Goal: Task Accomplishment & Management: Manage account settings

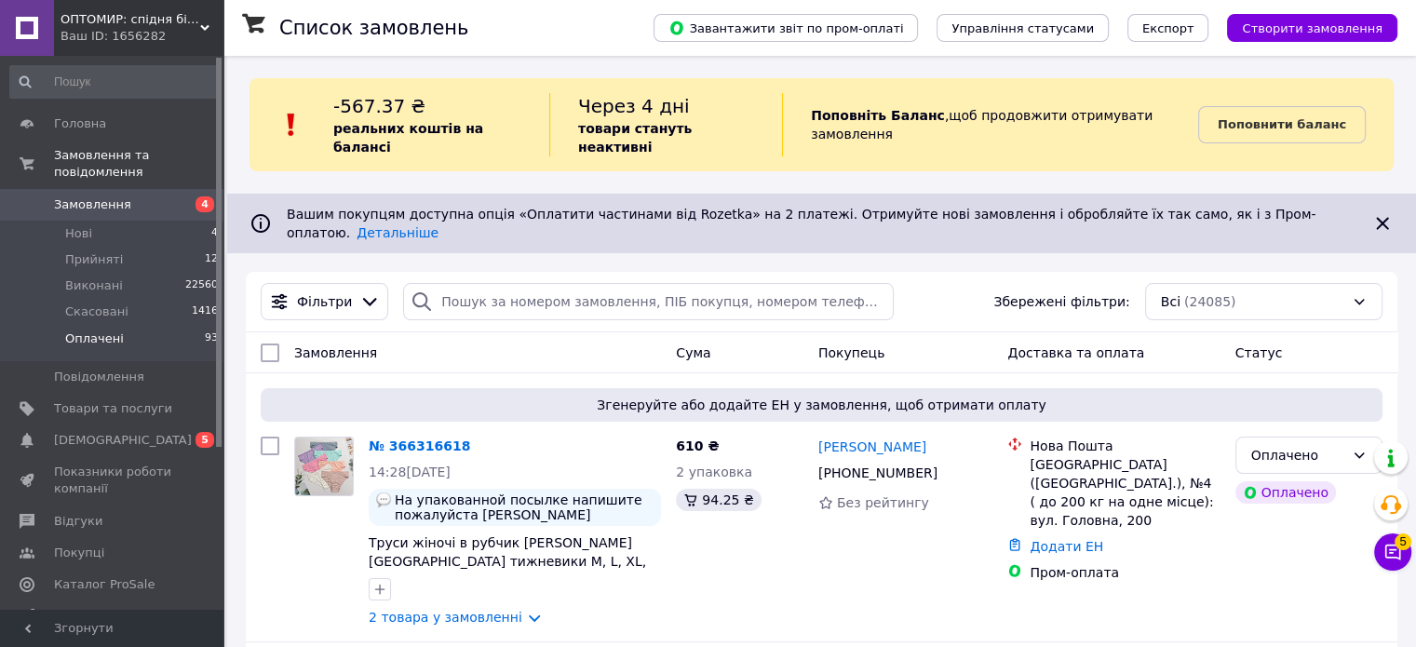
click at [115, 330] on span "Оплачені" at bounding box center [94, 338] width 59 height 17
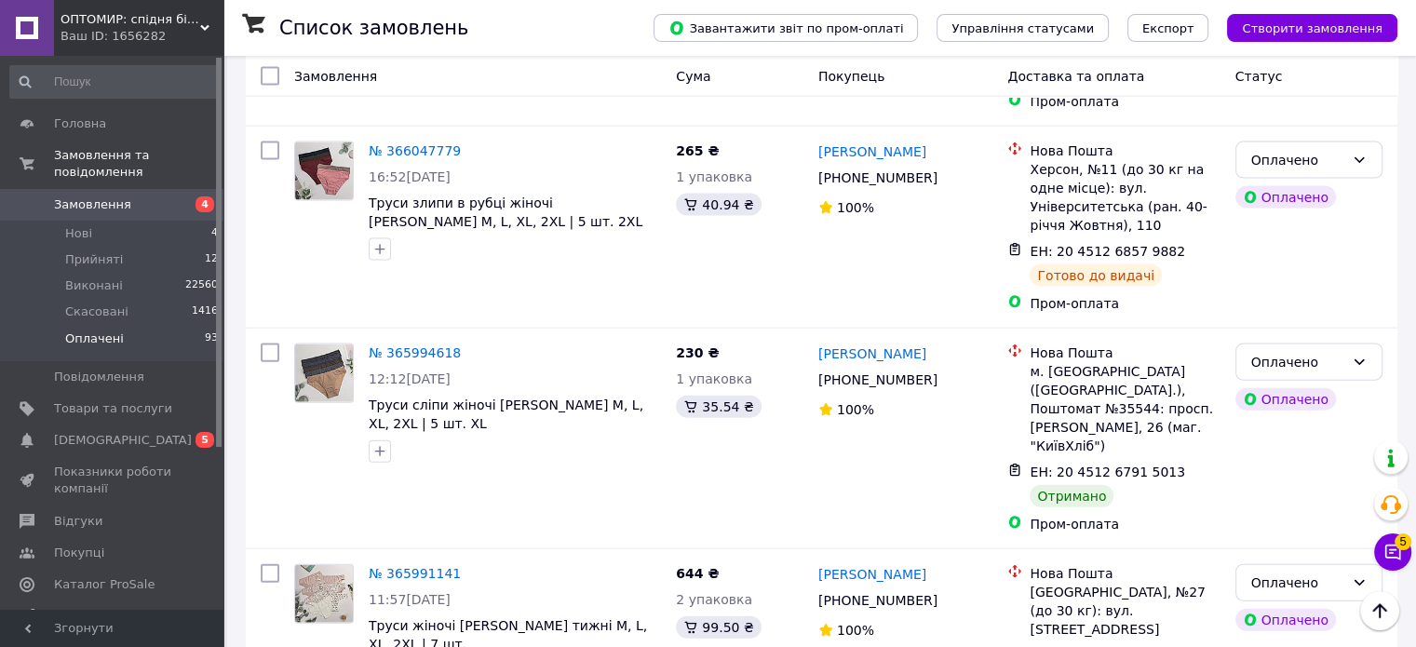
scroll to position [4096, 0]
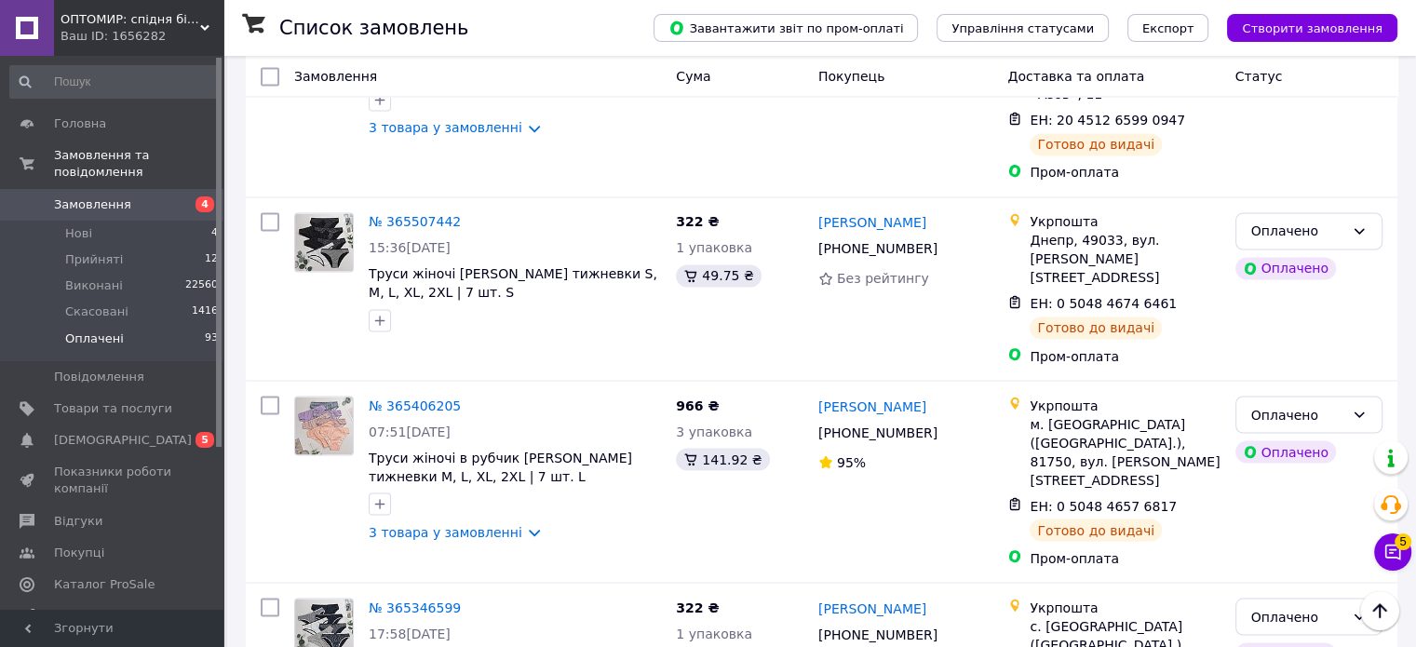
scroll to position [3415, 0]
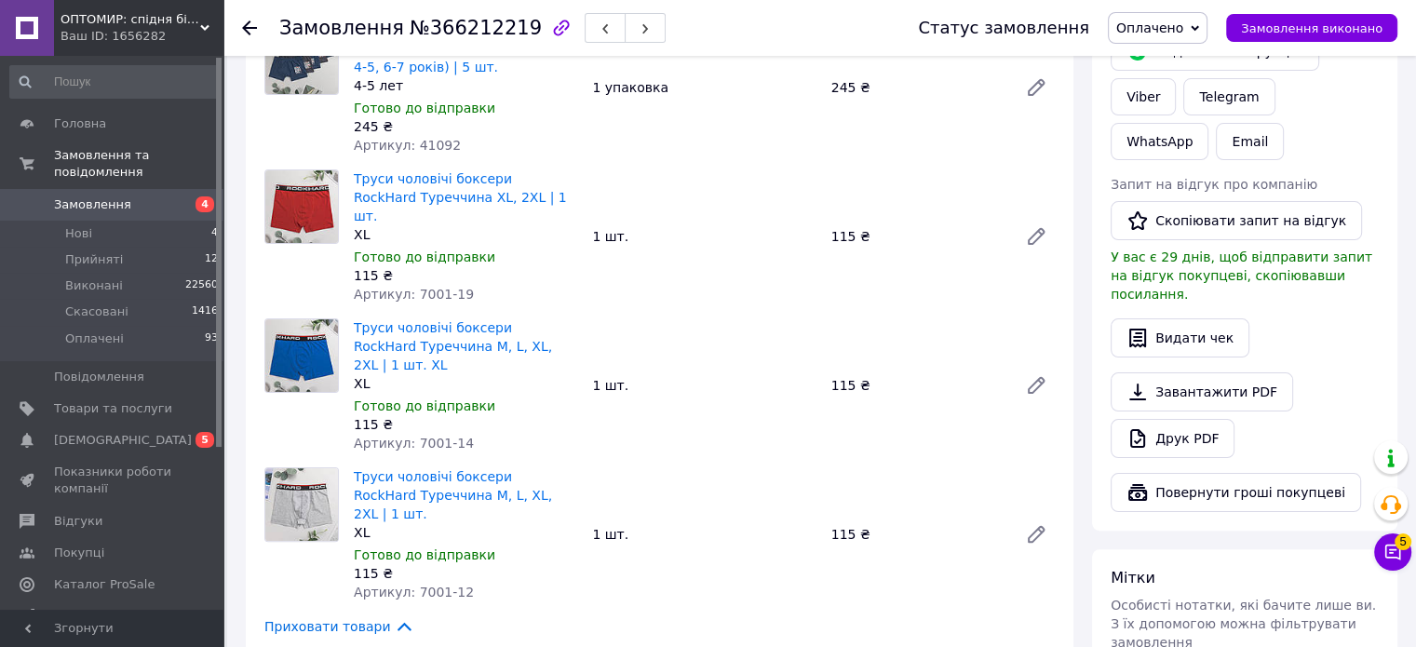
scroll to position [745, 0]
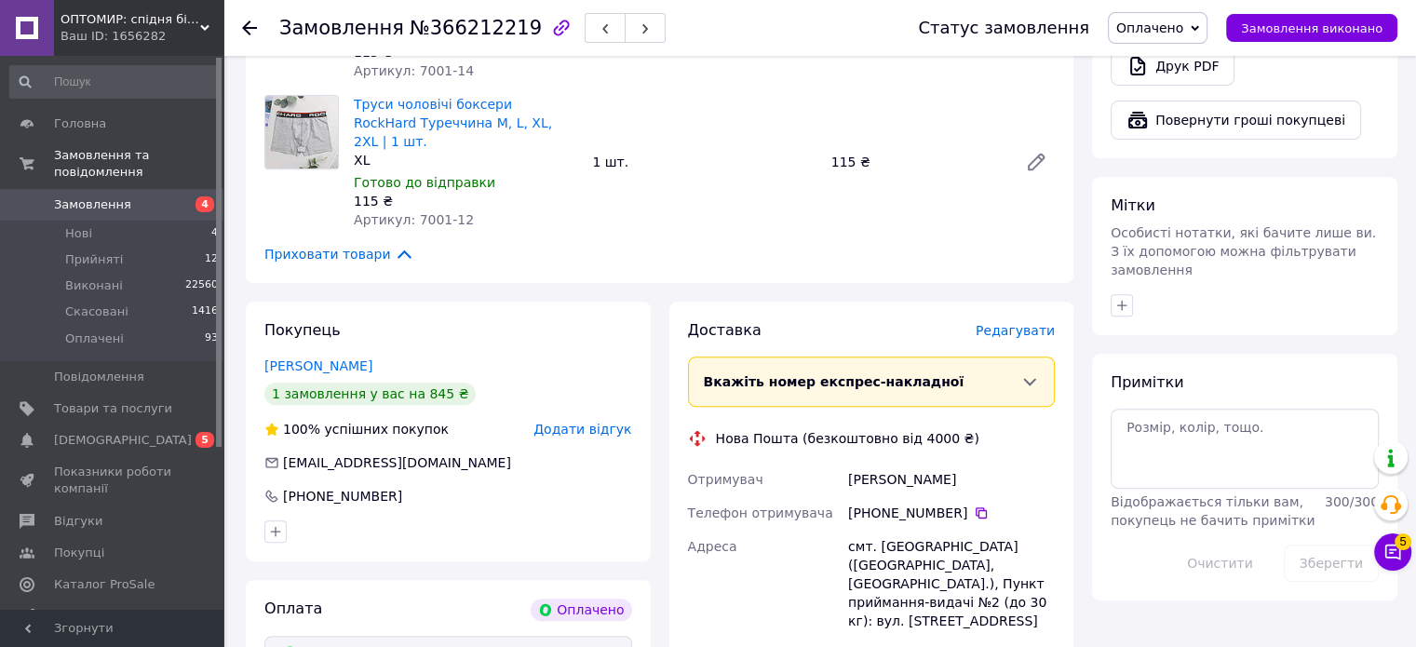
drag, startPoint x: 429, startPoint y: 276, endPoint x: 252, endPoint y: 274, distance: 176.9
click at [252, 302] on div "Покупець [PERSON_NAME] 1 замовлення у вас на 845 ₴ 100% успішних покупок Додати…" at bounding box center [448, 432] width 405 height 260
copy link "[PERSON_NAME]"
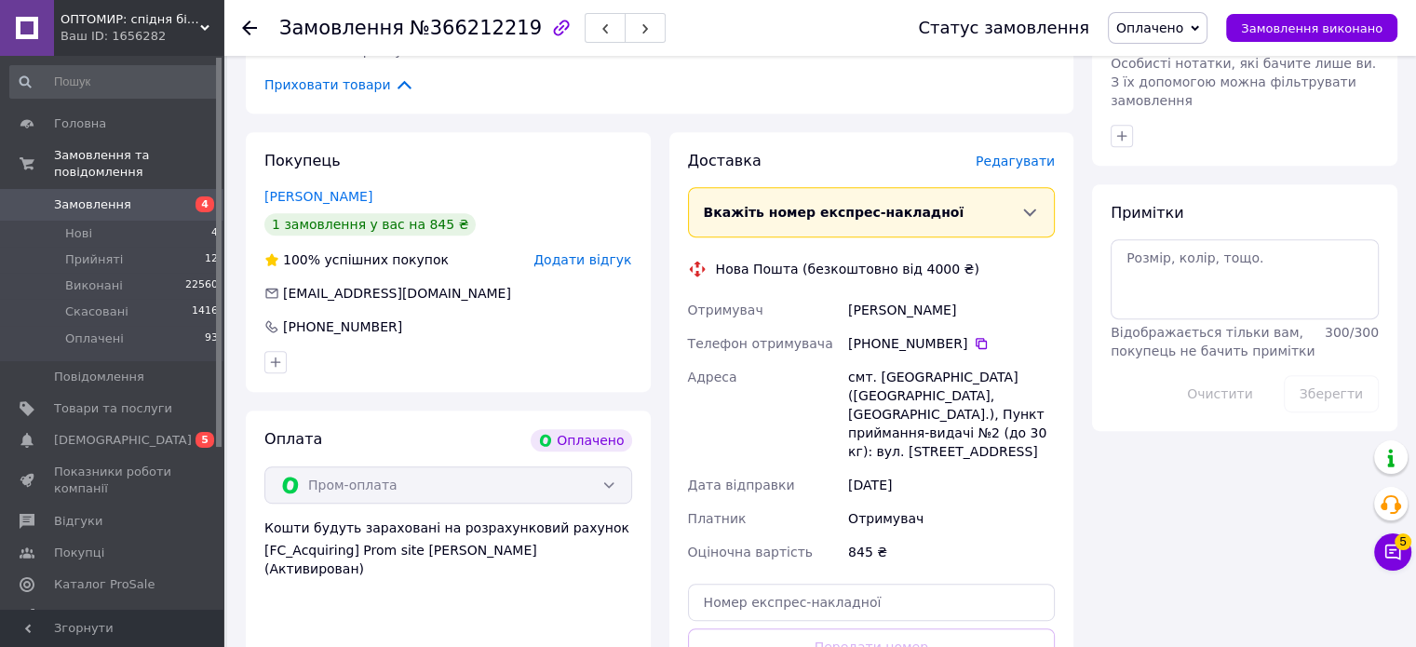
scroll to position [1024, 0]
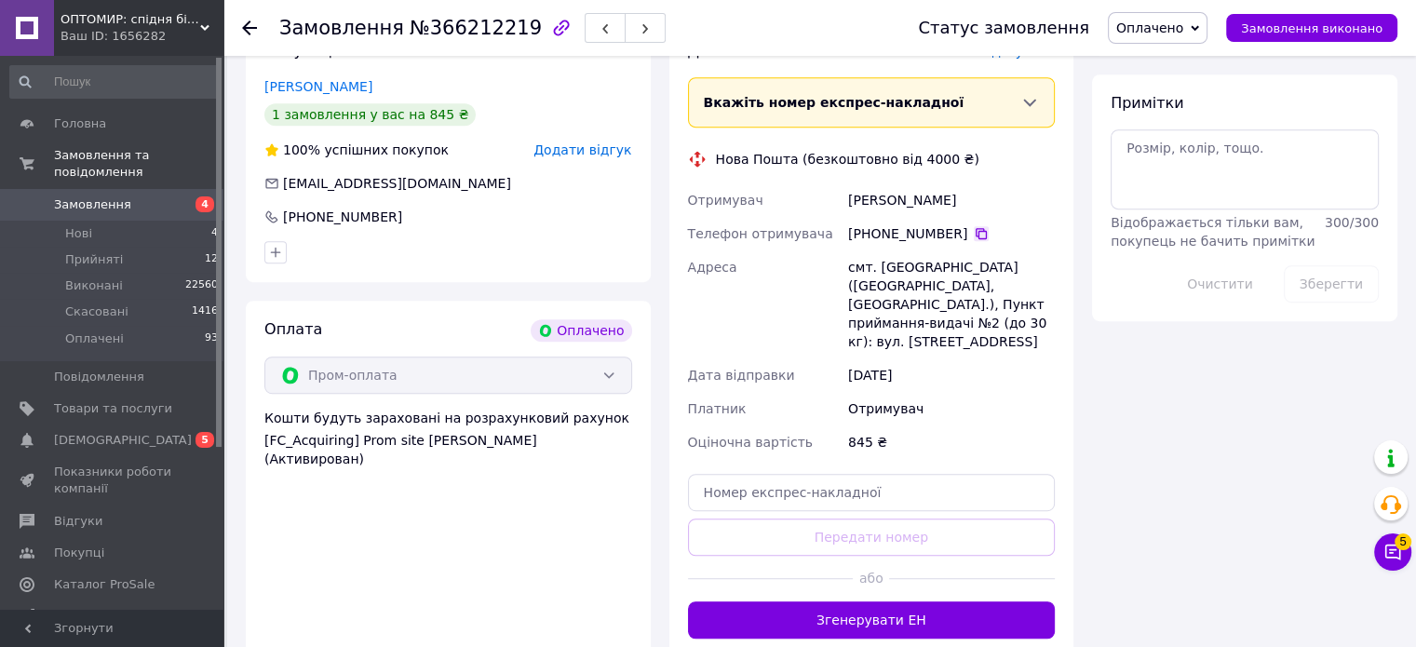
click at [974, 226] on icon at bounding box center [981, 233] width 15 height 15
click at [924, 358] on div "12.10.2025" at bounding box center [951, 375] width 214 height 34
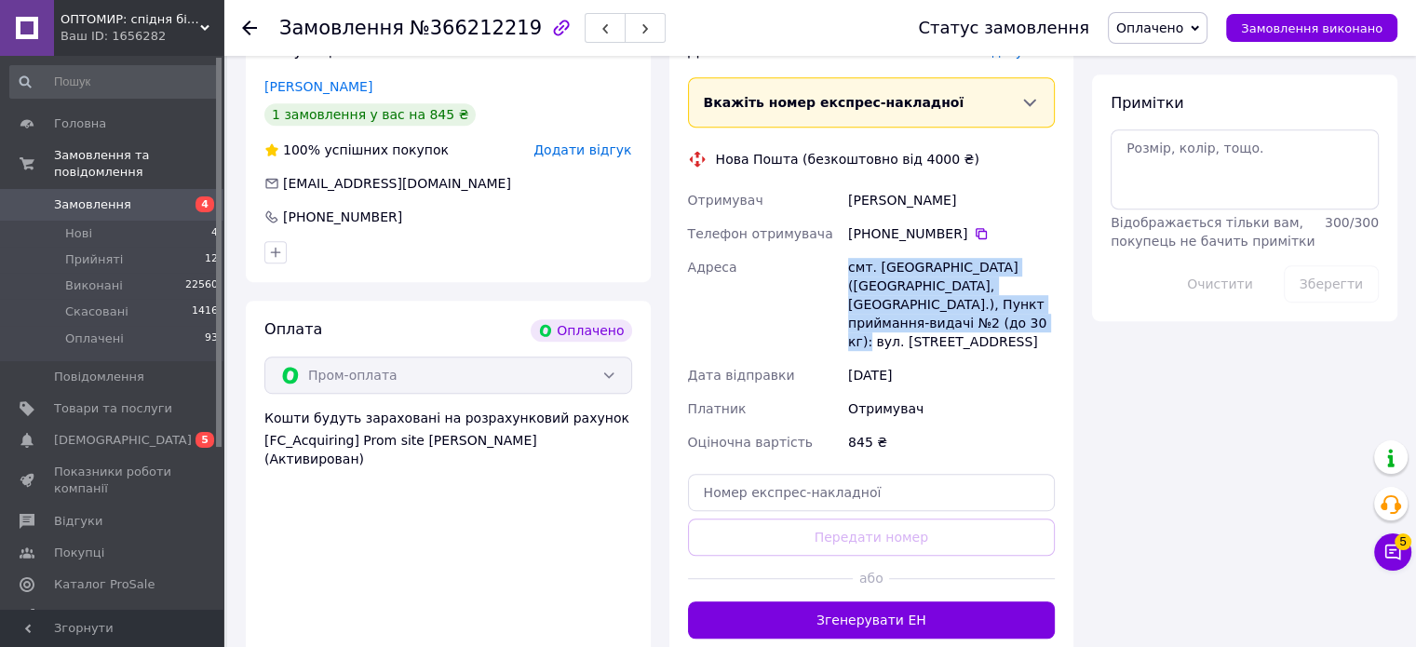
drag, startPoint x: 953, startPoint y: 227, endPoint x: 849, endPoint y: 177, distance: 115.8
click at [849, 250] on div "смт. Улянівка (Сумська обл., Сумський р-н.), Пункт приймання-видачі №2 (до 30 к…" at bounding box center [951, 304] width 214 height 108
copy div "смт. Улянівка (Сумська обл., Сумський р-н.), Пункт приймання-видачі №2 (до 30 к…"
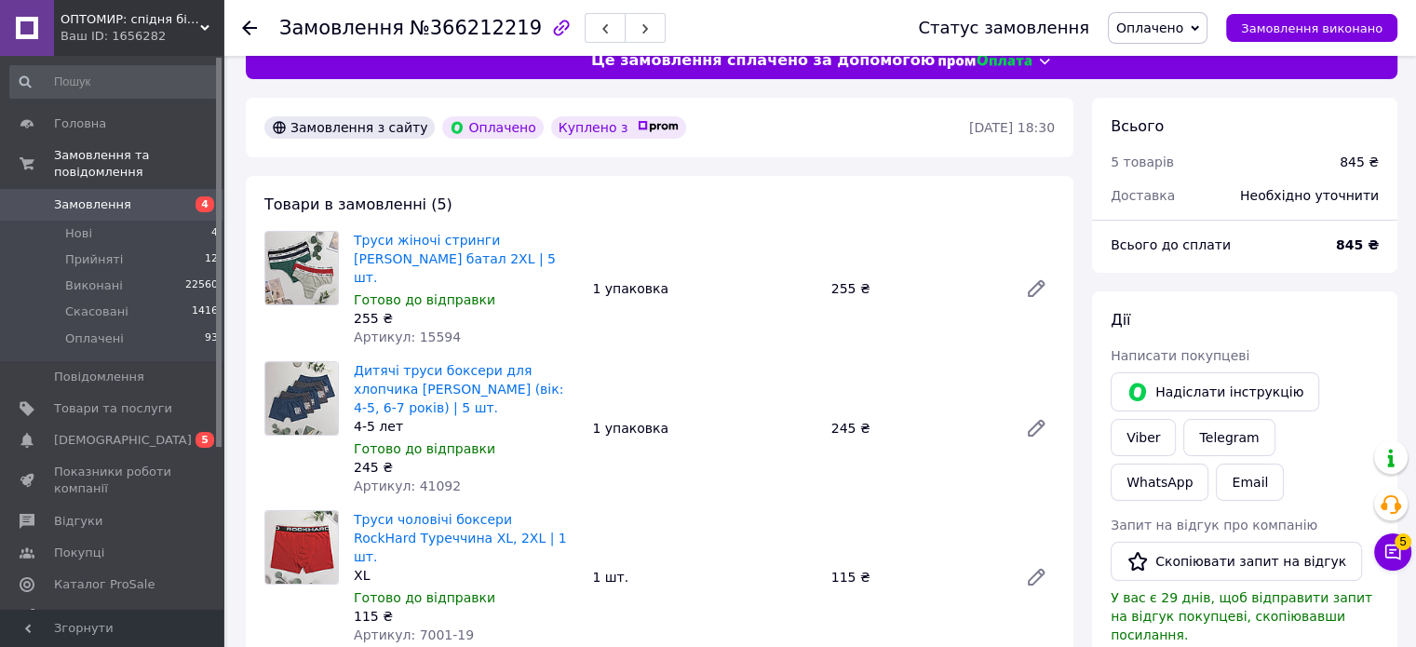
scroll to position [0, 0]
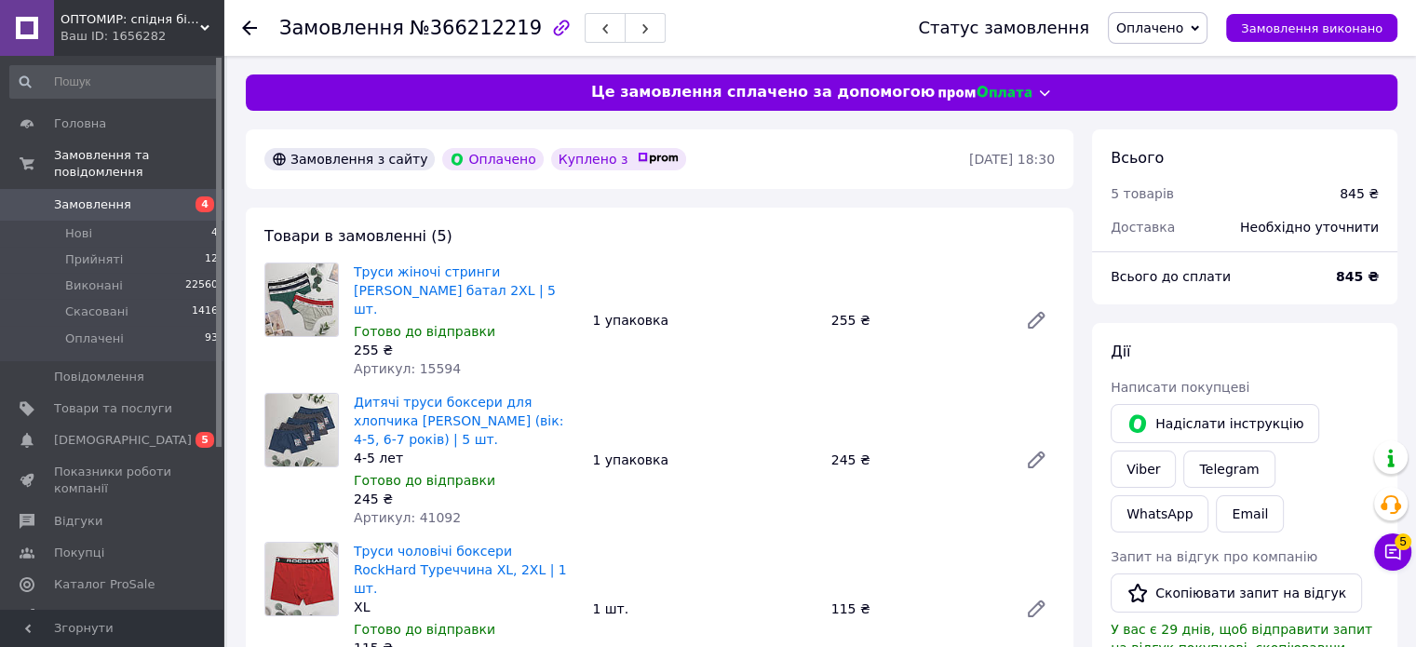
click at [422, 361] on span "Артикул: 15594" at bounding box center [407, 368] width 107 height 15
copy span "15594"
click at [427, 510] on span "Артикул: 41092" at bounding box center [407, 517] width 107 height 15
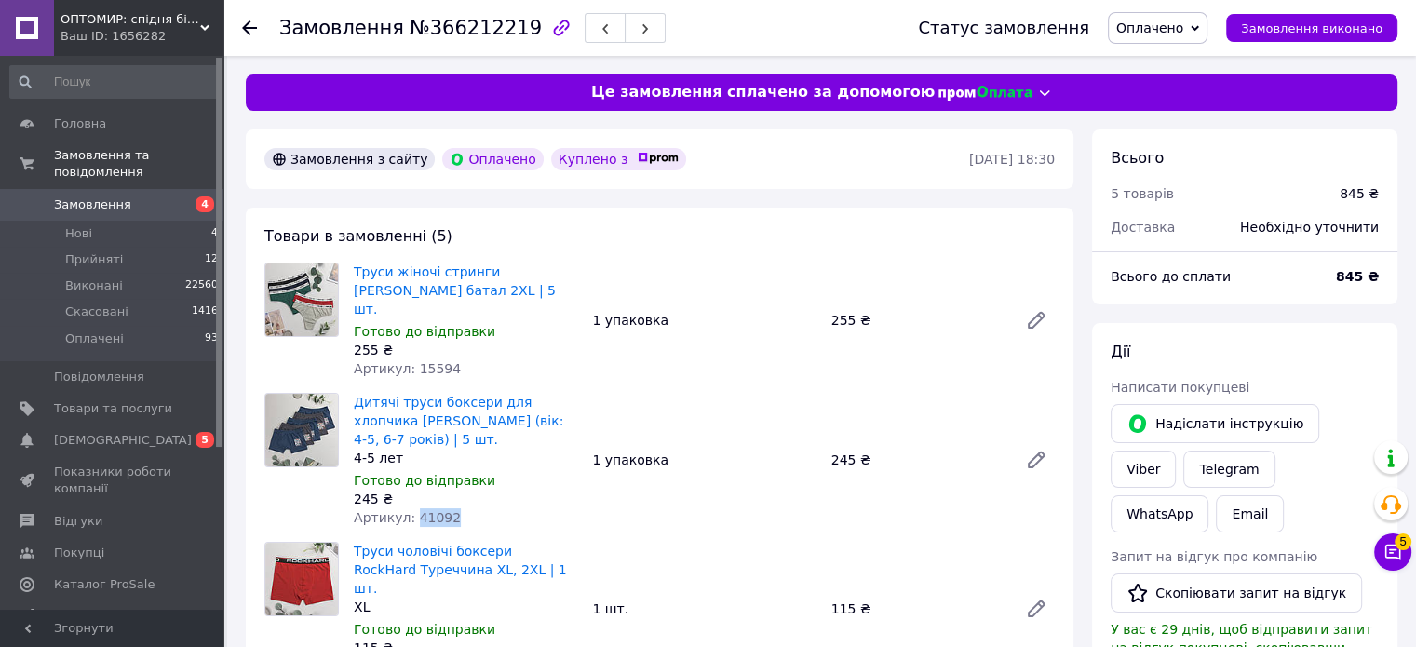
copy span "41092"
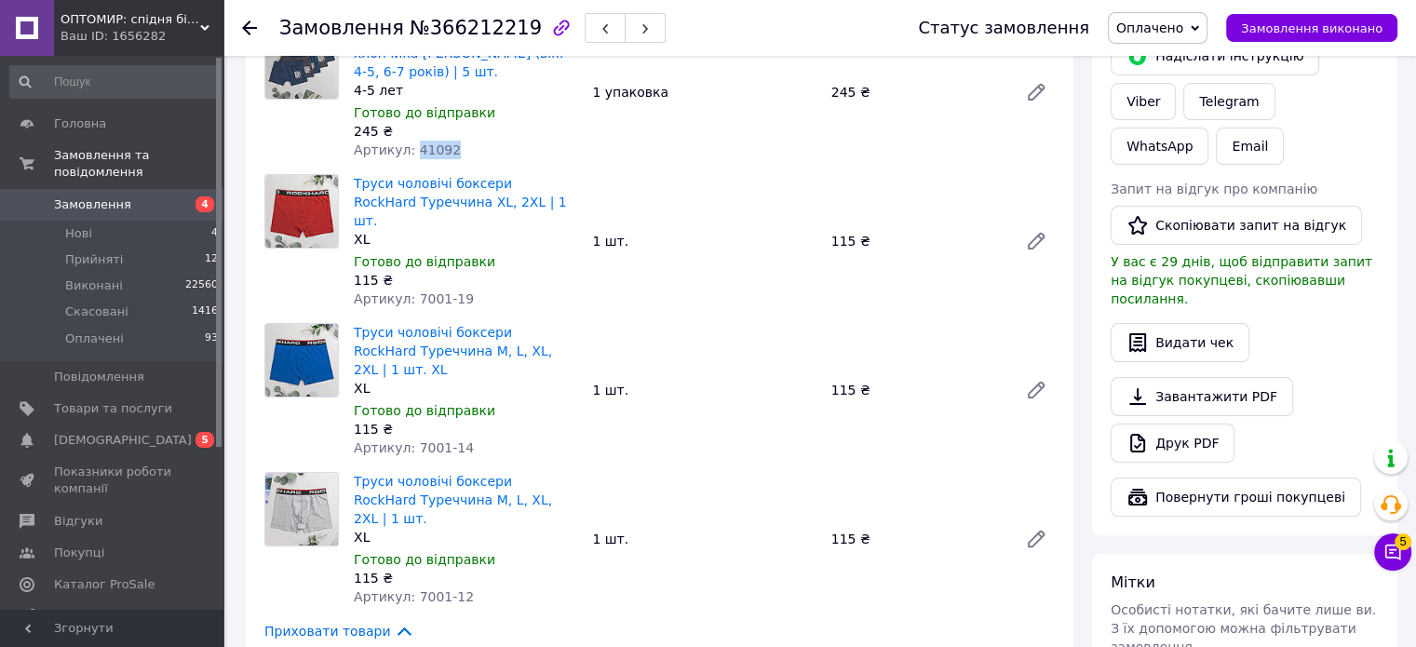
scroll to position [372, 0]
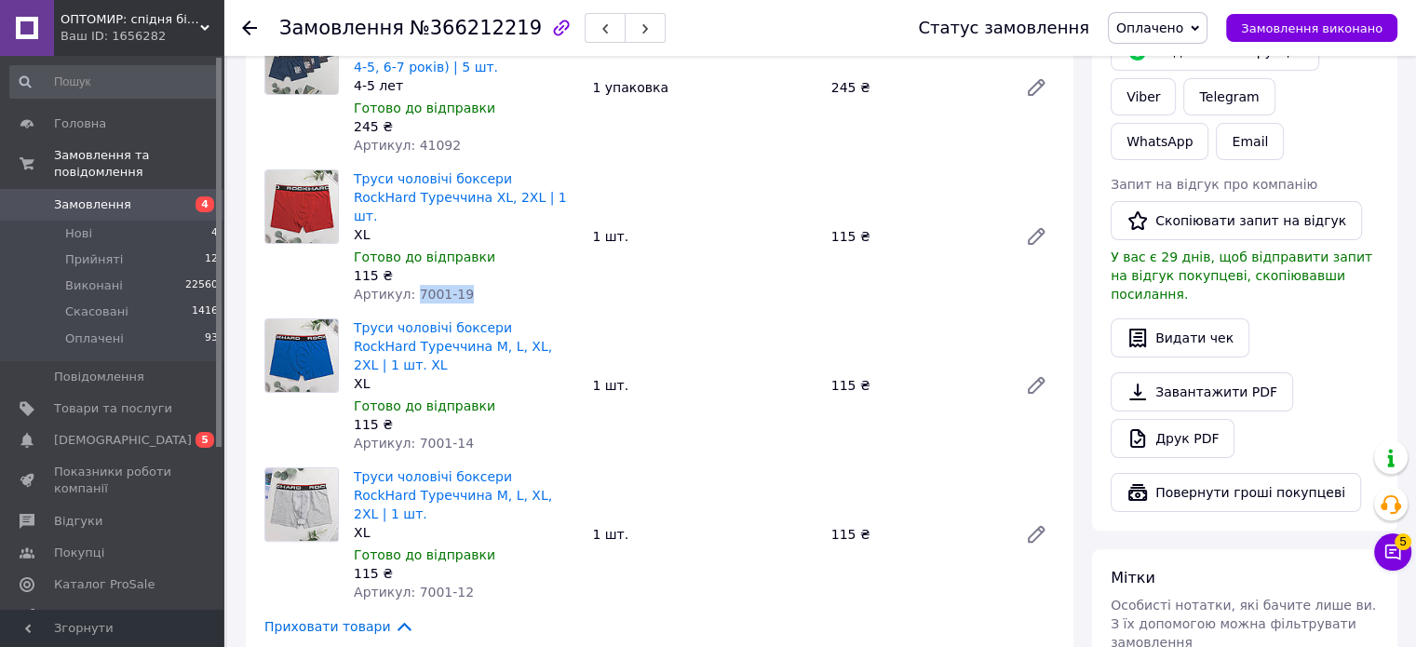
drag, startPoint x: 409, startPoint y: 234, endPoint x: 512, endPoint y: 239, distance: 103.5
click at [512, 285] on div "Артикул: 7001-19" at bounding box center [465, 294] width 223 height 19
copy span "7001-19"
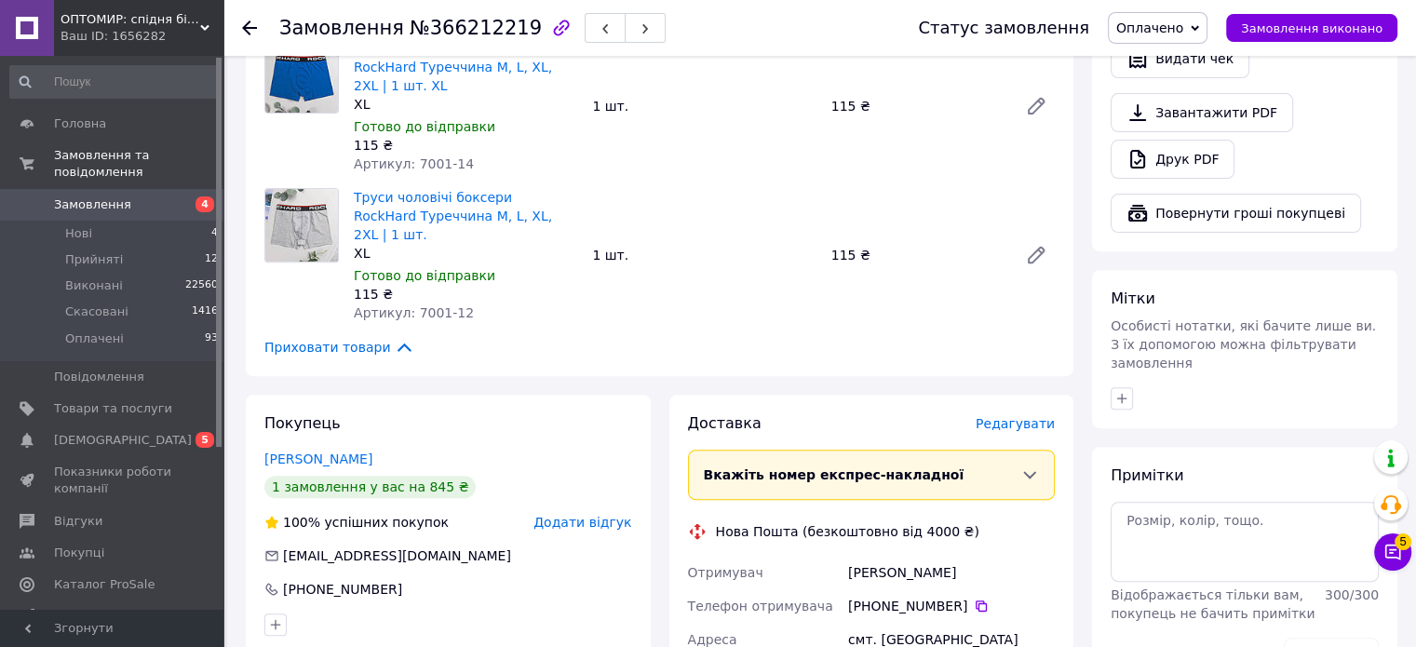
scroll to position [931, 0]
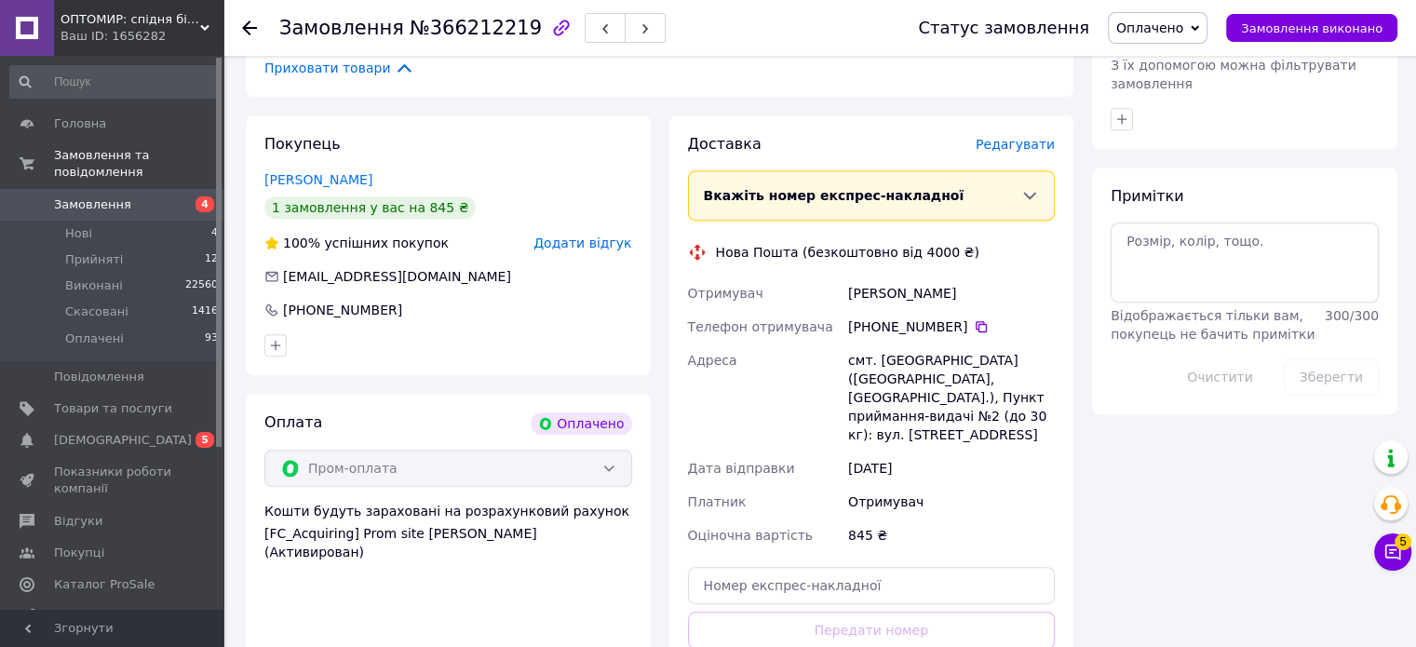
click at [1394, 558] on icon at bounding box center [1393, 553] width 16 height 16
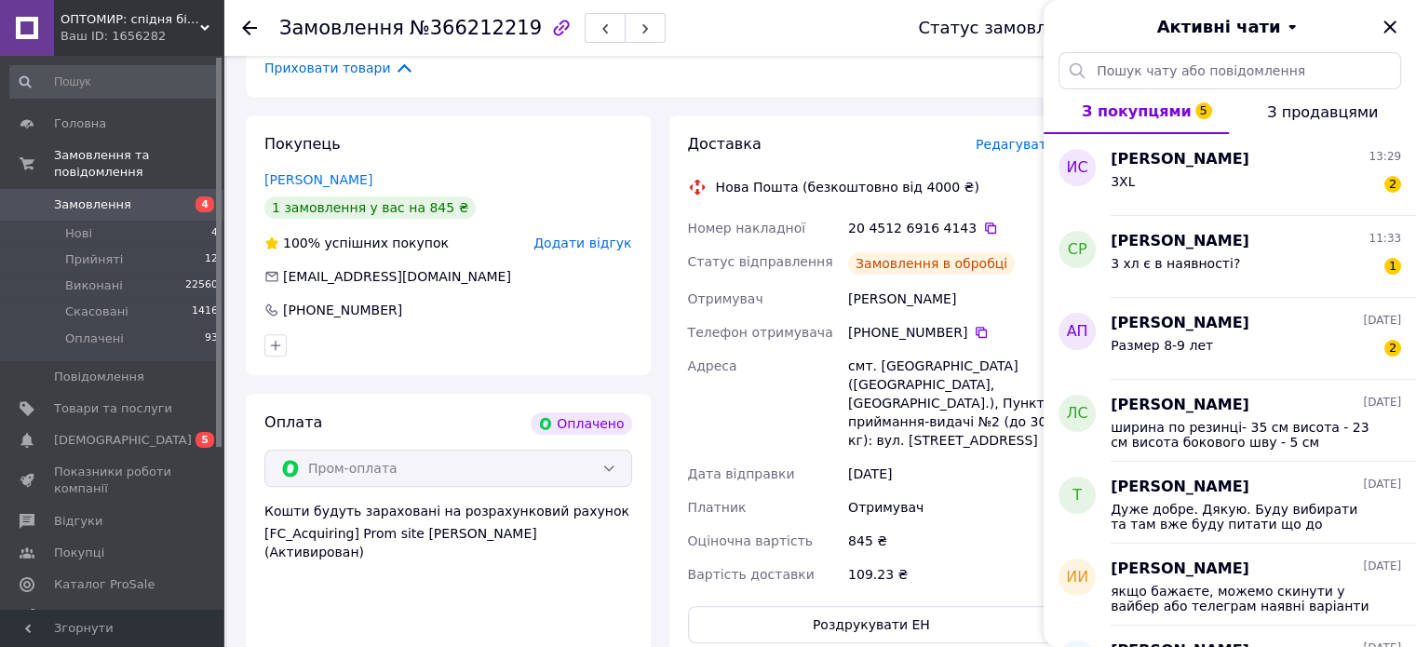
click at [1383, 23] on icon "Закрити" at bounding box center [1390, 27] width 22 height 22
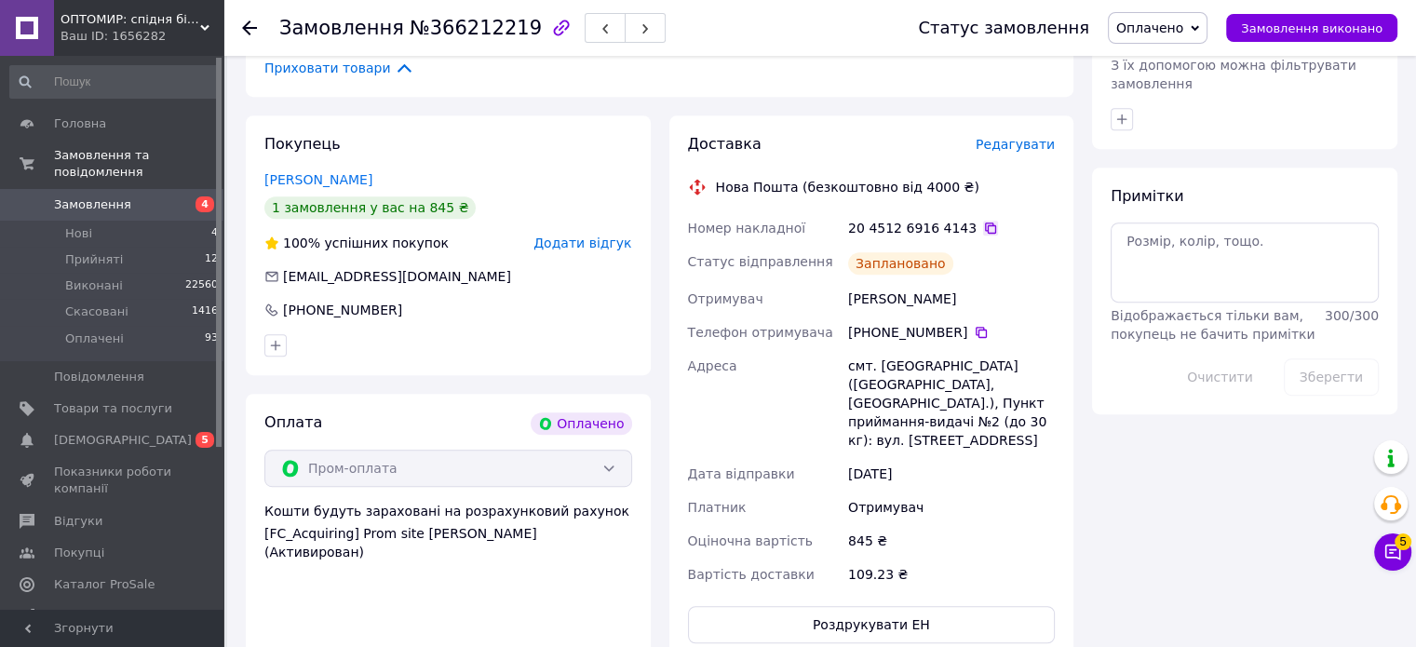
click at [985, 223] on icon at bounding box center [990, 228] width 11 height 11
click at [481, 31] on span "№366212219" at bounding box center [476, 28] width 132 height 22
copy span "366212219"
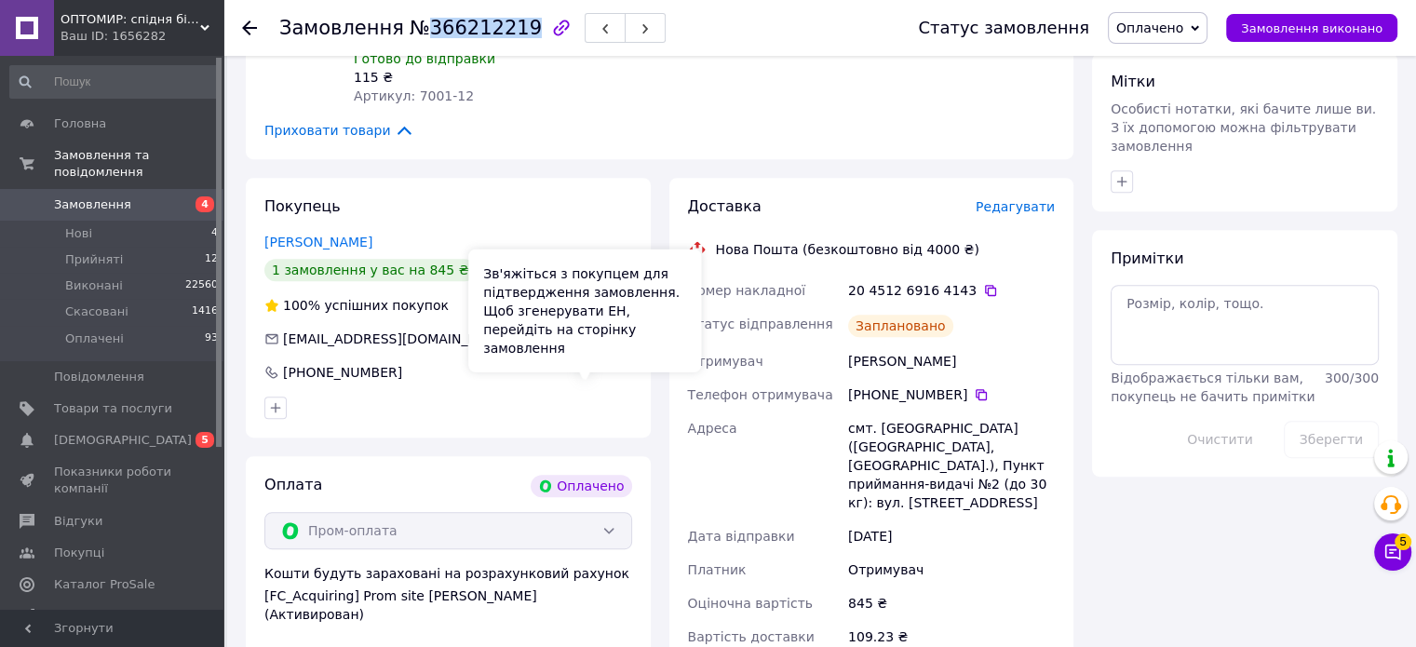
scroll to position [745, 0]
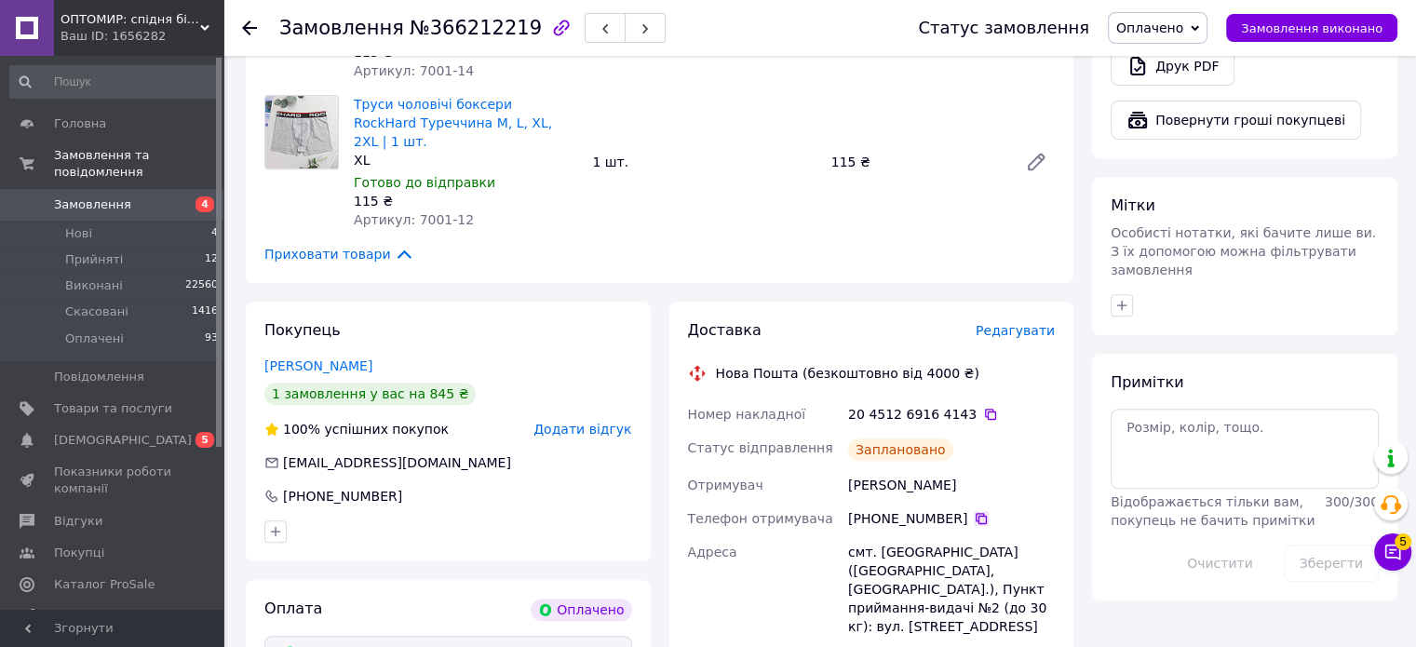
click at [974, 511] on icon at bounding box center [981, 518] width 15 height 15
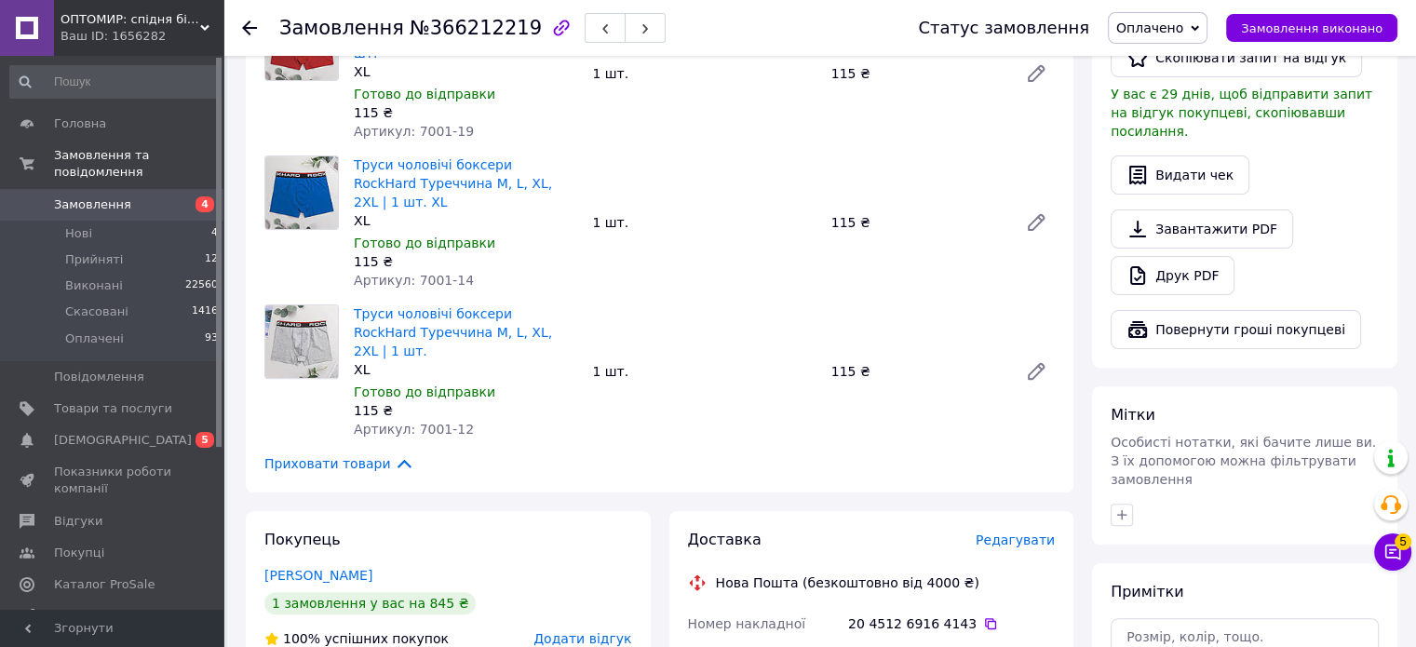
scroll to position [652, 0]
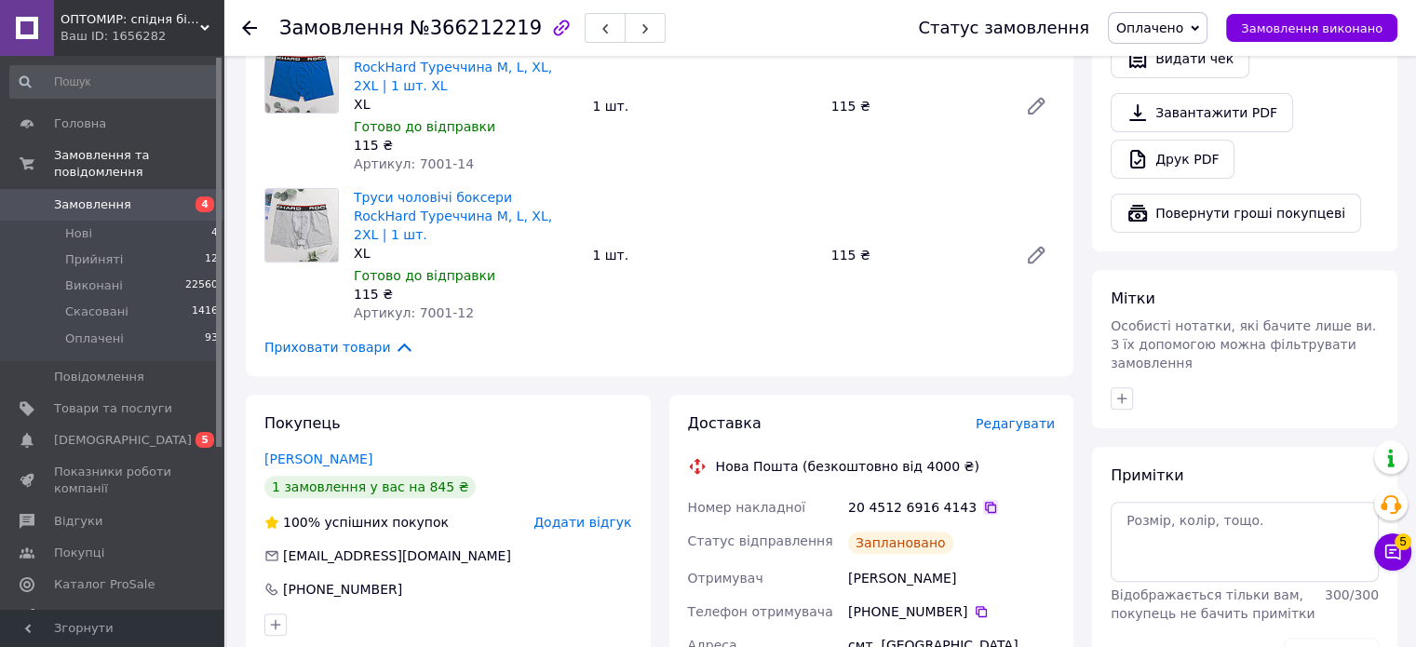
click at [985, 502] on icon at bounding box center [990, 507] width 11 height 11
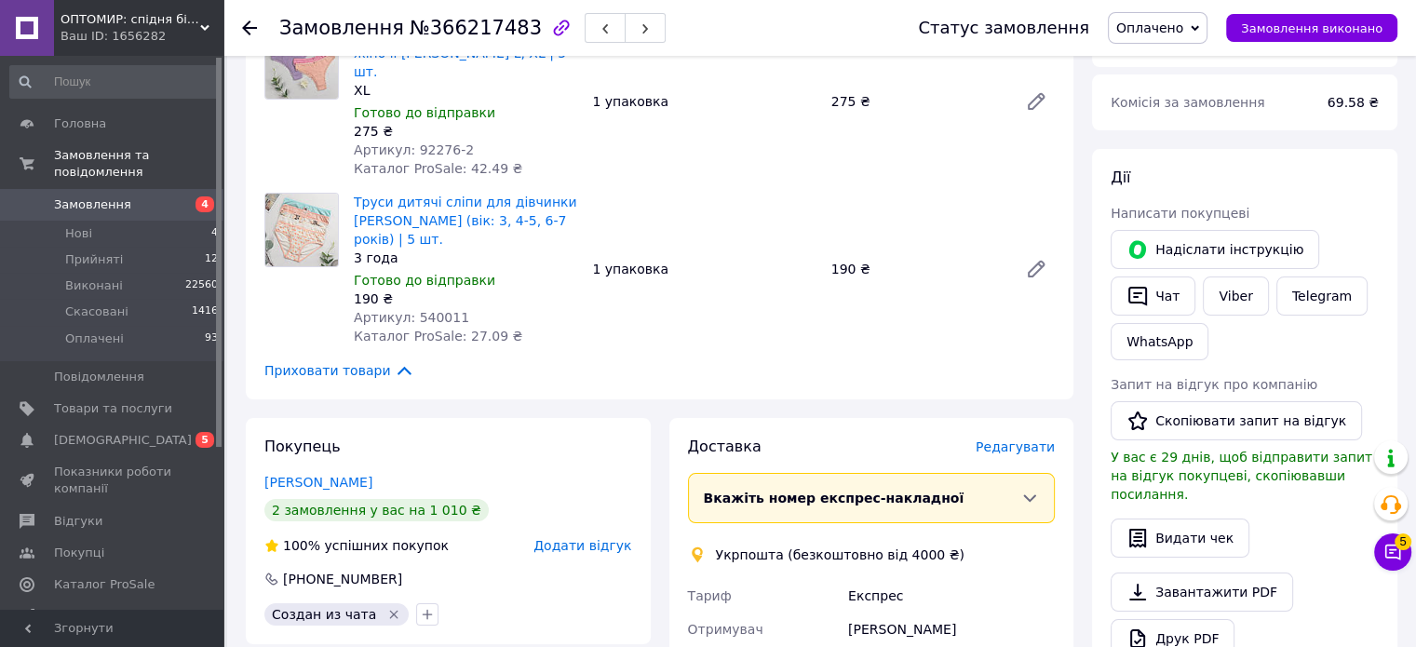
scroll to position [279, 0]
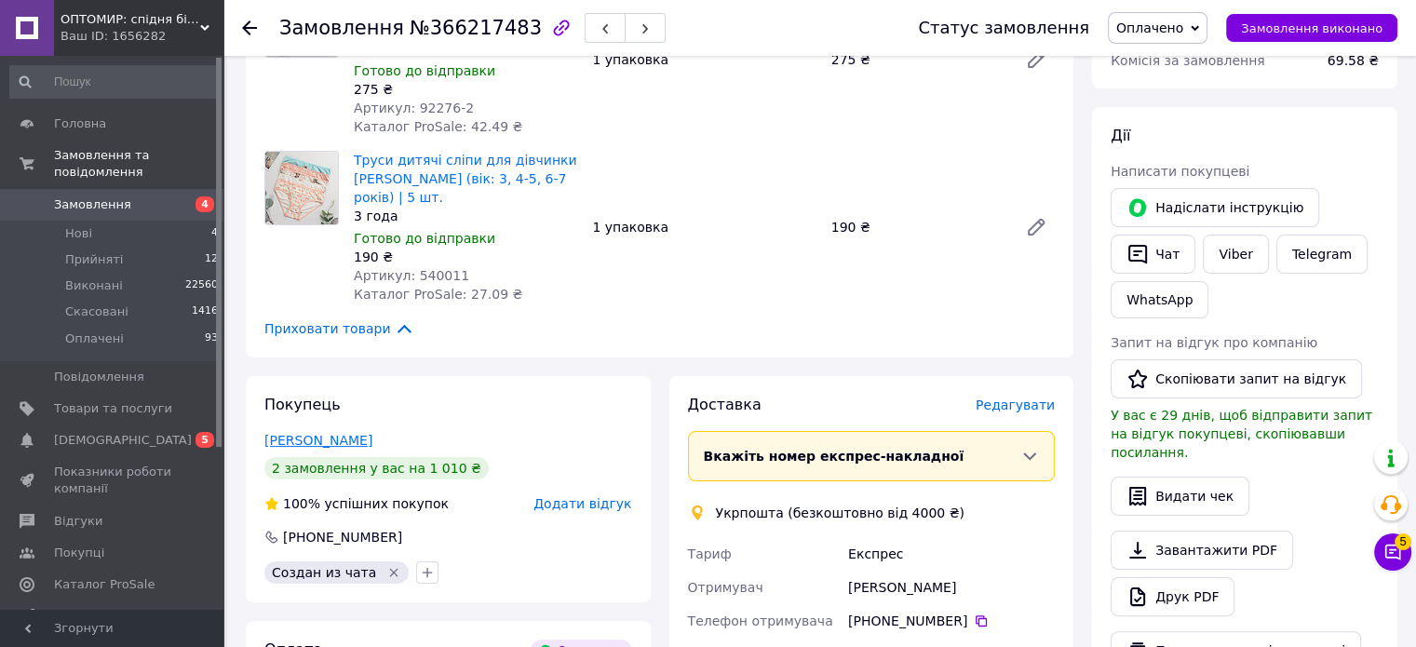
drag, startPoint x: 370, startPoint y: 423, endPoint x: 267, endPoint y: 419, distance: 102.5
click at [267, 431] on div "[PERSON_NAME]" at bounding box center [448, 440] width 368 height 19
copy link "[PERSON_NAME]"
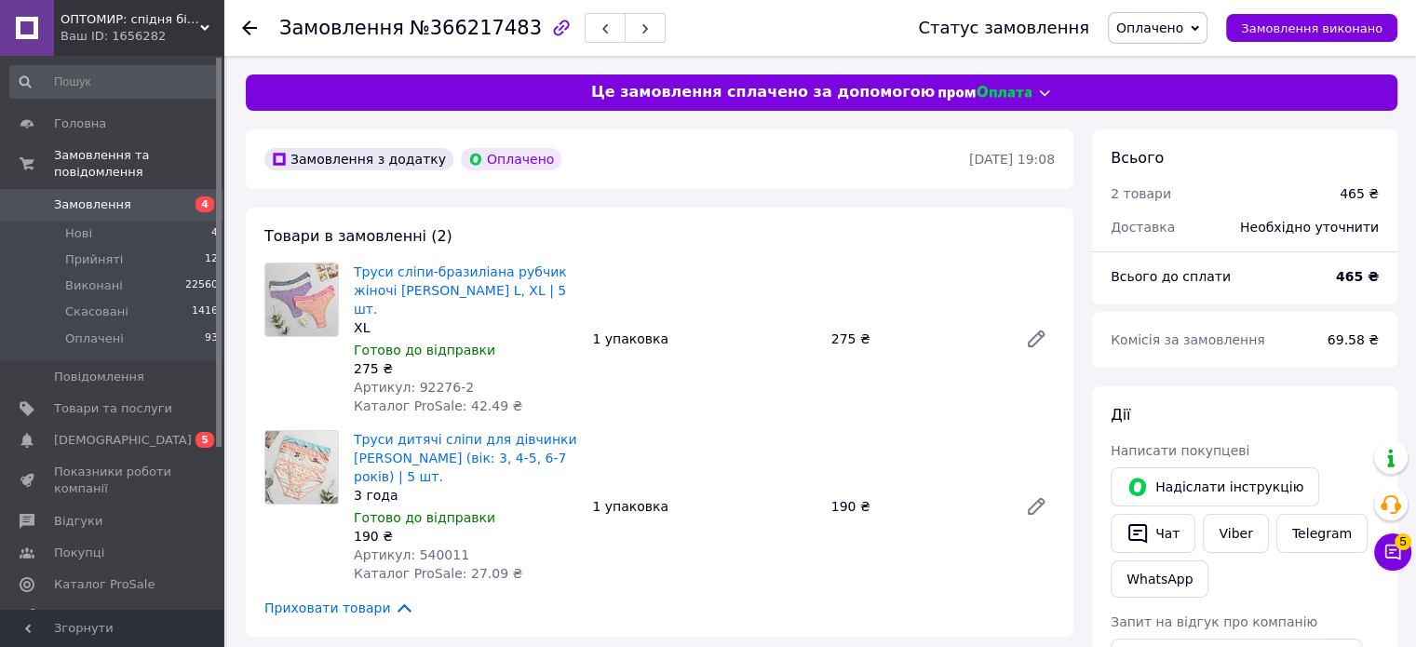
click at [429, 384] on span "Артикул: 92276-2" at bounding box center [414, 387] width 120 height 15
drag, startPoint x: 406, startPoint y: 385, endPoint x: 567, endPoint y: 386, distance: 161.1
click at [567, 386] on div "Артикул: 92276-2" at bounding box center [465, 387] width 223 height 19
click at [493, 390] on div "Артикул: 92276-2" at bounding box center [465, 387] width 223 height 19
click at [425, 390] on span "Артикул: 92276-2" at bounding box center [414, 387] width 120 height 15
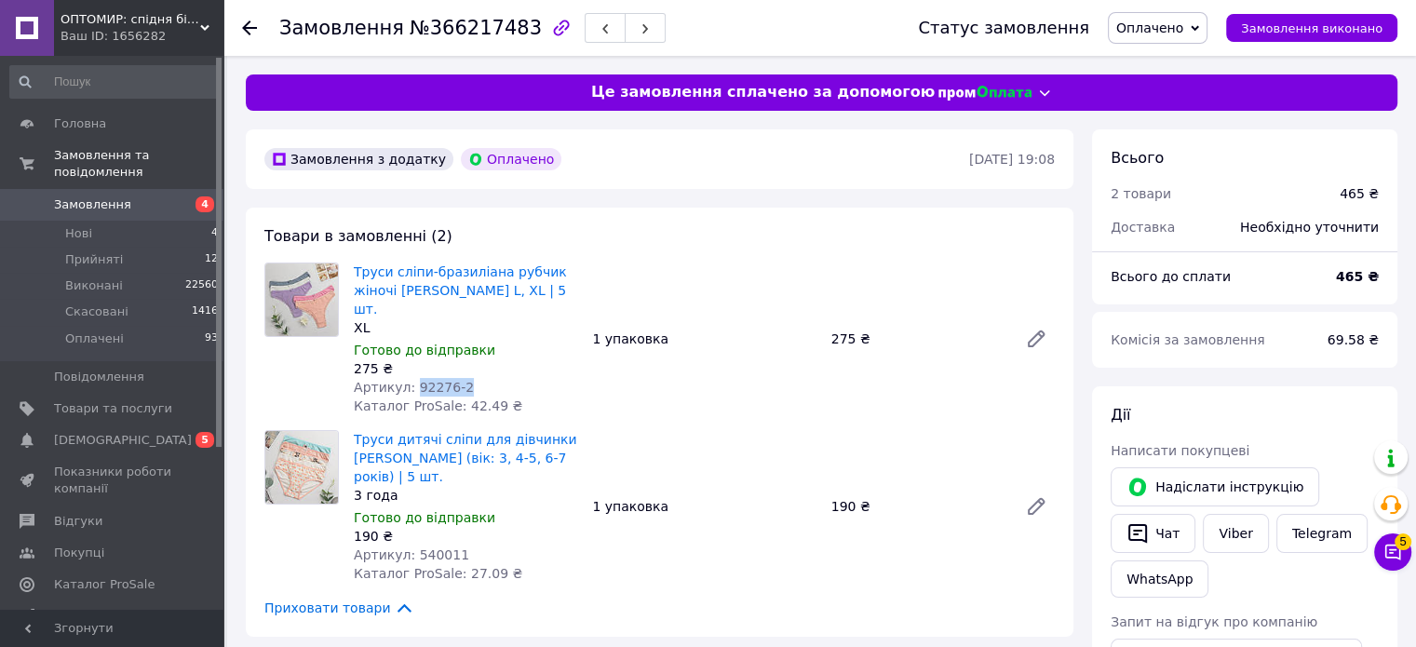
drag, startPoint x: 410, startPoint y: 390, endPoint x: 509, endPoint y: 392, distance: 99.6
click at [509, 392] on div "Артикул: 92276-2" at bounding box center [465, 387] width 223 height 19
copy span "92276-2"
click at [428, 547] on span "Артикул: 540011" at bounding box center [411, 554] width 115 height 15
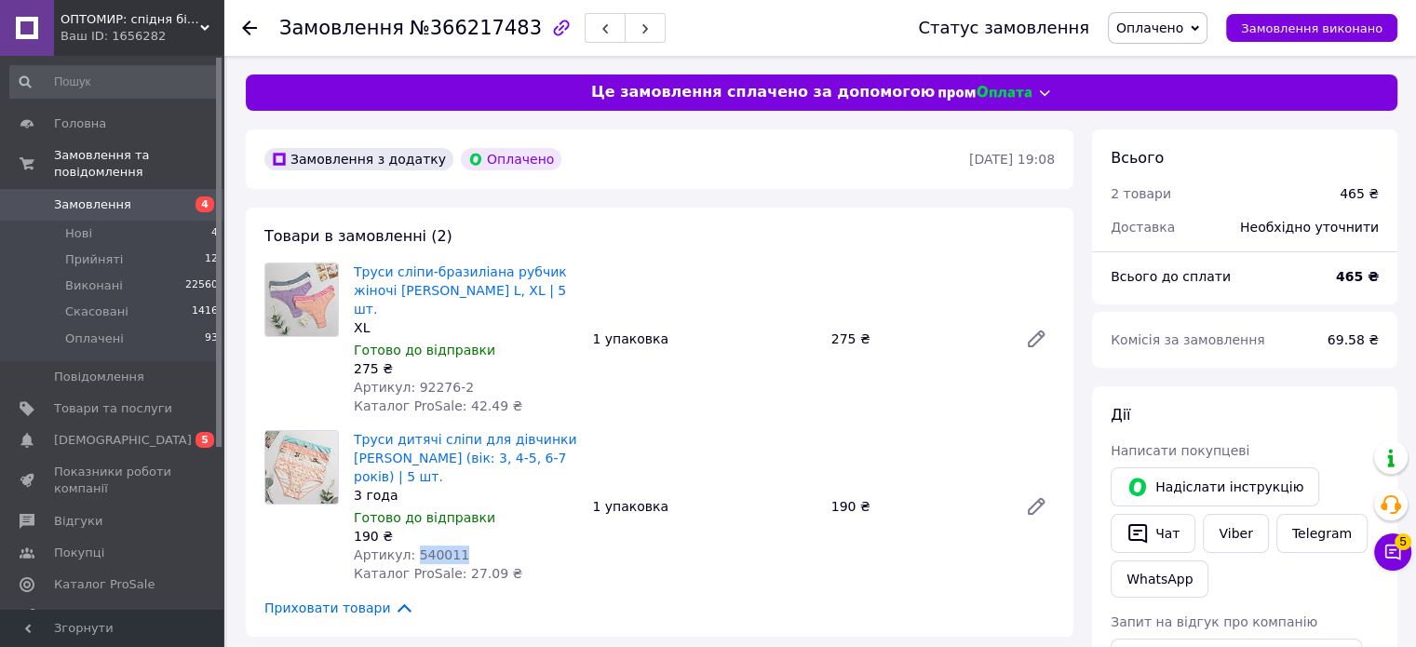
copy span "540011"
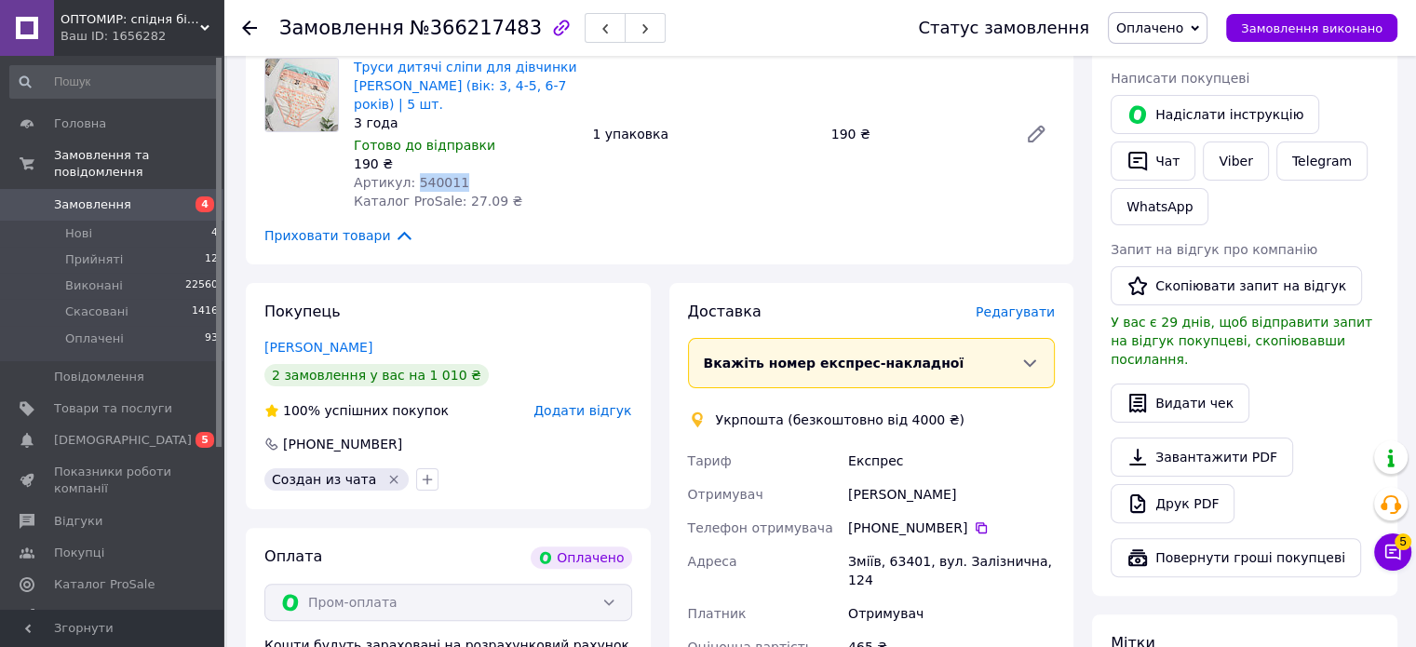
scroll to position [559, 0]
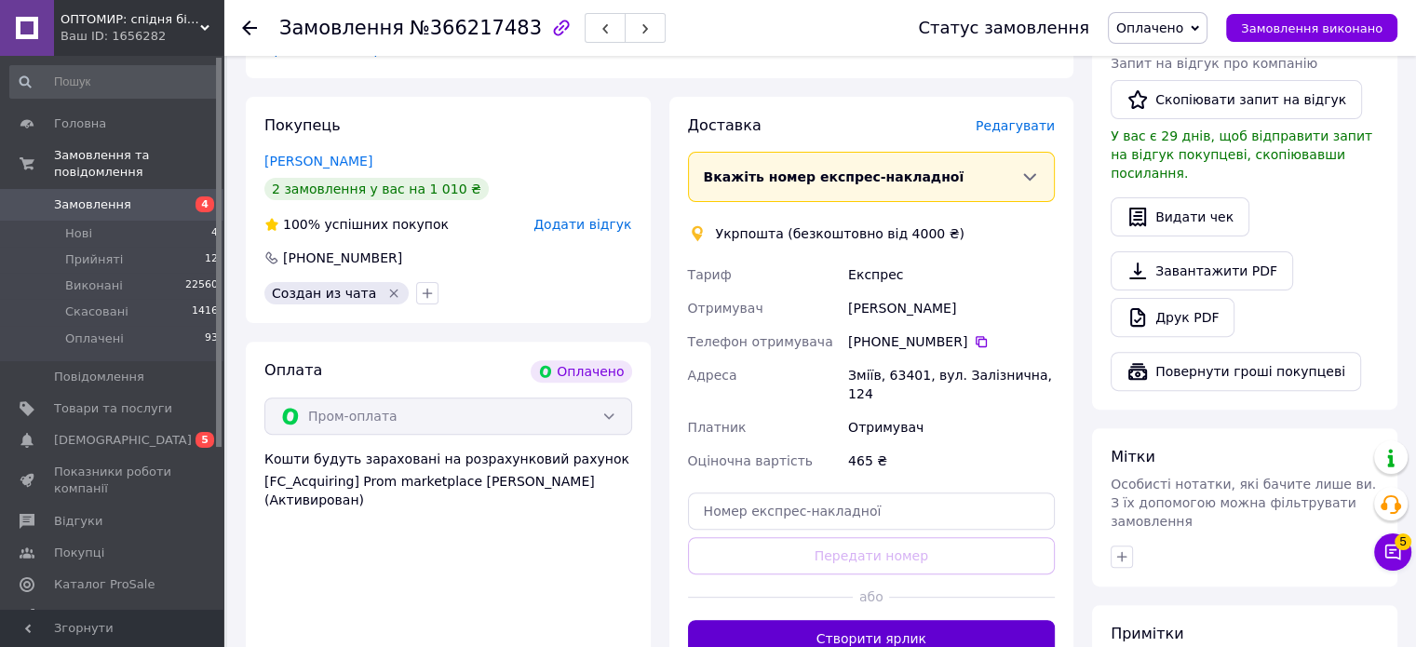
click at [901, 620] on button "Створити ярлик" at bounding box center [872, 638] width 368 height 37
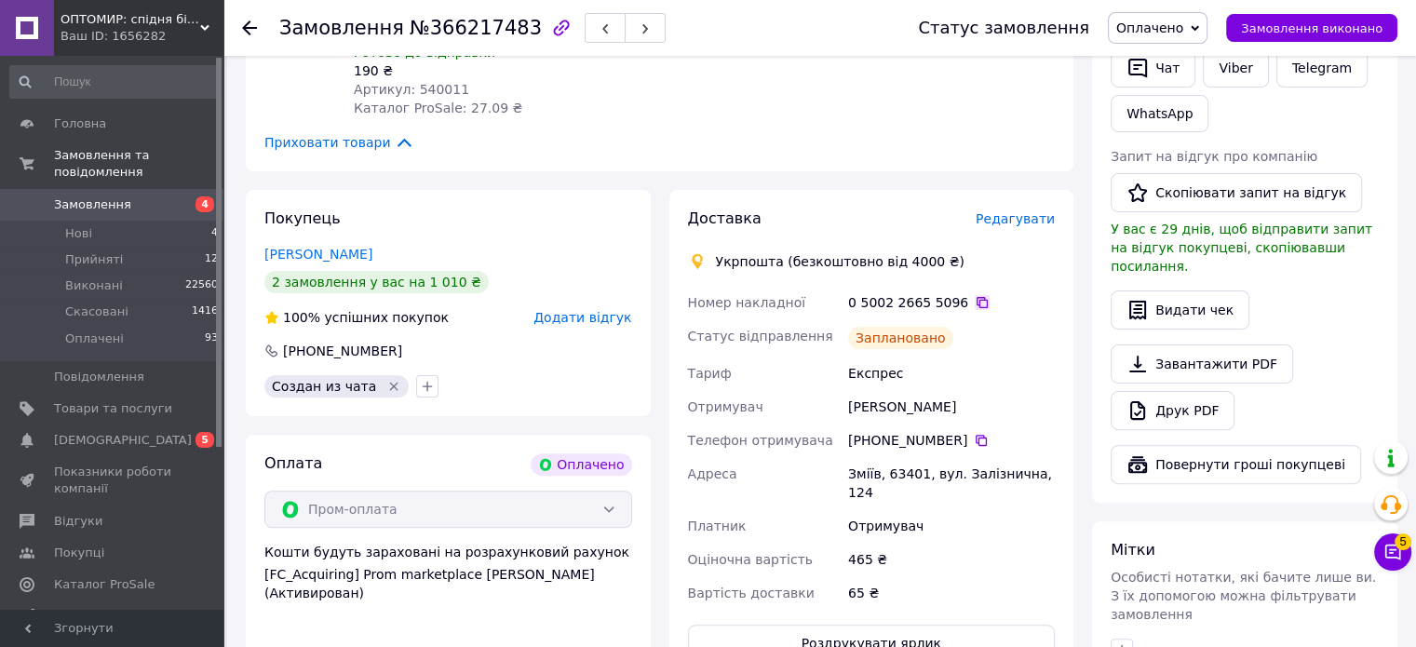
click at [975, 295] on icon at bounding box center [982, 302] width 15 height 15
click at [430, 40] on div "Замовлення №366217483" at bounding box center [472, 28] width 386 height 32
copy span "366217483"
click at [976, 435] on icon at bounding box center [981, 440] width 11 height 11
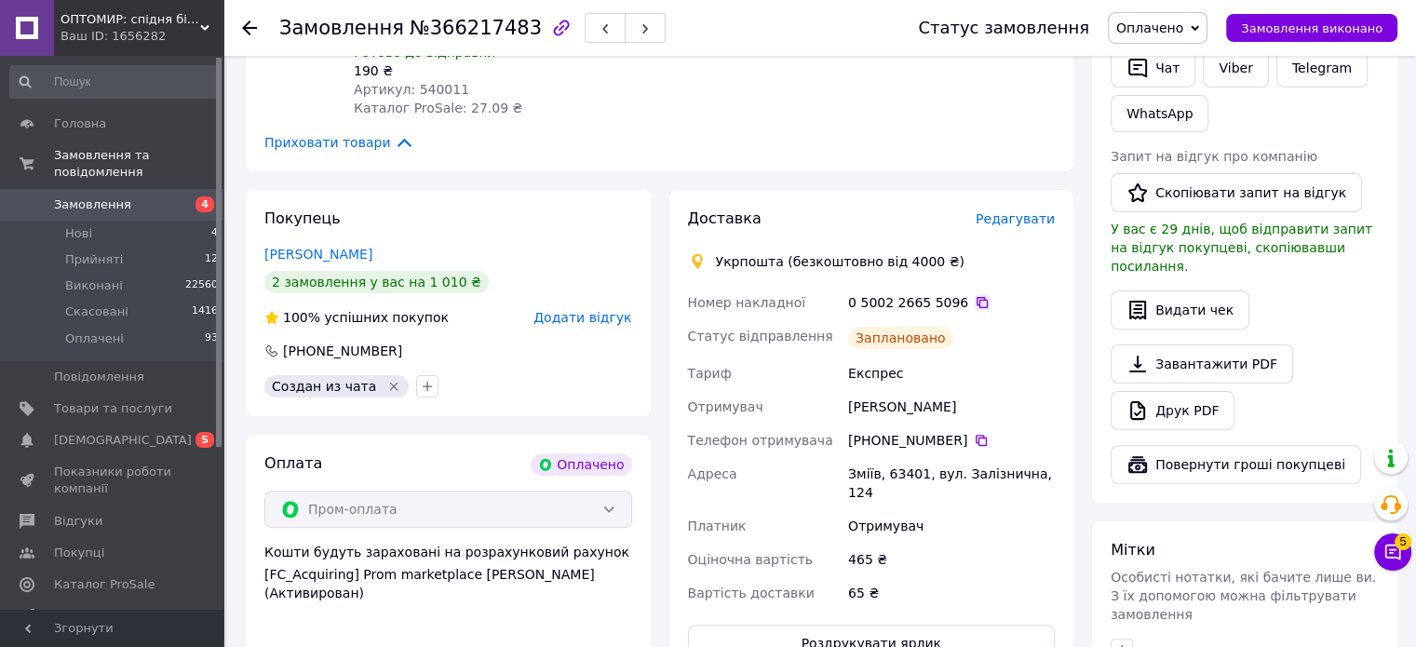
click at [975, 295] on icon at bounding box center [982, 302] width 15 height 15
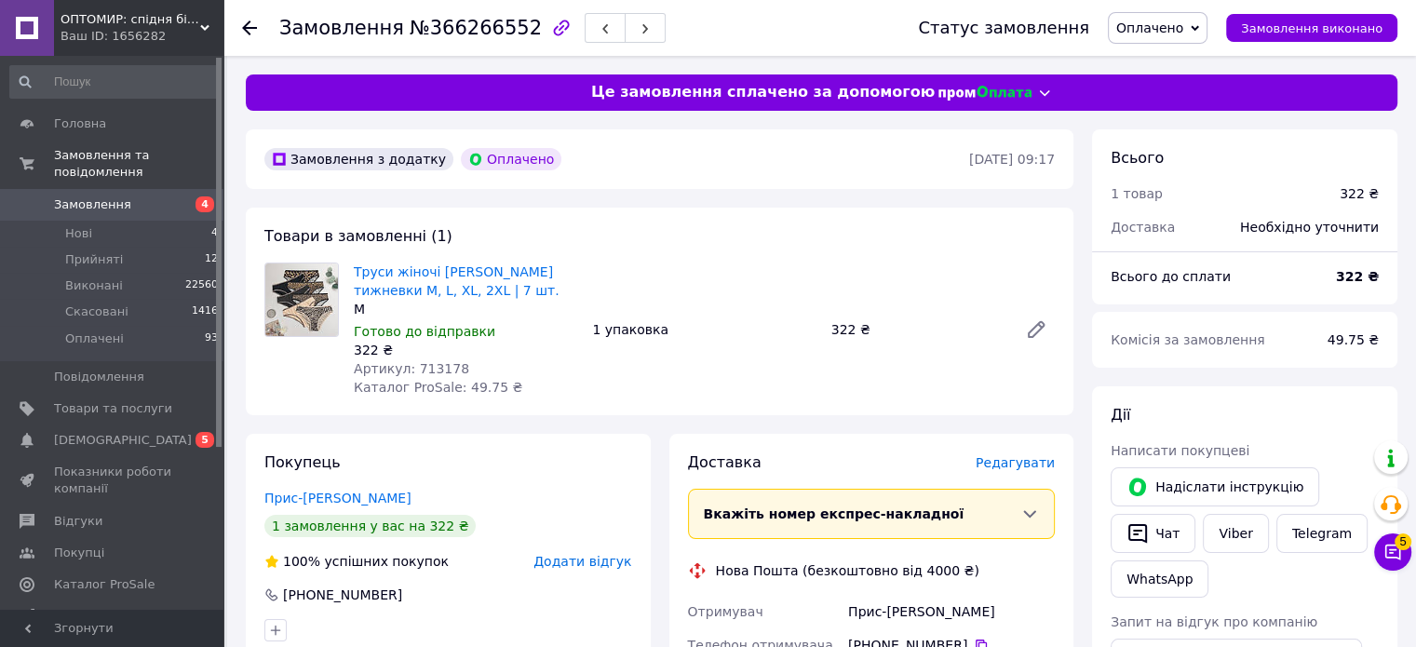
drag, startPoint x: 402, startPoint y: 498, endPoint x: 263, endPoint y: 498, distance: 139.6
click at [263, 498] on div "Покупець Прис-Каденко Вікторія 1 замовлення у вас на 322 ₴ 100% успішних покупо…" at bounding box center [448, 547] width 405 height 226
copy link "Прис-Каденко Вікторія"
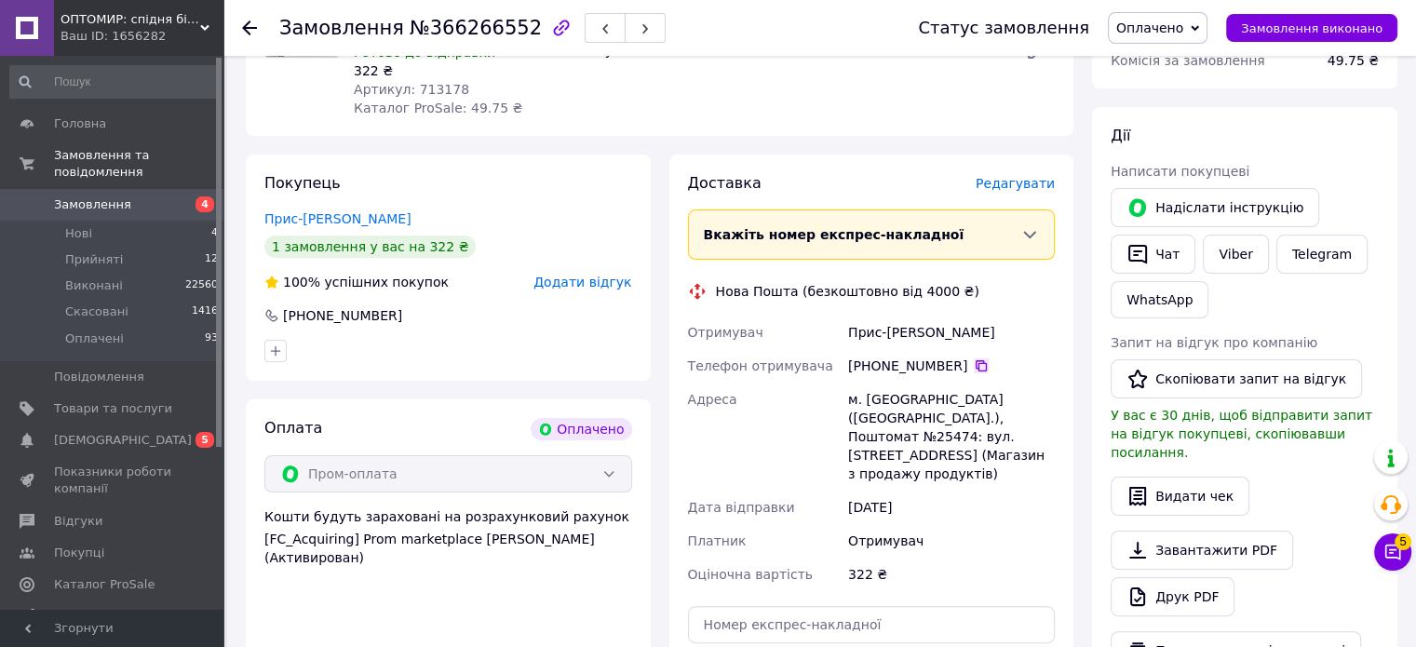
click at [974, 367] on icon at bounding box center [981, 365] width 15 height 15
drag, startPoint x: 957, startPoint y: 386, endPoint x: 975, endPoint y: 454, distance: 70.2
click at [957, 387] on div "м. Васильків (Київська обл.), Поштомат №25474: вул. Тракторна, 108а (Магазин з …" at bounding box center [951, 437] width 214 height 108
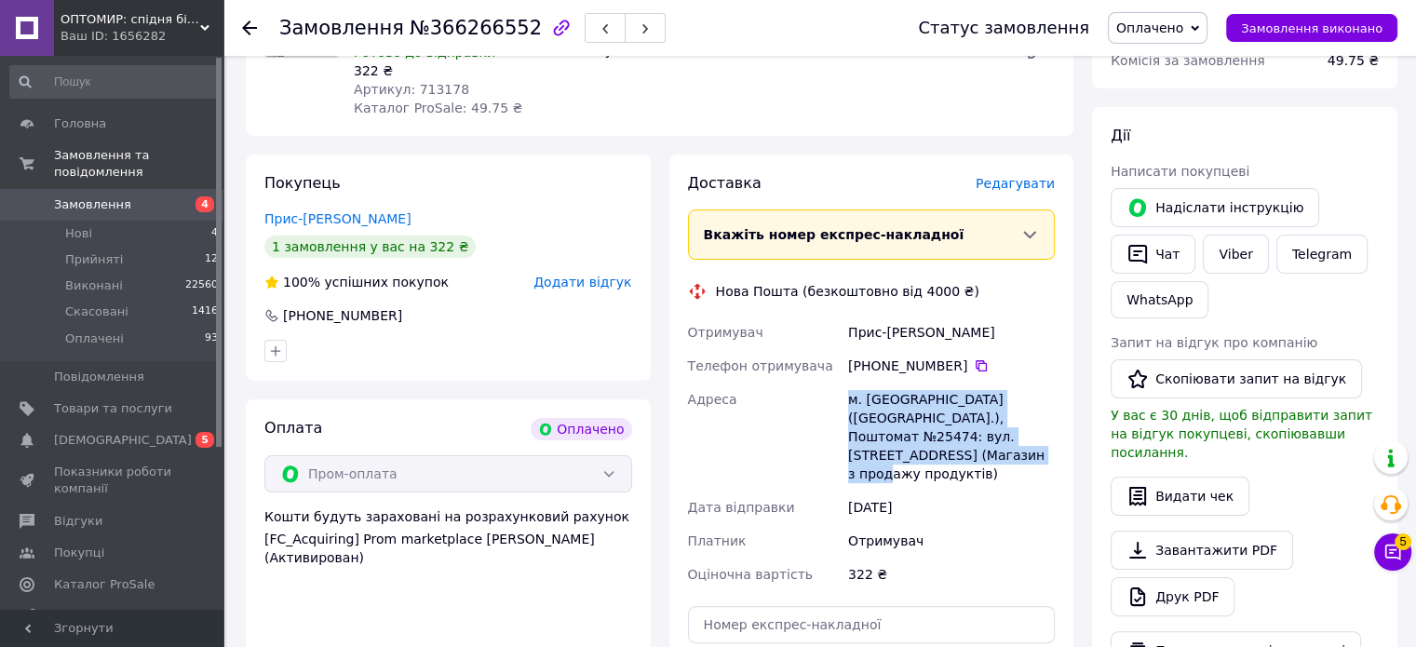
drag, startPoint x: 976, startPoint y: 467, endPoint x: 849, endPoint y: 404, distance: 141.6
click at [849, 404] on div "м. Васильків (Київська обл.), Поштомат №25474: вул. Тракторна, 108а (Магазин з …" at bounding box center [951, 437] width 214 height 108
copy div "м. Васильків (Київська обл.), Поштомат №25474: вул. Тракторна, 108а (Магазин з …"
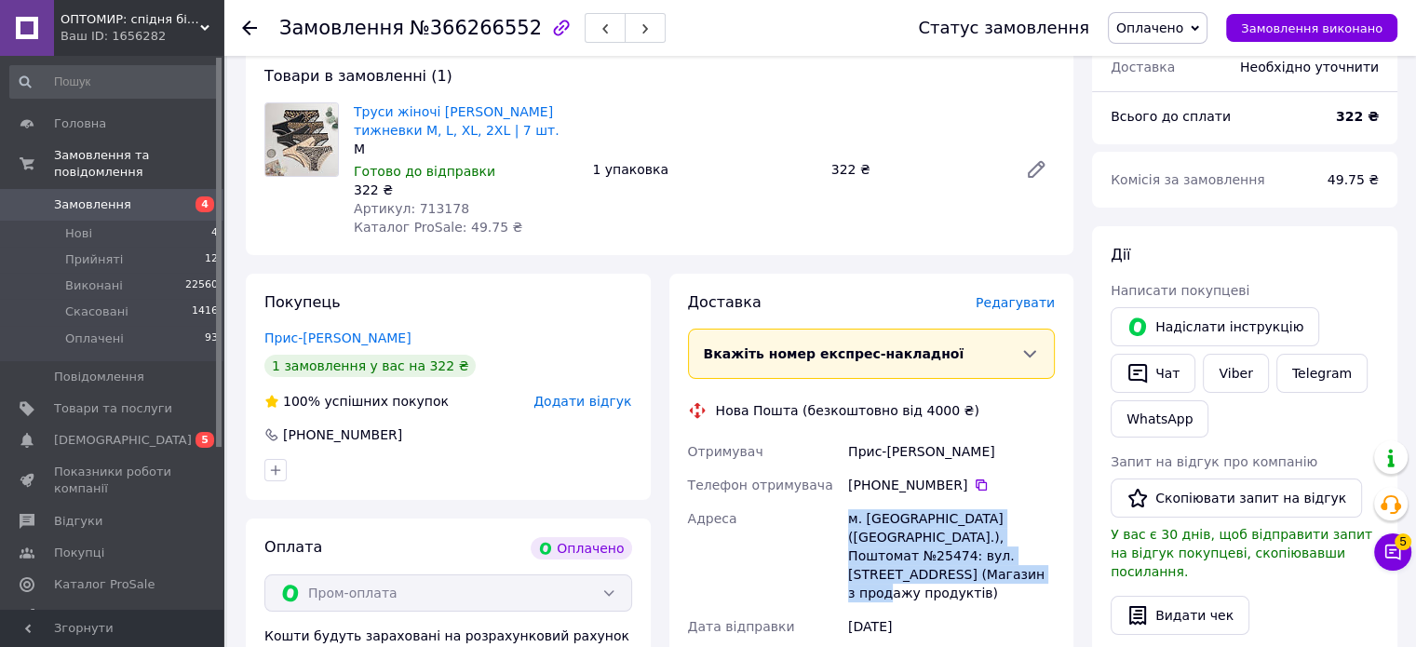
scroll to position [0, 0]
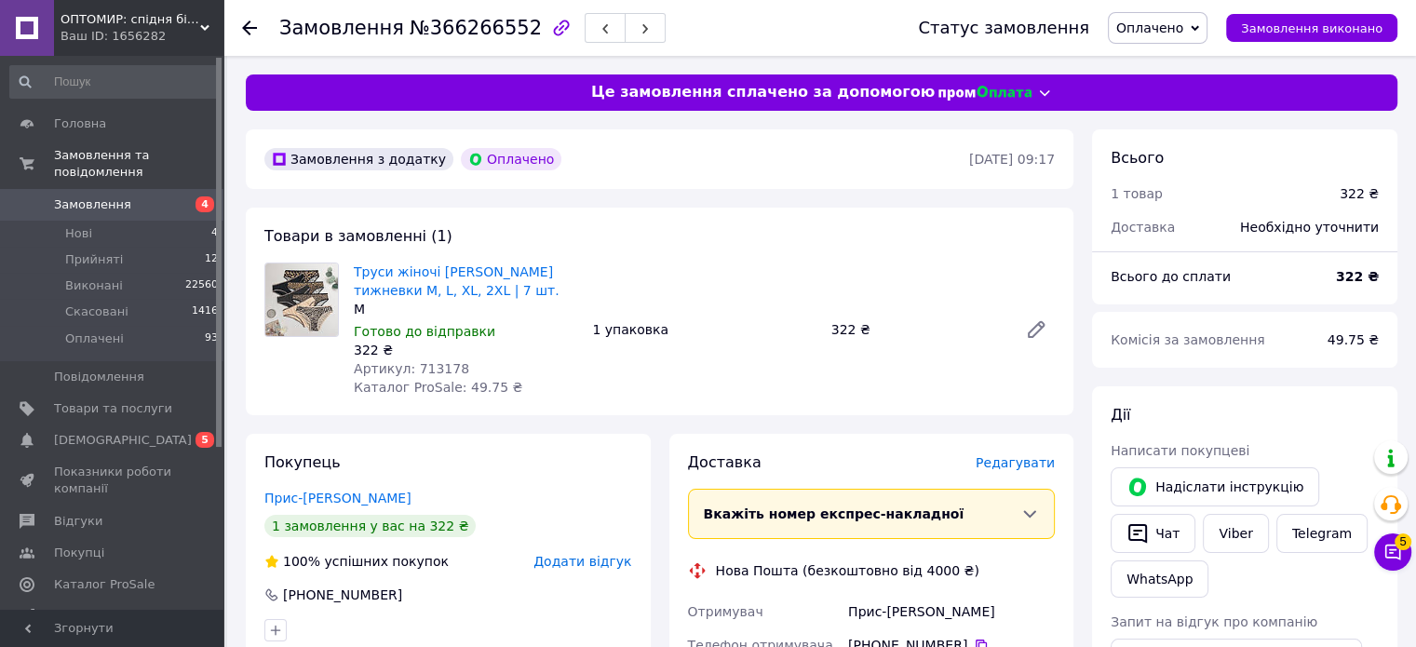
click at [425, 368] on span "Артикул: 713178" at bounding box center [411, 368] width 115 height 15
copy span "713178"
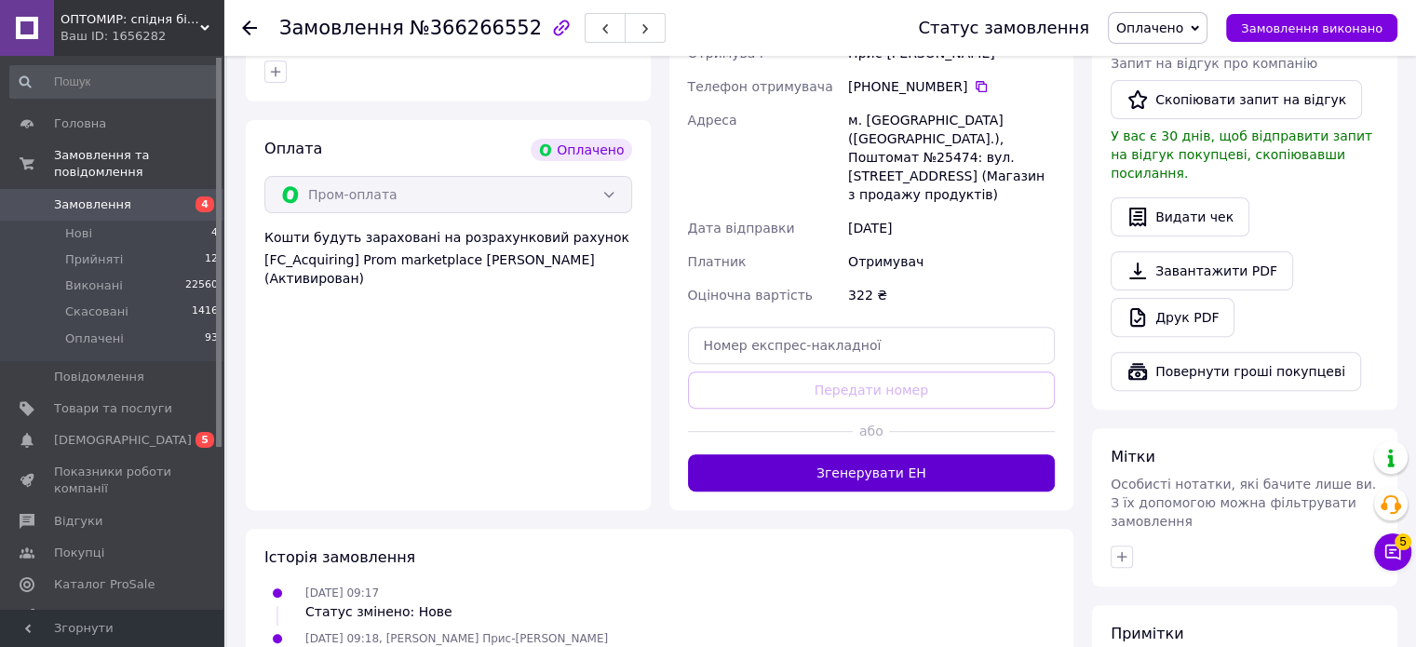
click at [919, 461] on button "Згенерувати ЕН" at bounding box center [872, 472] width 368 height 37
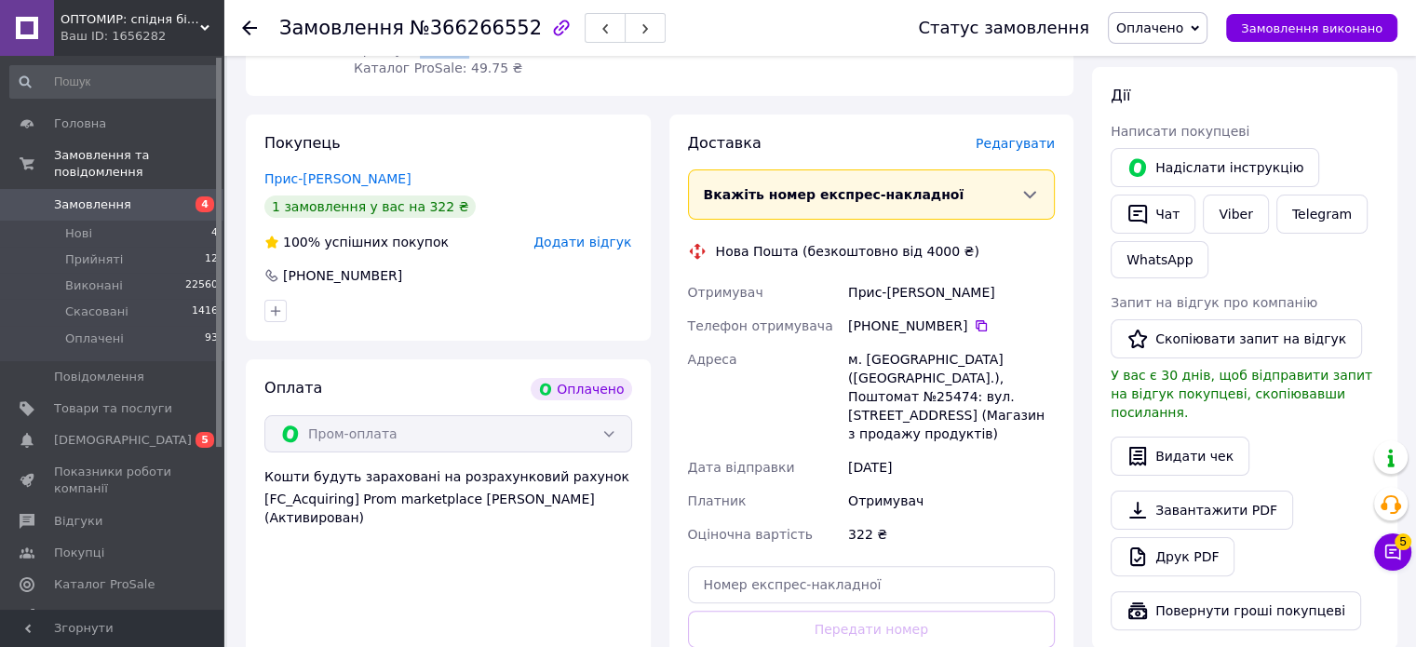
scroll to position [279, 0]
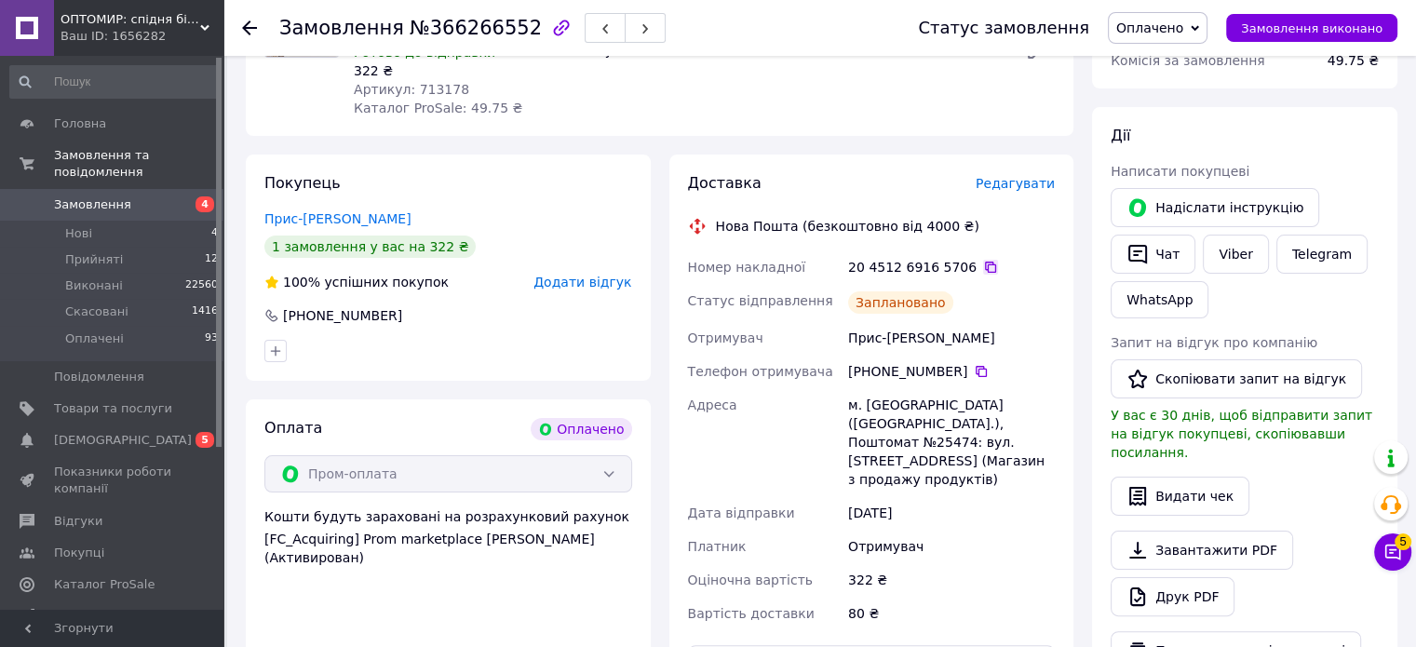
click at [983, 266] on icon at bounding box center [990, 267] width 15 height 15
click at [451, 25] on span "№366266552" at bounding box center [476, 28] width 132 height 22
copy span "366266552"
click at [974, 371] on icon at bounding box center [981, 371] width 15 height 15
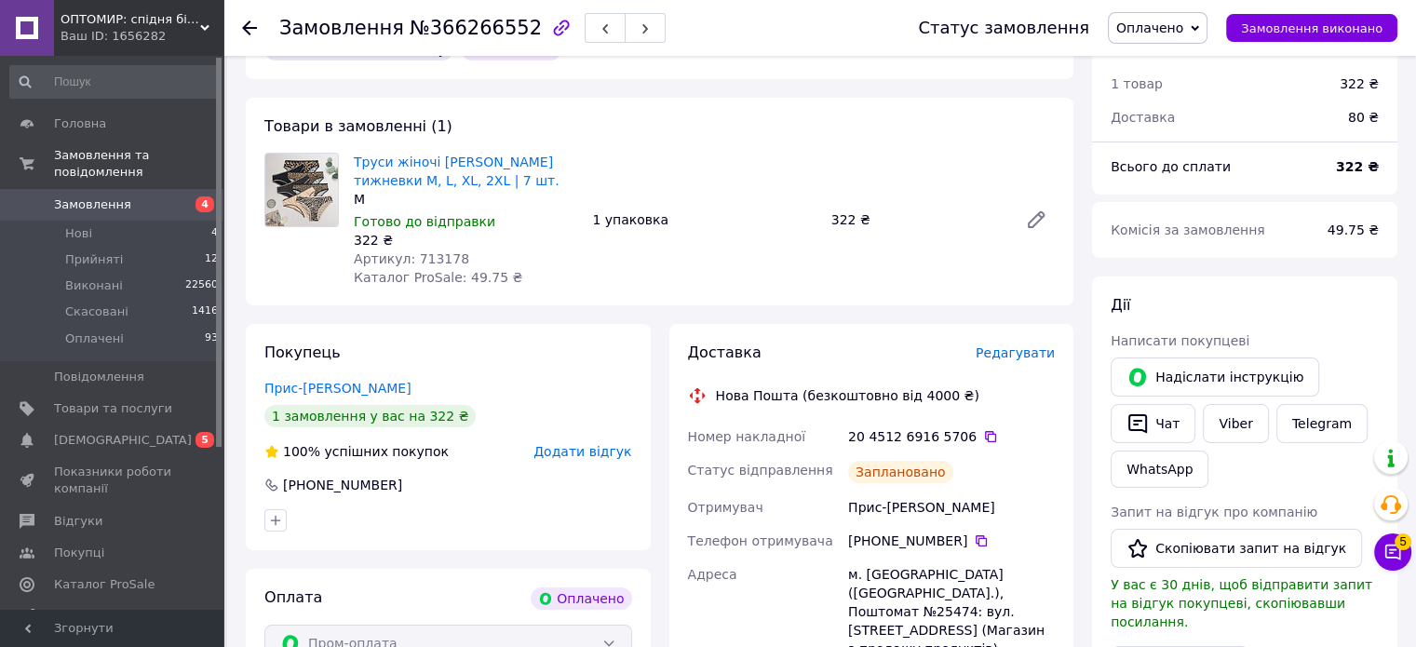
scroll to position [186, 0]
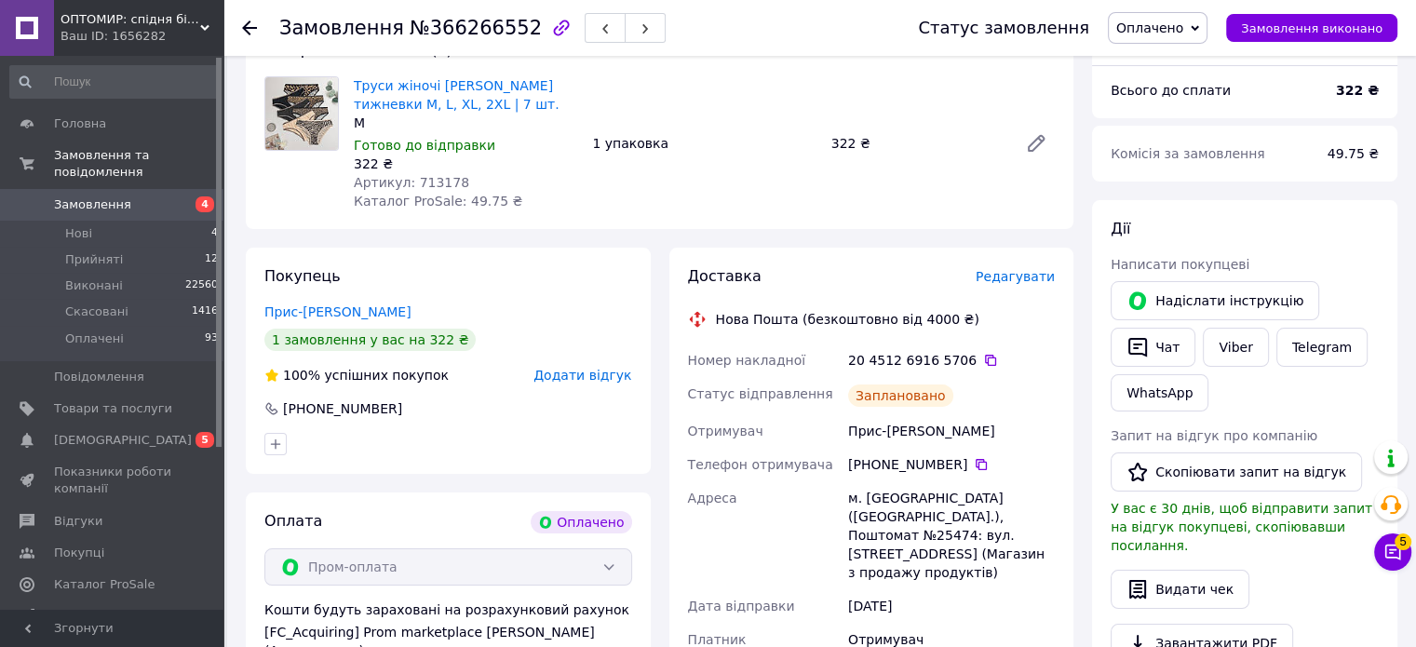
click at [961, 357] on div "20 4512 6916 5706" at bounding box center [951, 360] width 207 height 19
click at [985, 359] on icon at bounding box center [990, 360] width 11 height 11
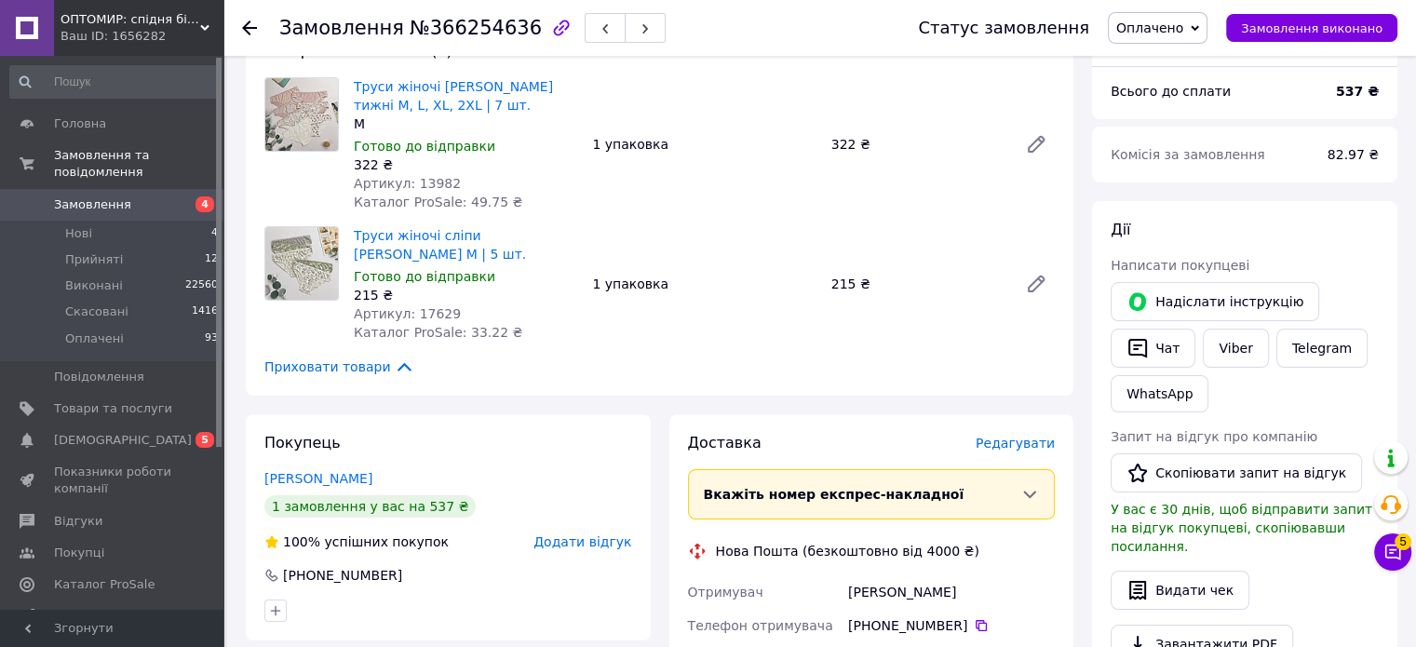
scroll to position [186, 0]
drag, startPoint x: 363, startPoint y: 479, endPoint x: 263, endPoint y: 476, distance: 99.7
click at [263, 476] on div "Покупець [PERSON_NAME] 1 замовлення у вас на 537 ₴ 100% успішних покупок Додати…" at bounding box center [448, 526] width 405 height 226
copy link "[PERSON_NAME]"
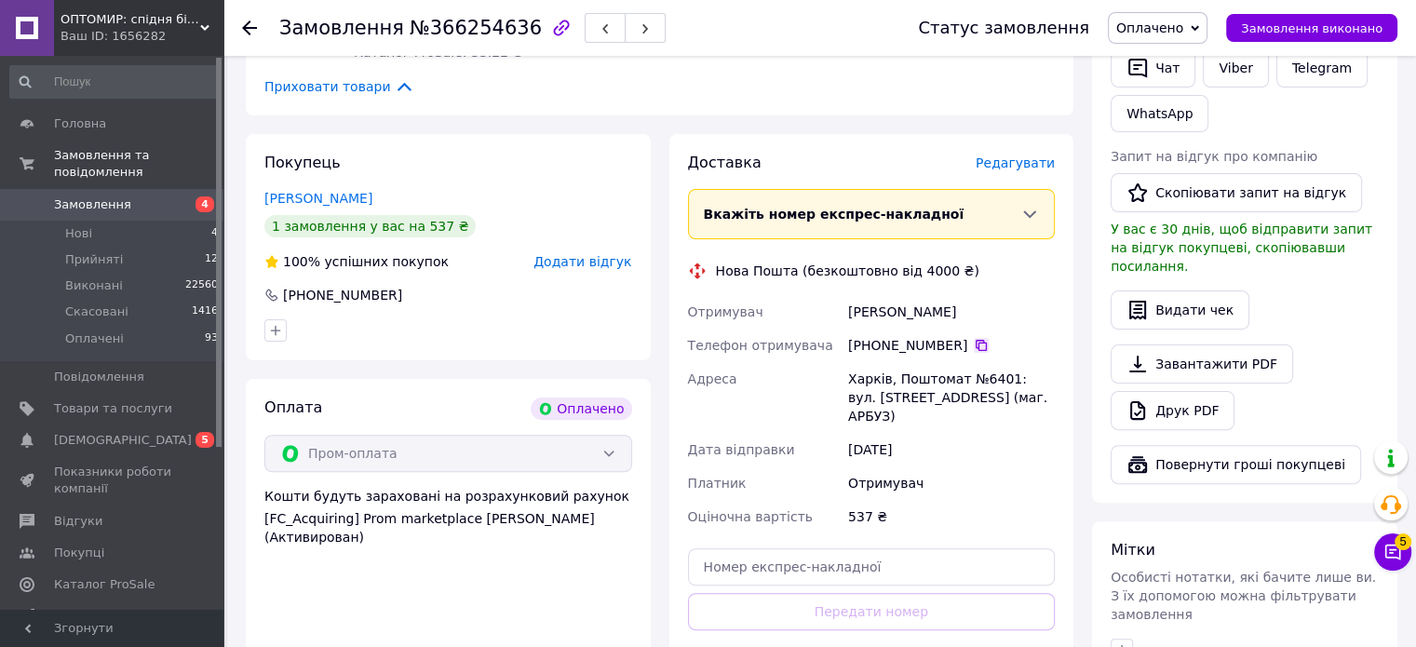
click at [974, 342] on icon at bounding box center [981, 345] width 15 height 15
click at [957, 434] on div "[DATE]" at bounding box center [951, 450] width 214 height 34
drag, startPoint x: 918, startPoint y: 421, endPoint x: 850, endPoint y: 380, distance: 79.4
click at [850, 380] on div "Харків, Поштомат №6401: вул. [STREET_ADDRESS] (маг. АРБУЗ)" at bounding box center [951, 397] width 214 height 71
copy div "Харків, Поштомат №6401: вул. [STREET_ADDRESS] (маг. АРБУЗ)"
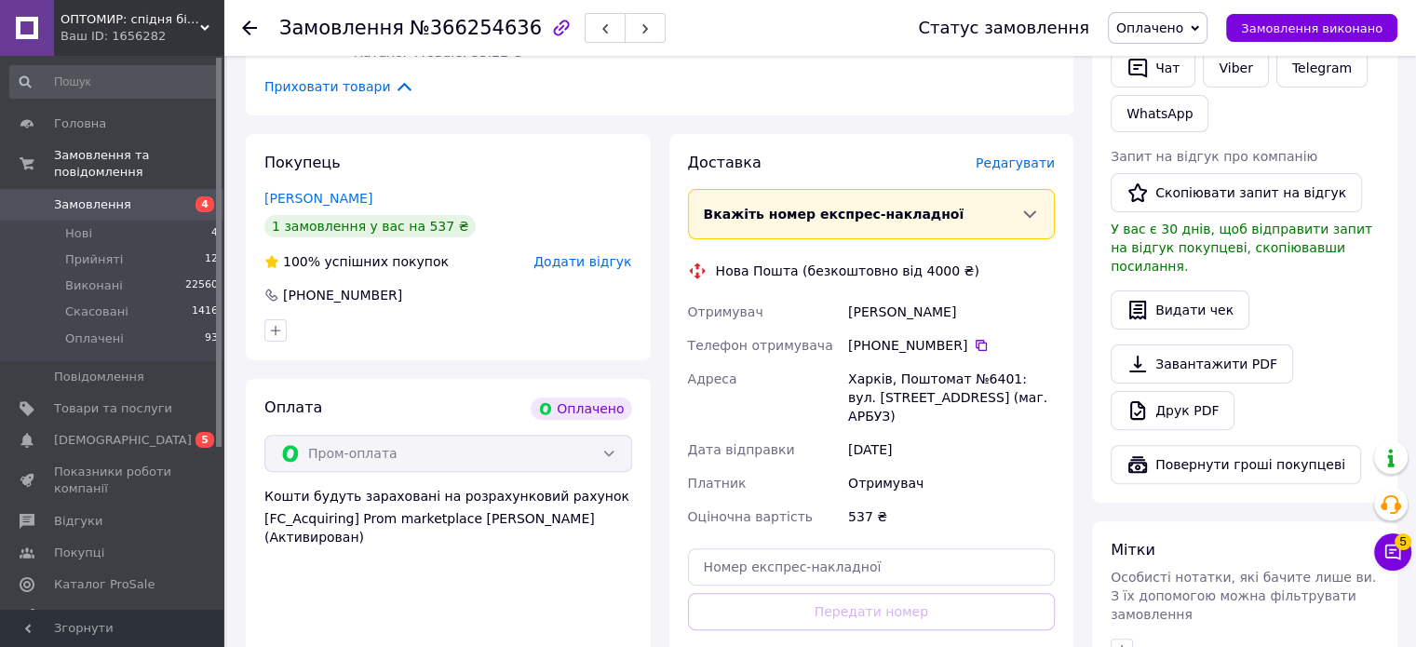
scroll to position [0, 0]
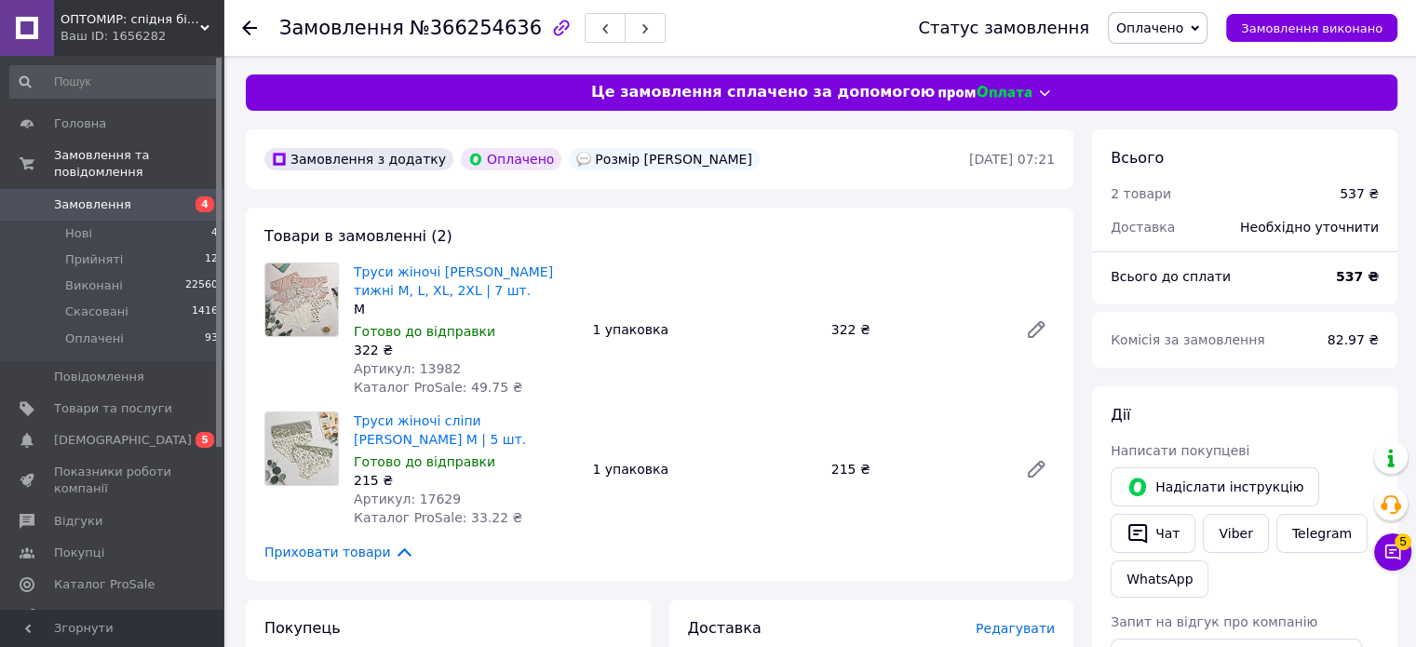
click at [428, 375] on span "Артикул: 13982" at bounding box center [407, 368] width 107 height 15
copy span "13982"
click at [418, 498] on span "Артикул: 17629" at bounding box center [407, 499] width 107 height 15
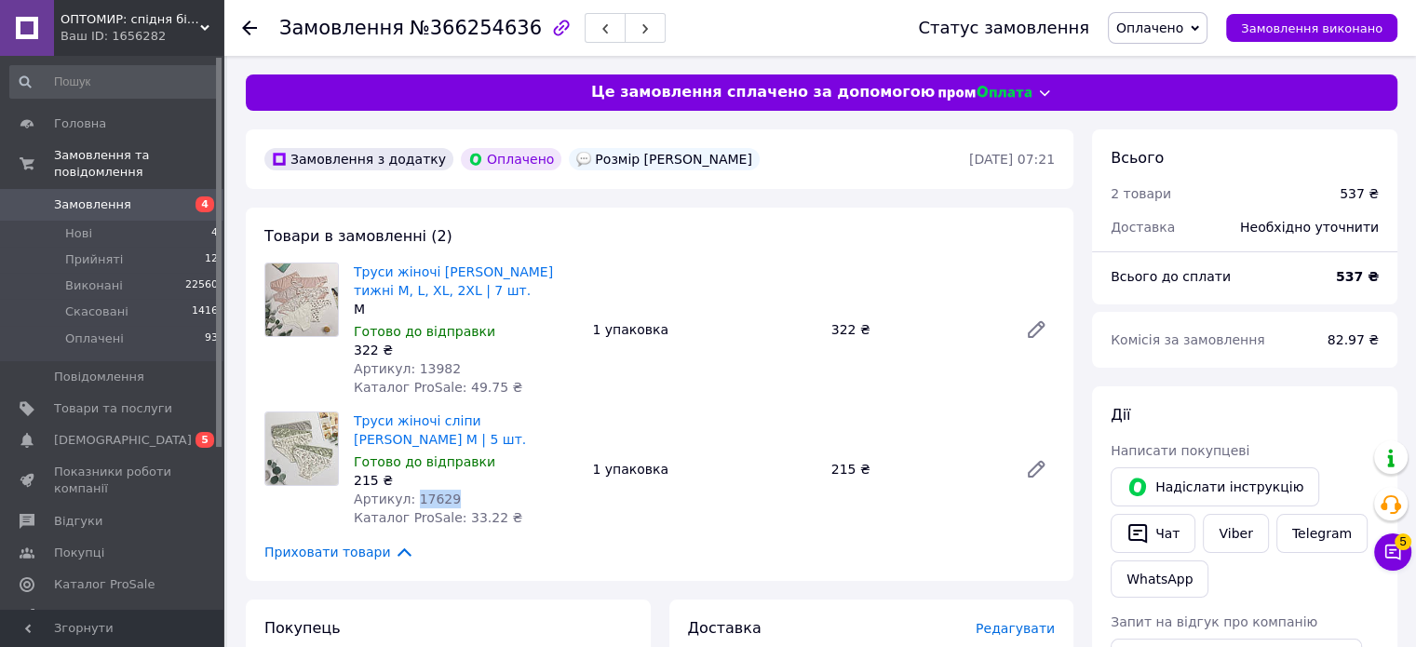
copy span "17629"
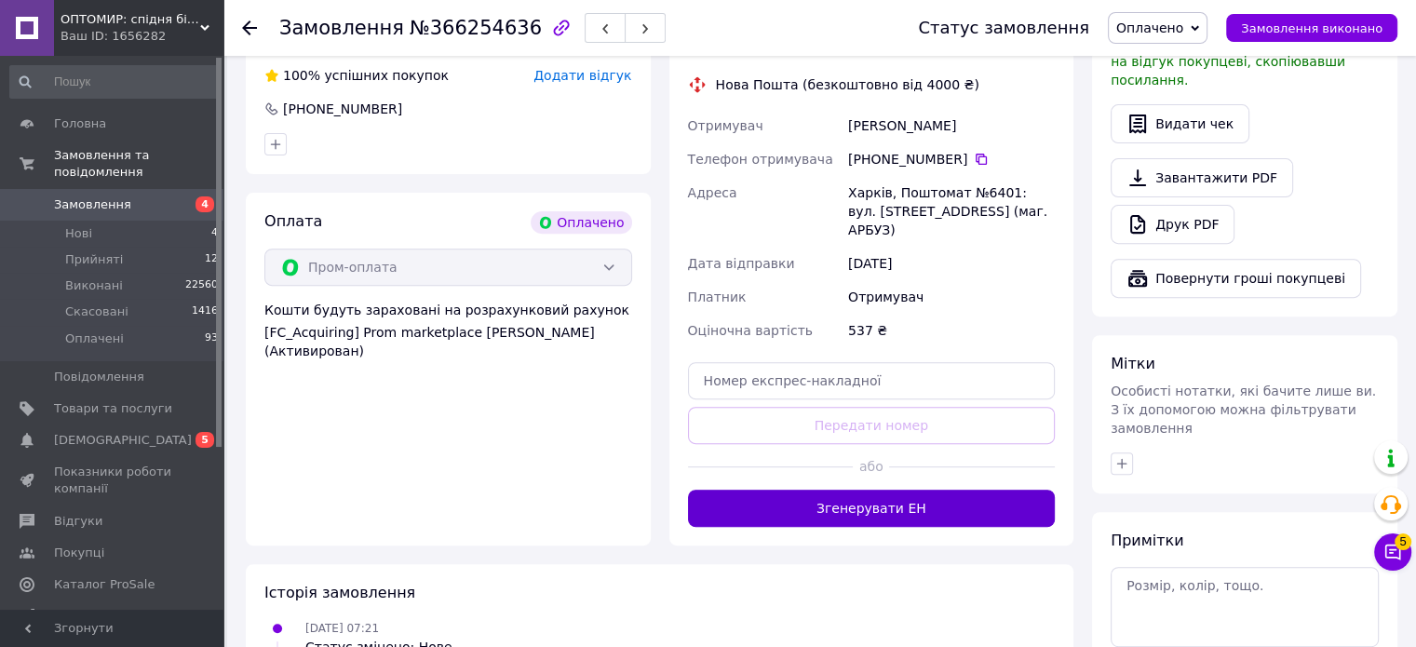
click at [920, 492] on button "Згенерувати ЕН" at bounding box center [872, 508] width 368 height 37
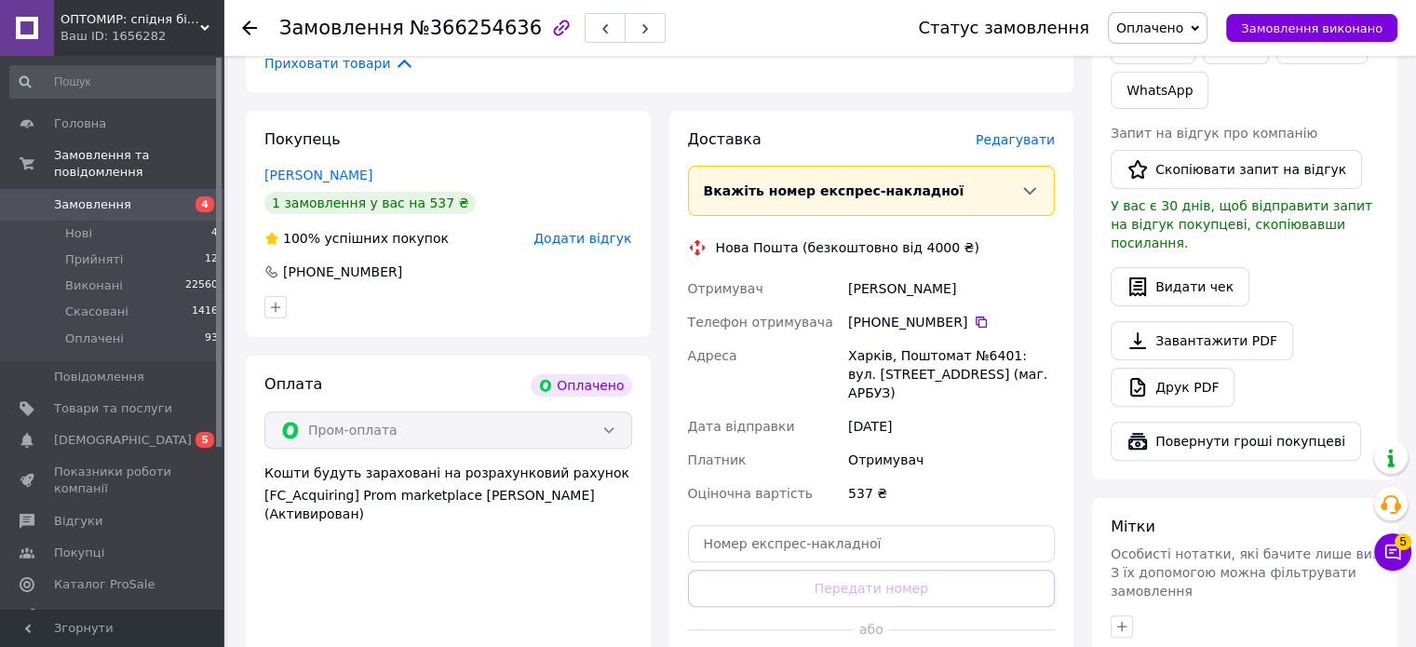
scroll to position [465, 0]
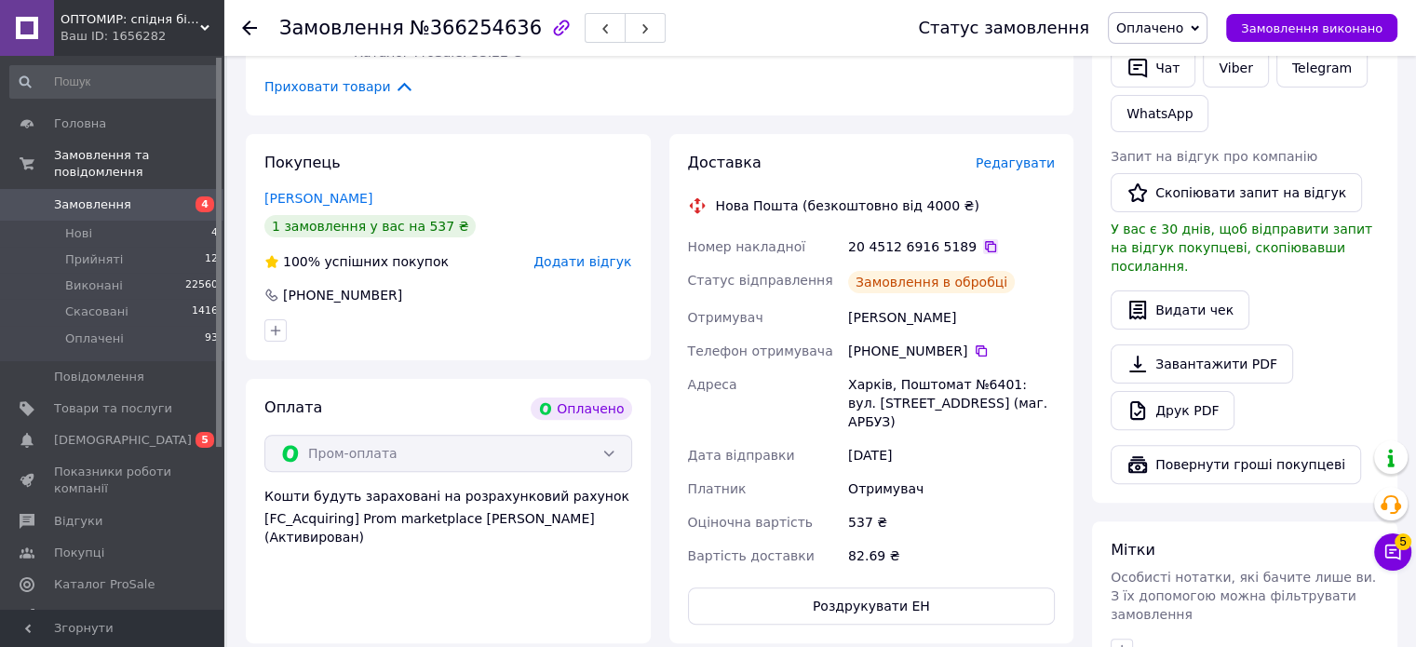
click at [983, 249] on icon at bounding box center [990, 246] width 15 height 15
click at [458, 22] on span "№366254636" at bounding box center [476, 28] width 132 height 22
copy span "366254636"
click at [976, 350] on icon at bounding box center [981, 350] width 11 height 11
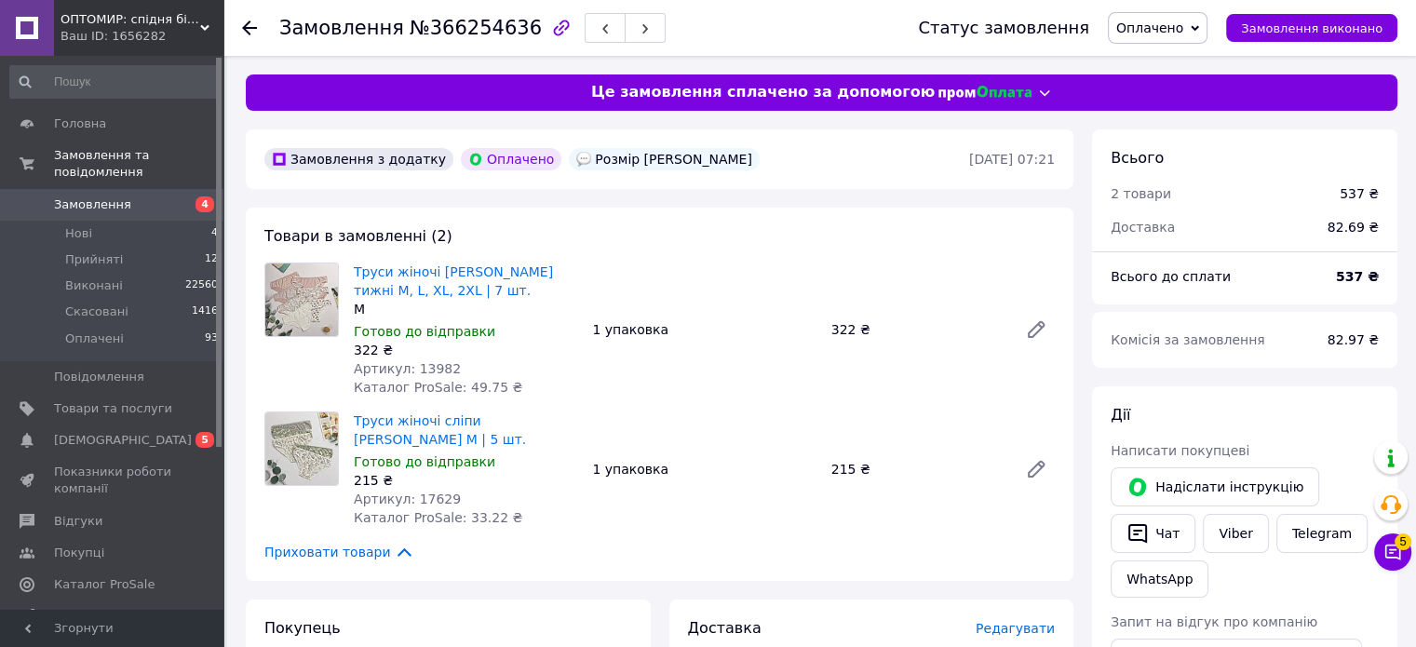
scroll to position [372, 0]
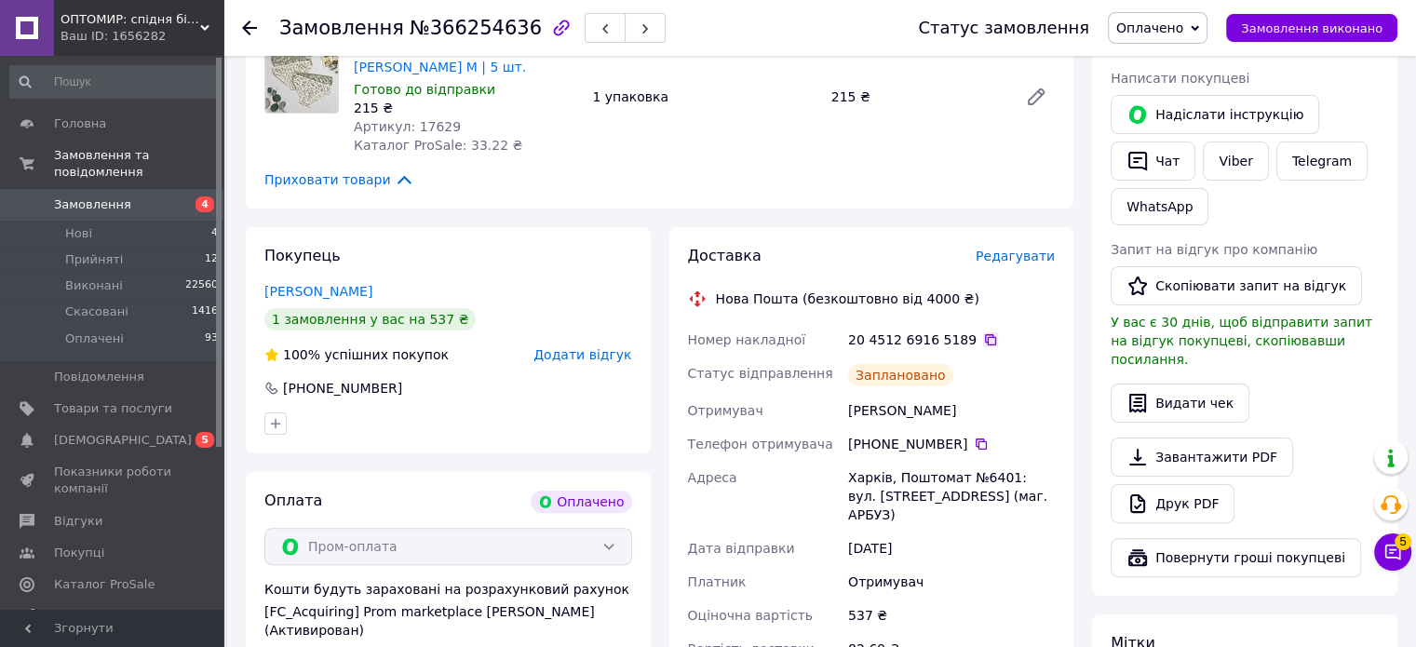
click at [985, 343] on icon at bounding box center [990, 339] width 11 height 11
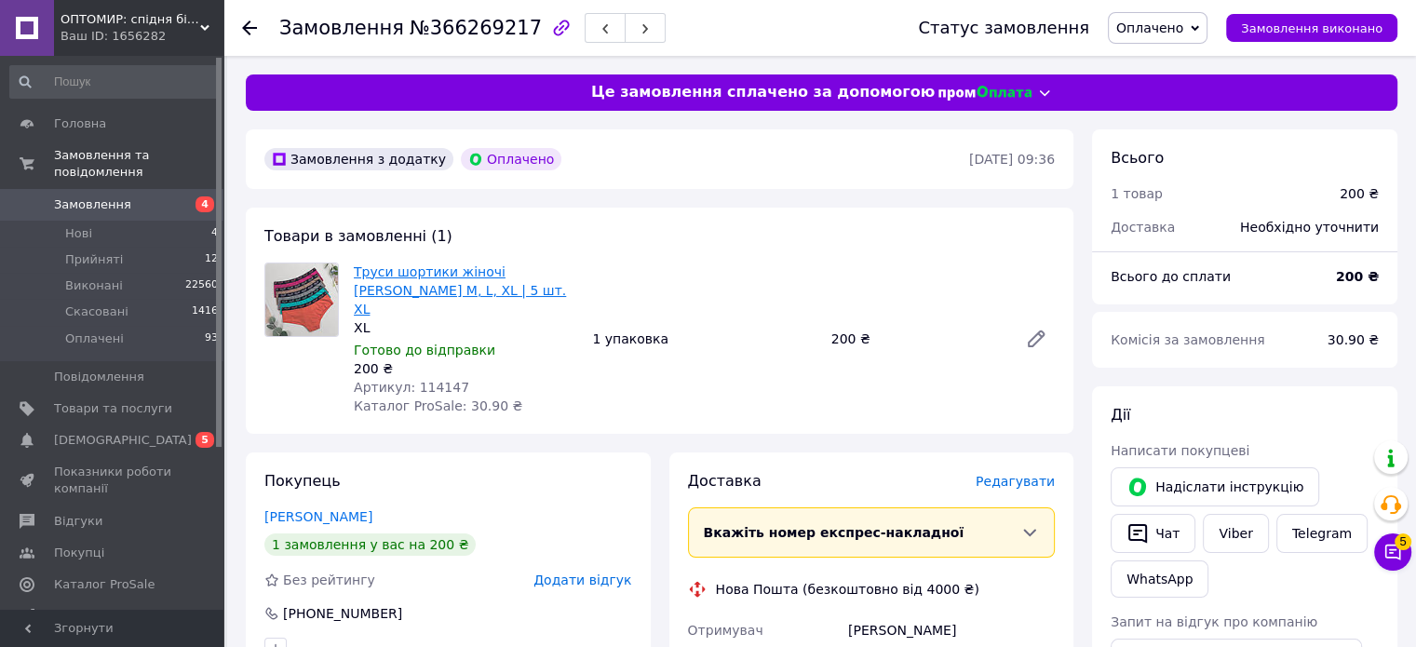
scroll to position [93, 0]
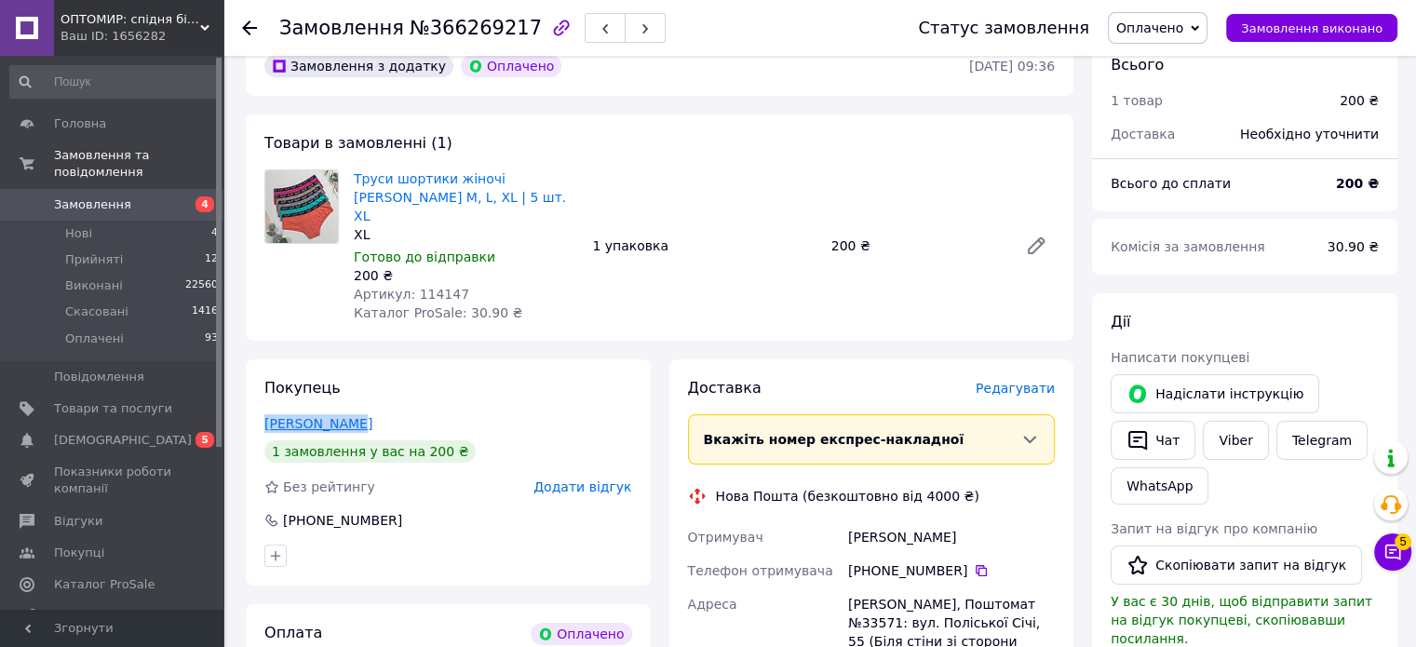
drag, startPoint x: 357, startPoint y: 411, endPoint x: 268, endPoint y: 405, distance: 89.6
click at [268, 414] on div "Штих Людмила" at bounding box center [448, 423] width 368 height 19
copy link "Штих Людмила"
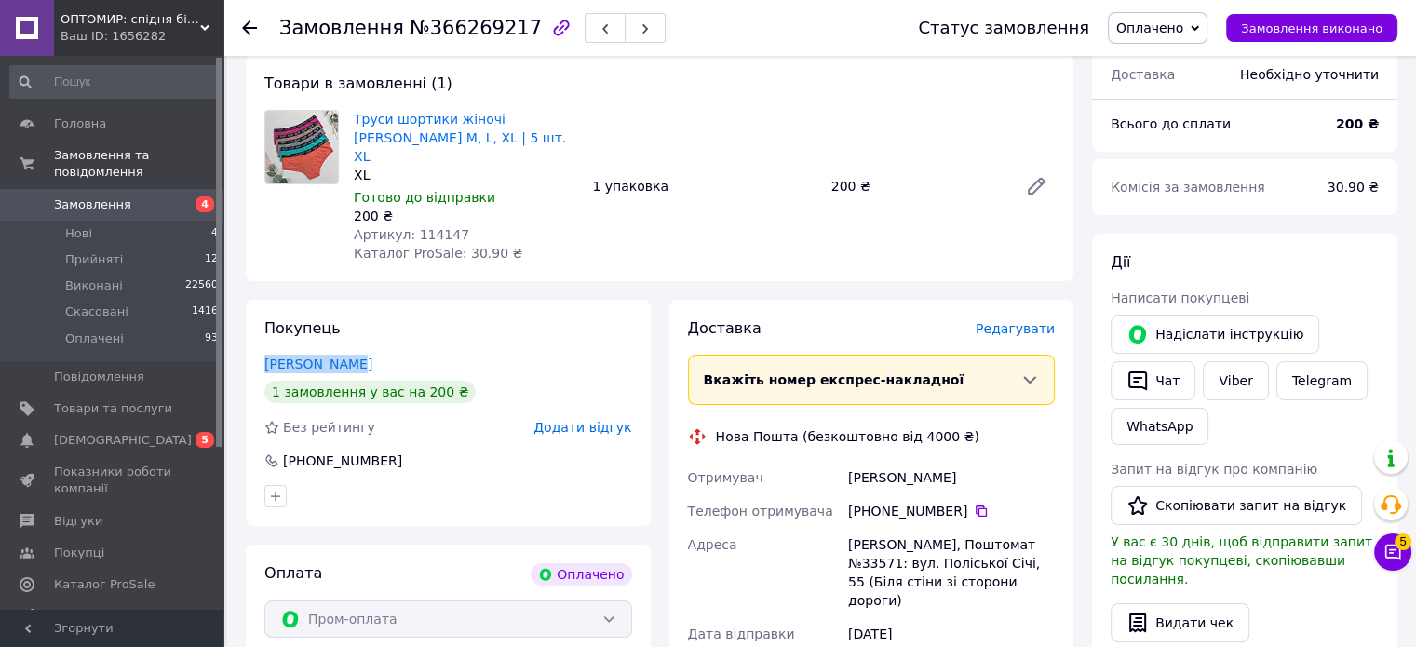
scroll to position [279, 0]
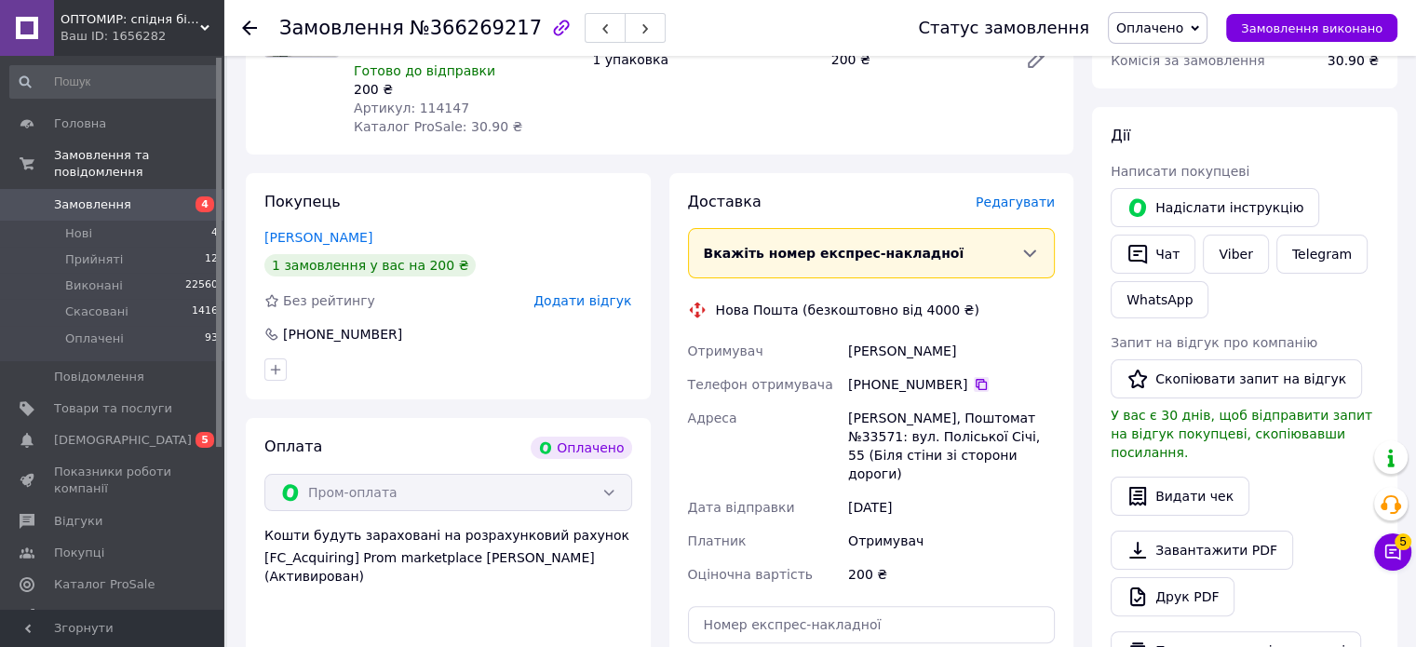
click at [974, 377] on icon at bounding box center [981, 384] width 15 height 15
click at [961, 406] on div "Володимир, Поштомат №33571: вул. Поліської Січі, 55 (Біля стіни зі сторони доро…" at bounding box center [951, 445] width 214 height 89
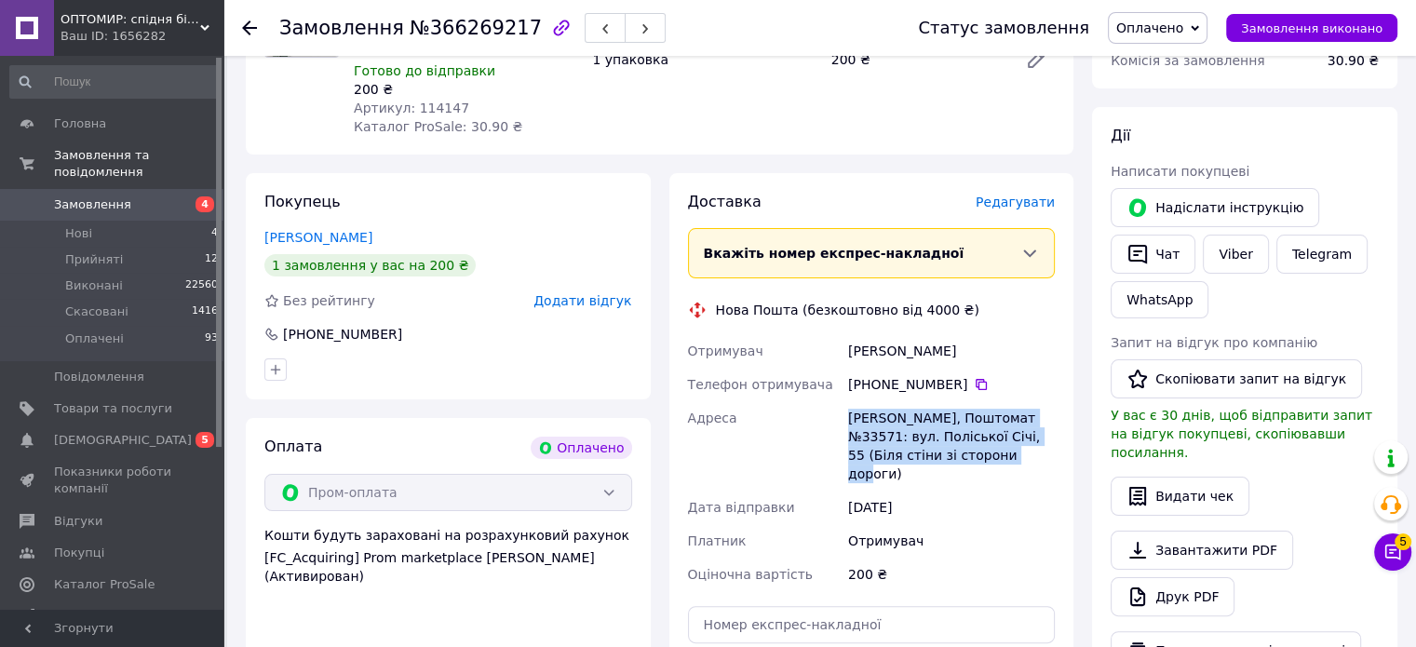
drag, startPoint x: 960, startPoint y: 440, endPoint x: 849, endPoint y: 398, distance: 118.8
click at [849, 401] on div "Володимир, Поштомат №33571: вул. Поліської Січі, 55 (Біля стіни зі сторони доро…" at bounding box center [951, 445] width 214 height 89
copy div "Володимир, Поштомат №33571: вул. Поліської Січі, 55 (Біля стіни зі сторони доро…"
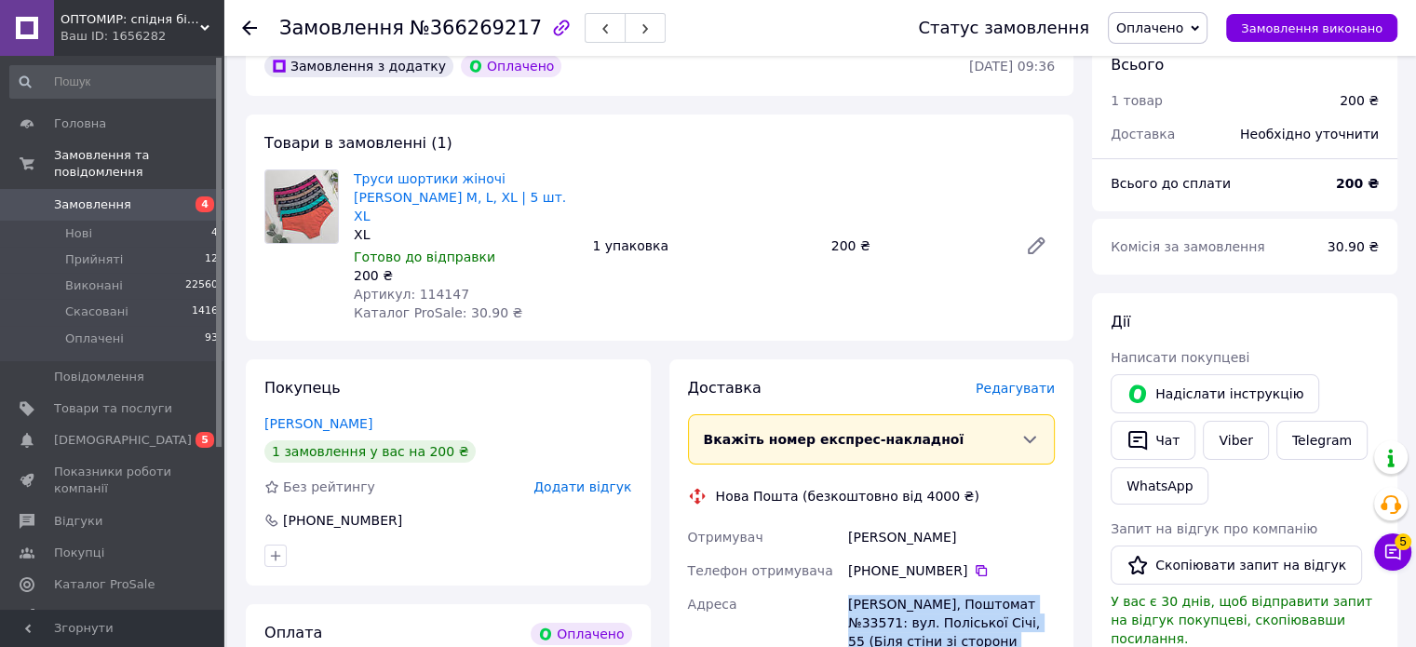
scroll to position [0, 0]
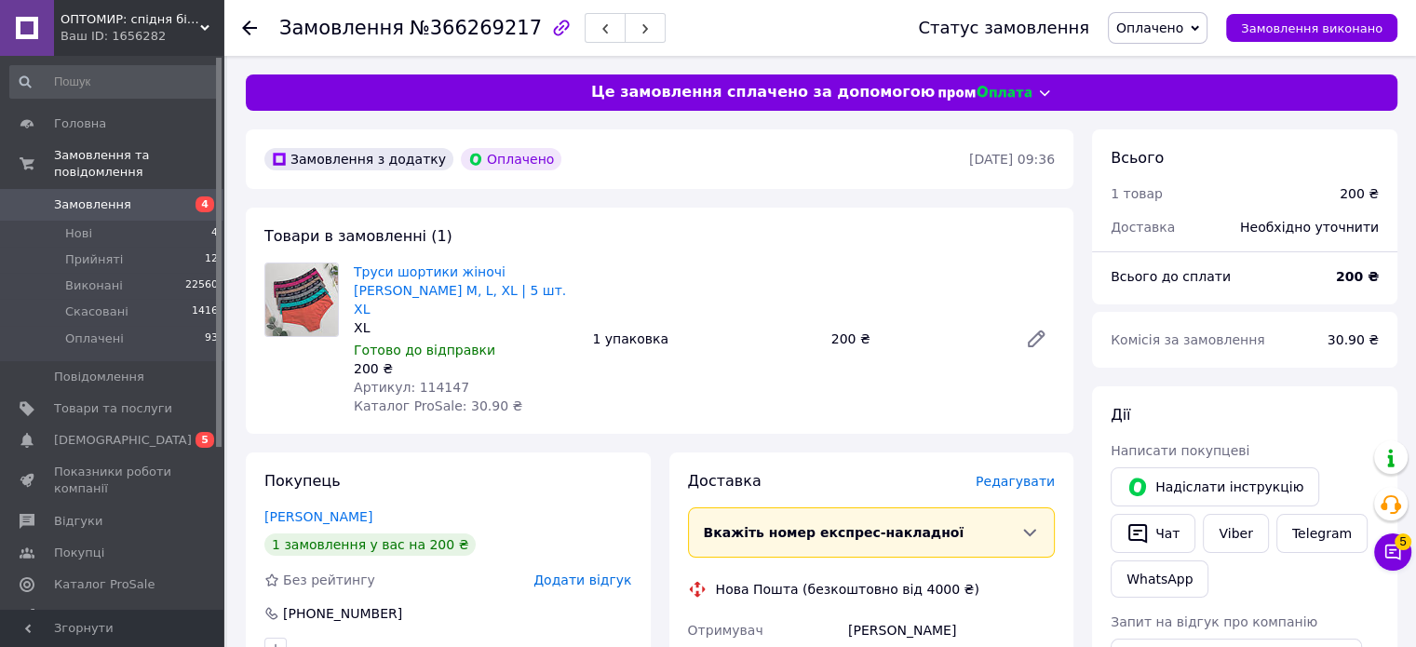
click at [425, 380] on span "Артикул: 114147" at bounding box center [411, 387] width 115 height 15
copy span "114147"
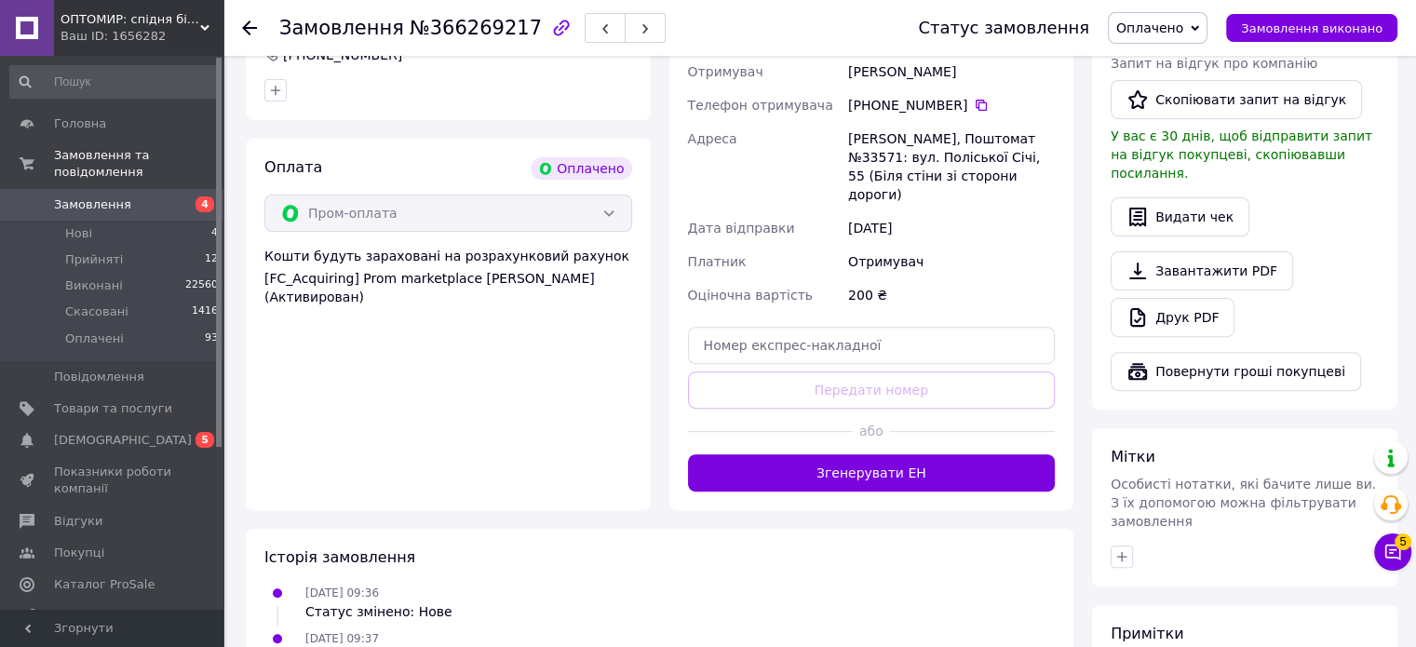
click at [914, 409] on div at bounding box center [972, 432] width 166 height 46
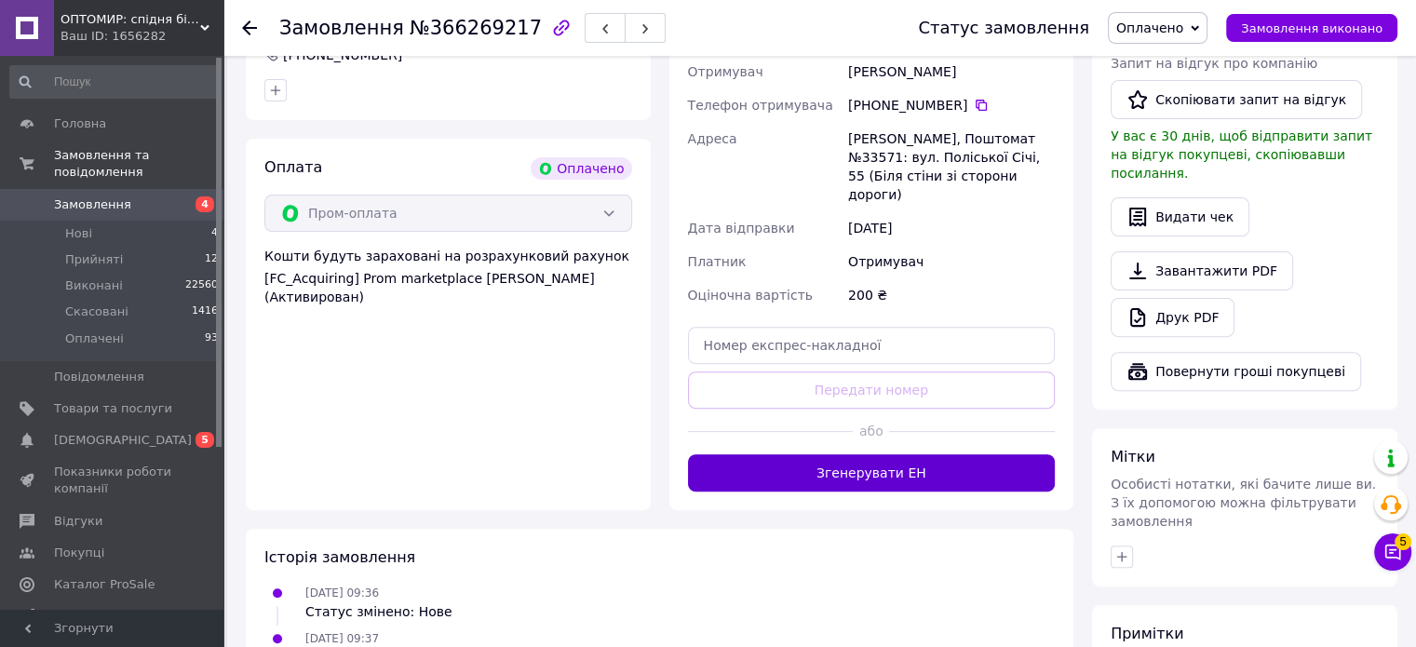
click at [908, 454] on button "Згенерувати ЕН" at bounding box center [872, 472] width 368 height 37
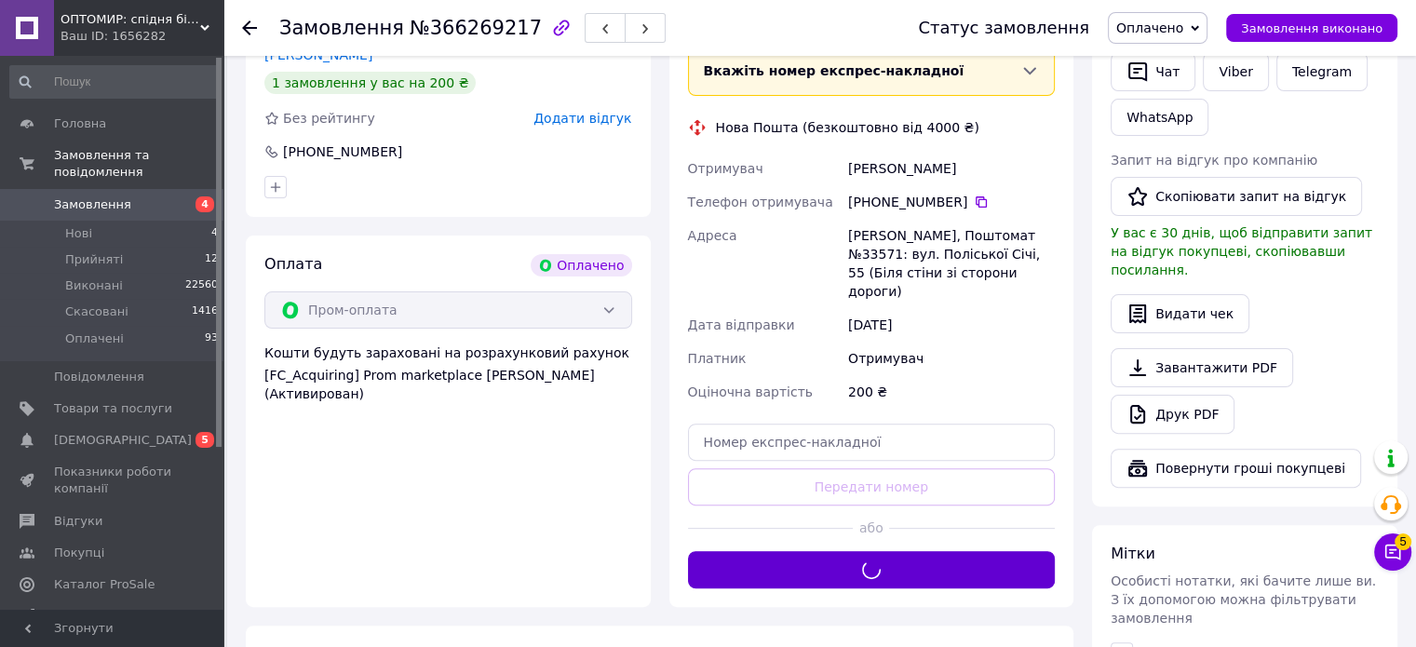
scroll to position [279, 0]
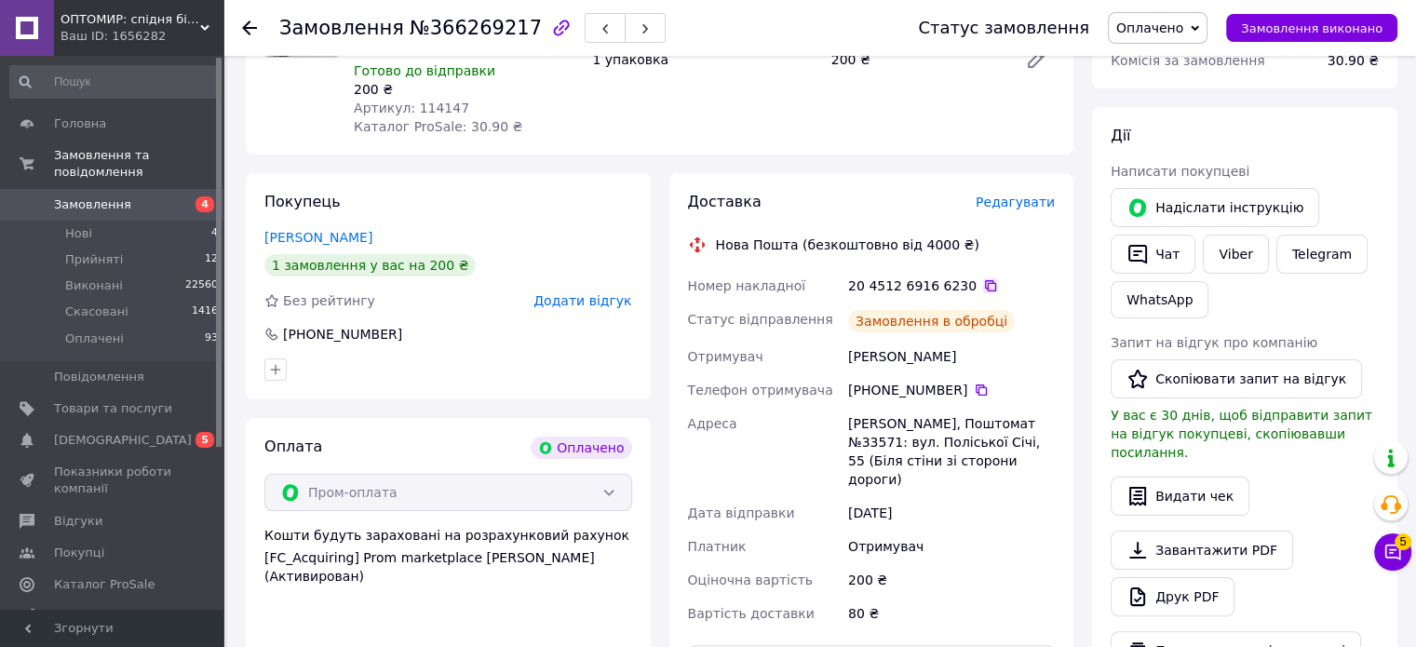
click at [985, 280] on icon at bounding box center [990, 285] width 11 height 11
click at [447, 30] on span "№366269217" at bounding box center [476, 28] width 132 height 22
copy span "366269217"
click at [974, 383] on icon at bounding box center [981, 390] width 15 height 15
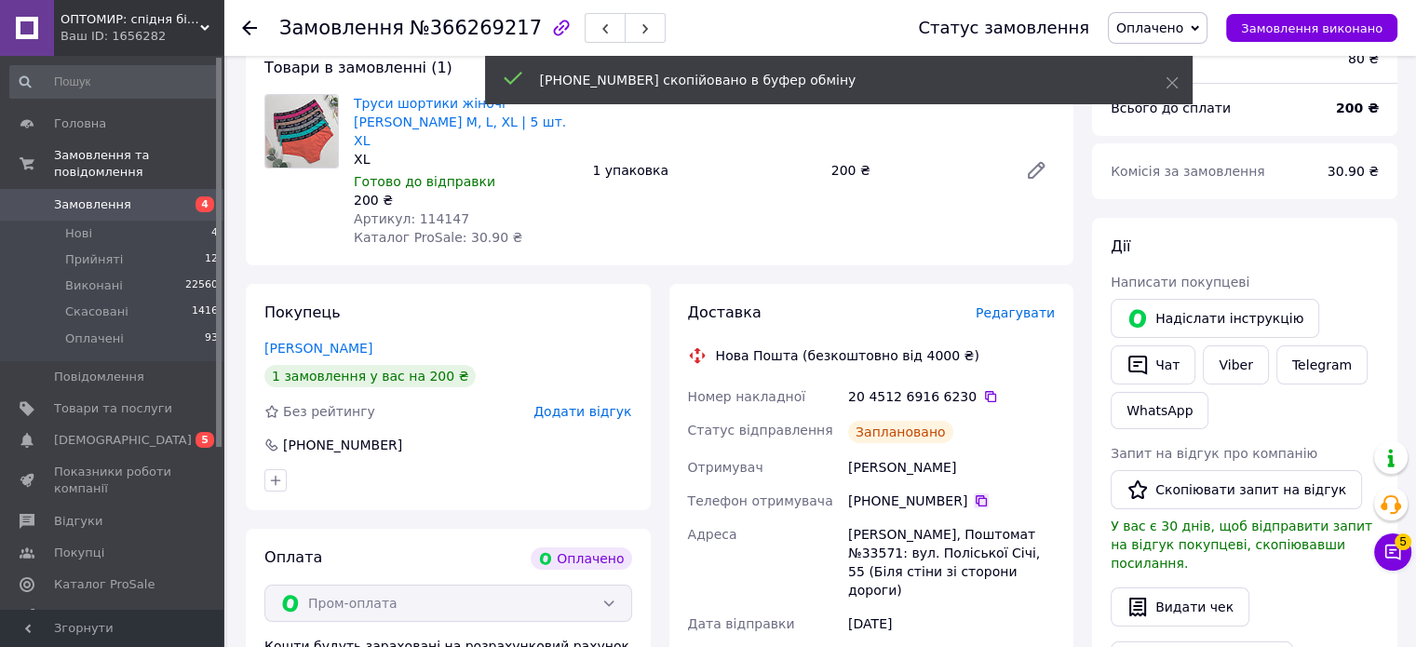
scroll to position [0, 0]
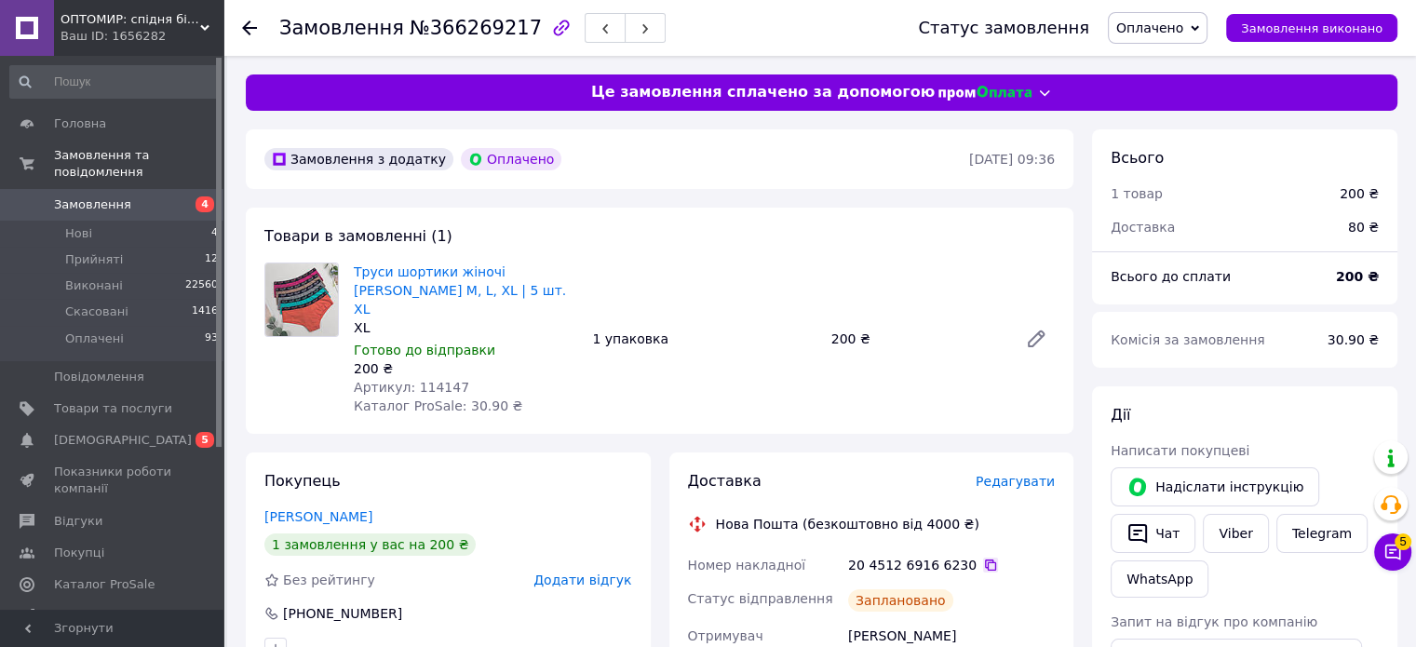
click at [983, 558] on icon at bounding box center [990, 565] width 15 height 15
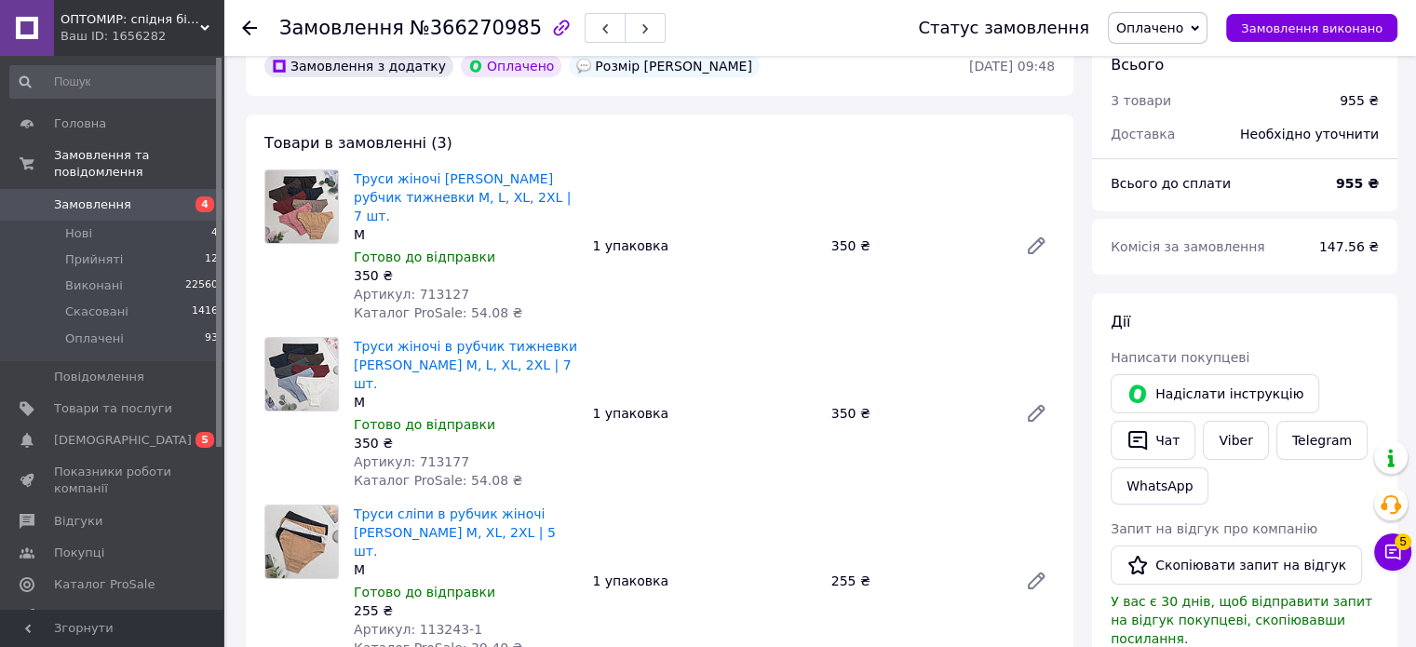
scroll to position [465, 0]
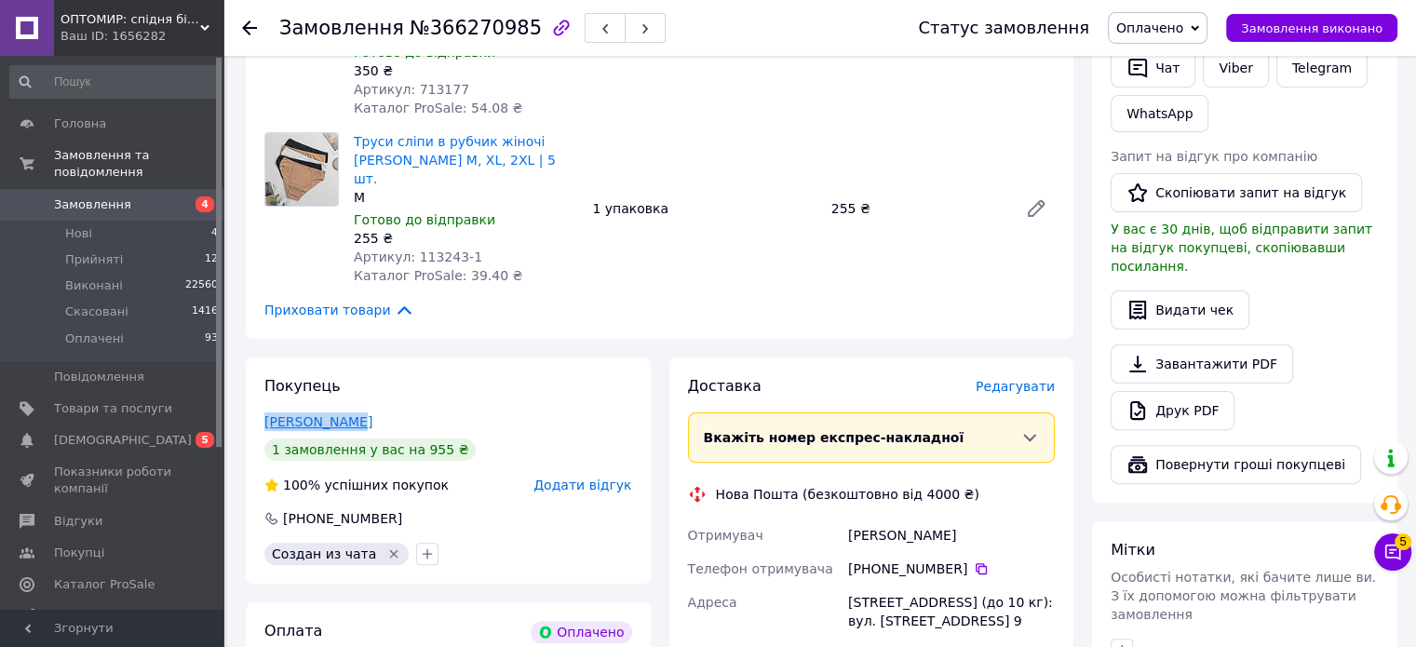
drag, startPoint x: 365, startPoint y: 383, endPoint x: 267, endPoint y: 379, distance: 97.8
click at [267, 412] on div "Свірик Олена" at bounding box center [448, 421] width 368 height 19
copy link "Свірик Олена"
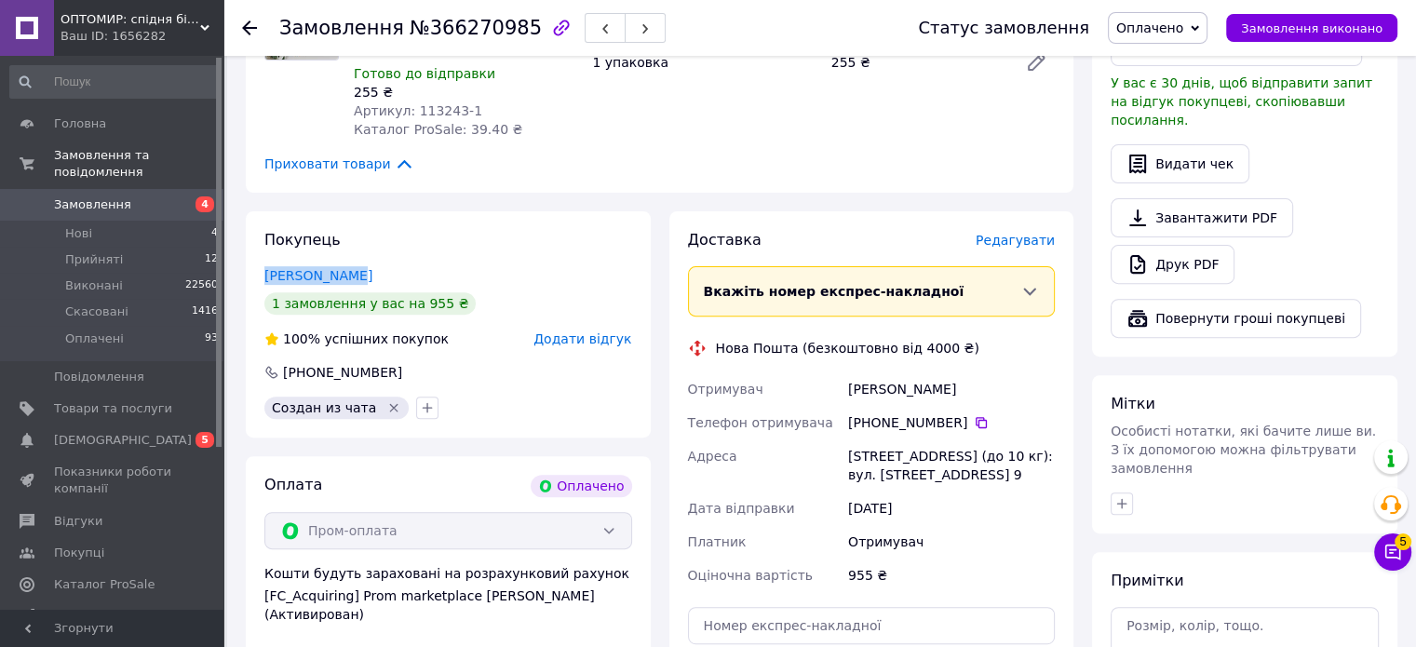
scroll to position [745, 0]
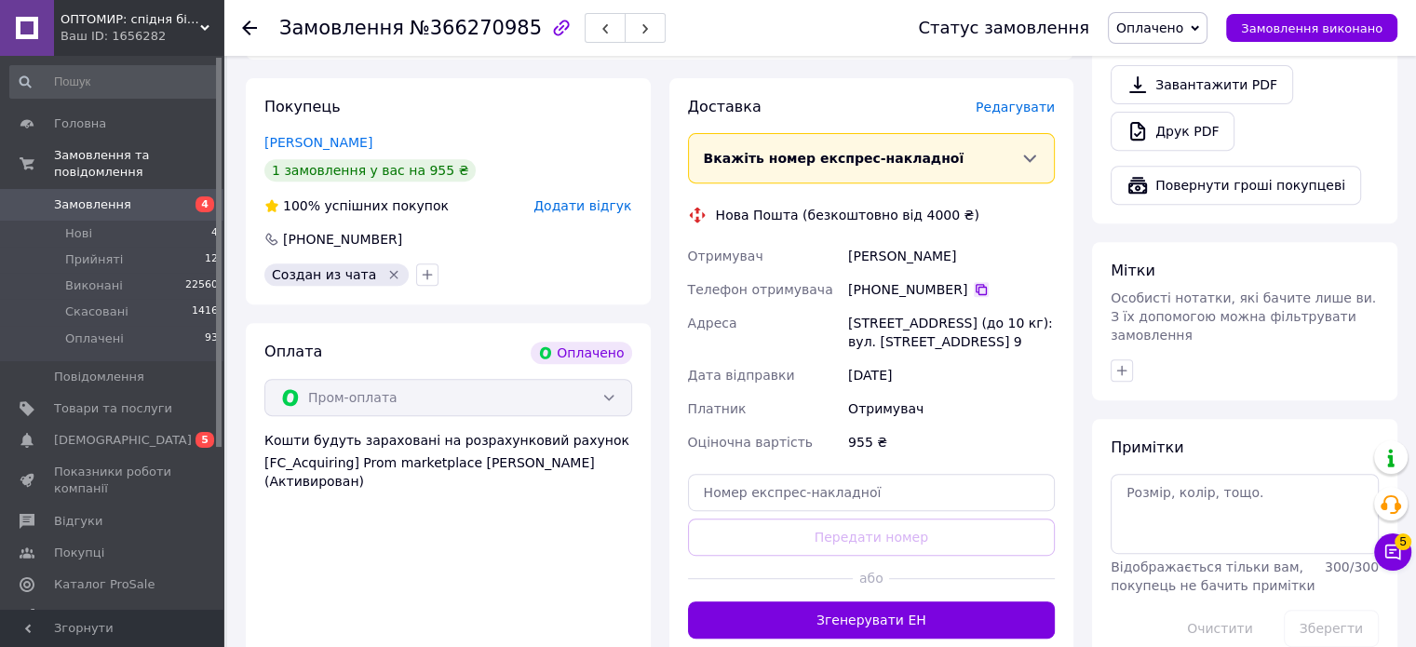
click at [974, 282] on icon at bounding box center [981, 289] width 15 height 15
click at [947, 329] on div "Петропавлівська Борщагівка, №2 (до 10 кг): вул. Львівська, 1а, корп. 6, прим. 9" at bounding box center [951, 332] width 214 height 52
drag, startPoint x: 942, startPoint y: 321, endPoint x: 850, endPoint y: 288, distance: 98.1
click at [850, 306] on div "Петропавлівська Борщагівка, №2 (до 10 кг): вул. Львівська, 1а, корп. 6, прим. 9" at bounding box center [951, 332] width 214 height 52
copy div "Петропавлівська Борщагівка, №2 (до 10 кг): вул. Львівська, 1а, корп. 6, прим. 9"
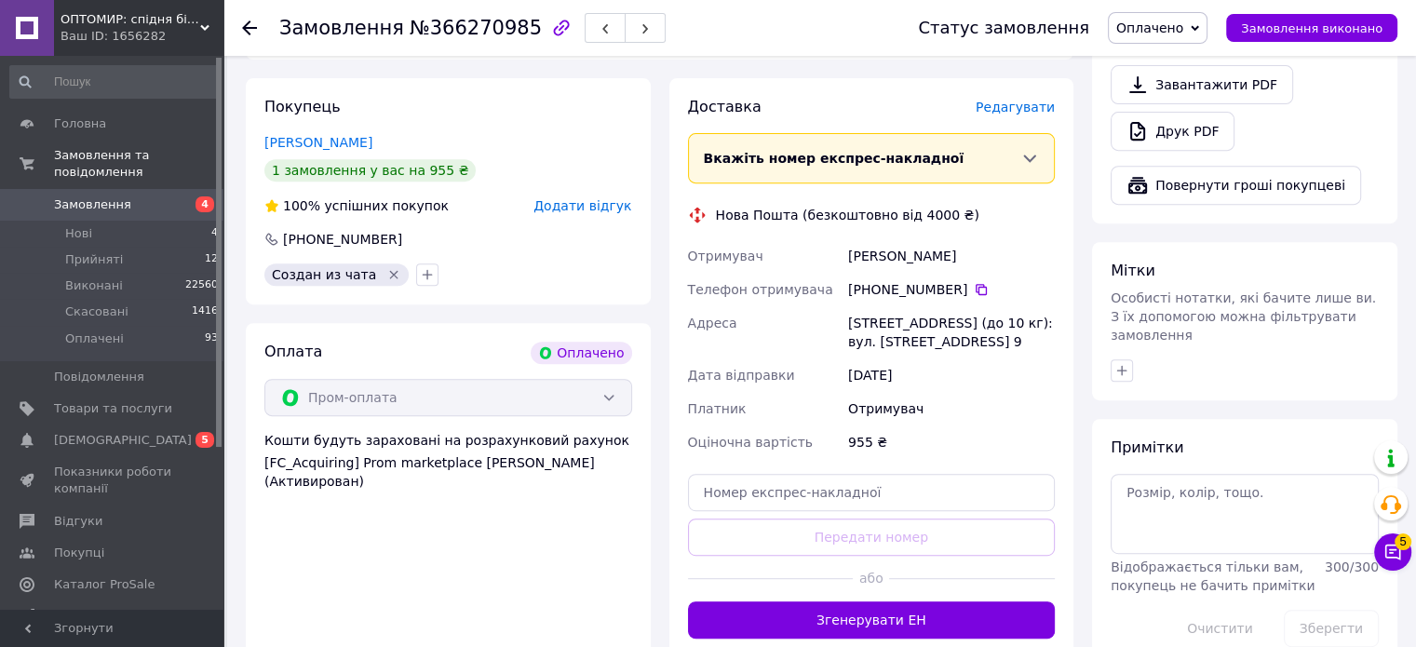
copy div "Петропавлівська Борщагівка, №2 (до 10 кг): вул. Львівська, 1а, корп. 6, прим. 9"
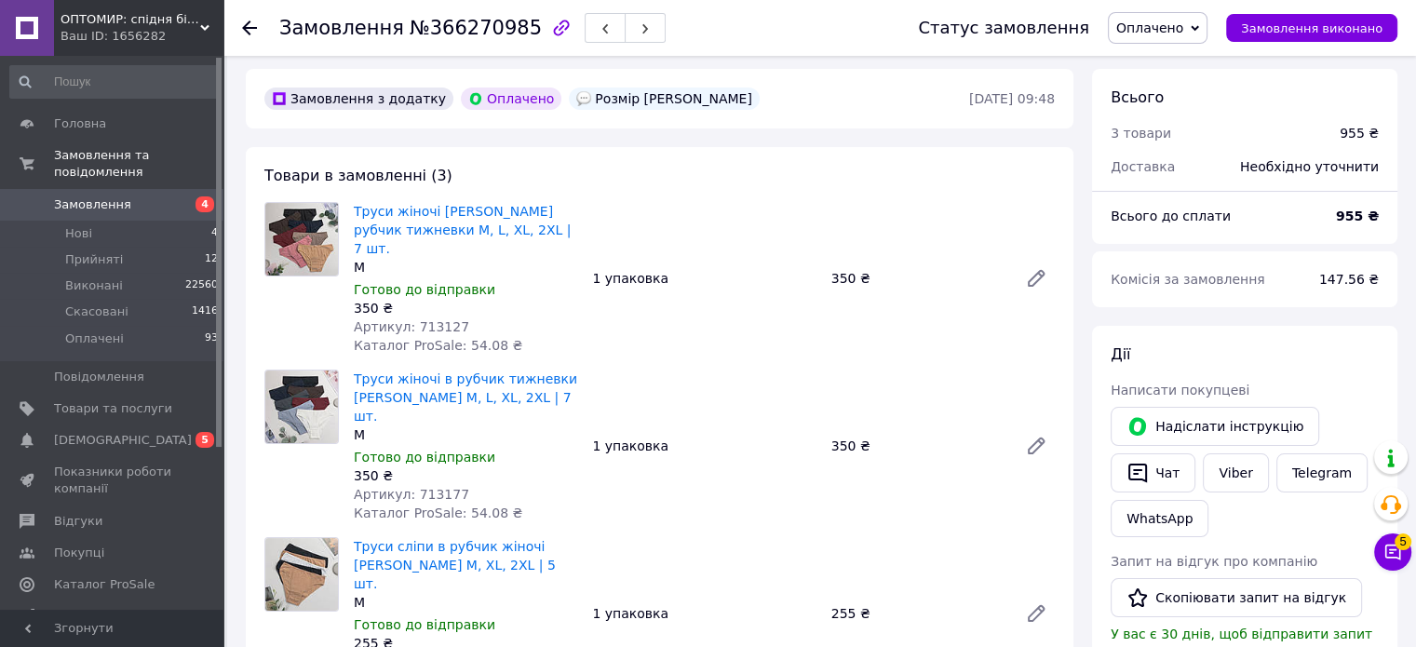
scroll to position [93, 0]
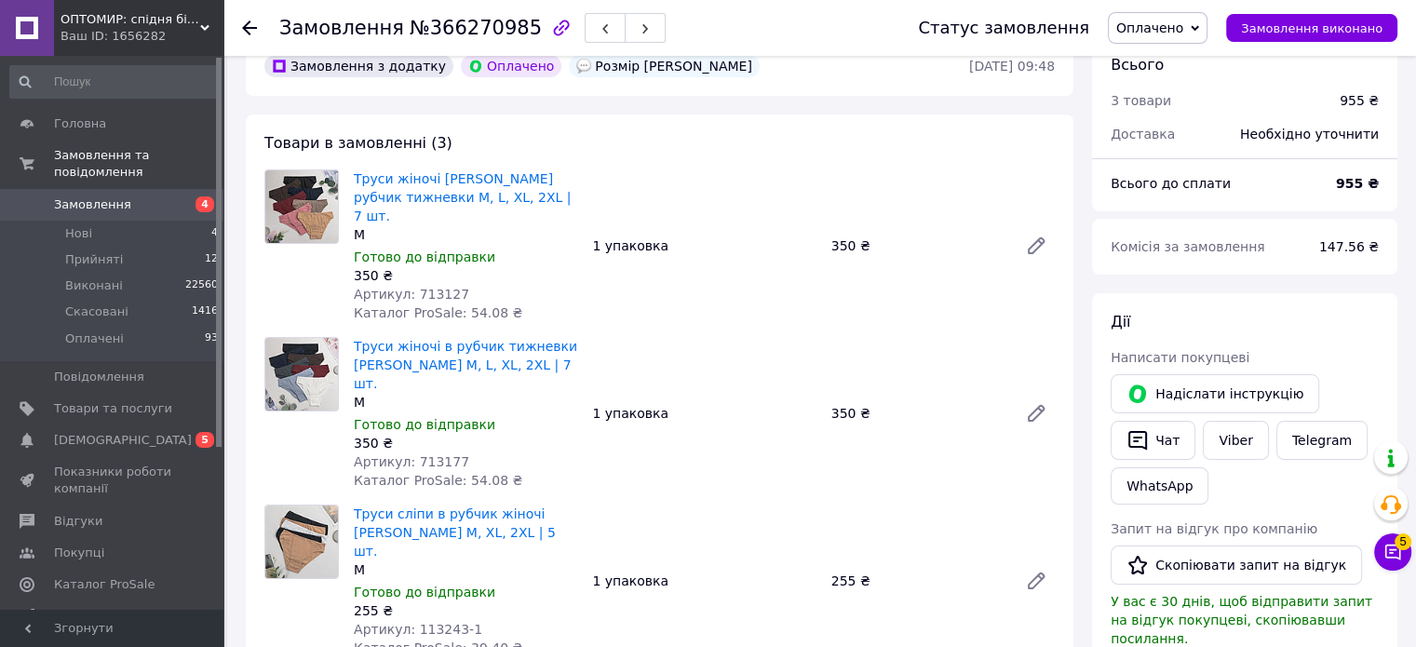
click at [425, 287] on span "Артикул: 713127" at bounding box center [411, 294] width 115 height 15
copy span "713127"
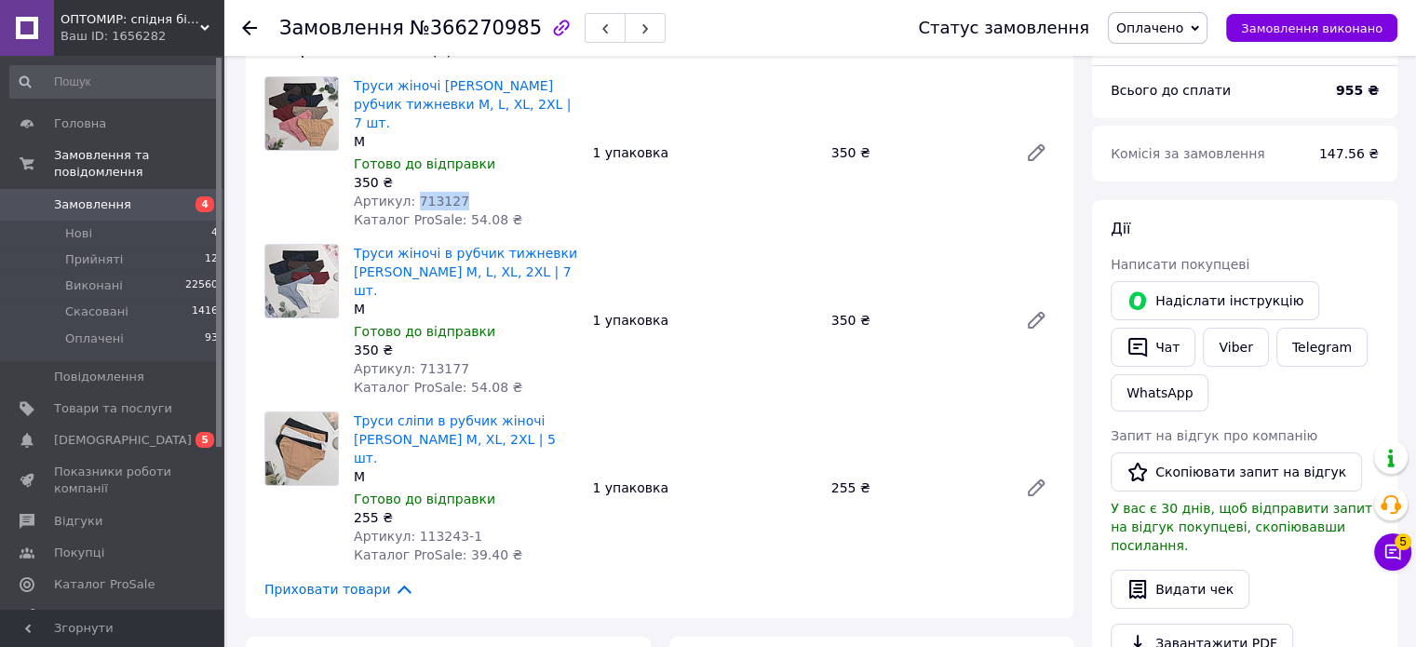
scroll to position [279, 0]
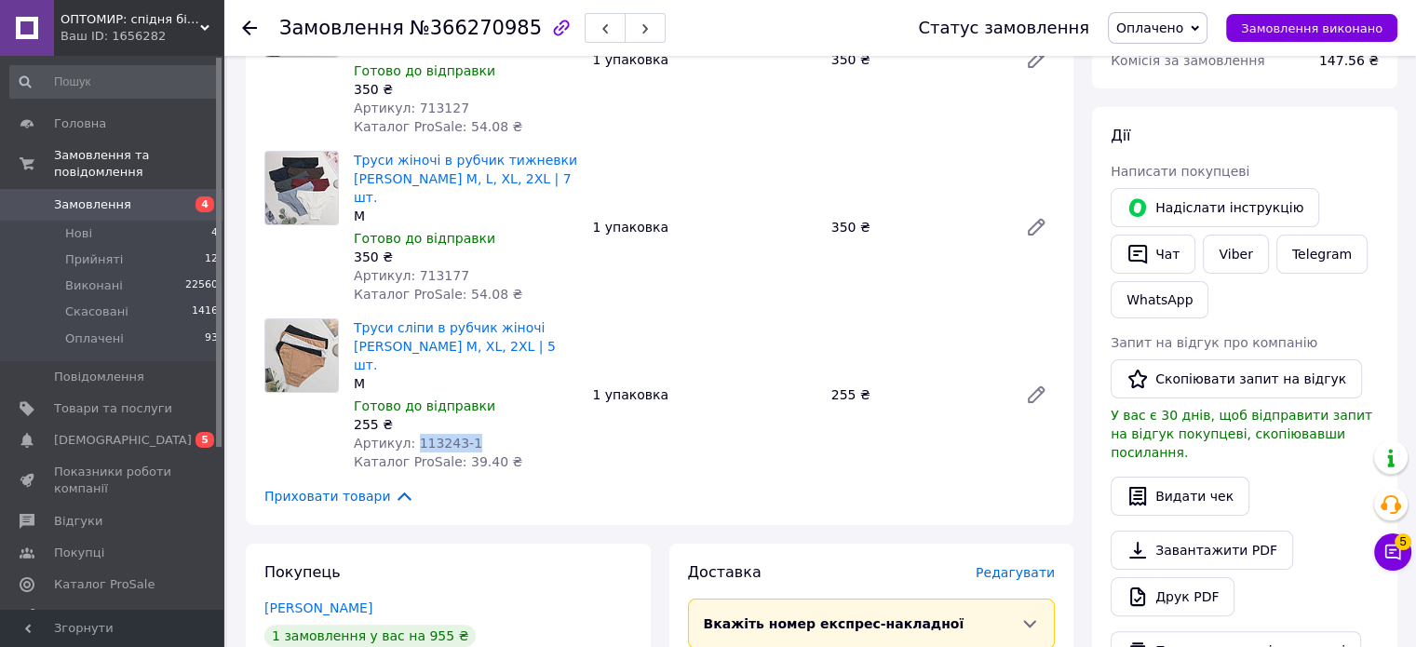
drag, startPoint x: 409, startPoint y: 405, endPoint x: 565, endPoint y: 405, distance: 156.4
click at [565, 434] on div "Артикул: 113243-1" at bounding box center [465, 443] width 223 height 19
copy span "113243-1"
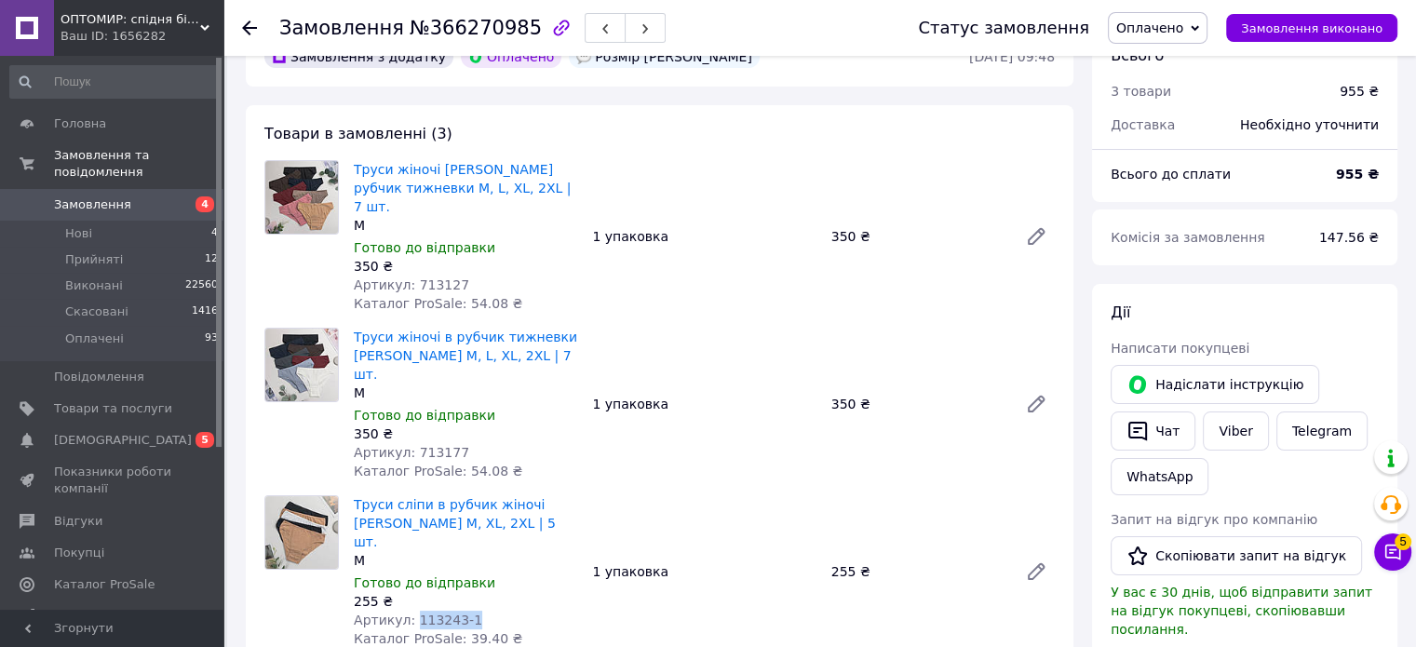
scroll to position [0, 0]
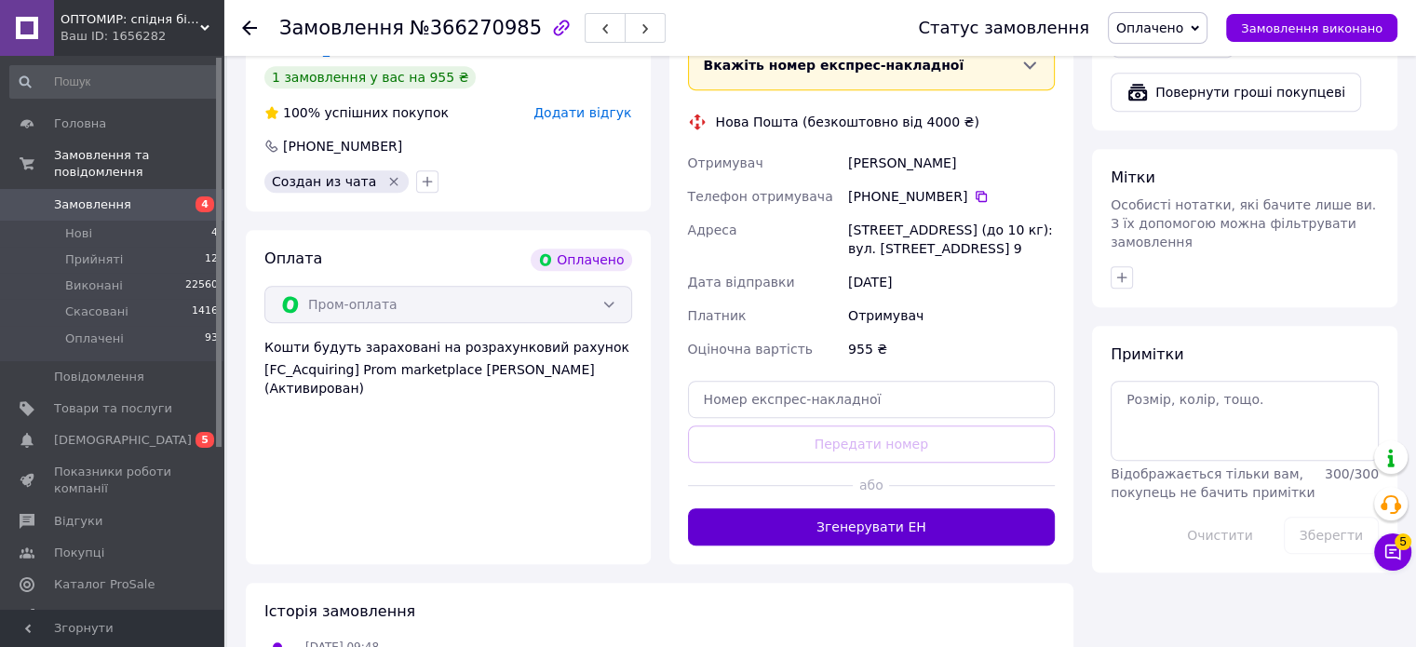
click at [961, 515] on button "Згенерувати ЕН" at bounding box center [872, 526] width 368 height 37
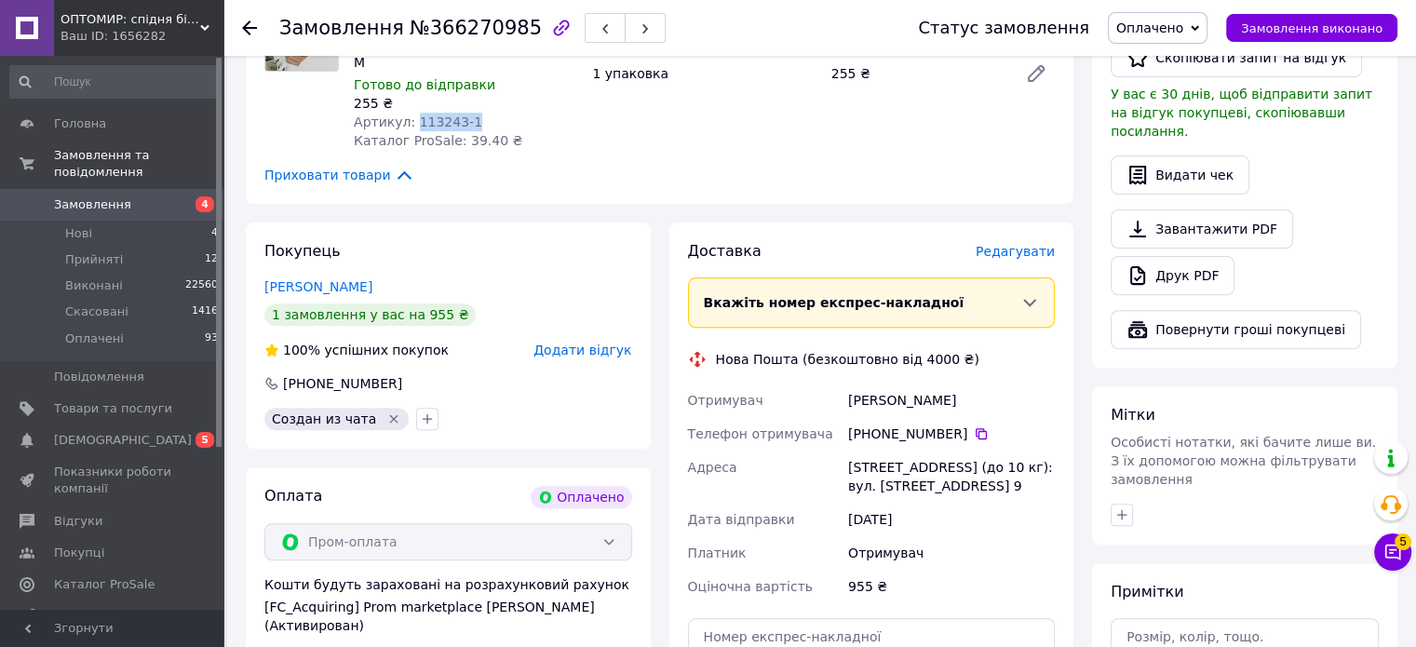
scroll to position [559, 0]
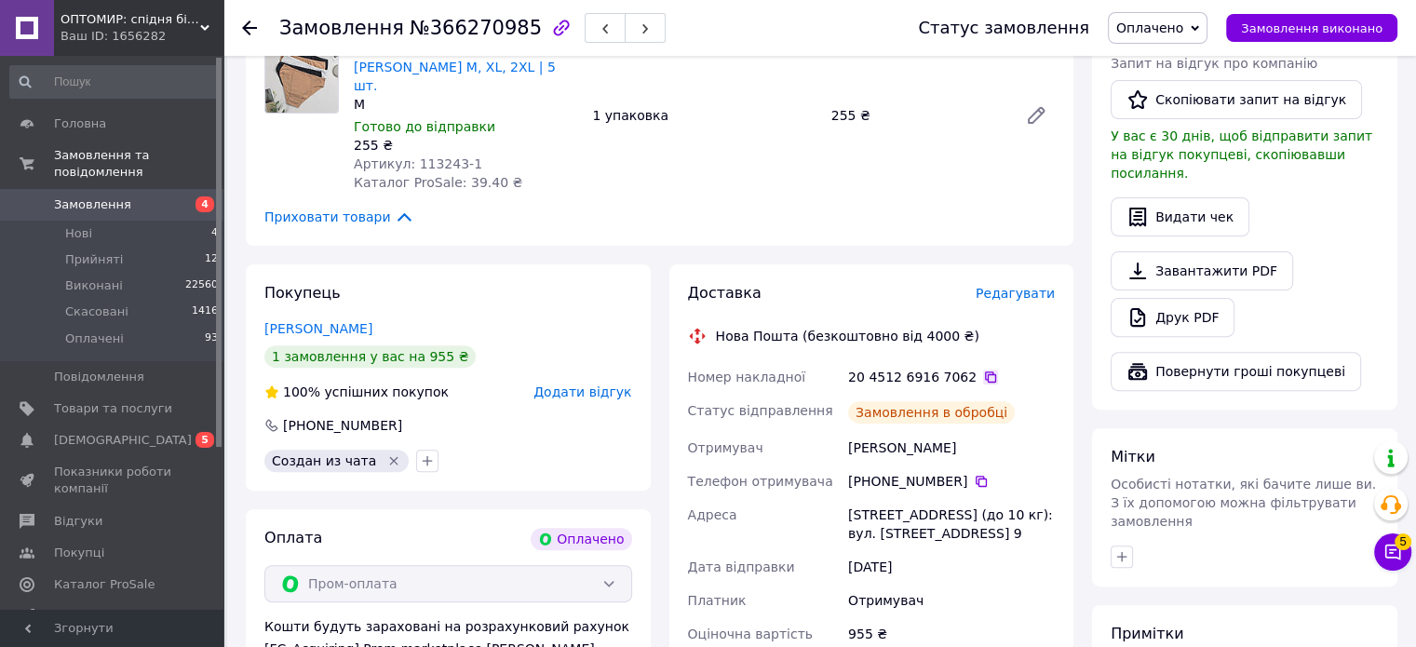
click at [983, 370] on icon at bounding box center [990, 377] width 15 height 15
click at [477, 21] on span "№366270985" at bounding box center [476, 28] width 132 height 22
copy span "366270985"
click at [974, 474] on icon at bounding box center [981, 481] width 15 height 15
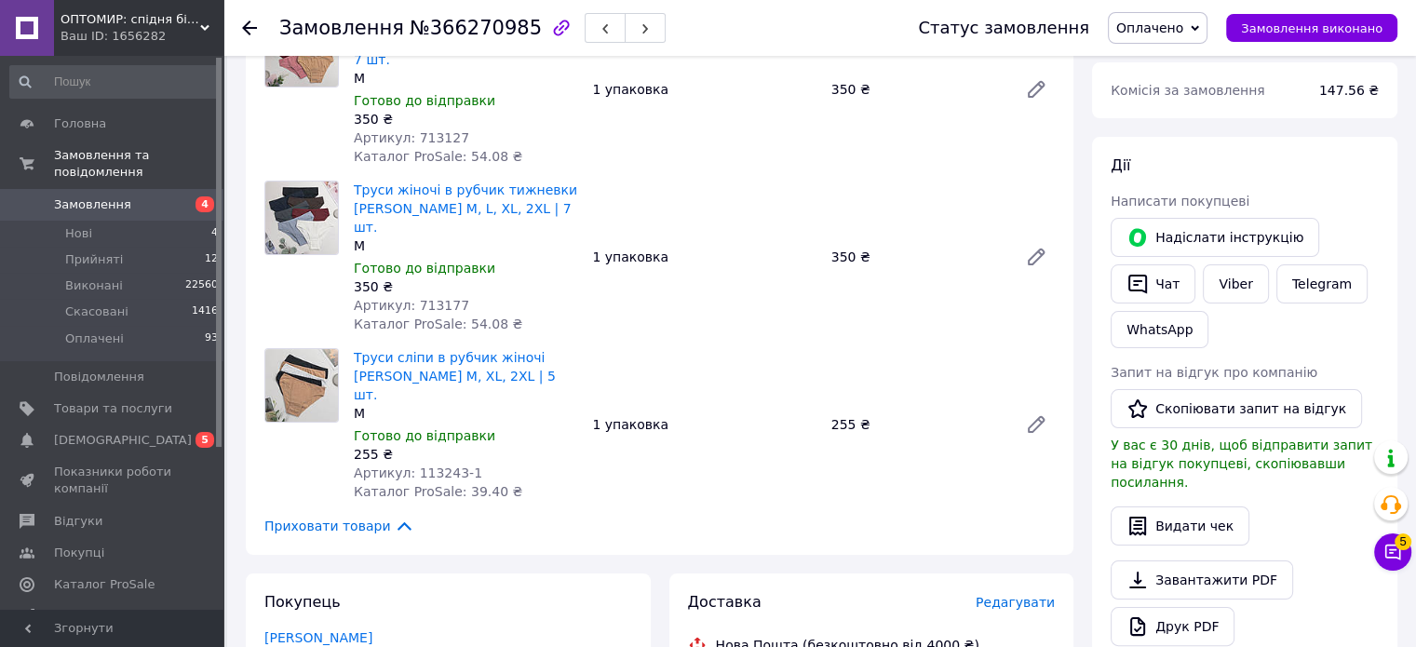
scroll to position [372, 0]
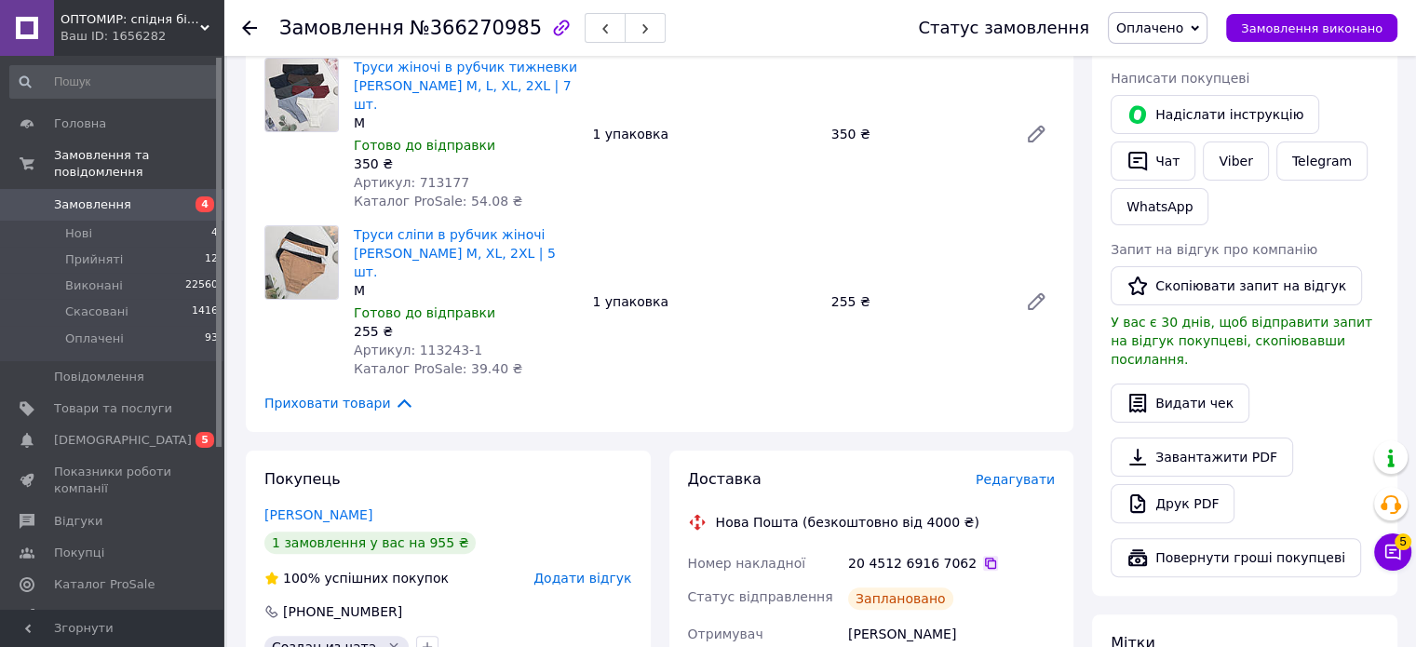
click at [983, 556] on icon at bounding box center [990, 563] width 15 height 15
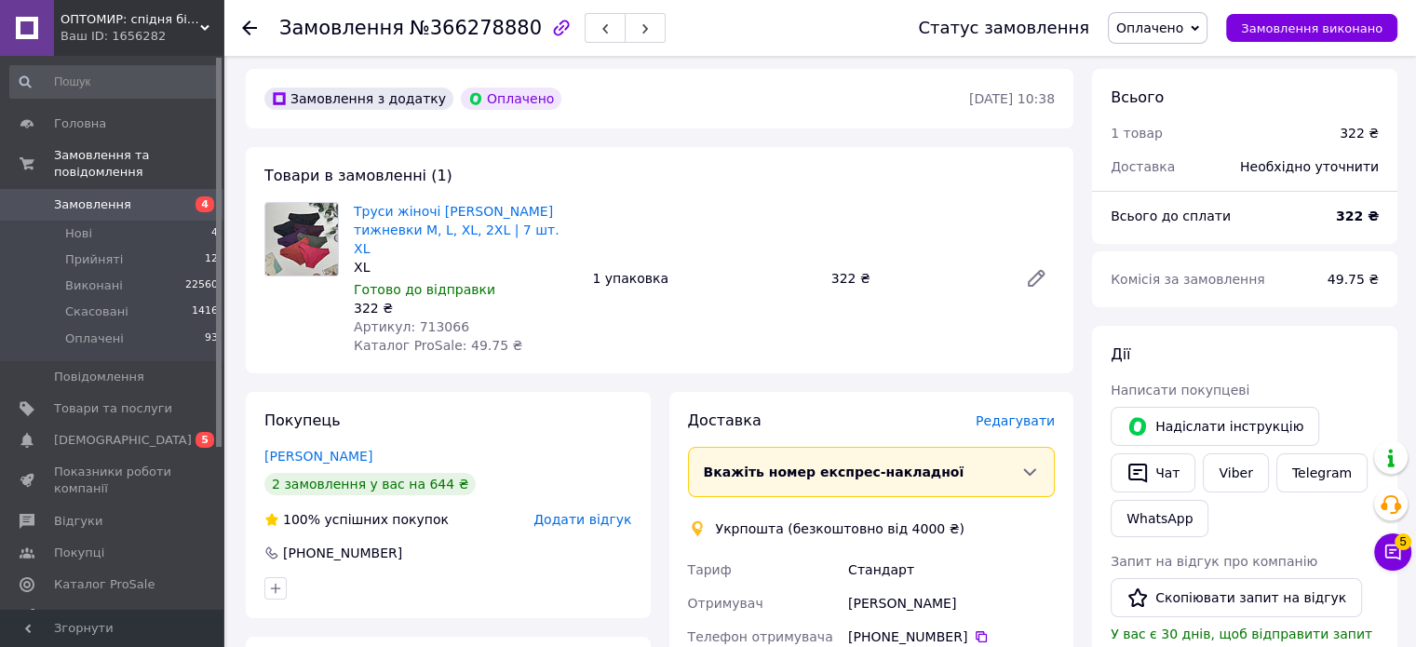
scroll to position [93, 0]
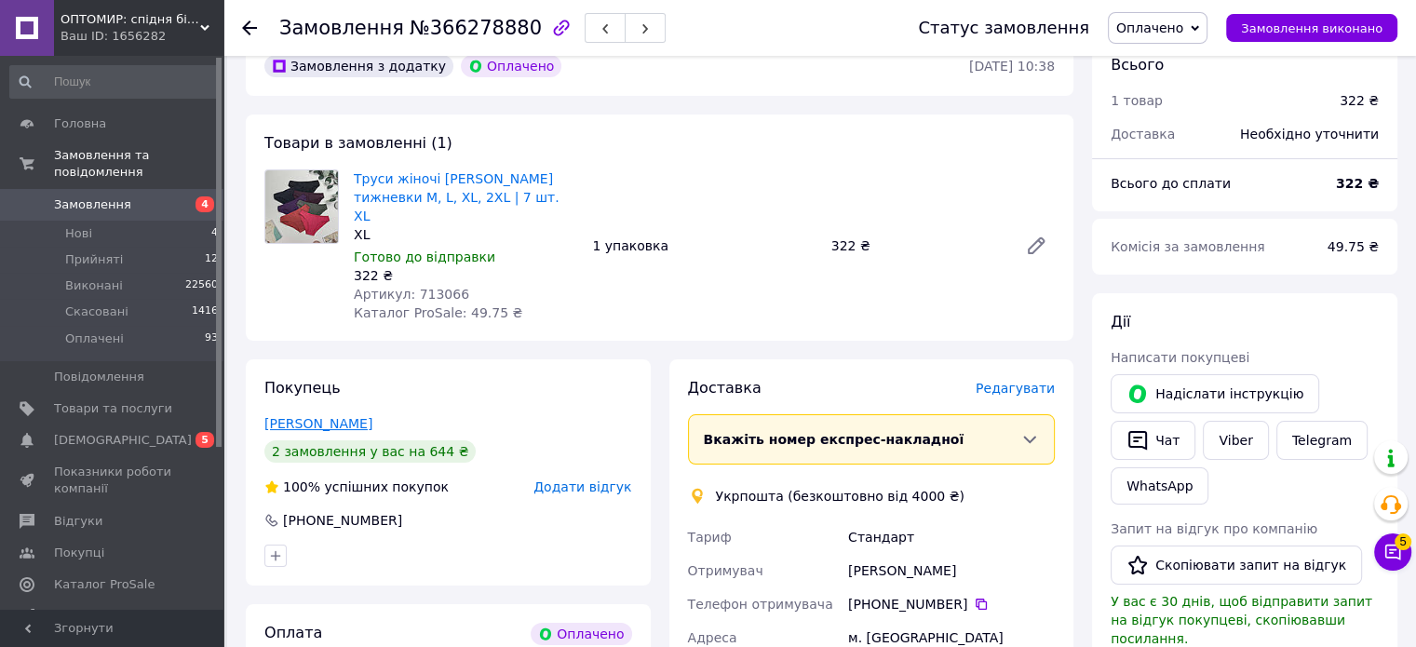
drag, startPoint x: 377, startPoint y: 402, endPoint x: 268, endPoint y: 404, distance: 108.9
click at [268, 414] on div "[PERSON_NAME]" at bounding box center [448, 423] width 368 height 19
copy link "[PERSON_NAME]"
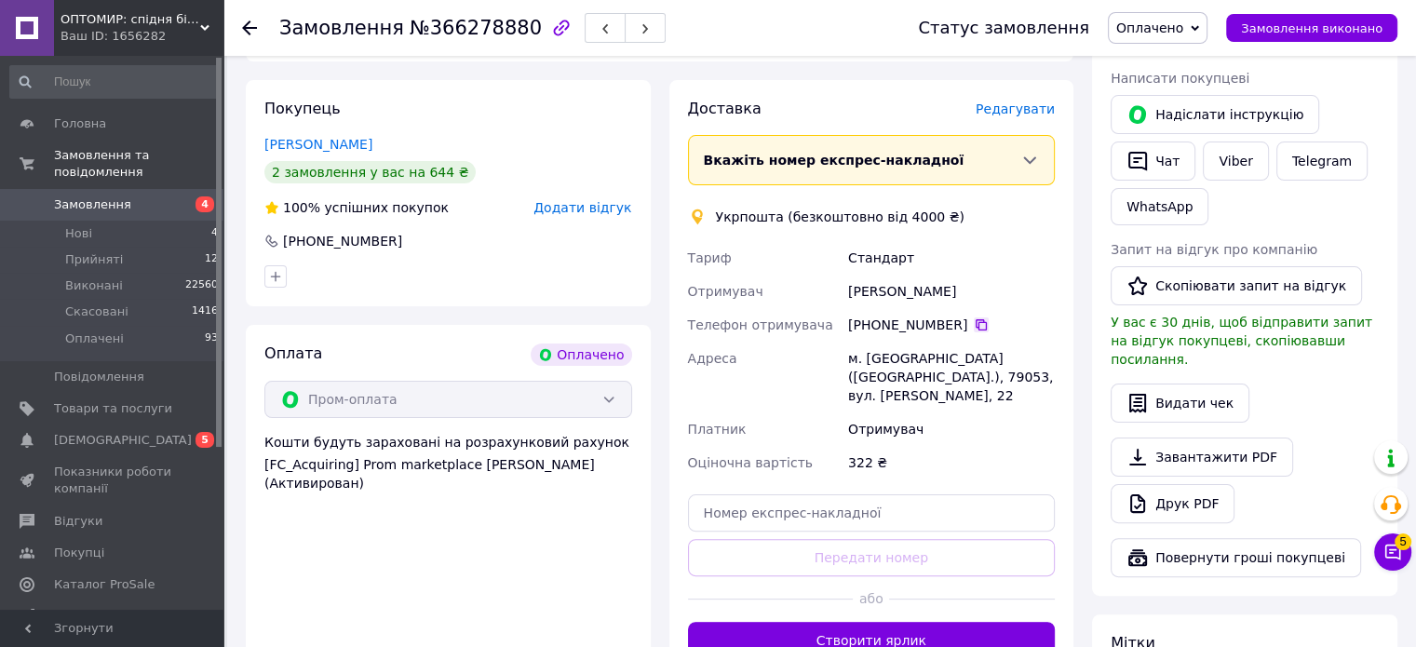
click at [974, 317] on icon at bounding box center [981, 324] width 15 height 15
click at [913, 412] on div "Отримувач" at bounding box center [951, 429] width 214 height 34
drag, startPoint x: 1044, startPoint y: 357, endPoint x: 850, endPoint y: 344, distance: 194.1
click at [850, 344] on div "м. [GEOGRAPHIC_DATA] ([GEOGRAPHIC_DATA].), 79053, вул. [PERSON_NAME], 22" at bounding box center [951, 377] width 214 height 71
copy div "м. [GEOGRAPHIC_DATA] ([GEOGRAPHIC_DATA].), 79053, вул. [PERSON_NAME], 22"
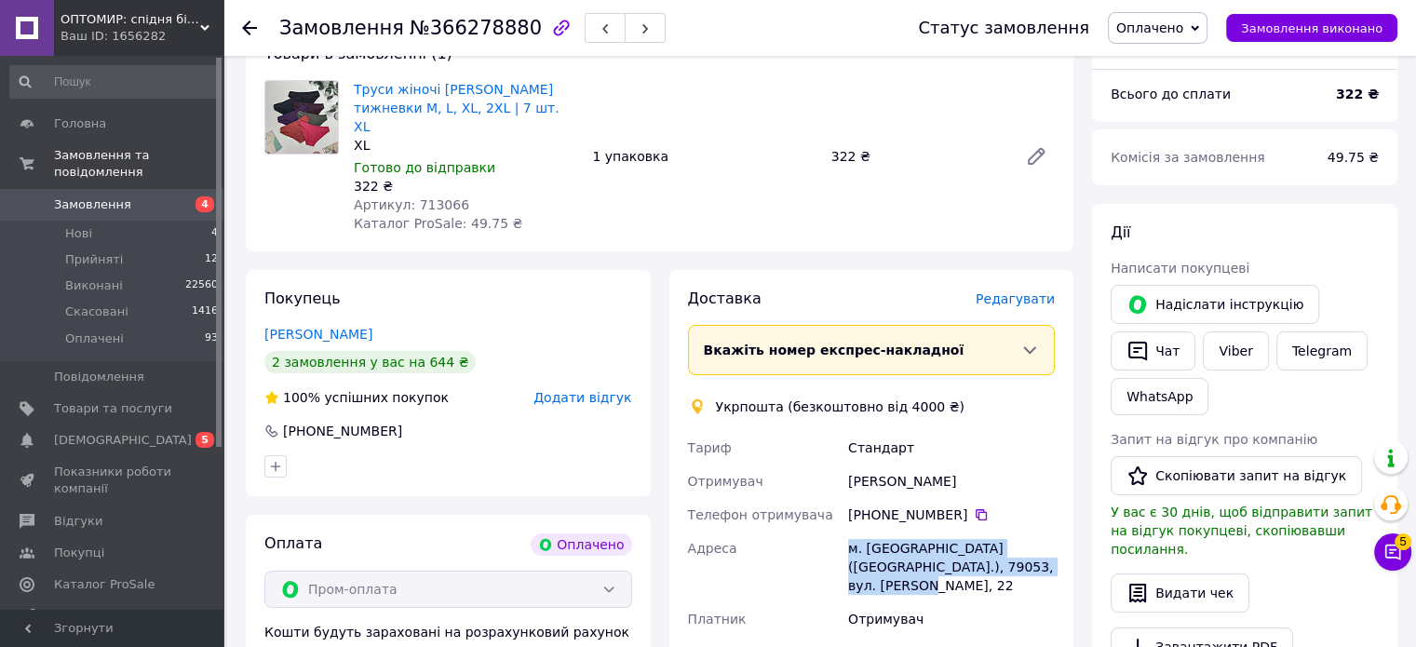
scroll to position [0, 0]
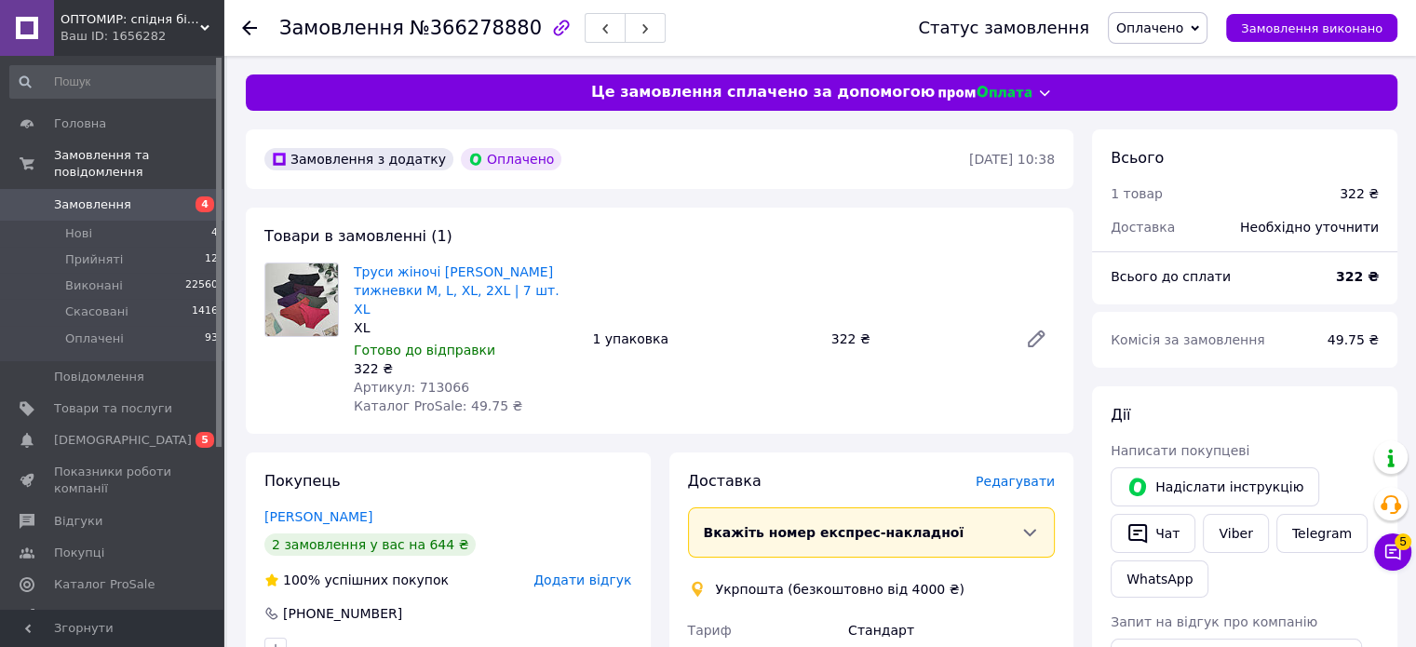
click at [436, 380] on span "Артикул: 713066" at bounding box center [411, 387] width 115 height 15
copy span "713066"
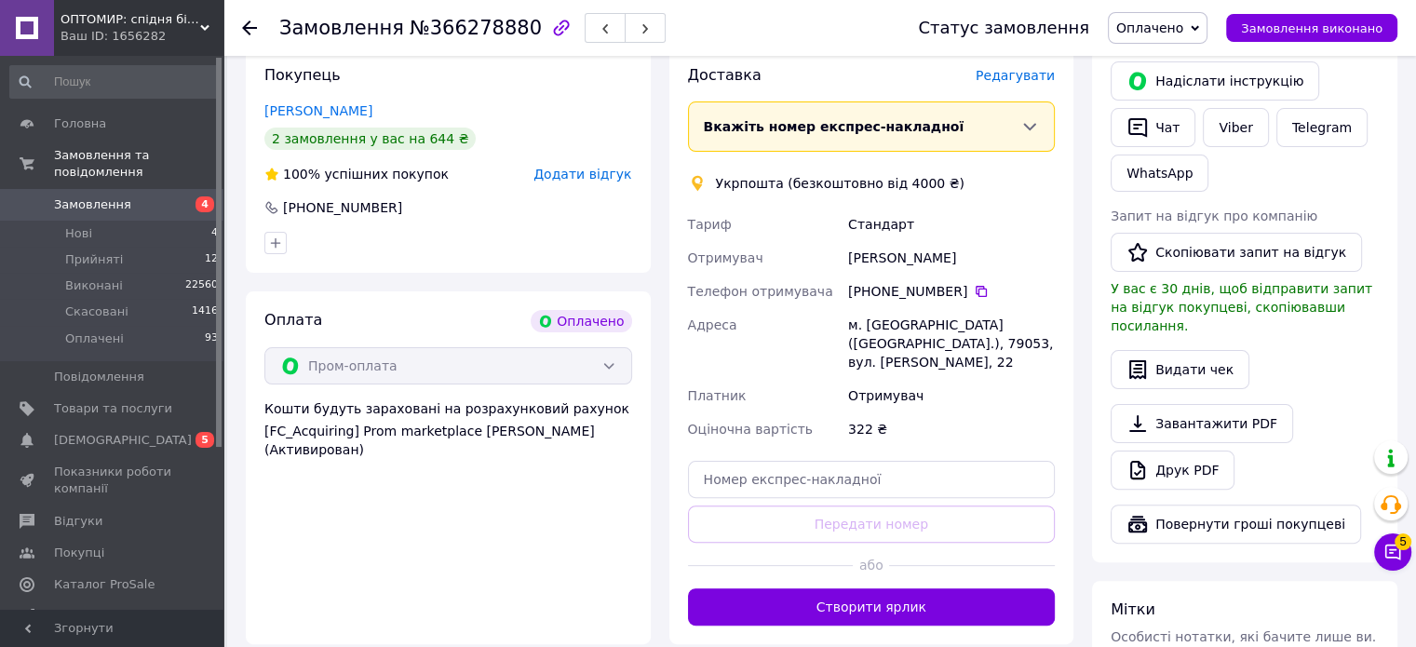
scroll to position [652, 0]
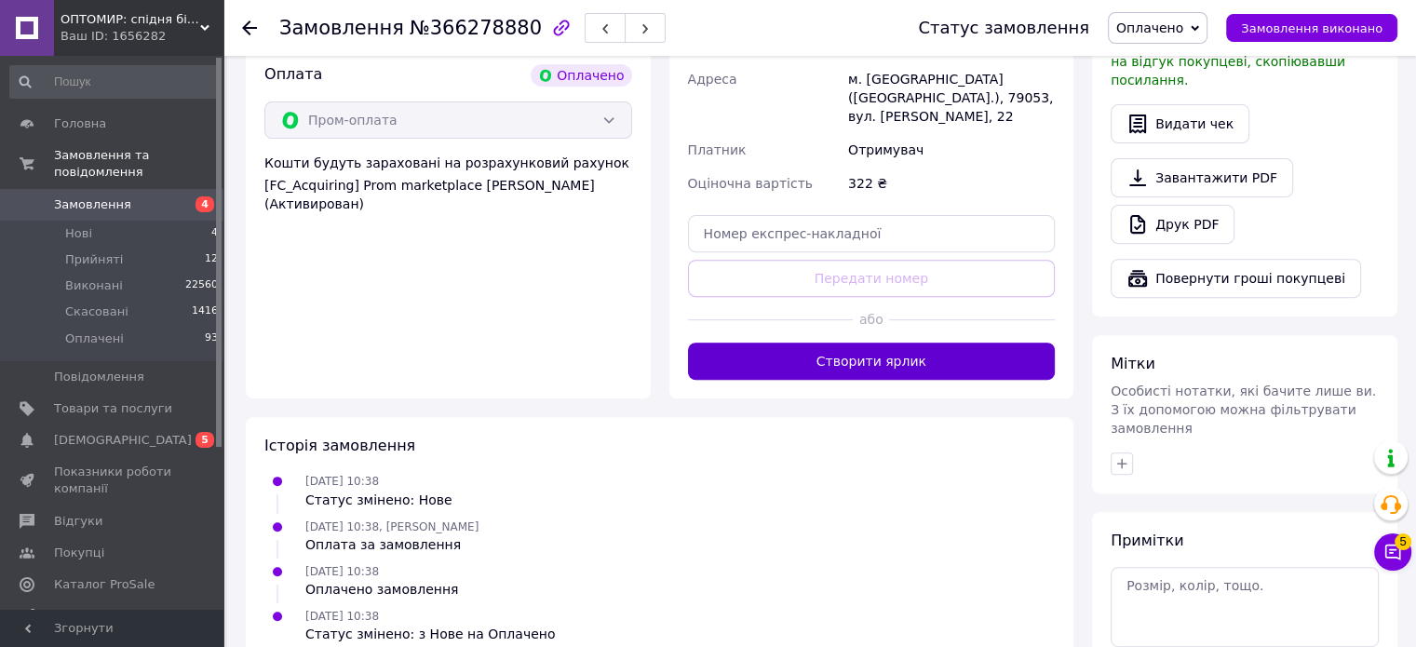
click at [950, 341] on div "Доставка [PERSON_NAME] Вкажіть номер експрес-накладної Обов'язково введіть номе…" at bounding box center [871, 100] width 405 height 598
click at [897, 343] on button "Створити ярлик" at bounding box center [872, 361] width 368 height 37
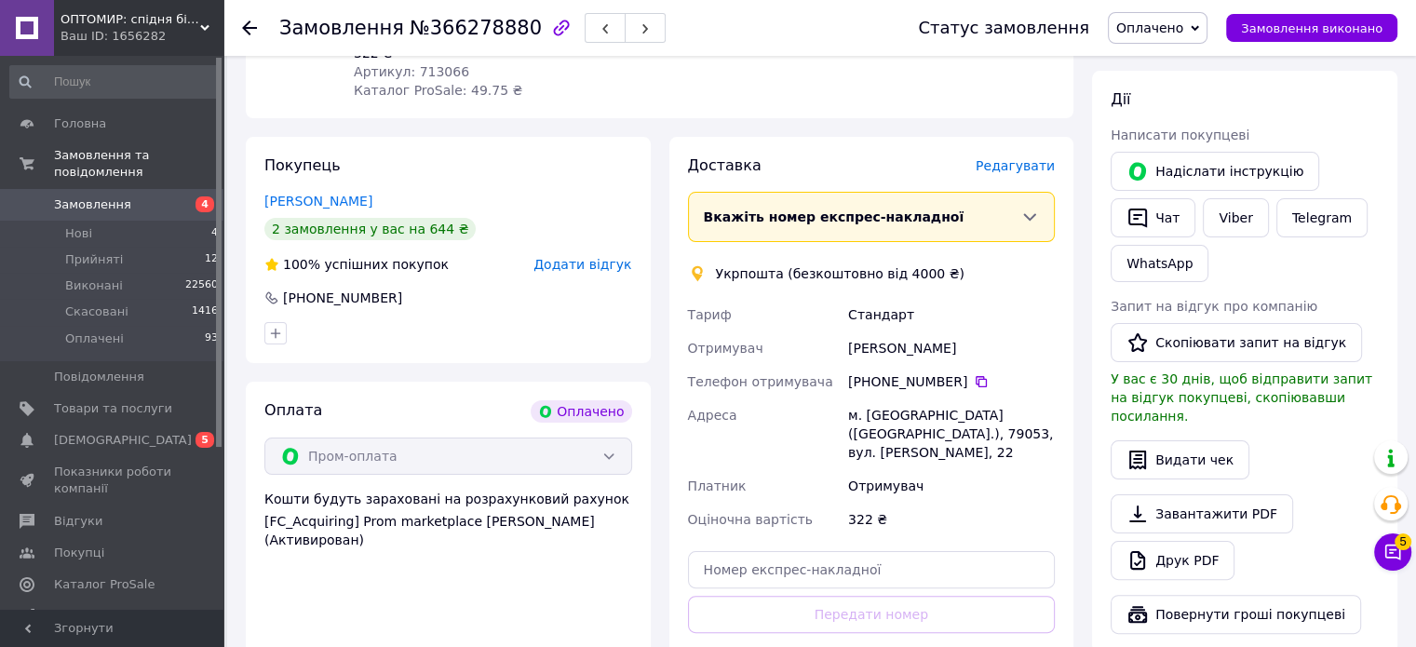
scroll to position [279, 0]
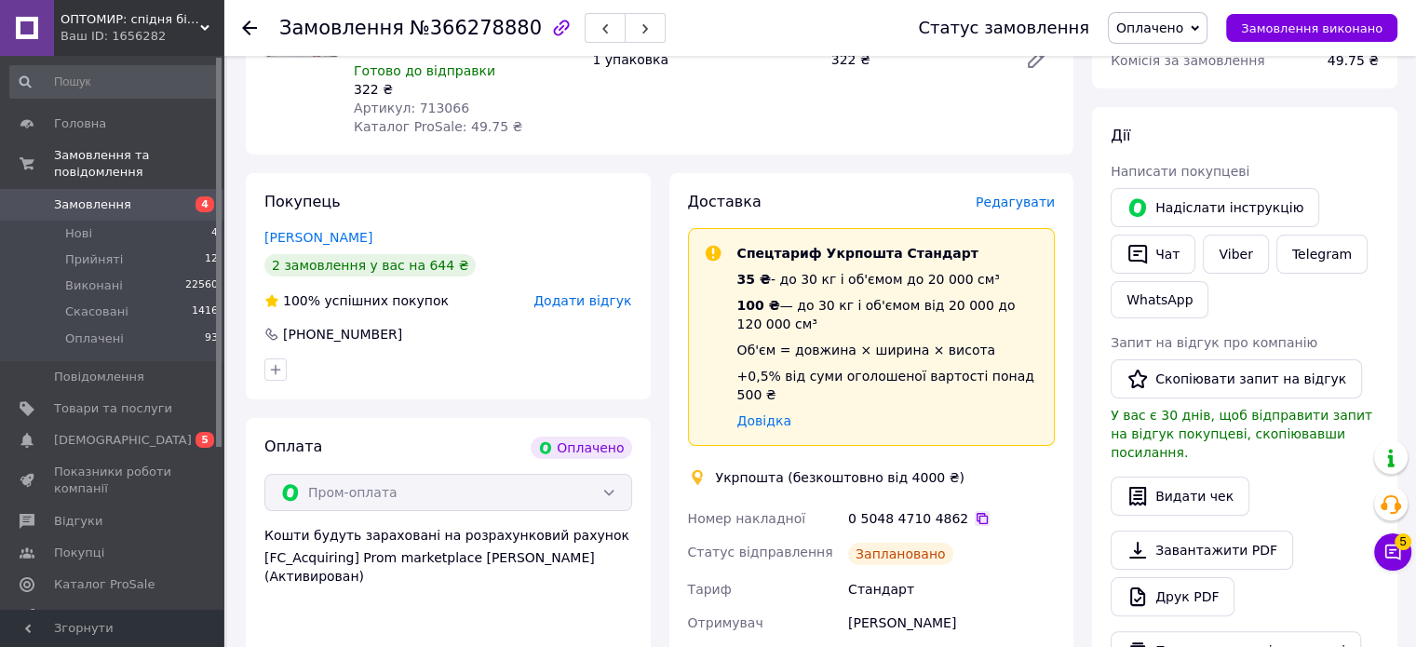
click at [977, 513] on icon at bounding box center [982, 518] width 11 height 11
click at [480, 37] on span "№366278880" at bounding box center [476, 28] width 132 height 22
copy span "366278880"
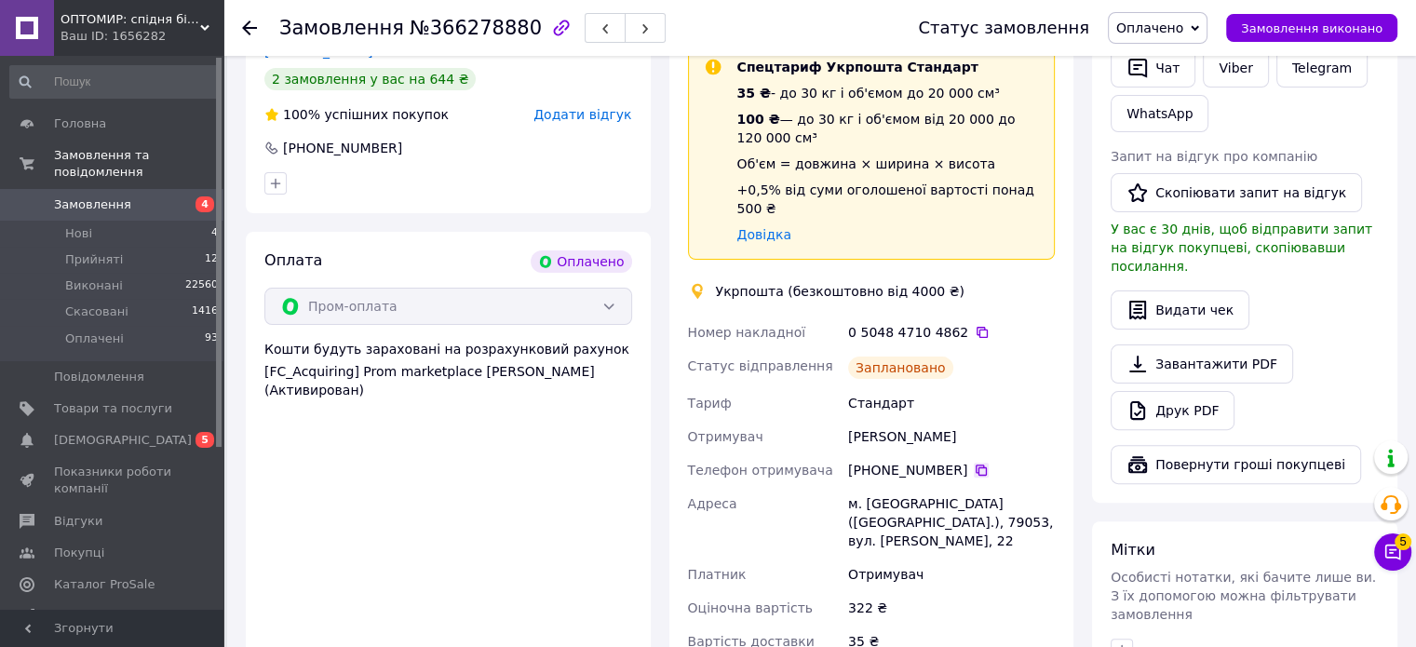
click at [974, 463] on icon at bounding box center [981, 470] width 15 height 15
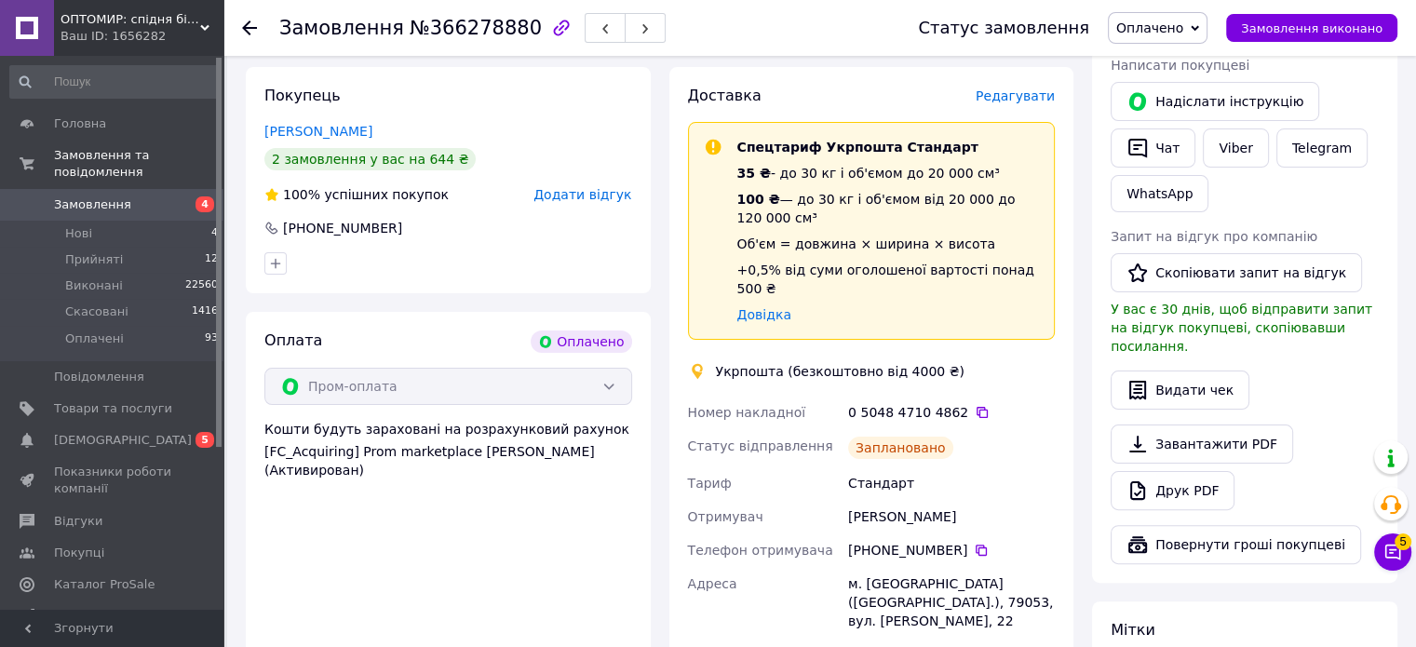
scroll to position [465, 0]
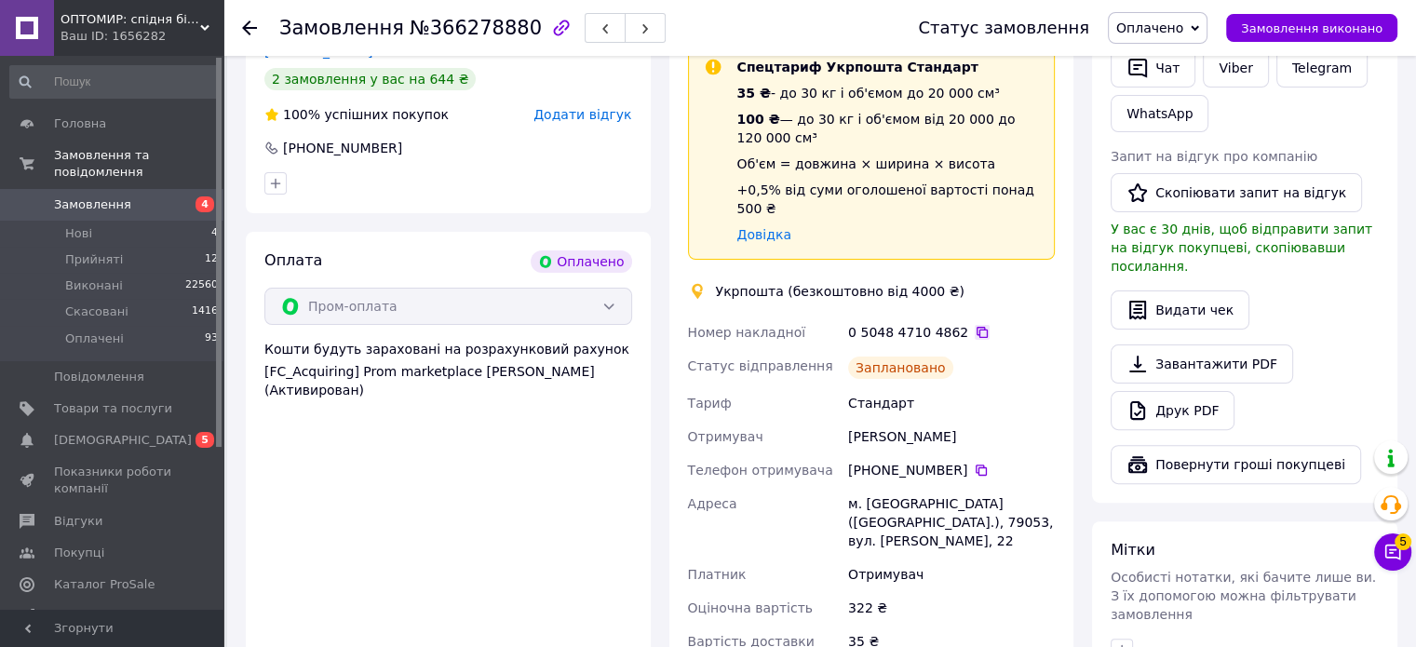
click at [975, 325] on icon at bounding box center [982, 332] width 15 height 15
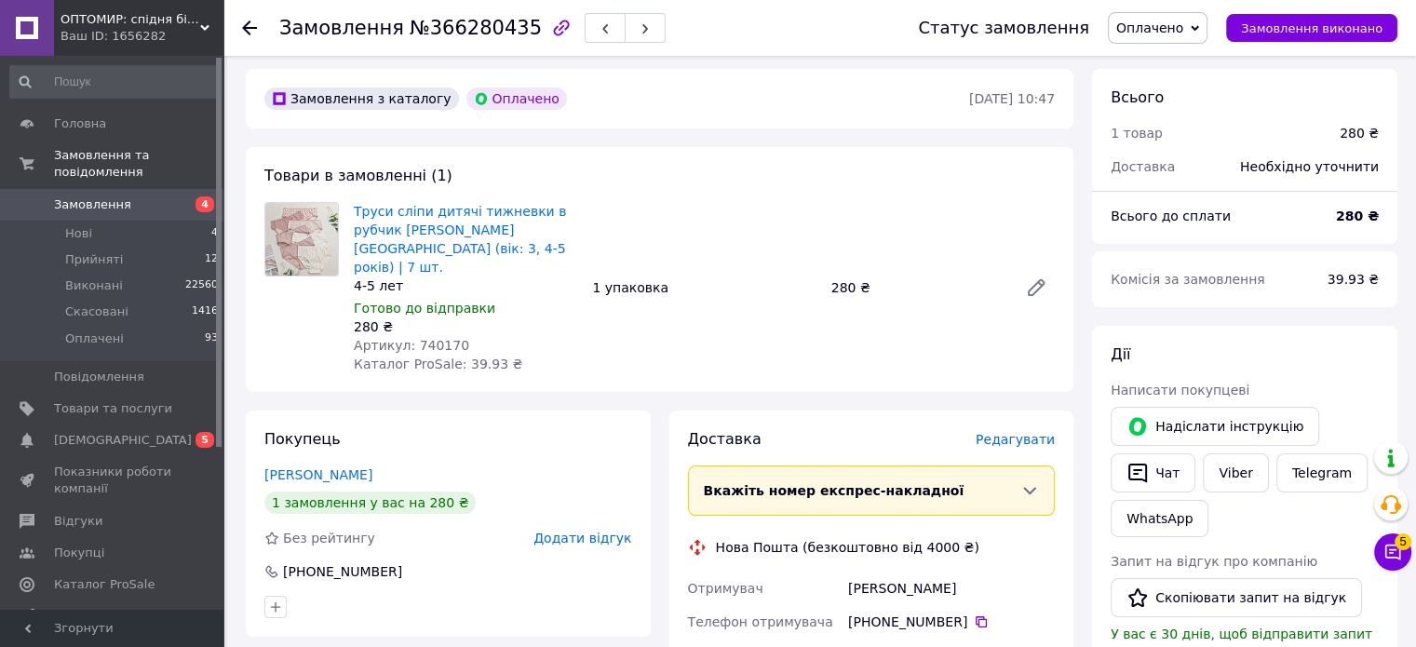
scroll to position [93, 0]
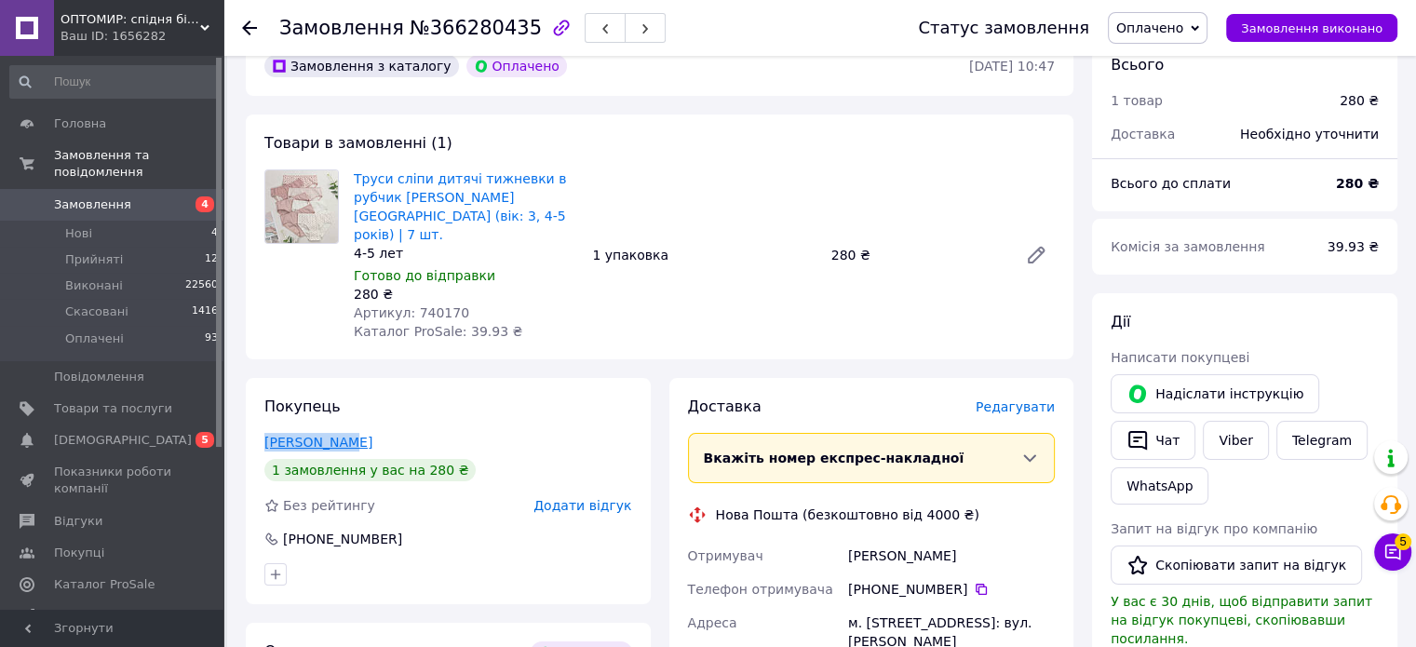
drag, startPoint x: 358, startPoint y: 422, endPoint x: 269, endPoint y: 424, distance: 89.4
click at [269, 433] on div "[PERSON_NAME]" at bounding box center [448, 442] width 368 height 19
copy link "[PERSON_NAME]"
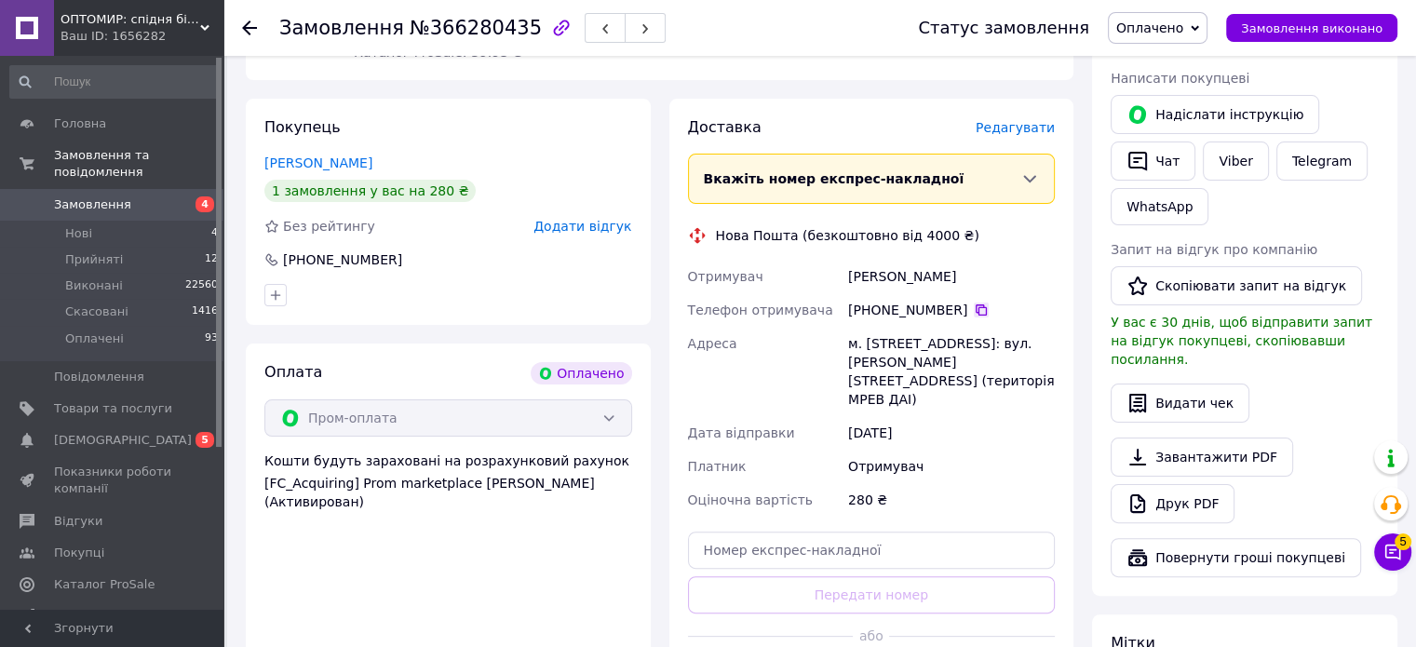
click at [976, 303] on icon at bounding box center [981, 310] width 15 height 15
click at [895, 368] on div "м. [STREET_ADDRESS]: вул. [PERSON_NAME][STREET_ADDRESS] (територія МРЕВ ДАІ)" at bounding box center [951, 371] width 214 height 89
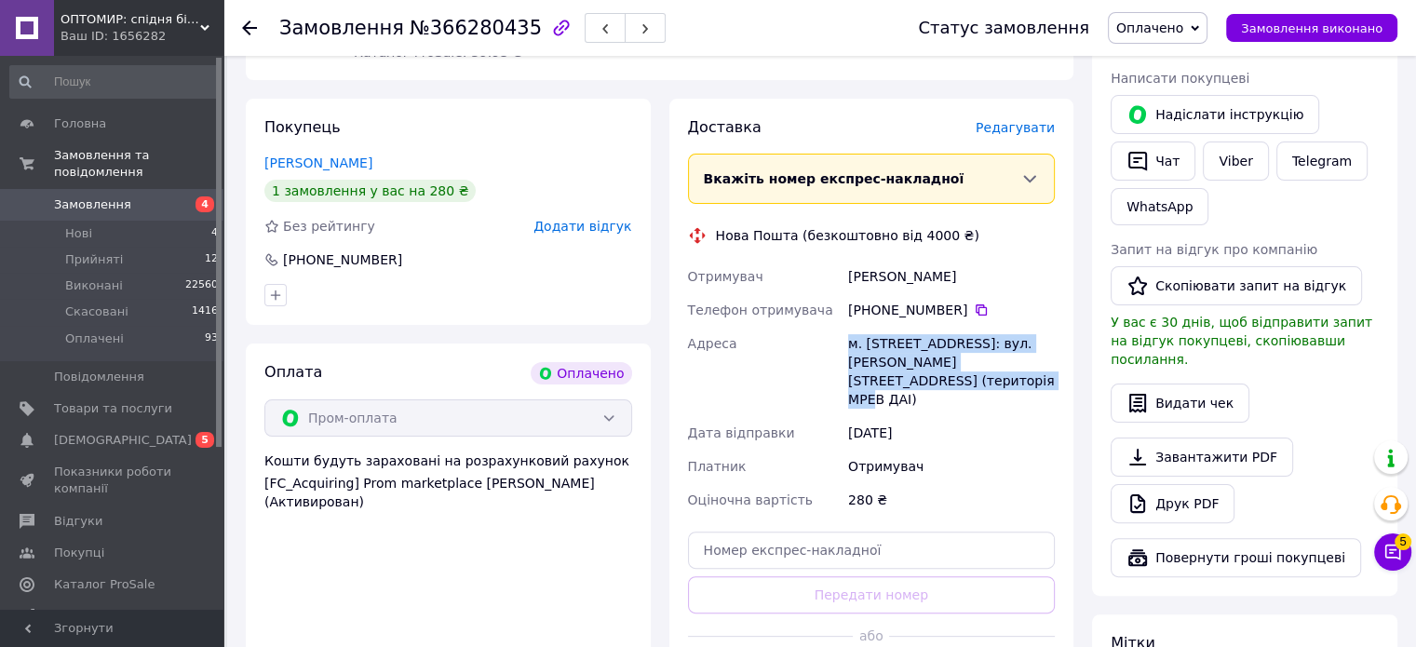
drag, startPoint x: 871, startPoint y: 358, endPoint x: 849, endPoint y: 330, distance: 36.5
click at [849, 330] on div "м. [STREET_ADDRESS]: вул. [PERSON_NAME][STREET_ADDRESS] (територія МРЕВ ДАІ)" at bounding box center [951, 371] width 214 height 89
copy div "м. [STREET_ADDRESS]: вул. [PERSON_NAME][STREET_ADDRESS] (територія МРЕВ ДАІ)"
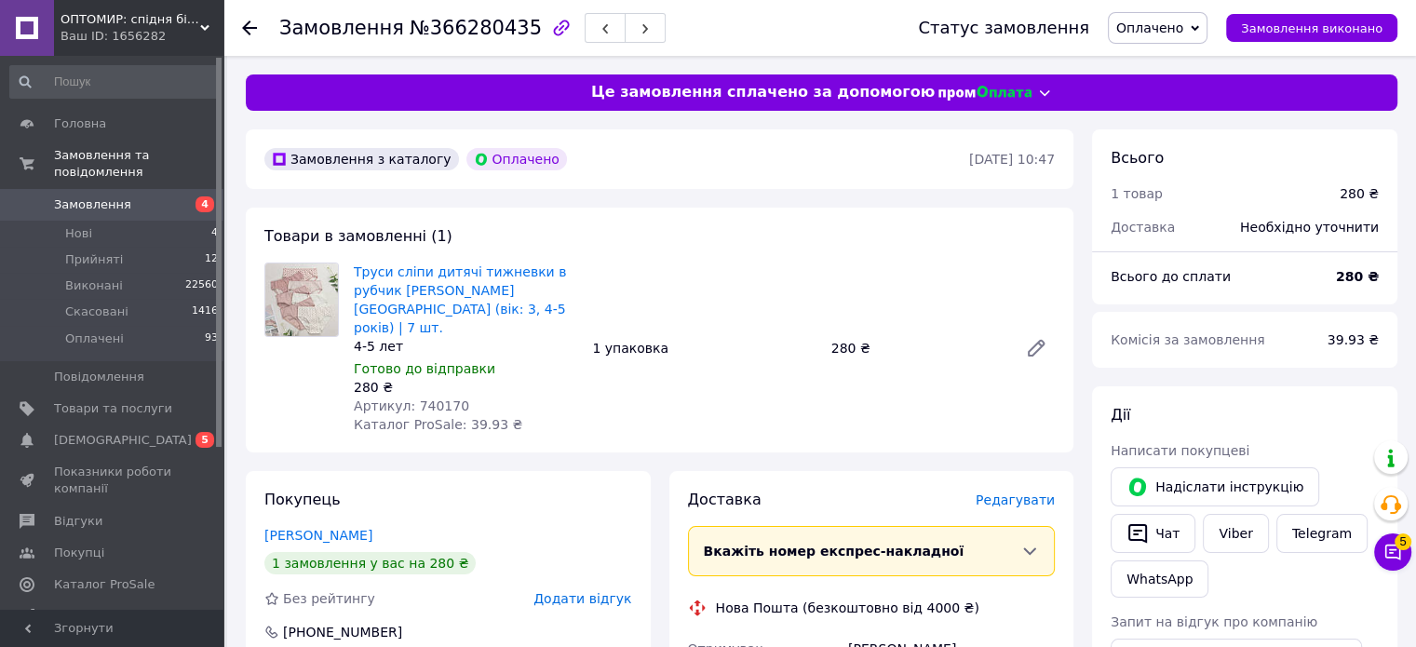
click at [422, 398] on span "Артикул: 740170" at bounding box center [411, 405] width 115 height 15
copy span "740170"
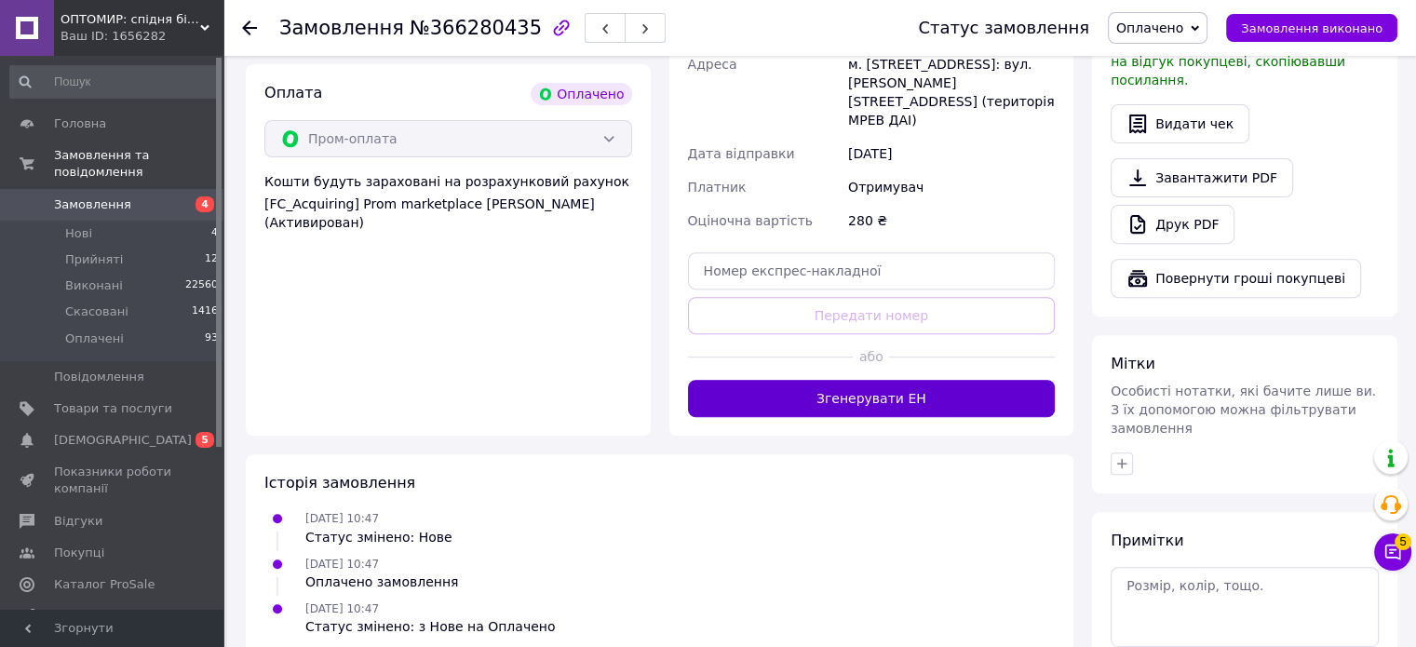
click at [939, 380] on button "Згенерувати ЕН" at bounding box center [872, 398] width 368 height 37
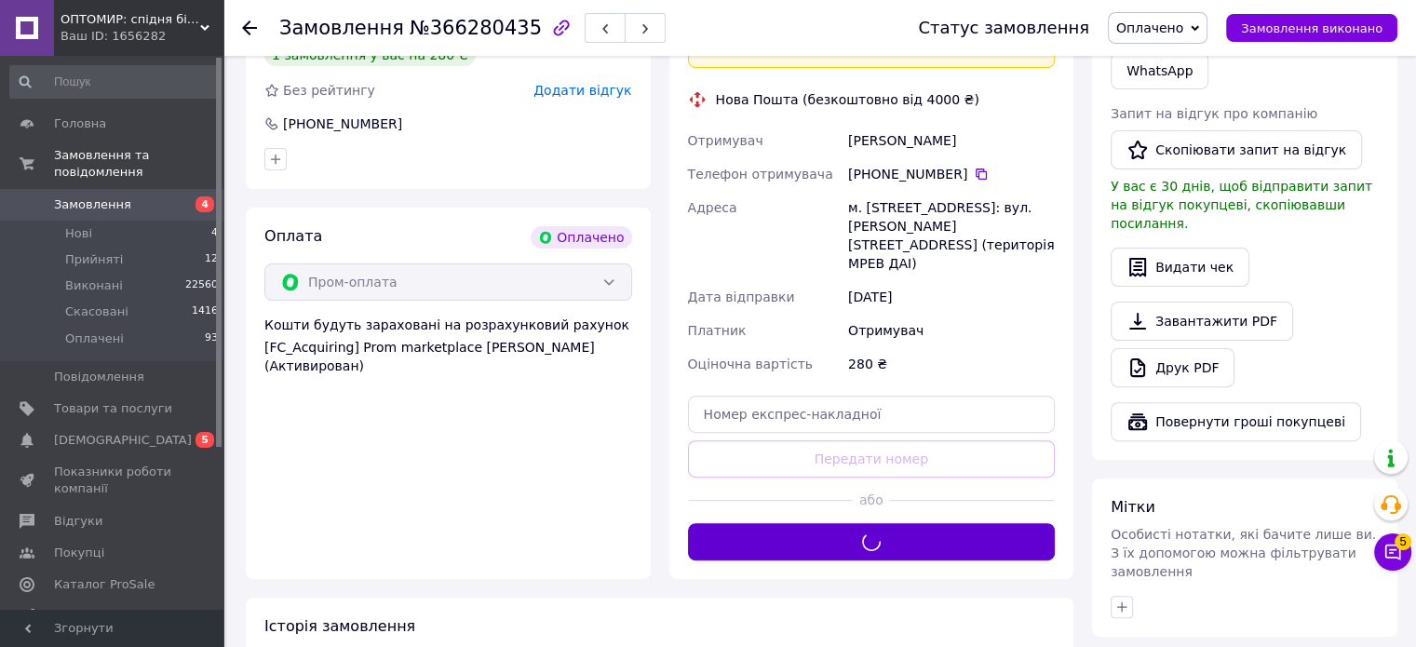
scroll to position [372, 0]
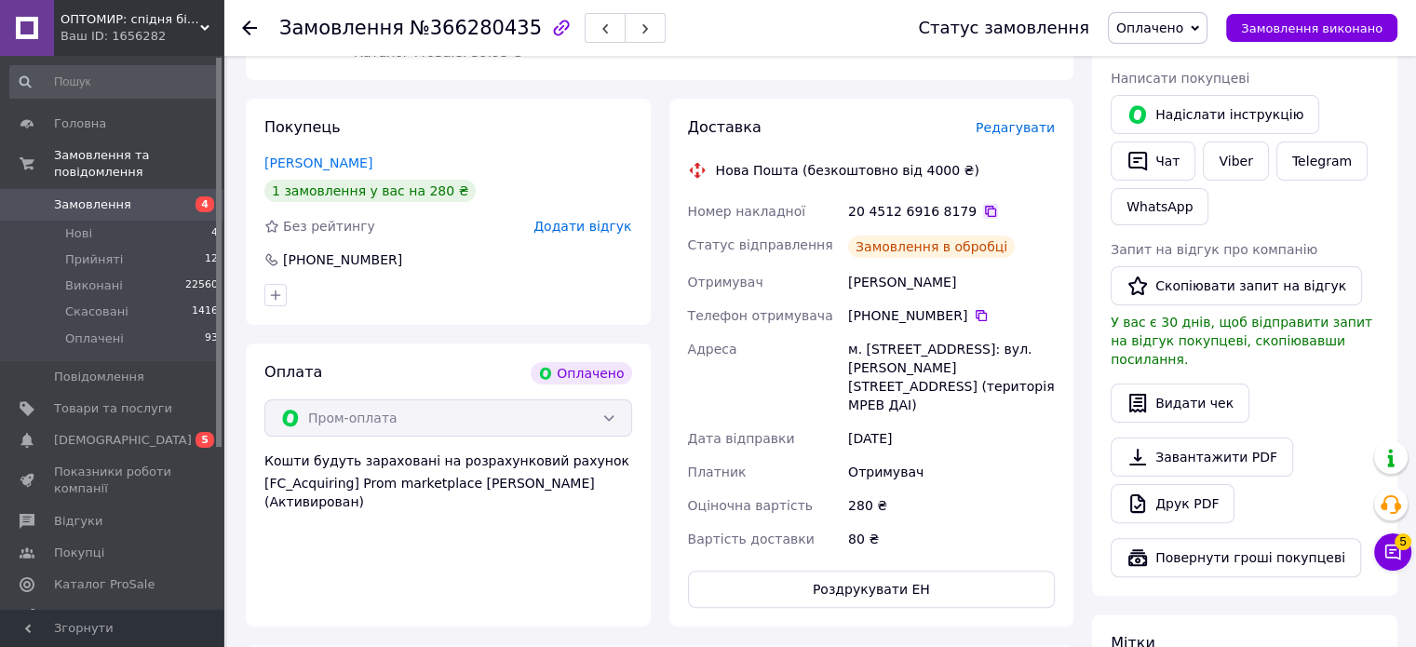
click at [985, 206] on icon at bounding box center [990, 211] width 11 height 11
click at [453, 33] on span "№366280435" at bounding box center [476, 28] width 132 height 22
copy span "366280435"
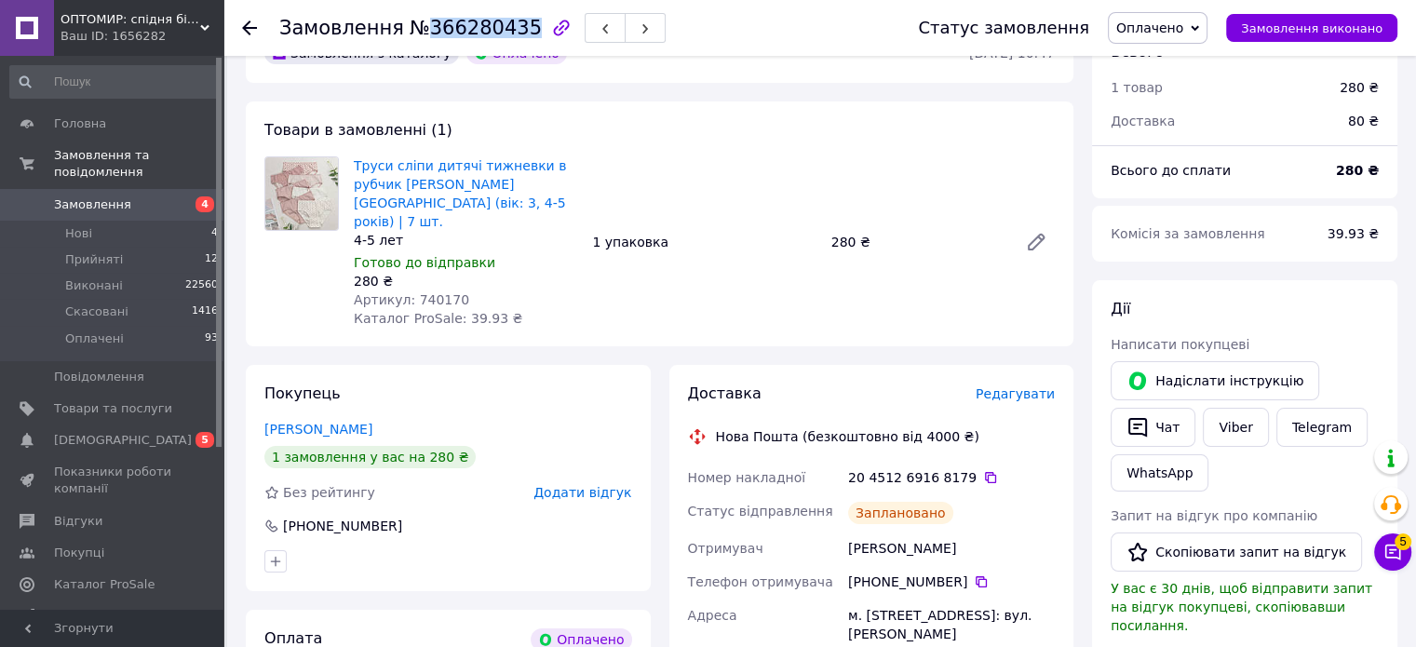
scroll to position [186, 0]
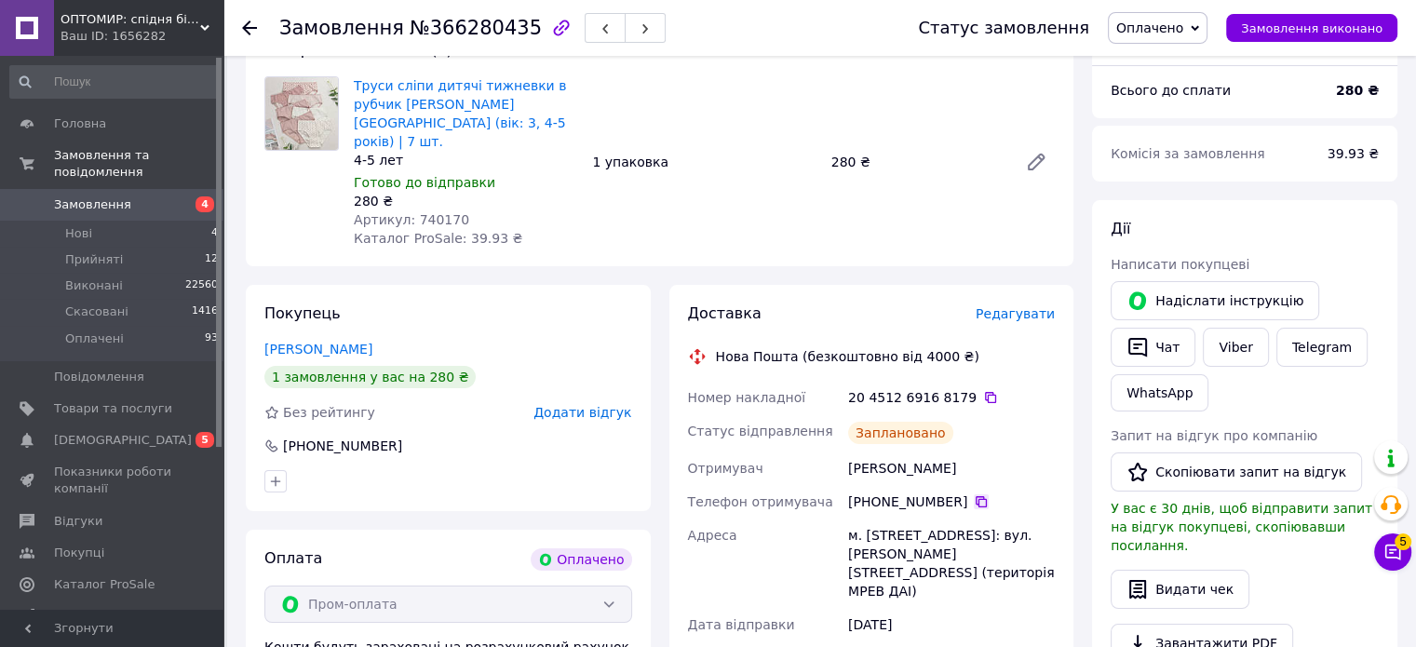
click at [974, 494] on icon at bounding box center [981, 501] width 15 height 15
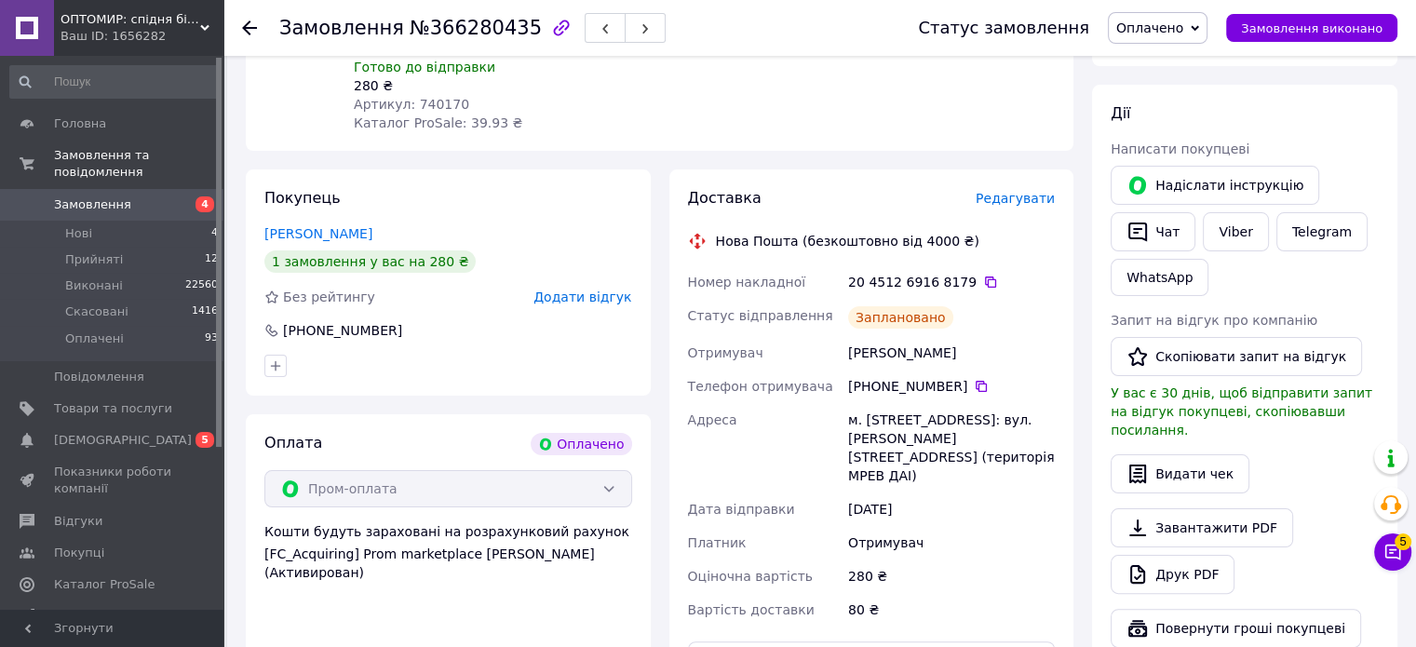
scroll to position [372, 0]
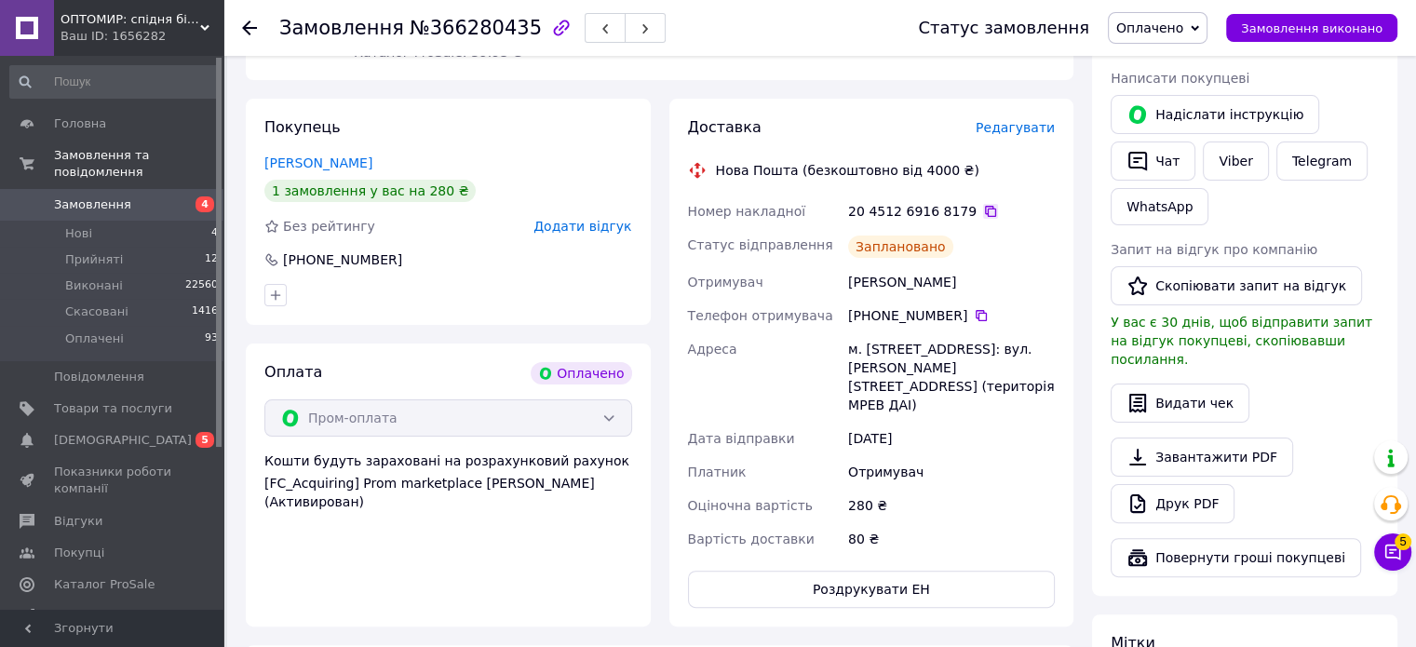
click at [983, 204] on icon at bounding box center [990, 211] width 15 height 15
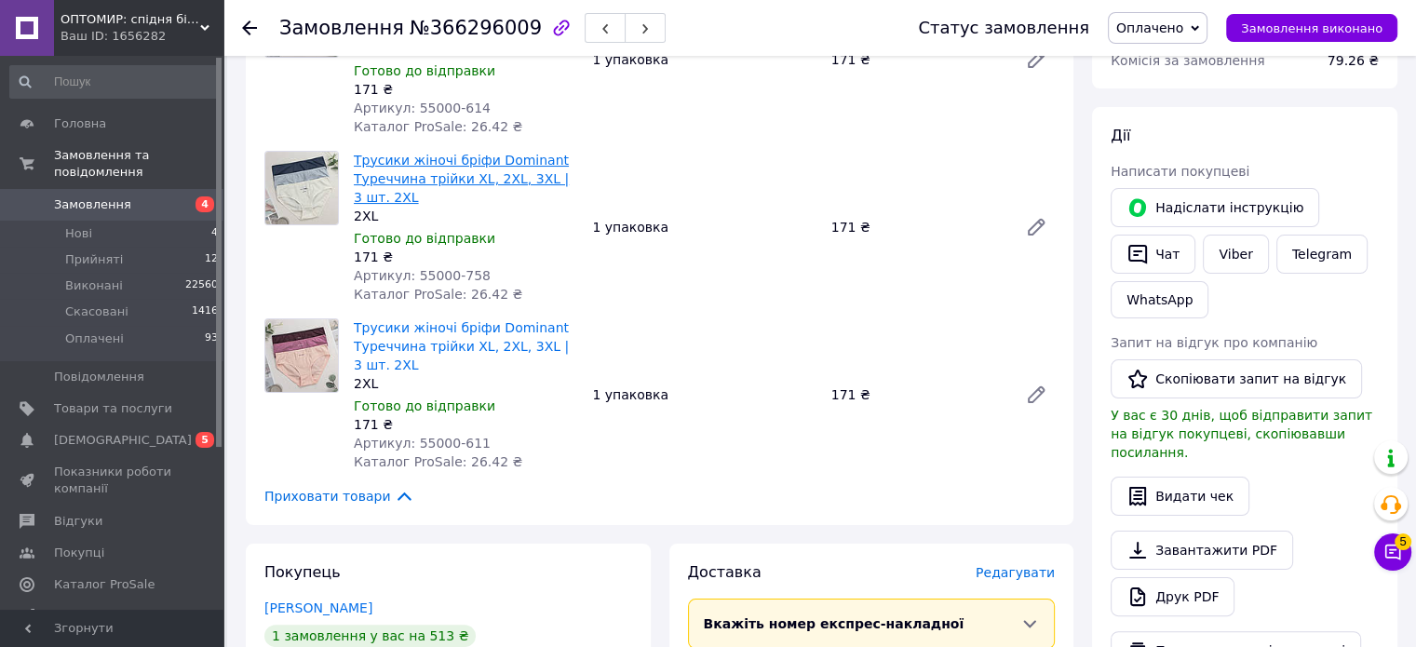
scroll to position [652, 0]
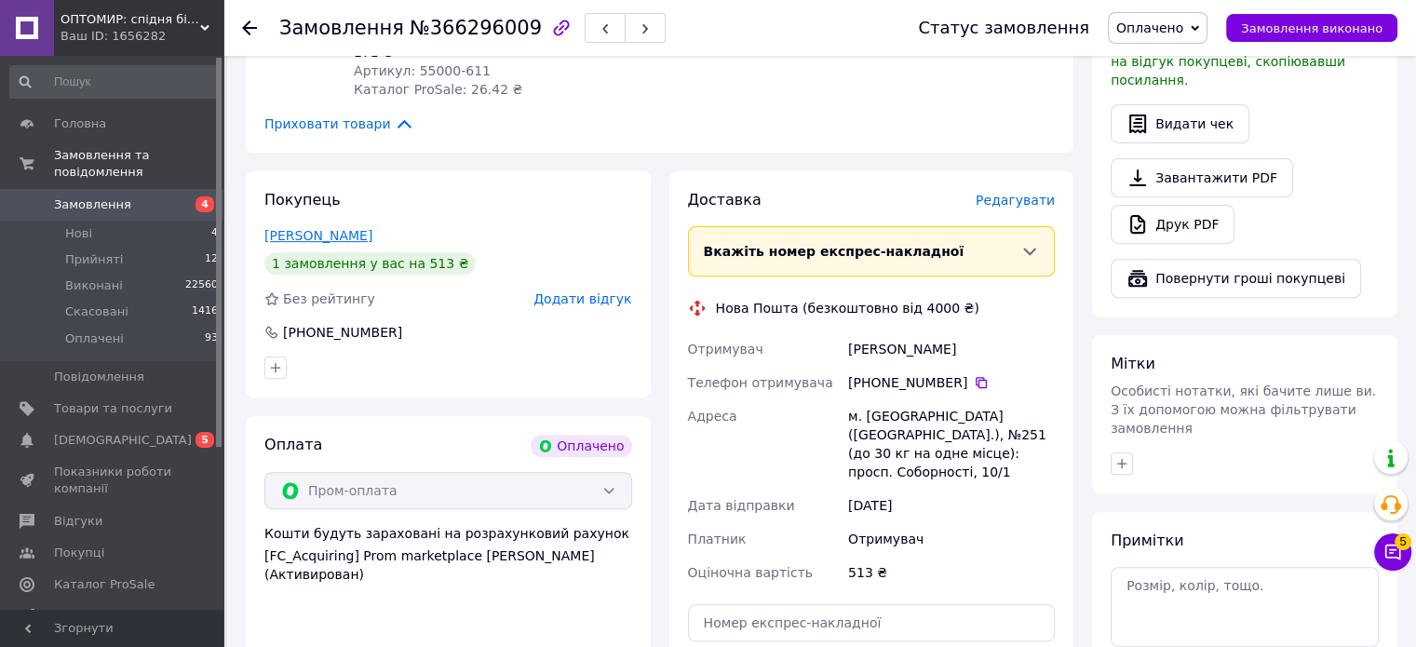
drag, startPoint x: 361, startPoint y: 215, endPoint x: 267, endPoint y: 215, distance: 94.0
click at [267, 226] on div "Вахтель Тетяна" at bounding box center [448, 235] width 368 height 19
copy link "Вахтель Тетяна"
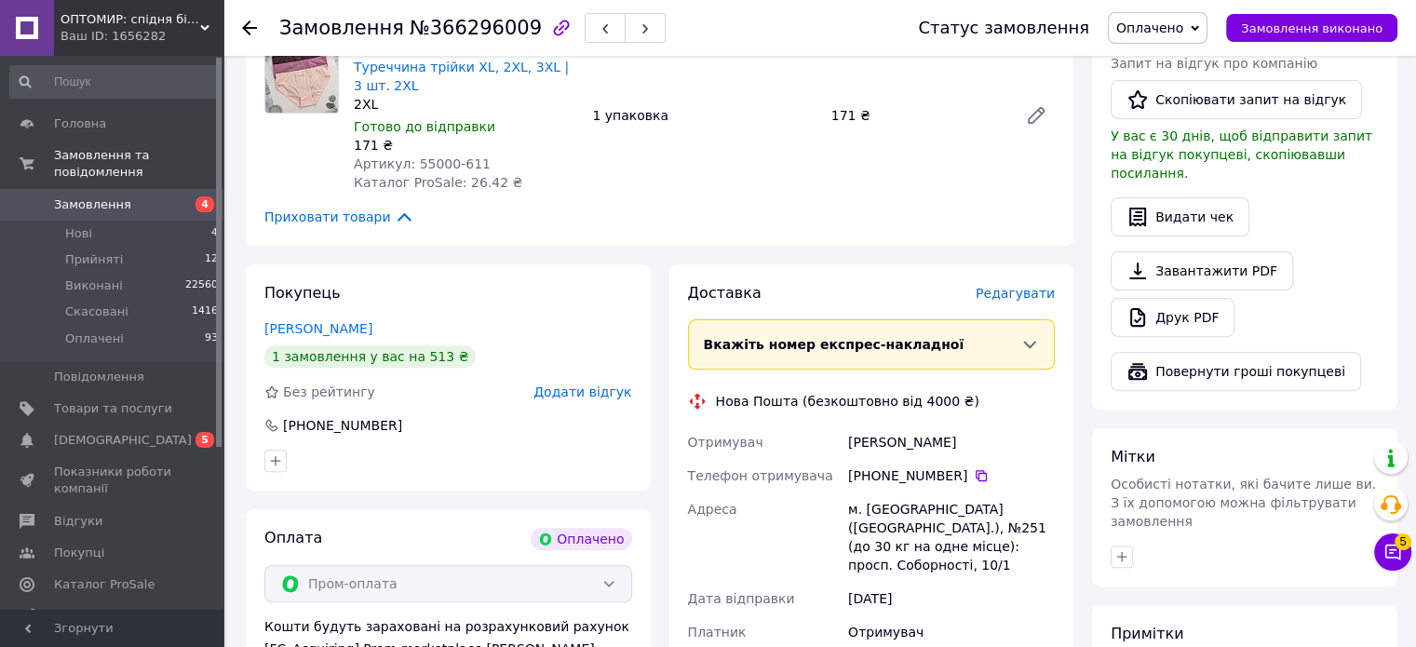
scroll to position [745, 0]
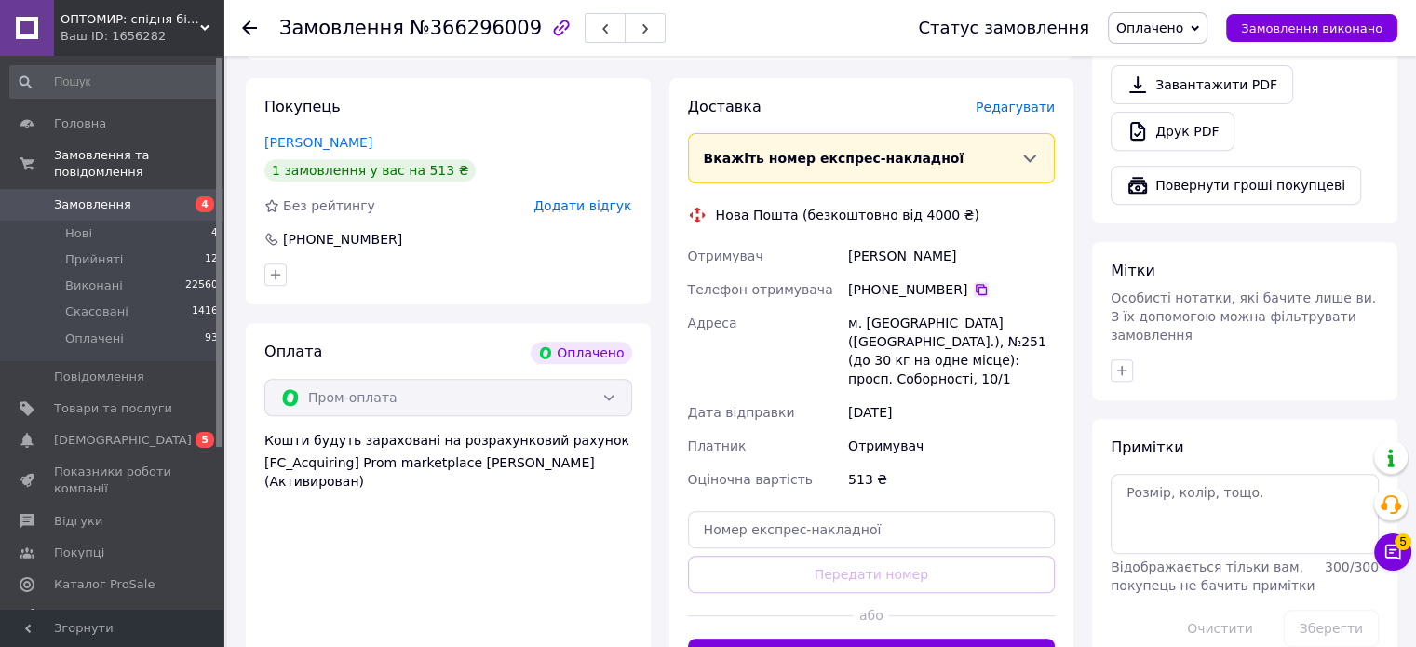
click at [974, 282] on icon at bounding box center [981, 289] width 15 height 15
click at [917, 306] on div "м. Київ (Київська обл.), №251 (до 30 кг на одне місце): просп. Соборності, 10/1" at bounding box center [951, 350] width 214 height 89
drag, startPoint x: 945, startPoint y: 337, endPoint x: 859, endPoint y: 328, distance: 86.2
click at [859, 328] on div "м. Київ (Київська обл.), №251 (до 30 кг на одне місце): просп. Соборності, 10/1" at bounding box center [951, 350] width 214 height 89
click at [1004, 351] on div "м. Київ (Київська обл.), №251 (до 30 кг на одне місце): просп. Соборності, 10/1" at bounding box center [951, 350] width 214 height 89
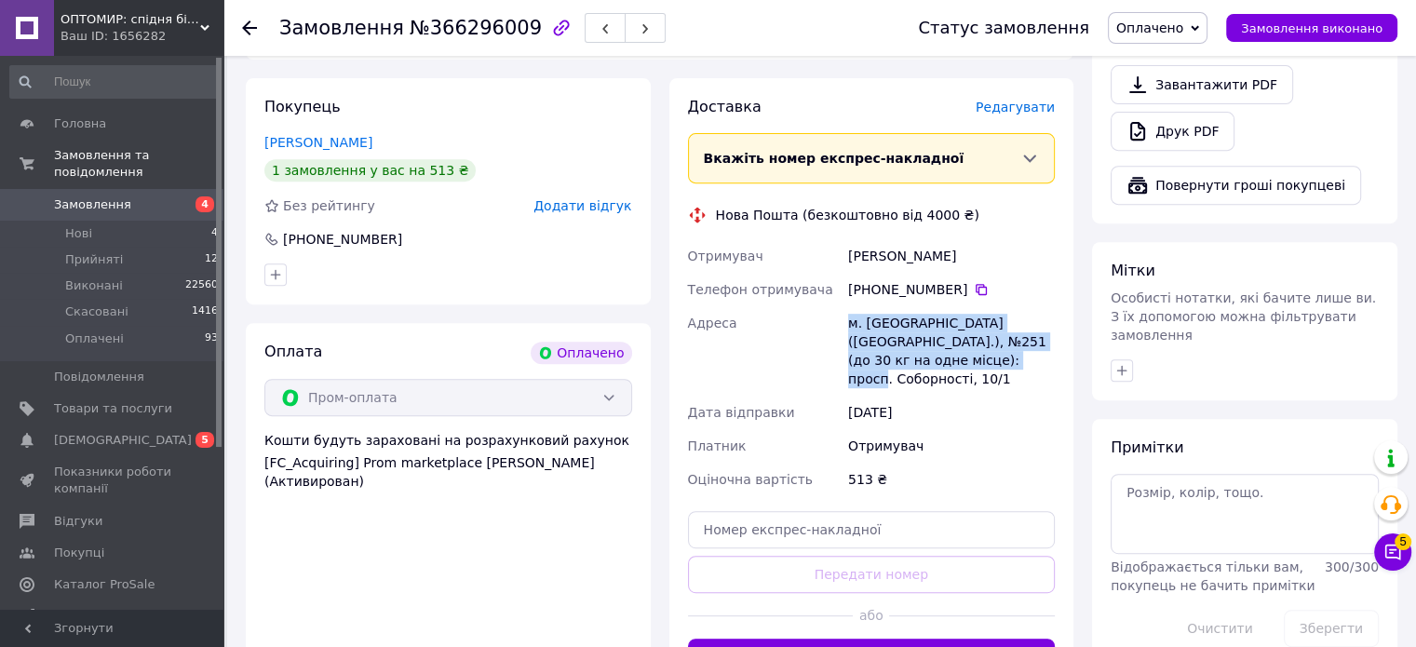
drag, startPoint x: 973, startPoint y: 345, endPoint x: 831, endPoint y: 309, distance: 146.1
click at [831, 309] on div "Отримувач Вахтель Тетяна Телефон отримувача +380 67 757 96 95   Адреса м. Київ …" at bounding box center [871, 367] width 375 height 257
copy div "Адреса м. Київ (Київська обл.), №251 (до 30 кг на одне місце): просп. Соборност…"
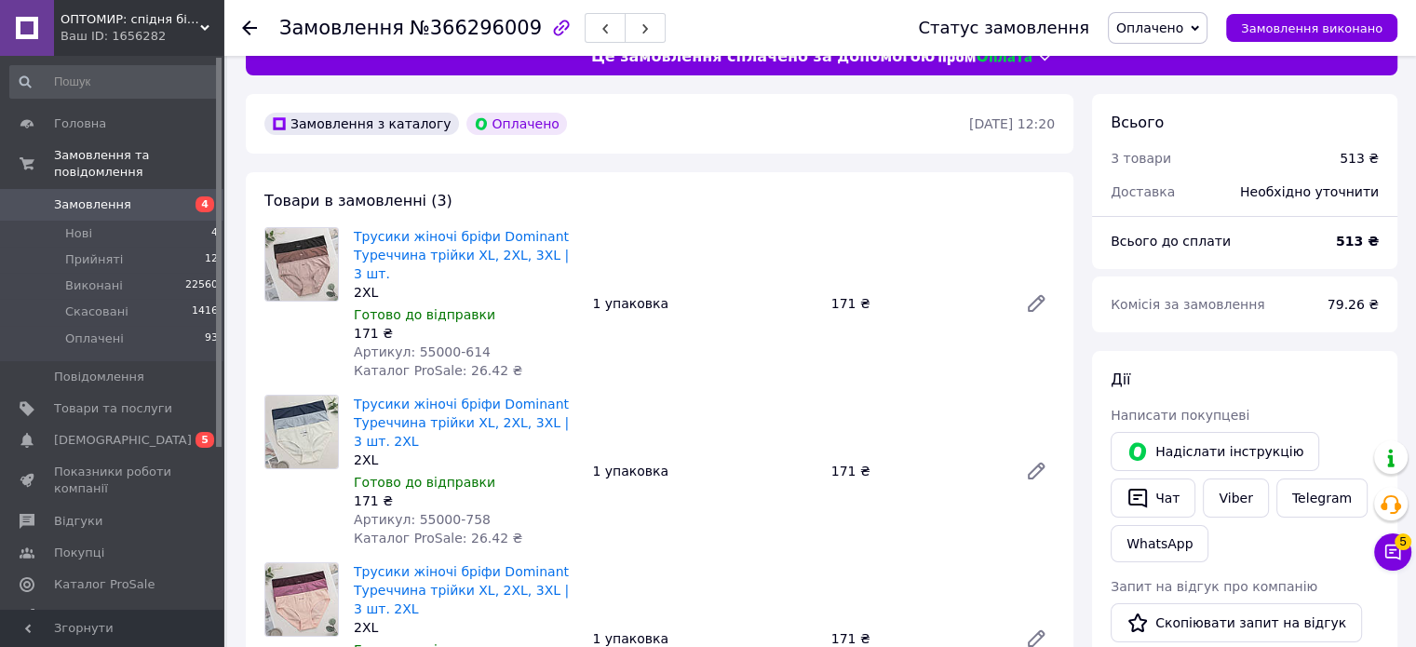
scroll to position [0, 0]
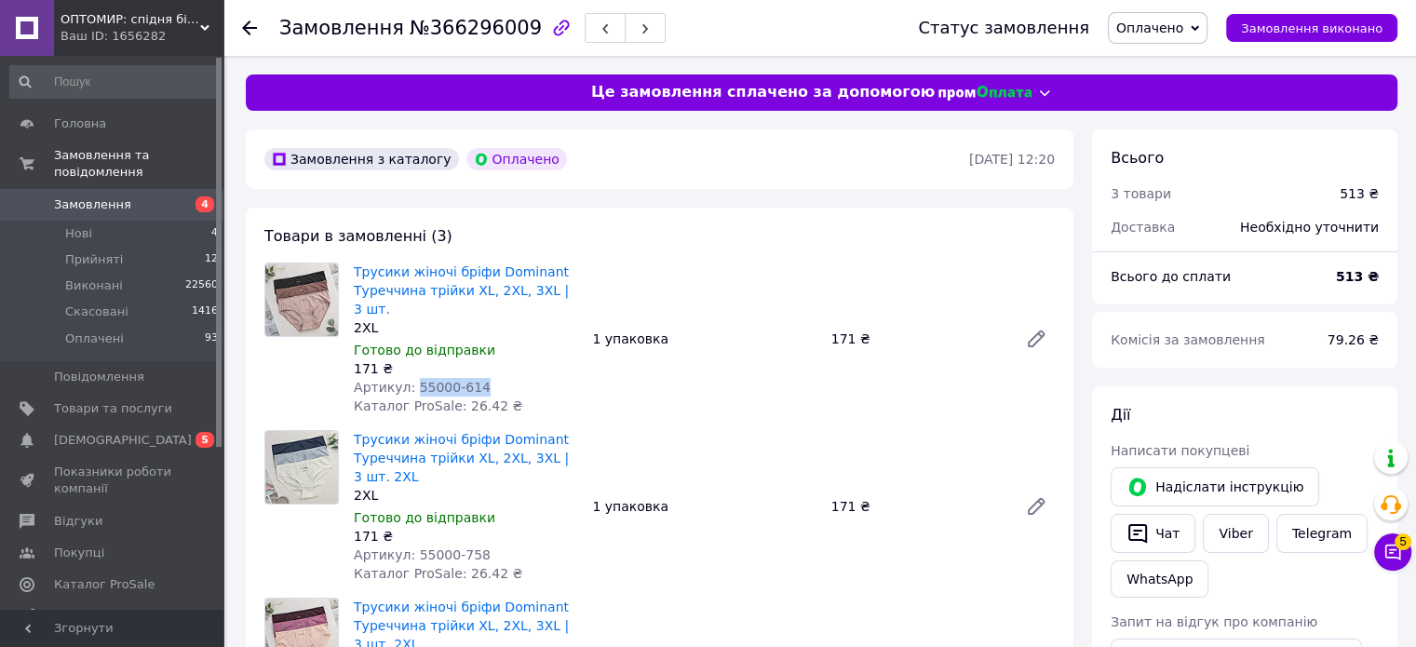
drag, startPoint x: 410, startPoint y: 365, endPoint x: 562, endPoint y: 365, distance: 152.7
click at [562, 378] on div "Артикул: 55000-614" at bounding box center [465, 387] width 223 height 19
copy span "55000-614"
drag, startPoint x: 409, startPoint y: 535, endPoint x: 586, endPoint y: 534, distance: 176.9
click at [586, 534] on div "Трусики жіночі бріфи Dominant Туреччина трійки XL, 2XL, 3XL | 3 шт. 2XL 2XL Гот…" at bounding box center [704, 506] width 716 height 160
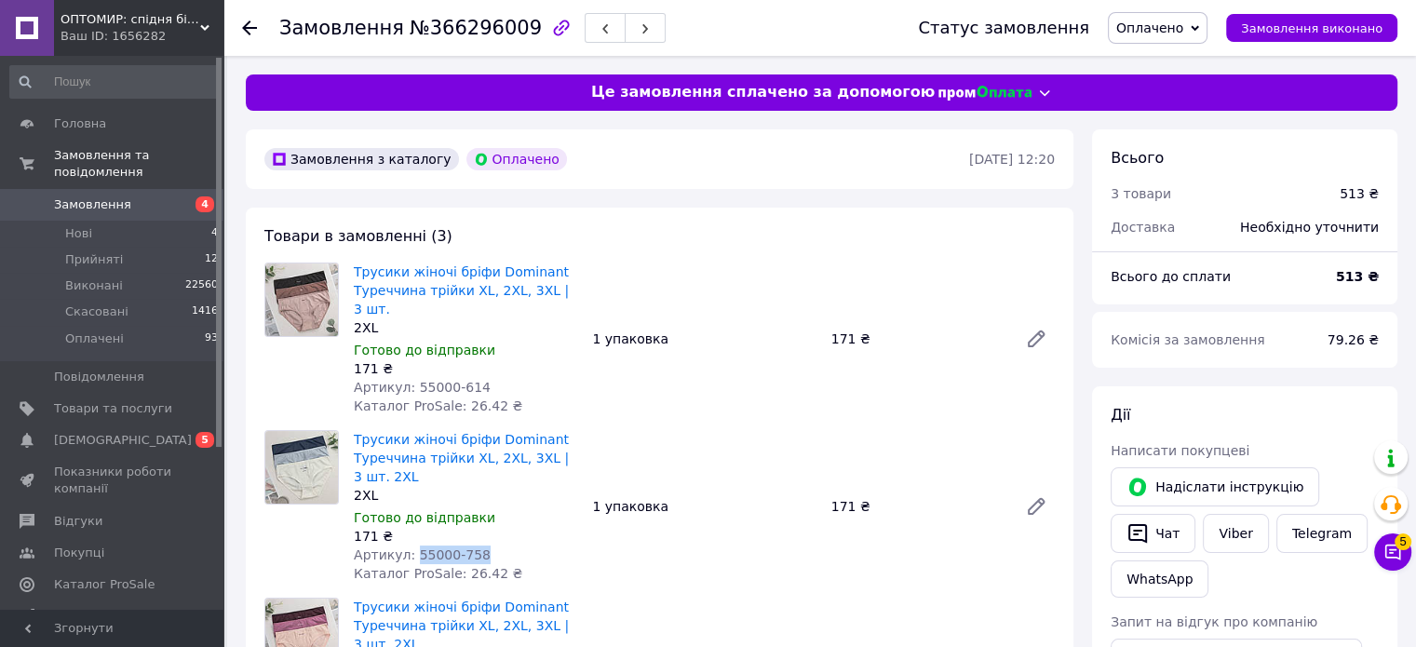
copy span "55000-758"
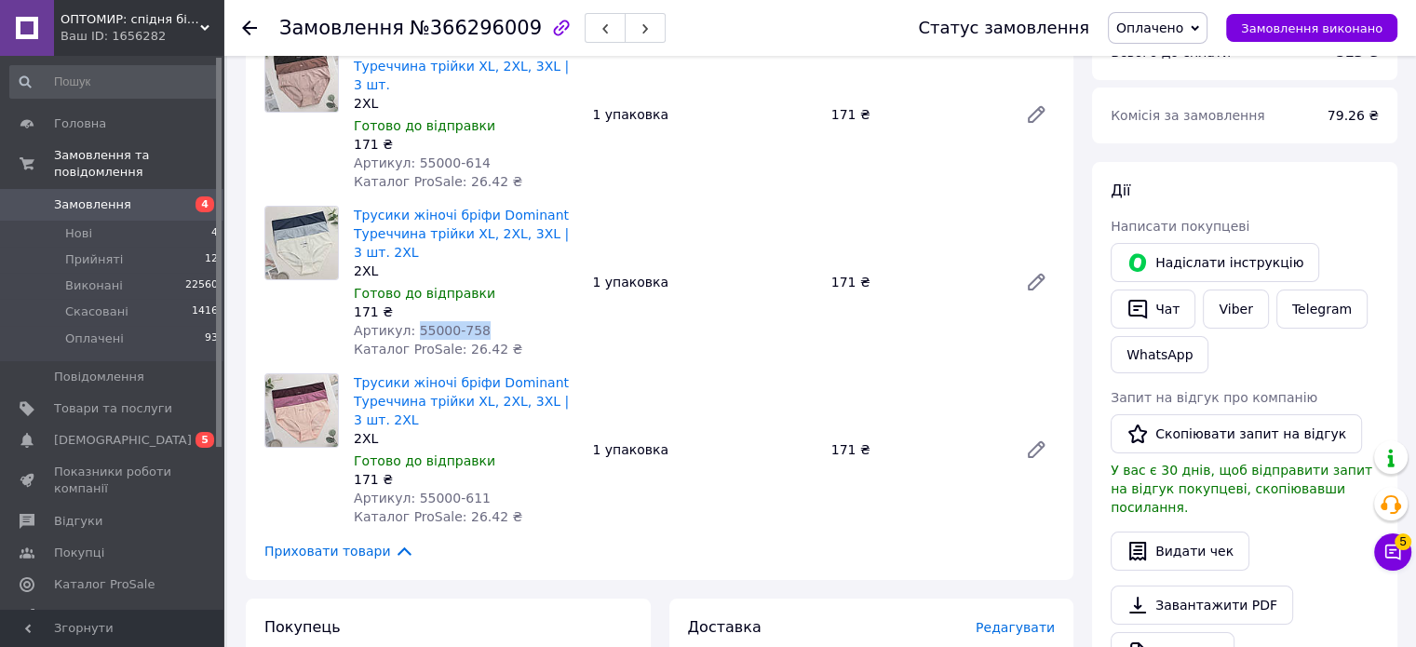
scroll to position [279, 0]
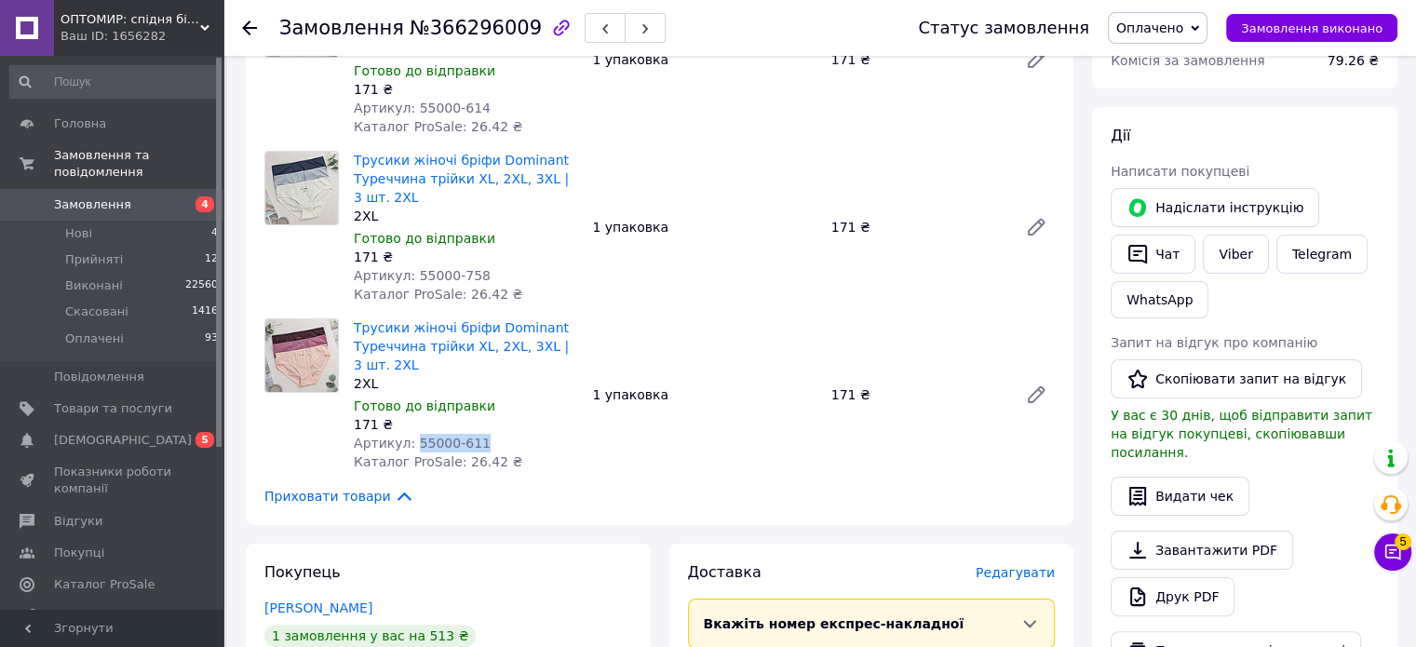
drag, startPoint x: 410, startPoint y: 424, endPoint x: 577, endPoint y: 420, distance: 167.6
click at [573, 434] on div "Артикул: 55000-611" at bounding box center [465, 443] width 223 height 19
copy span "55000-611"
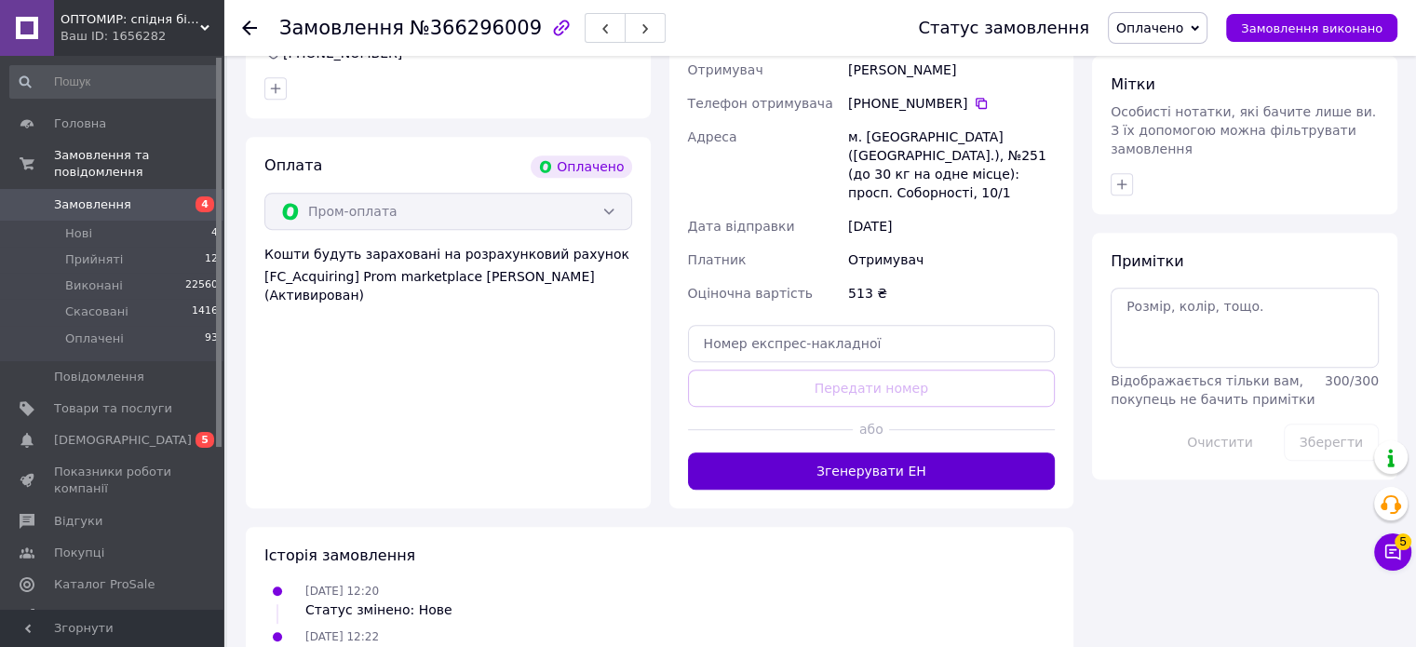
click at [904, 452] on button "Згенерувати ЕН" at bounding box center [872, 470] width 368 height 37
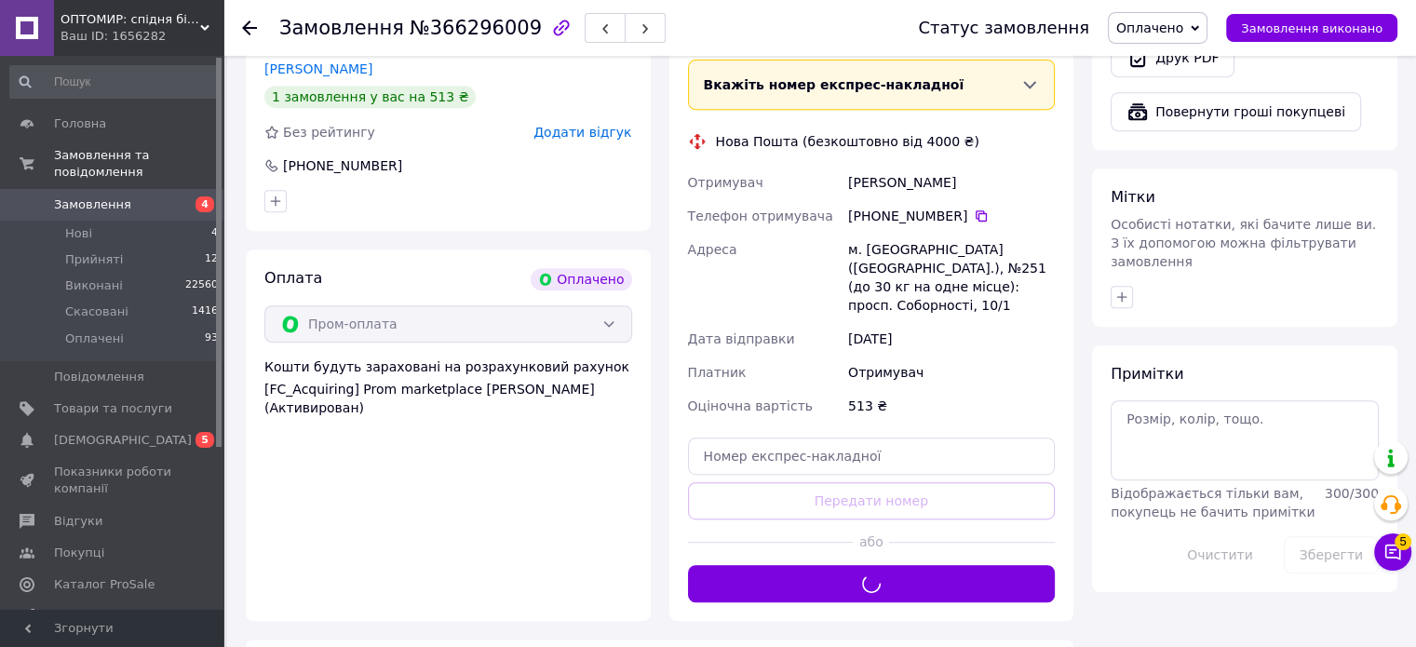
scroll to position [745, 0]
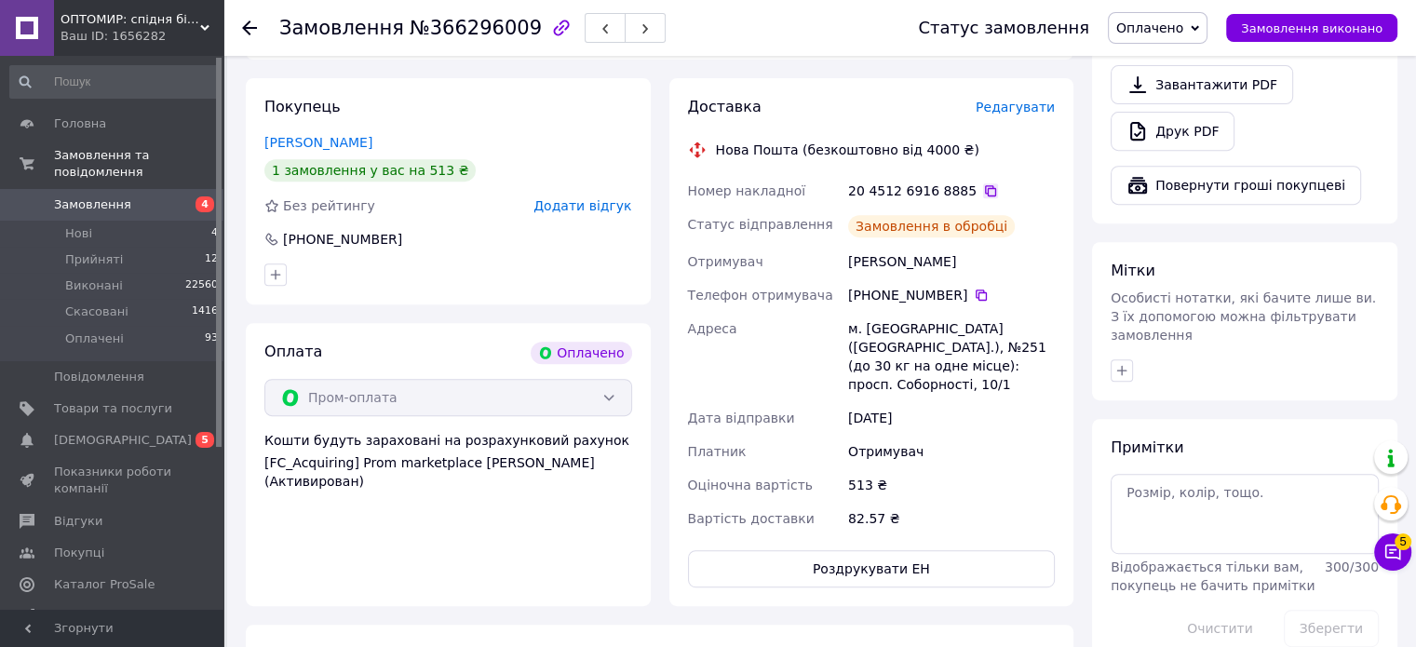
click at [983, 183] on icon at bounding box center [990, 190] width 15 height 15
click at [480, 18] on span "№366296009" at bounding box center [476, 28] width 132 height 22
copy span "366296009"
click at [974, 288] on icon at bounding box center [981, 295] width 15 height 15
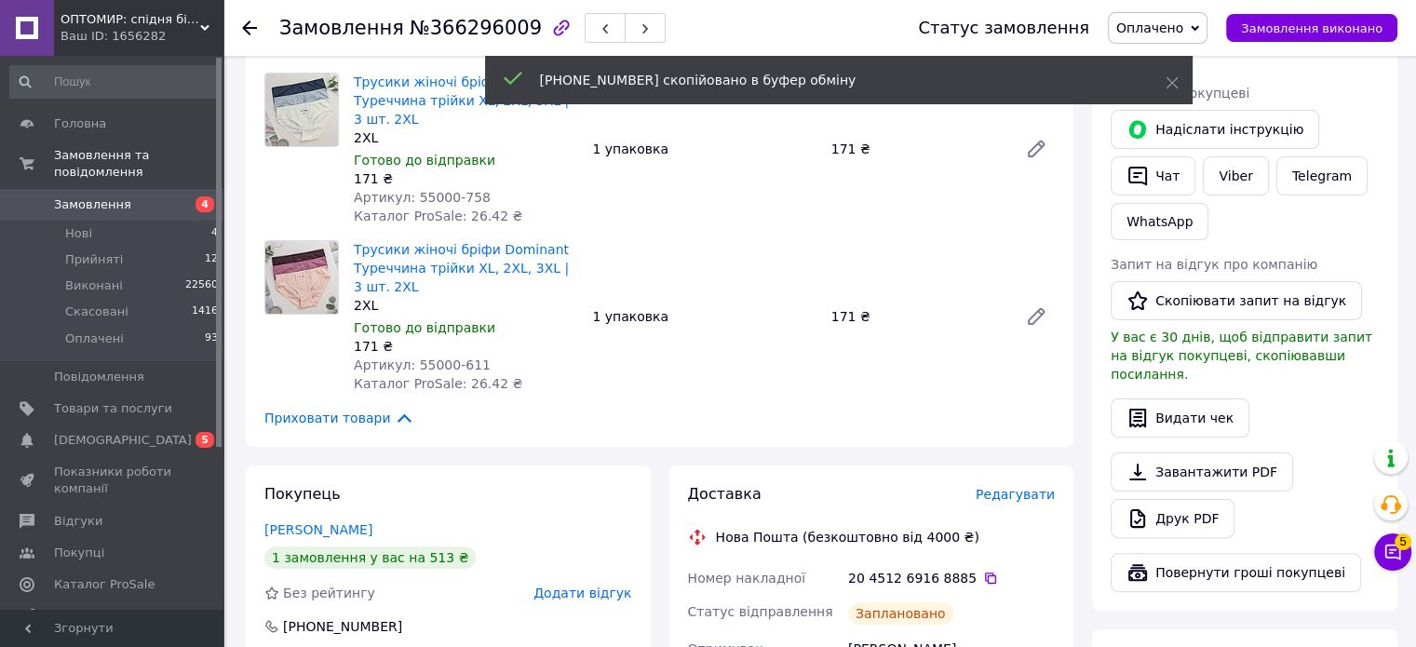
scroll to position [465, 0]
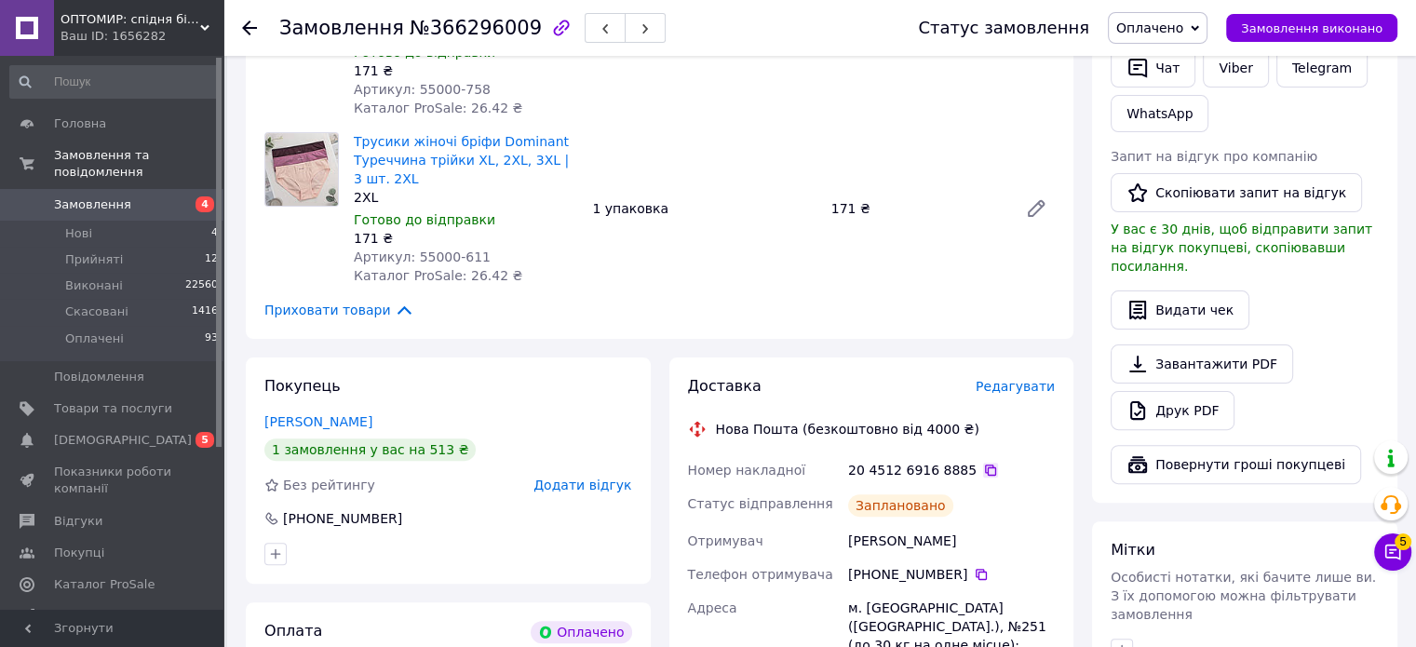
click at [985, 465] on icon at bounding box center [990, 470] width 11 height 11
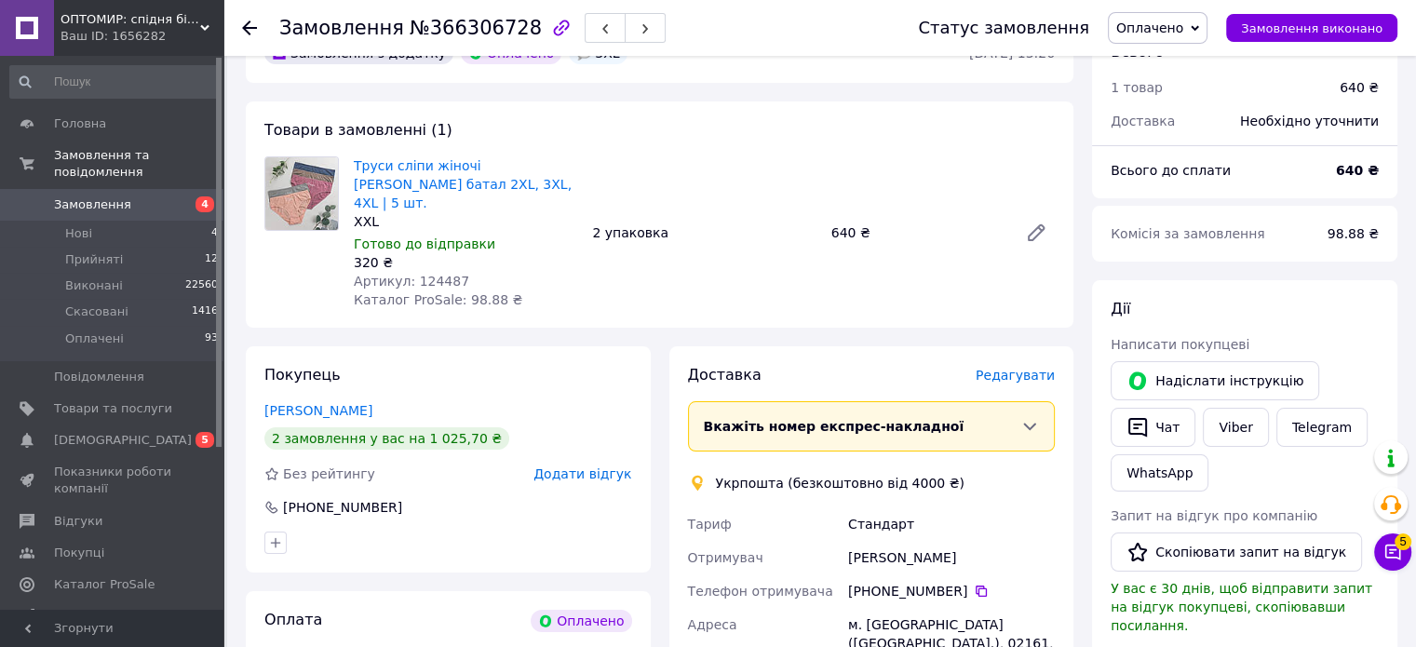
scroll to position [186, 0]
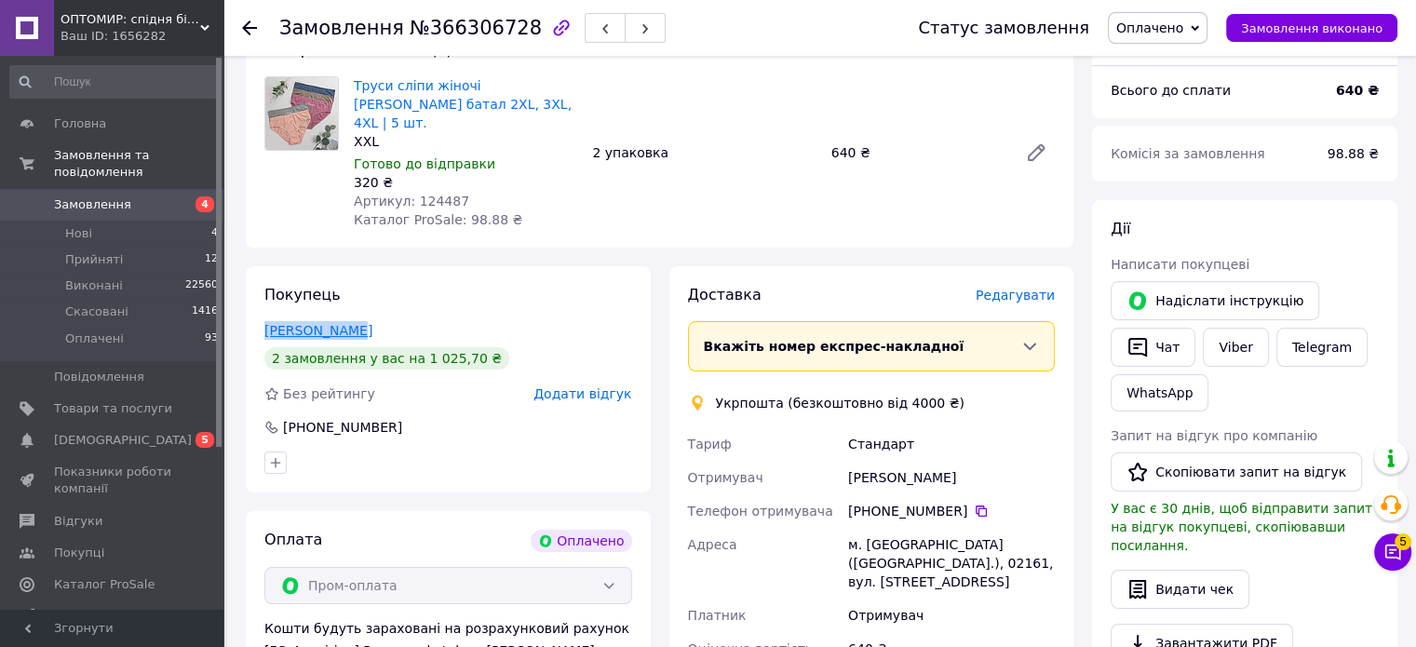
drag, startPoint x: 370, startPoint y: 316, endPoint x: 266, endPoint y: 316, distance: 103.3
click at [266, 321] on div "[PERSON_NAME]" at bounding box center [448, 330] width 368 height 19
copy link "[PERSON_NAME]"
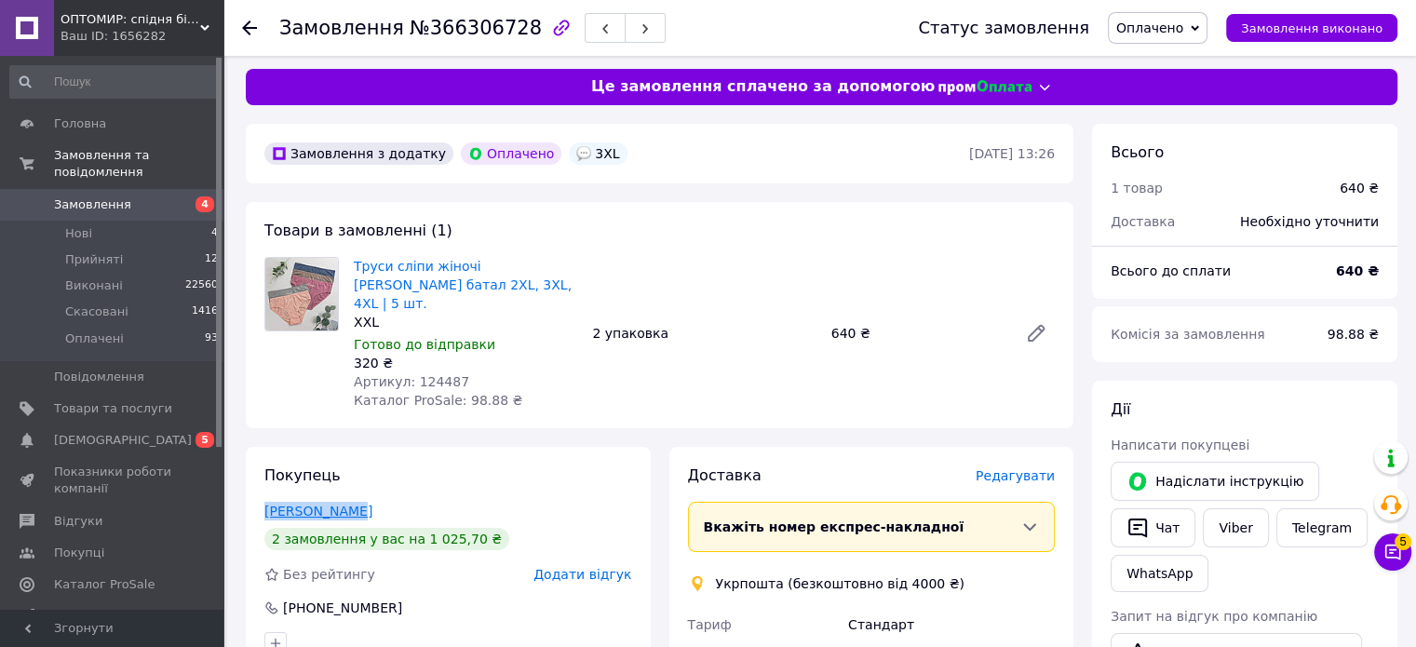
scroll to position [0, 0]
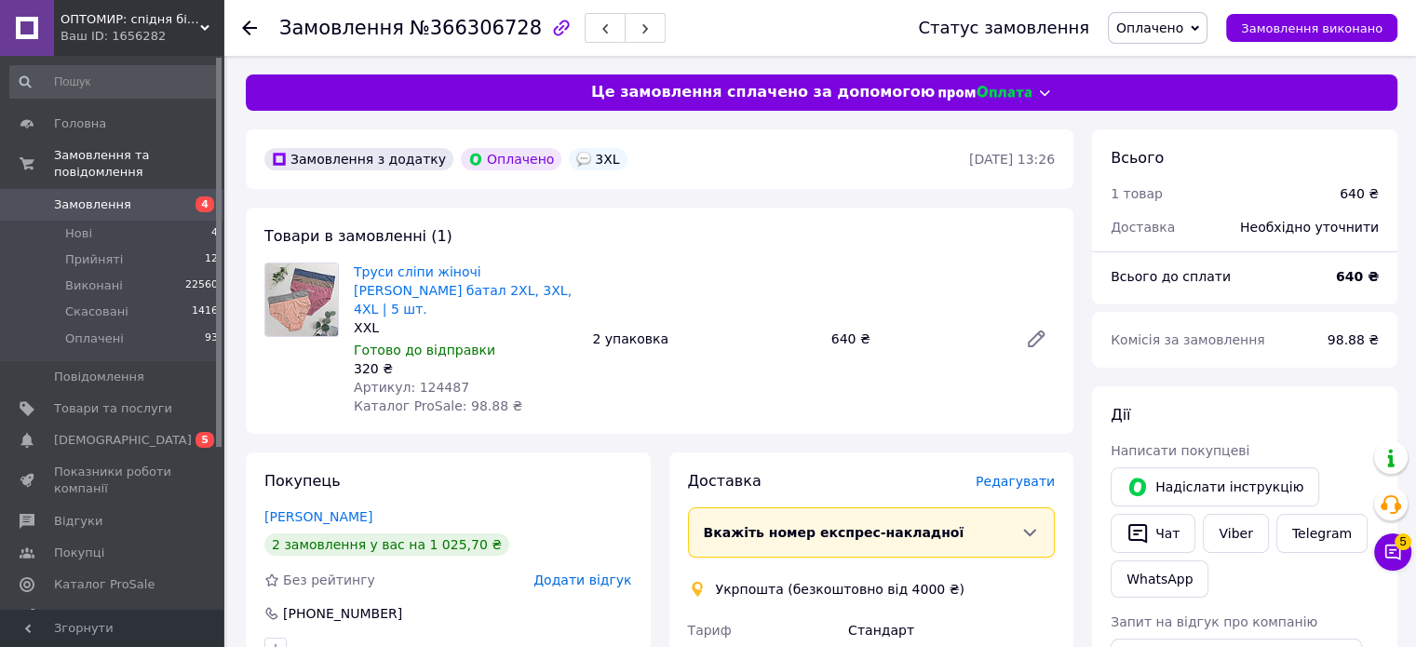
click at [431, 380] on span "Артикул: 124487" at bounding box center [411, 387] width 115 height 15
copy span "124487"
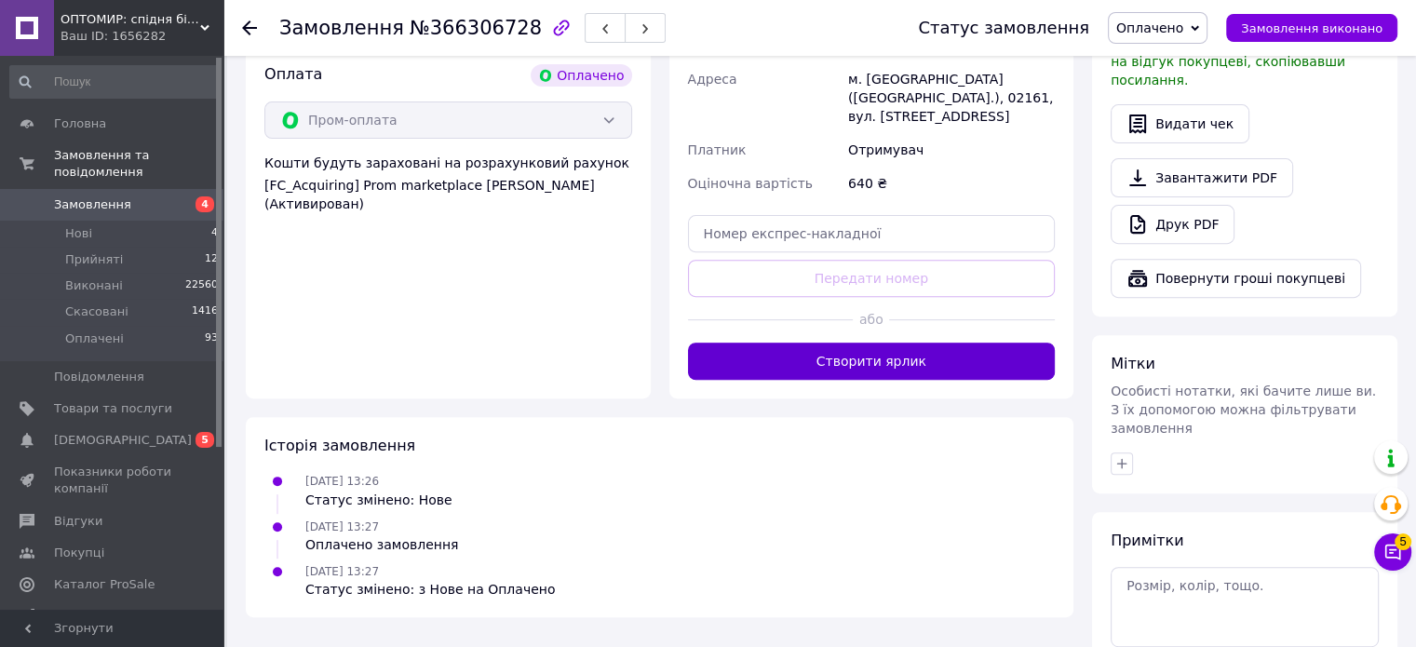
click at [920, 343] on button "Створити ярлик" at bounding box center [872, 361] width 368 height 37
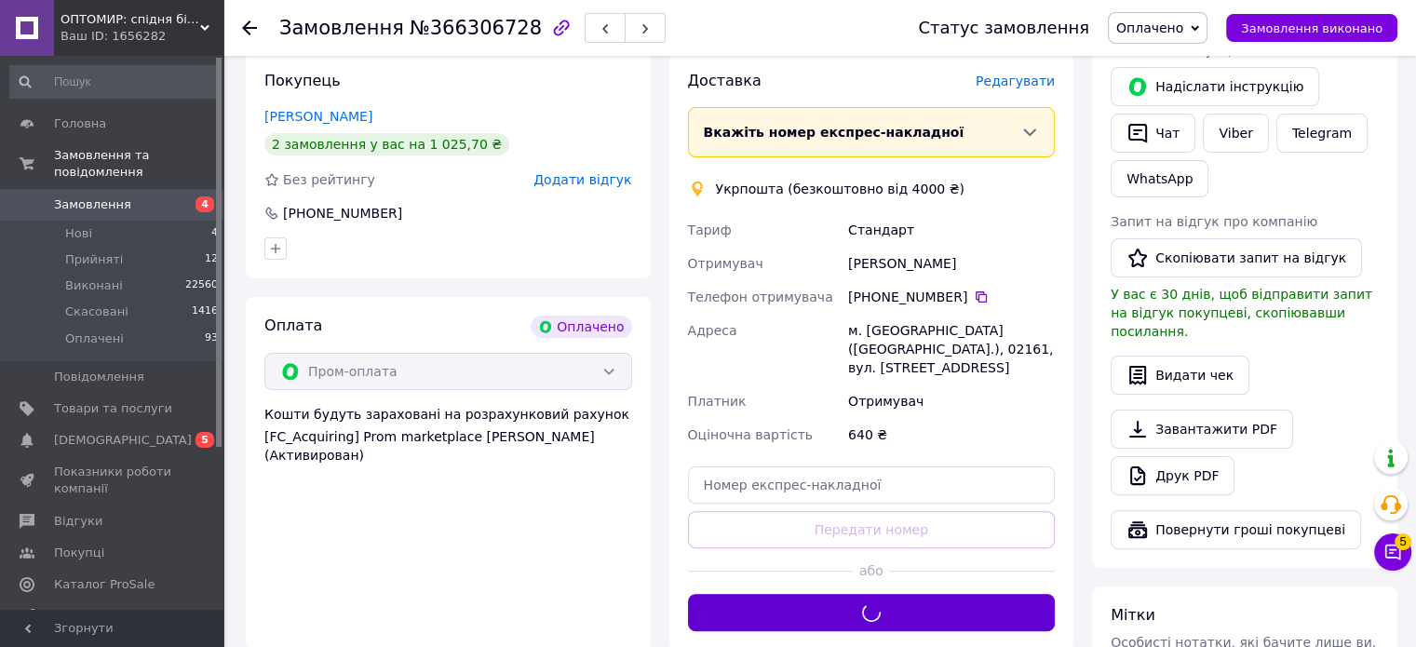
scroll to position [372, 0]
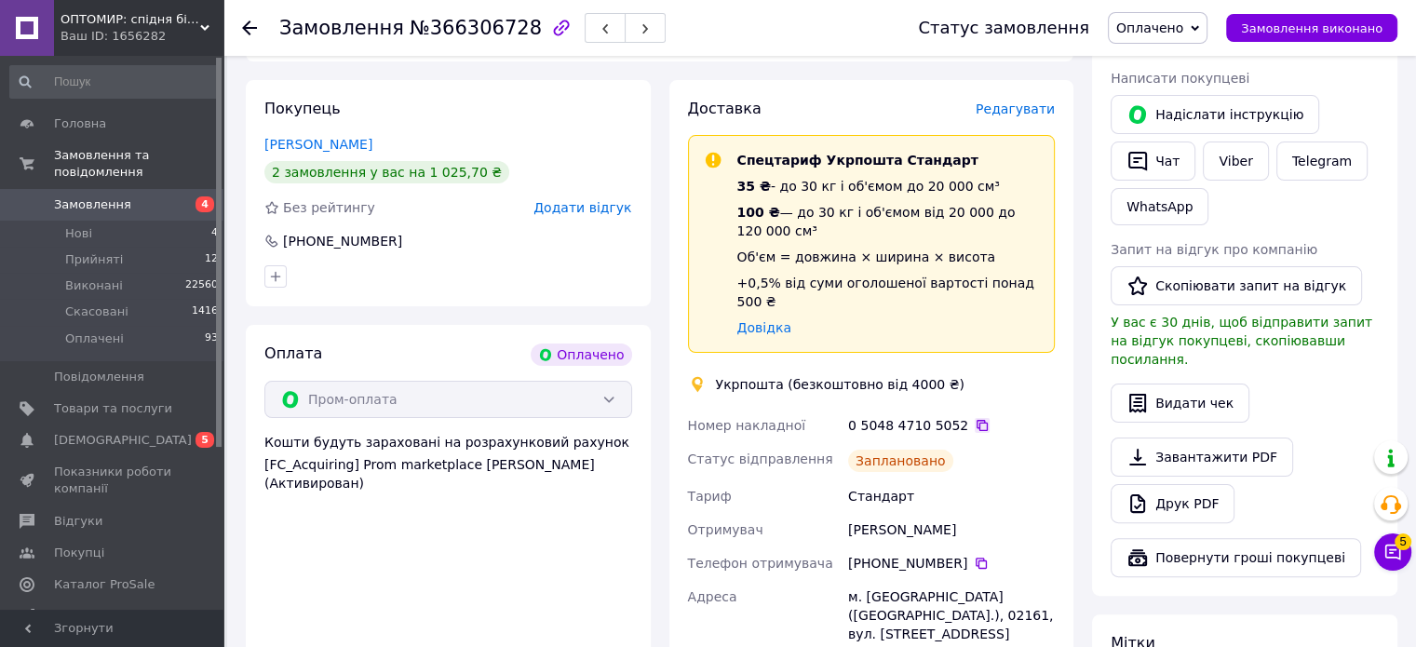
click at [975, 418] on icon at bounding box center [982, 425] width 15 height 15
click at [458, 34] on span "№366306728" at bounding box center [476, 28] width 132 height 22
copy span "366306728"
click at [1321, 211] on div "Надіслати інструкцію   Чат Viber Telegram WhatsApp" at bounding box center [1245, 160] width 276 height 138
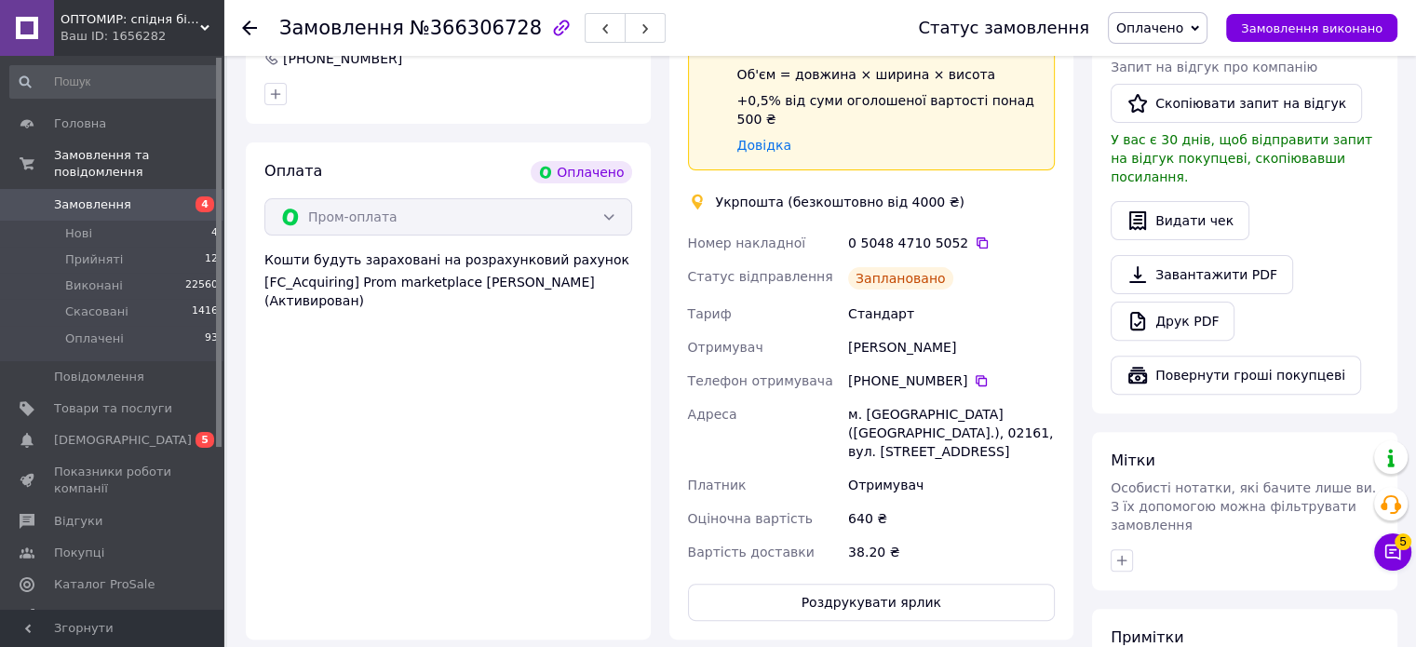
scroll to position [559, 0]
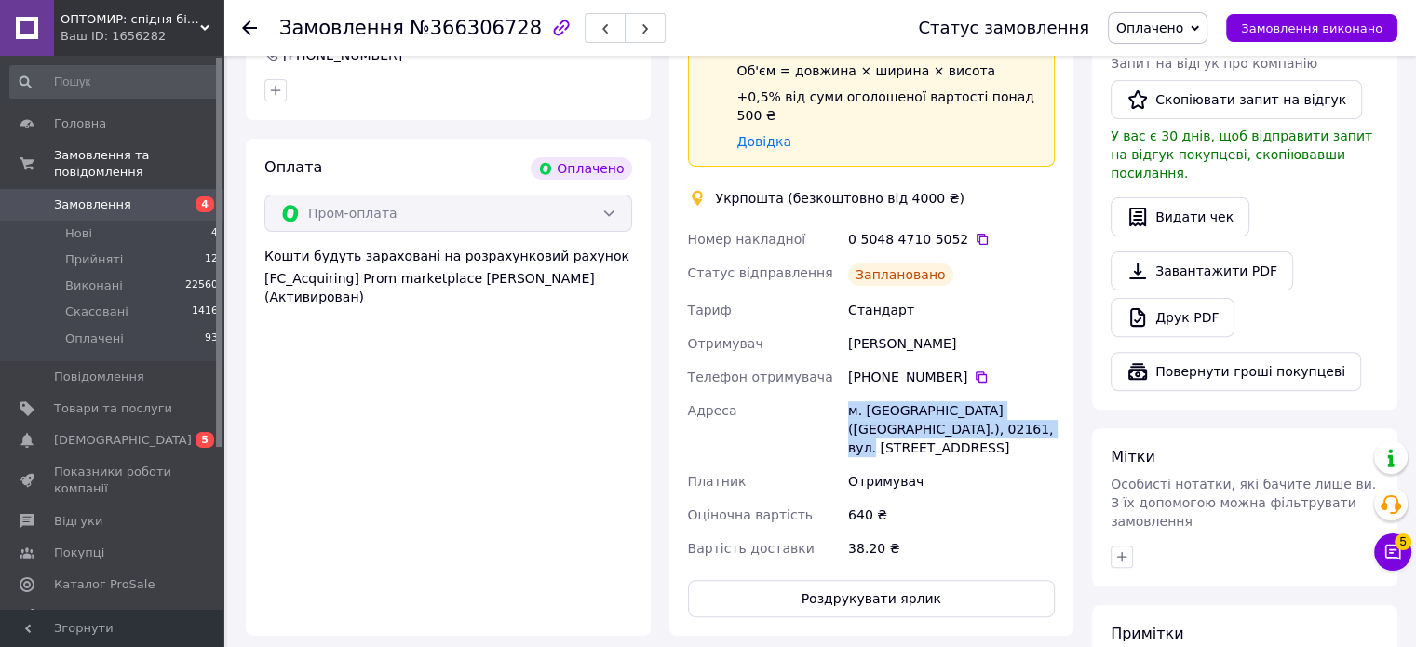
drag, startPoint x: 967, startPoint y: 397, endPoint x: 850, endPoint y: 375, distance: 119.2
click at [850, 394] on div "м. [GEOGRAPHIC_DATA] ([GEOGRAPHIC_DATA].), 02161, вул. [STREET_ADDRESS]" at bounding box center [951, 429] width 214 height 71
copy div "м. [GEOGRAPHIC_DATA] ([GEOGRAPHIC_DATA].), 02161, вул. [STREET_ADDRESS]"
click at [974, 370] on icon at bounding box center [981, 377] width 15 height 15
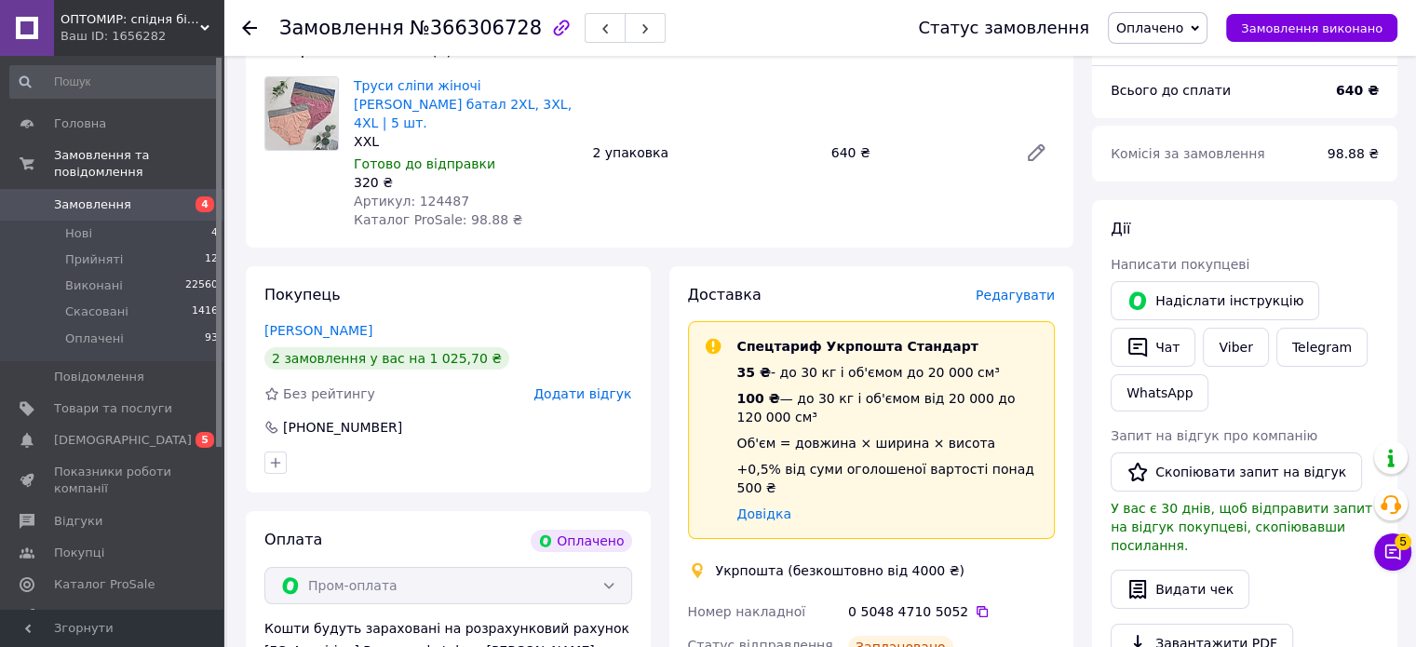
scroll to position [372, 0]
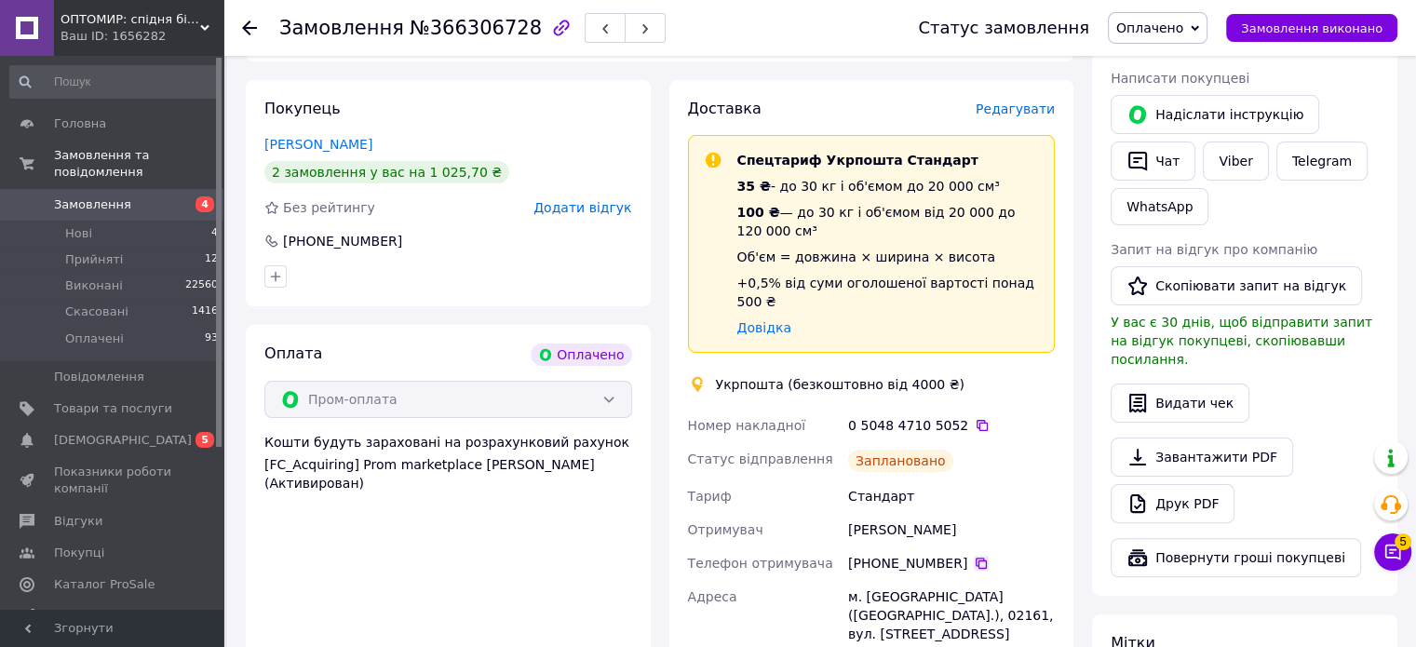
click at [974, 556] on icon at bounding box center [981, 563] width 15 height 15
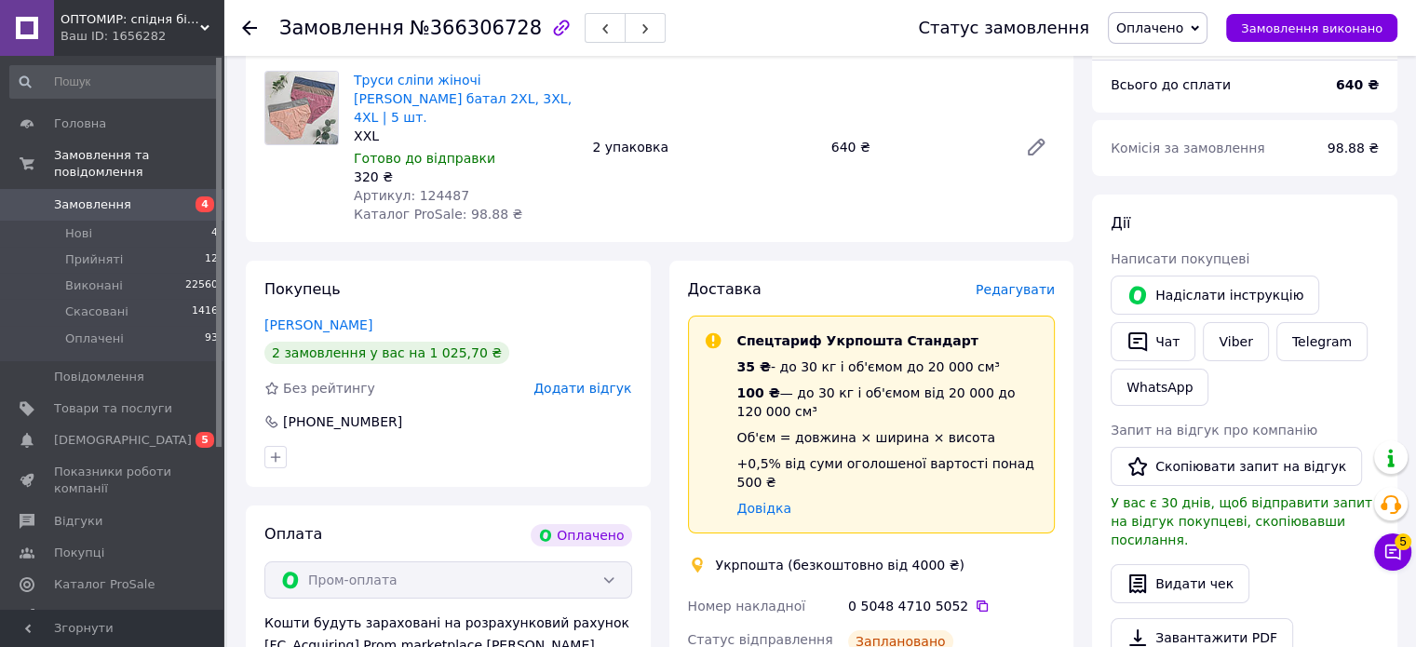
scroll to position [279, 0]
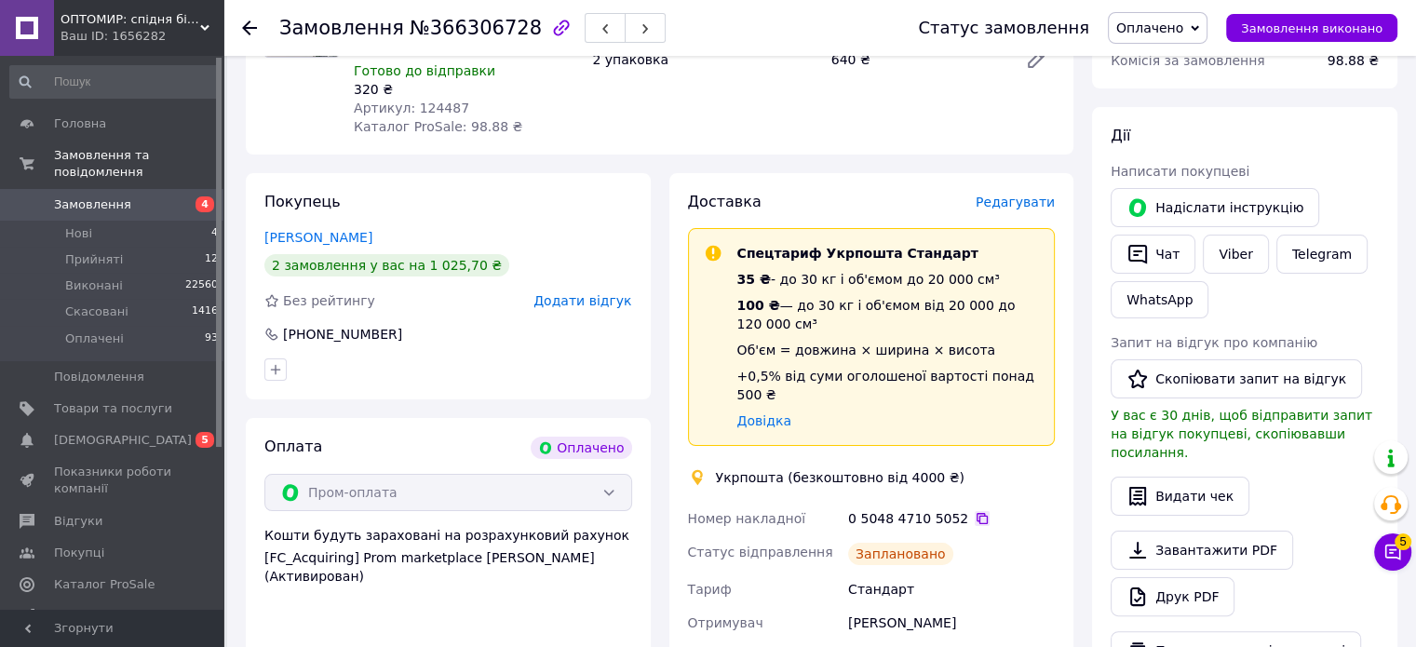
click at [975, 511] on icon at bounding box center [982, 518] width 15 height 15
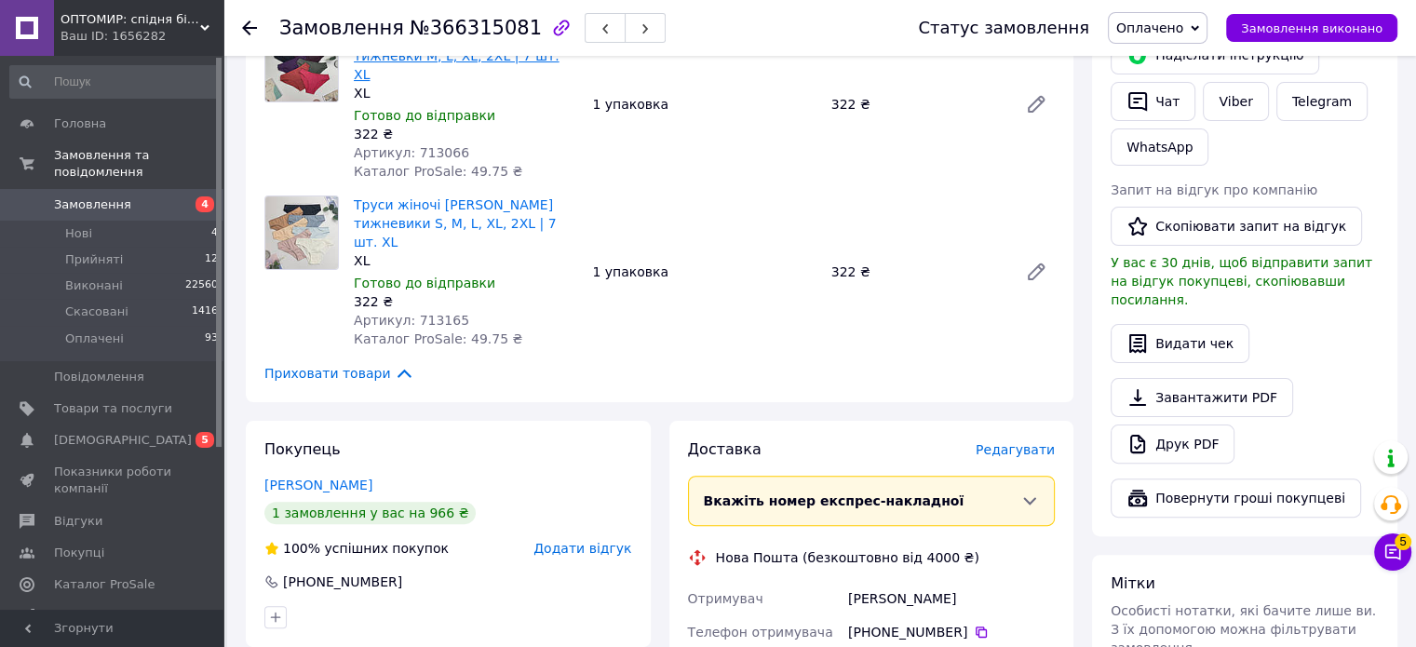
scroll to position [465, 0]
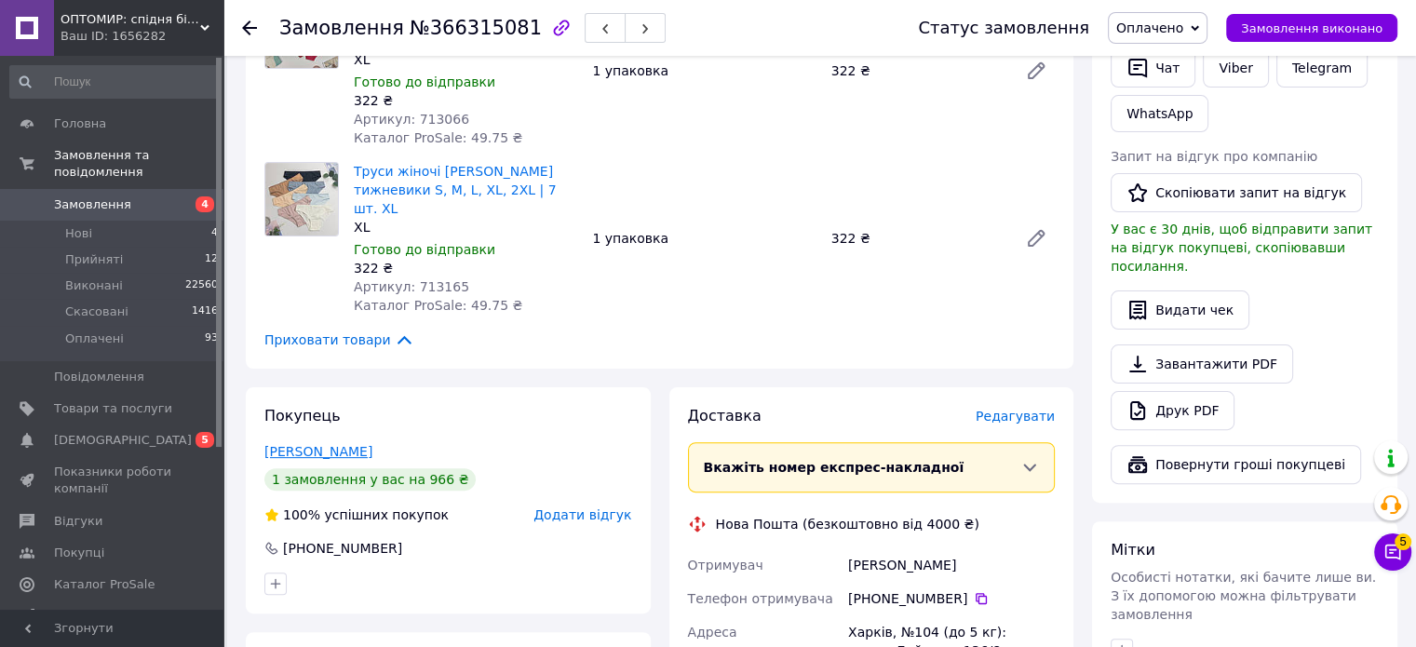
drag, startPoint x: 395, startPoint y: 394, endPoint x: 265, endPoint y: 397, distance: 129.4
click at [265, 442] on div "[PERSON_NAME]" at bounding box center [448, 451] width 368 height 19
copy link "[PERSON_NAME]"
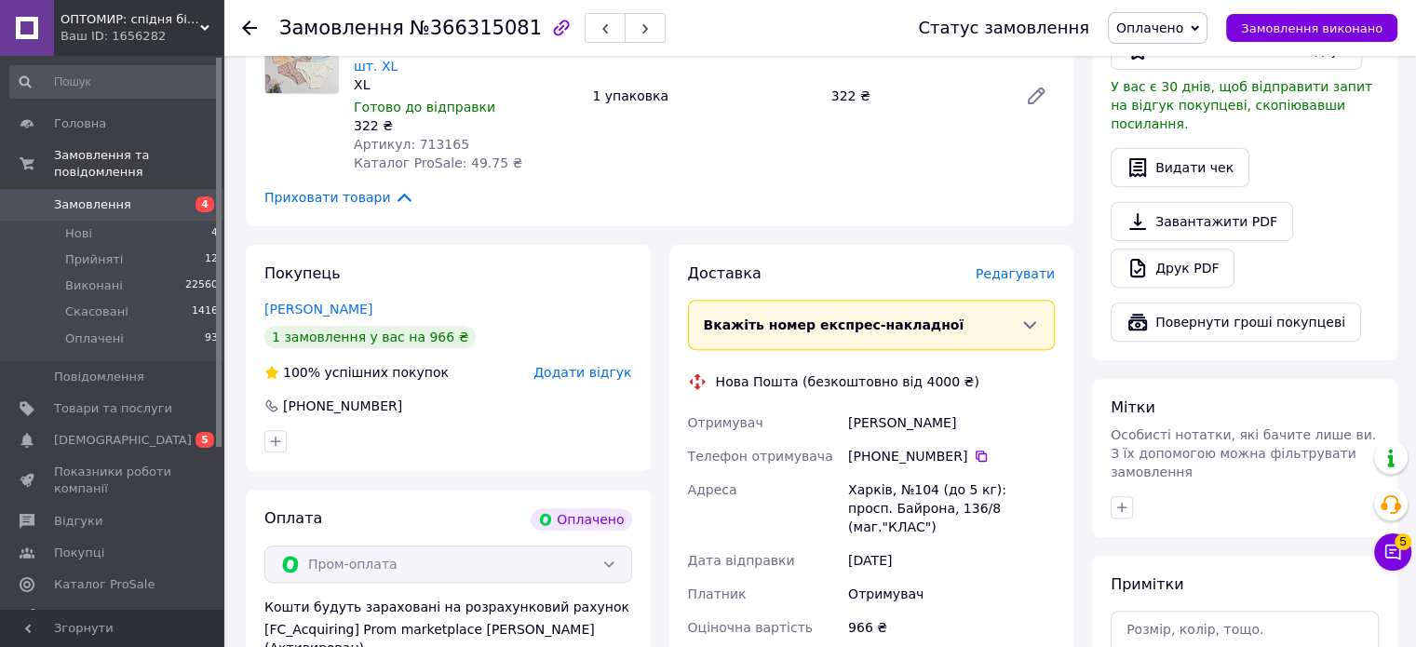
scroll to position [745, 0]
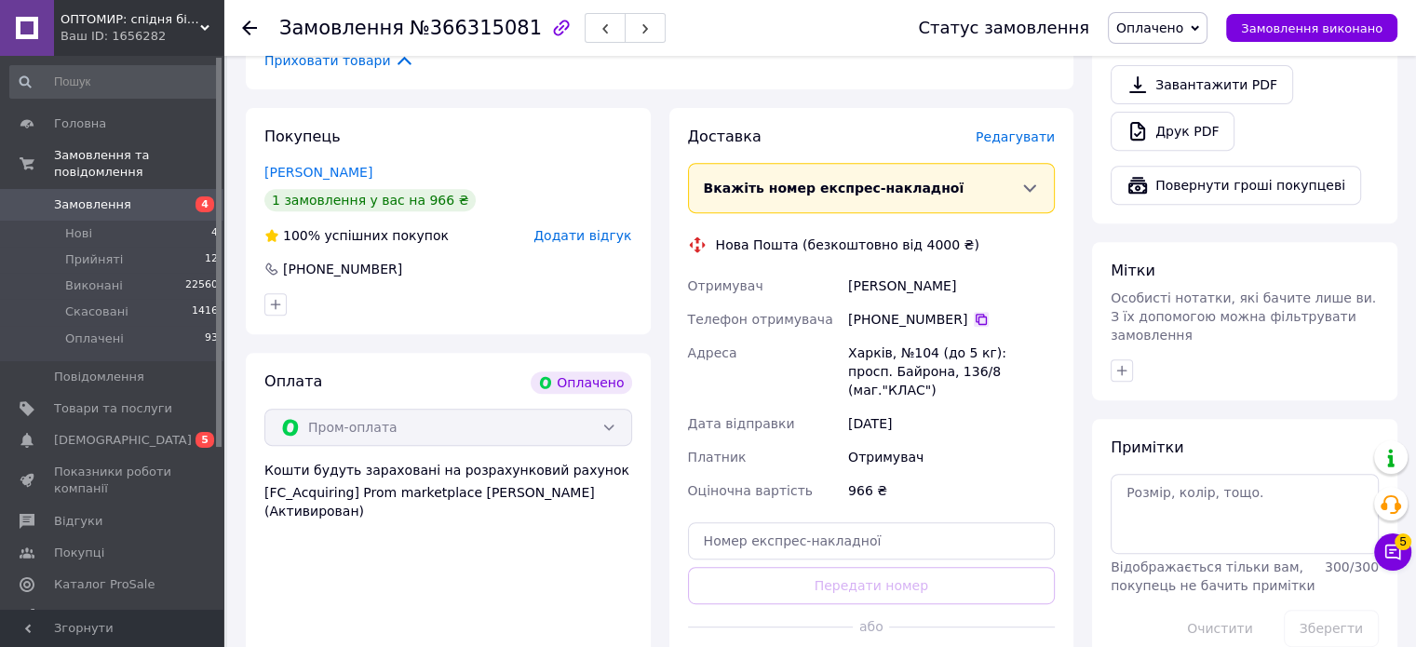
click at [976, 314] on icon at bounding box center [981, 319] width 11 height 11
click at [896, 407] on div "[DATE]" at bounding box center [951, 424] width 214 height 34
drag, startPoint x: 1031, startPoint y: 313, endPoint x: 850, endPoint y: 294, distance: 181.6
click at [850, 336] on div "Харків, №104 (до 5 кг): просп. Байрона, 136/8 (маг."КЛАС")" at bounding box center [951, 371] width 214 height 71
copy div "Харків, №104 (до 5 кг): просп. Байрона, 136/8 (маг."КЛАС")"
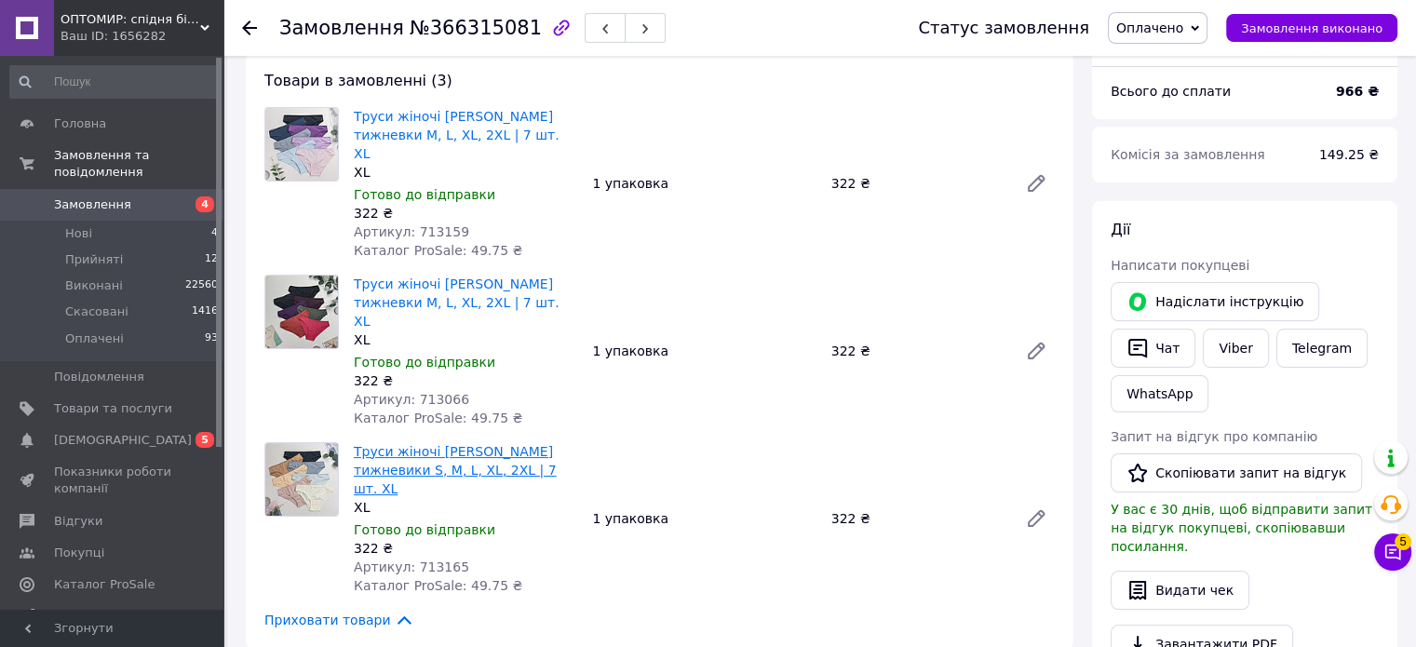
scroll to position [0, 0]
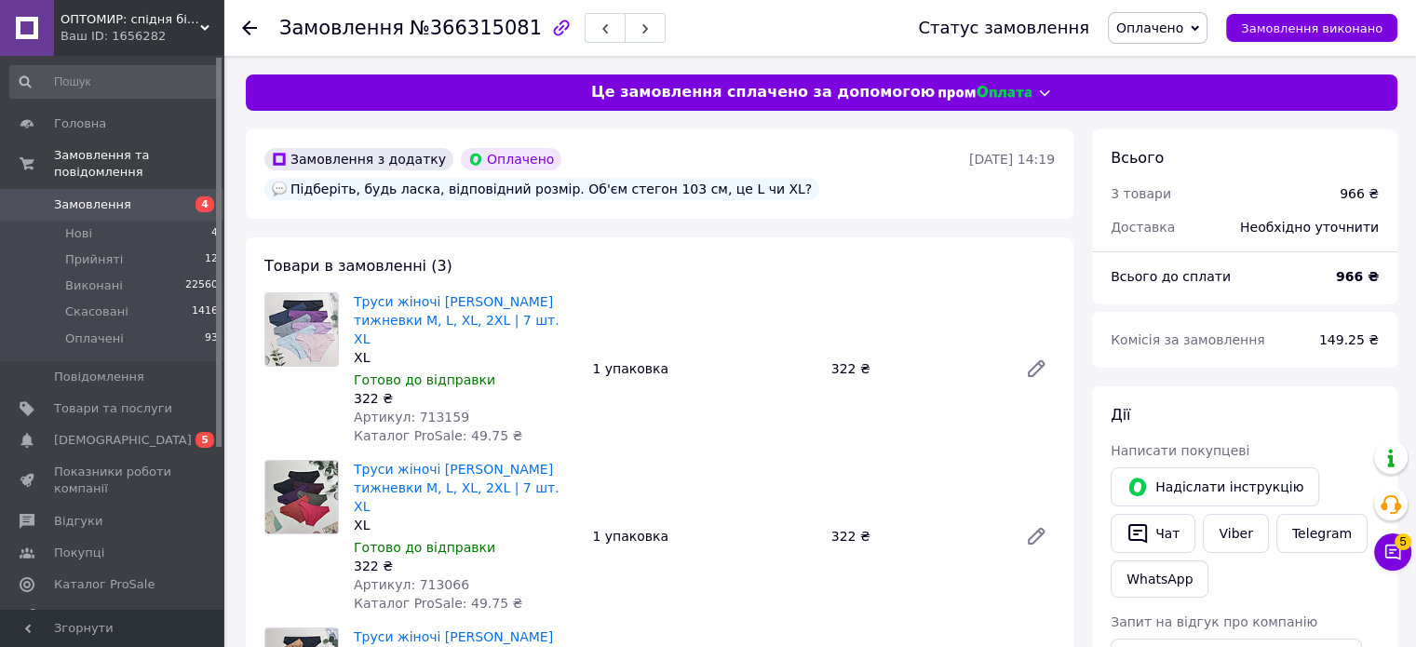
click at [434, 410] on span "Артикул: 713159" at bounding box center [411, 417] width 115 height 15
copy span "713159"
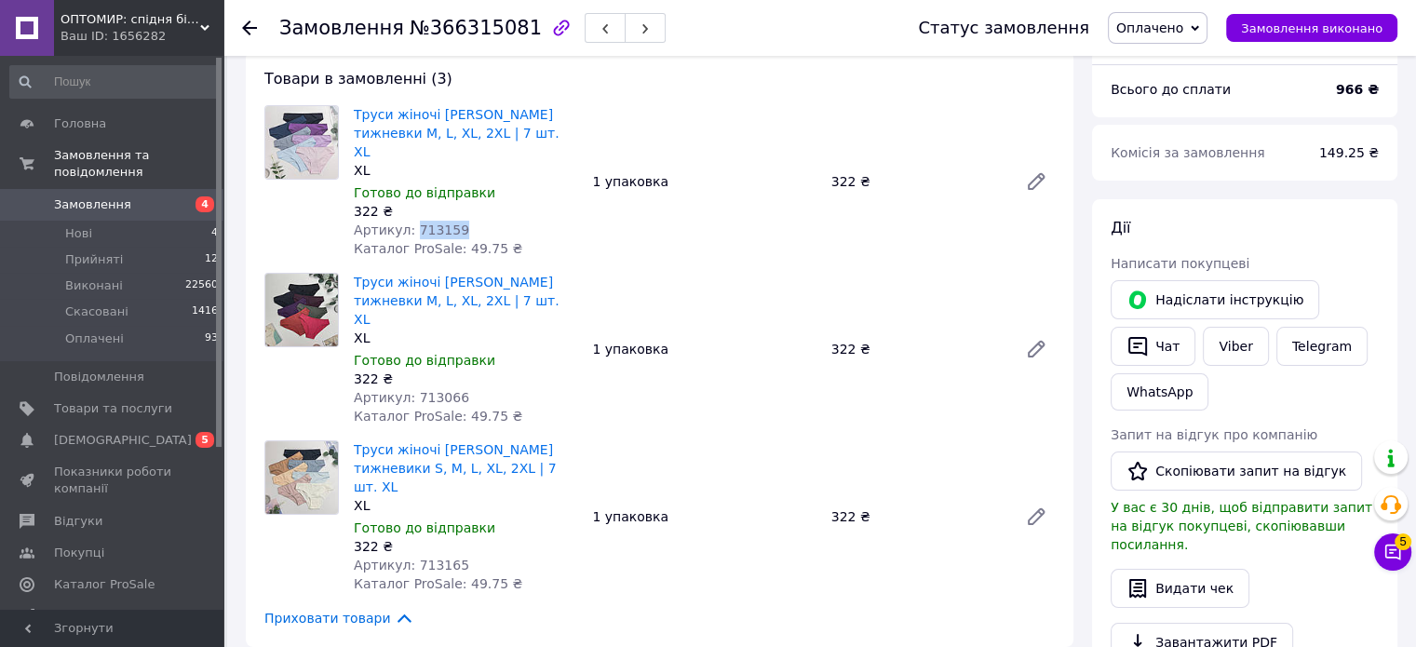
scroll to position [279, 0]
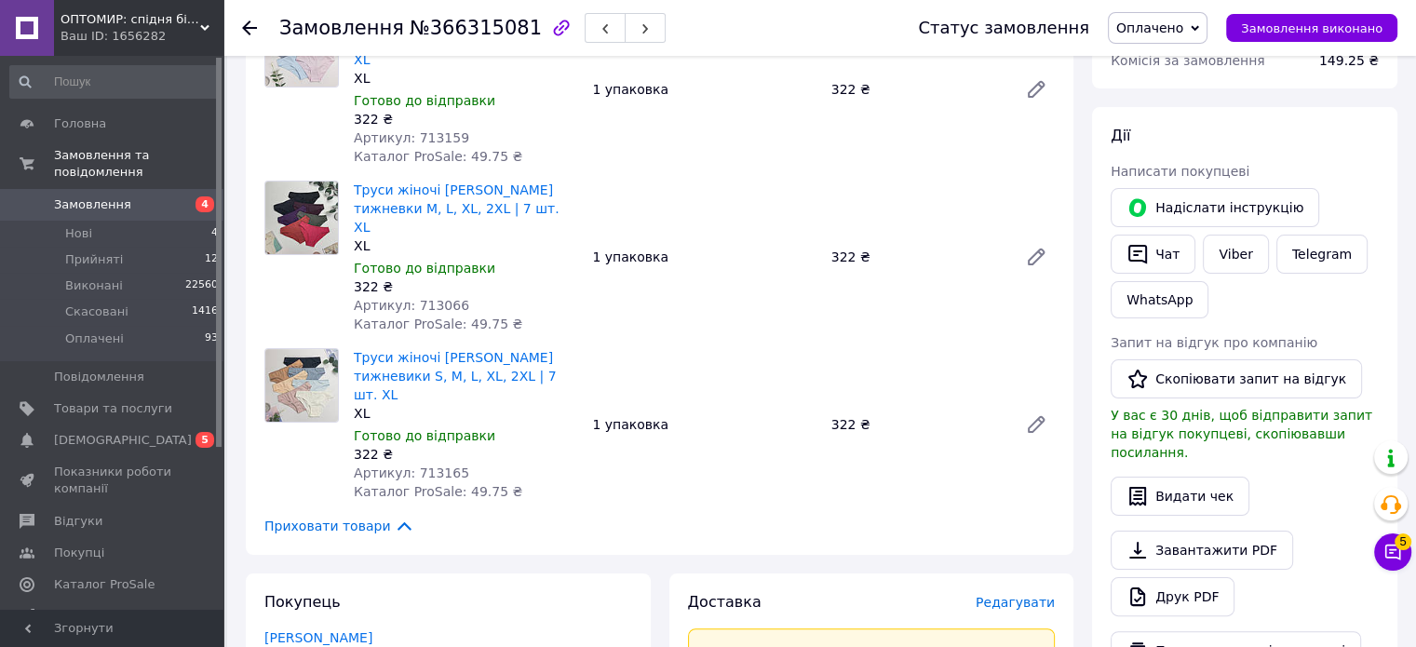
click at [436, 465] on span "Артикул: 713165" at bounding box center [411, 472] width 115 height 15
copy span "713165"
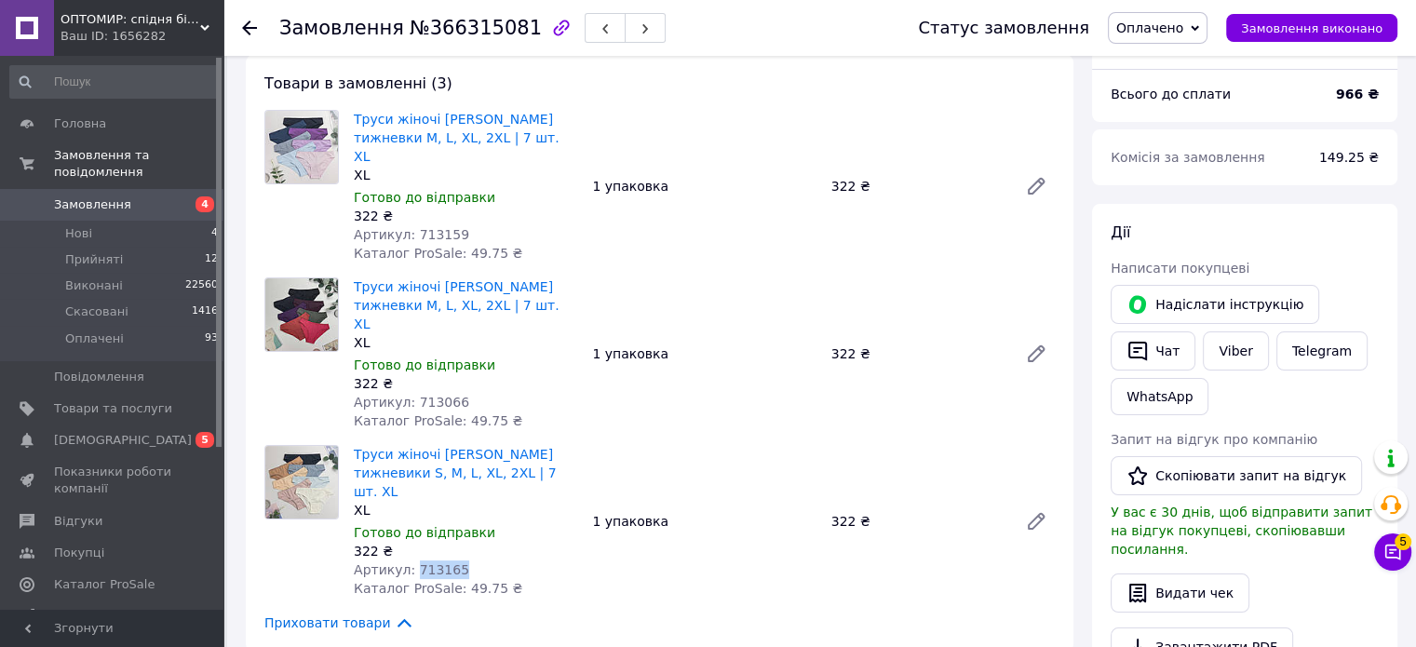
scroll to position [0, 0]
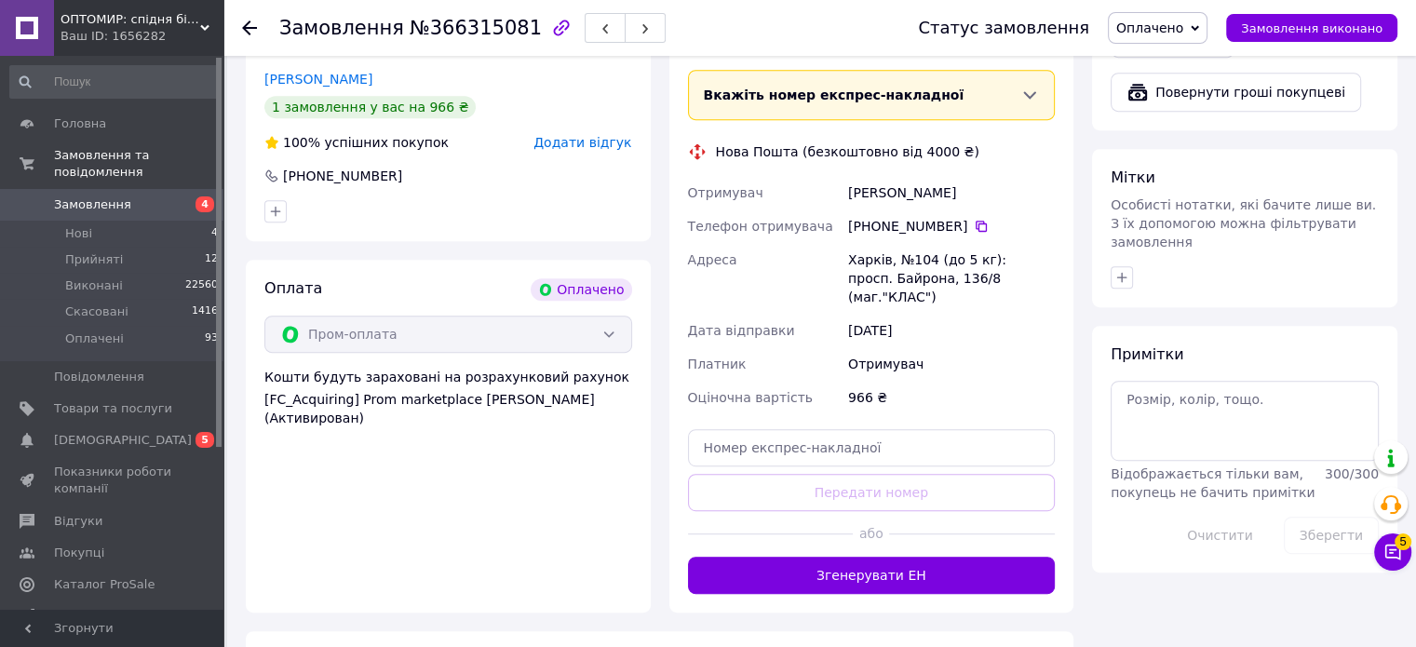
click at [928, 557] on button "Згенерувати ЕН" at bounding box center [872, 575] width 368 height 37
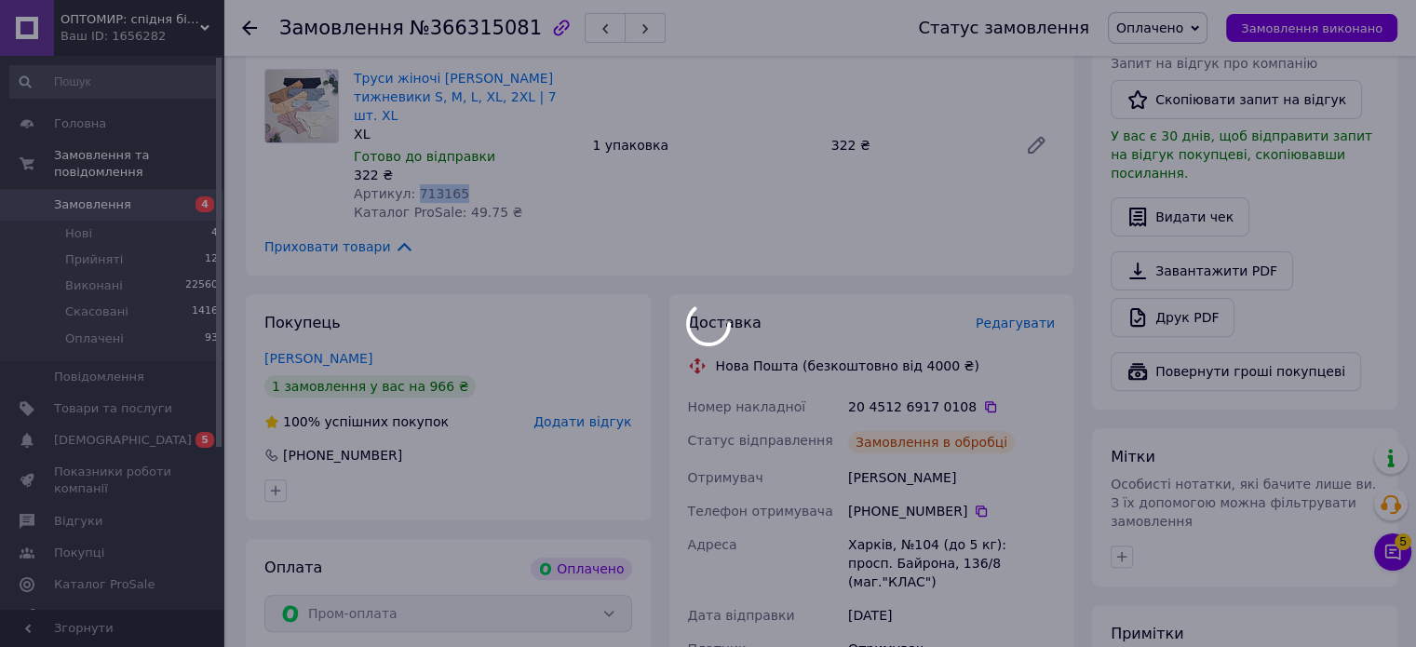
scroll to position [652, 0]
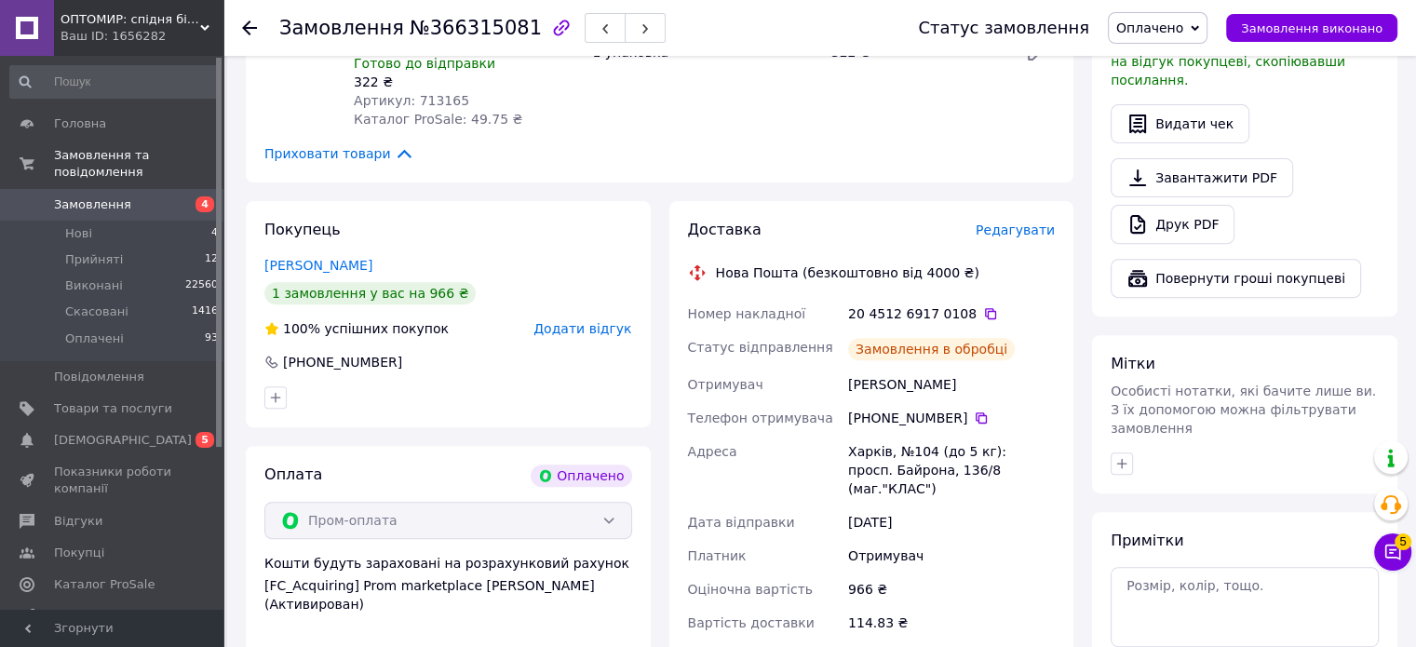
click at [983, 306] on icon at bounding box center [990, 313] width 15 height 15
click at [457, 32] on span "№366315081" at bounding box center [476, 28] width 132 height 22
copy span "366315081"
click at [974, 411] on icon at bounding box center [981, 418] width 15 height 15
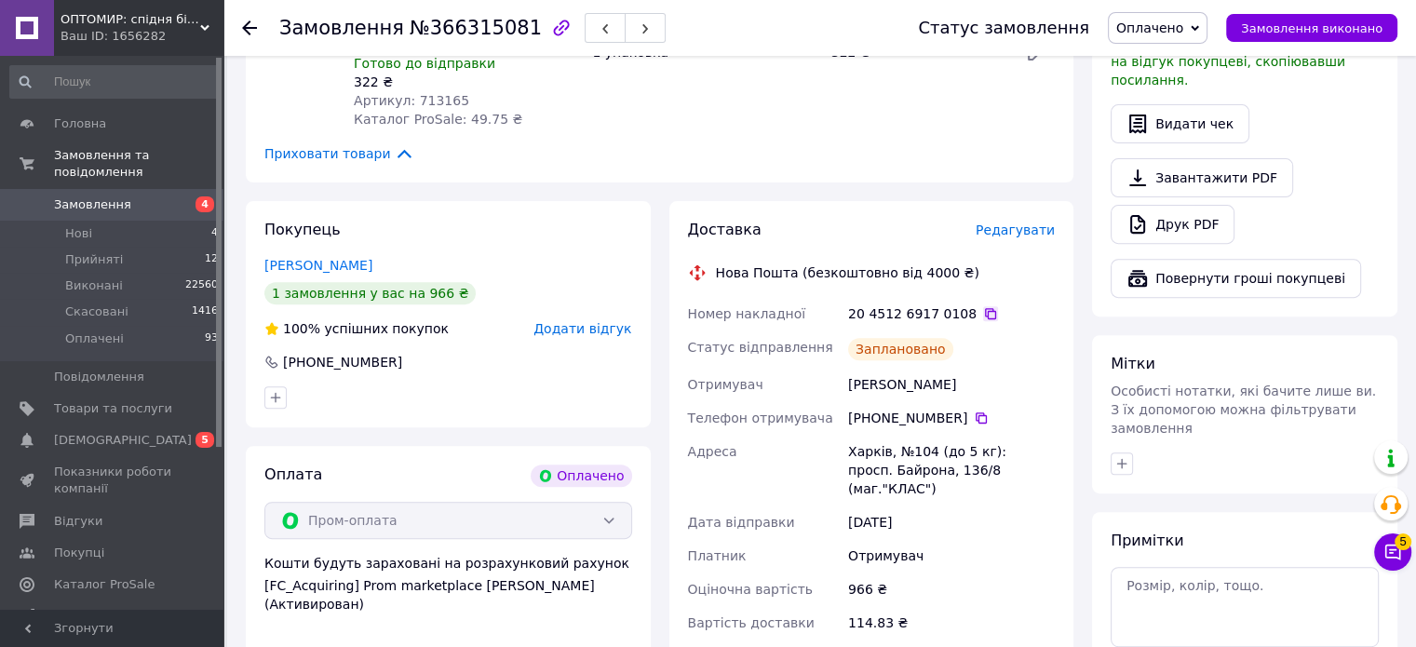
click at [983, 306] on icon at bounding box center [990, 313] width 15 height 15
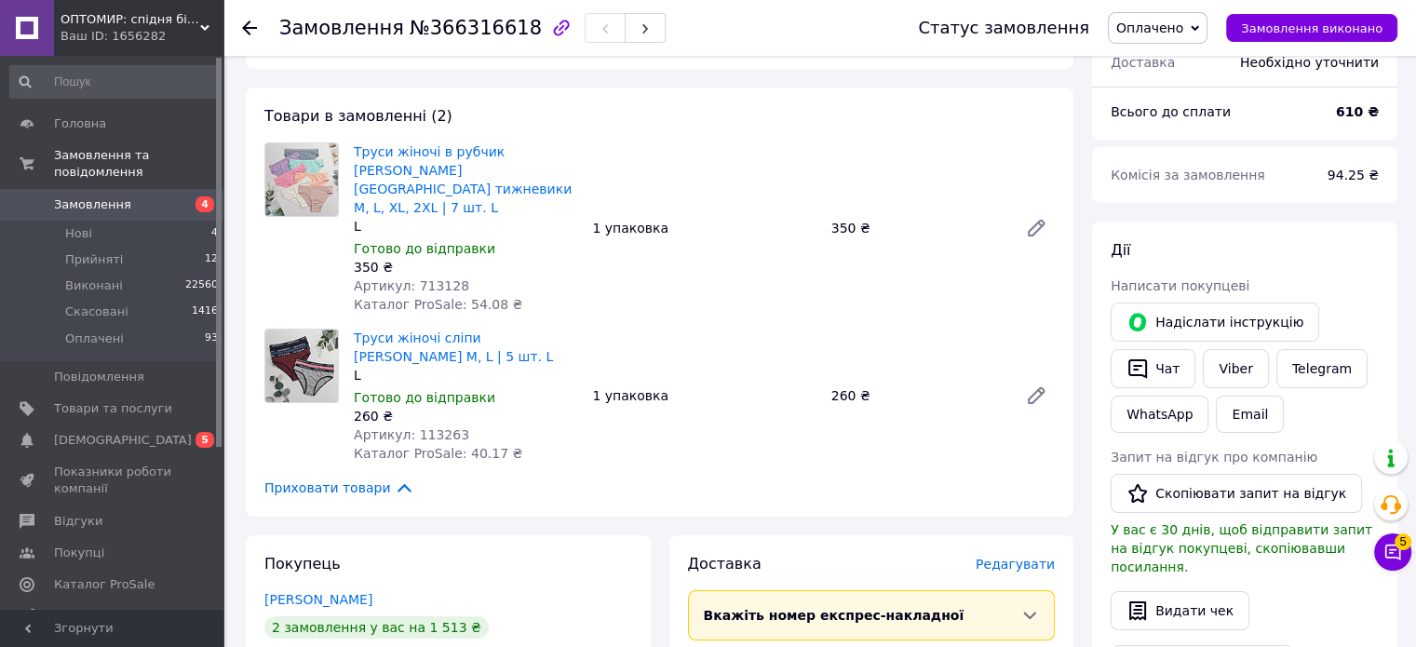
scroll to position [372, 0]
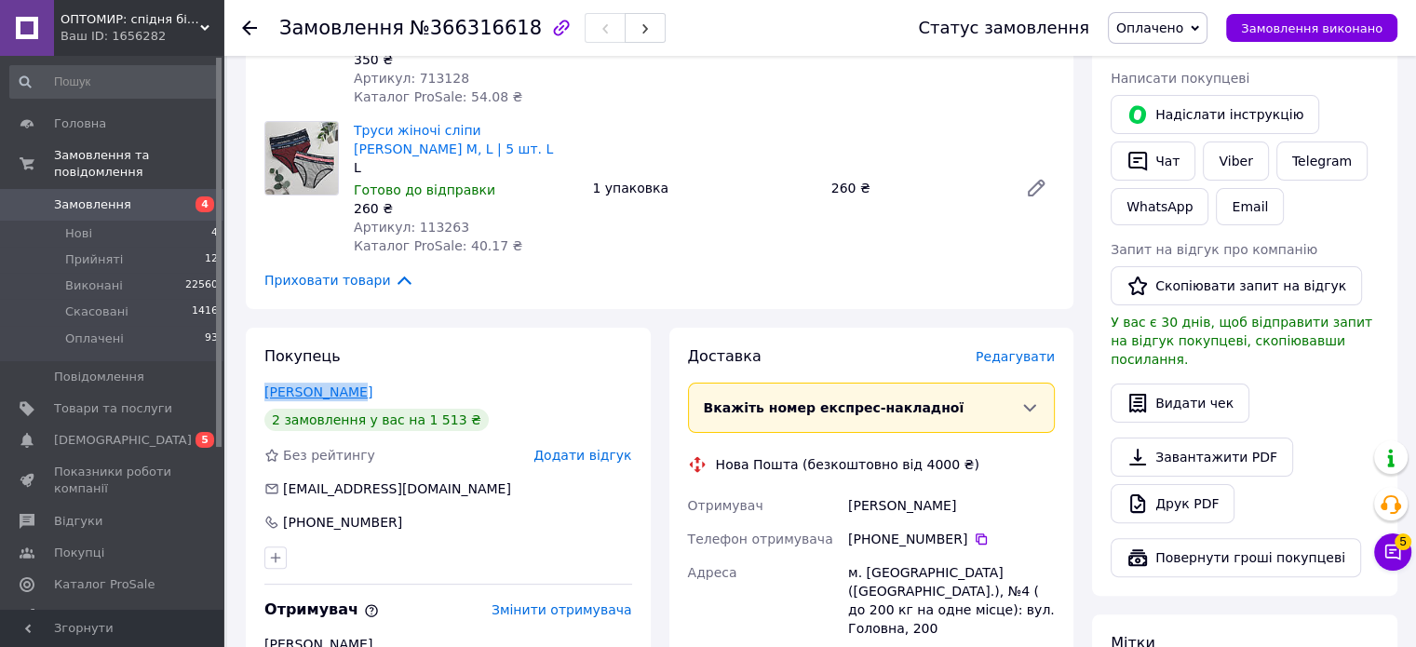
drag, startPoint x: 369, startPoint y: 382, endPoint x: 267, endPoint y: 379, distance: 101.5
click at [267, 383] on div "[PERSON_NAME]" at bounding box center [448, 392] width 368 height 19
copy link "Танчук Ольга"
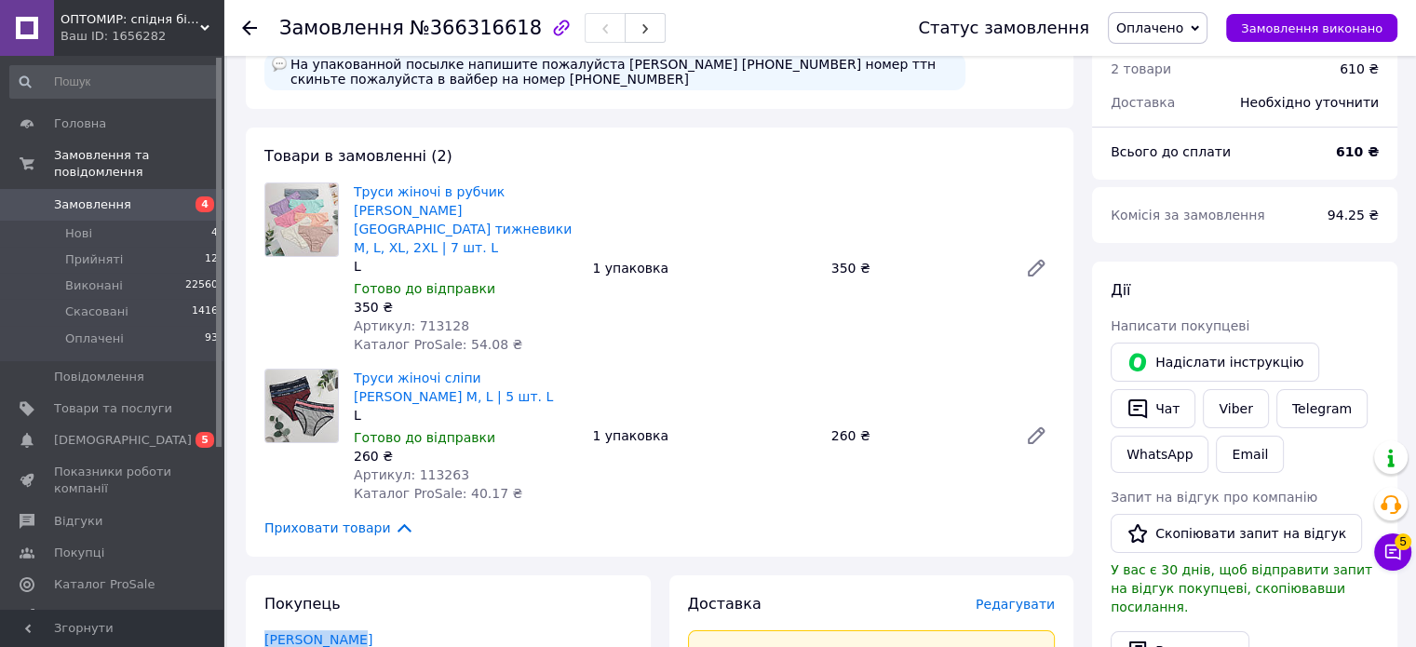
scroll to position [93, 0]
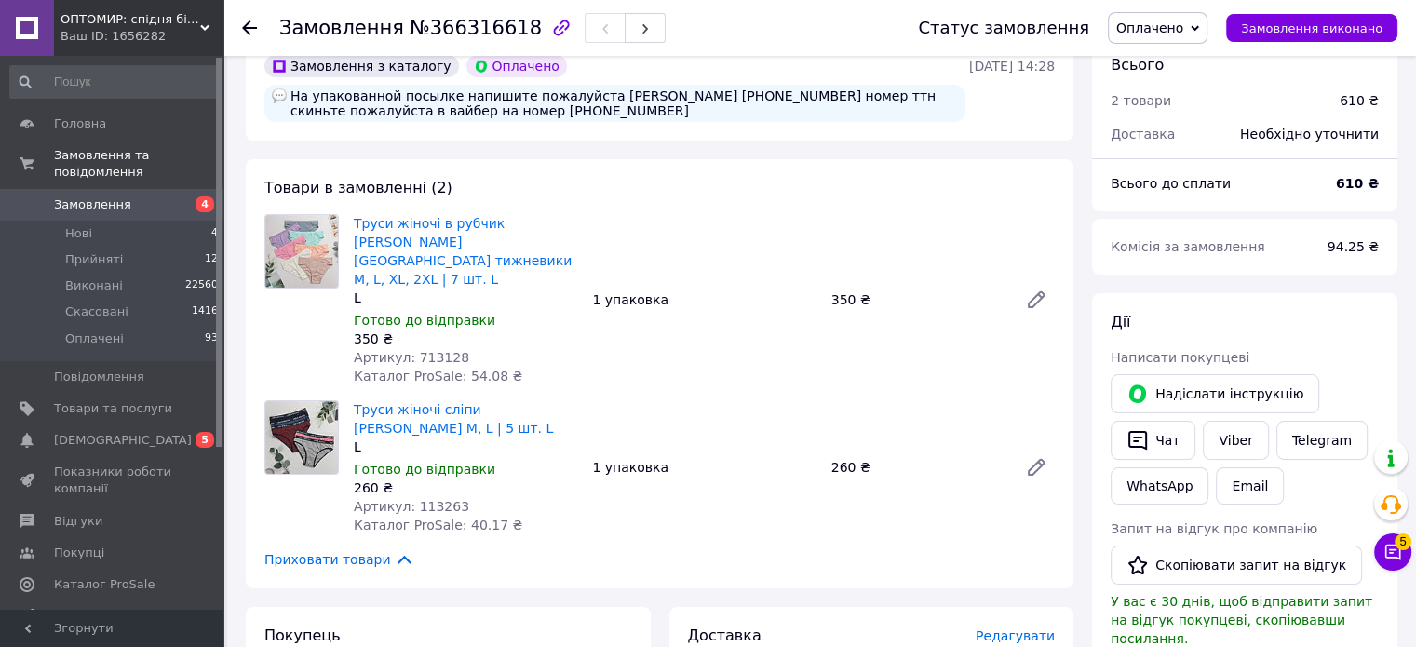
click at [429, 350] on span "Артикул: 713128" at bounding box center [411, 357] width 115 height 15
copy span "713128"
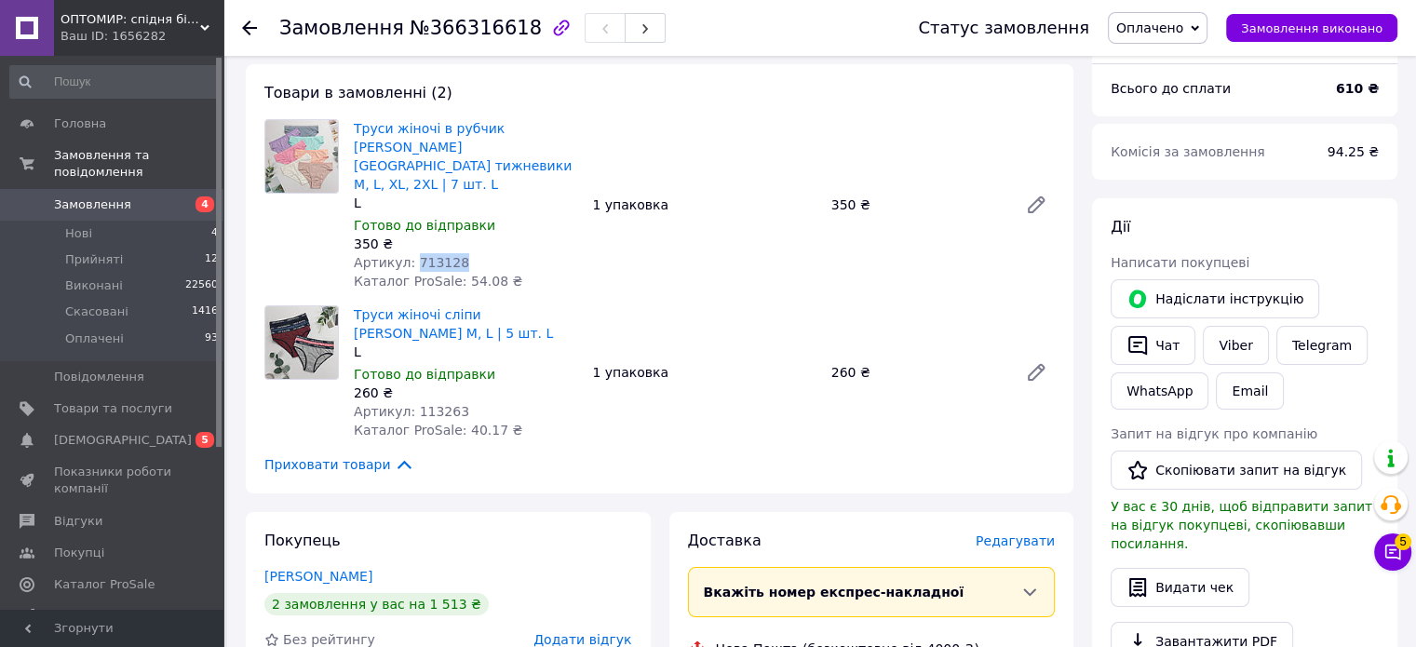
scroll to position [279, 0]
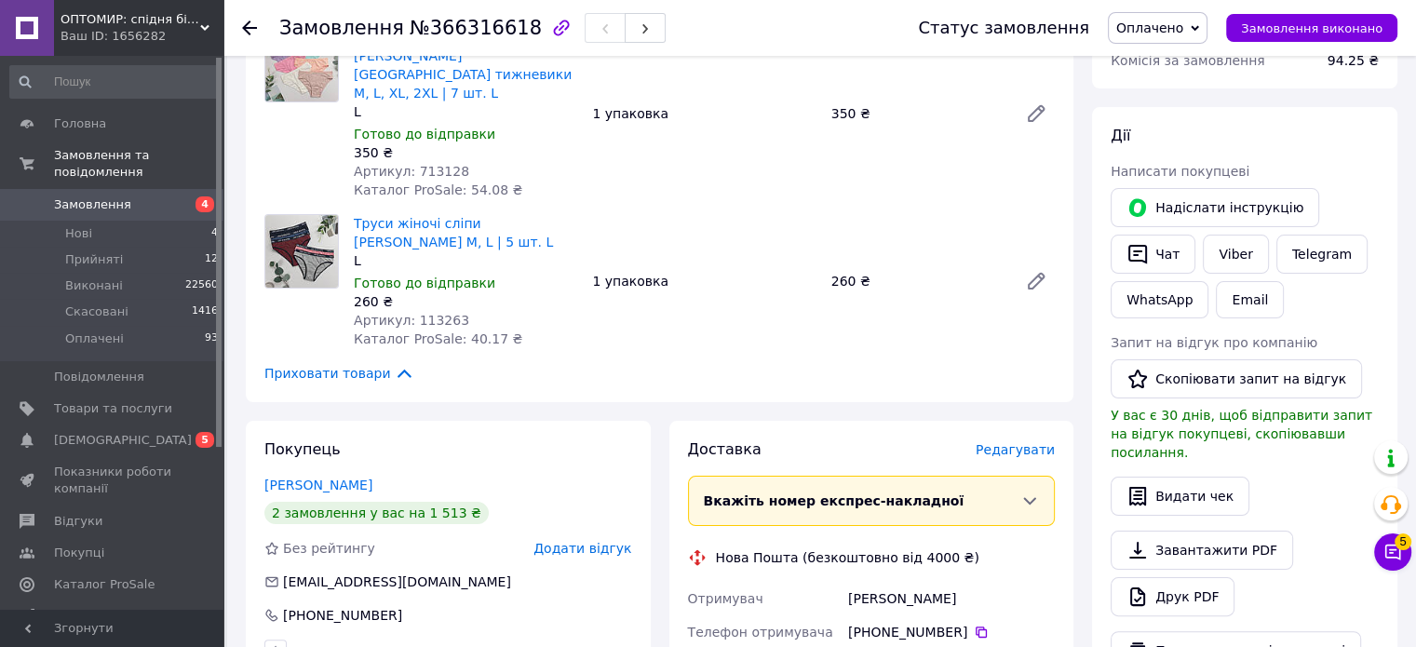
click at [436, 313] on span "Артикул: 113263" at bounding box center [411, 320] width 115 height 15
copy span "113263"
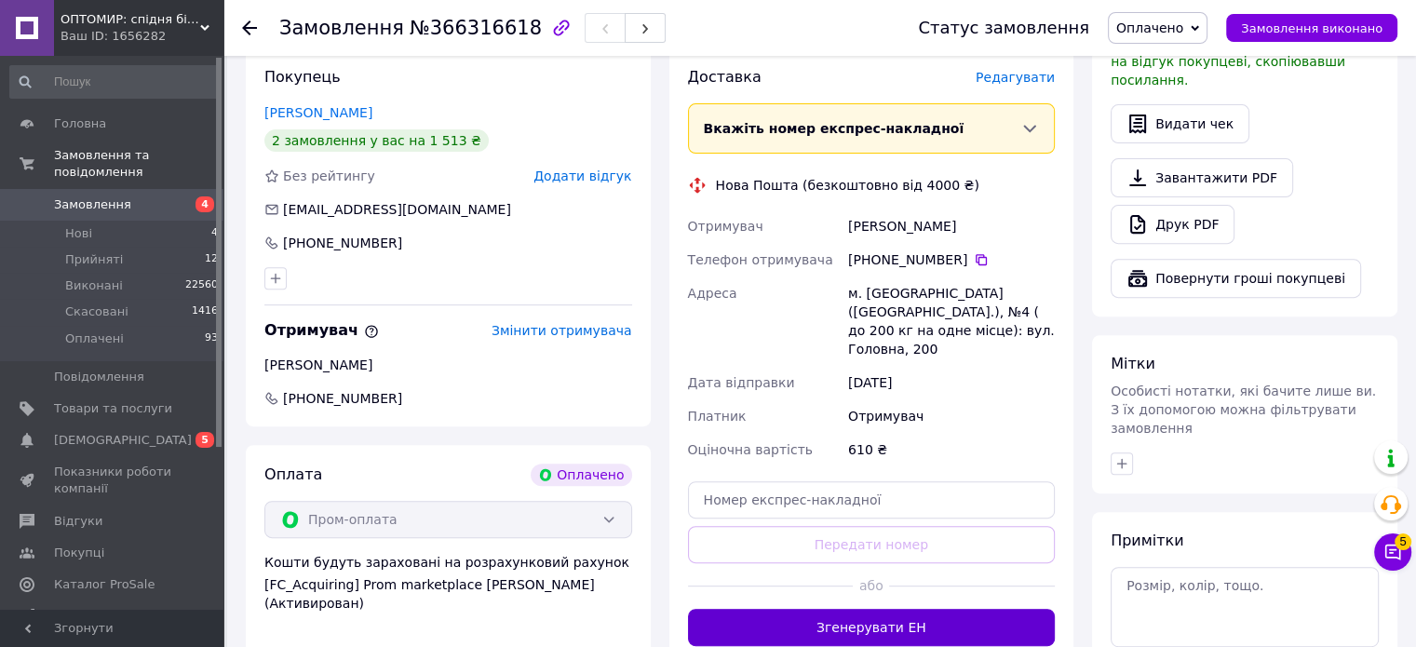
scroll to position [745, 0]
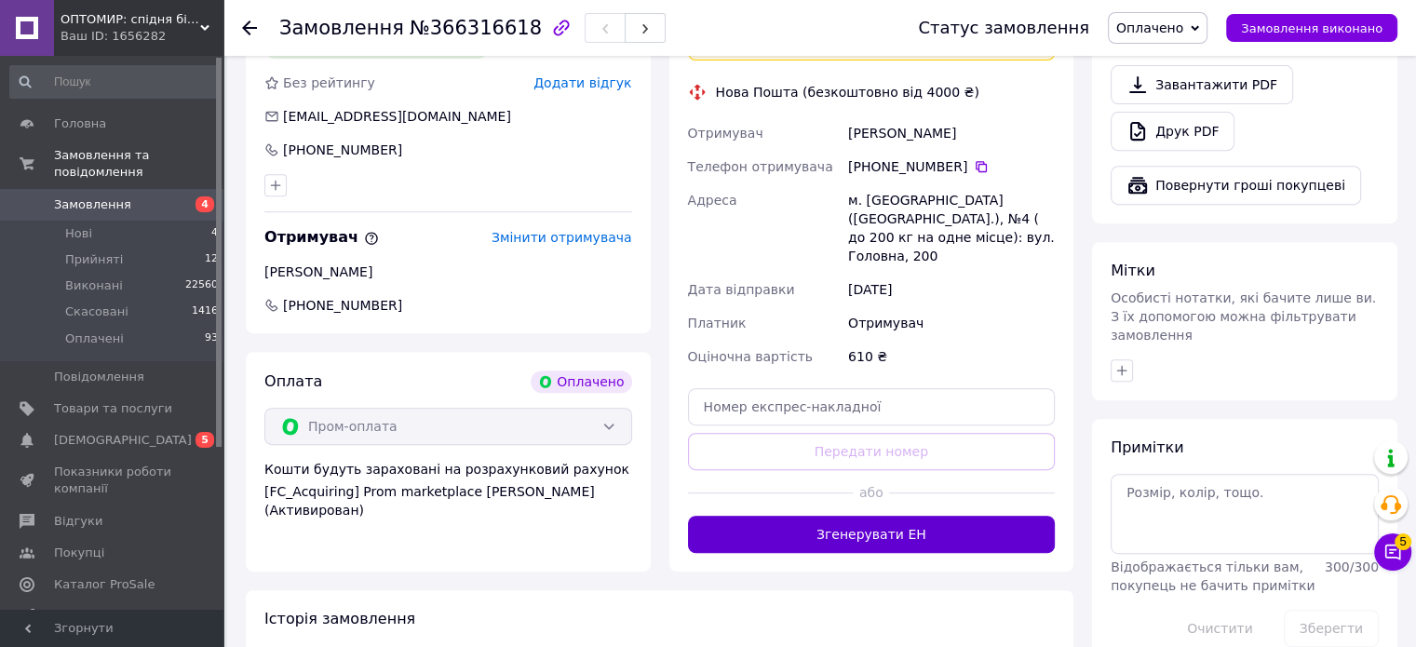
click at [927, 516] on button "Згенерувати ЕН" at bounding box center [872, 534] width 368 height 37
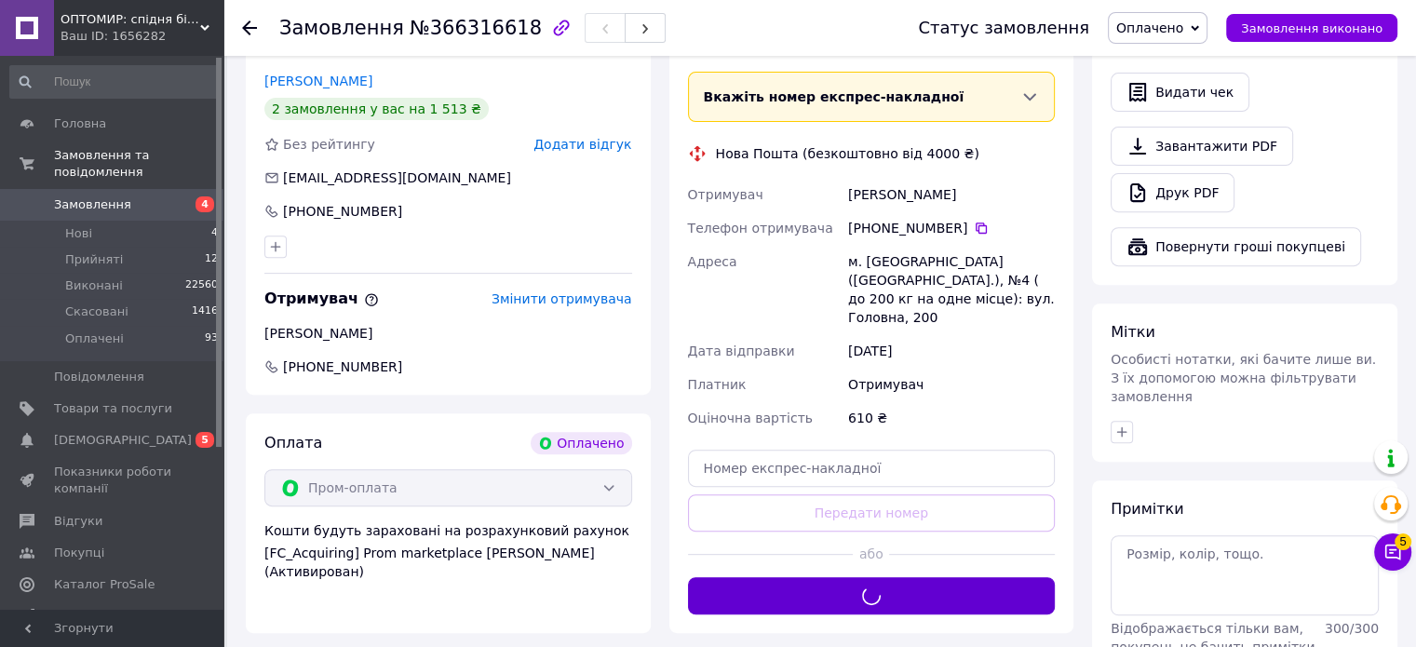
scroll to position [652, 0]
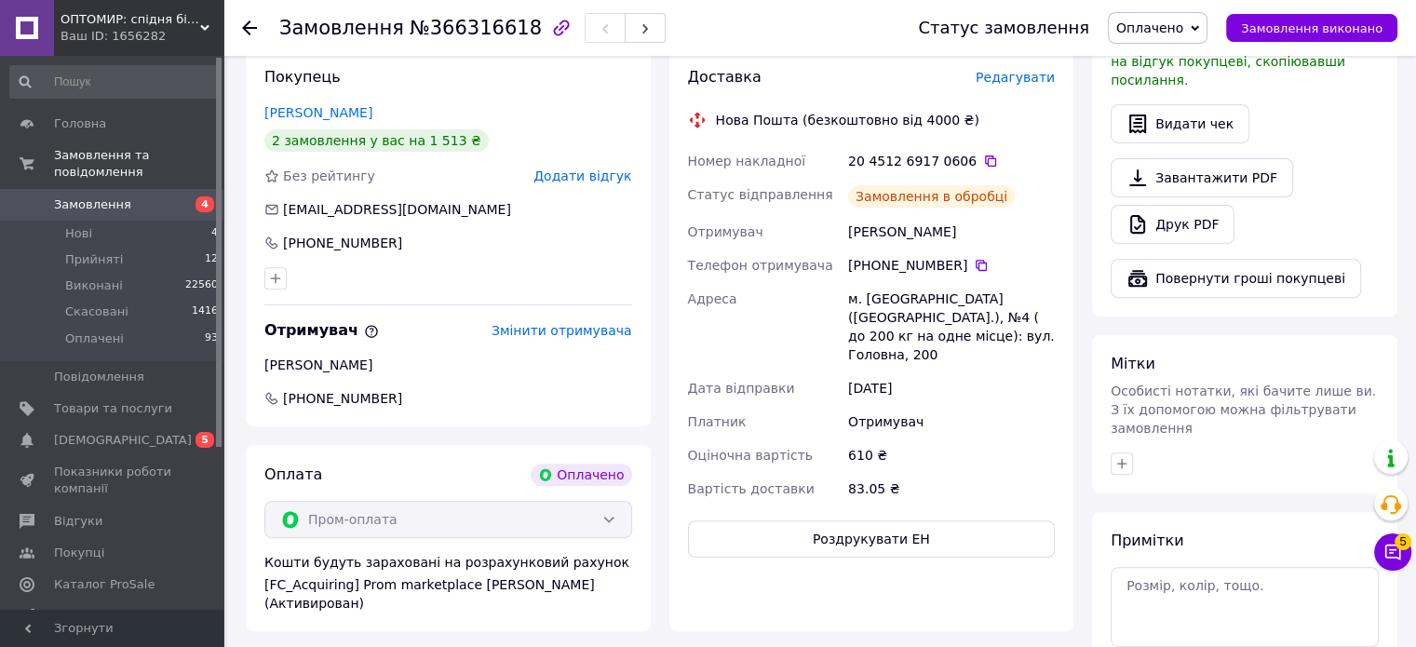
click at [985, 155] on icon at bounding box center [990, 160] width 11 height 11
click at [490, 21] on span "№366316618" at bounding box center [476, 28] width 132 height 22
copy span "366316618"
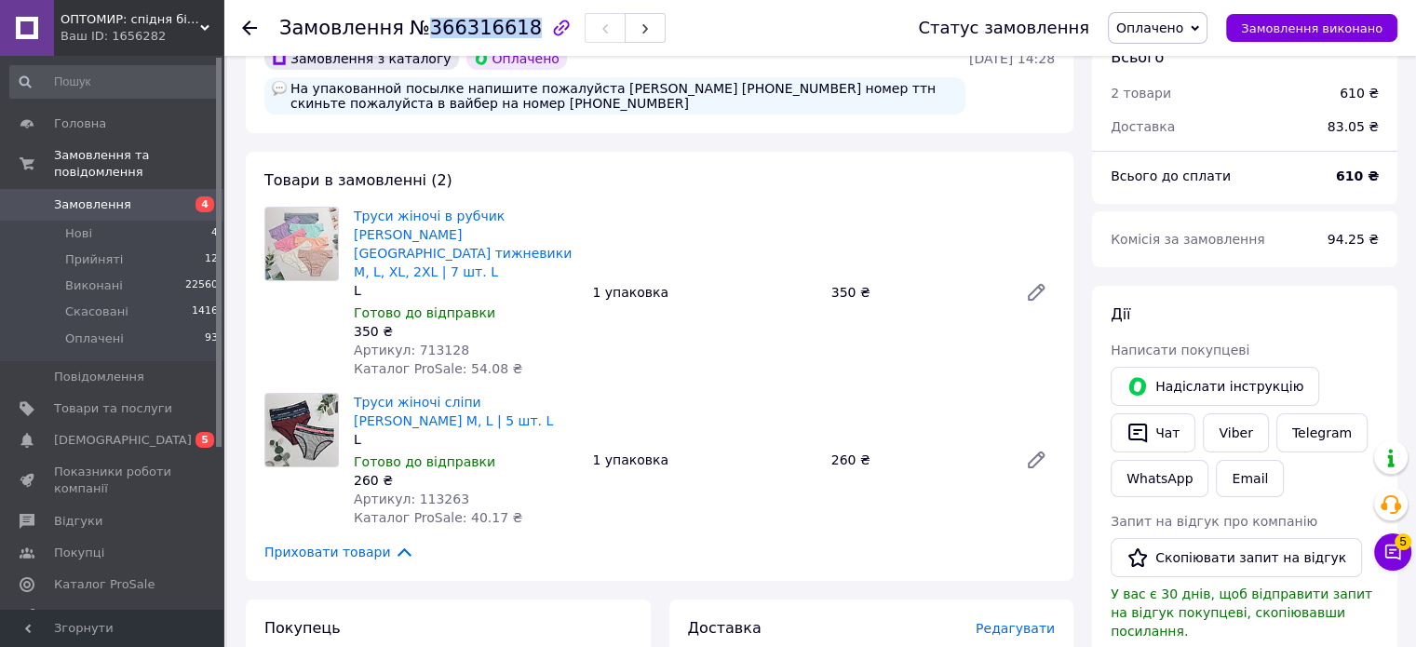
scroll to position [0, 0]
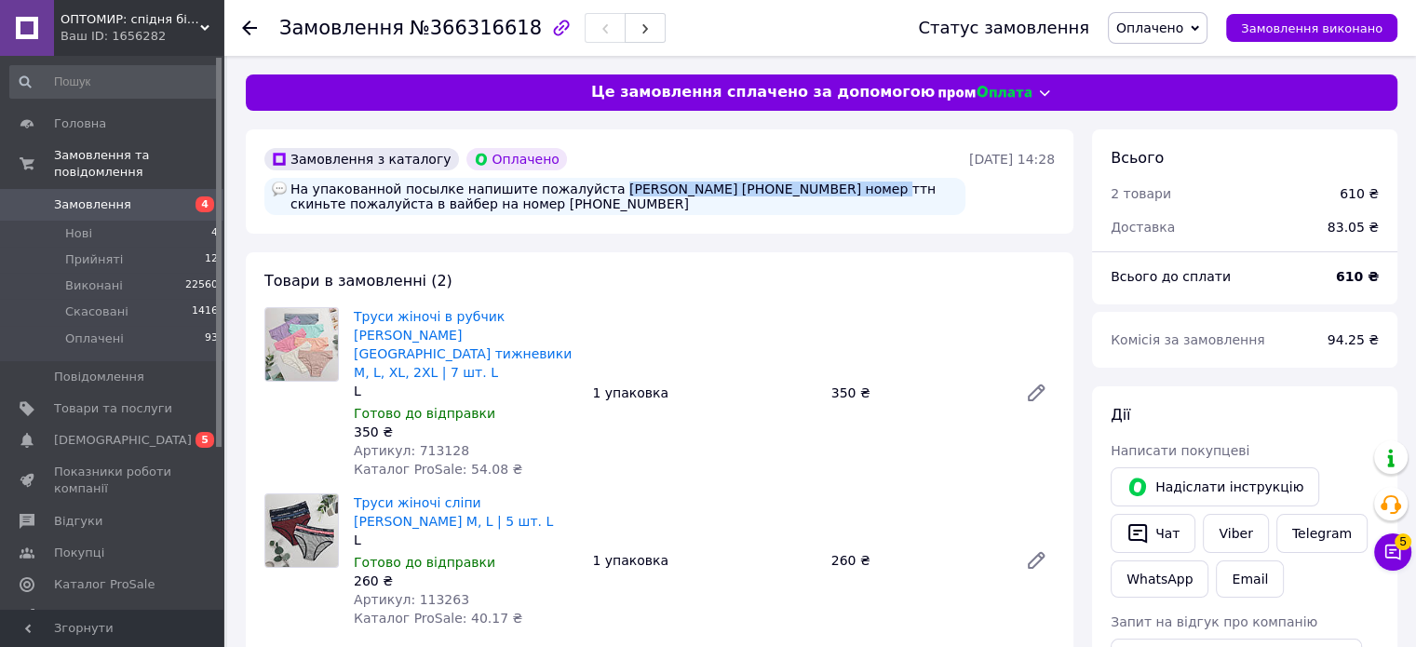
drag, startPoint x: 585, startPoint y: 185, endPoint x: 809, endPoint y: 195, distance: 224.6
click at [809, 195] on div "На упакованной посылке напишите пожалуйста Таллинн Танчук Ольга +372 5393 5289 …" at bounding box center [614, 196] width 701 height 37
copy div "Таллинн Танчук Ольга +372 5393 5289"
click at [787, 208] on div "На упакованной посылке напишите пожалуйста Таллинн Танчук Ольга +372 5393 5289 …" at bounding box center [614, 196] width 701 height 37
drag, startPoint x: 485, startPoint y: 204, endPoint x: 590, endPoint y: 208, distance: 105.3
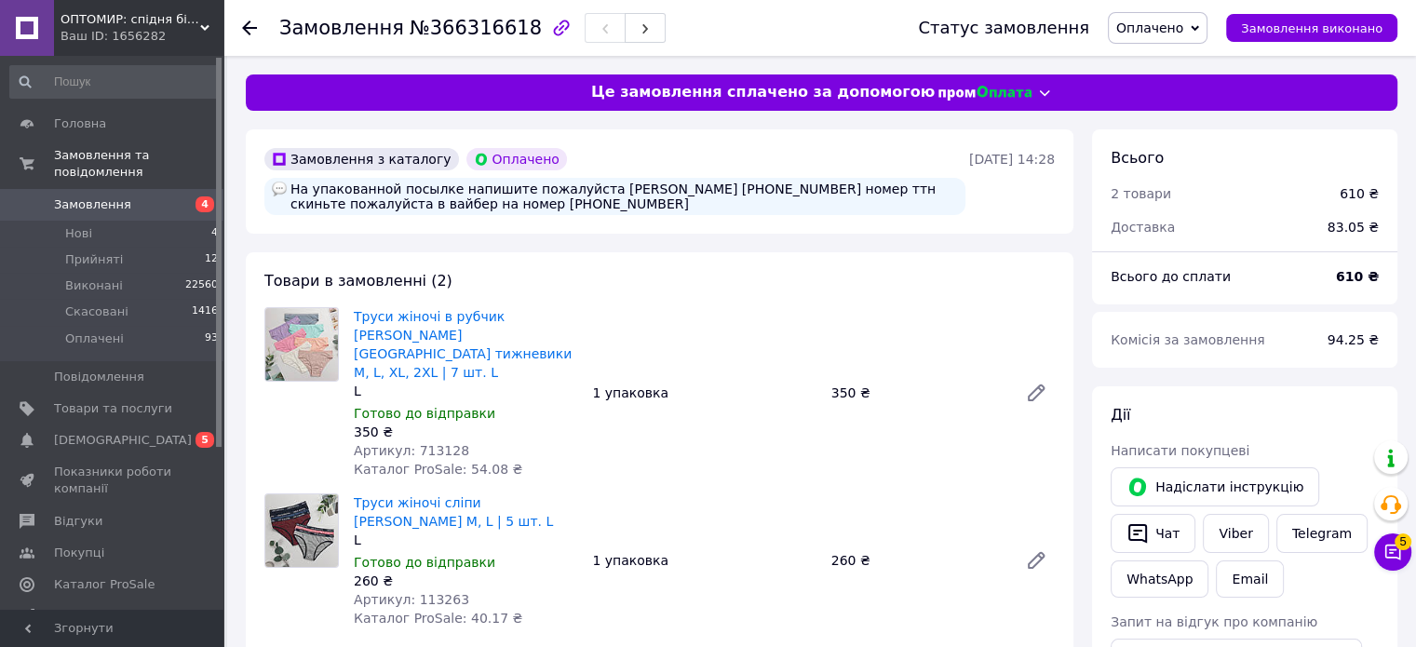
click at [590, 208] on div "На упакованной посылке напишите пожалуйста Таллинн Танчук Ольга +372 5393 5289 …" at bounding box center [614, 196] width 701 height 37
copy div "+372 5393 5289"
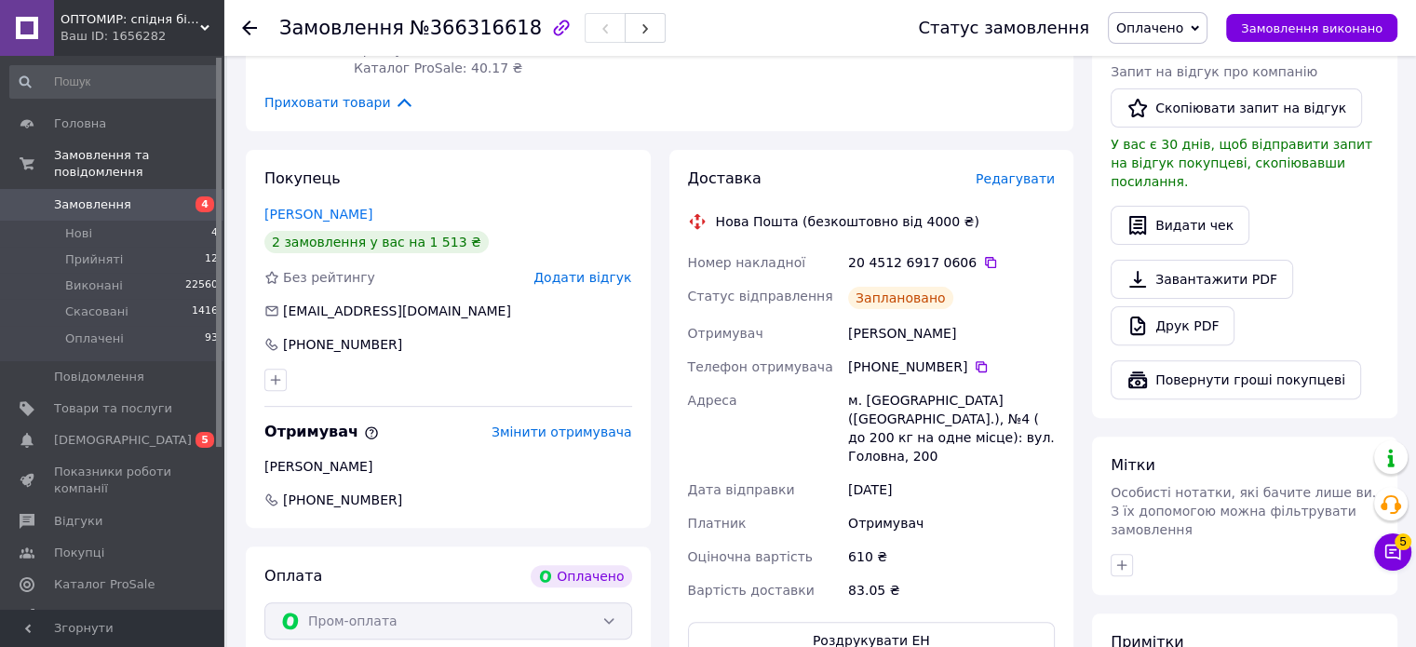
scroll to position [652, 0]
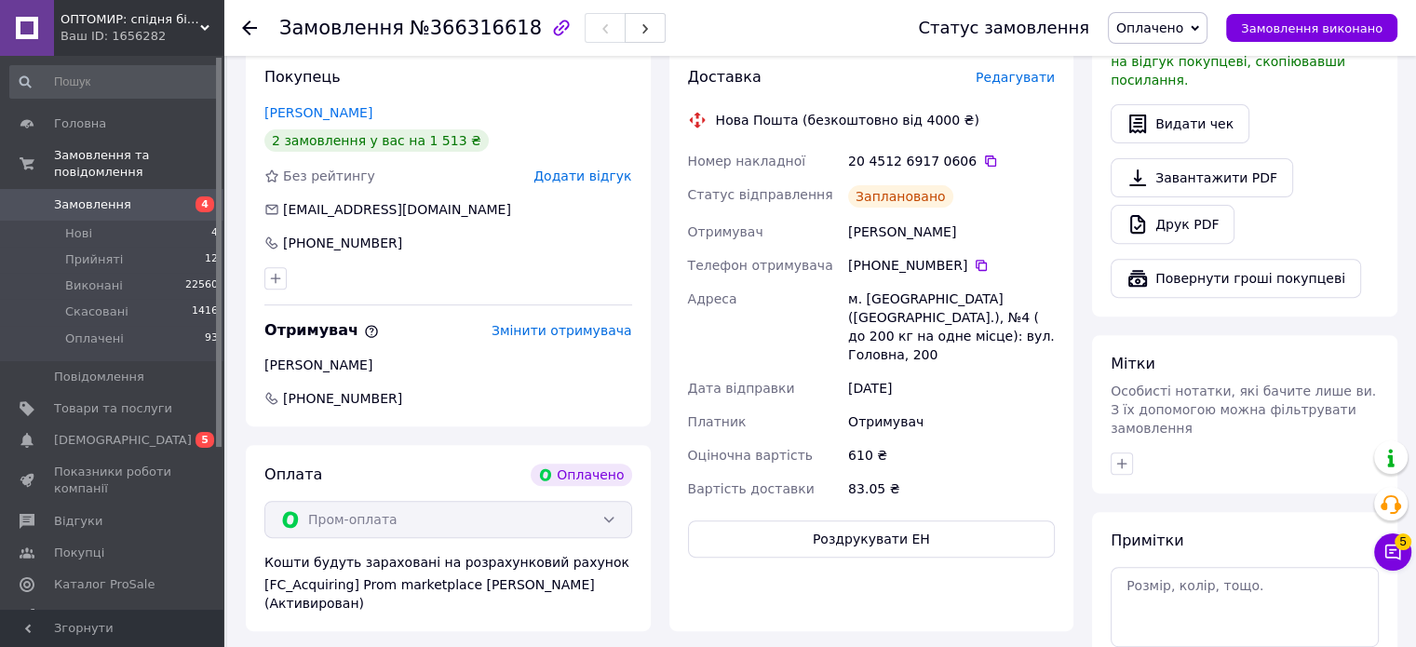
drag, startPoint x: 849, startPoint y: 219, endPoint x: 968, endPoint y: 218, distance: 119.2
click at [968, 218] on div "Бондарчук Сергей" at bounding box center [951, 232] width 214 height 34
copy div "Бондарчук Сергей"
drag, startPoint x: 849, startPoint y: 282, endPoint x: 869, endPoint y: 301, distance: 27.0
click at [869, 301] on div "м. Чернівці (Чернівецька обл.), №4 ( до 200 кг на одне місце): вул. Головна, 200" at bounding box center [951, 326] width 214 height 89
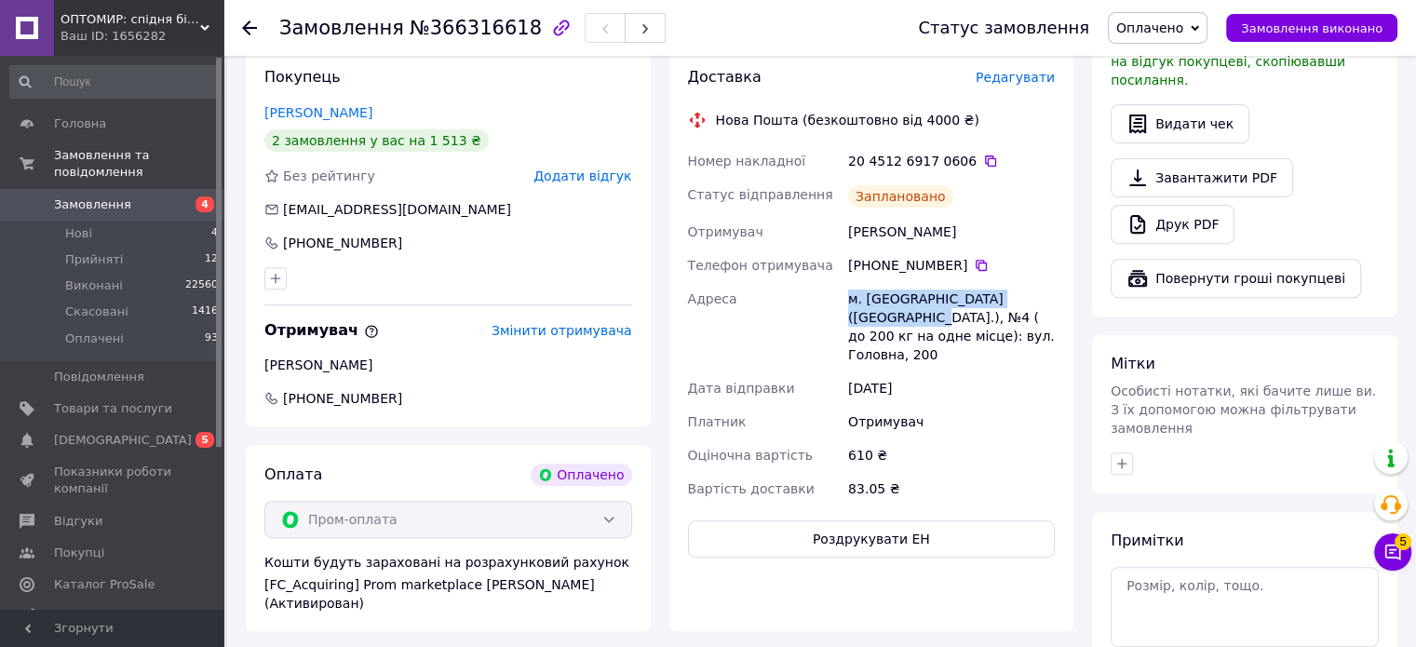
copy div "м. Чернівці (Чернівецька обл.), №4"
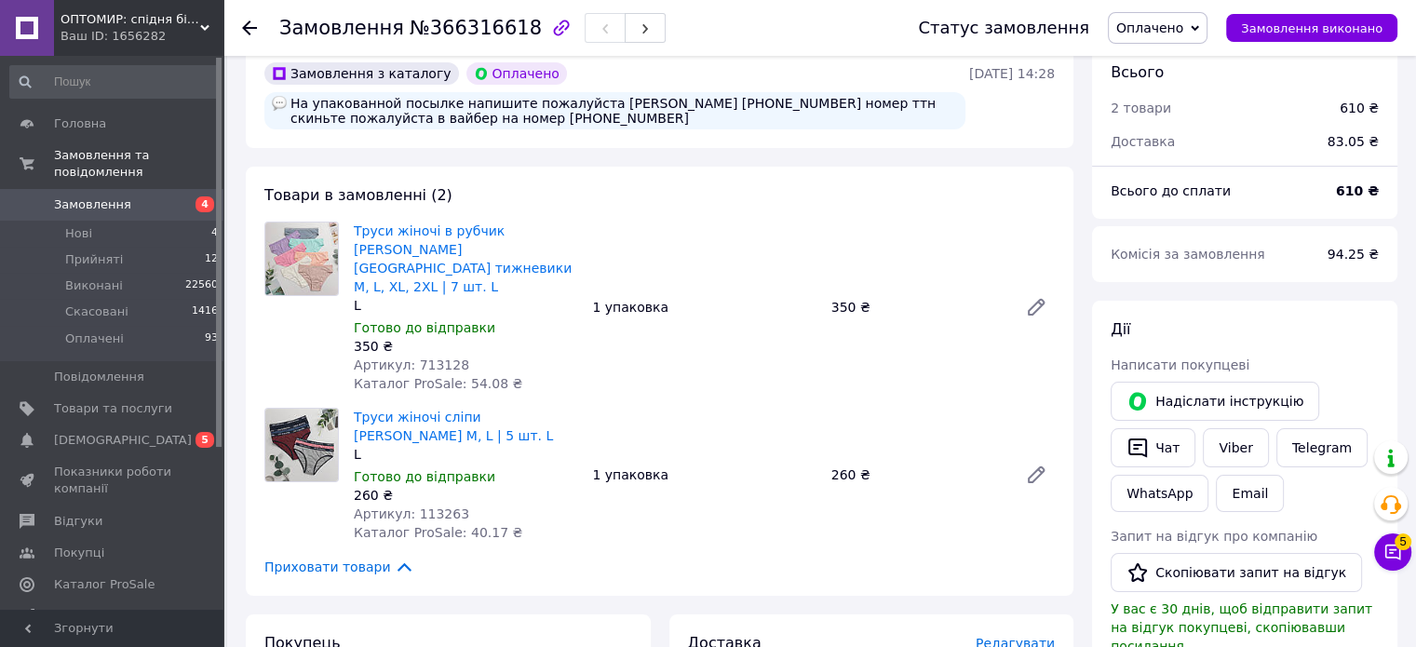
scroll to position [0, 0]
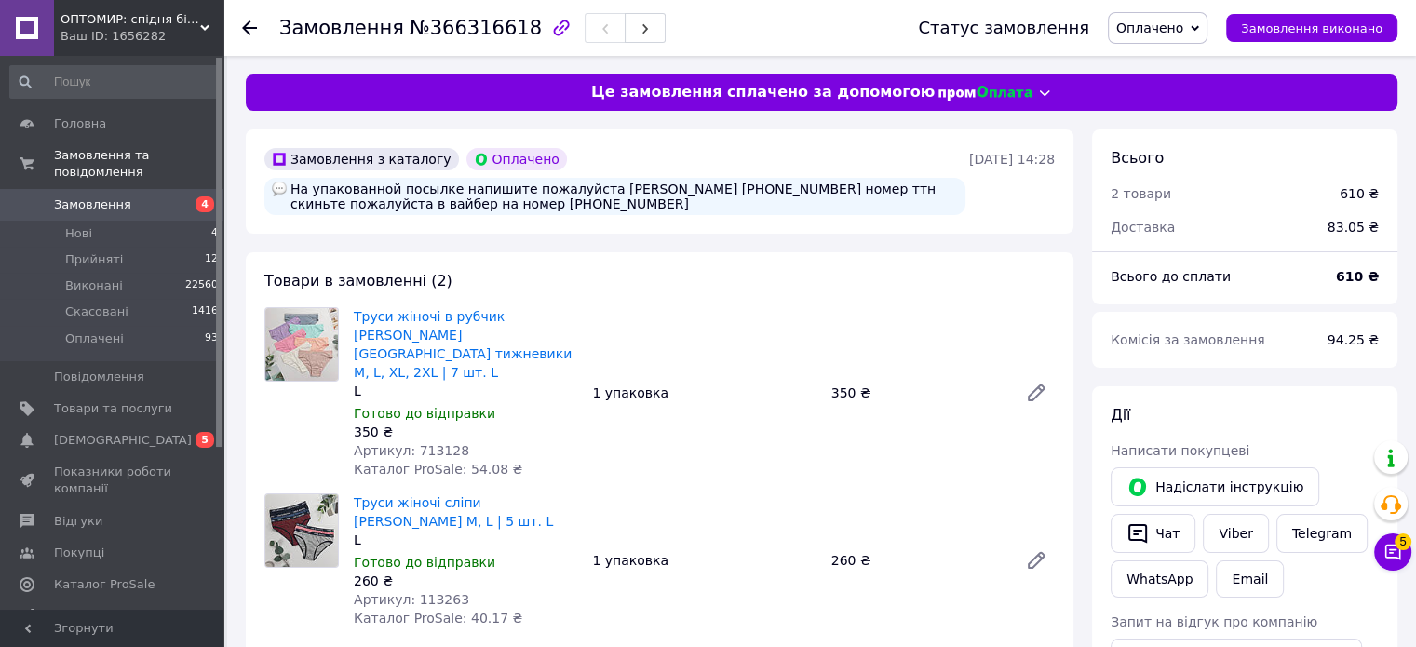
click at [596, 189] on div "На упакованной посылке напишите пожалуйста [PERSON_NAME] [PHONE_NUMBER] номер т…" at bounding box center [614, 196] width 701 height 37
drag, startPoint x: 583, startPoint y: 189, endPoint x: 812, endPoint y: 190, distance: 229.0
click at [812, 190] on div "На упакованной посылке напишите пожалуйста [PERSON_NAME] [PHONE_NUMBER] номер т…" at bounding box center [614, 196] width 701 height 37
copy div "Таллинн Танчук Ольга +372 5393 5289"
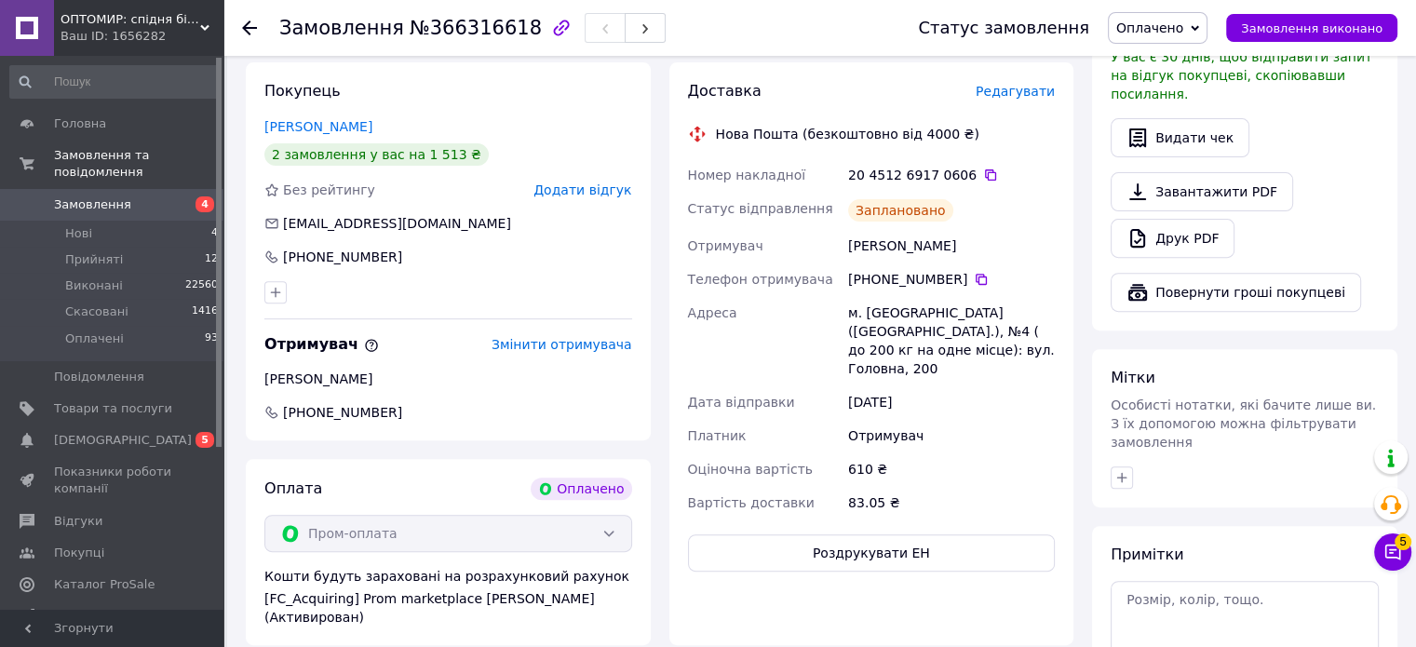
scroll to position [559, 0]
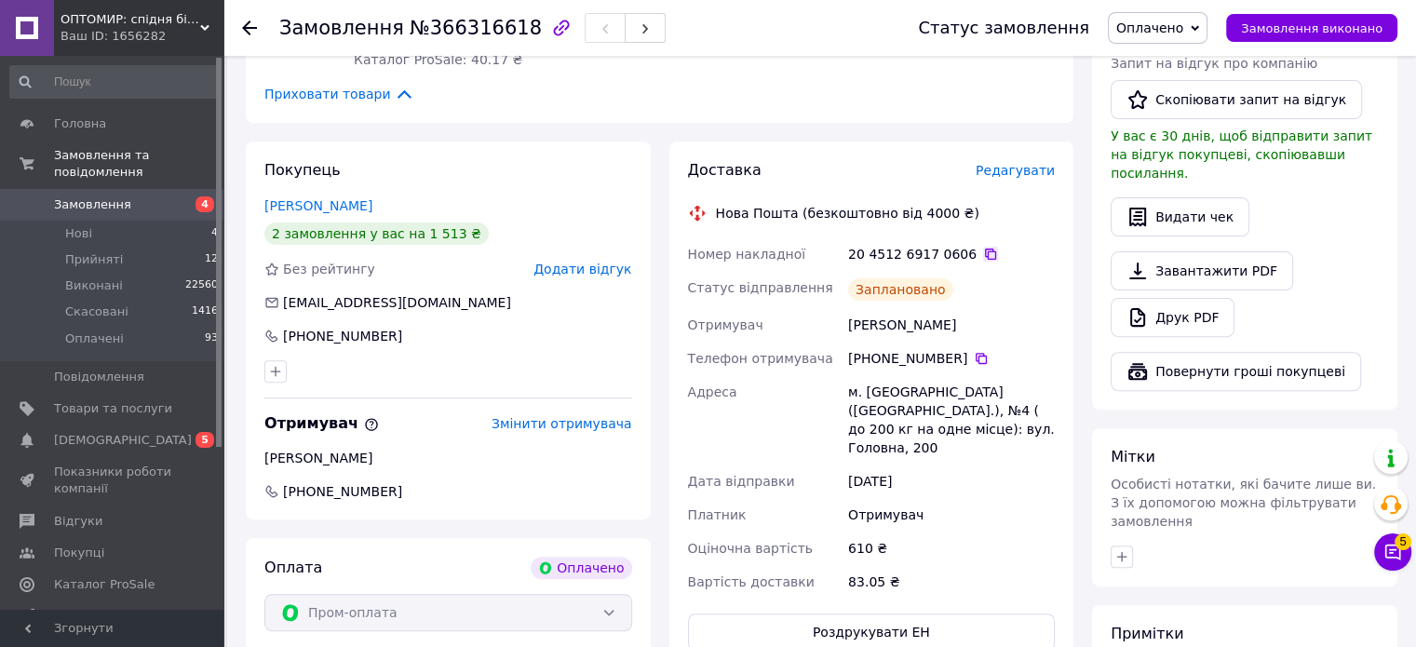
click at [983, 247] on icon at bounding box center [990, 254] width 15 height 15
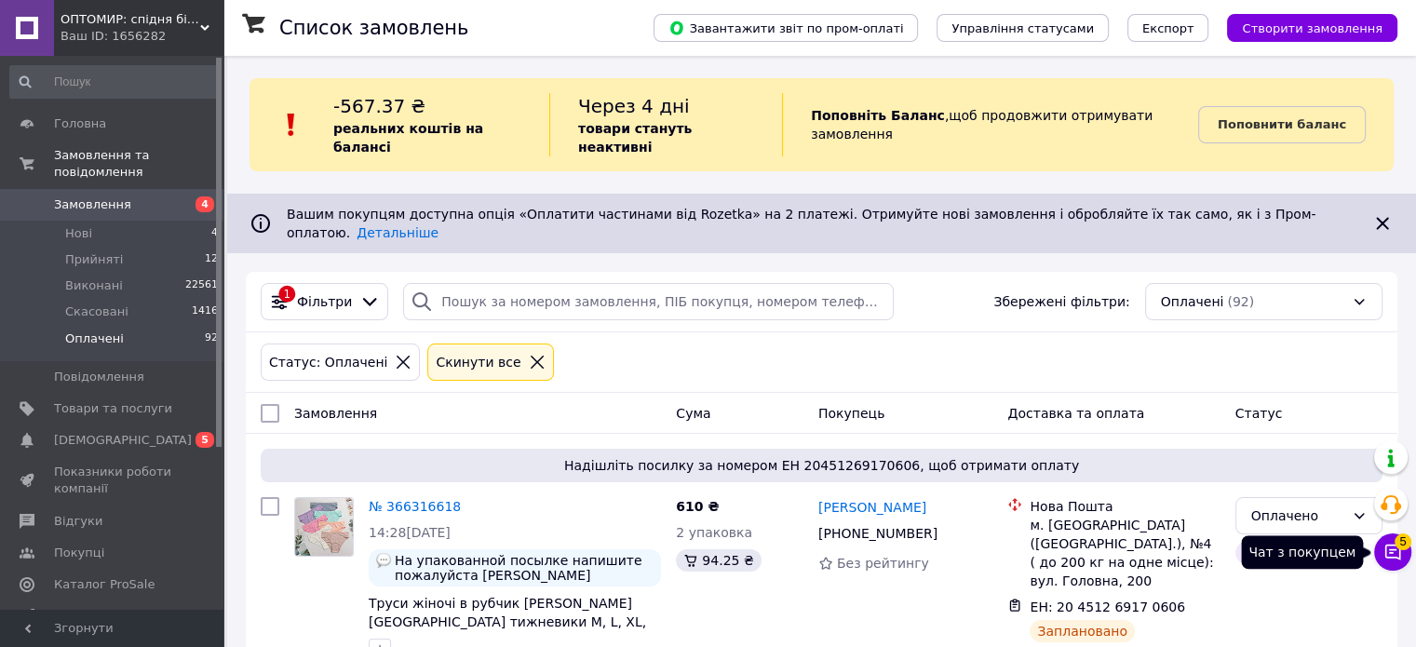
click at [1393, 565] on button "Чат з покупцем 5" at bounding box center [1392, 551] width 37 height 37
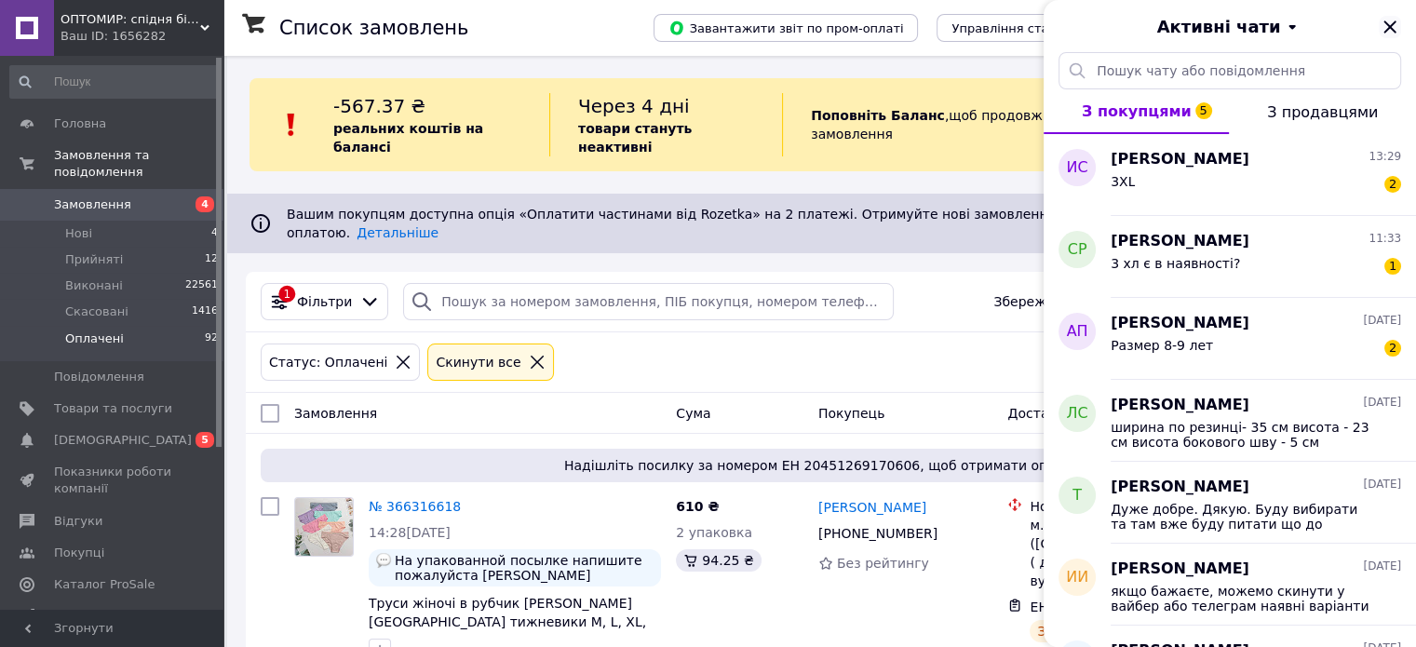
click at [1390, 28] on icon "Закрити" at bounding box center [1389, 26] width 12 height 12
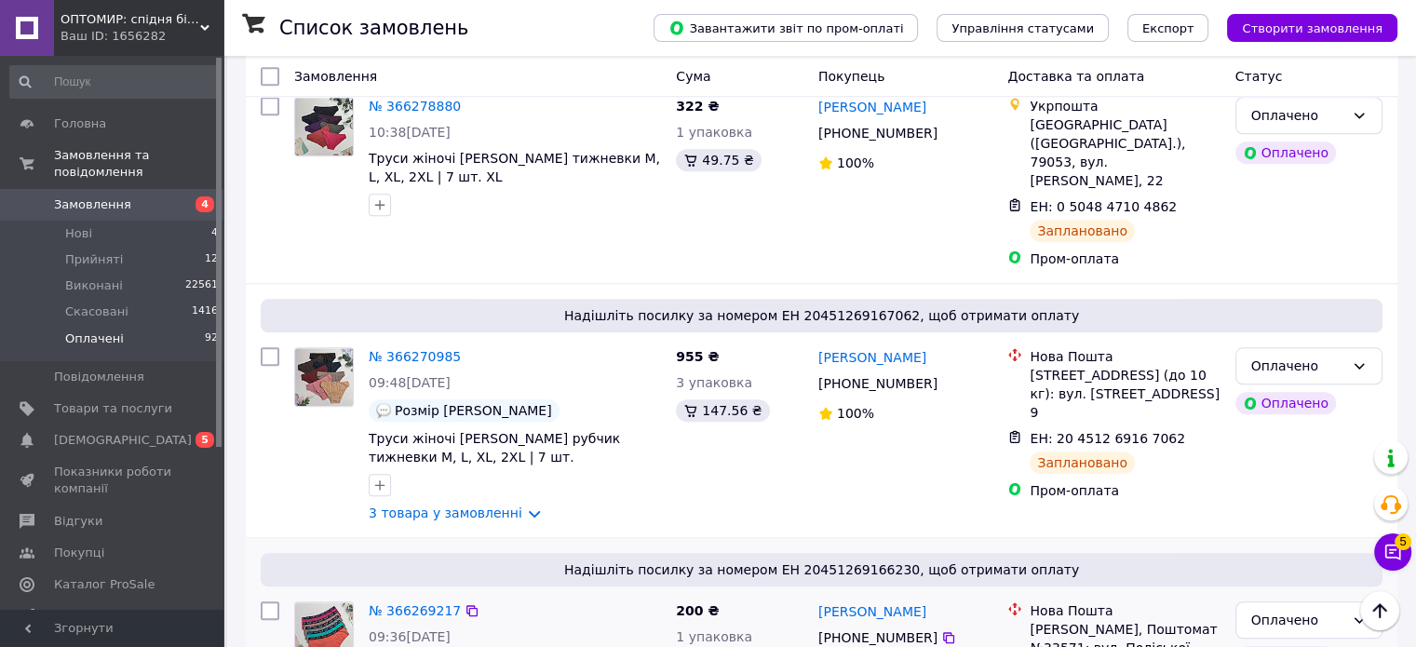
scroll to position [1676, 0]
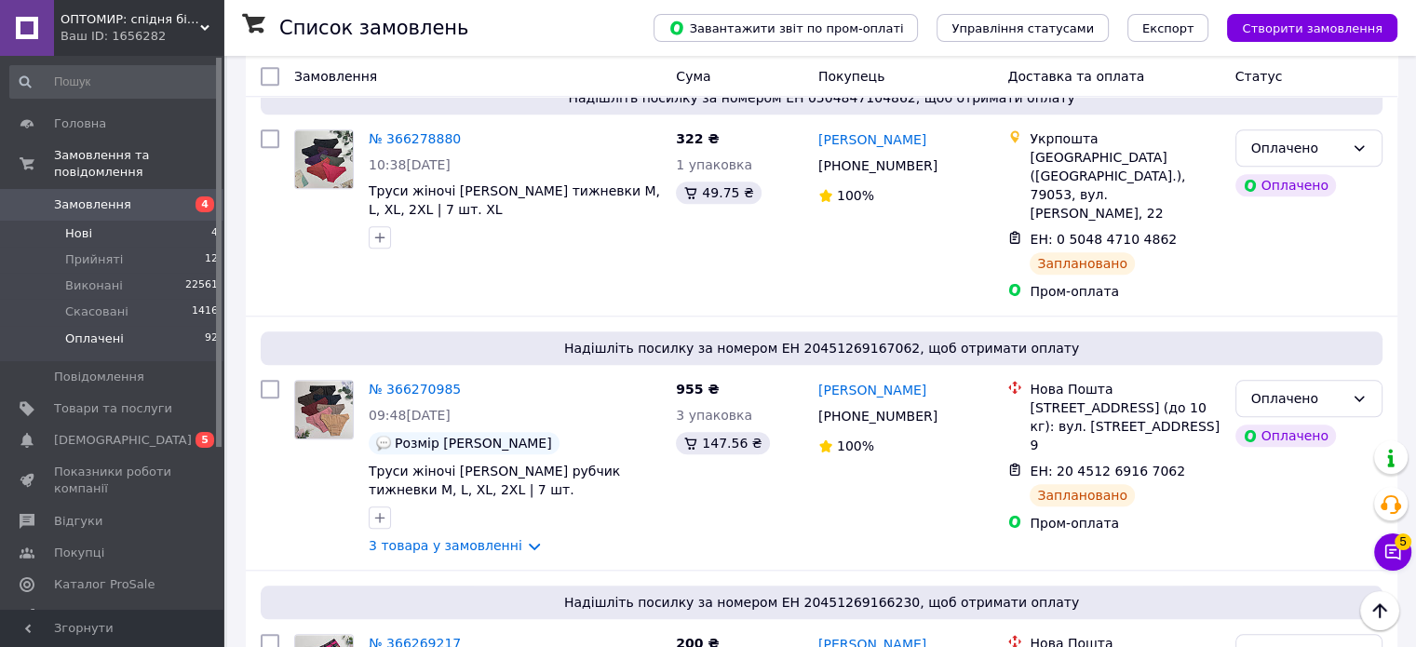
click at [123, 221] on li "Нові 4" at bounding box center [114, 234] width 229 height 26
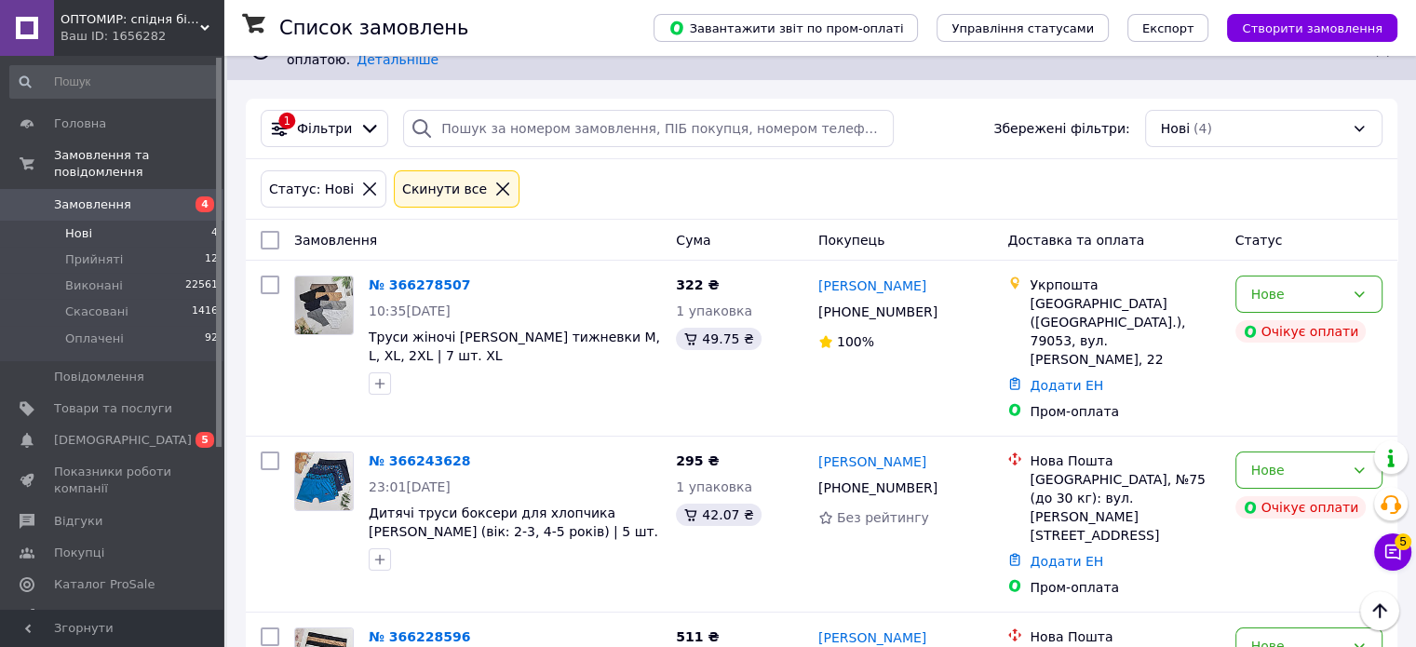
scroll to position [127, 0]
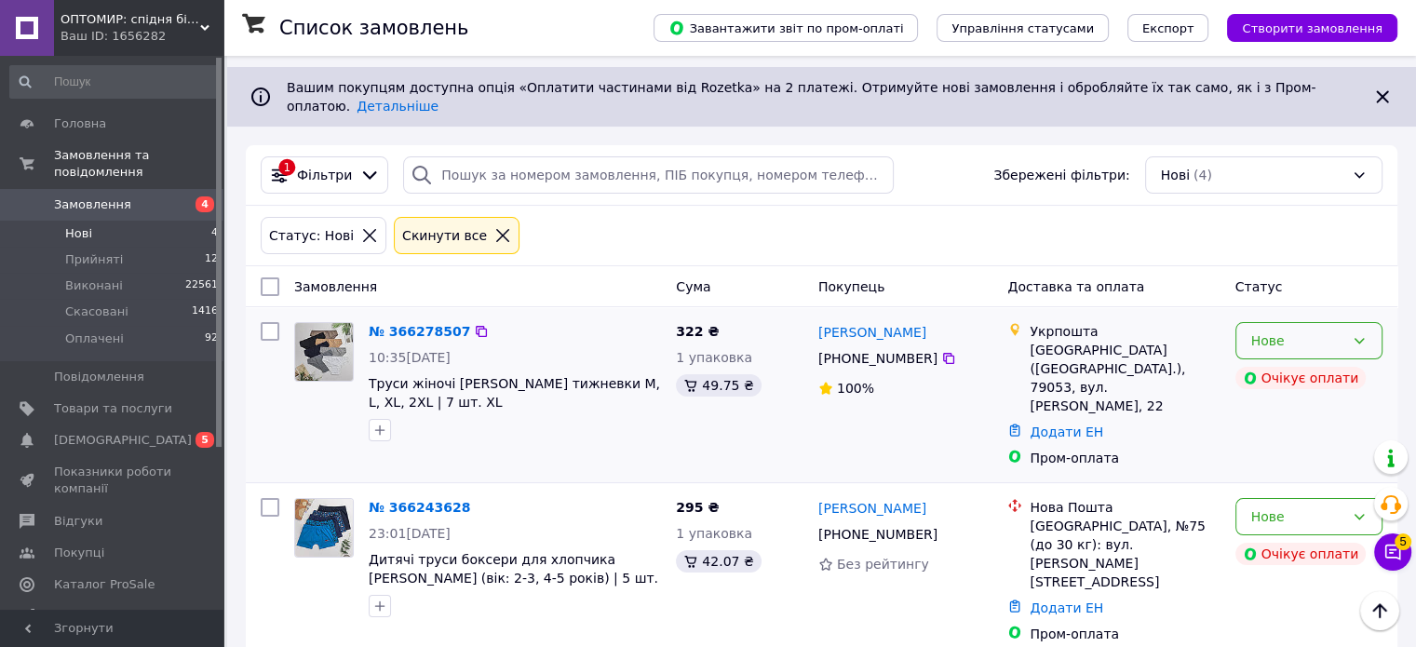
click at [1281, 330] on div "Нове" at bounding box center [1297, 340] width 93 height 20
click at [1251, 411] on li "Скасовано" at bounding box center [1307, 414] width 145 height 34
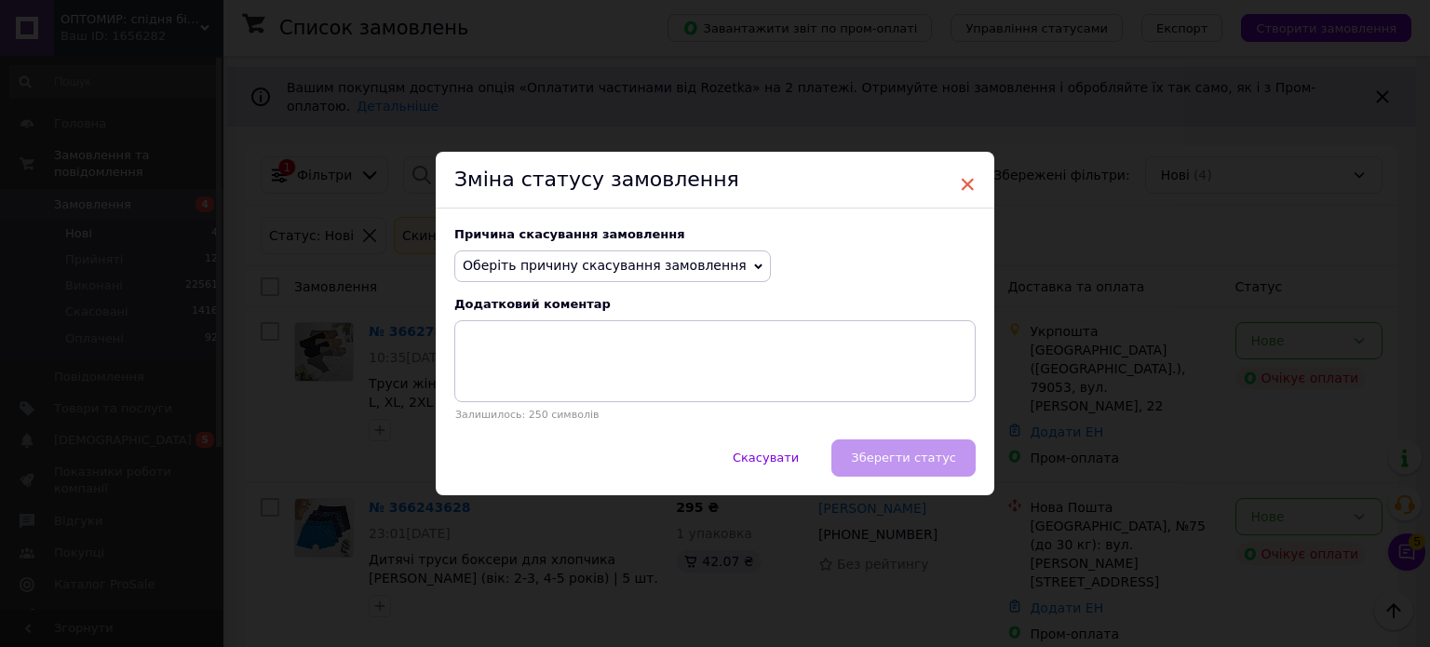
click at [961, 182] on span "×" at bounding box center [967, 185] width 17 height 32
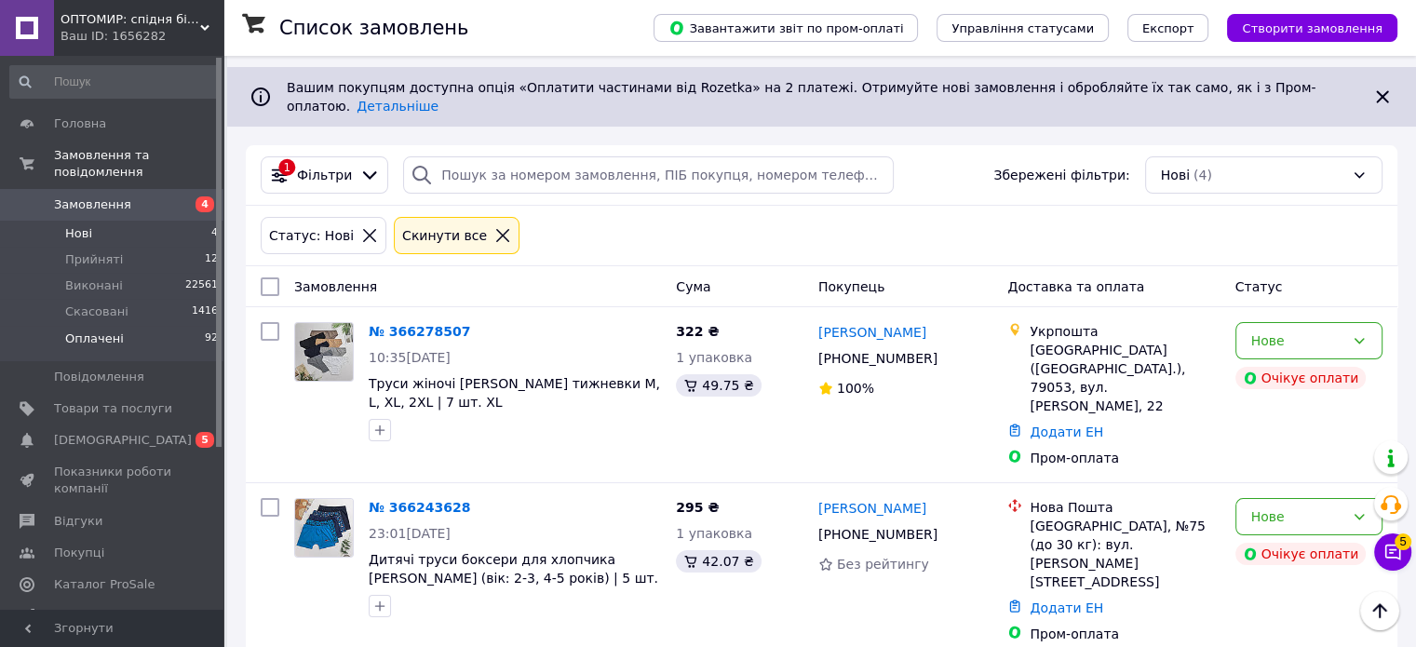
click at [127, 326] on li "Оплачені 92" at bounding box center [114, 343] width 229 height 35
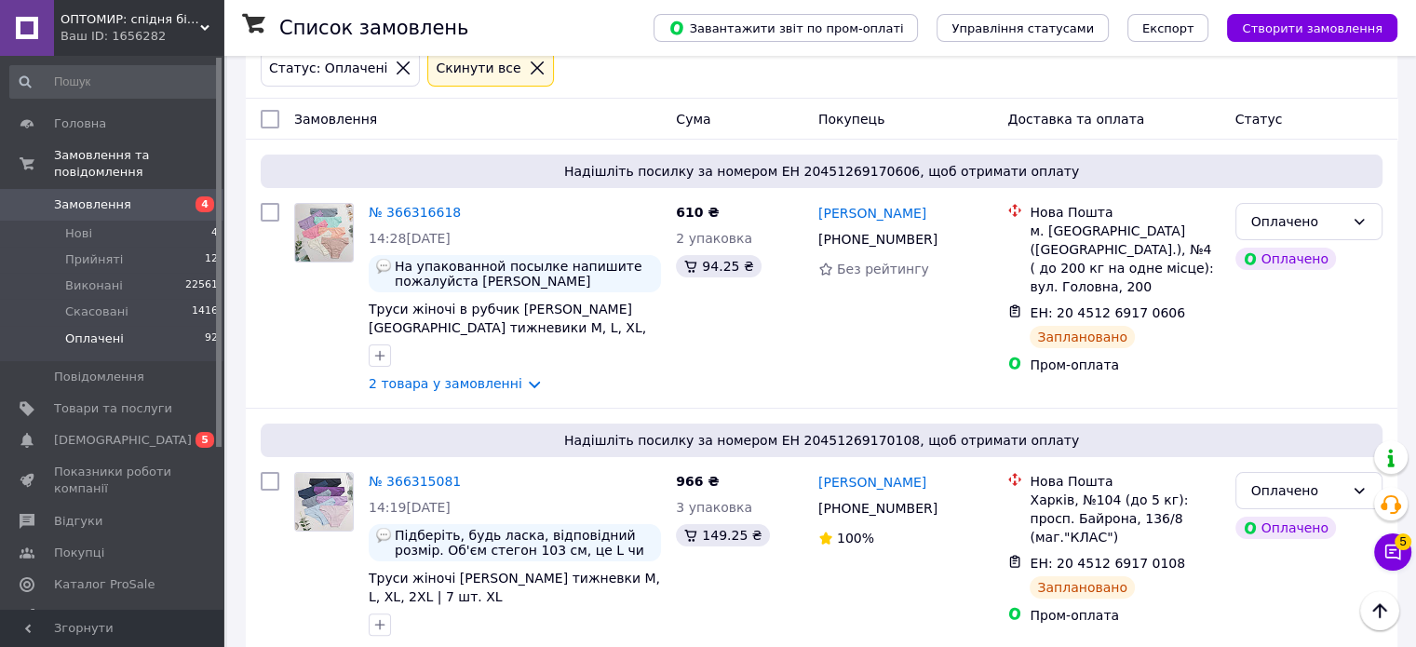
scroll to position [279, 0]
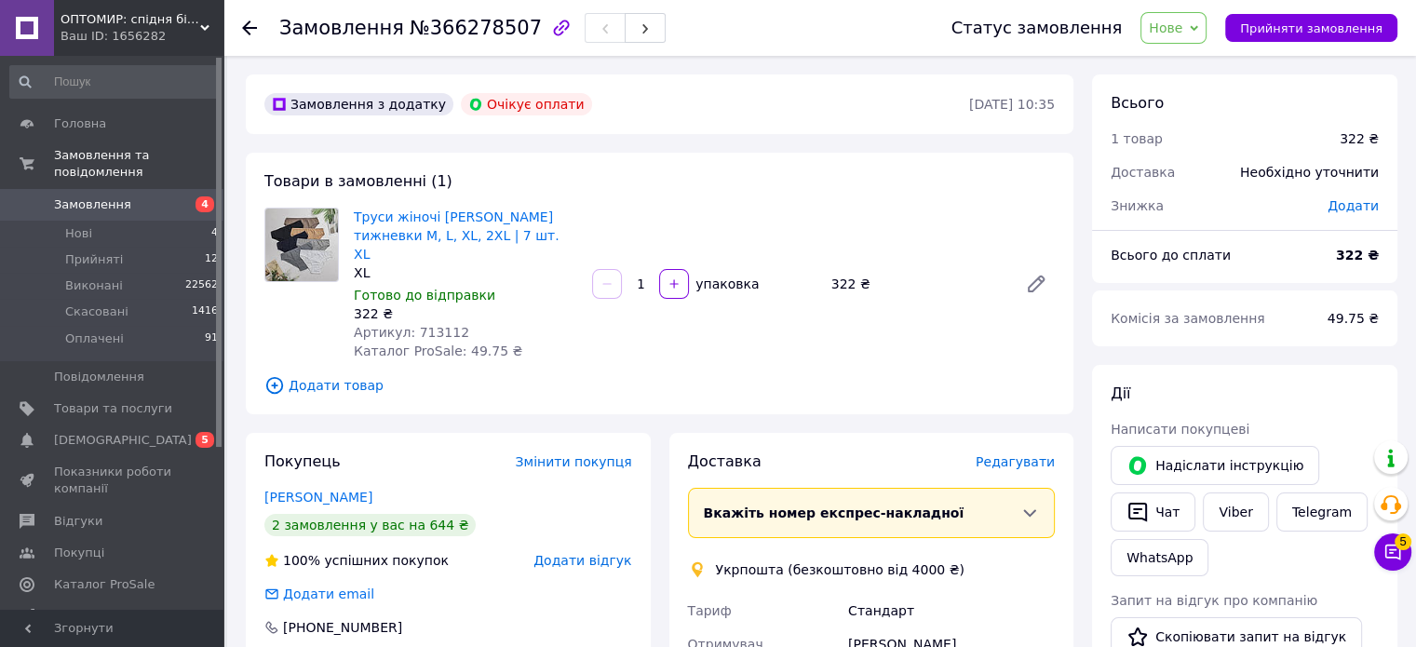
click at [1206, 31] on span "Нове" at bounding box center [1173, 28] width 66 height 32
click at [1219, 122] on li "Скасовано" at bounding box center [1184, 121] width 86 height 28
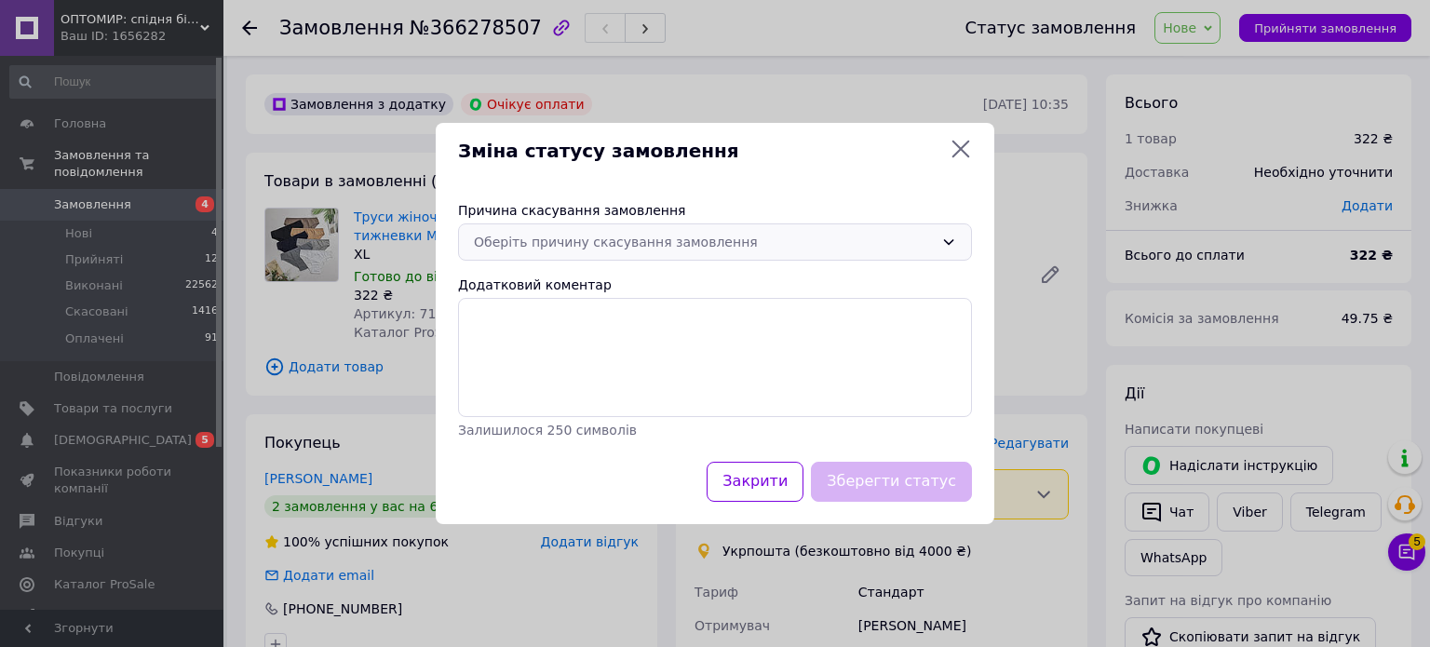
click at [676, 253] on div "Оберіть причину скасування замовлення" at bounding box center [715, 241] width 514 height 37
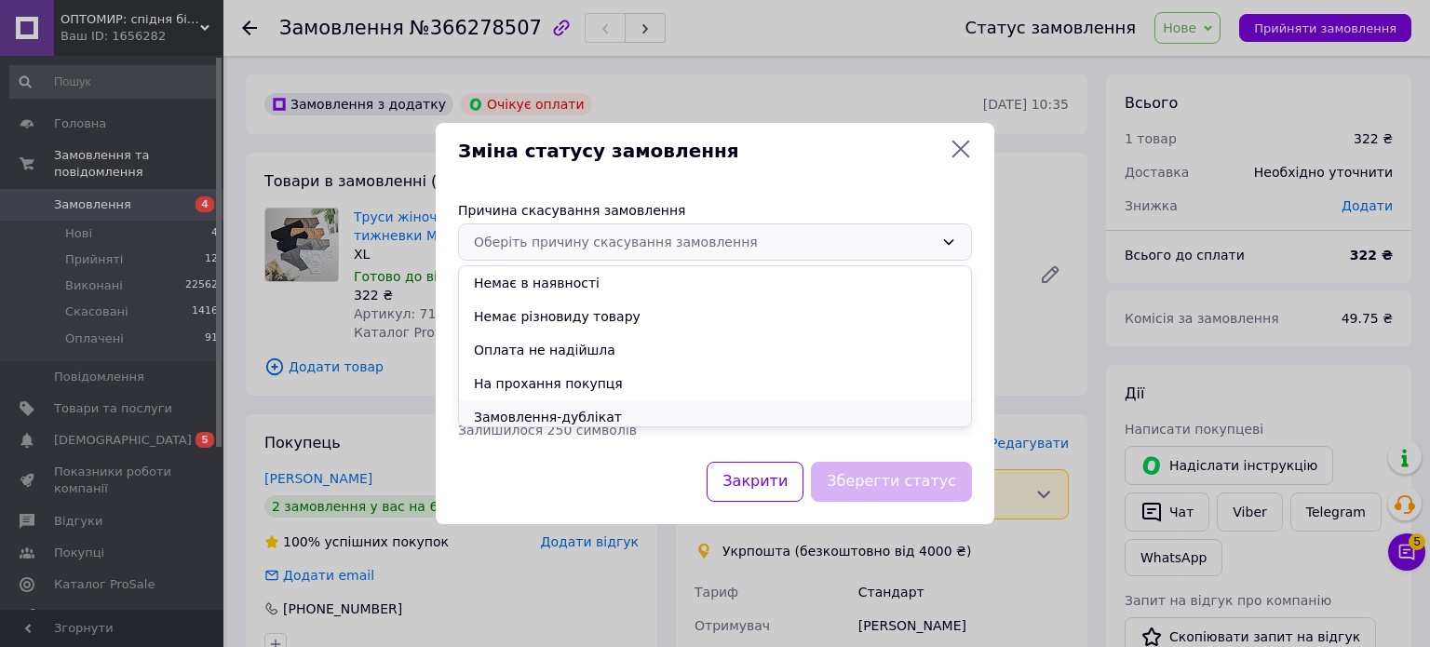
click at [532, 415] on li "Замовлення-дублікат" at bounding box center [715, 417] width 512 height 34
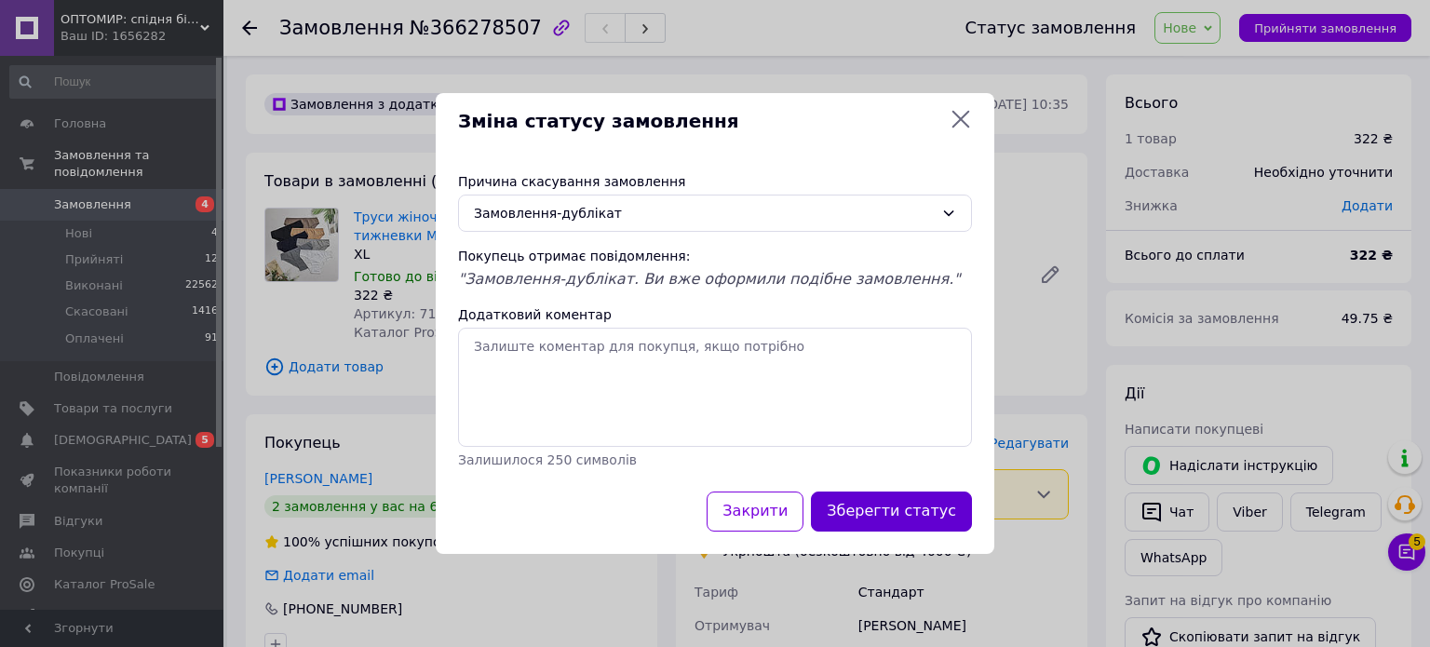
click at [895, 518] on button "Зберегти статус" at bounding box center [891, 512] width 161 height 40
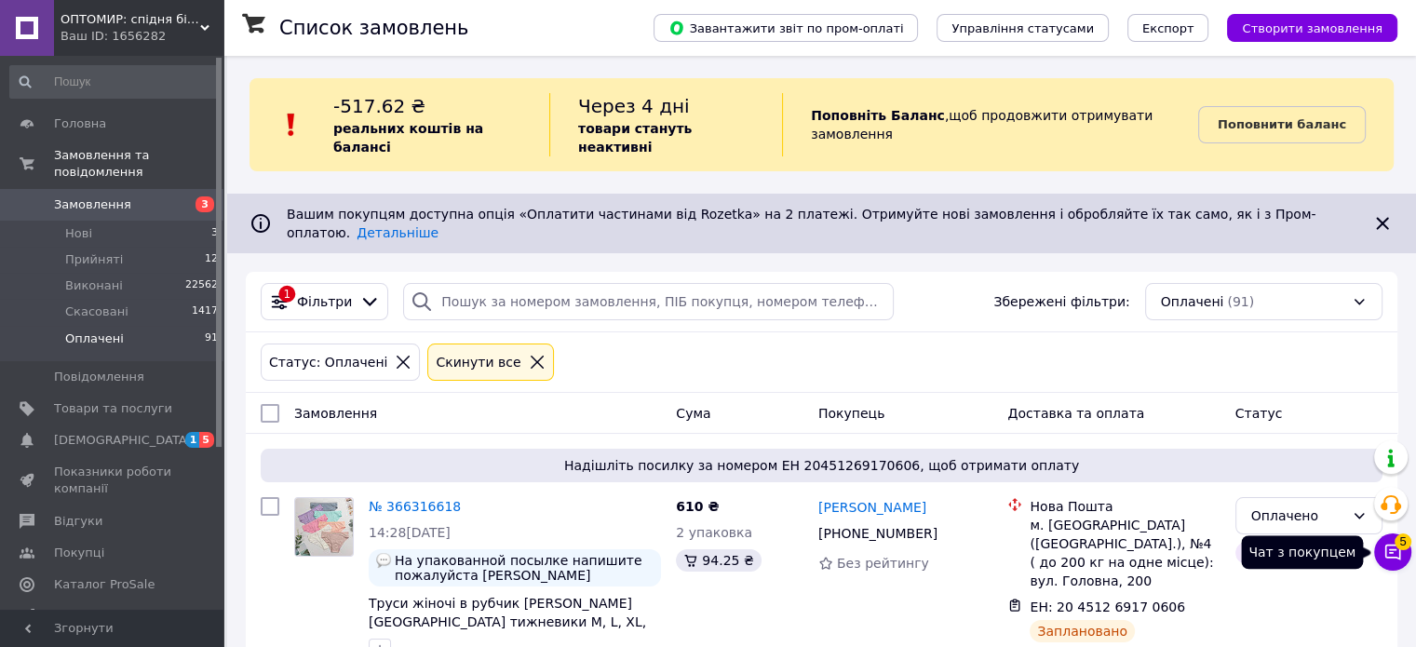
click at [1406, 550] on button "Чат з покупцем 5" at bounding box center [1392, 551] width 37 height 37
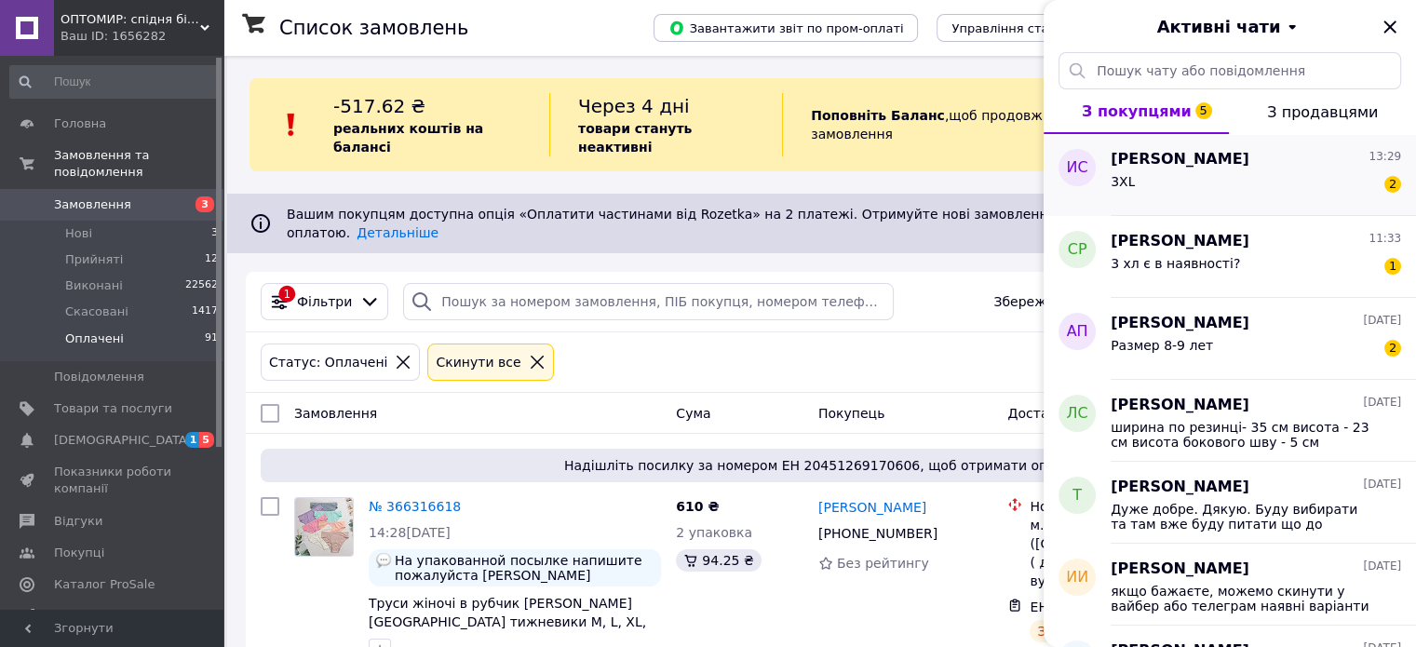
click at [1269, 188] on div "3XL 2" at bounding box center [1256, 185] width 290 height 30
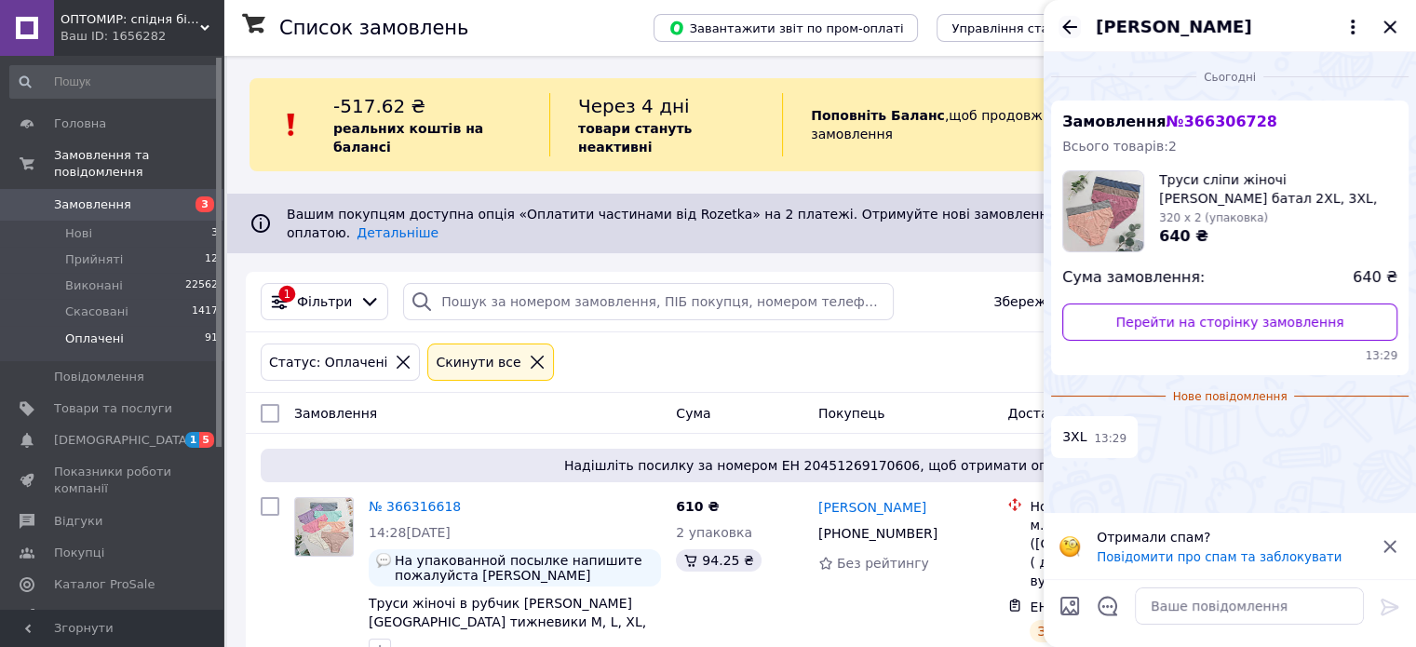
click at [1066, 26] on icon "Назад" at bounding box center [1069, 27] width 15 height 14
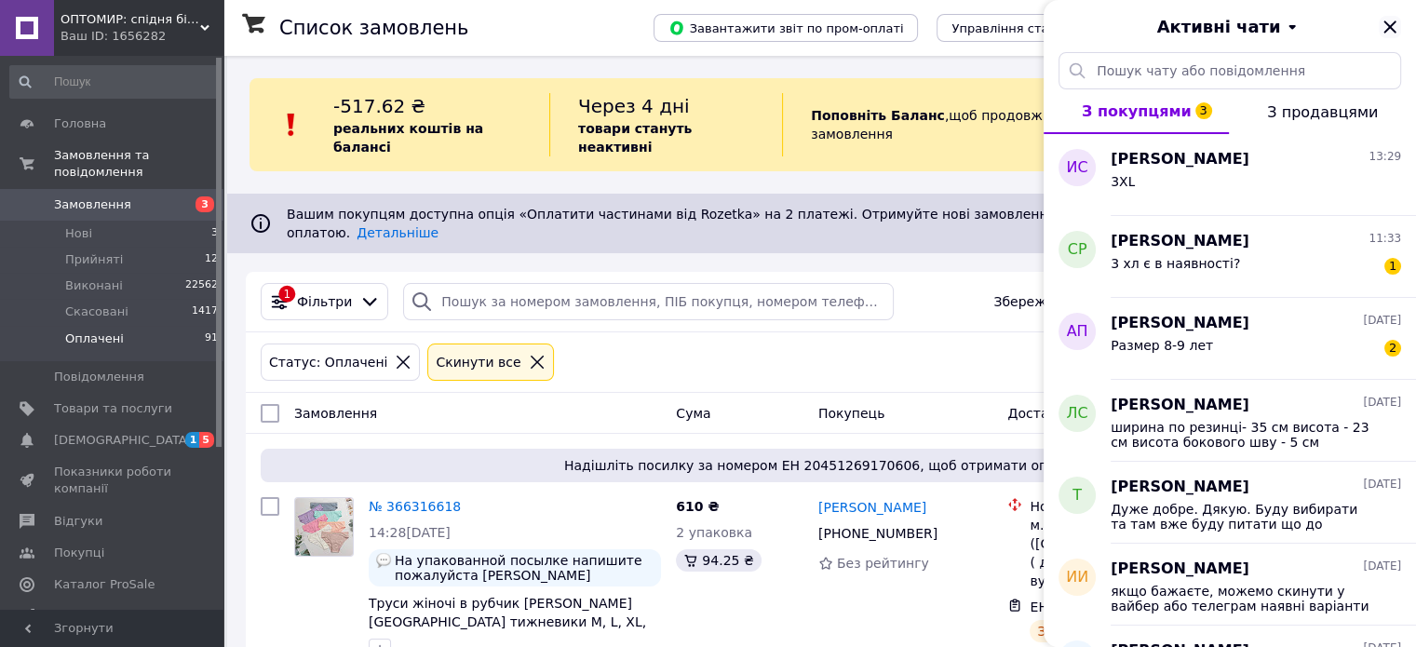
click at [1393, 27] on icon "Закрити" at bounding box center [1390, 27] width 22 height 22
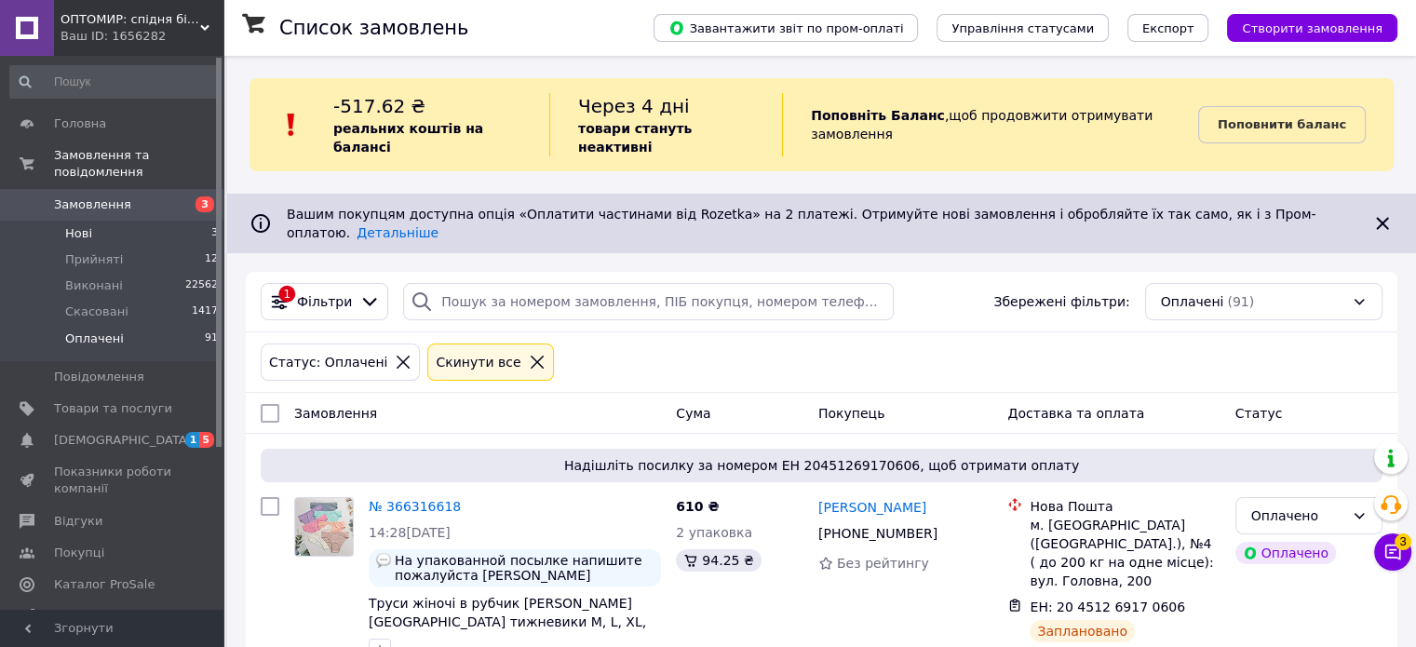
click at [103, 221] on li "Нові 3" at bounding box center [114, 234] width 229 height 26
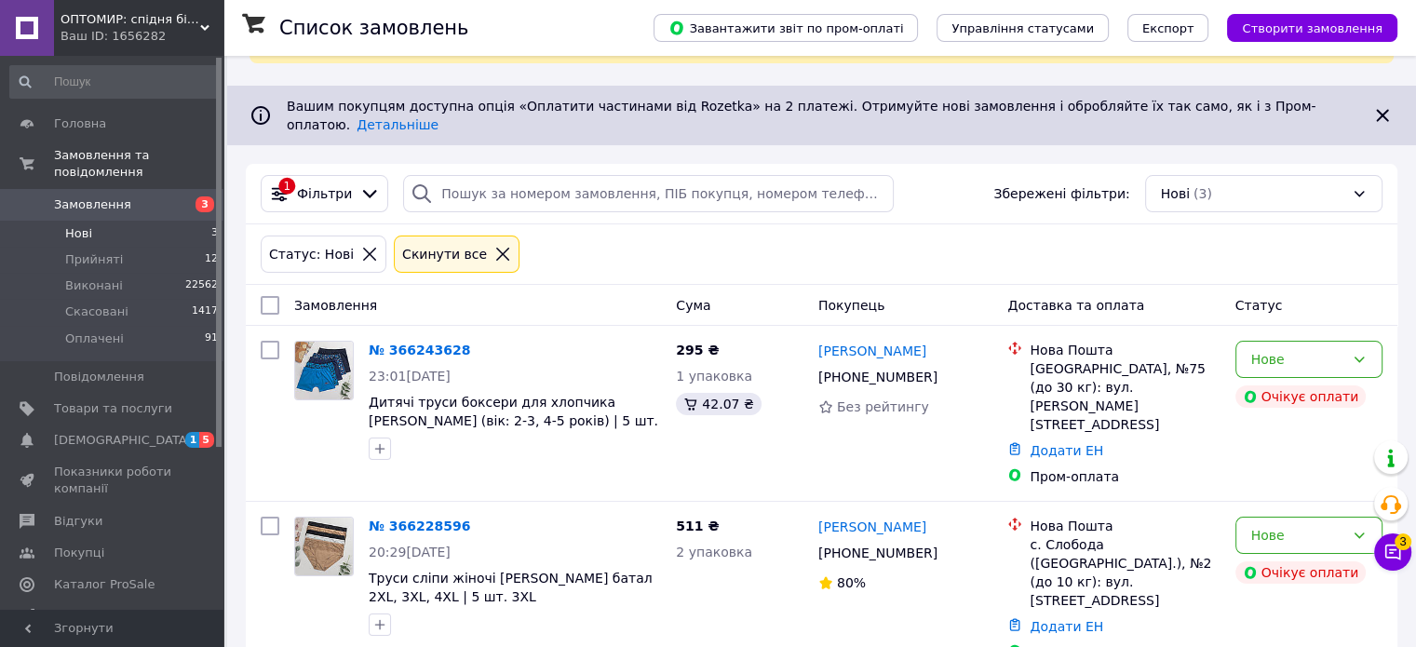
scroll to position [256, 0]
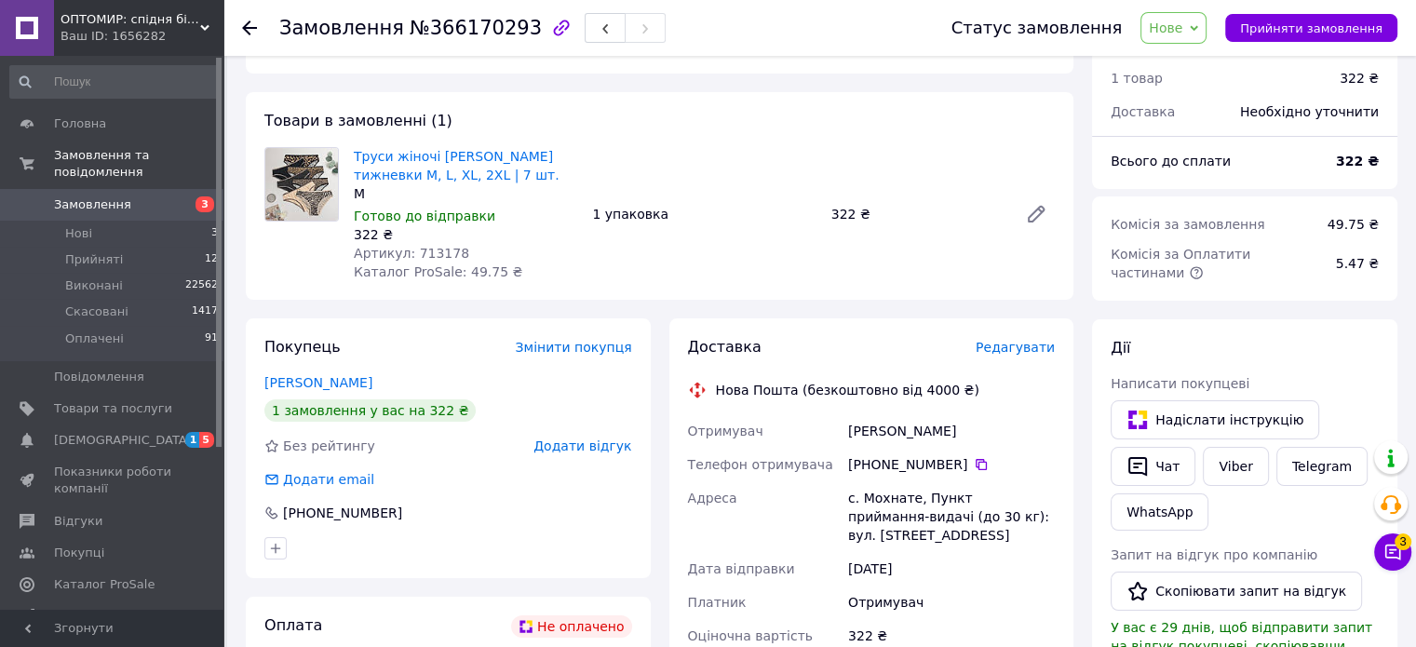
scroll to position [93, 0]
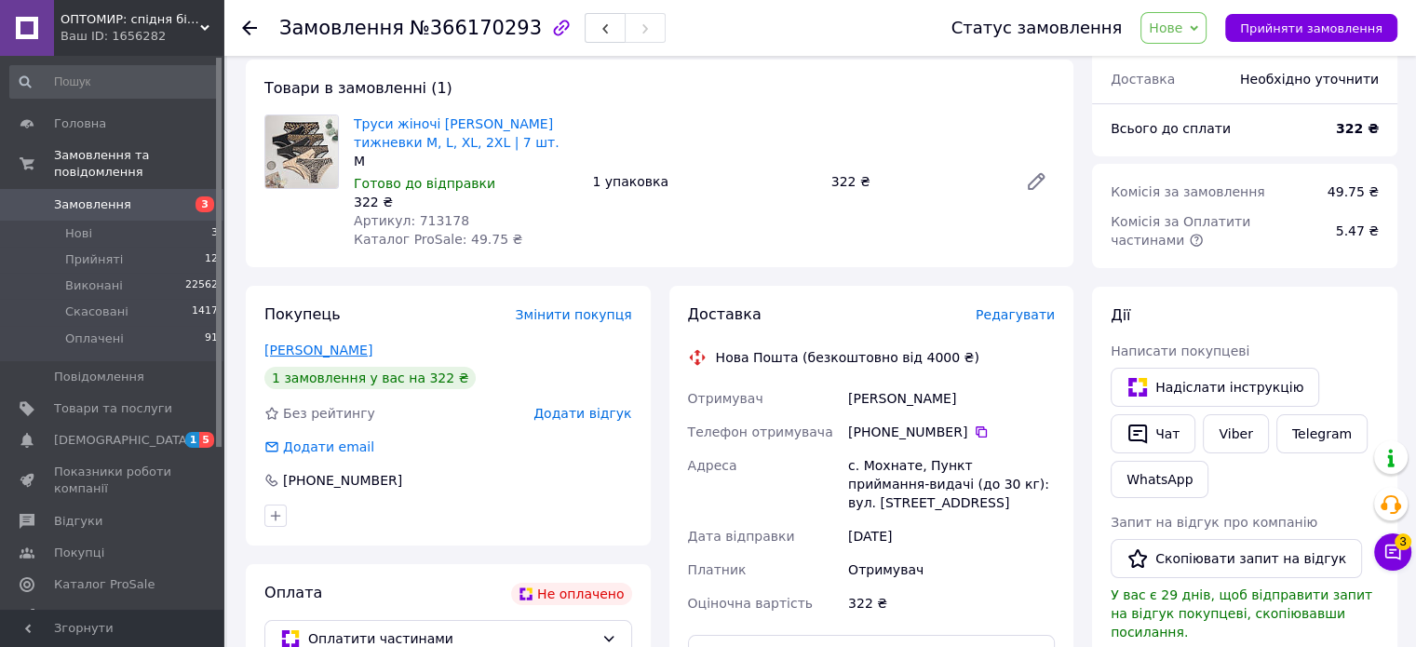
drag, startPoint x: 394, startPoint y: 346, endPoint x: 264, endPoint y: 351, distance: 129.5
click at [264, 351] on div "[PERSON_NAME]" at bounding box center [448, 350] width 368 height 19
copy link "Андрійчин Галина"
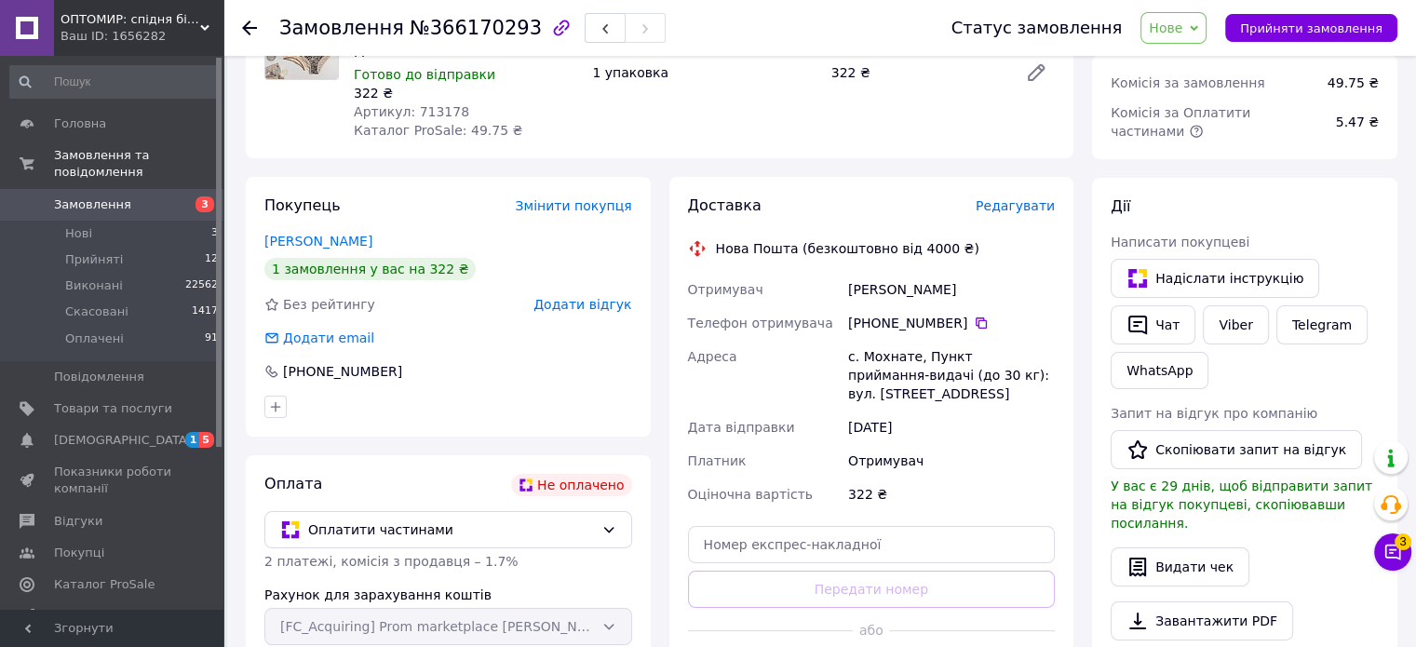
scroll to position [372, 0]
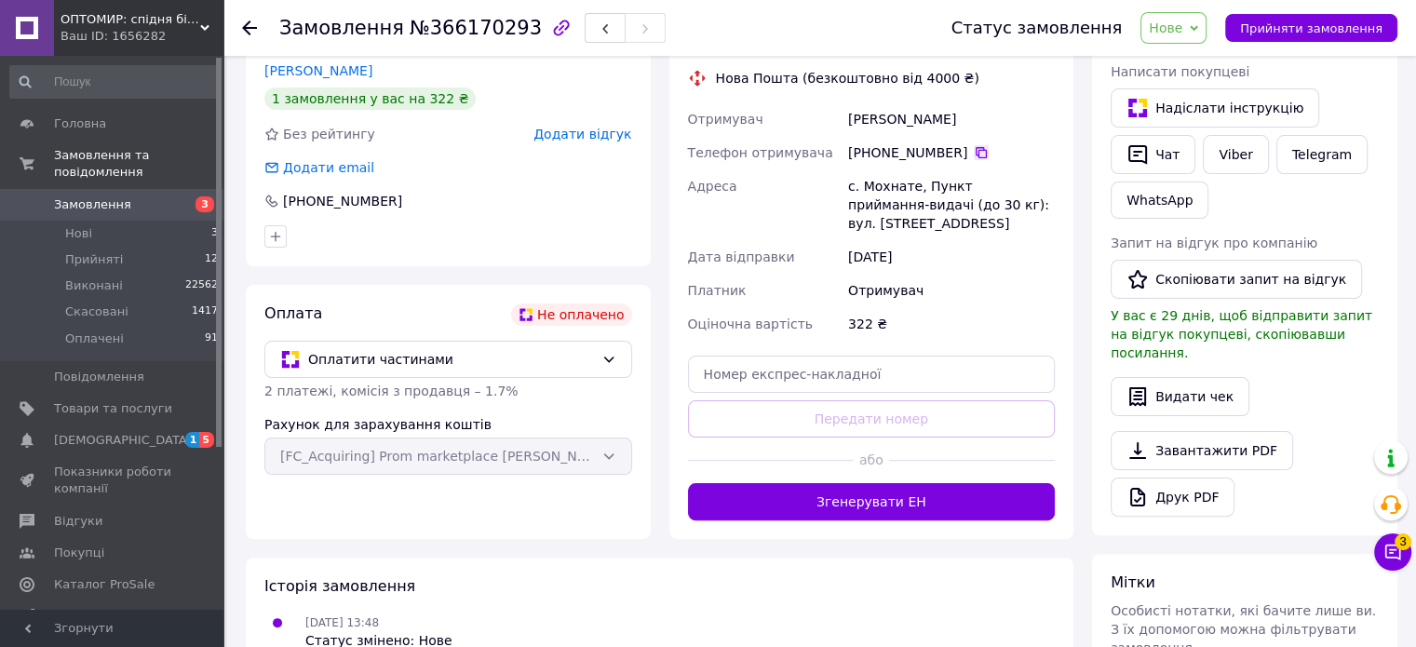
click at [976, 154] on icon at bounding box center [981, 152] width 11 height 11
click at [881, 234] on div "с. Мохнате, Пункт приймання-видачі (до 30 кг): вул. Центральна, 5" at bounding box center [951, 204] width 214 height 71
drag, startPoint x: 879, startPoint y: 222, endPoint x: 845, endPoint y: 188, distance: 47.4
click at [845, 188] on div "с. Мохнате, Пункт приймання-видачі (до 30 кг): вул. Центральна, 5" at bounding box center [951, 204] width 214 height 71
copy div "с. Мохнате, Пункт приймання-видачі (до 30 кг): вул. Центральна, 5"
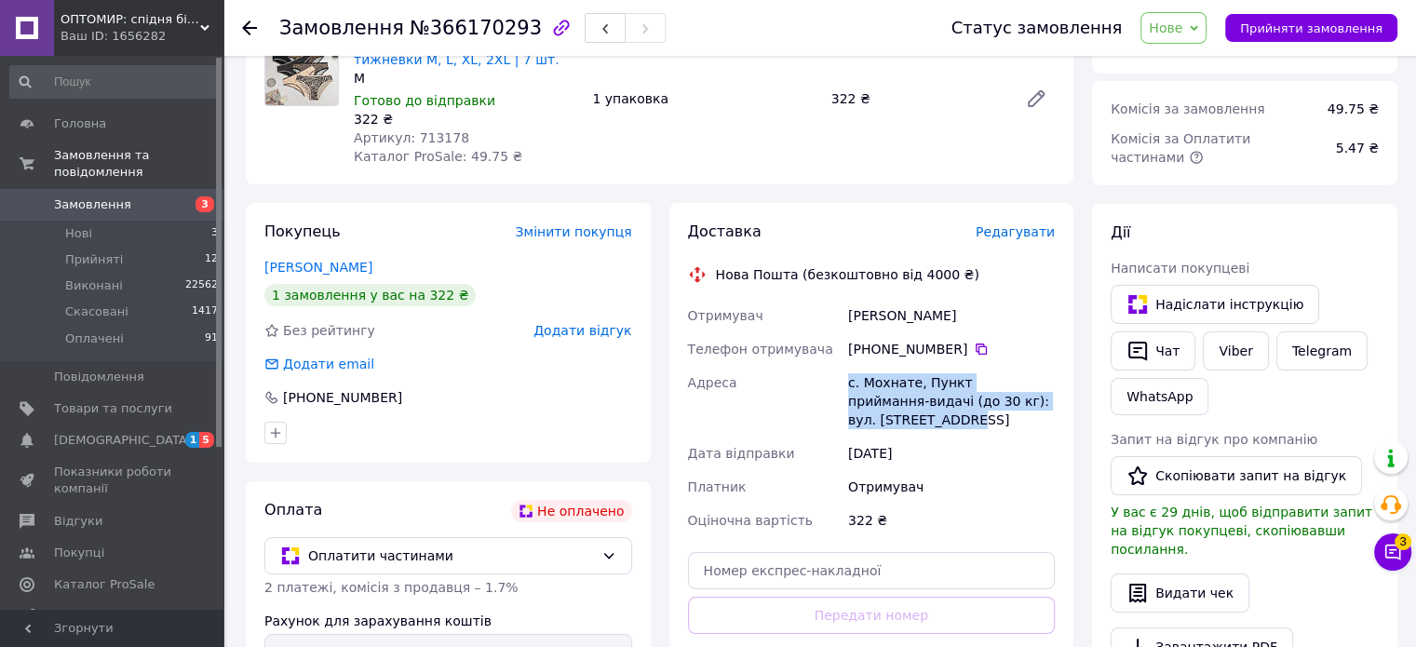
scroll to position [0, 0]
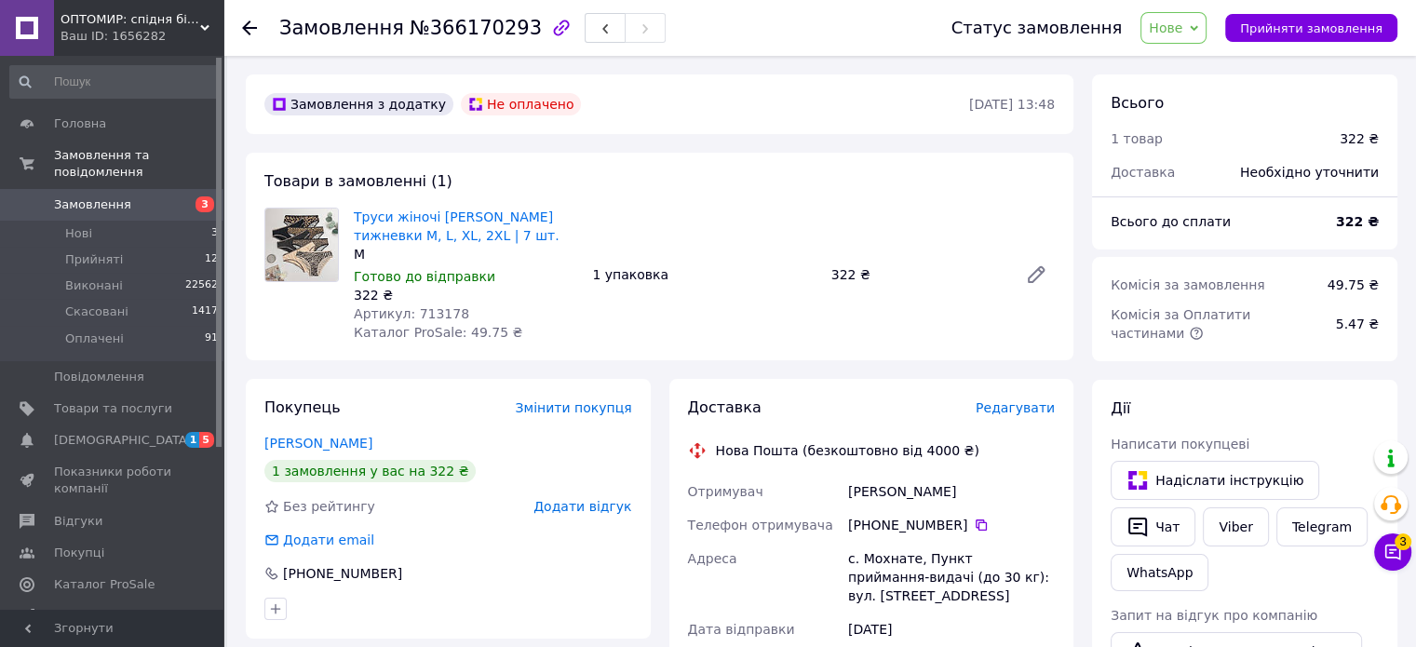
click at [417, 313] on span "Артикул: 713178" at bounding box center [411, 313] width 115 height 15
copy span "713178"
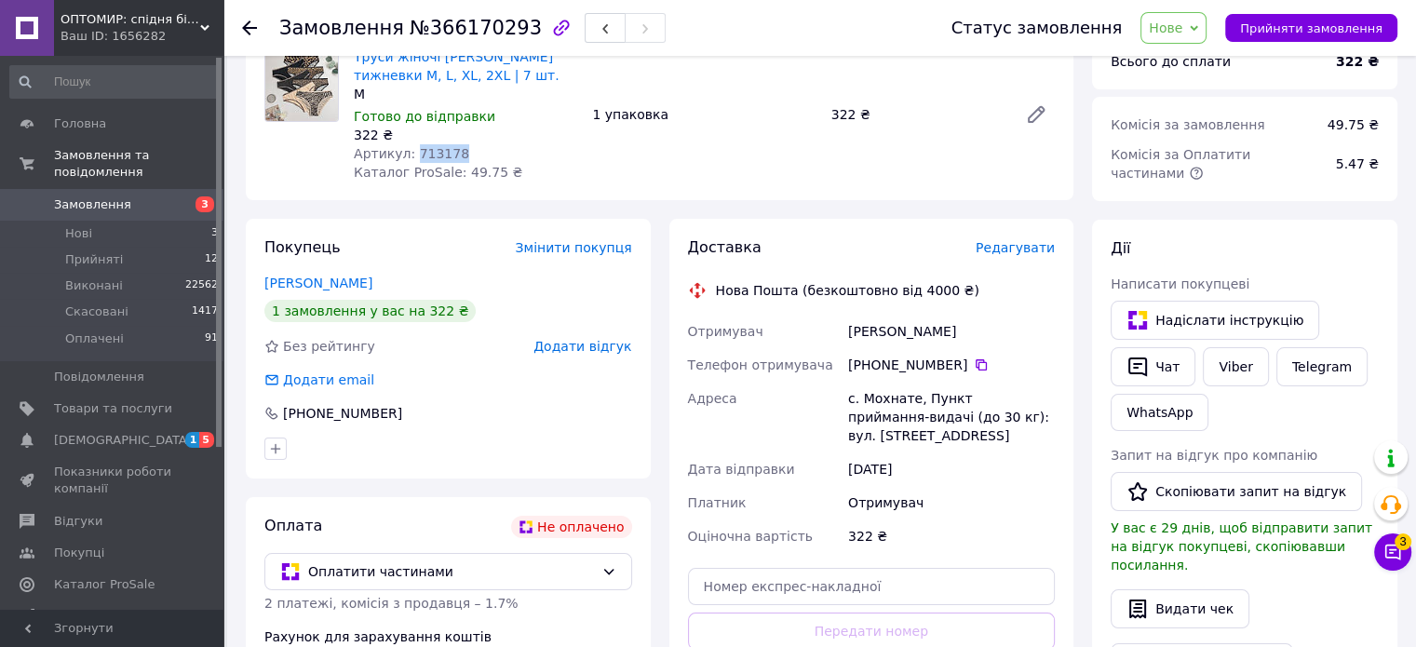
scroll to position [279, 0]
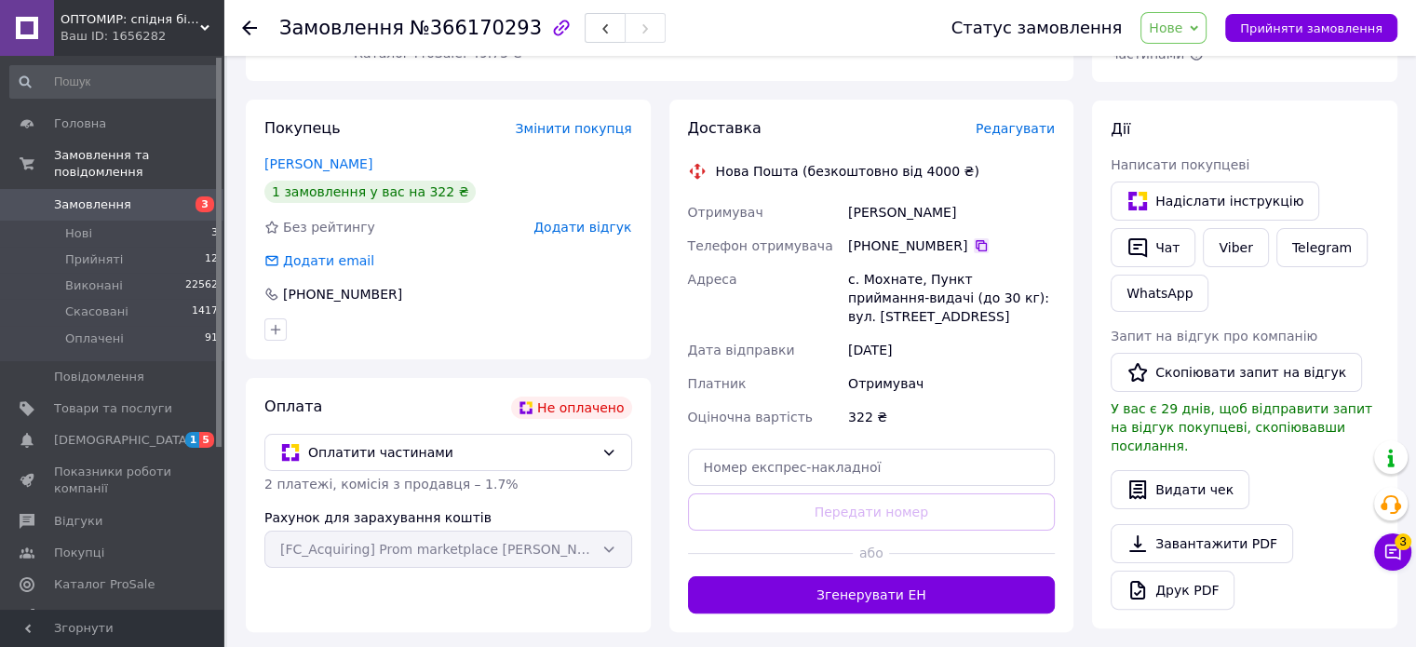
click at [974, 245] on icon at bounding box center [981, 245] width 15 height 15
click at [1299, 29] on span "Прийняти замовлення" at bounding box center [1311, 28] width 142 height 14
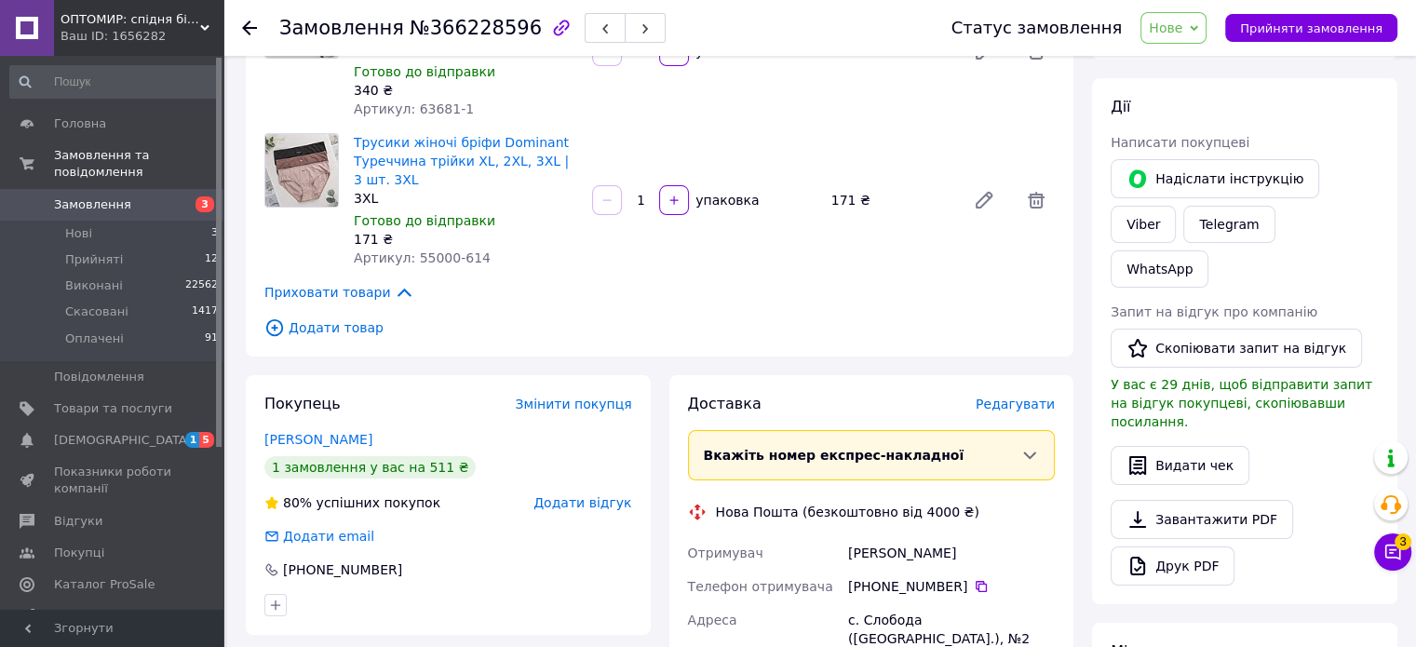
scroll to position [279, 0]
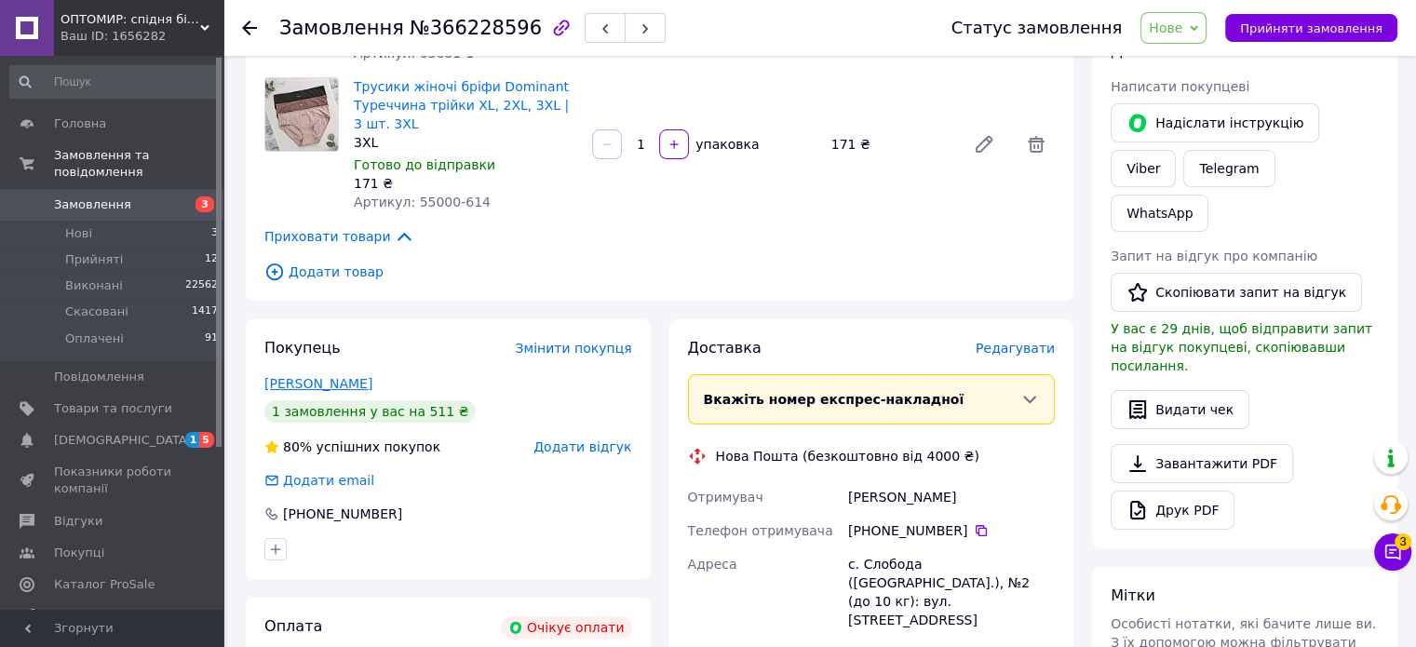
drag, startPoint x: 422, startPoint y: 383, endPoint x: 267, endPoint y: 389, distance: 154.7
click at [267, 389] on div "[PERSON_NAME]" at bounding box center [448, 383] width 368 height 19
copy link "[PERSON_NAME]"
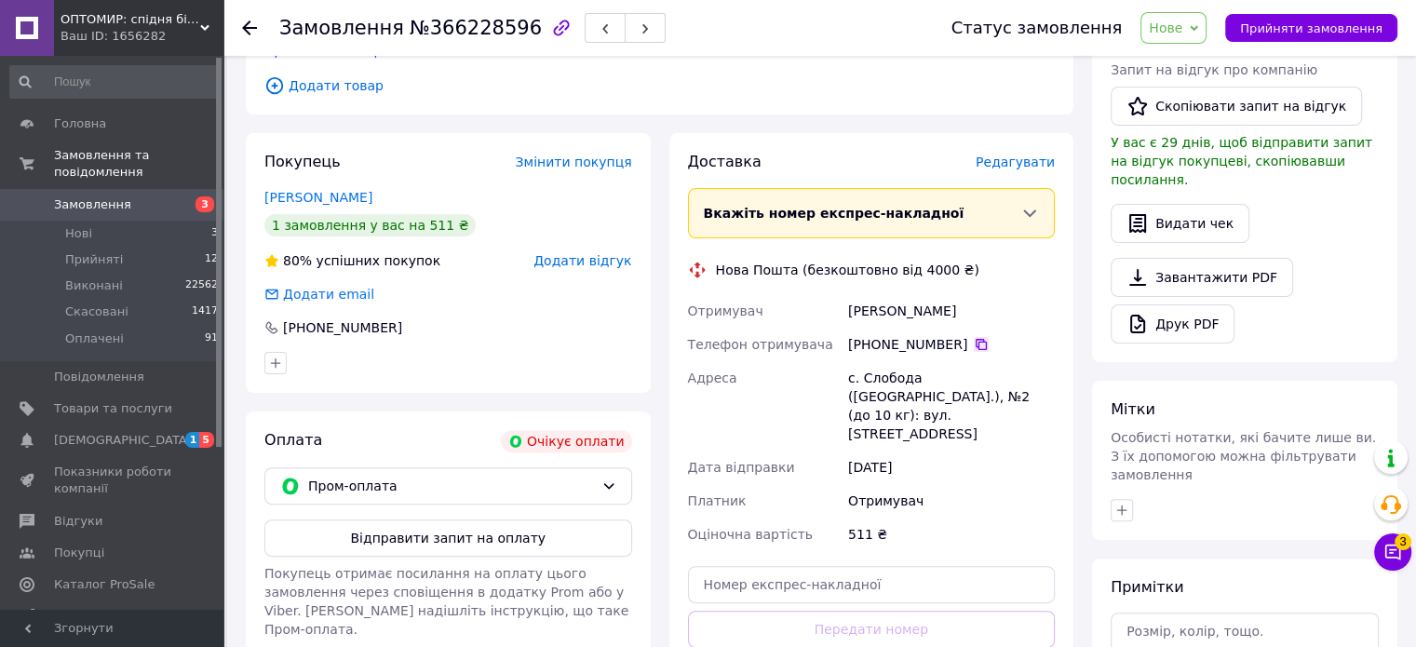
click at [976, 349] on icon at bounding box center [981, 344] width 11 height 11
click at [949, 378] on div "с. Слобода ([GEOGRAPHIC_DATA].), №2 (до 10 кг): вул. [STREET_ADDRESS]" at bounding box center [951, 405] width 214 height 89
drag, startPoint x: 918, startPoint y: 418, endPoint x: 849, endPoint y: 379, distance: 79.2
click at [849, 379] on div "с. Слобода (Черкаська обл.), №2 (до 10 кг): вул. Чигиринський шлях, 105а" at bounding box center [951, 405] width 214 height 89
copy div "с. Слобода (Черкаська обл.), №2 (до 10 кг): вул. Чигиринський шлях, 105а"
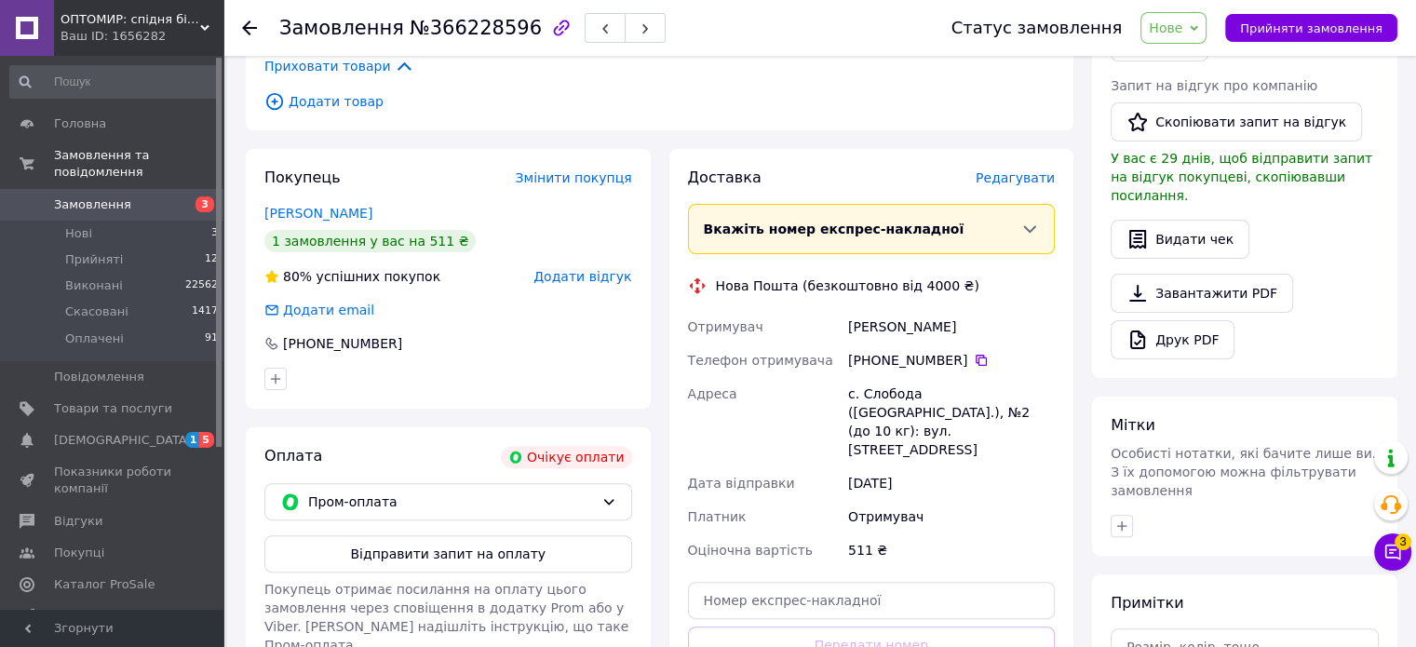
scroll to position [0, 0]
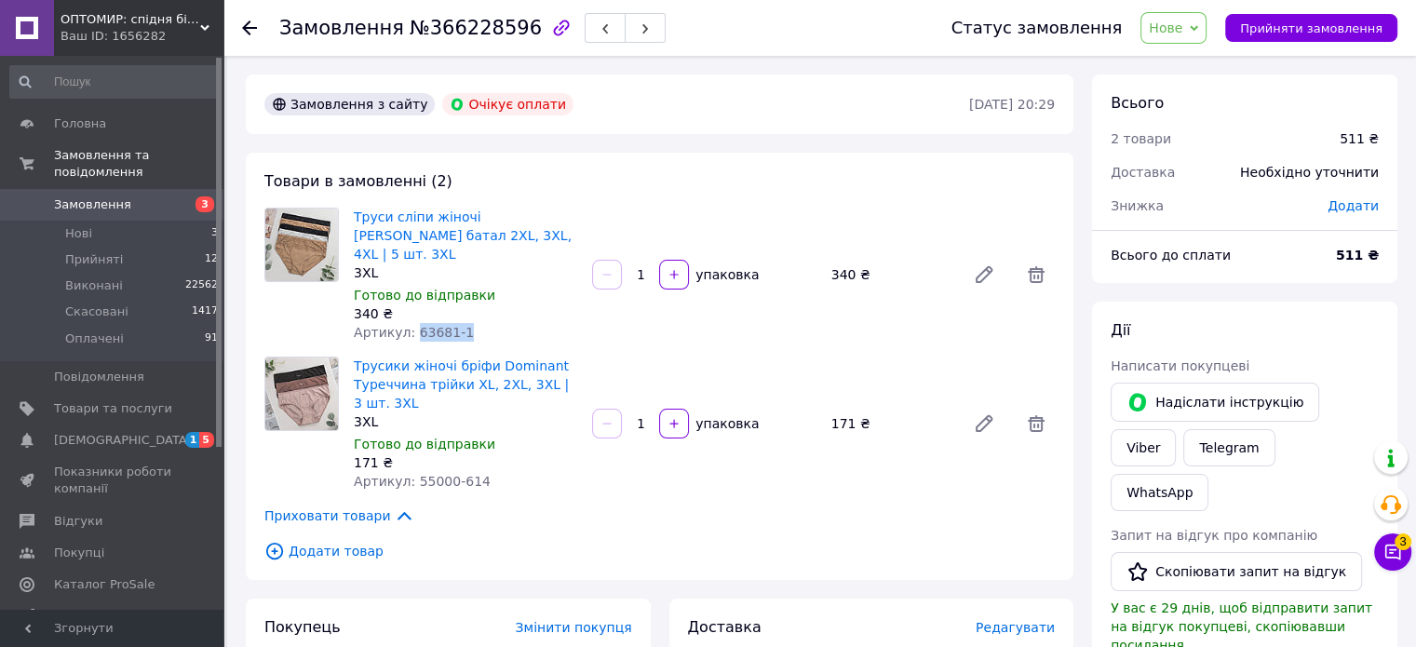
drag, startPoint x: 411, startPoint y: 334, endPoint x: 527, endPoint y: 333, distance: 116.4
click at [524, 334] on div "Артикул: 63681-1" at bounding box center [465, 332] width 223 height 19
copy span "63681-1"
drag, startPoint x: 408, startPoint y: 479, endPoint x: 585, endPoint y: 480, distance: 176.9
click at [585, 480] on div "Трусики жіночі бріфи Dominant Туреччина трійки XL, 2XL, 3XL | 3 шт. 3XL 3XL Гот…" at bounding box center [704, 424] width 716 height 142
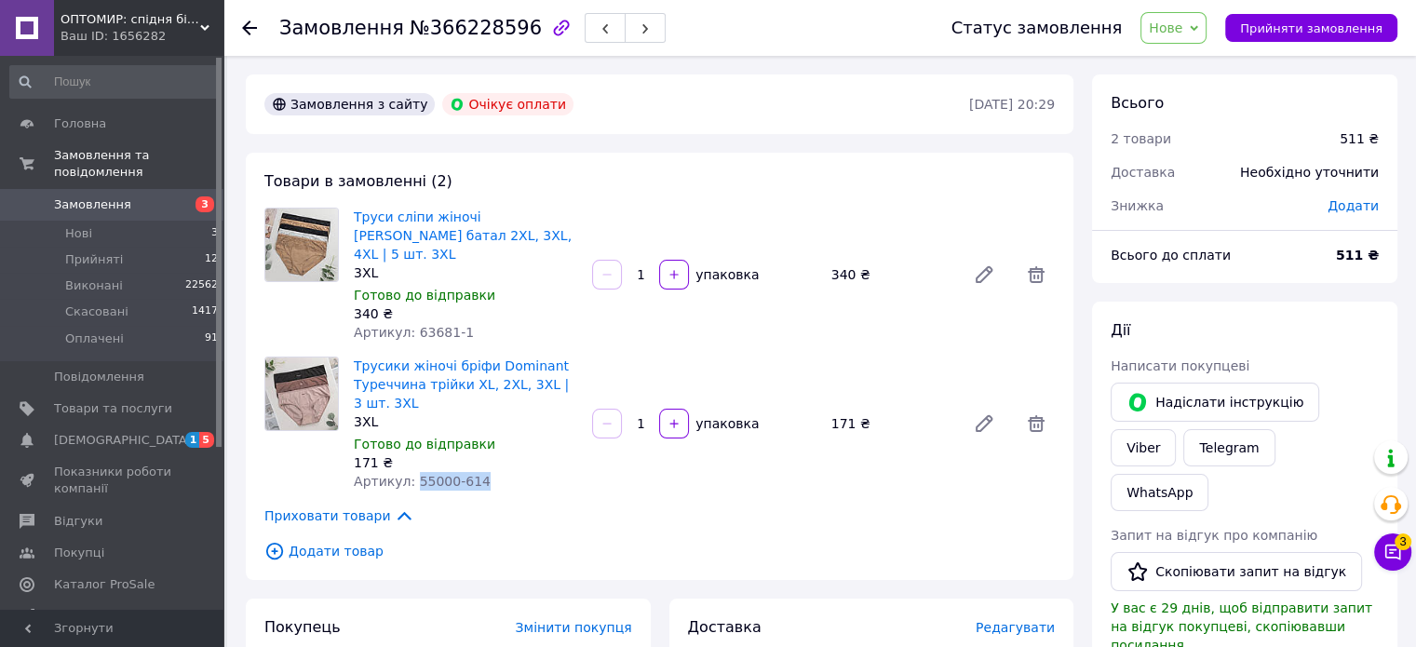
copy span "55000-614"
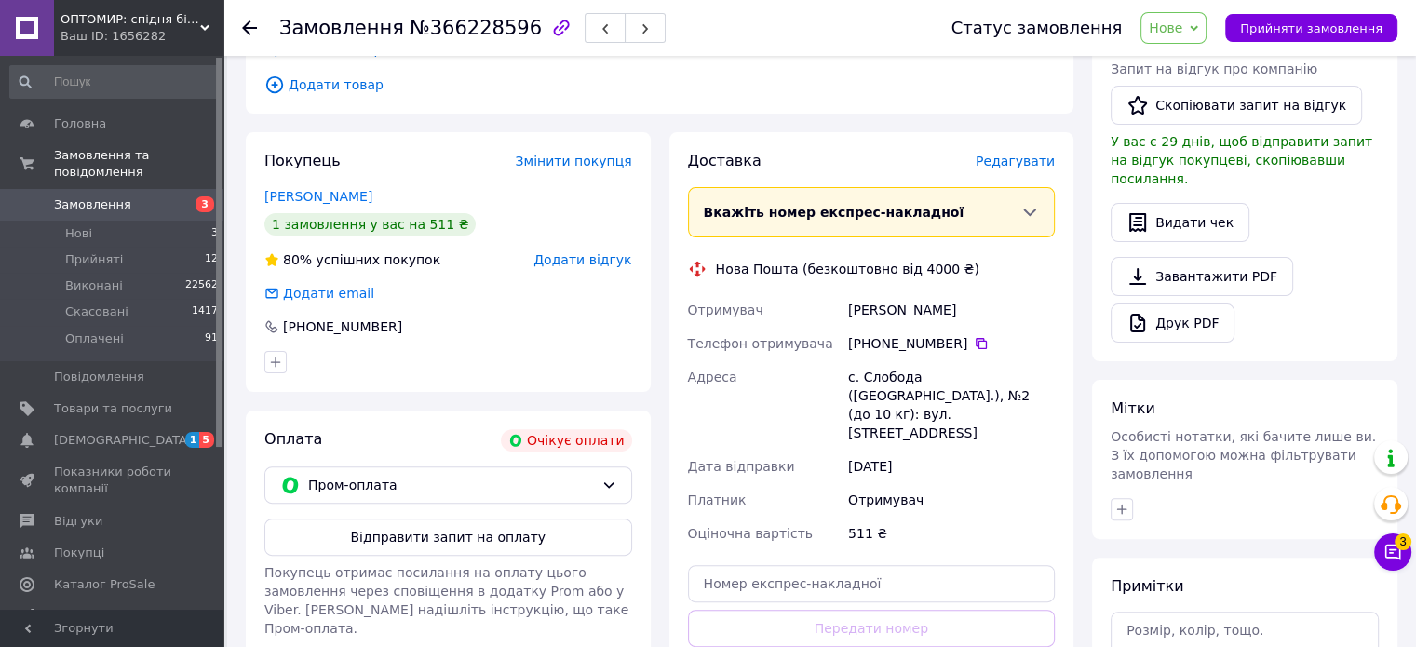
scroll to position [559, 0]
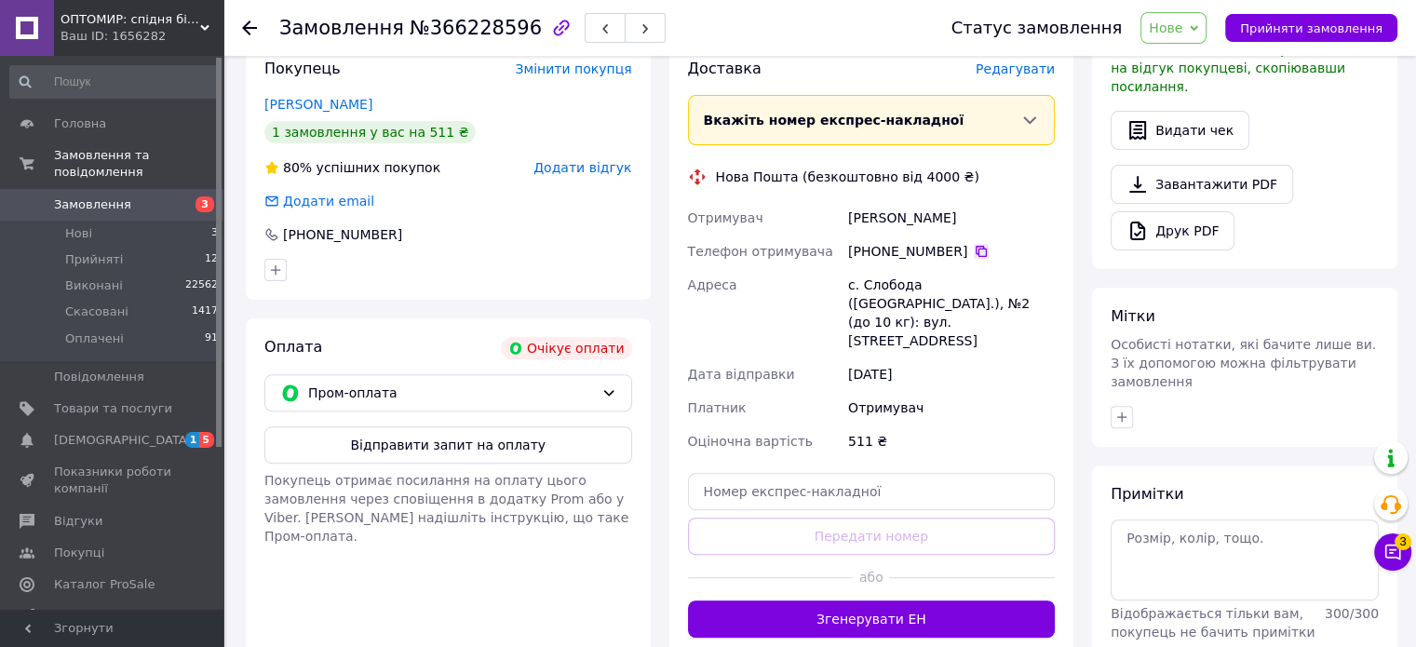
click at [974, 252] on icon at bounding box center [981, 251] width 15 height 15
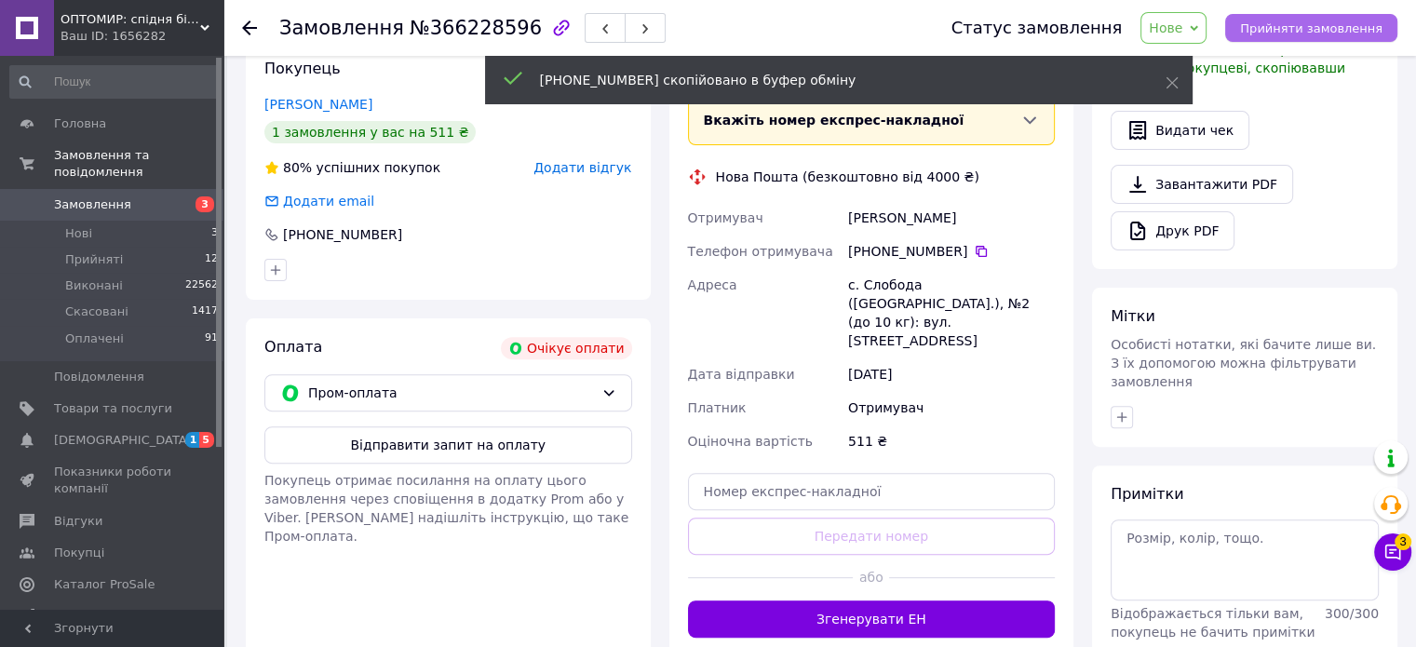
click at [1327, 21] on span "Прийняти замовлення" at bounding box center [1311, 28] width 142 height 14
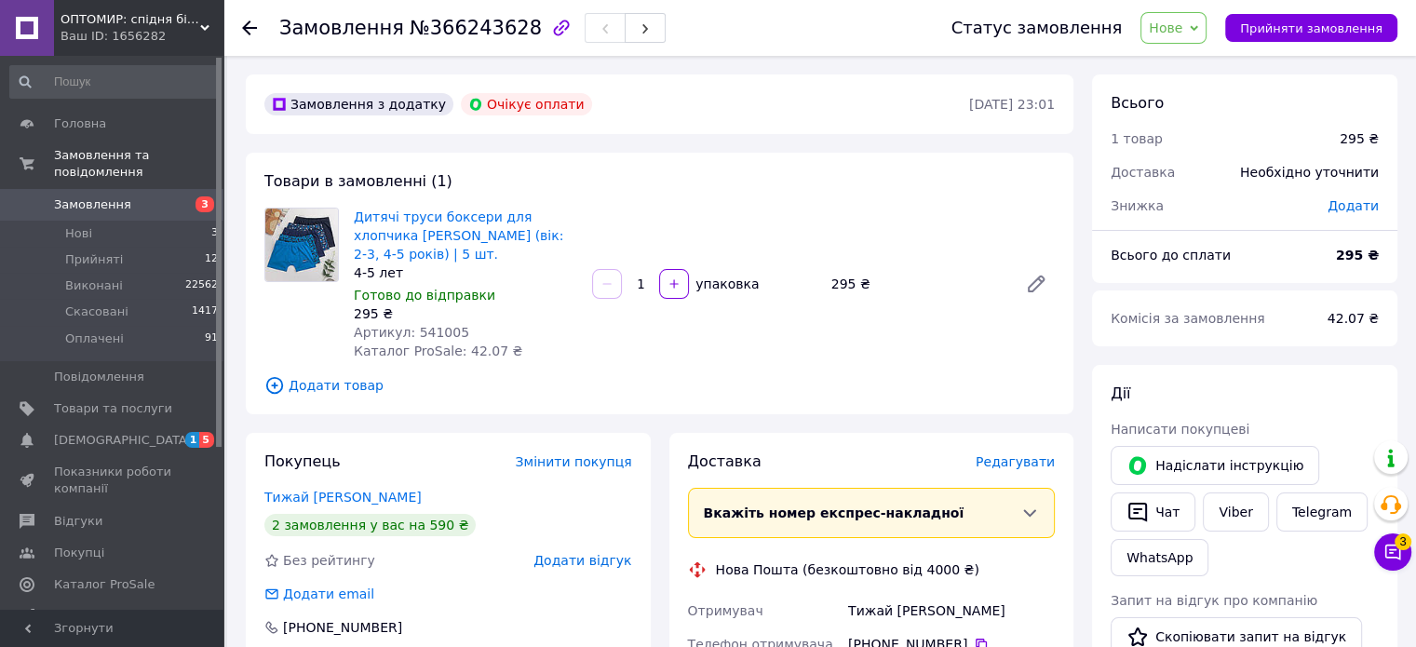
scroll to position [93, 0]
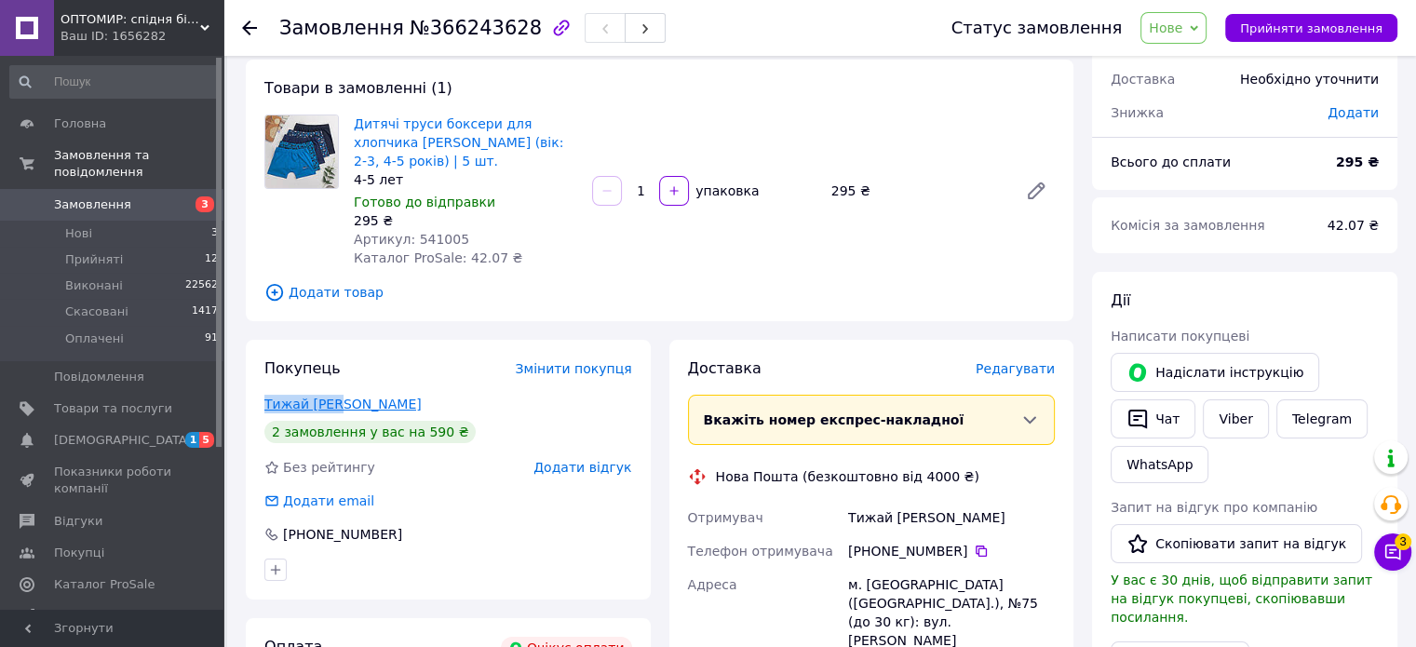
drag, startPoint x: 356, startPoint y: 384, endPoint x: 265, endPoint y: 383, distance: 90.3
click at [265, 395] on div "Тижай [PERSON_NAME]" at bounding box center [448, 404] width 368 height 19
copy link "Тижай [PERSON_NAME]"
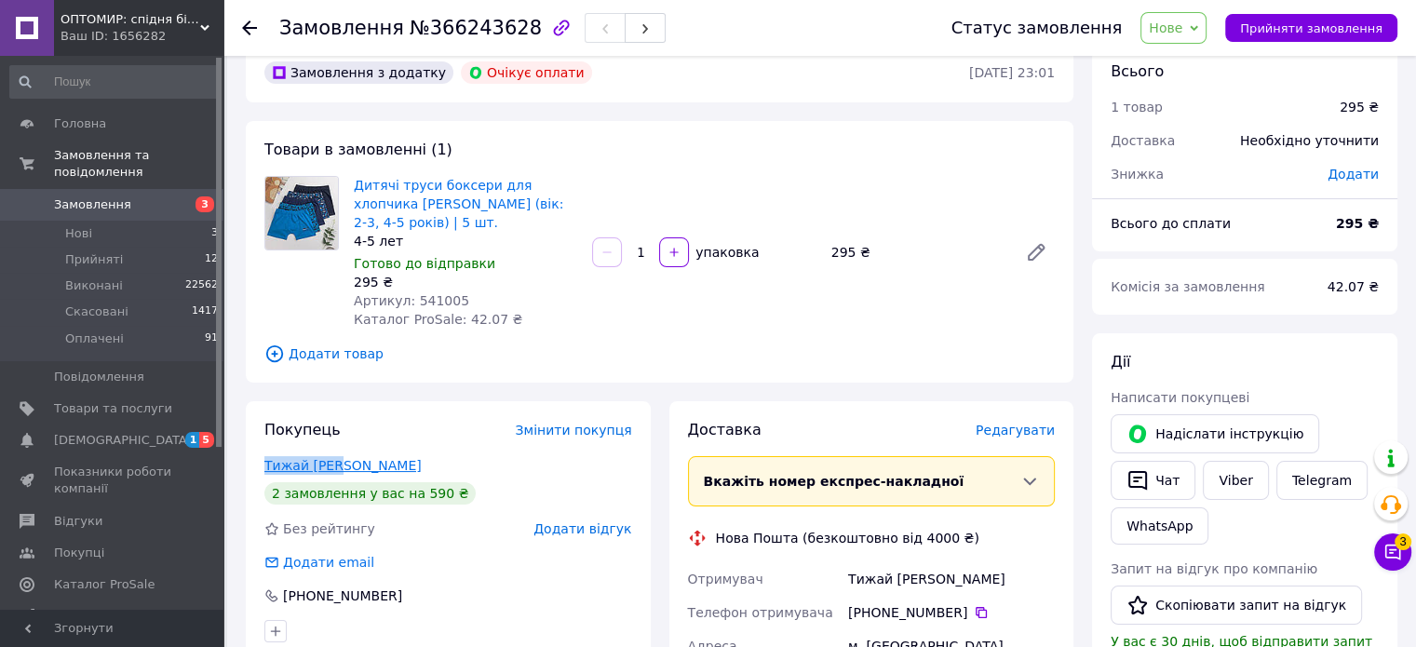
scroll to position [0, 0]
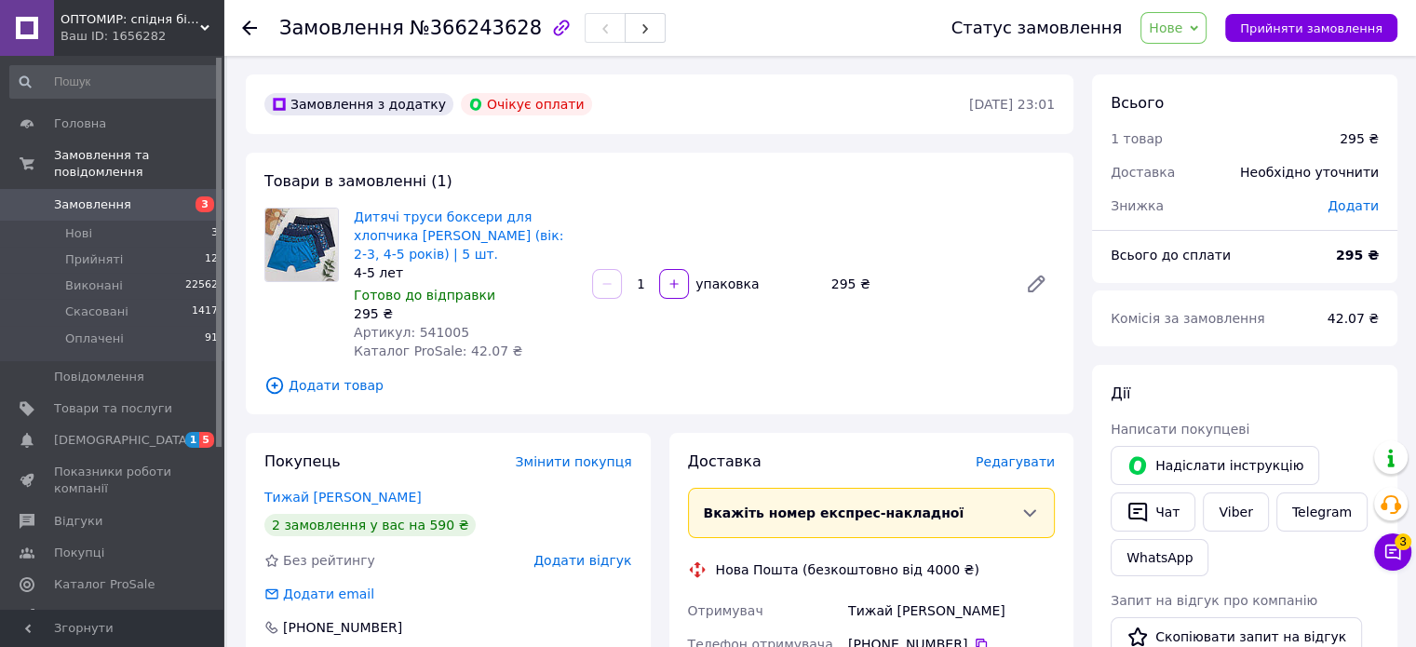
click at [428, 325] on span "Артикул: 541005" at bounding box center [411, 332] width 115 height 15
copy span "541005"
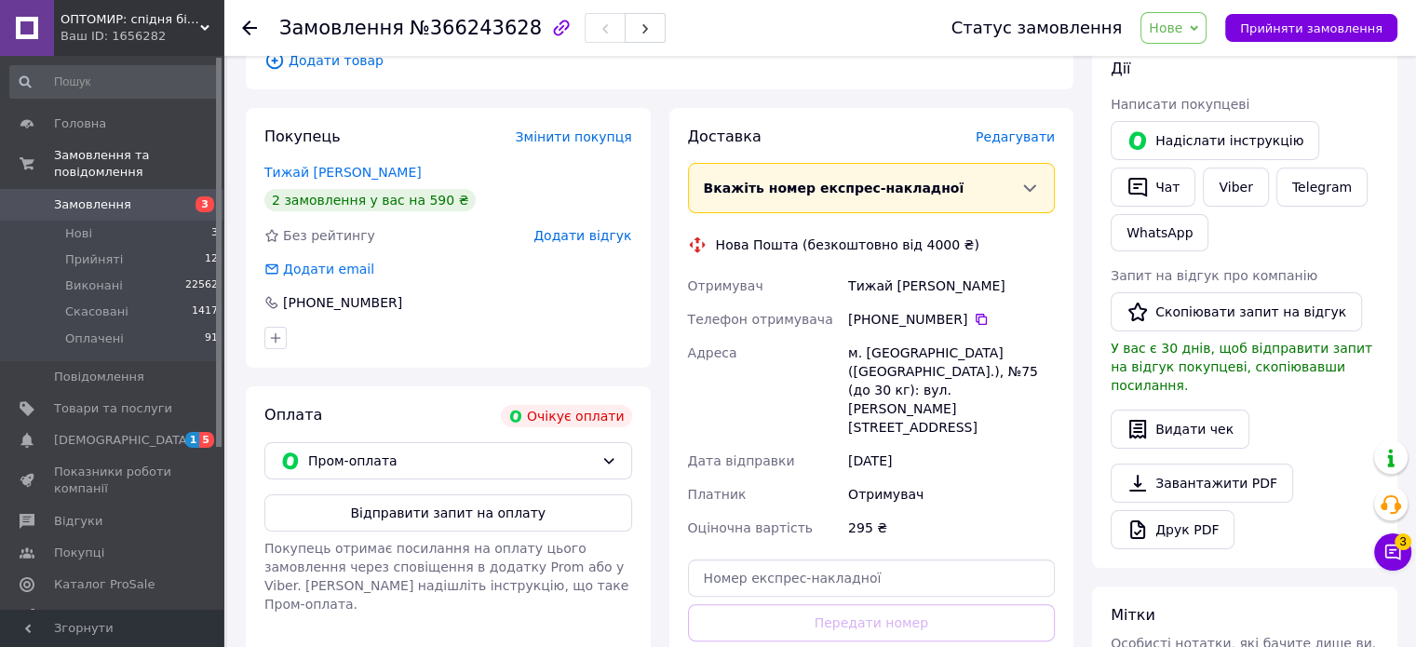
scroll to position [372, 0]
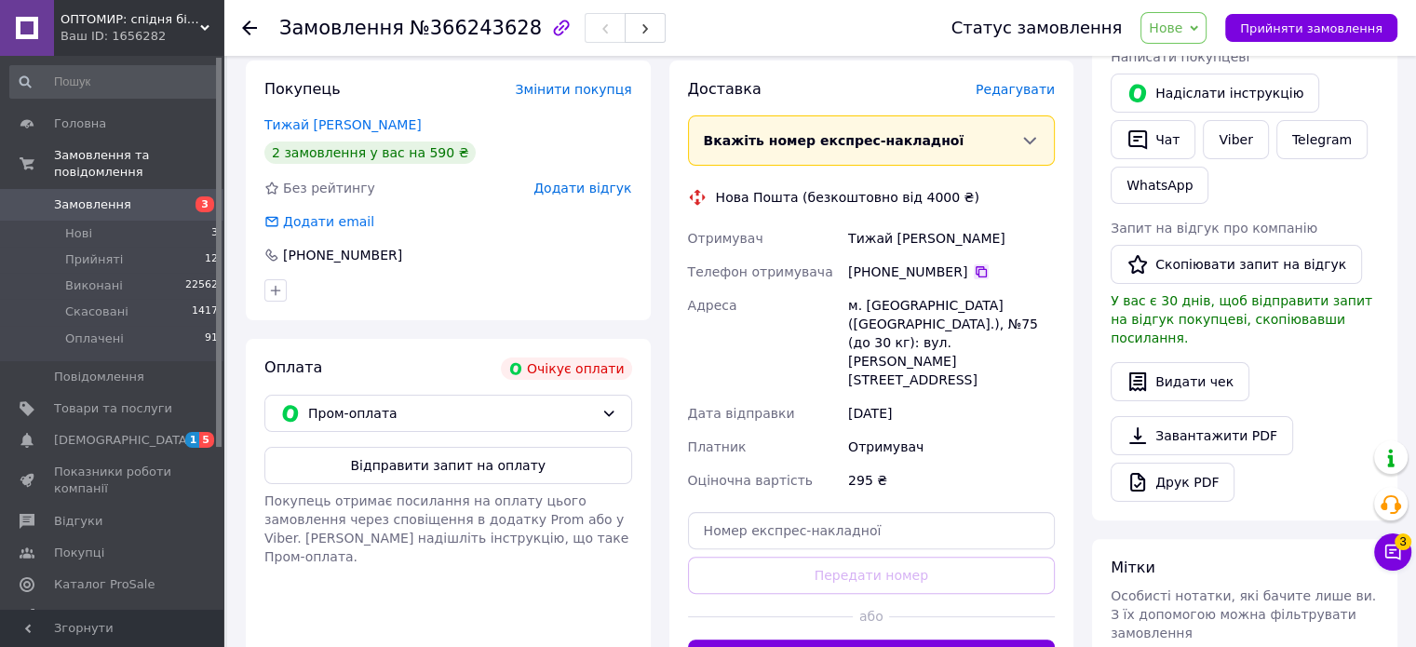
click at [976, 266] on icon at bounding box center [981, 271] width 11 height 11
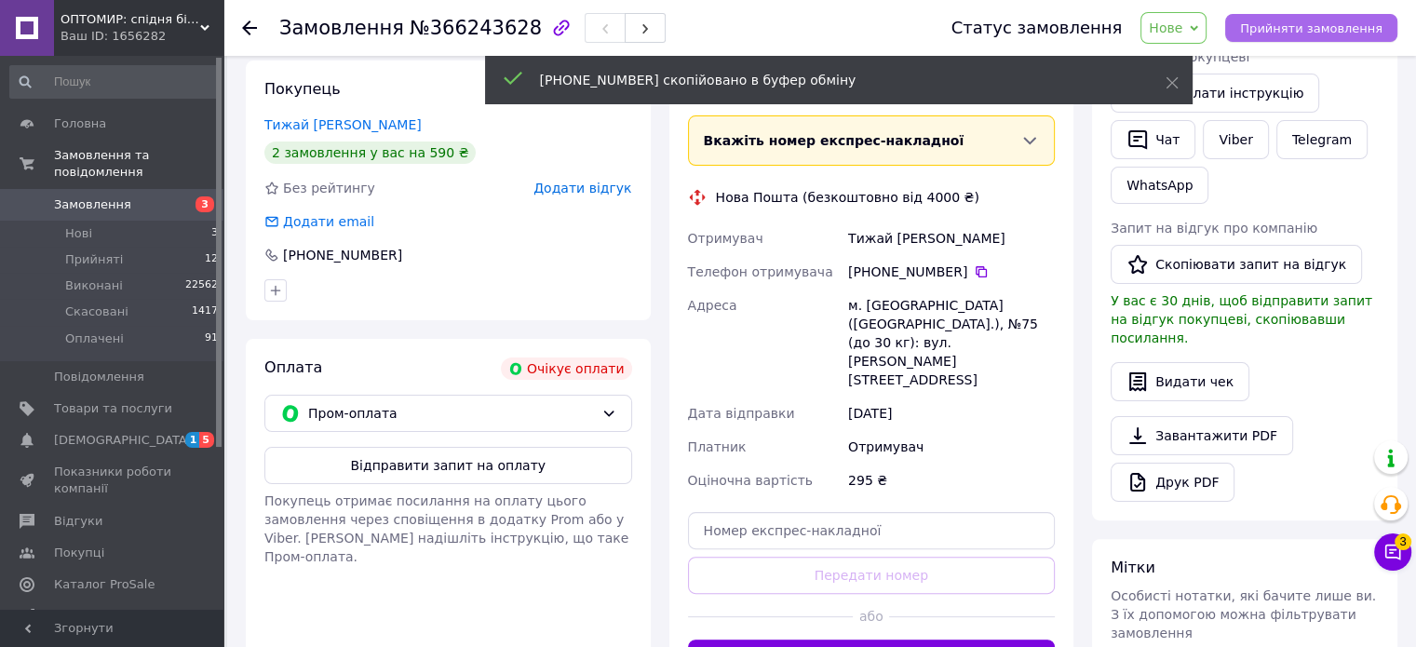
click at [1307, 29] on span "Прийняти замовлення" at bounding box center [1311, 28] width 142 height 14
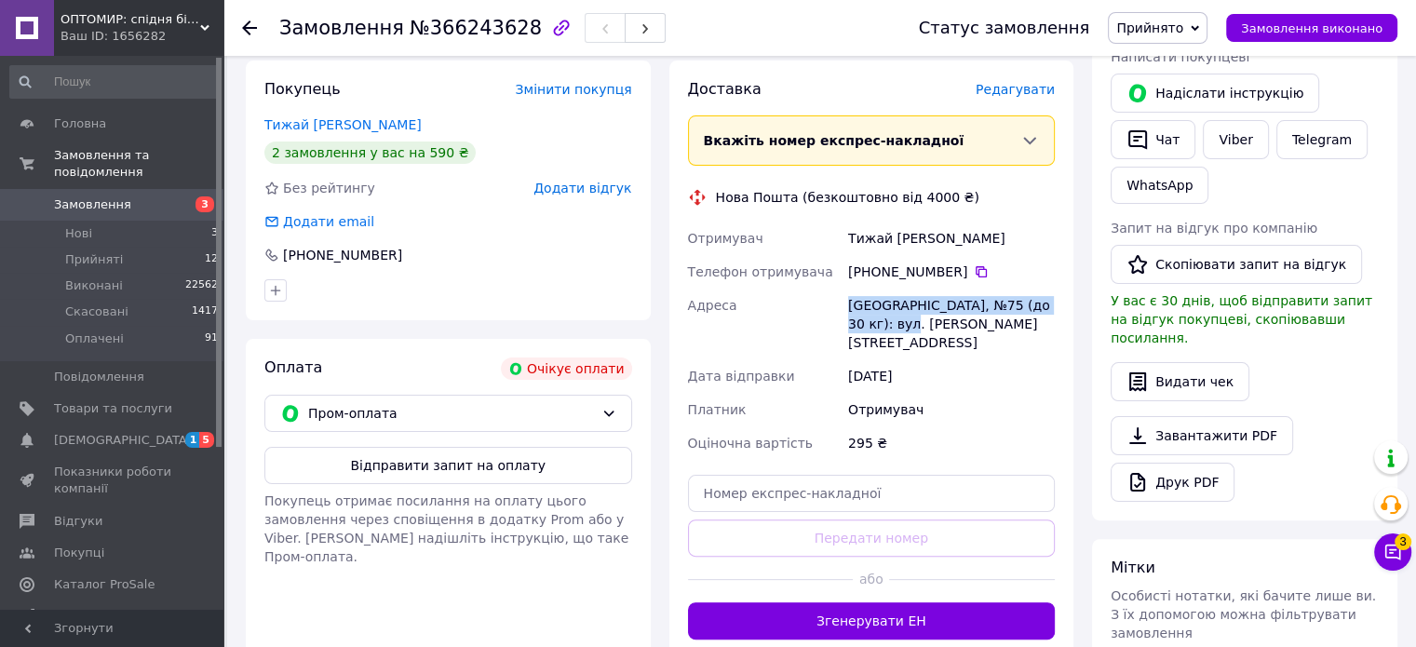
drag, startPoint x: 867, startPoint y: 301, endPoint x: 849, endPoint y: 289, distance: 21.4
click at [849, 289] on div "[GEOGRAPHIC_DATA], №75 (до 30 кг): вул. [PERSON_NAME][STREET_ADDRESS]" at bounding box center [951, 324] width 214 height 71
copy div "[GEOGRAPHIC_DATA], №75 (до 30 кг): вул. [PERSON_NAME][STREET_ADDRESS]"
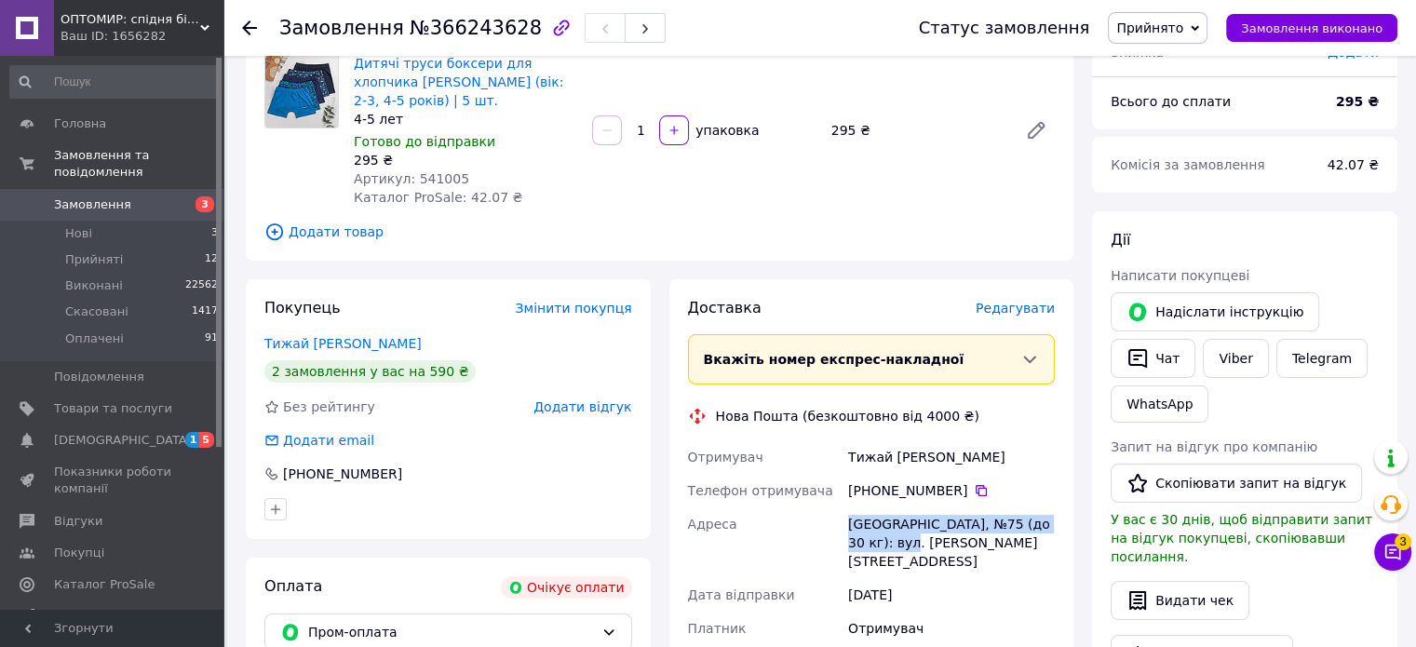
scroll to position [0, 0]
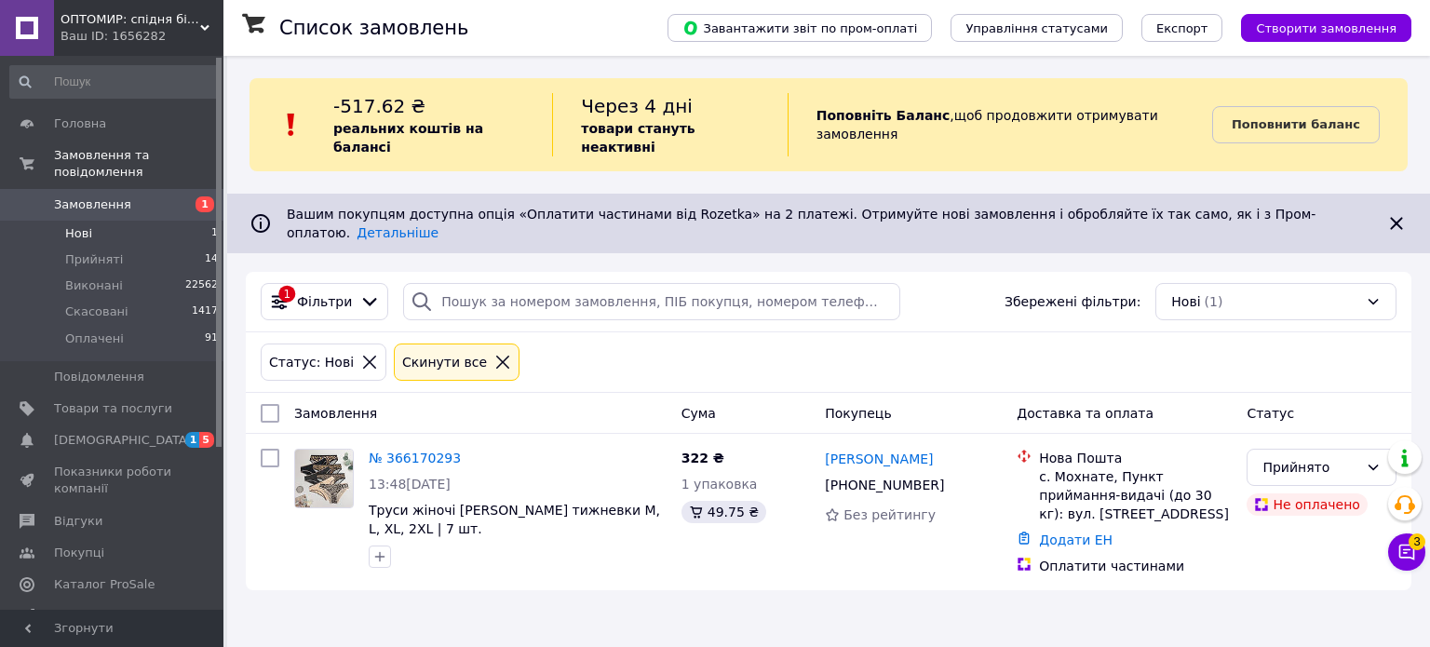
click at [149, 196] on span "Замовлення" at bounding box center [113, 204] width 118 height 17
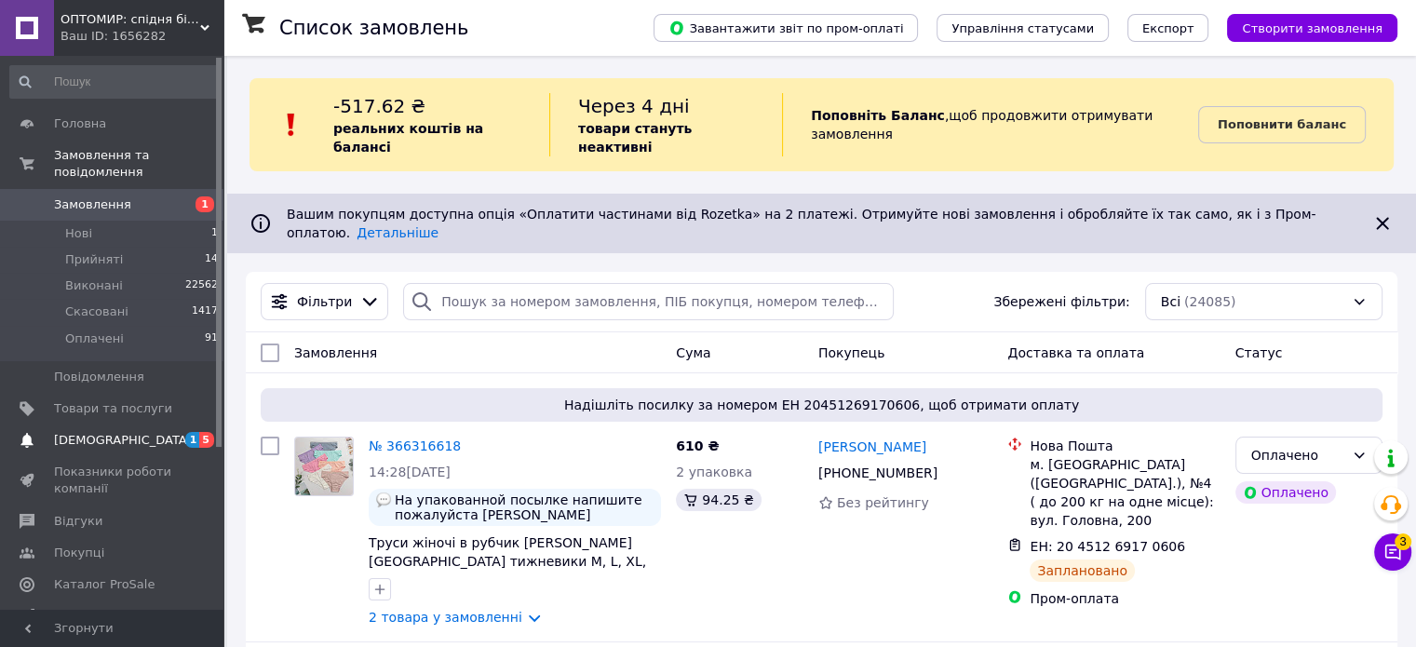
click at [153, 432] on span "[DEMOGRAPHIC_DATA]" at bounding box center [113, 440] width 118 height 17
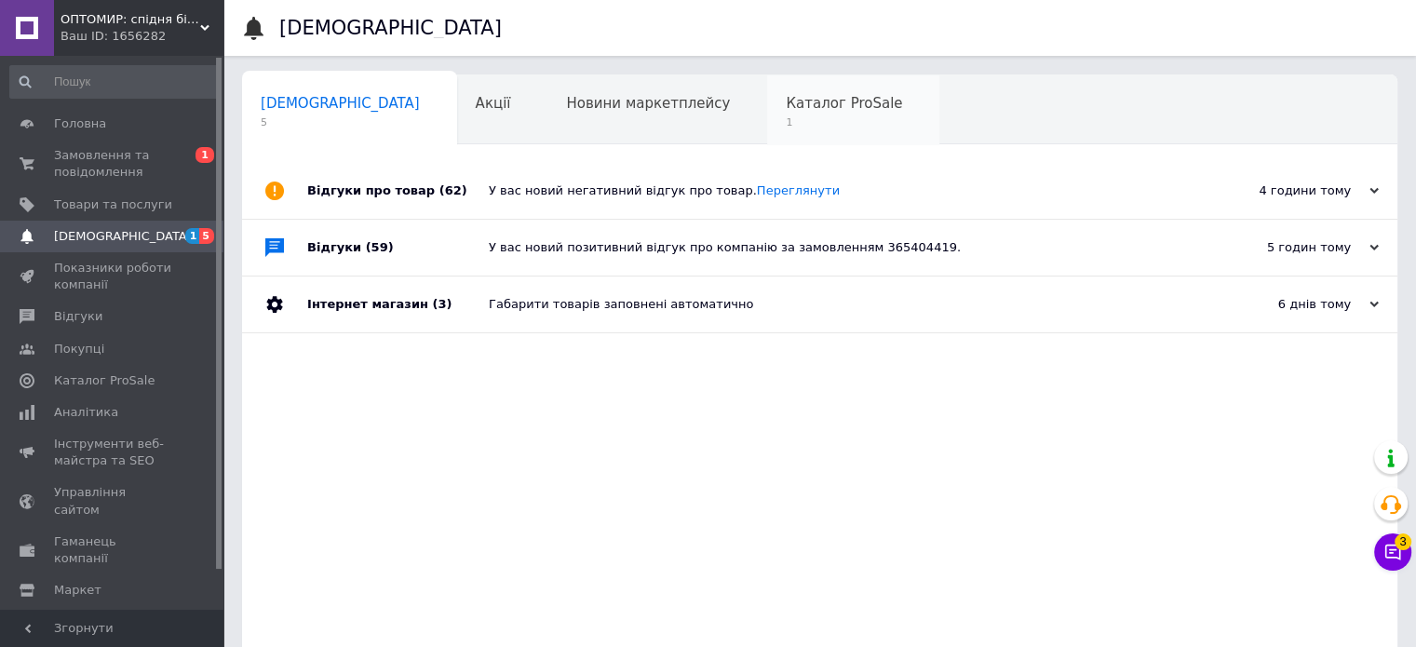
click at [793, 117] on div "Каталог ProSale 1" at bounding box center [853, 110] width 172 height 71
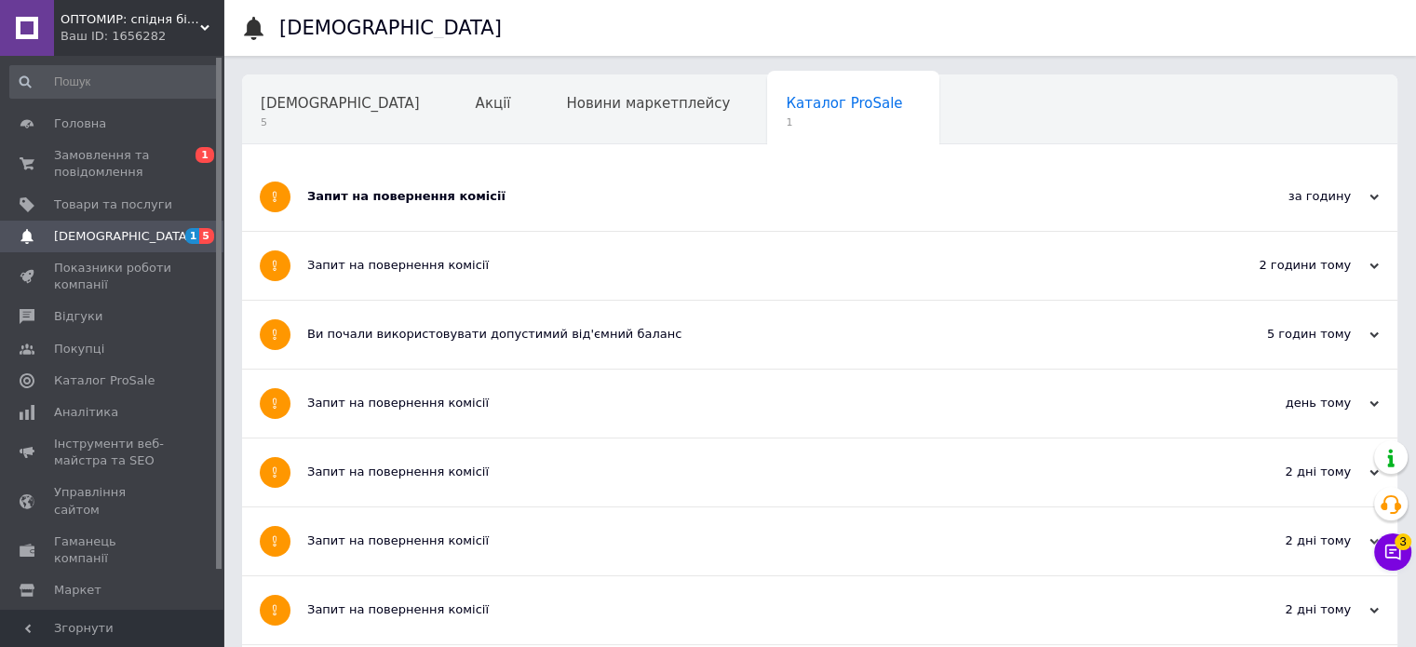
click at [585, 209] on div "Запит на повернення комісії" at bounding box center [749, 197] width 885 height 68
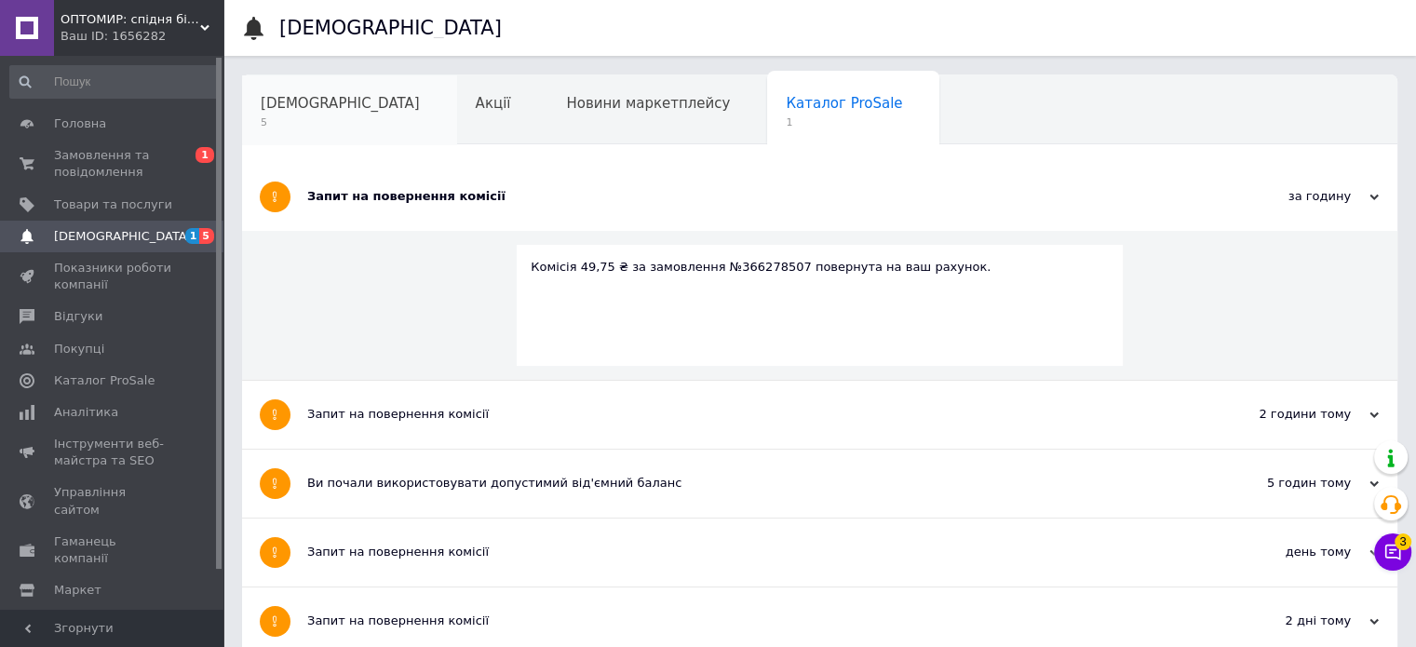
click at [311, 115] on span "5" at bounding box center [340, 122] width 159 height 14
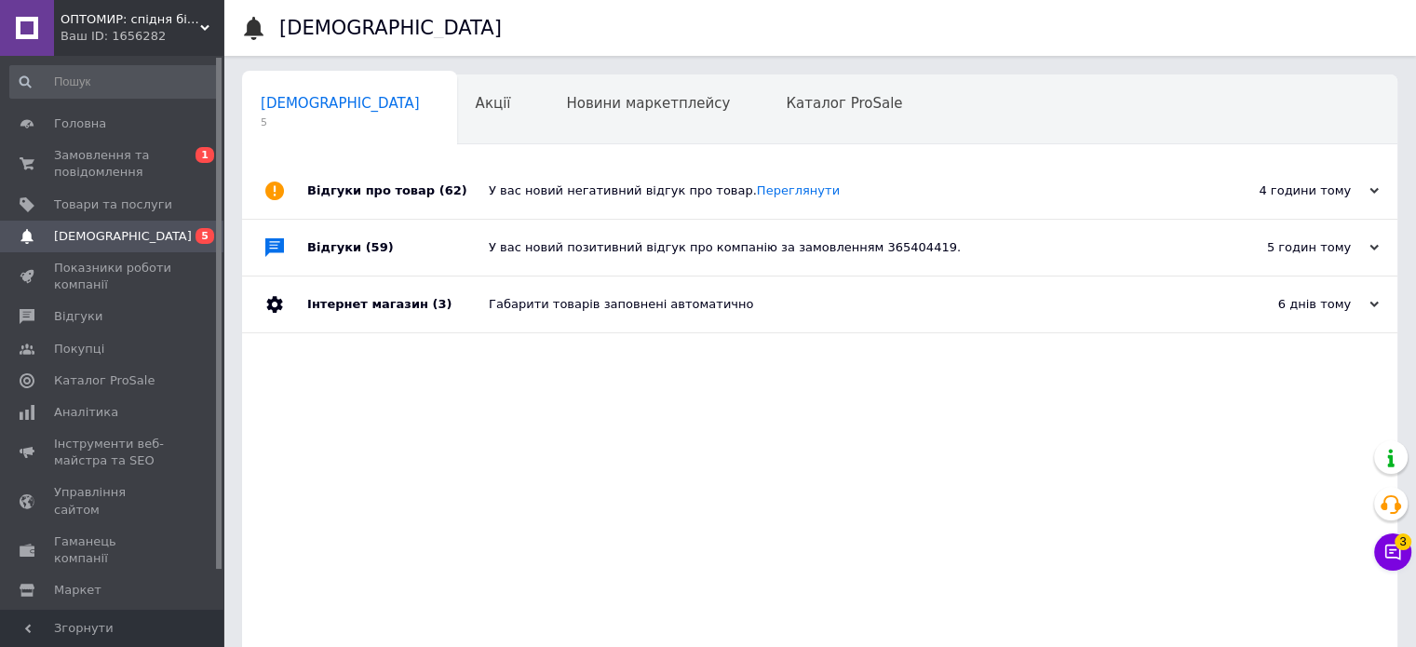
click at [920, 193] on div "У вас новий негативний відгук про товар. Переглянути" at bounding box center [841, 190] width 704 height 17
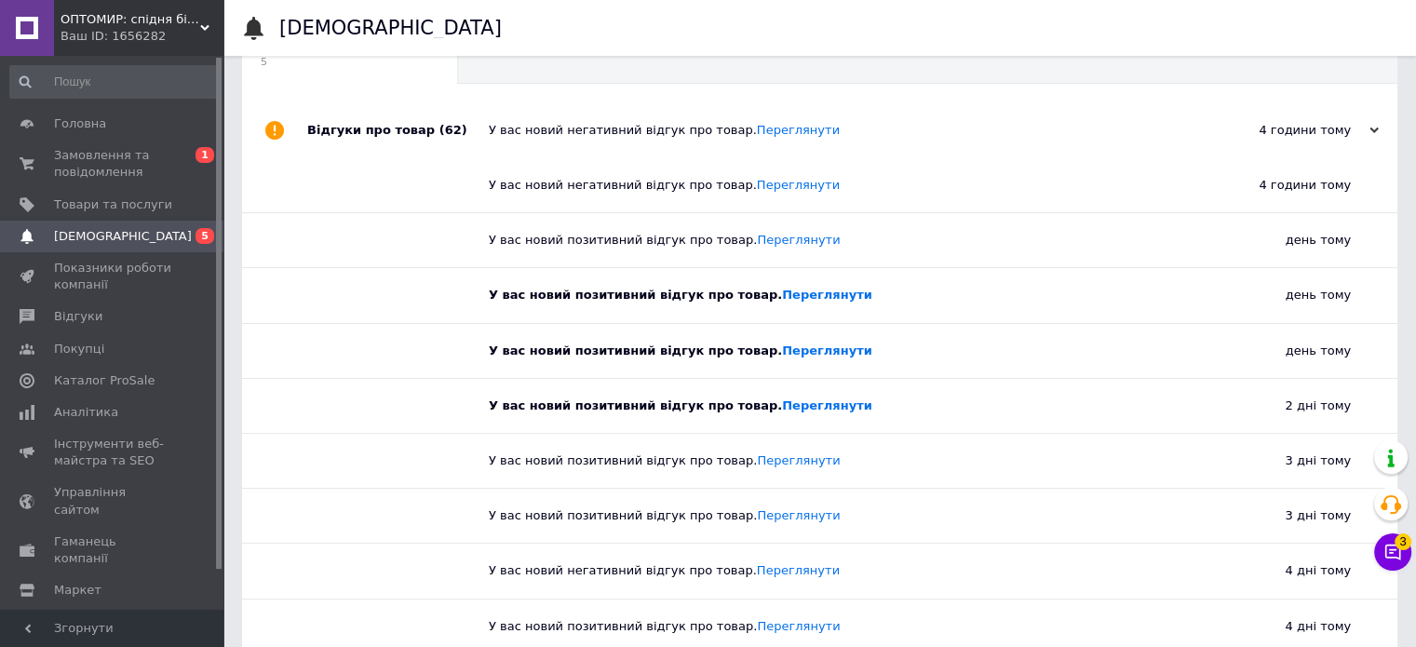
scroll to position [93, 0]
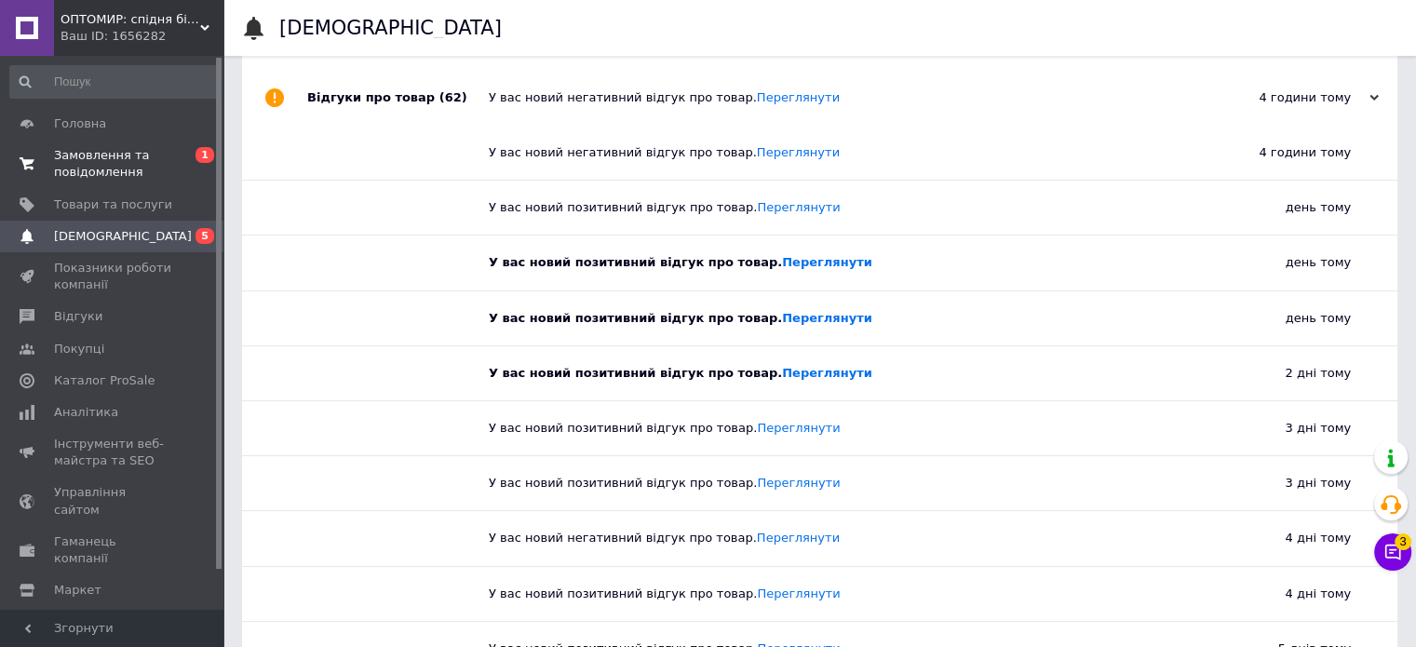
click at [101, 146] on link "Замовлення та повідомлення 0 1" at bounding box center [114, 164] width 229 height 48
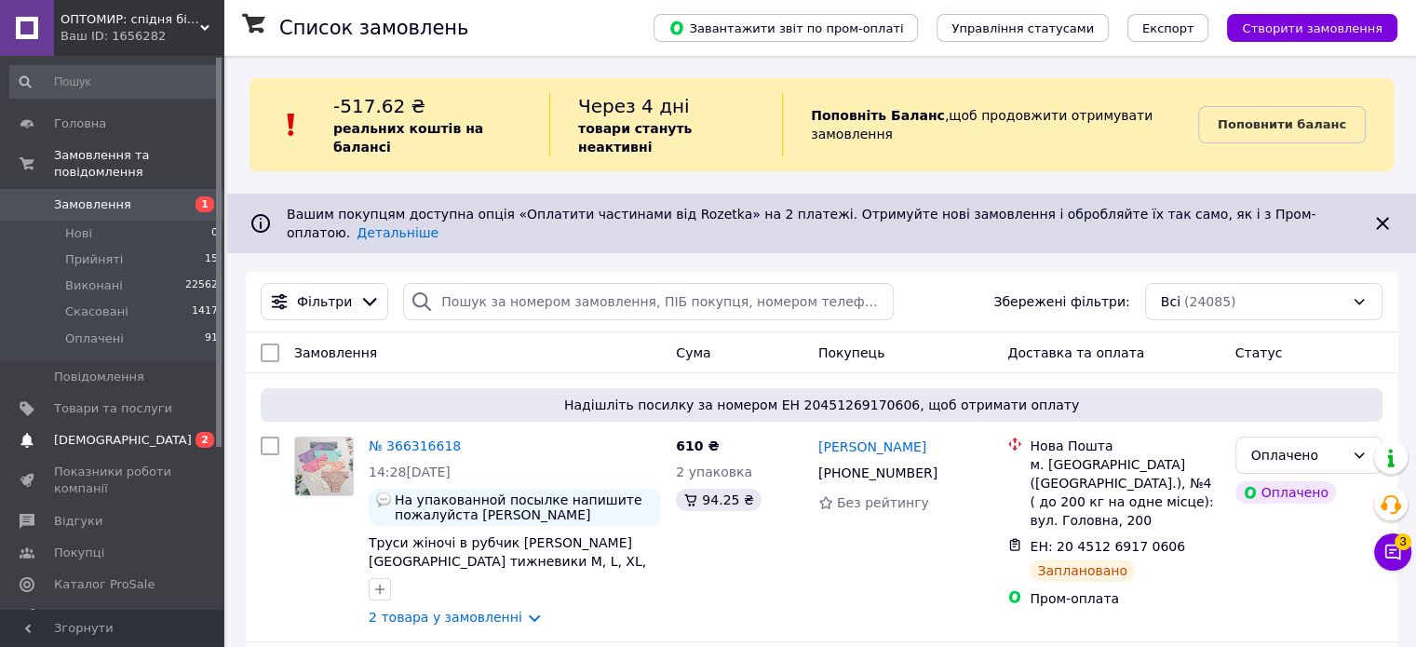
click at [128, 432] on span "[DEMOGRAPHIC_DATA]" at bounding box center [113, 440] width 118 height 17
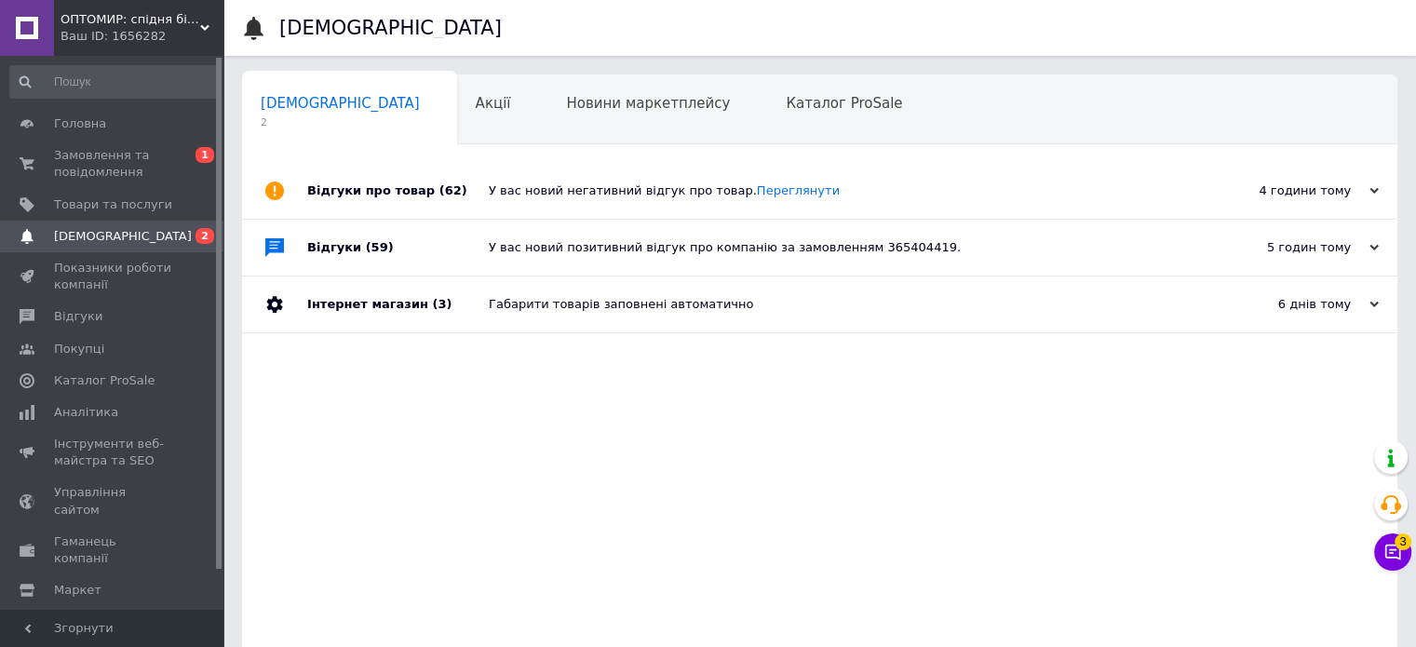
click at [980, 244] on div "У вас новий позитивний відгук про компанію за замовленням 365404419." at bounding box center [841, 247] width 704 height 17
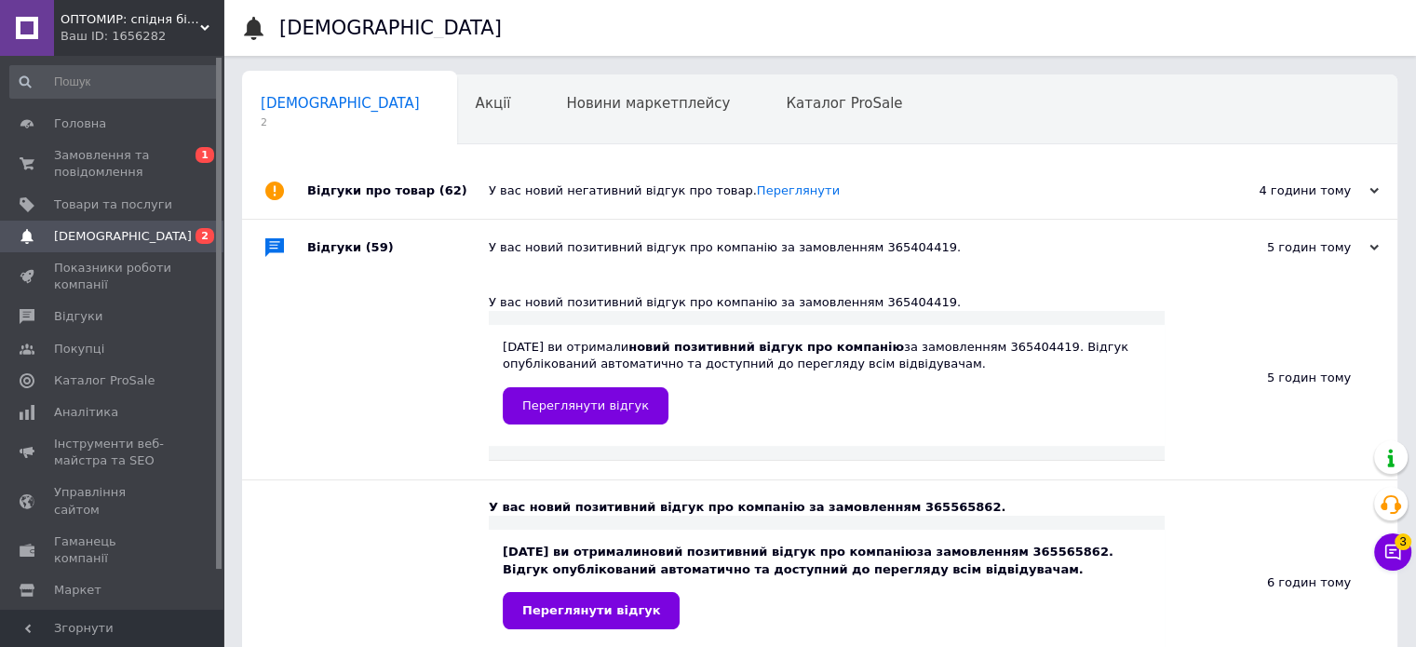
click at [980, 244] on div "У вас новий позитивний відгук про компанію за замовленням 365404419." at bounding box center [841, 247] width 704 height 17
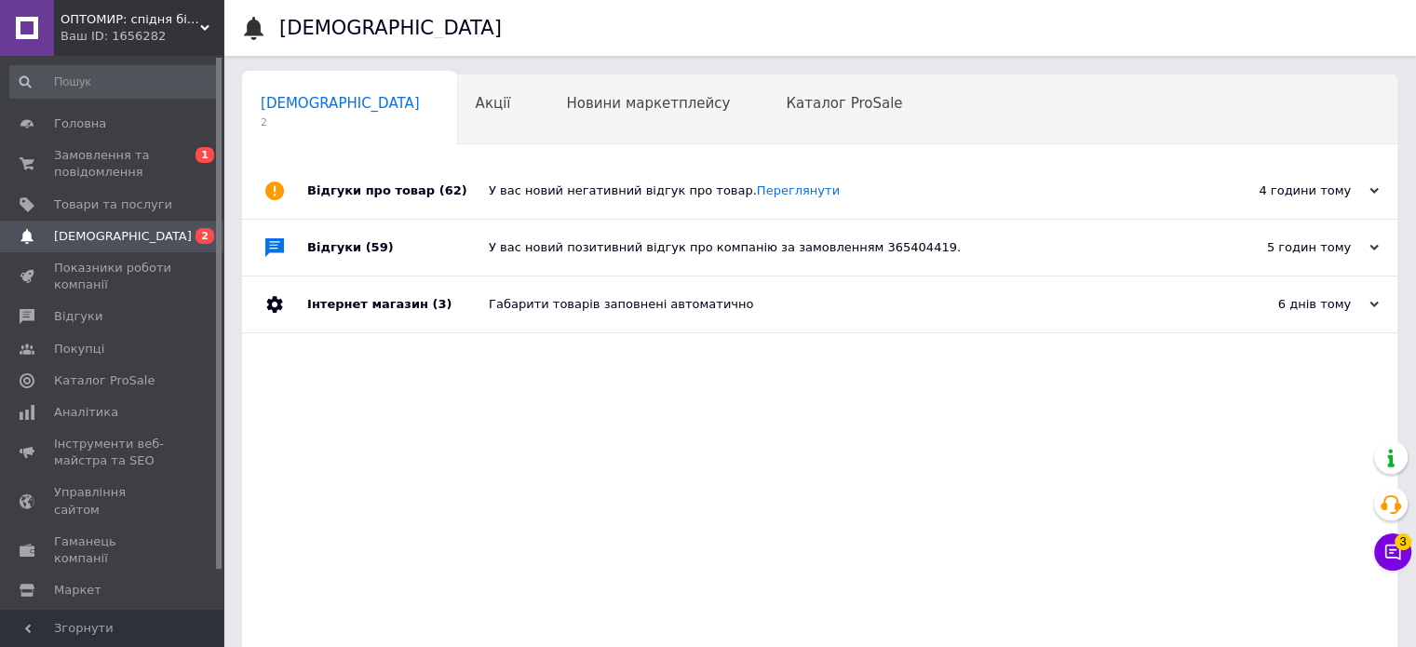
click at [948, 303] on div "Габарити товарів заповнені автоматично" at bounding box center [841, 304] width 704 height 17
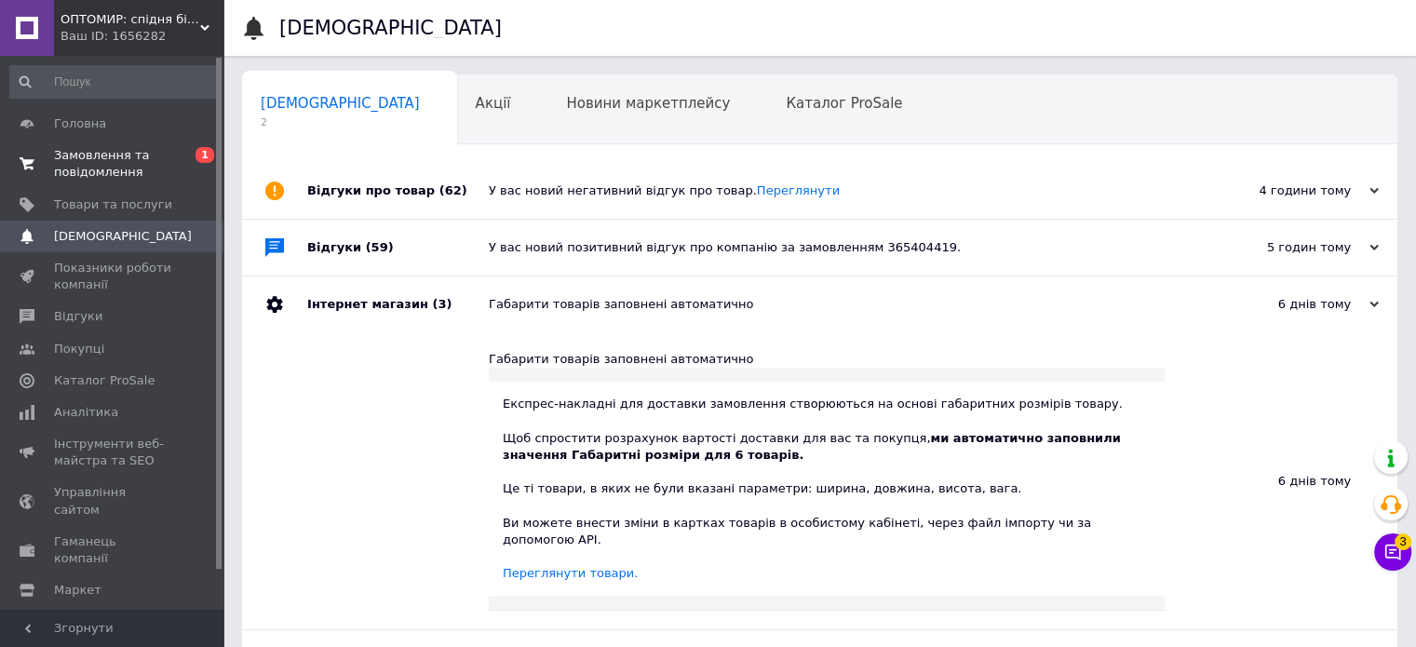
click at [83, 169] on span "Замовлення та повідомлення" at bounding box center [113, 164] width 118 height 34
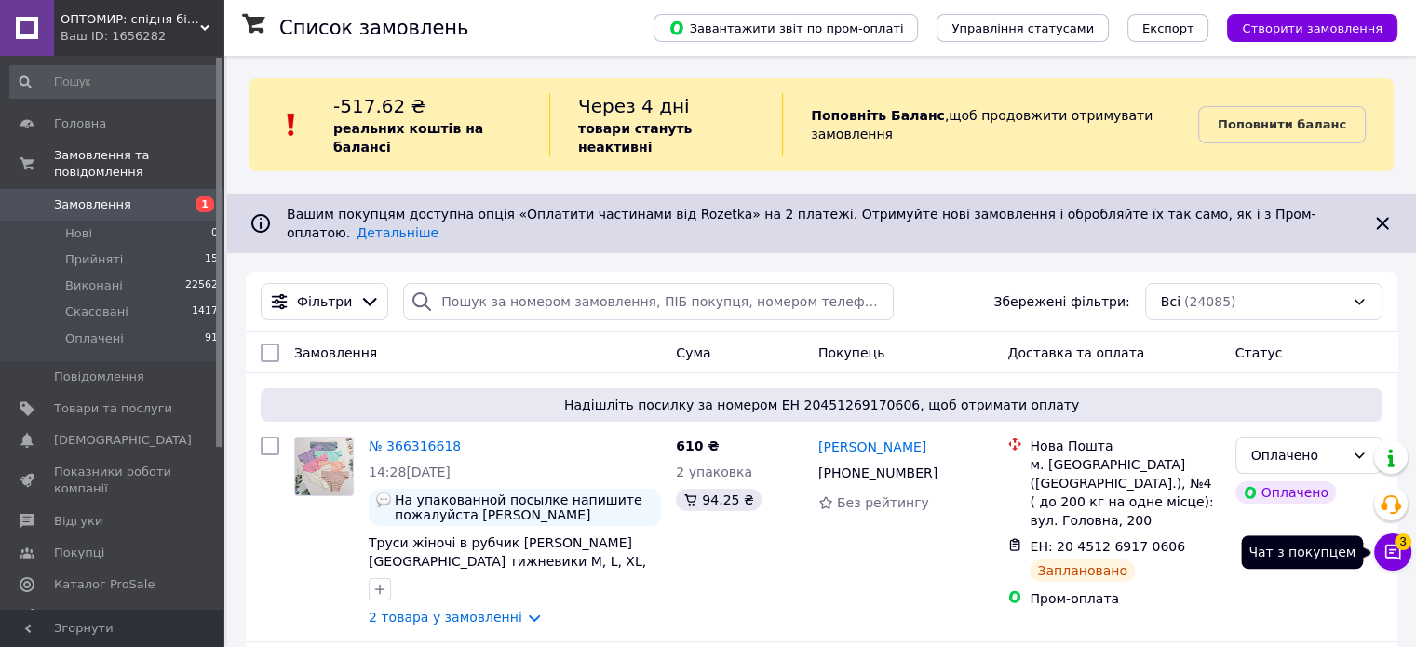
click at [1396, 560] on icon at bounding box center [1392, 552] width 19 height 19
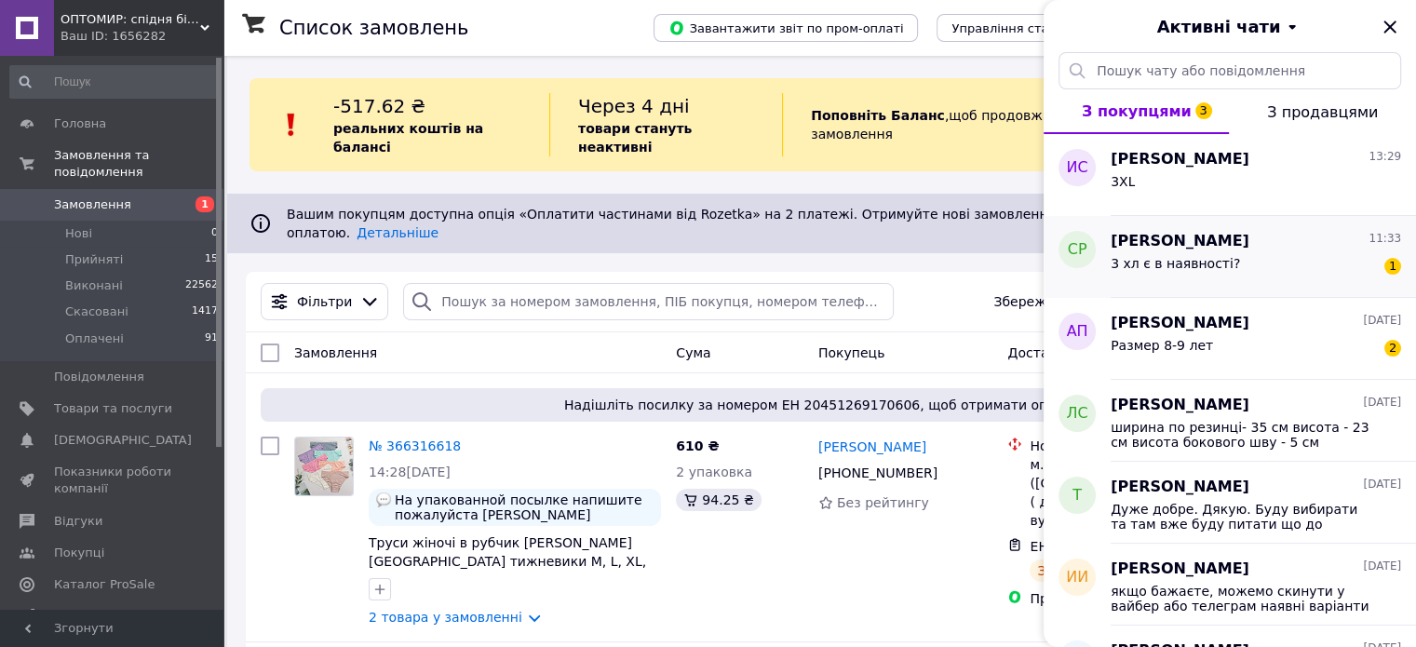
click at [1282, 262] on div "3 хл є в наявності? 1" at bounding box center [1256, 267] width 290 height 30
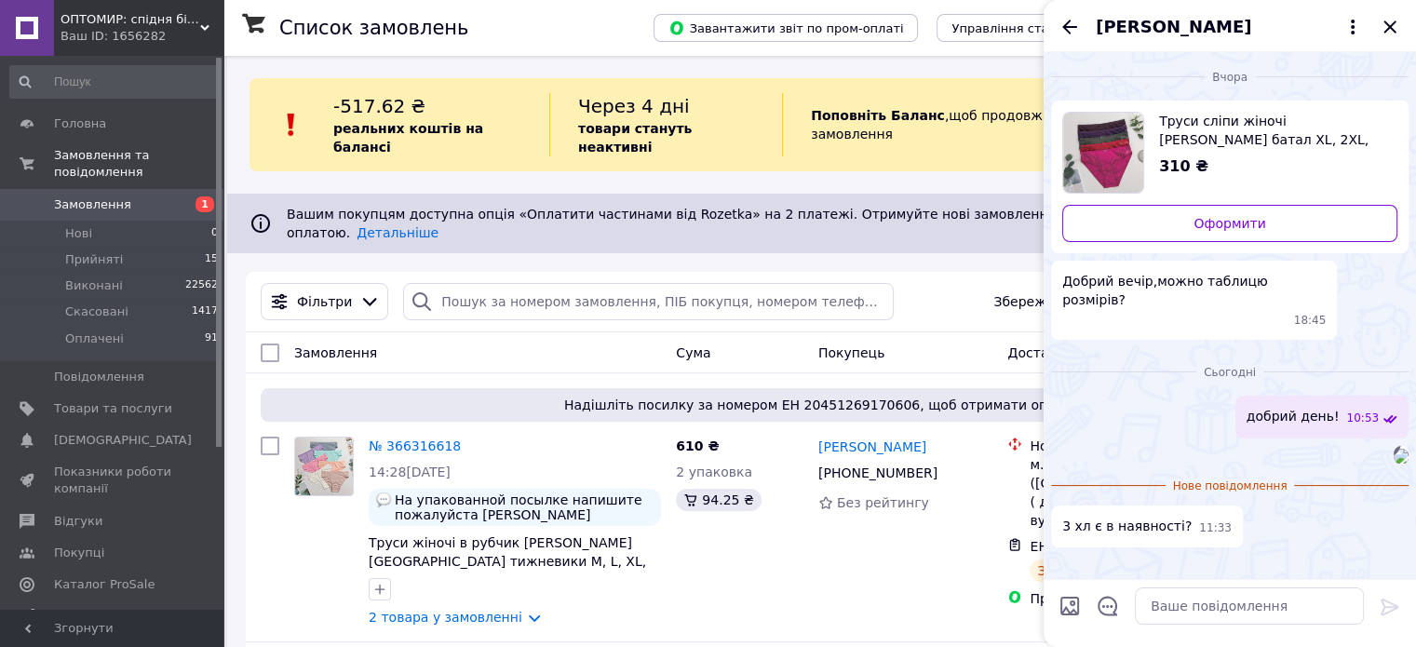
click at [1119, 129] on img "Переглянути товар" at bounding box center [1103, 153] width 80 height 80
click at [1181, 608] on textarea at bounding box center [1249, 605] width 229 height 37
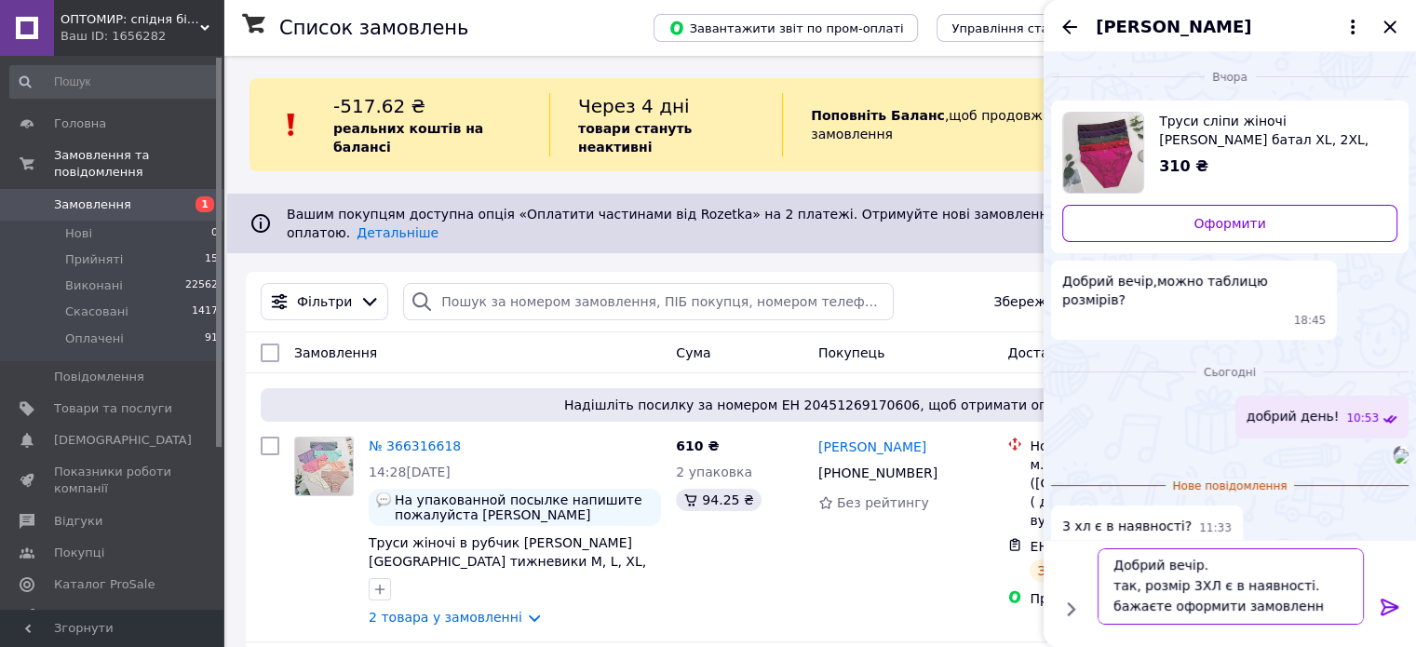
scroll to position [1, 0]
type textarea "Добрий вечір. так, розмір 3ХЛ є в наявності. бажаєте оформити замовлення?"
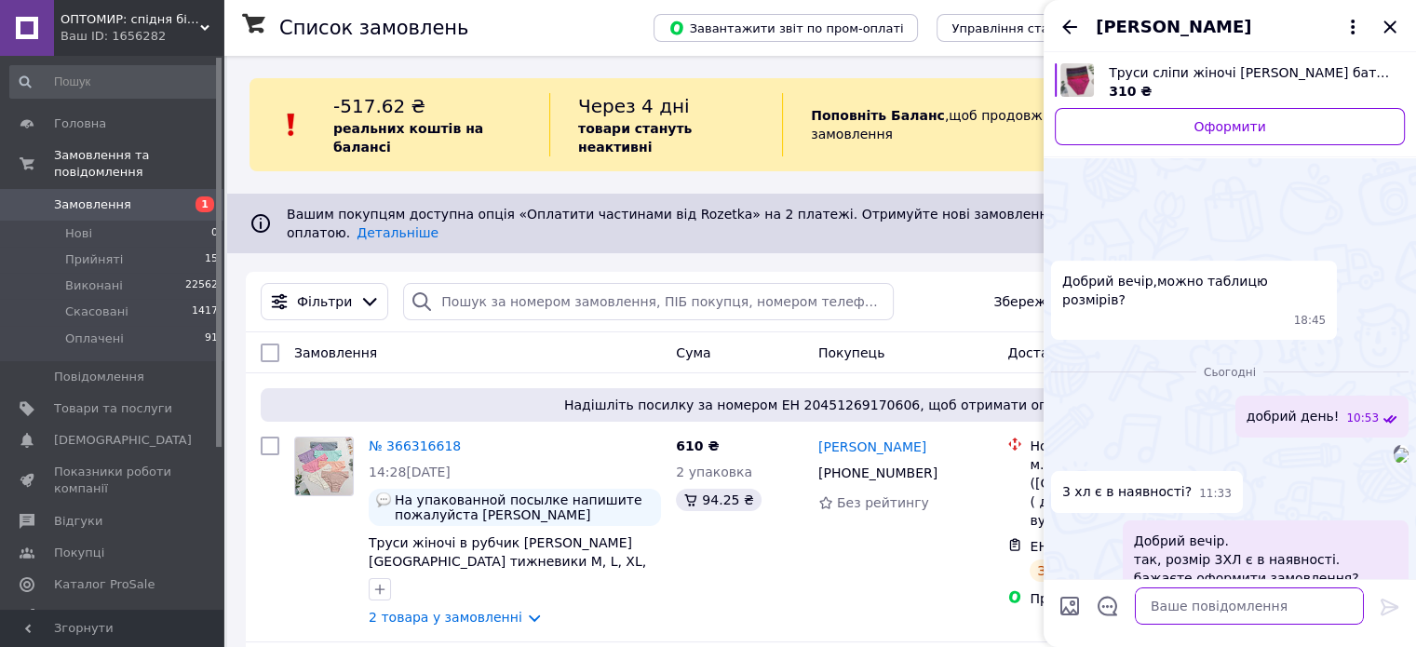
scroll to position [289, 0]
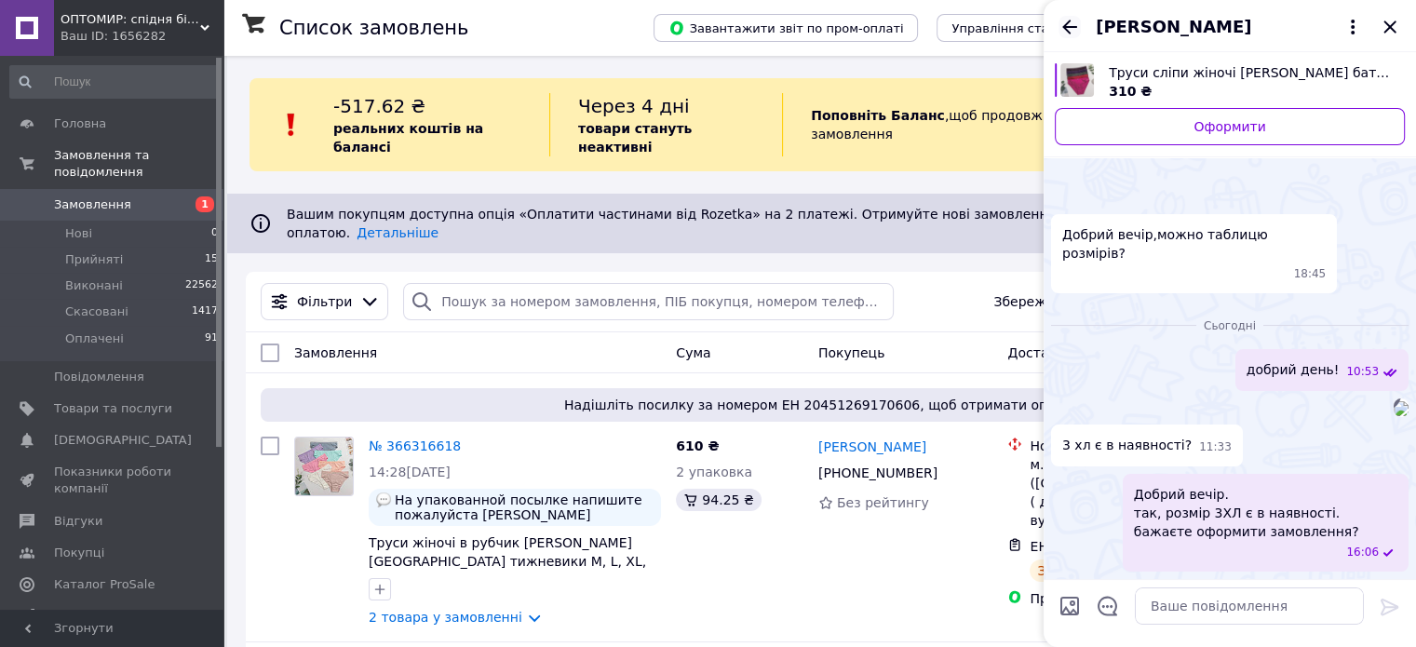
click at [1070, 21] on icon "Назад" at bounding box center [1069, 27] width 15 height 14
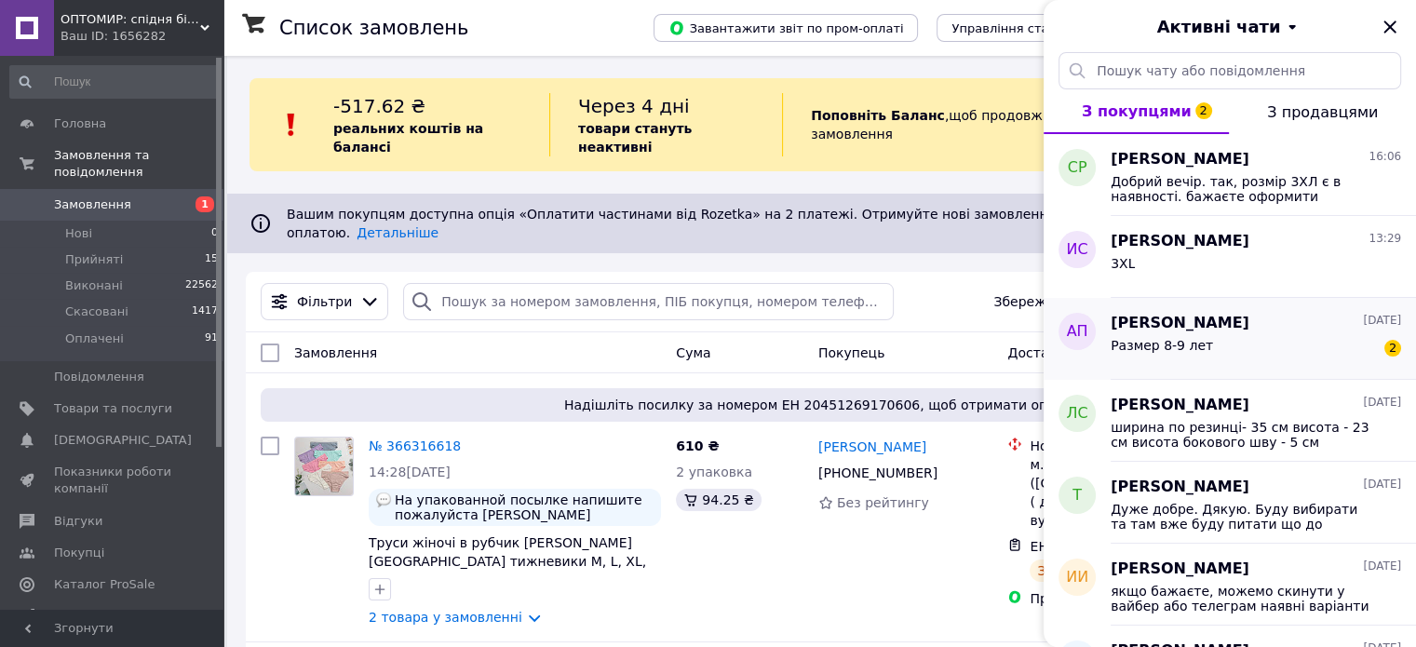
click at [1331, 347] on div "Размер 8-9 лет 2" at bounding box center [1256, 349] width 290 height 30
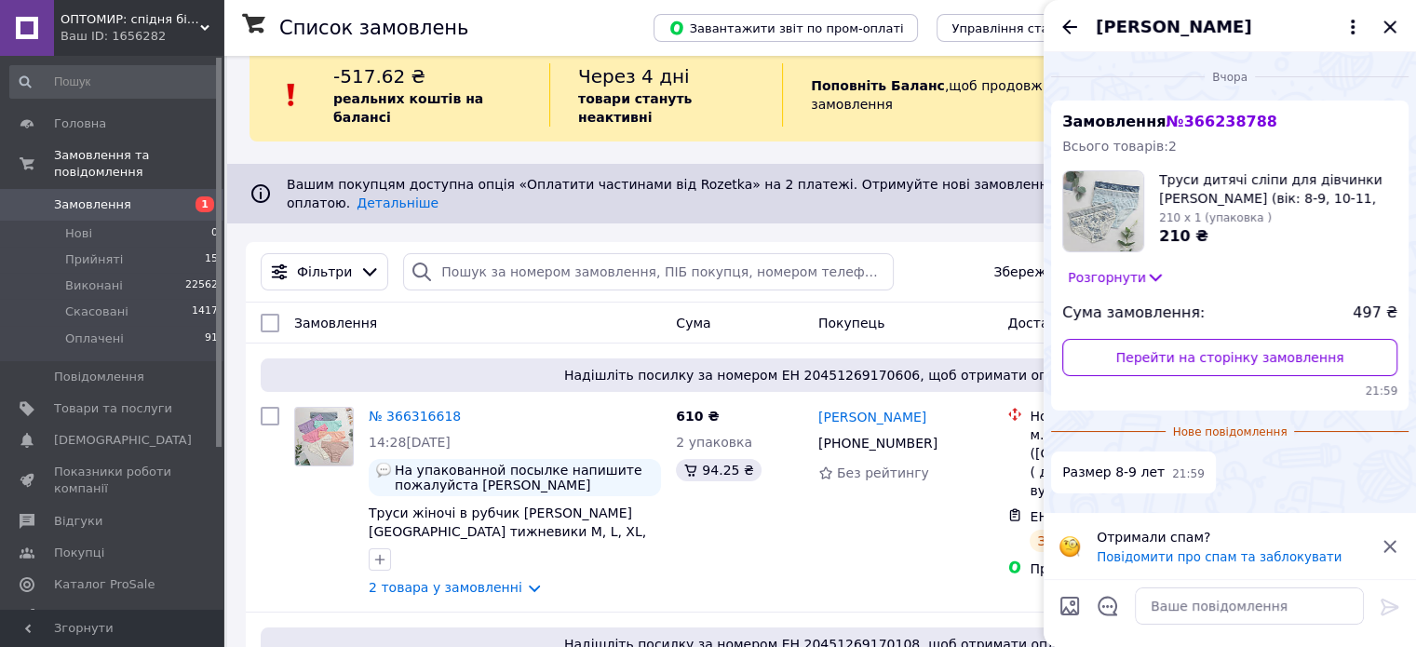
scroll to position [0, 0]
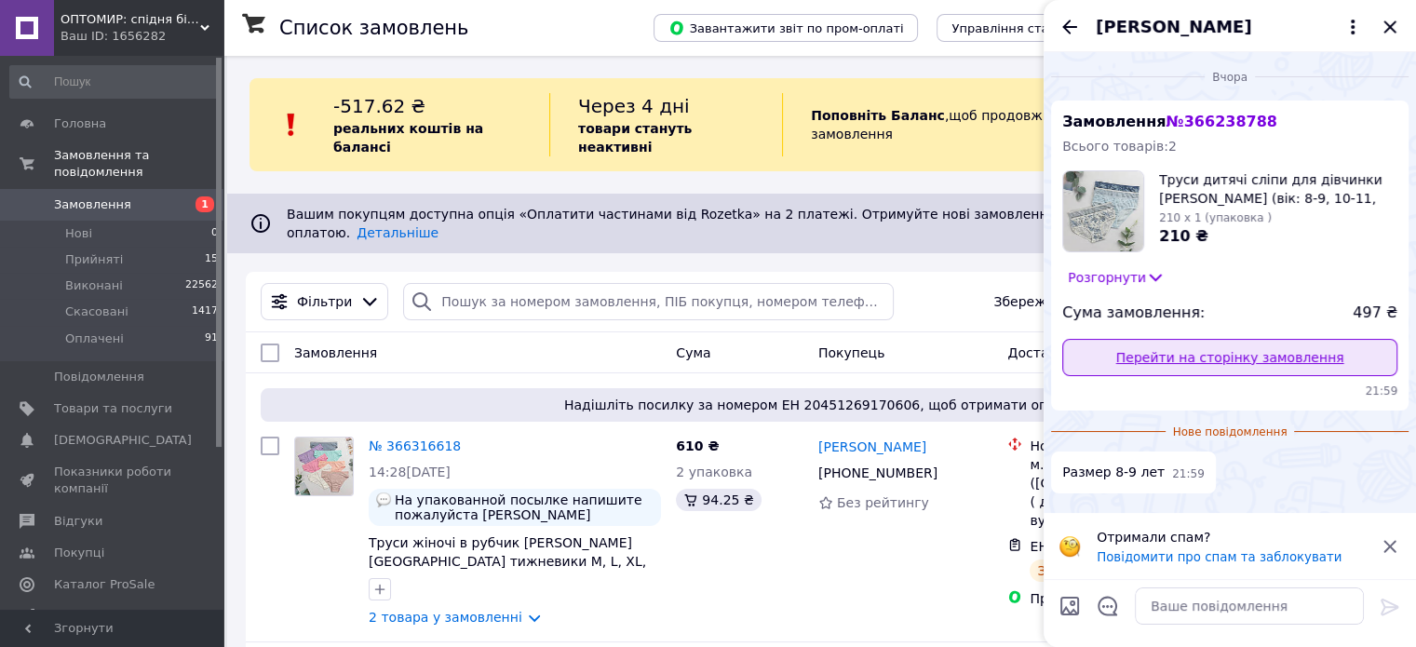
click at [1220, 357] on link "Перейти на сторінку замовлення" at bounding box center [1229, 357] width 335 height 37
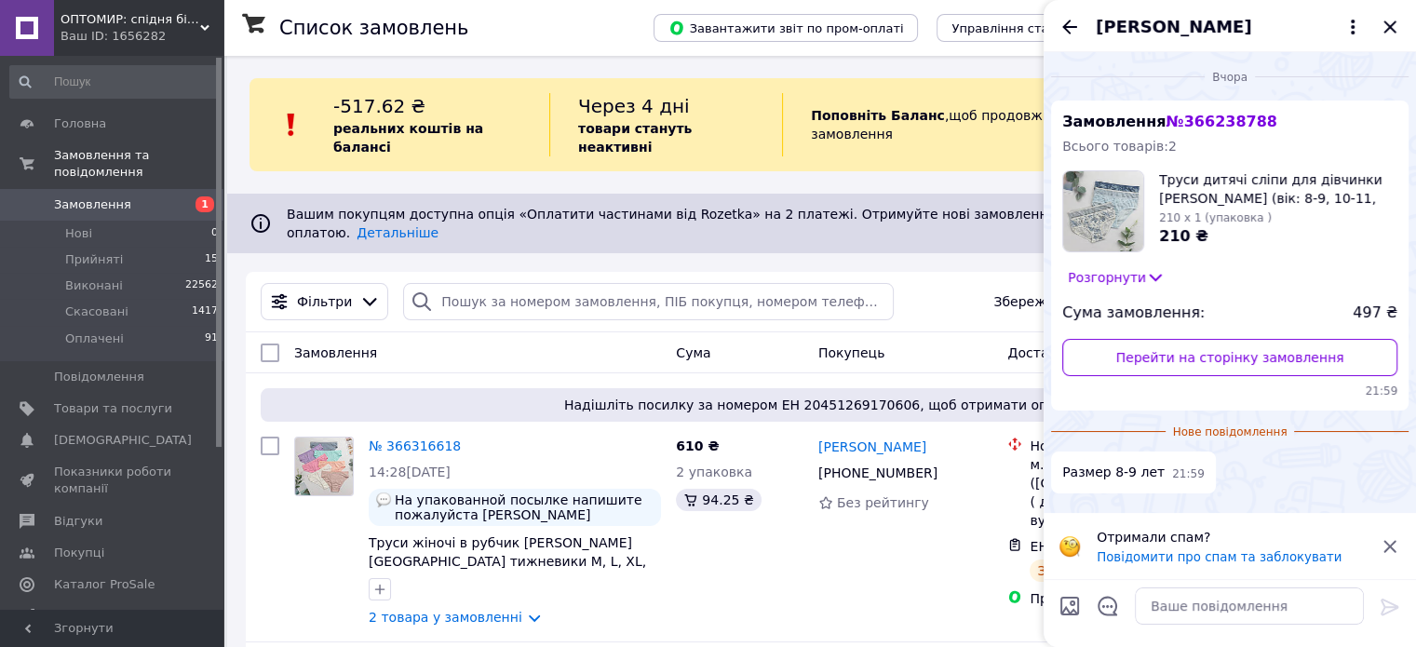
click at [1068, 25] on icon "Назад" at bounding box center [1070, 27] width 22 height 22
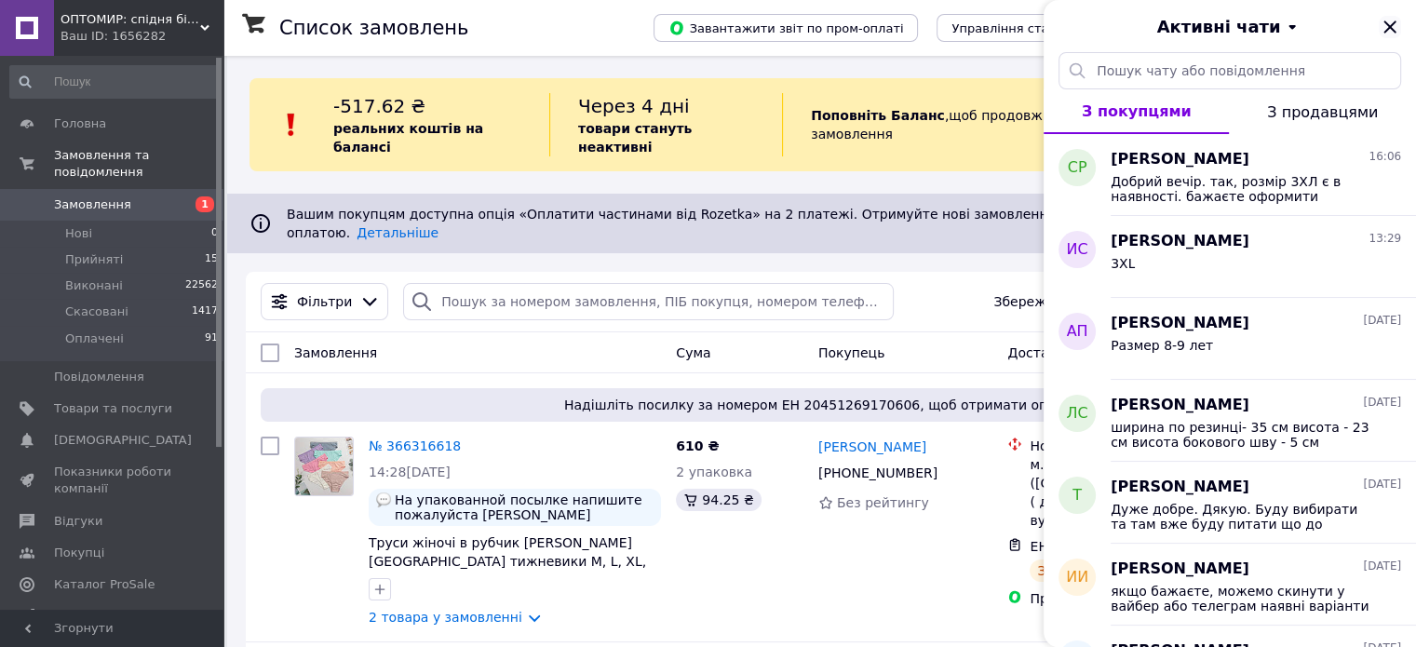
click at [1390, 29] on icon "Закрити" at bounding box center [1389, 26] width 12 height 12
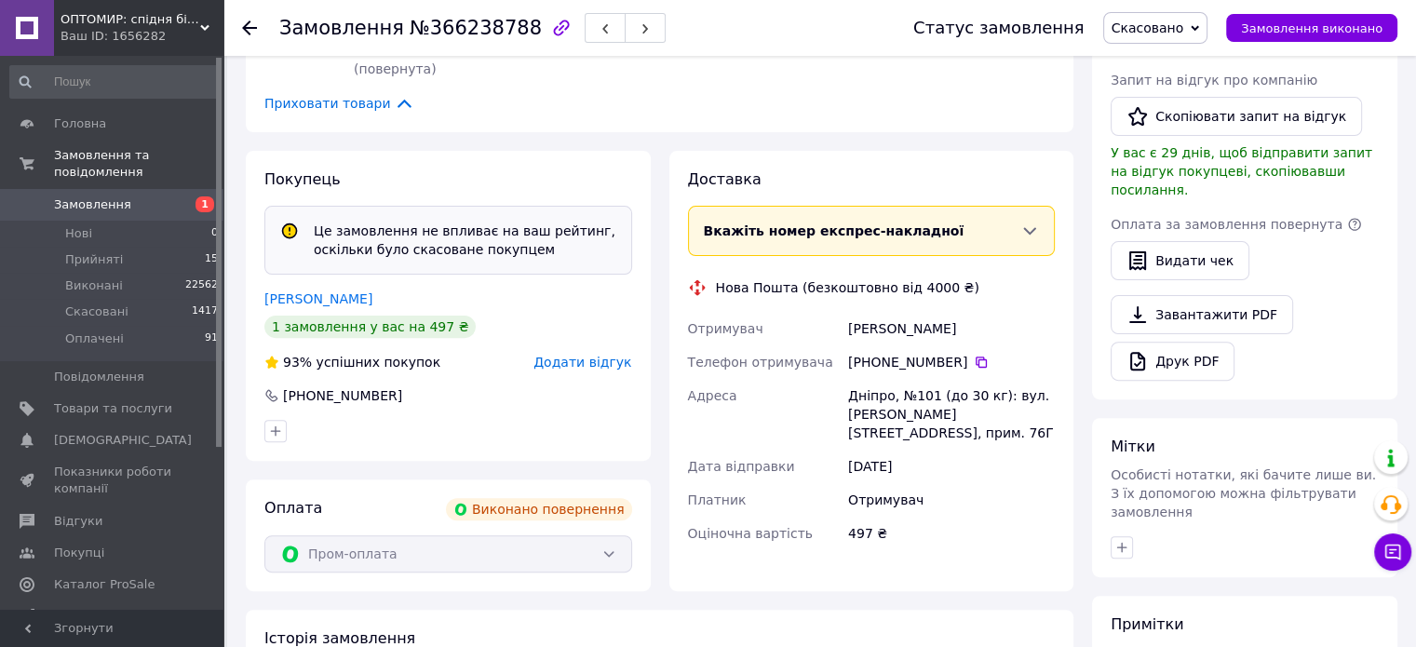
scroll to position [559, 0]
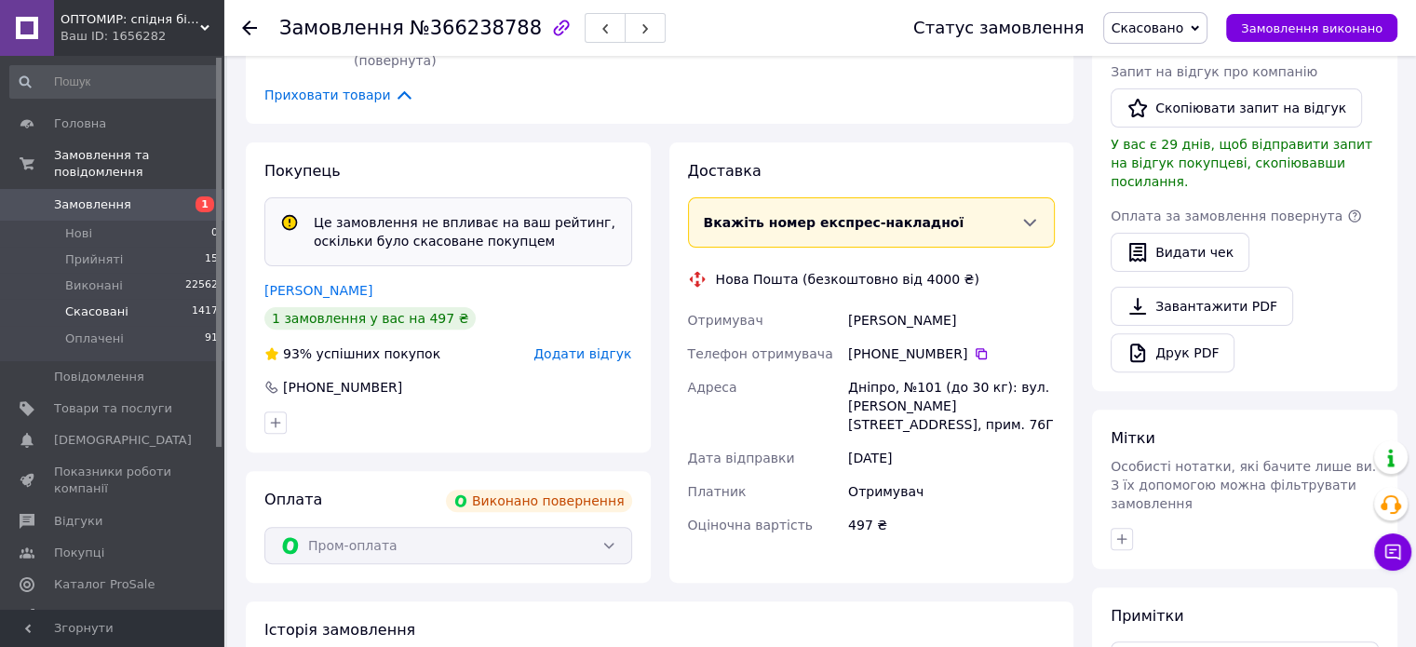
click at [128, 299] on li "Скасовані 1417" at bounding box center [114, 312] width 229 height 26
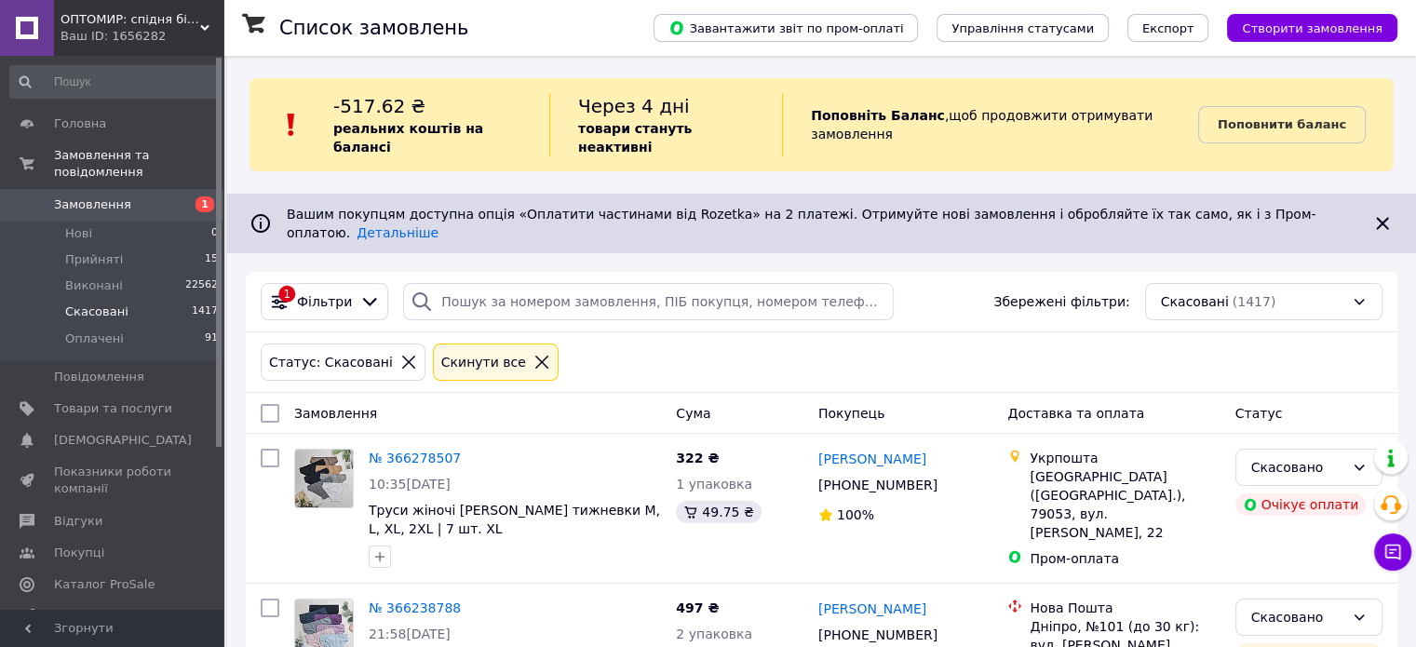
click at [104, 196] on span "Замовлення" at bounding box center [92, 204] width 77 height 17
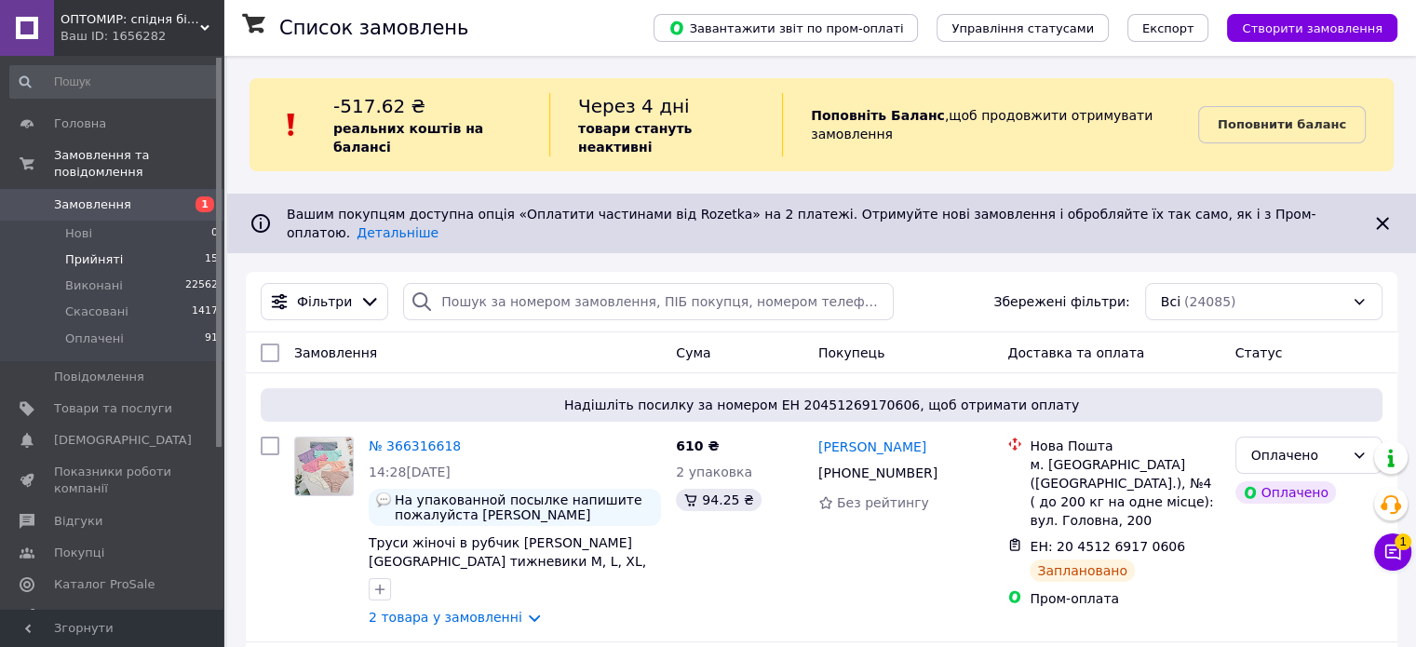
click at [122, 247] on li "Прийняті 15" at bounding box center [114, 260] width 229 height 26
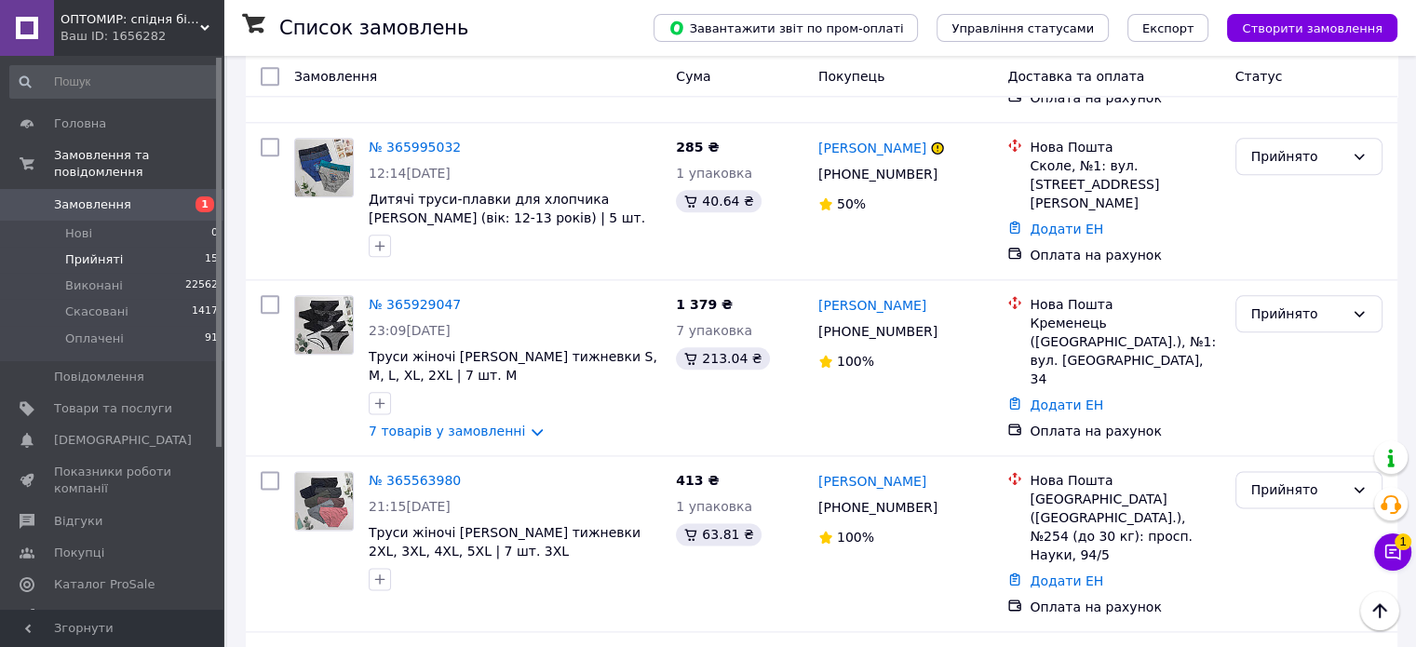
scroll to position [2326, 0]
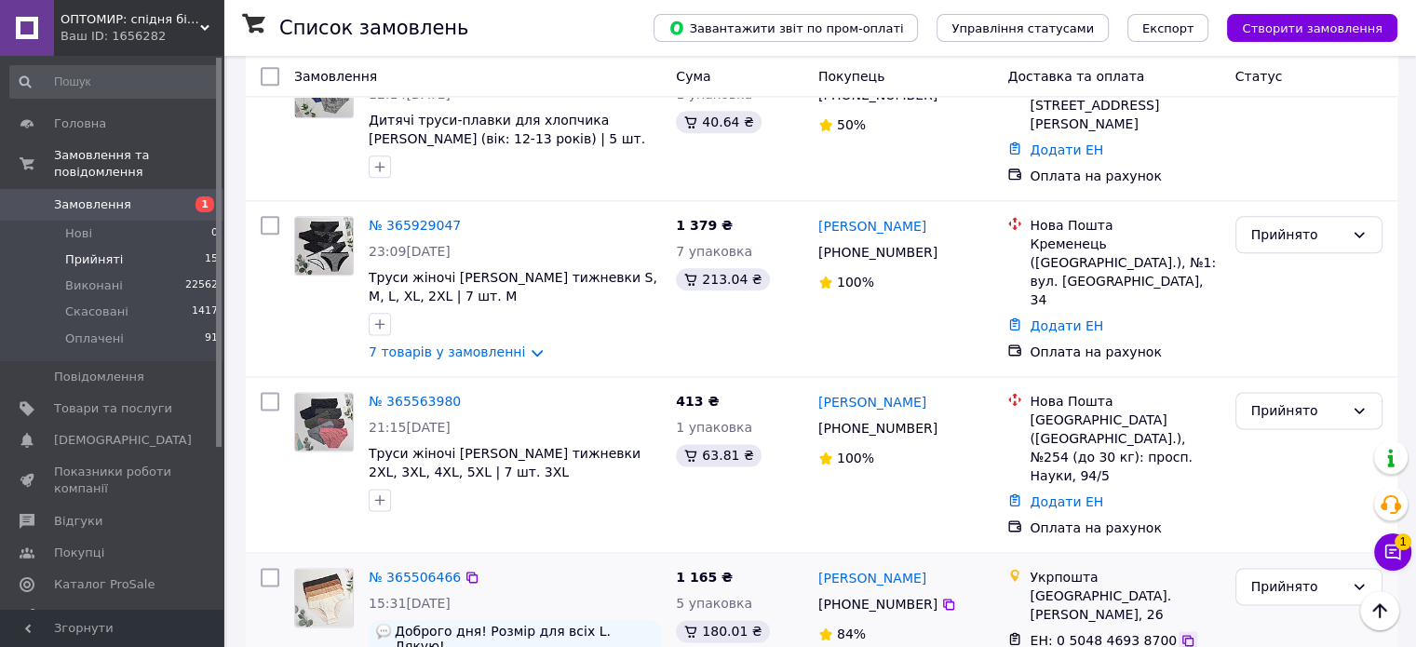
click at [1180, 633] on icon at bounding box center [1187, 640] width 15 height 15
click at [1273, 576] on div "Прийнято" at bounding box center [1297, 586] width 93 height 20
click at [1283, 532] on li "Скасовано" at bounding box center [1307, 528] width 145 height 34
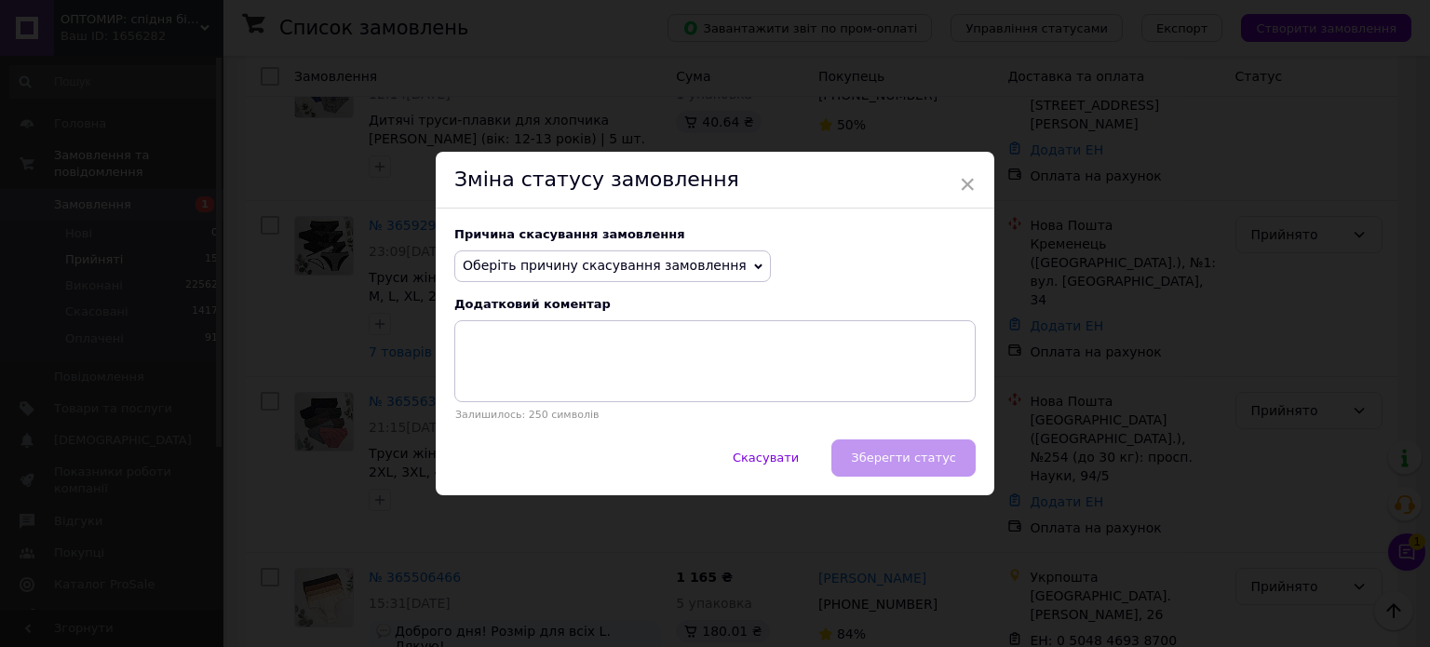
click at [608, 270] on span "Оберіть причину скасування замовлення" at bounding box center [605, 265] width 284 height 15
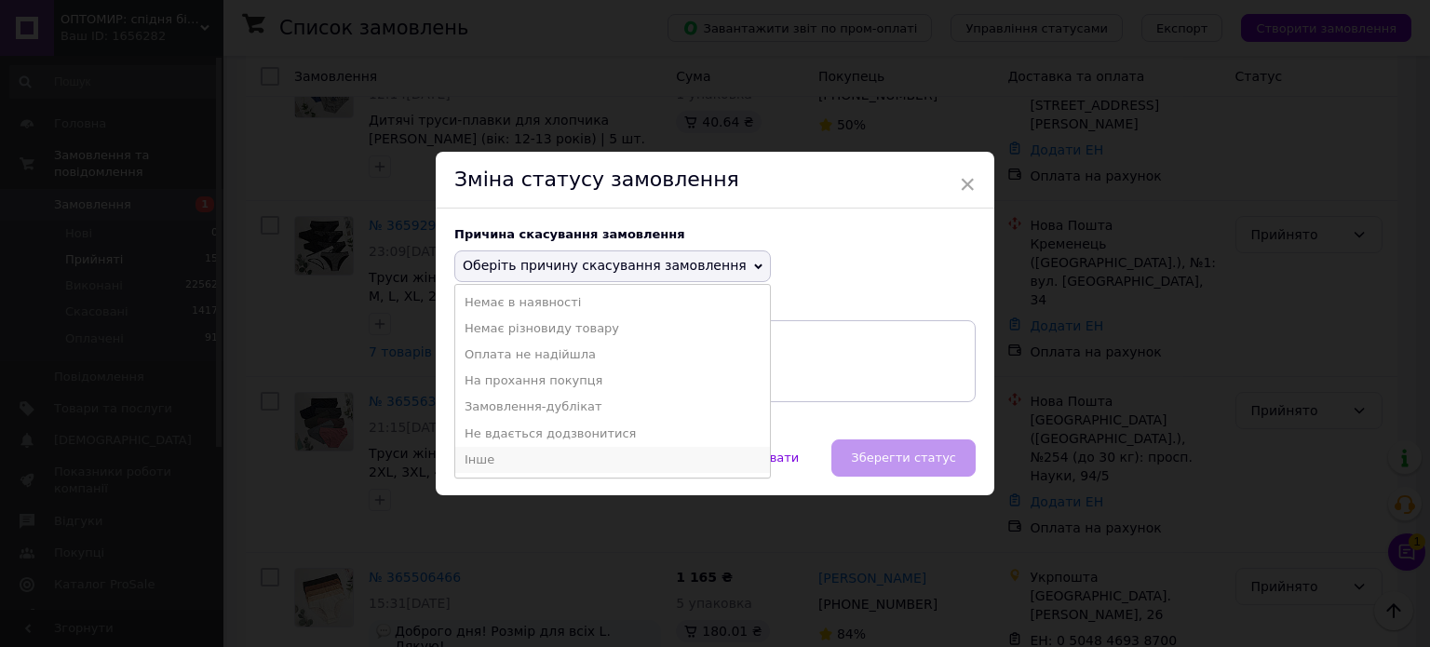
click at [526, 462] on li "Інше" at bounding box center [612, 460] width 315 height 26
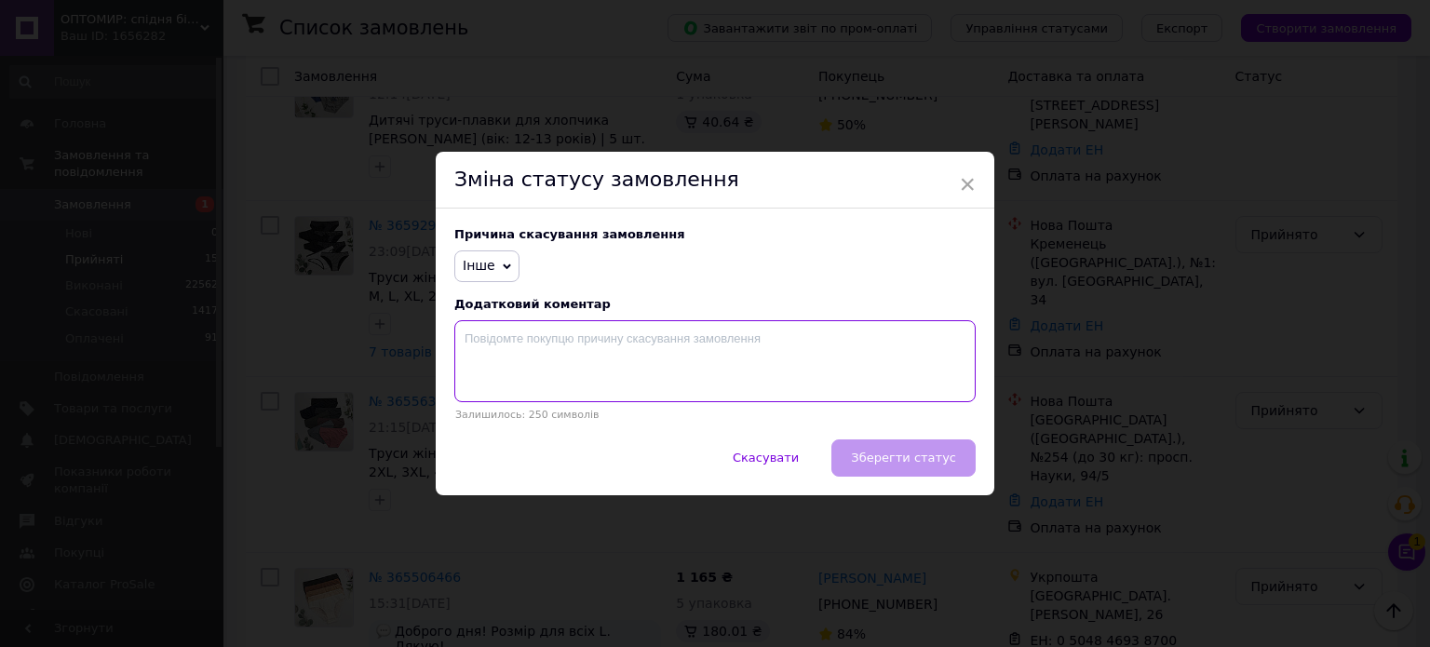
click at [521, 357] on textarea at bounding box center [714, 361] width 521 height 82
type textarea "Оплата на рахунк"
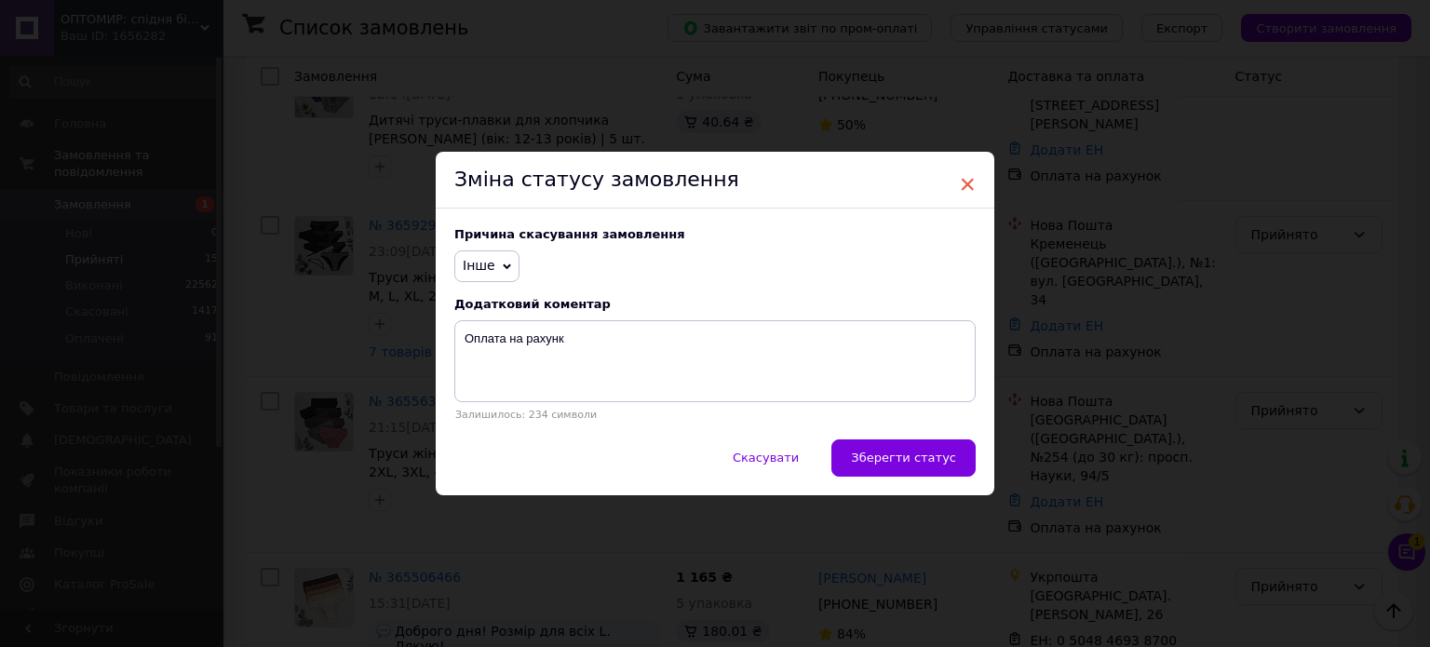
click at [972, 170] on span "×" at bounding box center [967, 185] width 17 height 32
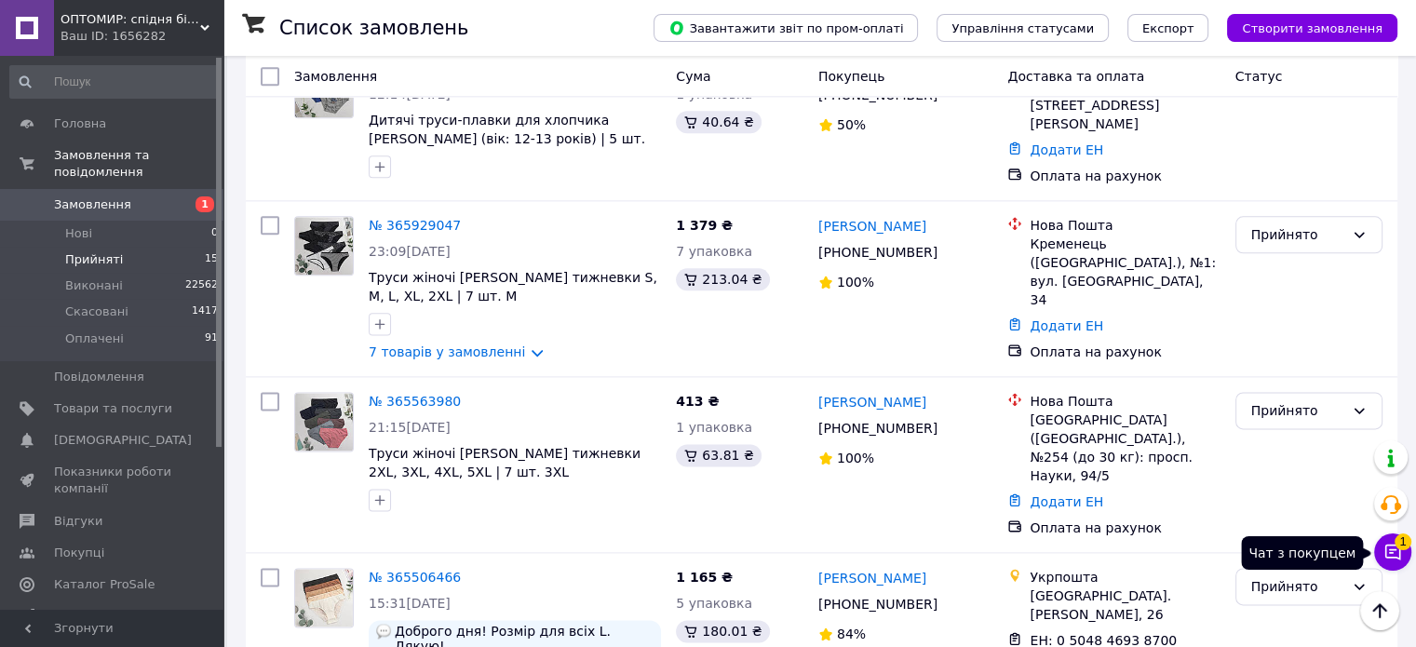
click at [1395, 540] on span "1" at bounding box center [1403, 541] width 17 height 17
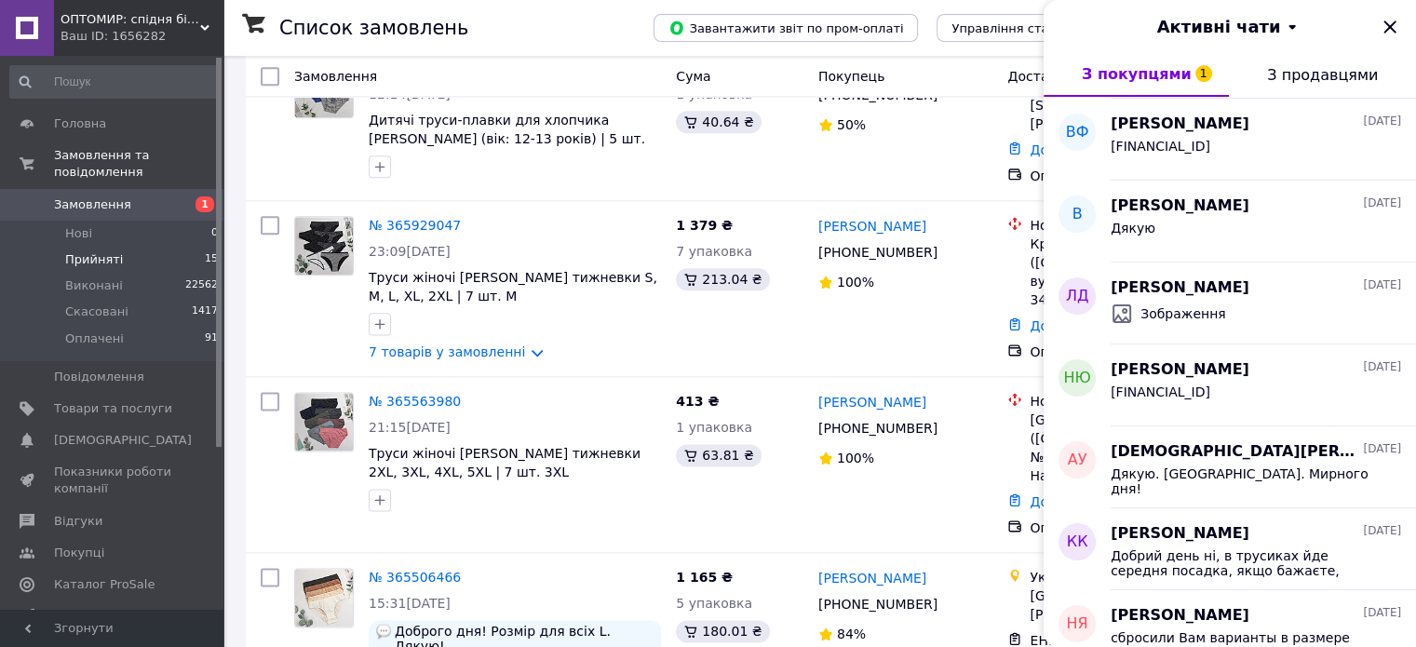
scroll to position [931, 0]
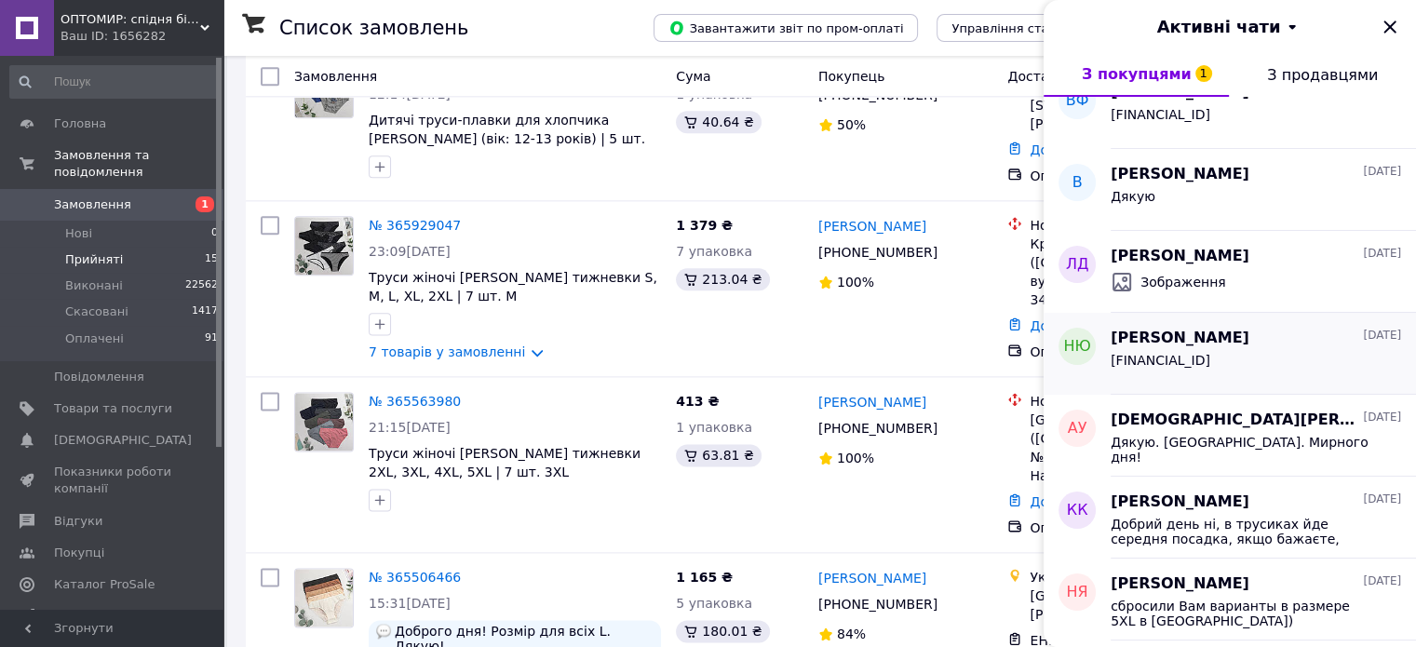
click at [1258, 349] on div "UA273052990000026000044910427" at bounding box center [1256, 364] width 290 height 30
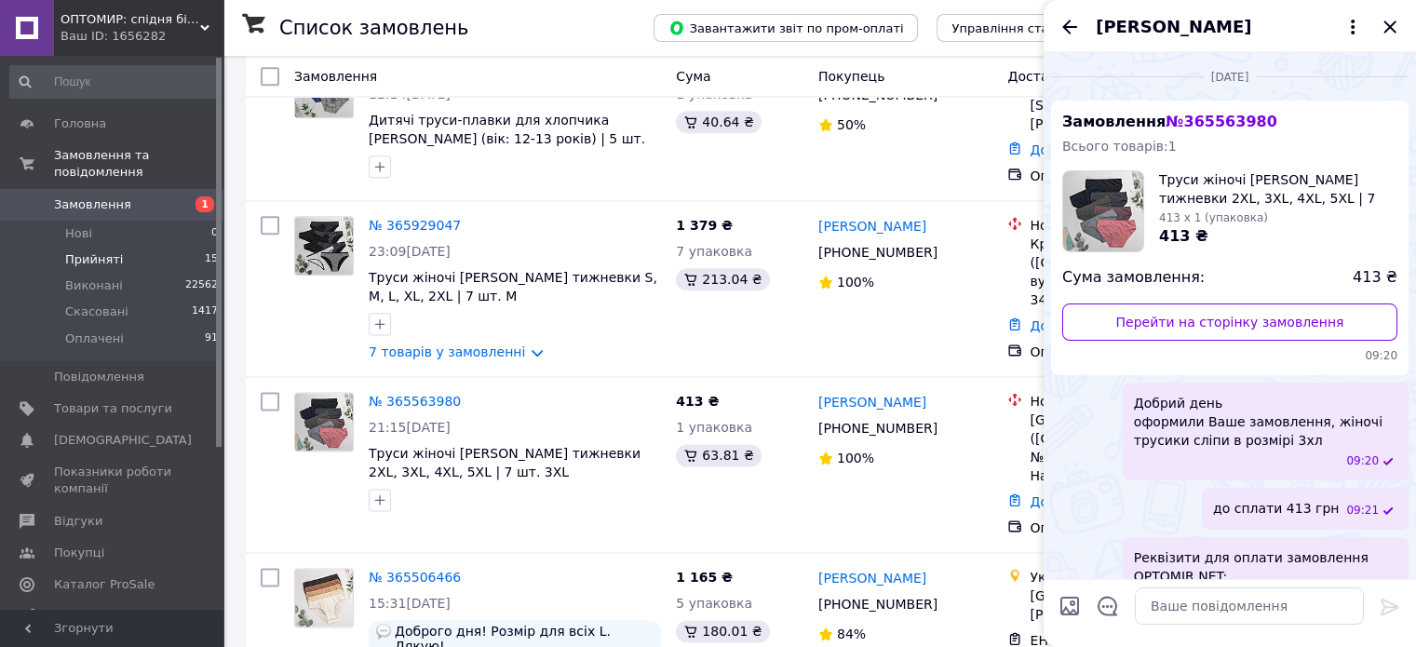
scroll to position [186, 0]
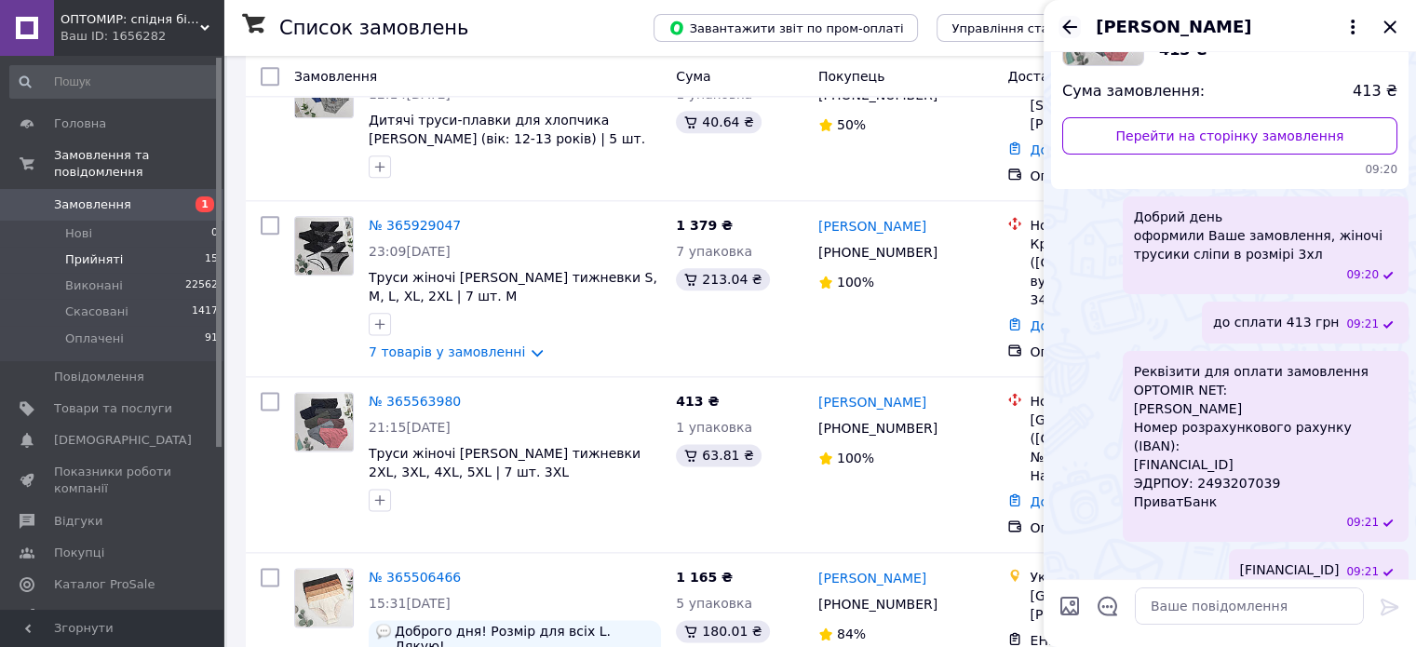
click at [1066, 25] on icon "Назад" at bounding box center [1069, 27] width 15 height 14
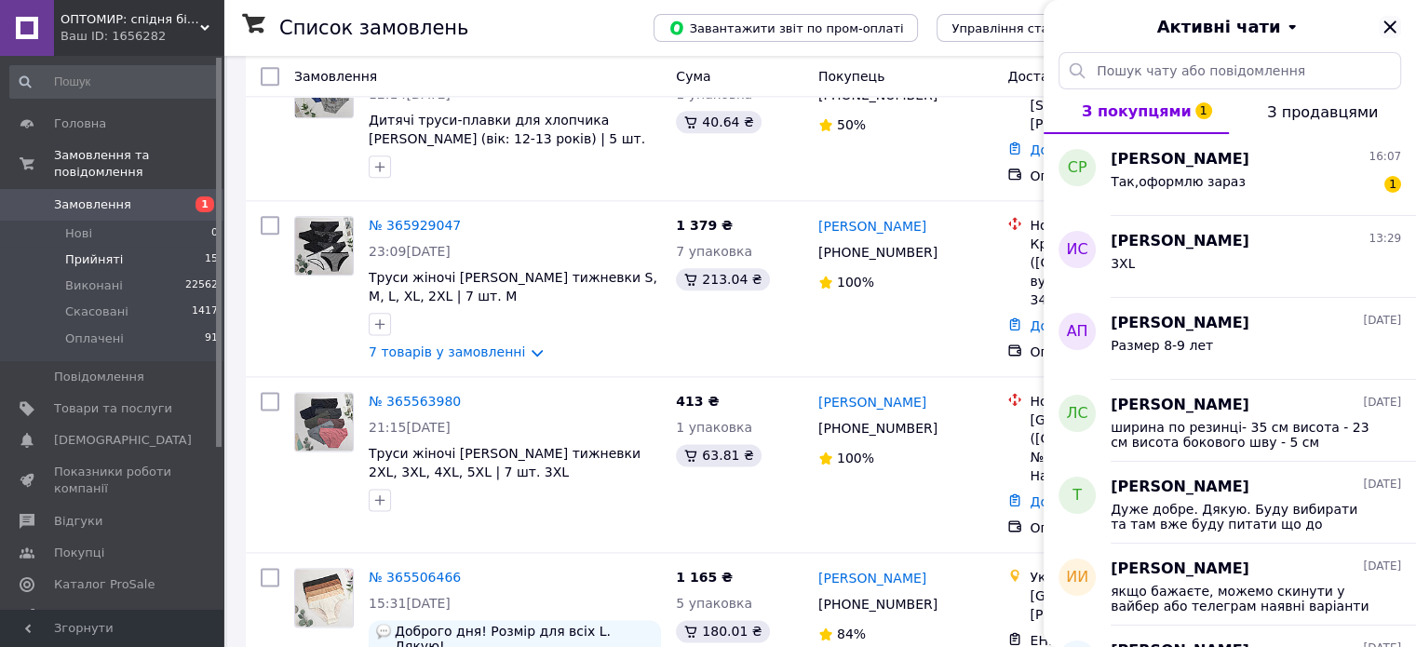
click at [1392, 31] on icon "Закрити" at bounding box center [1390, 27] width 22 height 22
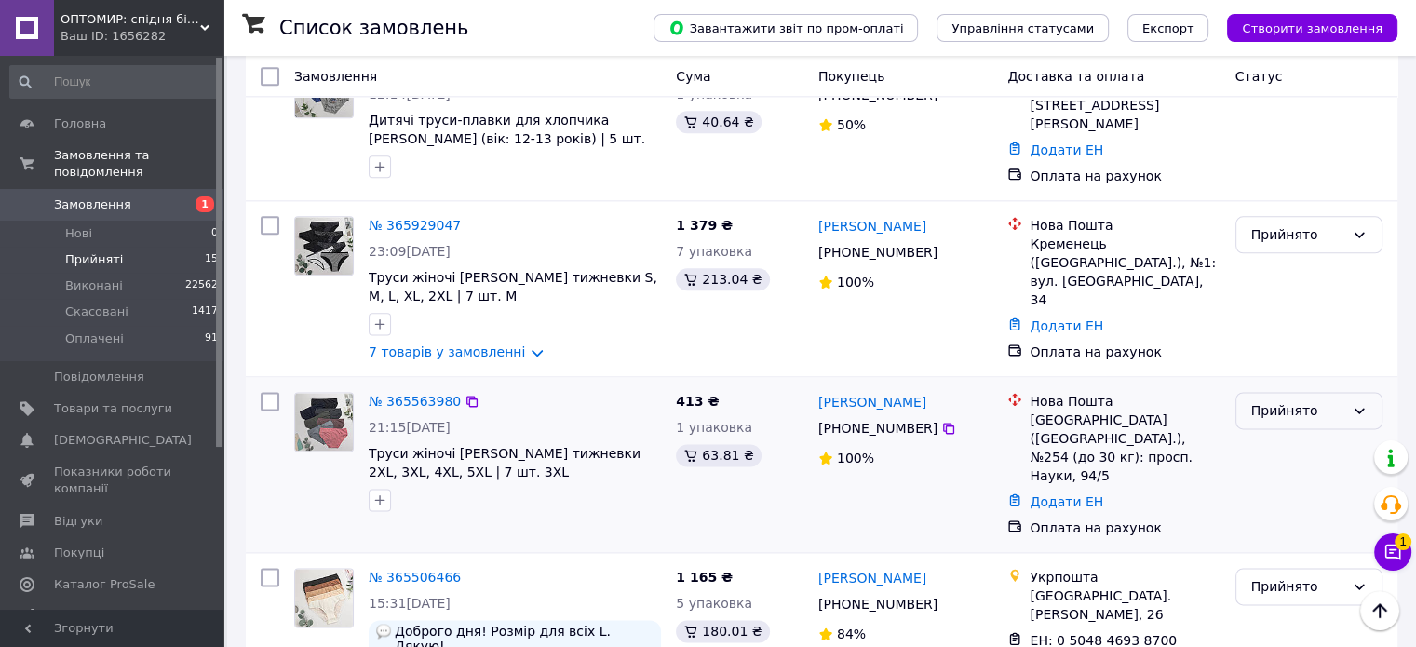
click at [1302, 400] on div "Прийнято" at bounding box center [1297, 410] width 93 height 20
click at [1295, 376] on li "Скасовано" at bounding box center [1307, 378] width 145 height 34
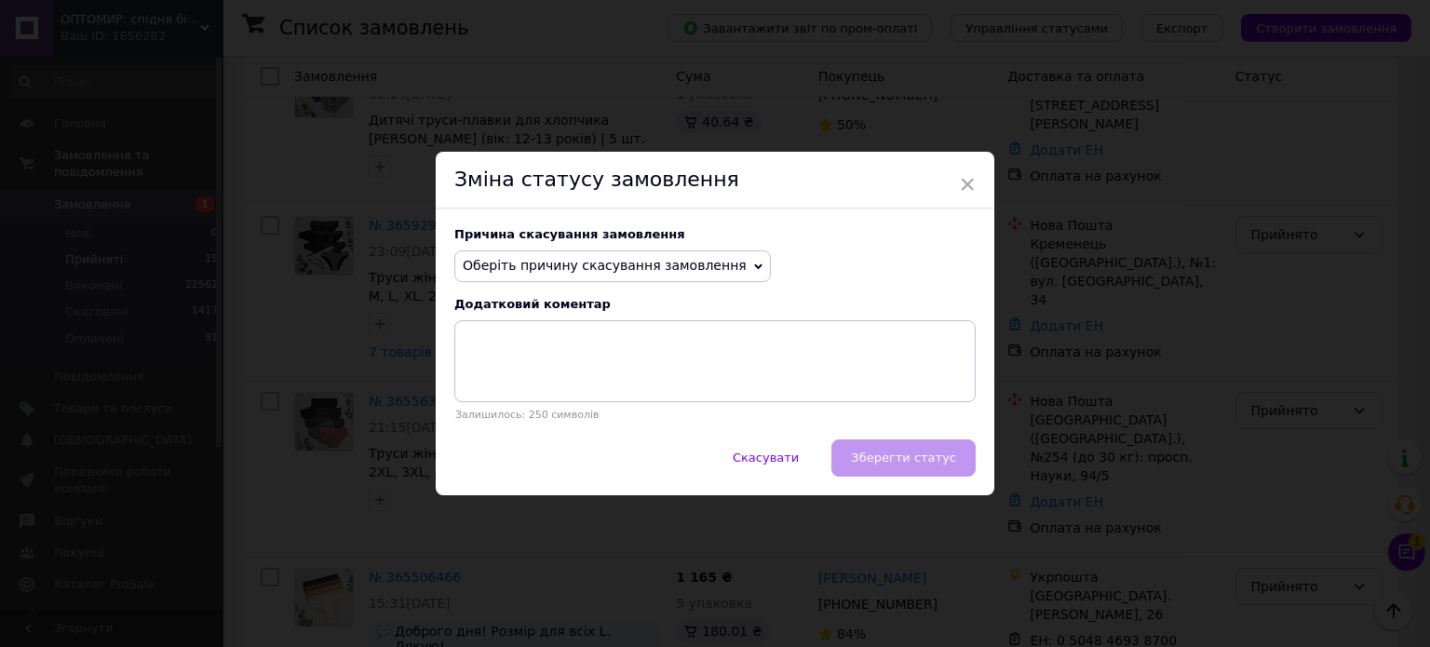
click at [591, 271] on span "Оберіть причину скасування замовлення" at bounding box center [605, 265] width 284 height 15
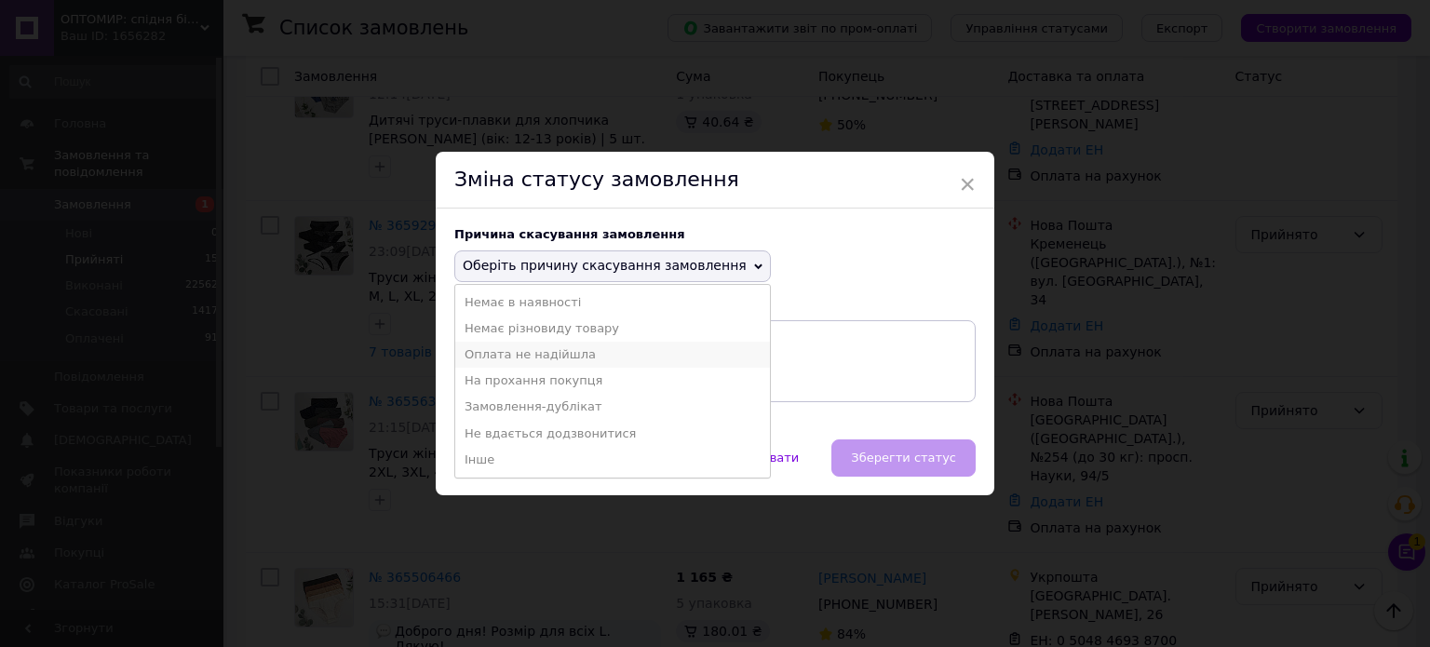
click at [547, 360] on li "Оплата не надійшла" at bounding box center [612, 355] width 315 height 26
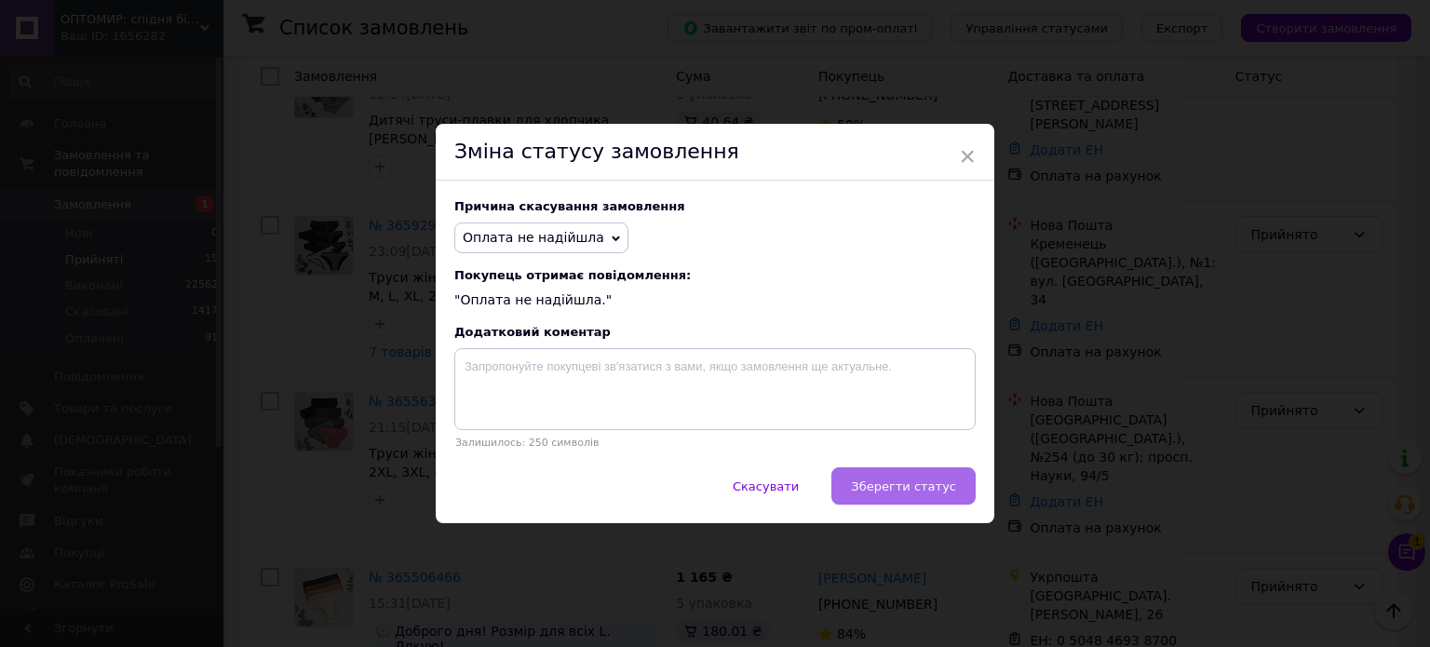
click at [913, 488] on span "Зберегти статус" at bounding box center [903, 486] width 105 height 14
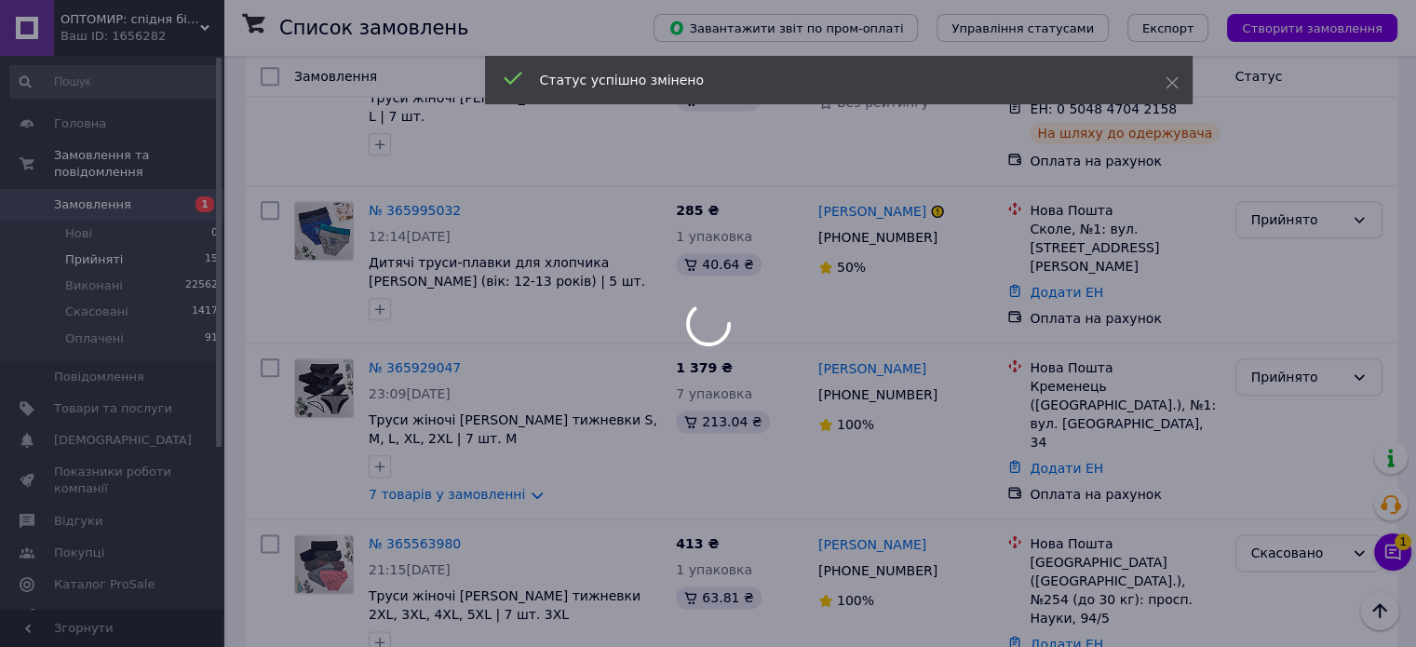
scroll to position [2139, 0]
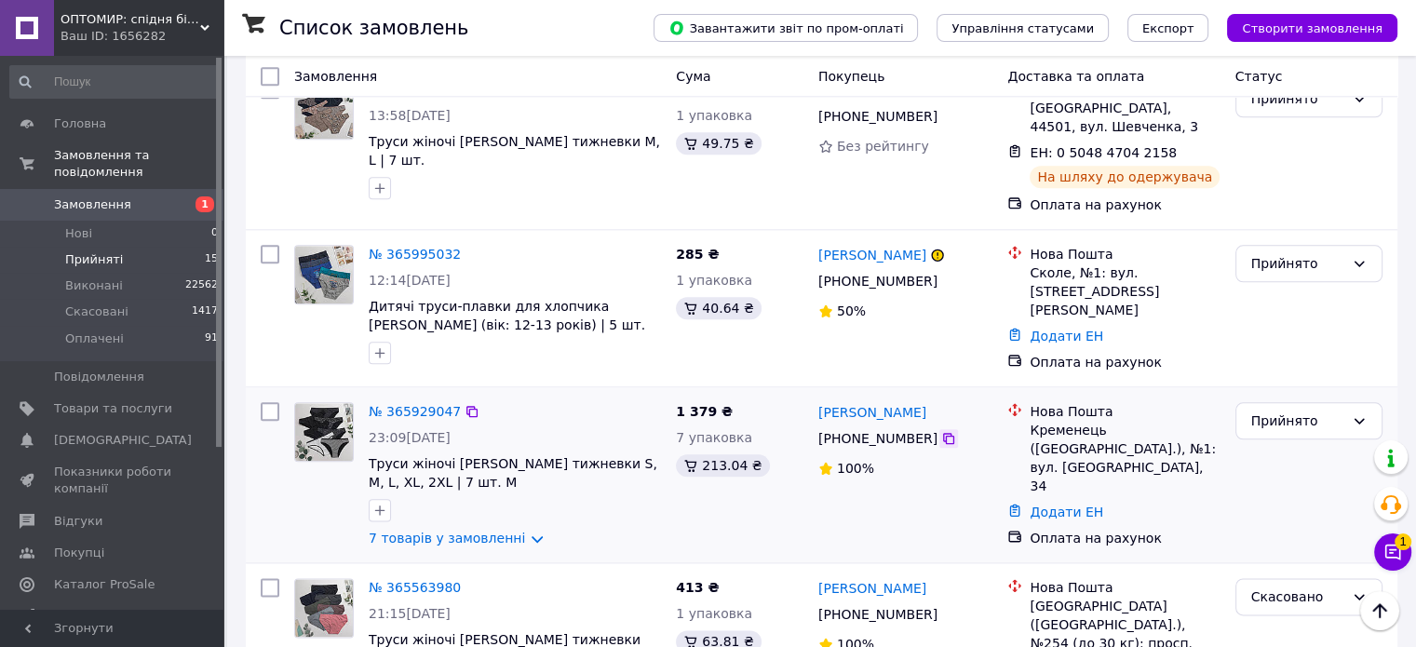
click at [941, 431] on icon at bounding box center [948, 438] width 15 height 15
click at [1400, 552] on icon at bounding box center [1392, 552] width 19 height 19
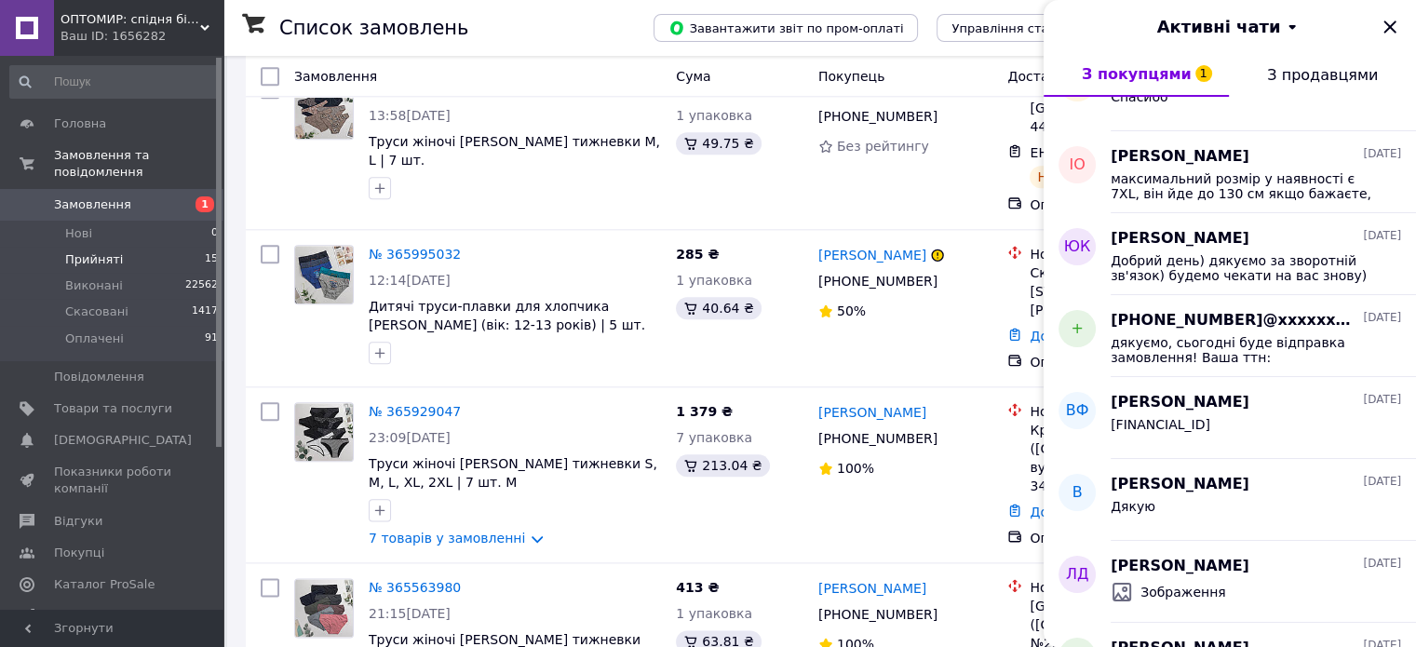
scroll to position [652, 0]
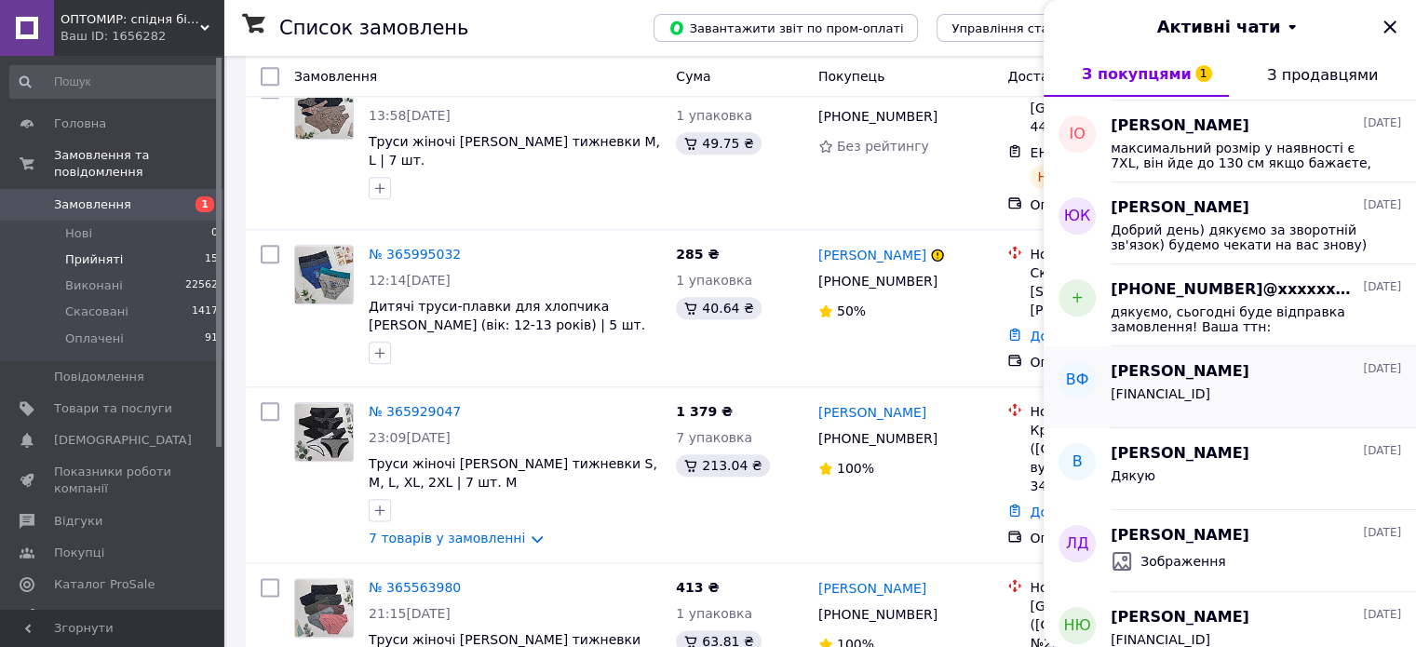
click at [1162, 387] on span "UA273052990000026000044910427" at bounding box center [1161, 393] width 100 height 15
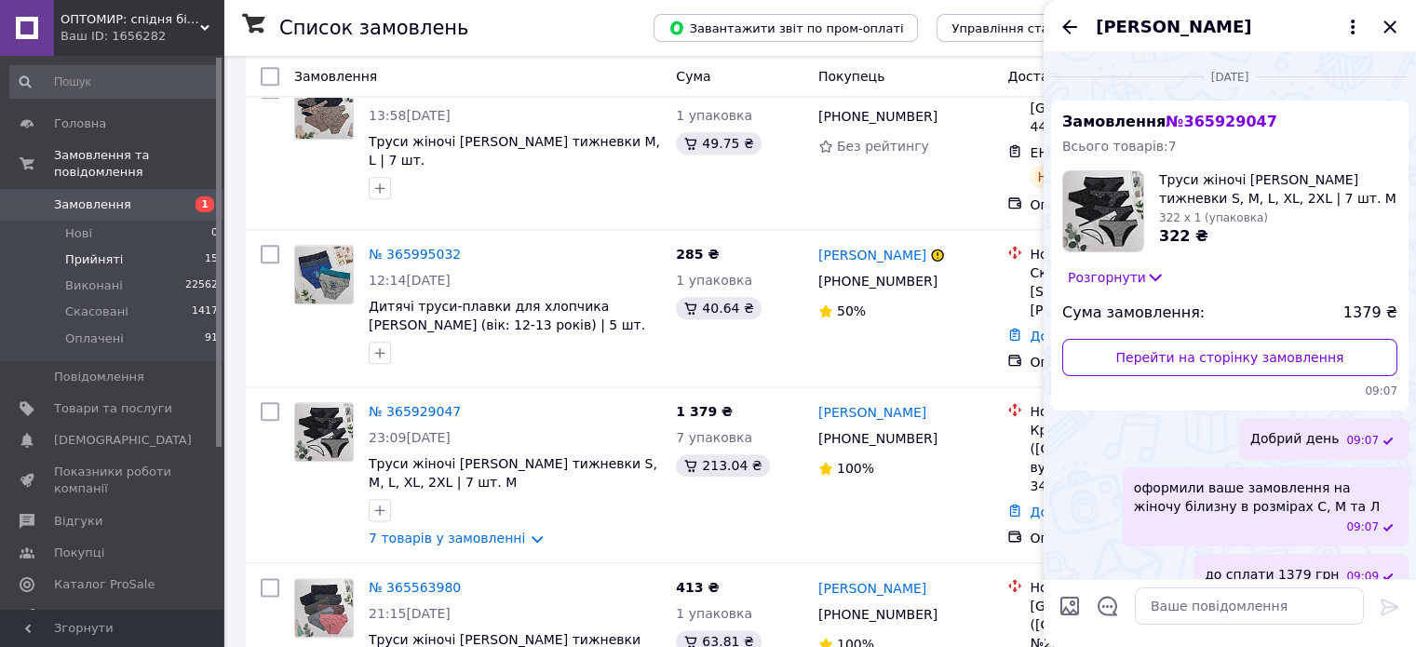
scroll to position [253, 0]
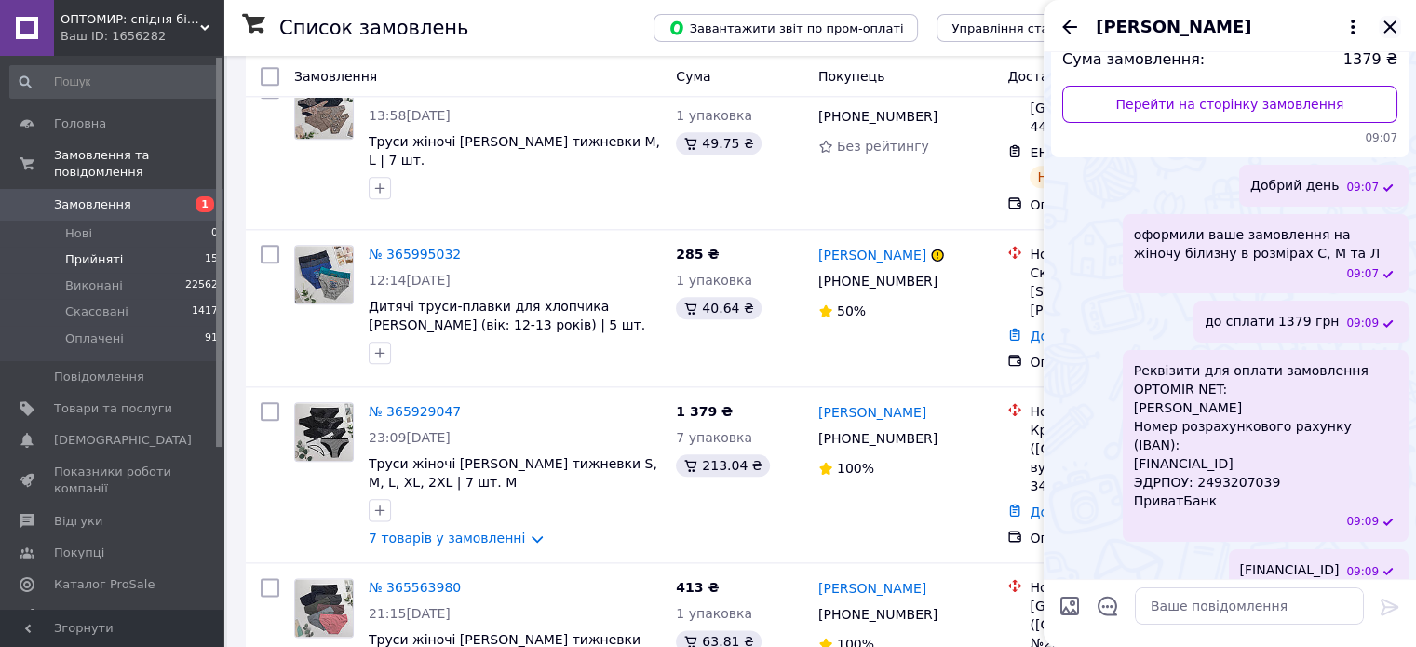
click at [1392, 30] on icon "Закрити" at bounding box center [1389, 26] width 12 height 12
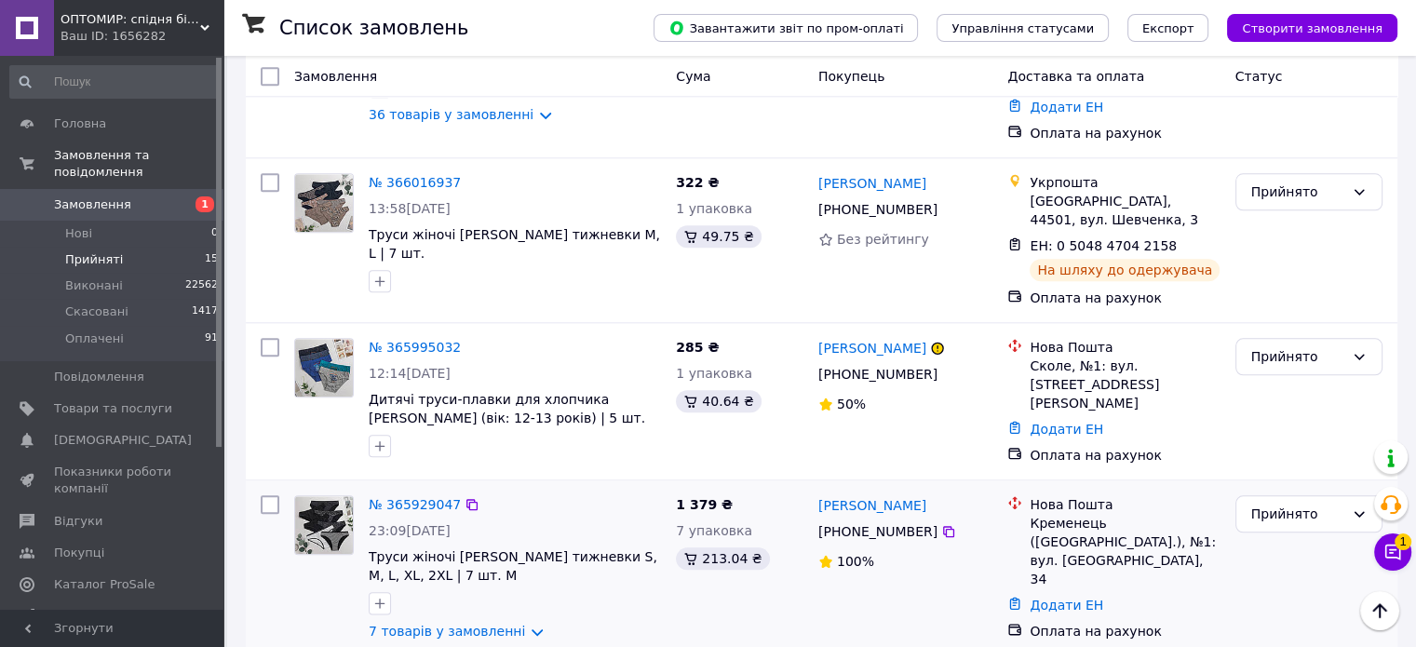
scroll to position [1953, 0]
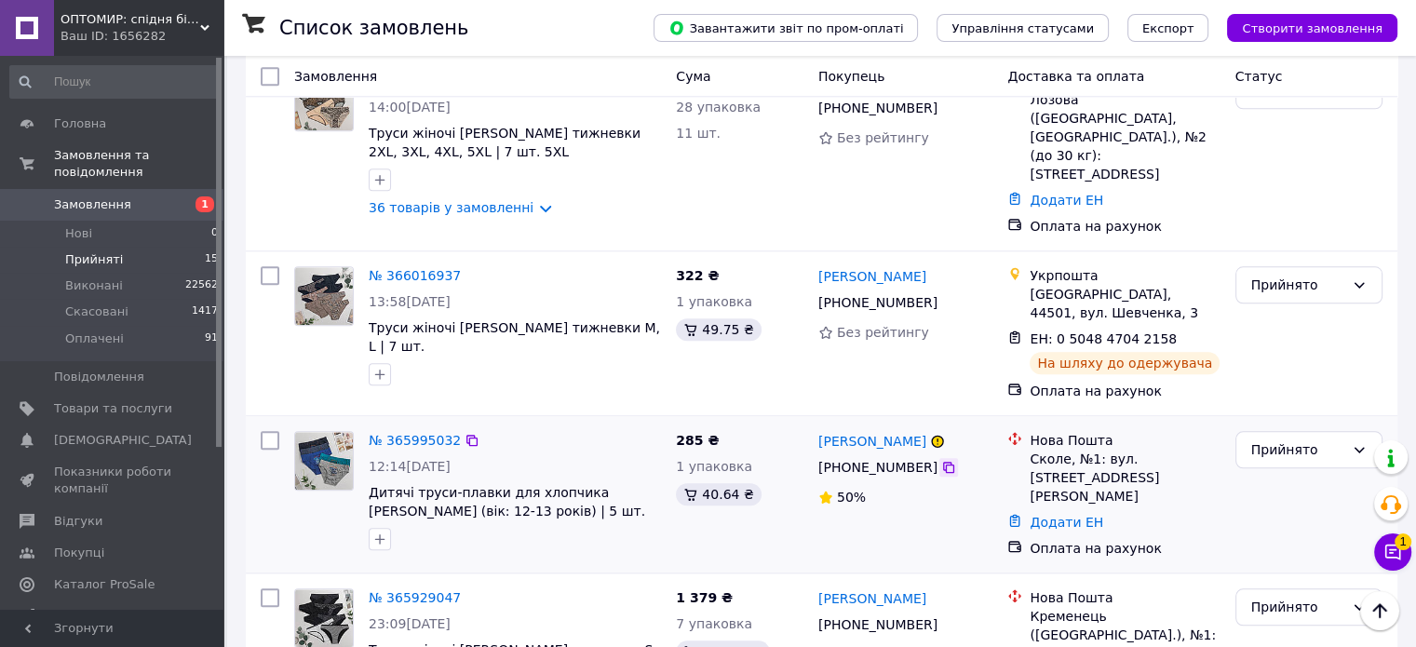
click at [941, 460] on icon at bounding box center [948, 467] width 15 height 15
click at [1278, 439] on div "Прийнято" at bounding box center [1297, 449] width 93 height 20
click at [1271, 424] on li "Скасовано" at bounding box center [1307, 423] width 145 height 34
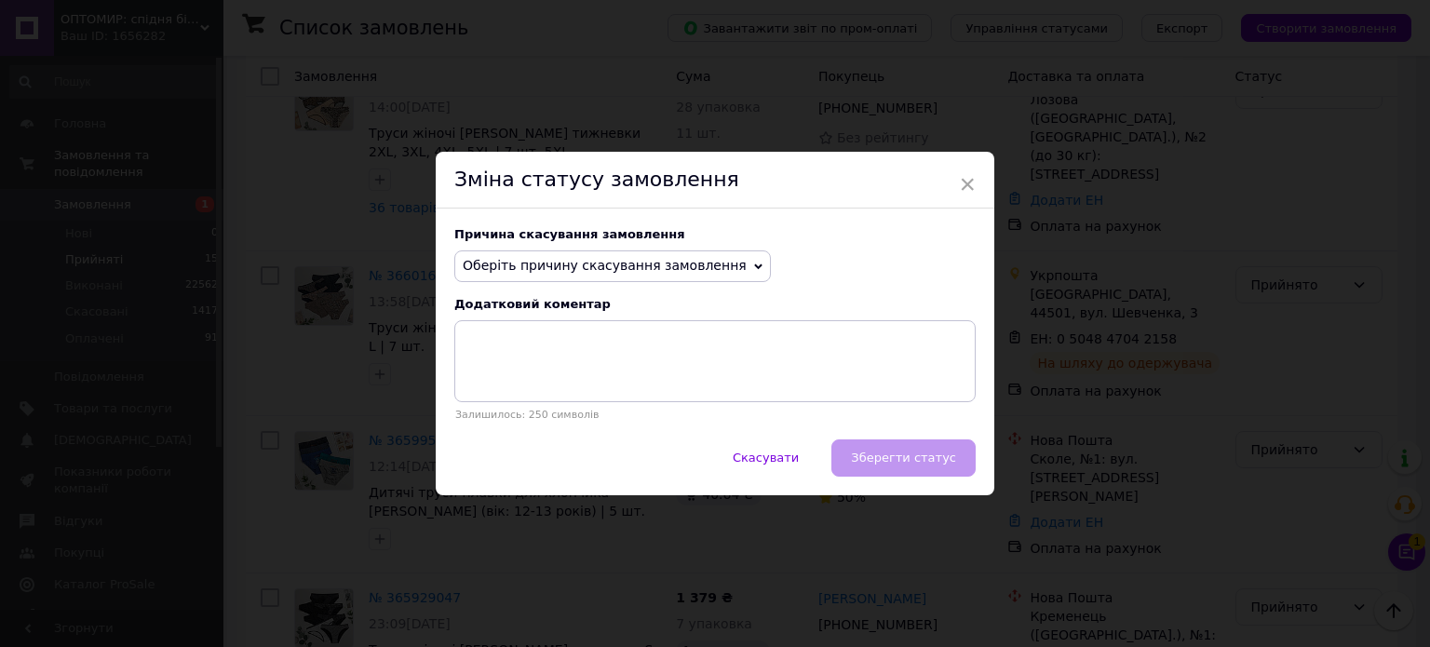
click at [622, 272] on span "Оберіть причину скасування замовлення" at bounding box center [605, 265] width 284 height 15
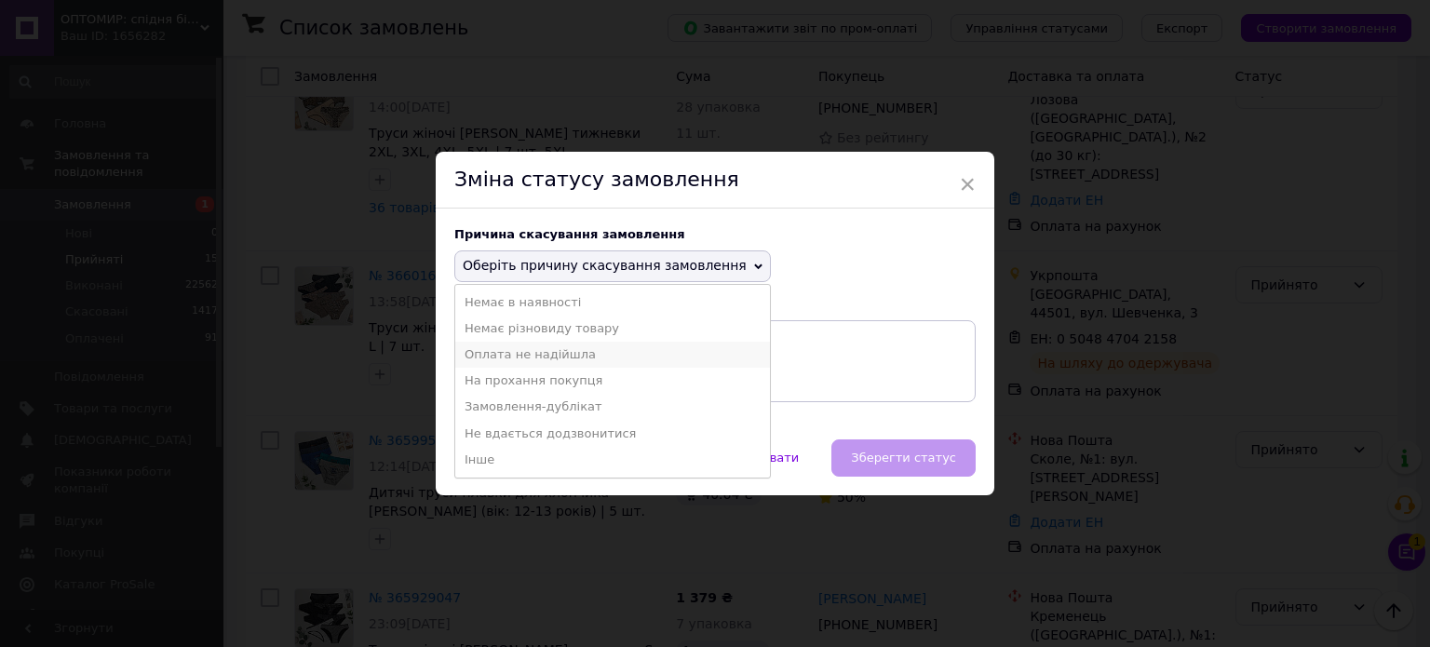
click at [500, 355] on li "Оплата не надійшла" at bounding box center [612, 355] width 315 height 26
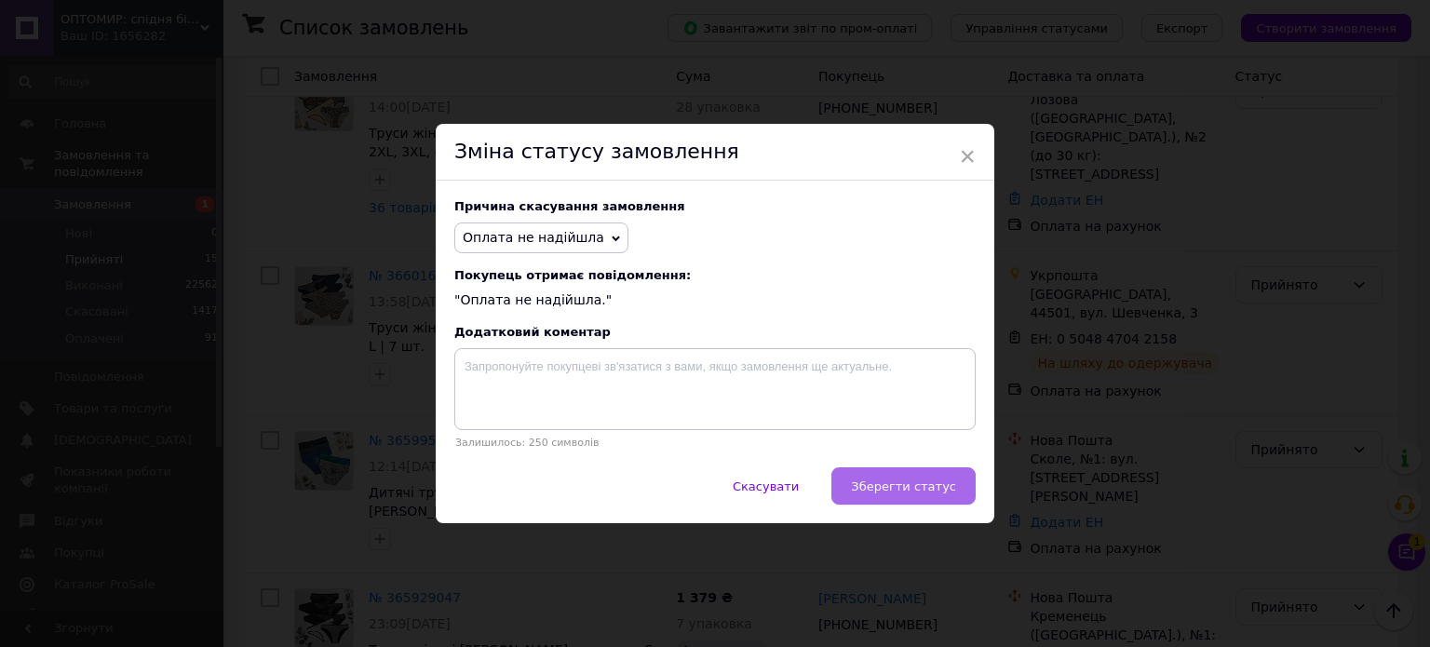
click at [898, 493] on span "Зберегти статус" at bounding box center [903, 486] width 105 height 14
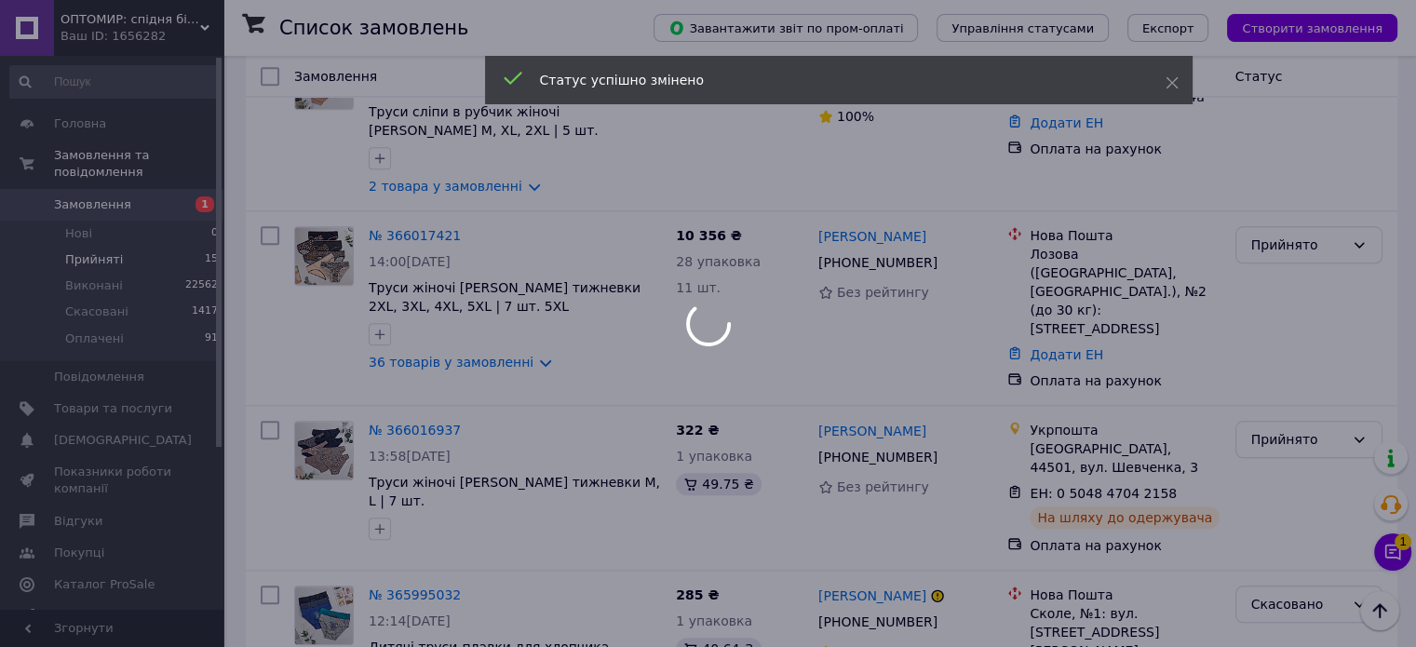
scroll to position [1767, 0]
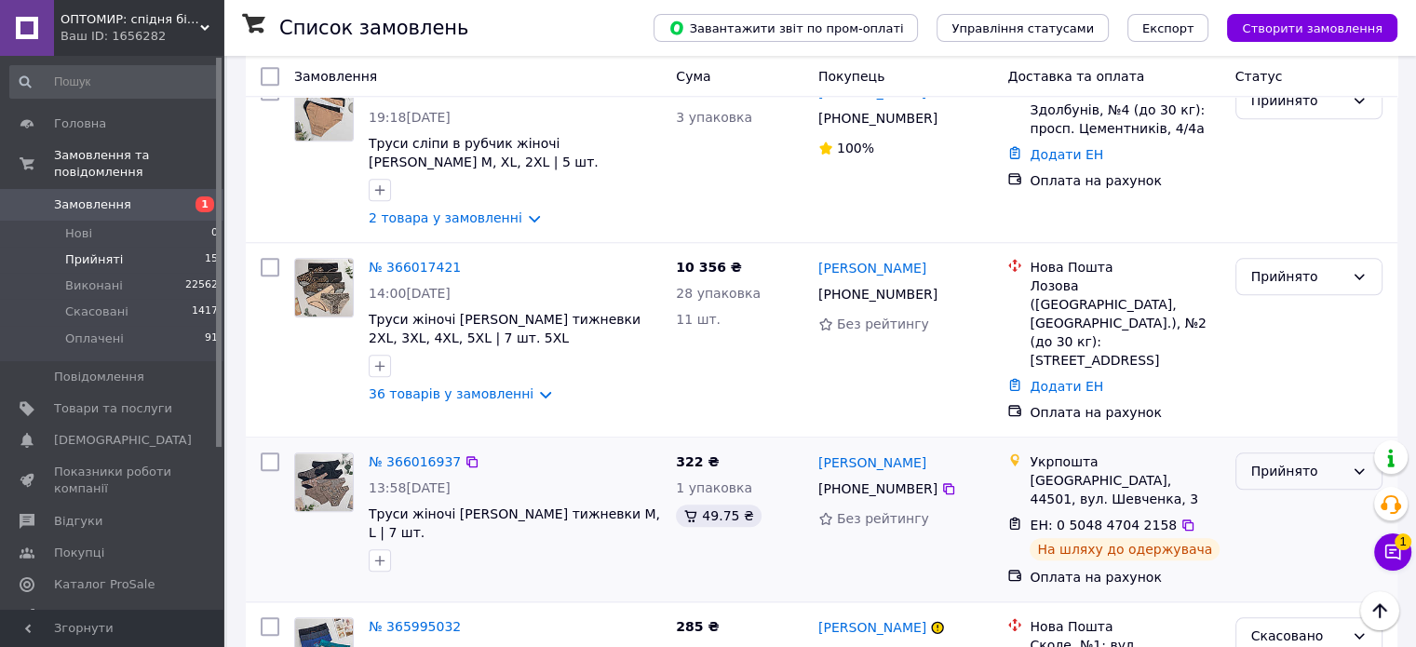
click at [1262, 461] on div "Прийнято" at bounding box center [1297, 471] width 93 height 20
click at [1269, 399] on li "Виконано" at bounding box center [1307, 411] width 145 height 34
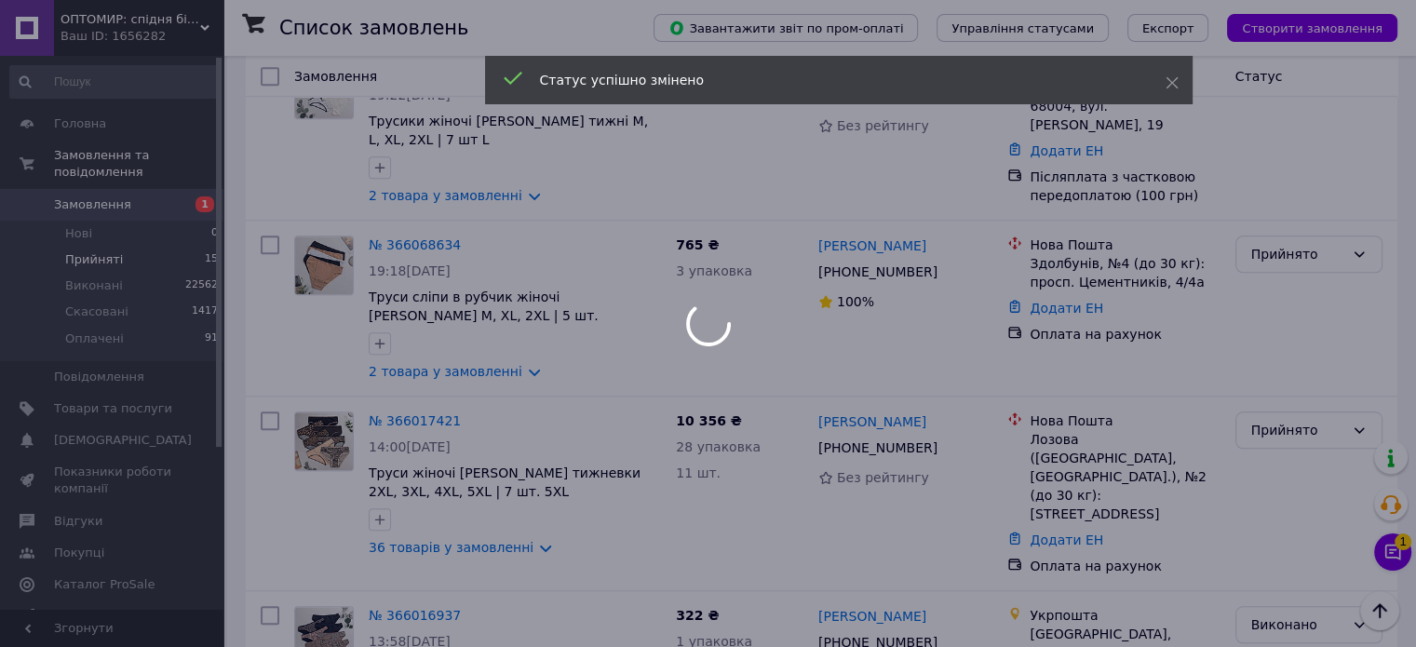
scroll to position [1581, 0]
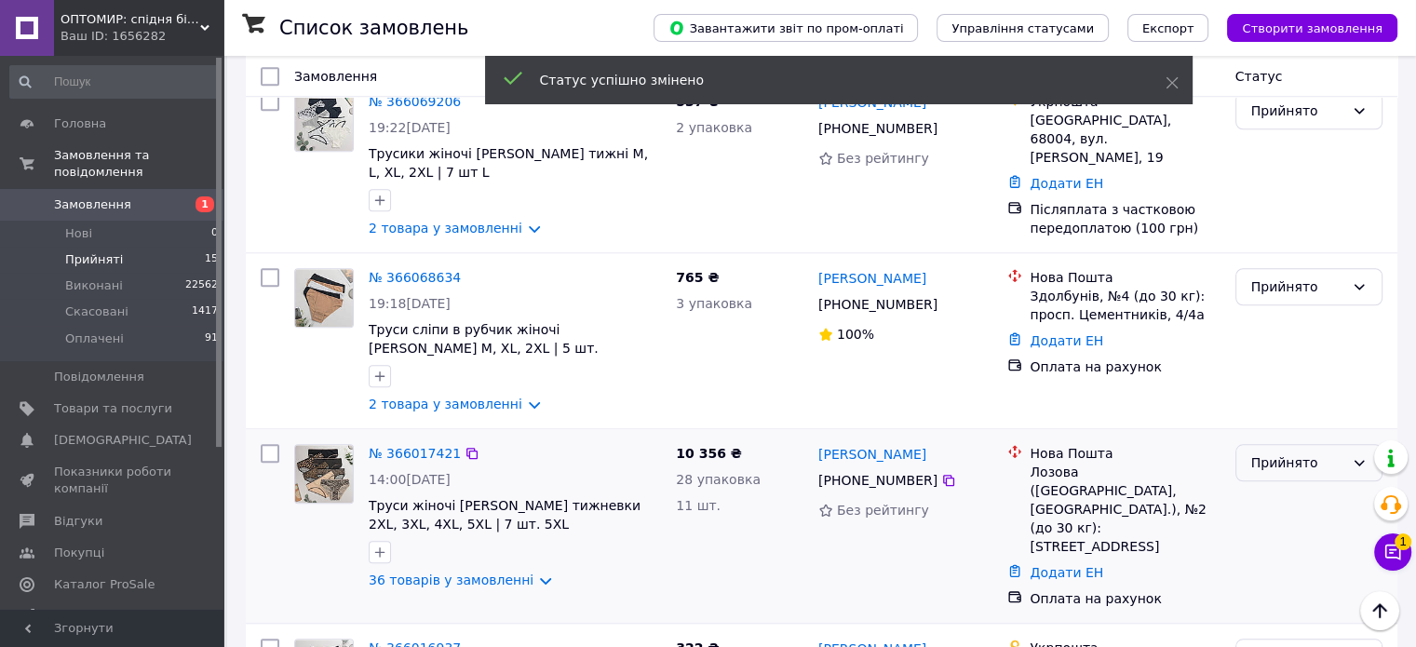
click at [1263, 452] on div "Прийнято" at bounding box center [1297, 462] width 93 height 20
click at [1264, 408] on li "Виконано" at bounding box center [1307, 419] width 145 height 34
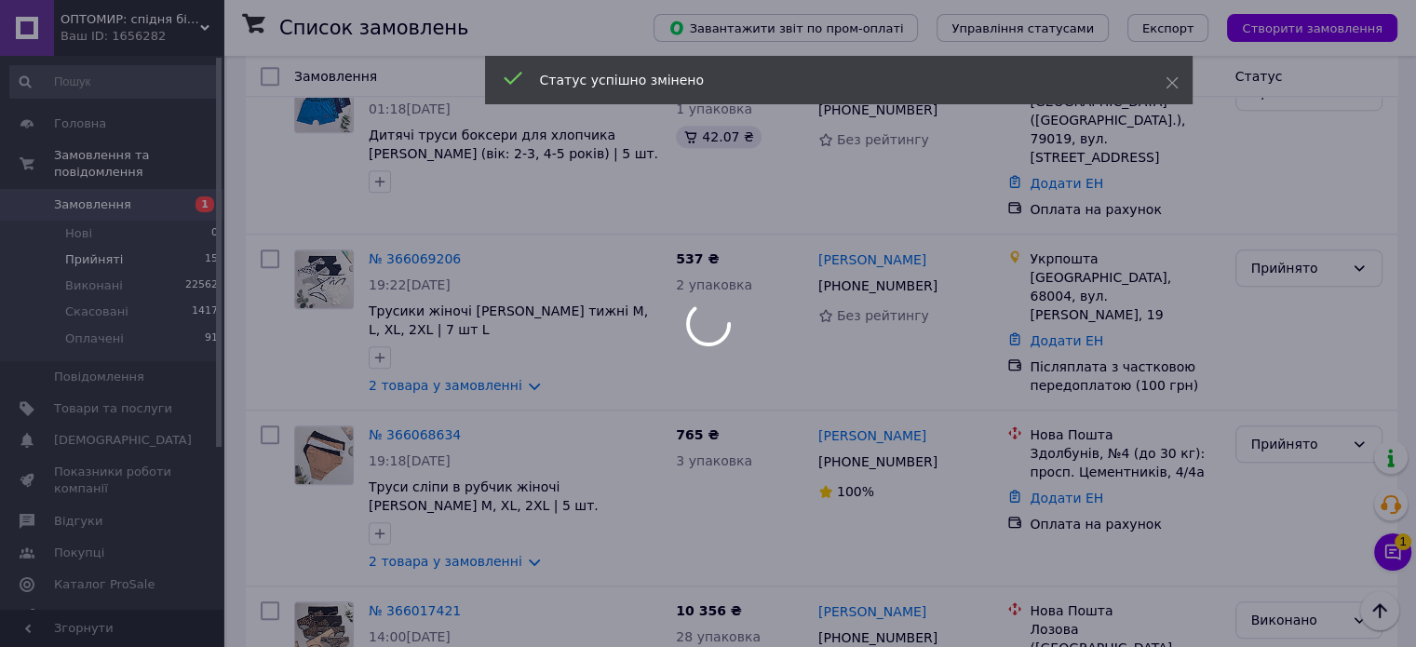
scroll to position [1395, 0]
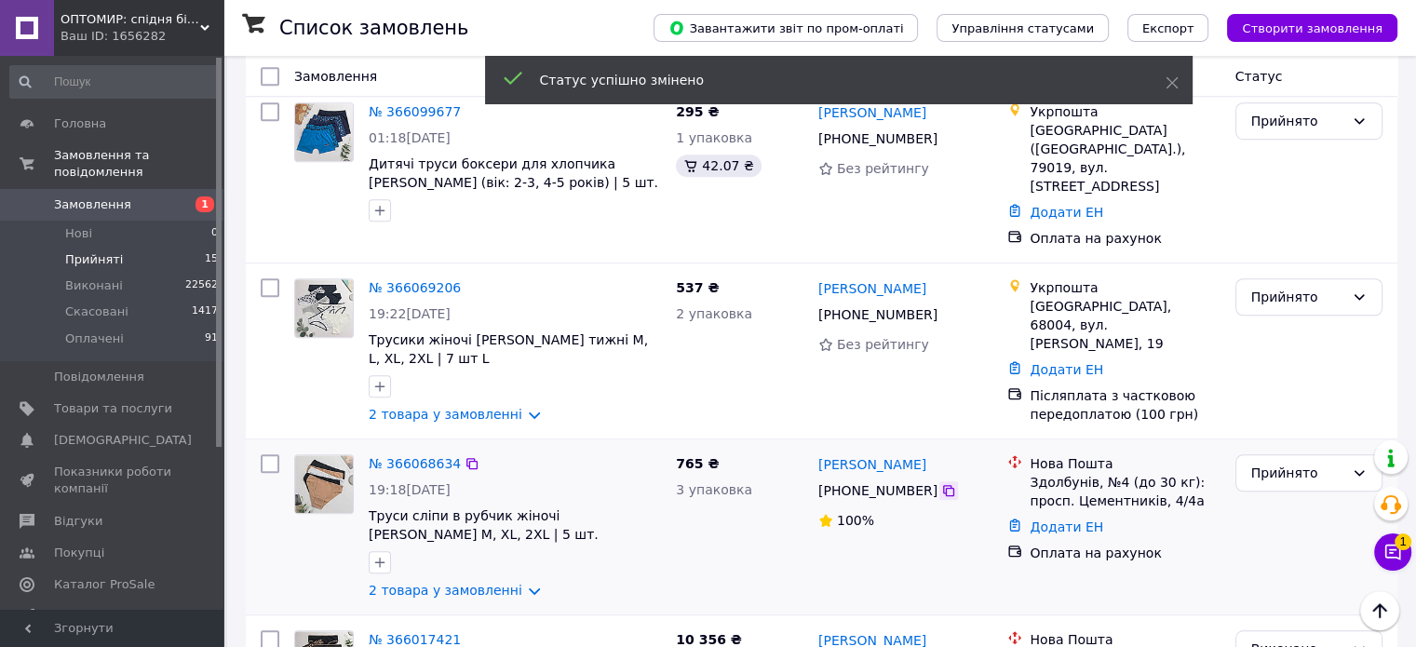
click at [943, 485] on icon at bounding box center [948, 490] width 11 height 11
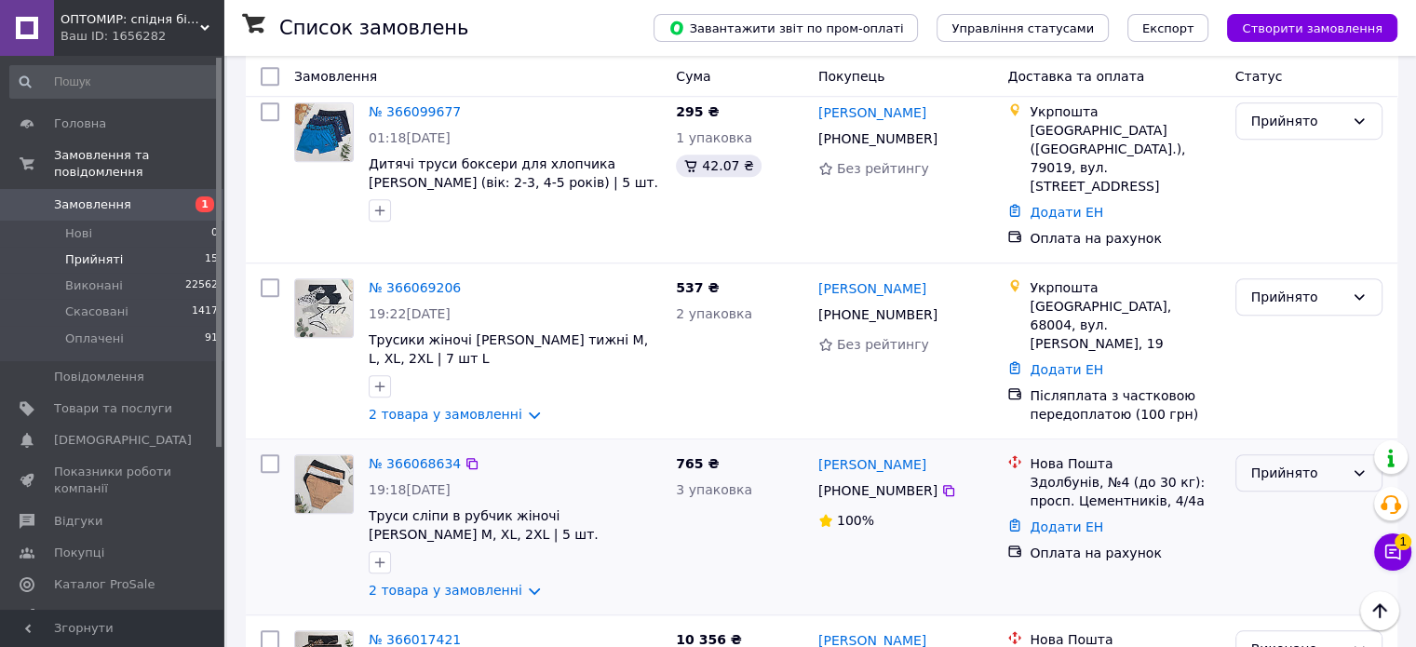
click at [1315, 454] on div "Прийнято" at bounding box center [1308, 472] width 147 height 37
click at [1300, 427] on li "Виконано" at bounding box center [1307, 428] width 145 height 34
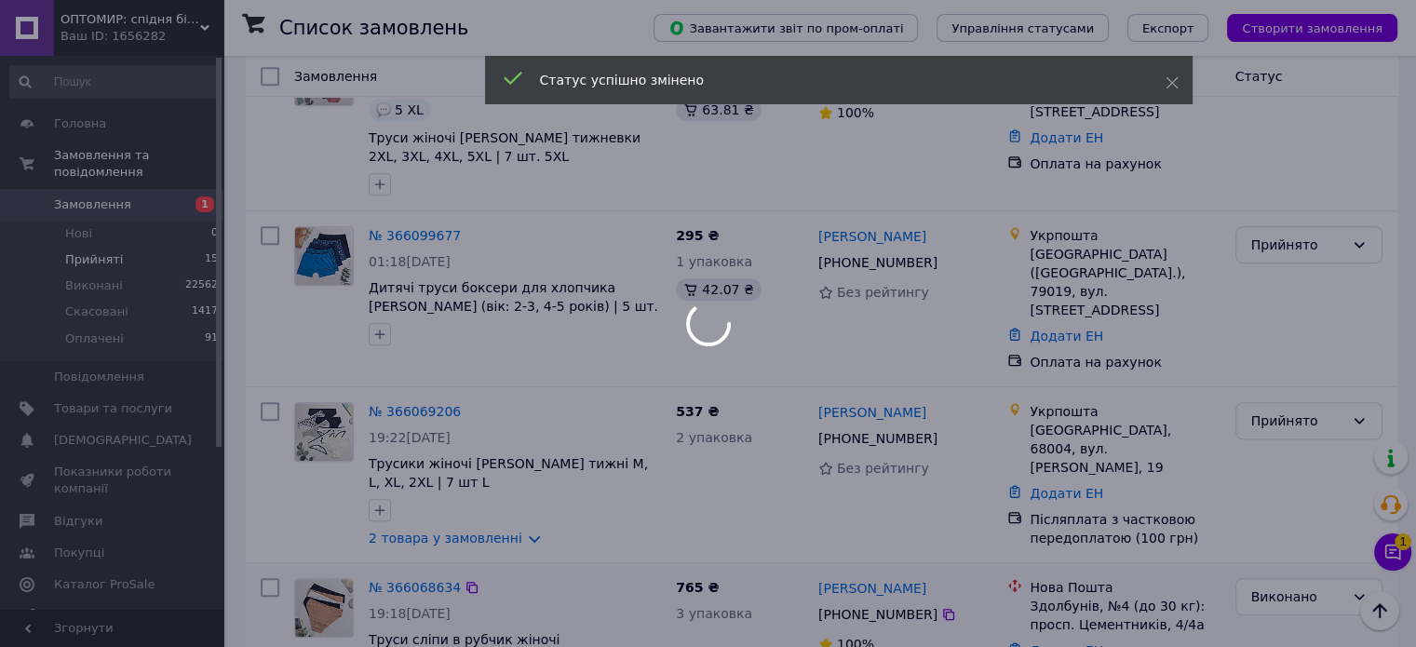
scroll to position [1208, 0]
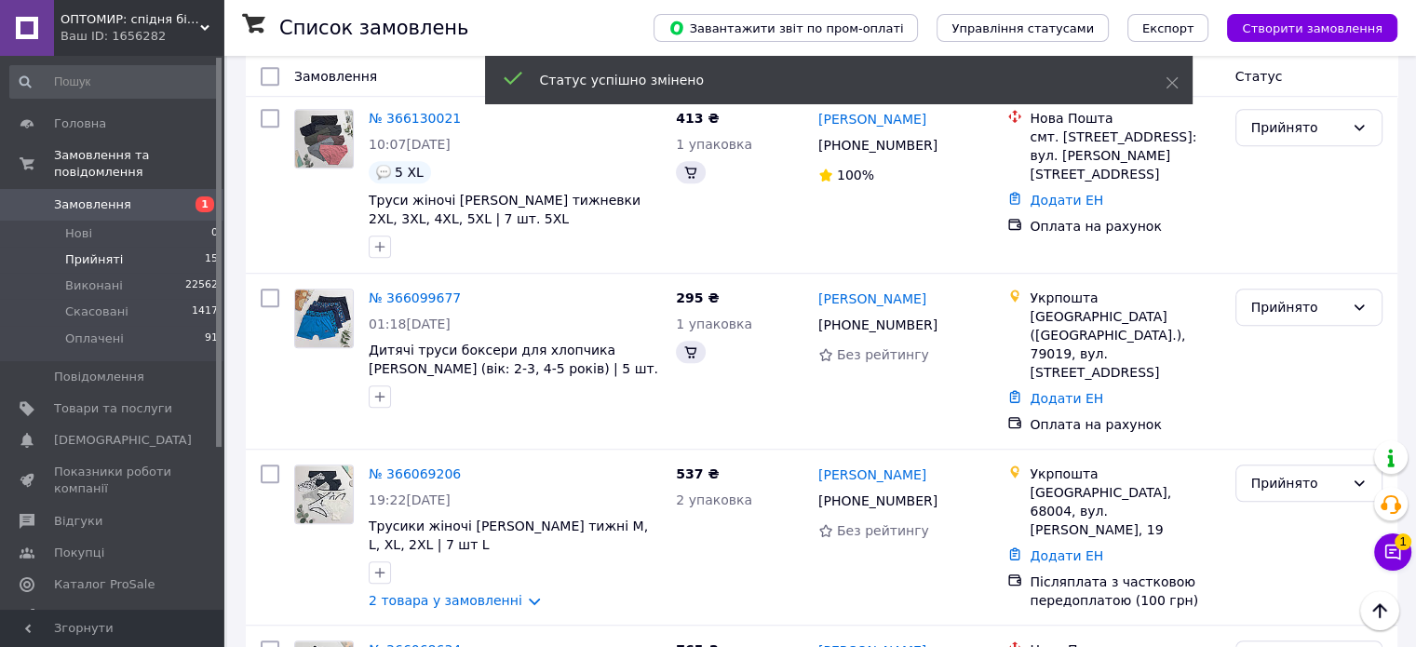
click at [1265, 473] on div "Прийнято" at bounding box center [1297, 483] width 93 height 20
click at [1281, 442] on li "Виконано" at bounding box center [1307, 436] width 145 height 34
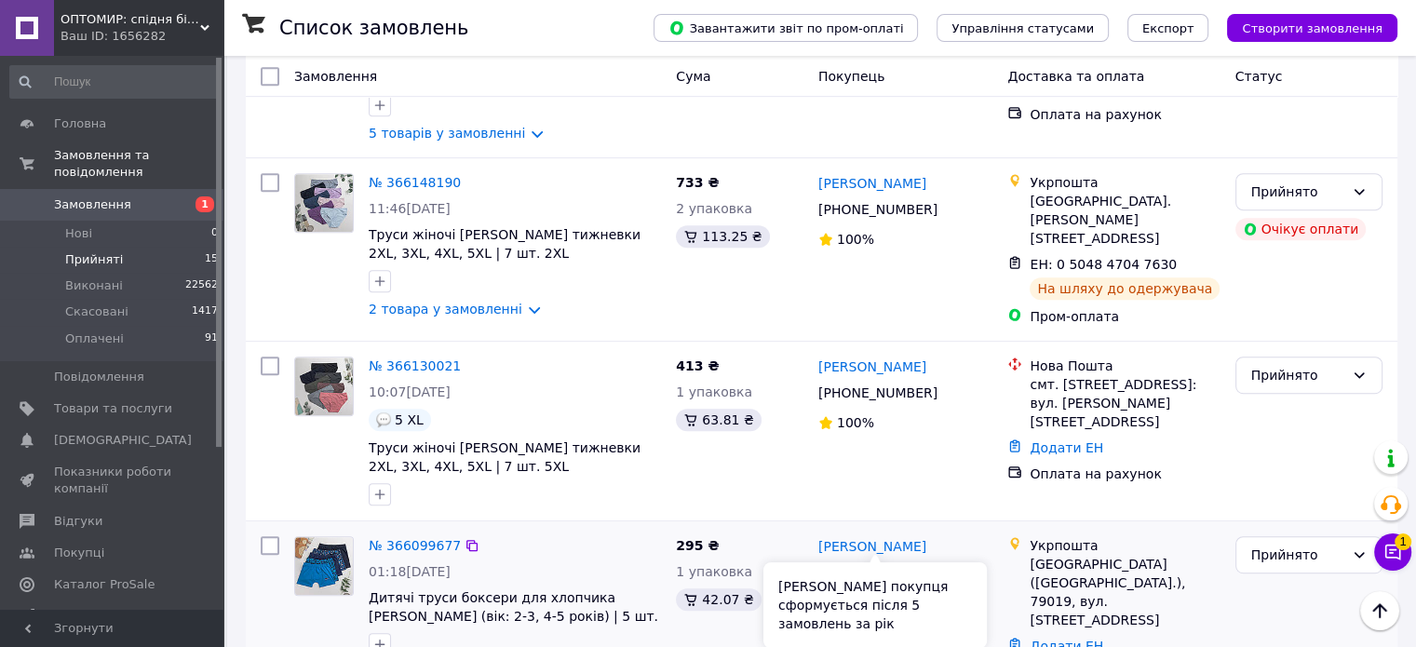
scroll to position [929, 0]
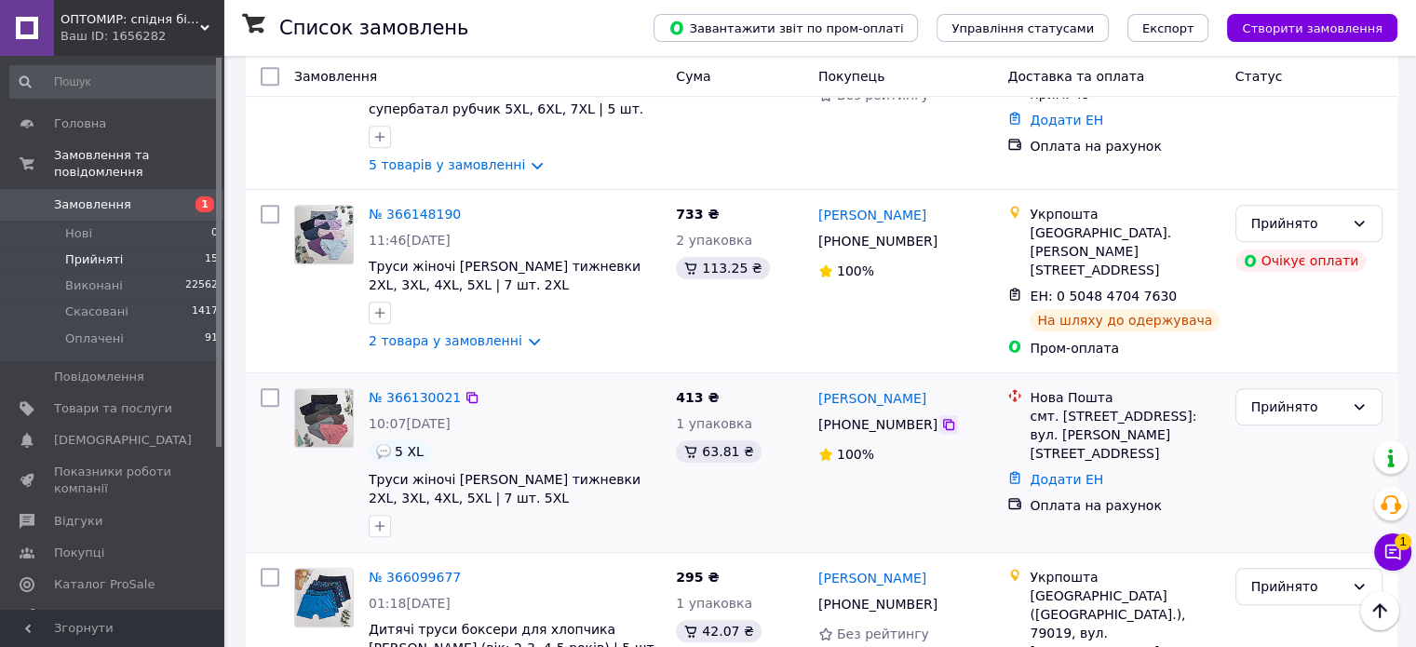
click at [941, 417] on icon at bounding box center [948, 424] width 15 height 15
click at [1332, 397] on div "Прийнято" at bounding box center [1297, 407] width 93 height 20
click at [1292, 376] on li "Виконано" at bounding box center [1307, 385] width 145 height 34
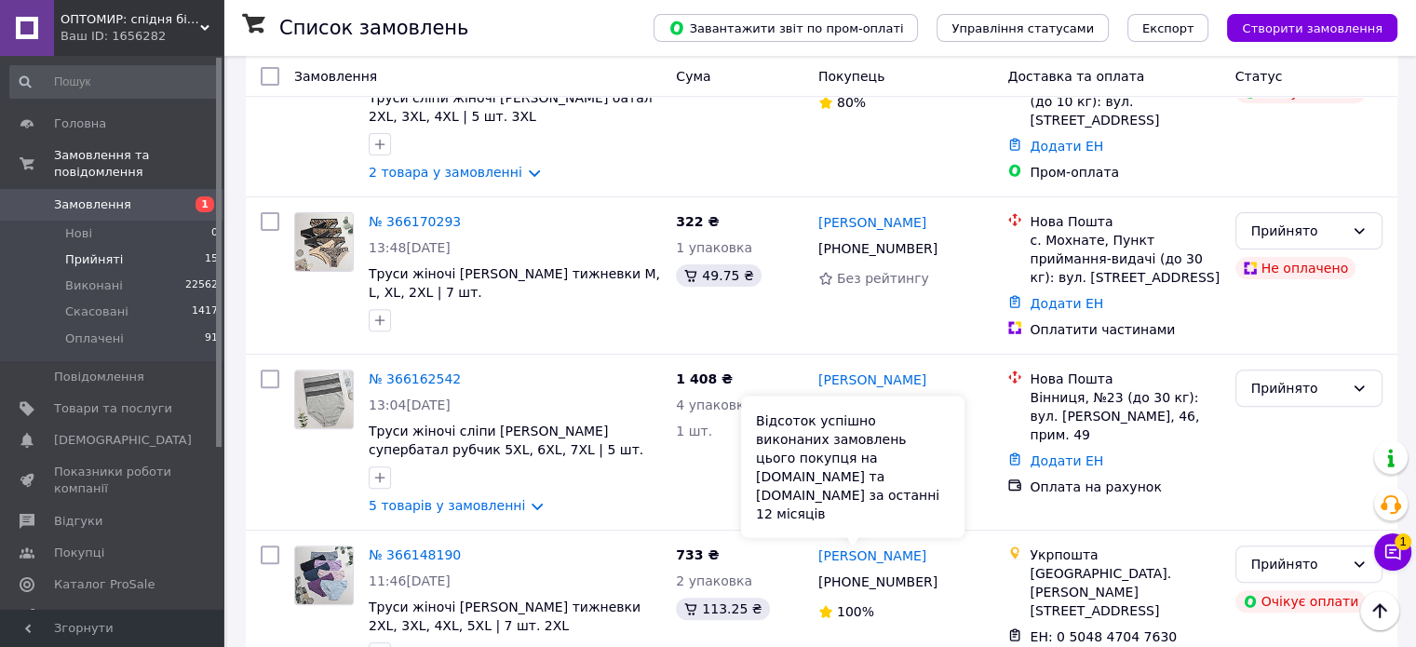
scroll to position [557, 0]
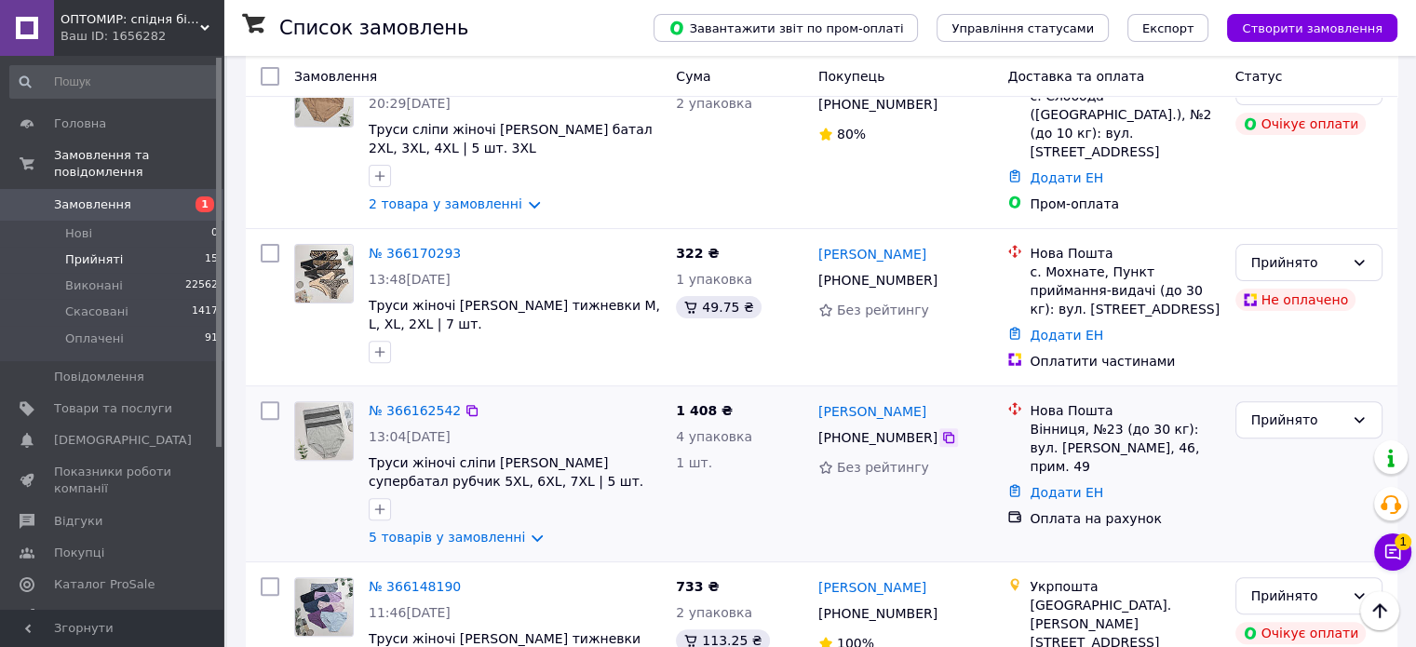
click at [943, 432] on icon at bounding box center [948, 437] width 11 height 11
click at [1292, 410] on div "Прийнято" at bounding box center [1297, 420] width 93 height 20
click at [1290, 393] on li "Виконано" at bounding box center [1307, 401] width 145 height 34
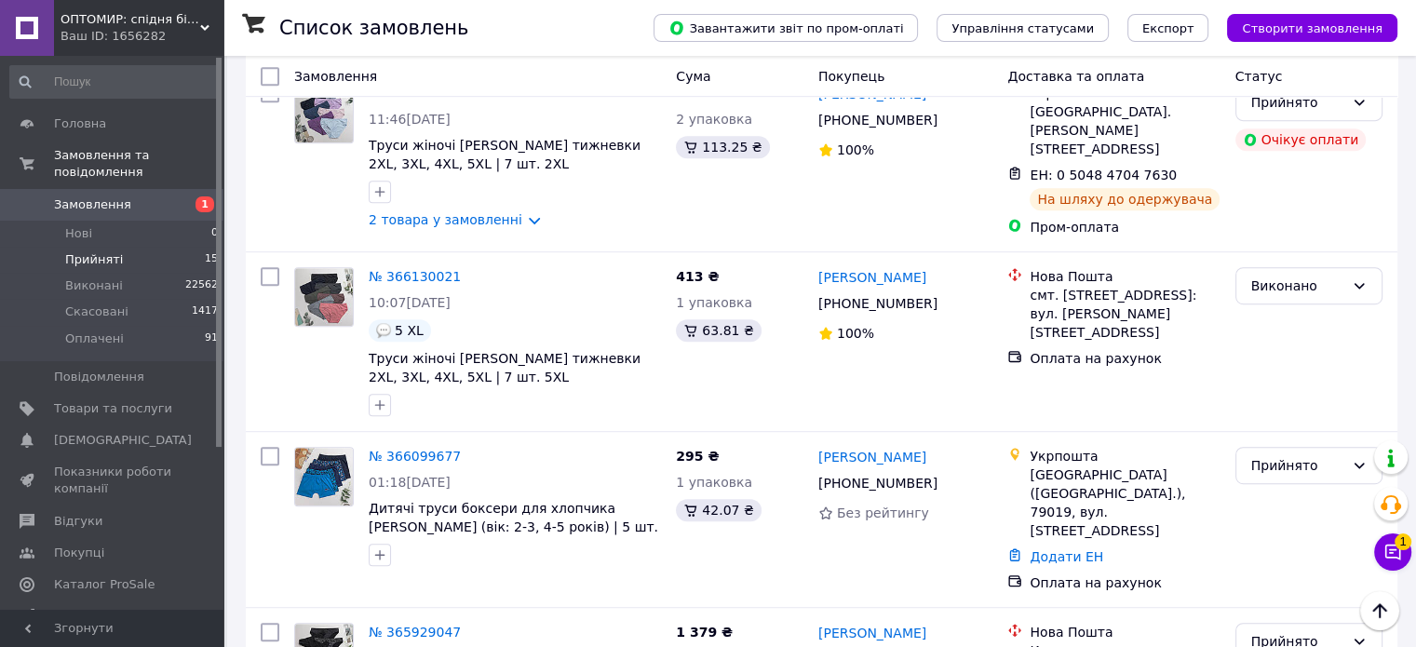
scroll to position [1208, 0]
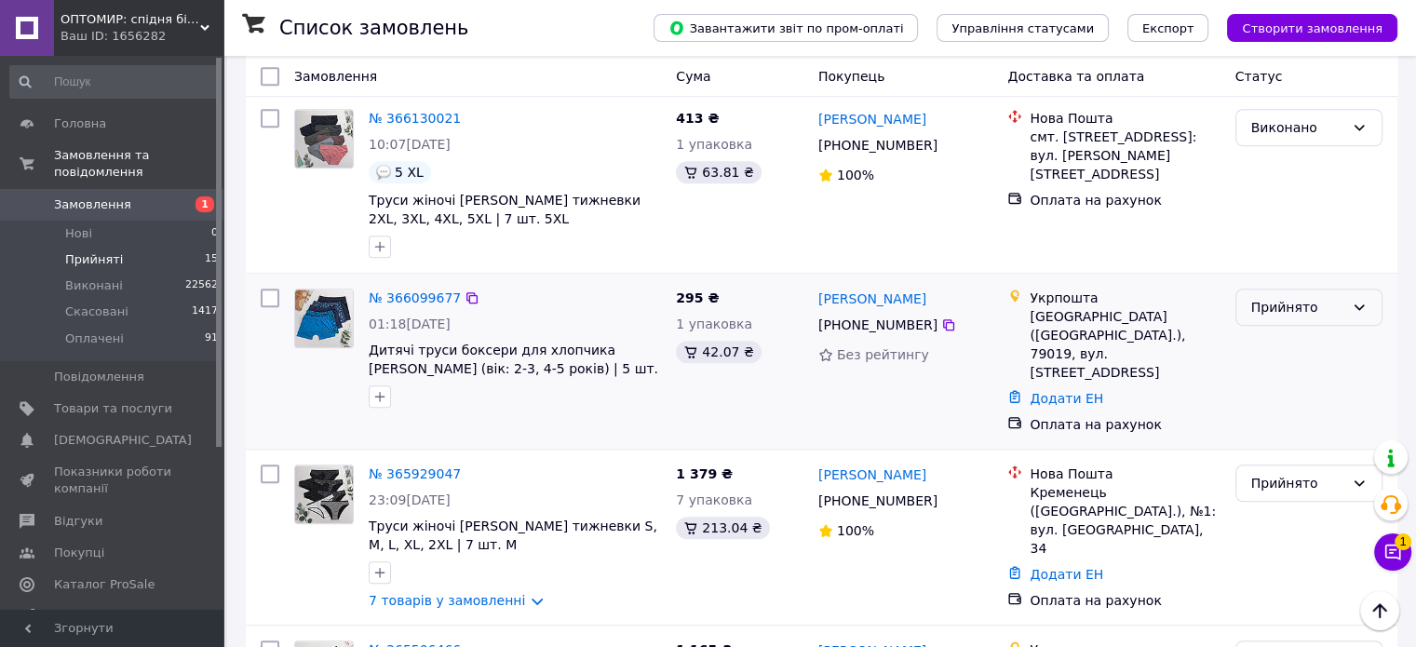
click at [1277, 297] on div "Прийнято" at bounding box center [1297, 307] width 93 height 20
click at [1281, 318] on li "Скасовано" at bounding box center [1307, 320] width 145 height 34
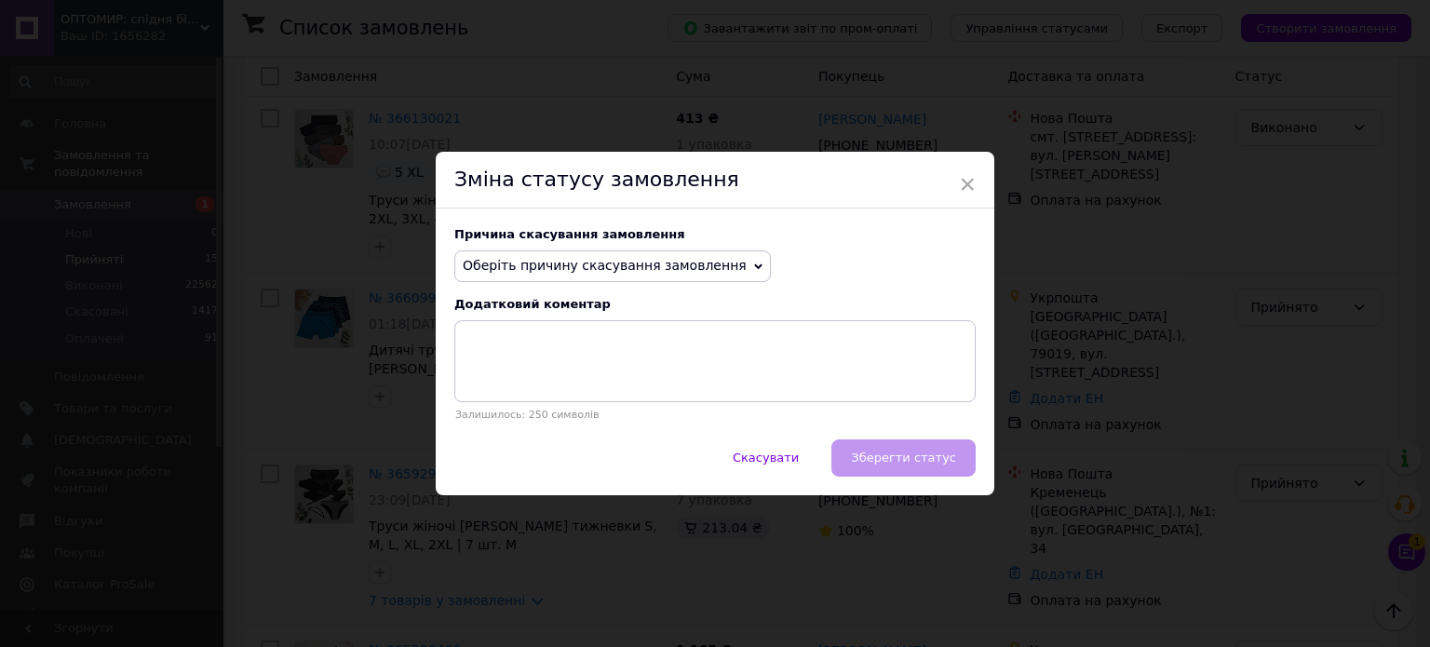
click at [633, 269] on span "Оберіть причину скасування замовлення" at bounding box center [605, 265] width 284 height 15
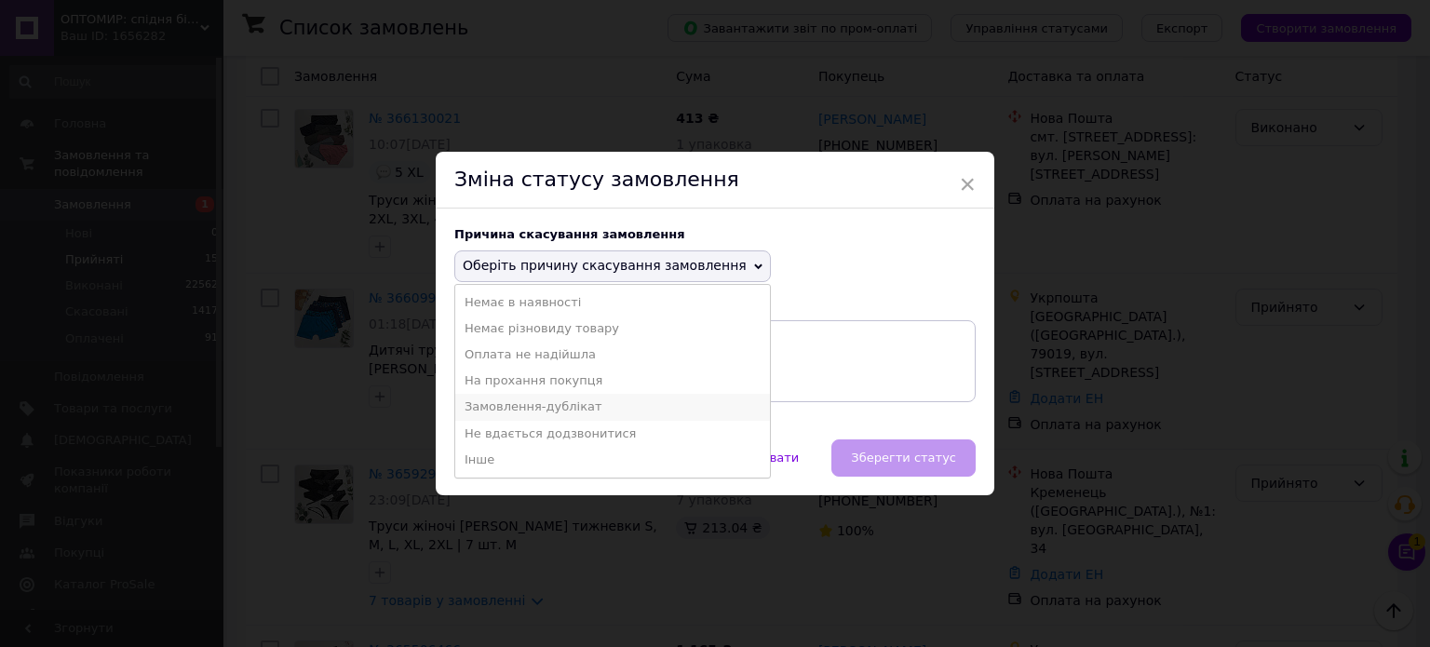
click at [521, 409] on li "Замовлення-дублікат" at bounding box center [612, 407] width 315 height 26
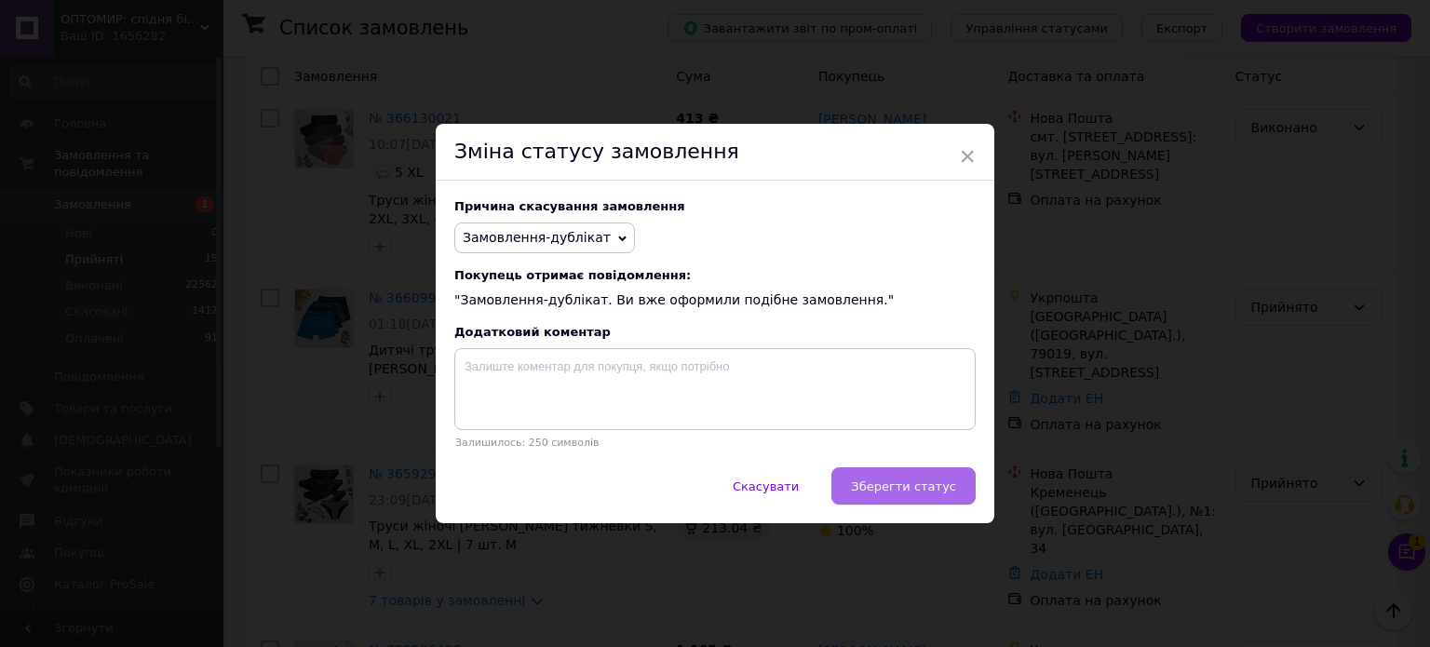
click at [905, 480] on span "Зберегти статус" at bounding box center [903, 486] width 105 height 14
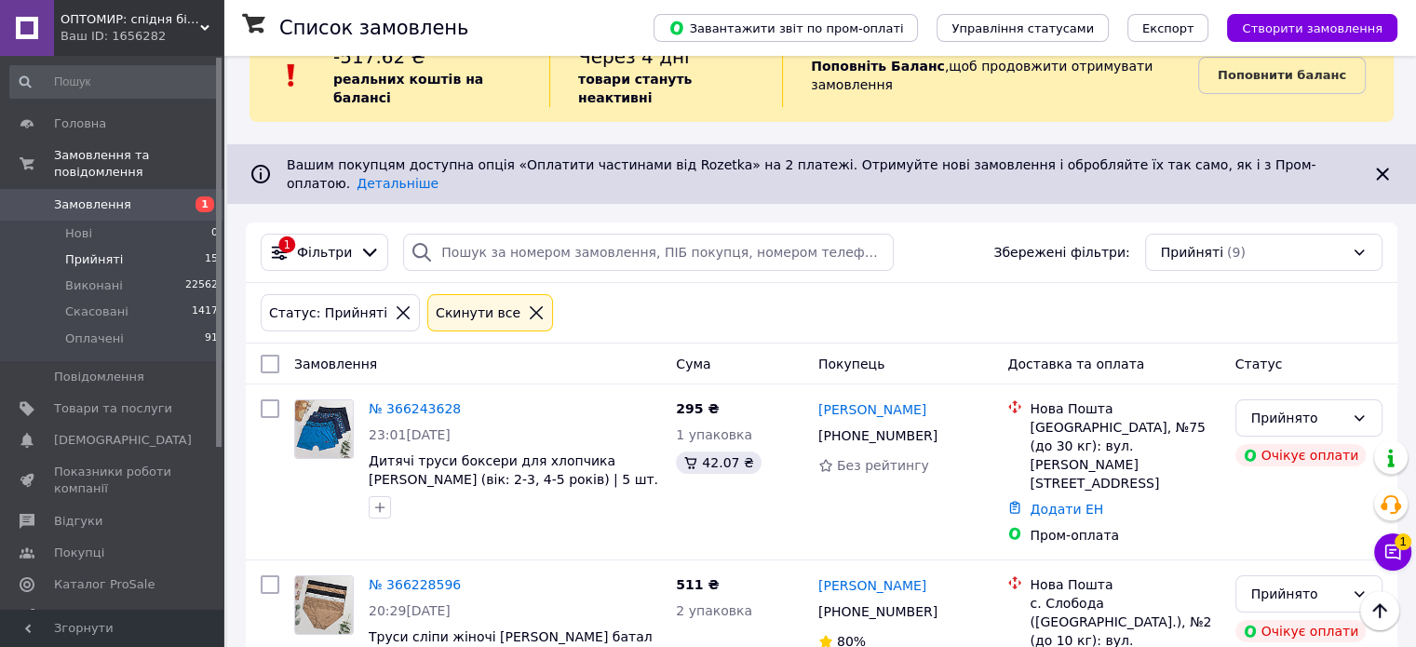
scroll to position [0, 0]
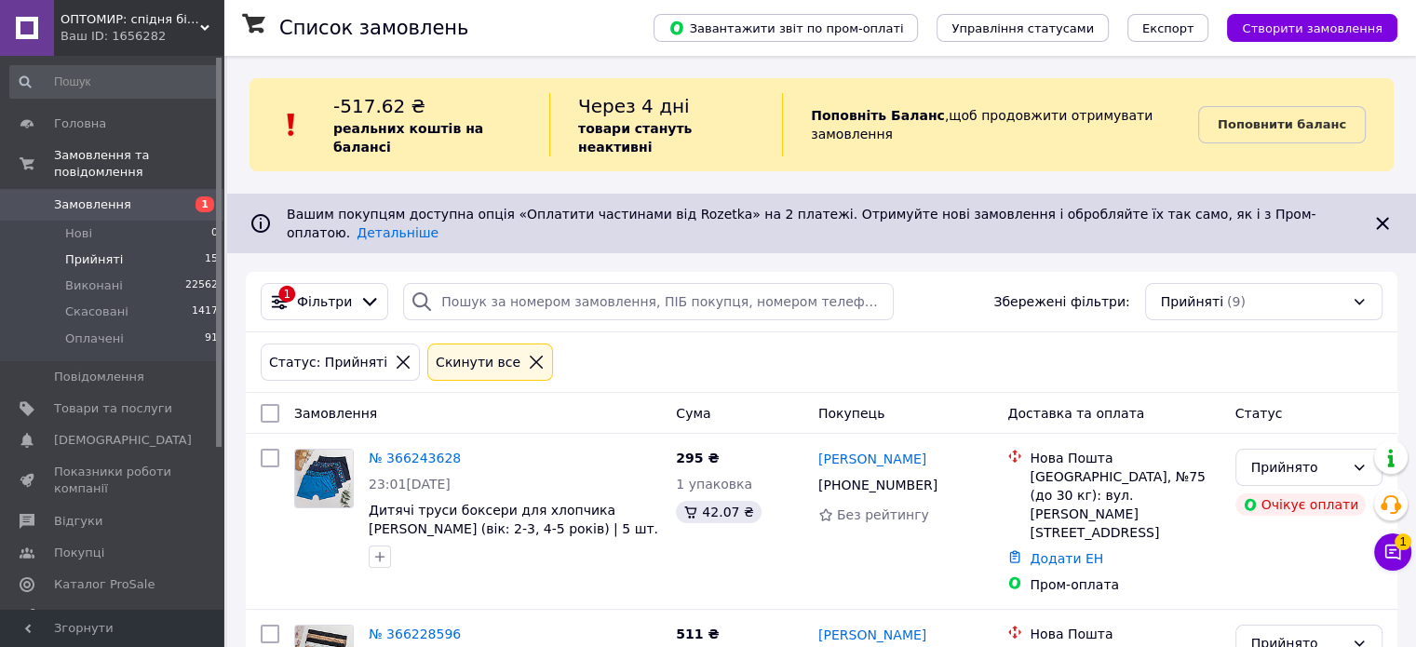
click at [115, 196] on span "Замовлення" at bounding box center [92, 204] width 77 height 17
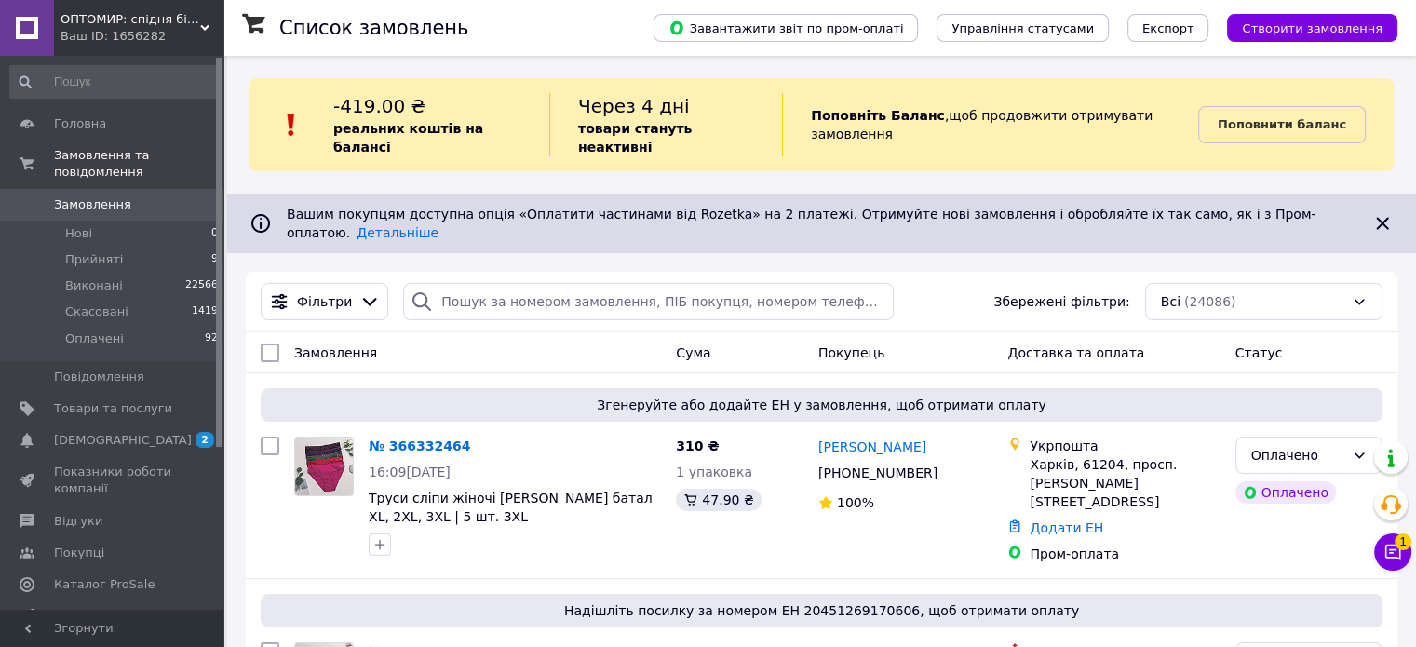
click at [1396, 555] on icon at bounding box center [1392, 552] width 19 height 19
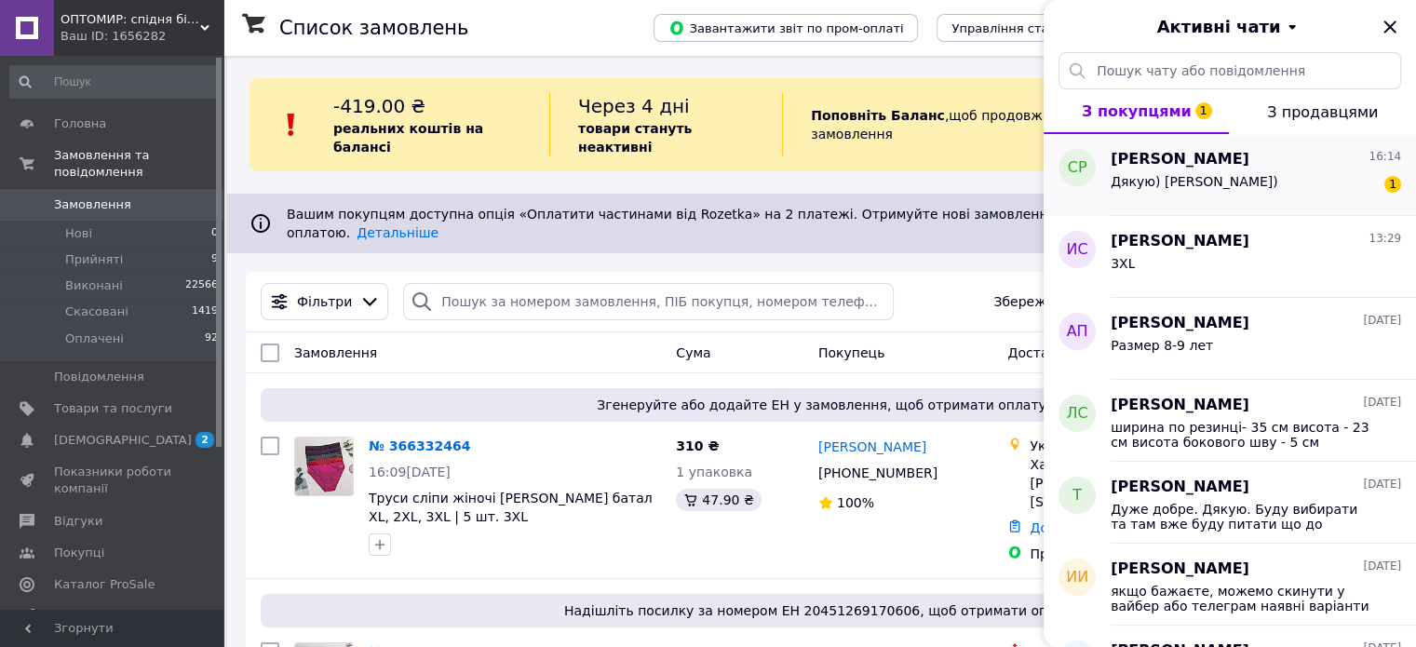
click at [1262, 184] on div "Дякую) Навзаєм) 1" at bounding box center [1256, 185] width 290 height 30
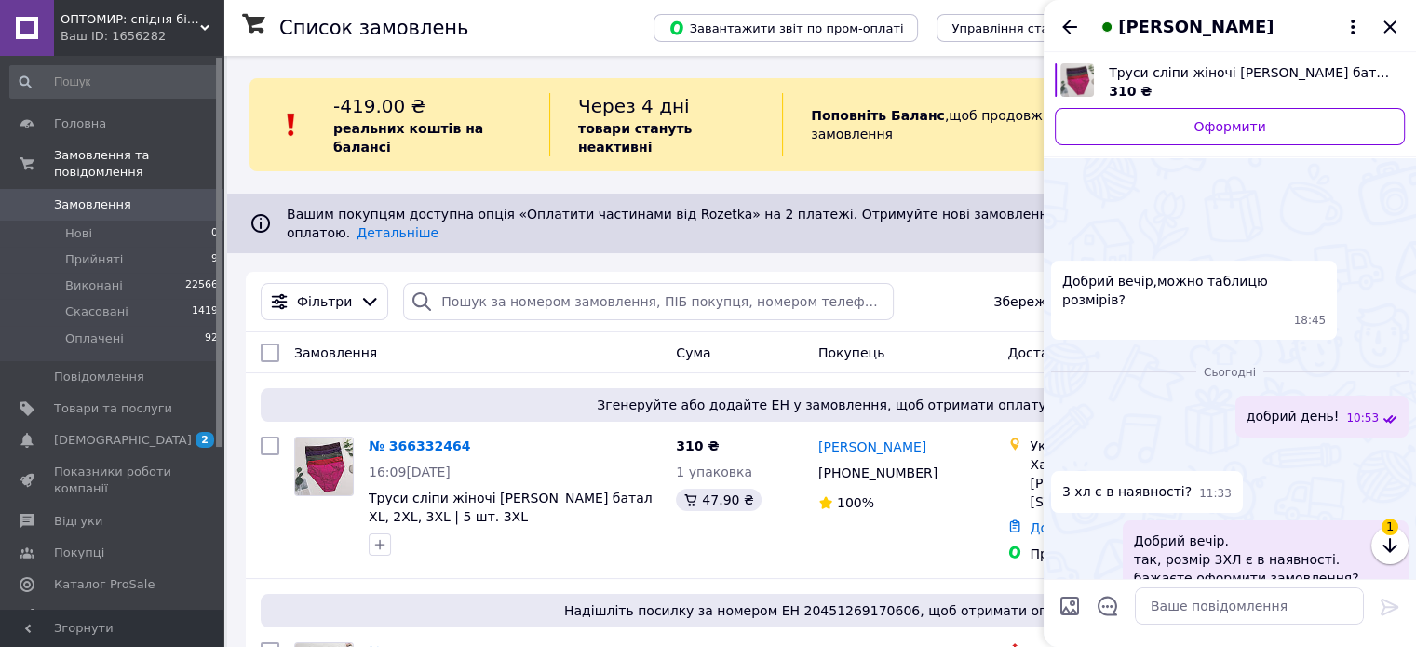
scroll to position [562, 0]
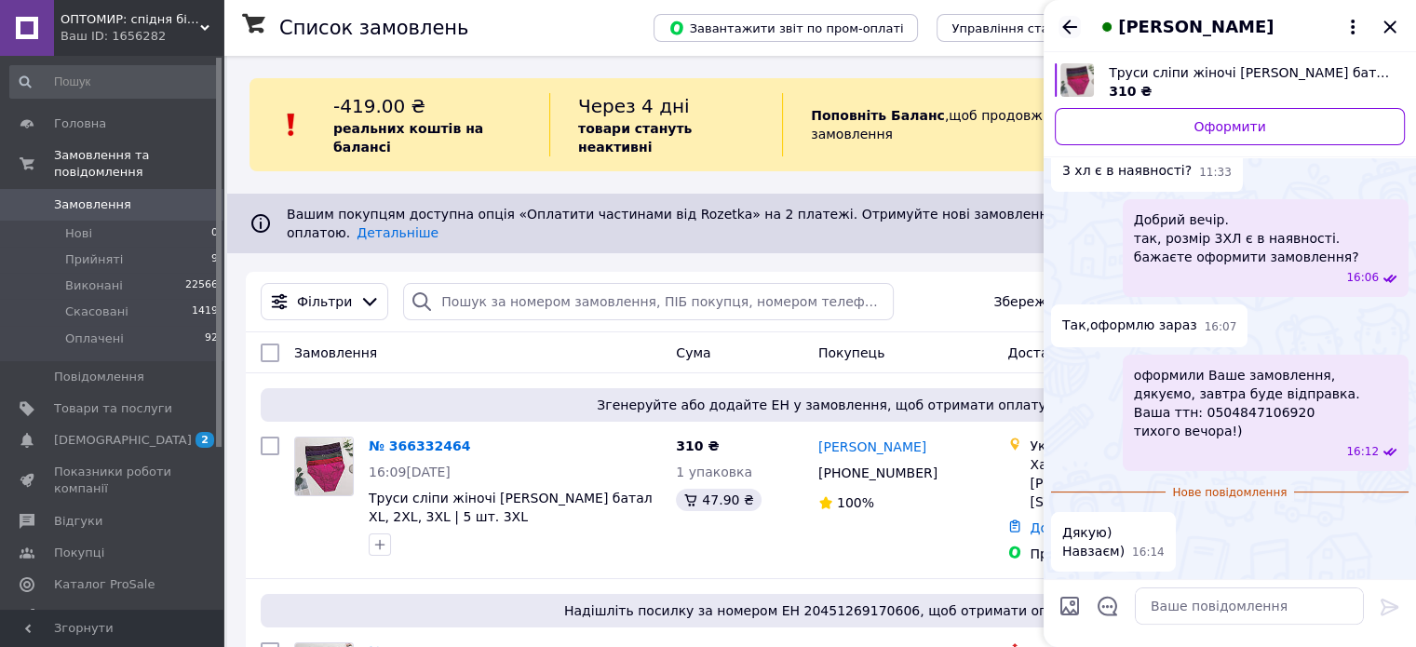
click at [1072, 26] on icon "Назад" at bounding box center [1069, 27] width 15 height 14
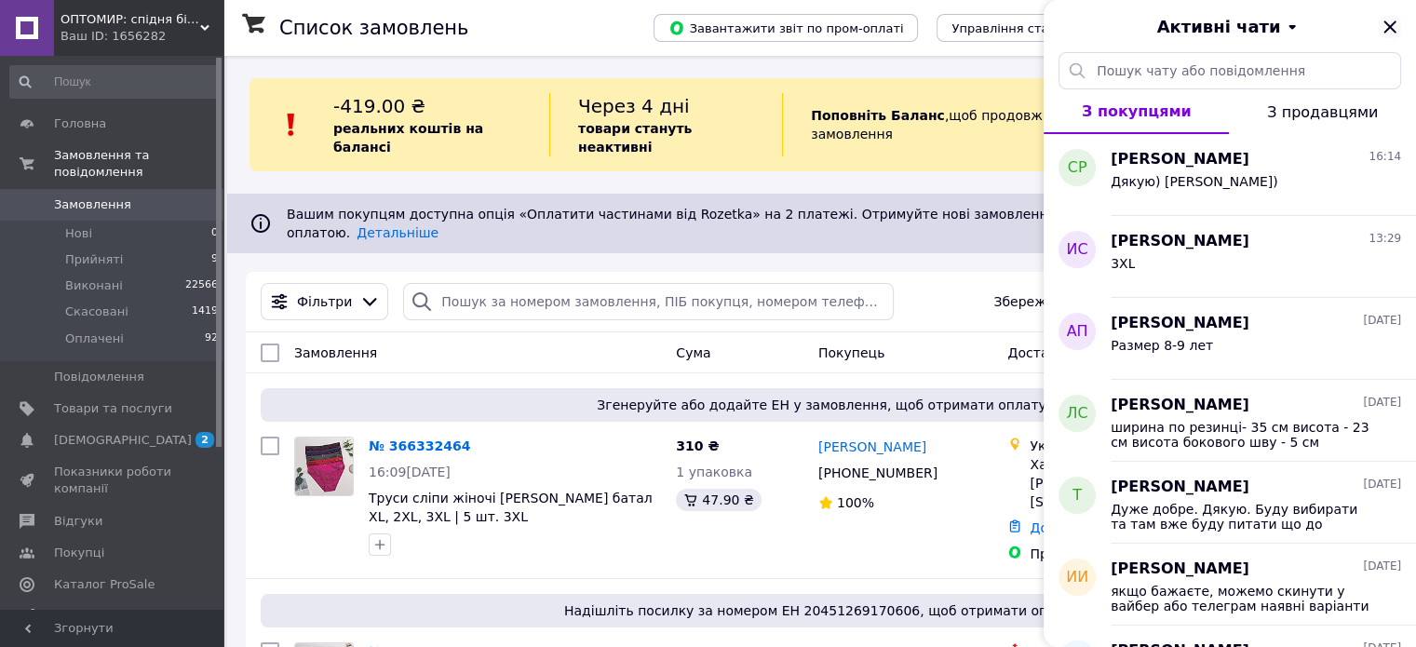
click at [1386, 25] on icon "Закрити" at bounding box center [1389, 26] width 12 height 12
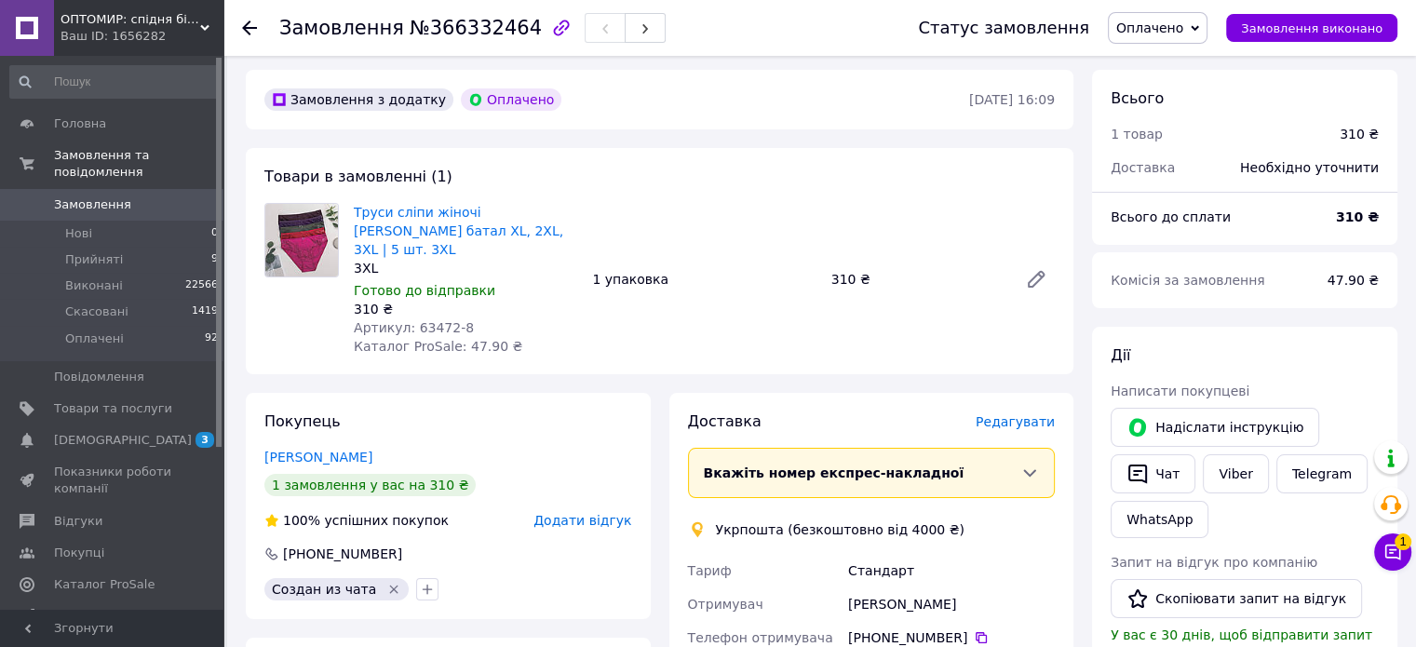
scroll to position [93, 0]
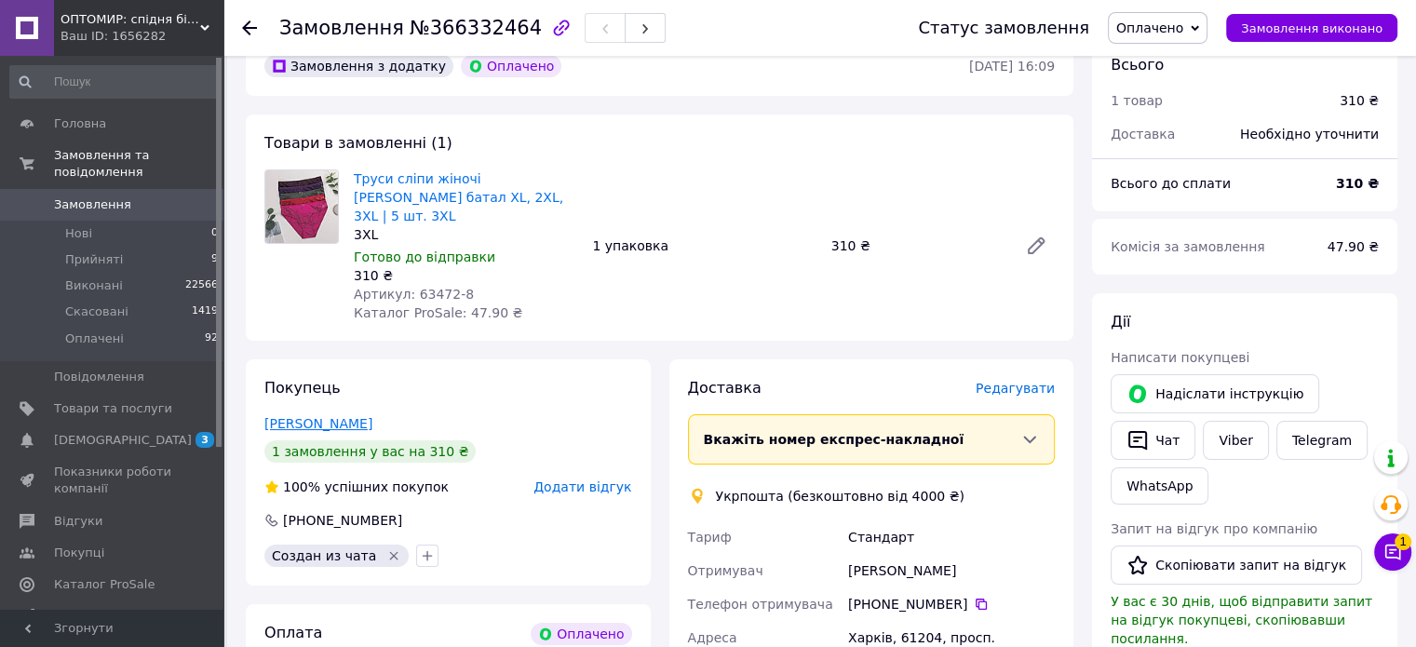
drag, startPoint x: 373, startPoint y: 431, endPoint x: 266, endPoint y: 425, distance: 107.3
click at [266, 425] on div "[PERSON_NAME]" at bounding box center [448, 423] width 368 height 19
copy link "[PERSON_NAME]"
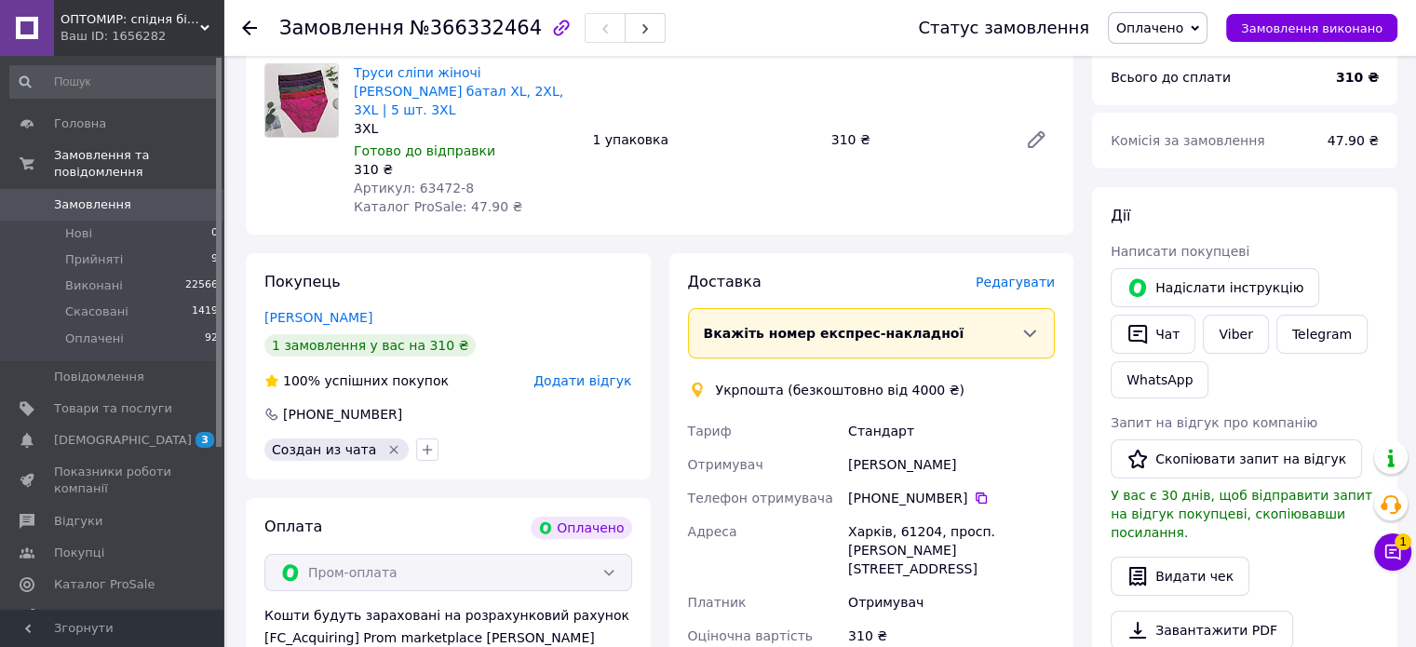
scroll to position [279, 0]
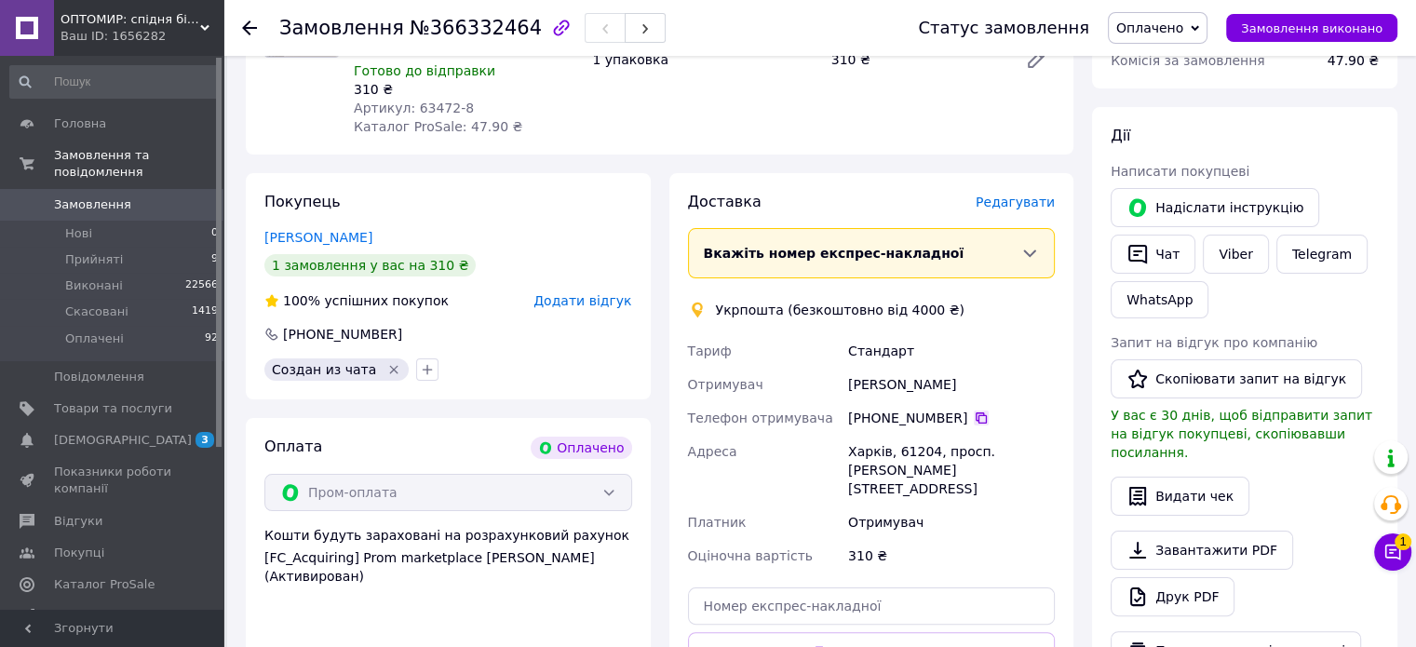
click at [974, 419] on icon at bounding box center [981, 418] width 15 height 15
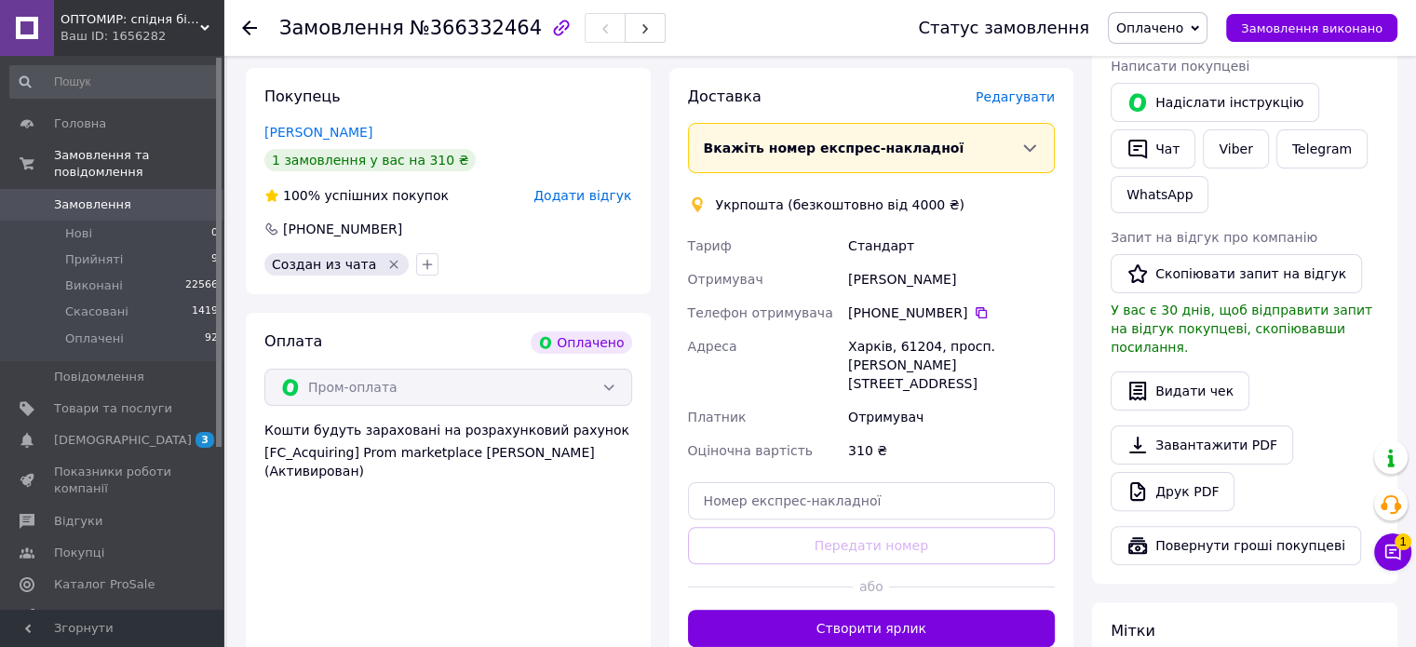
scroll to position [465, 0]
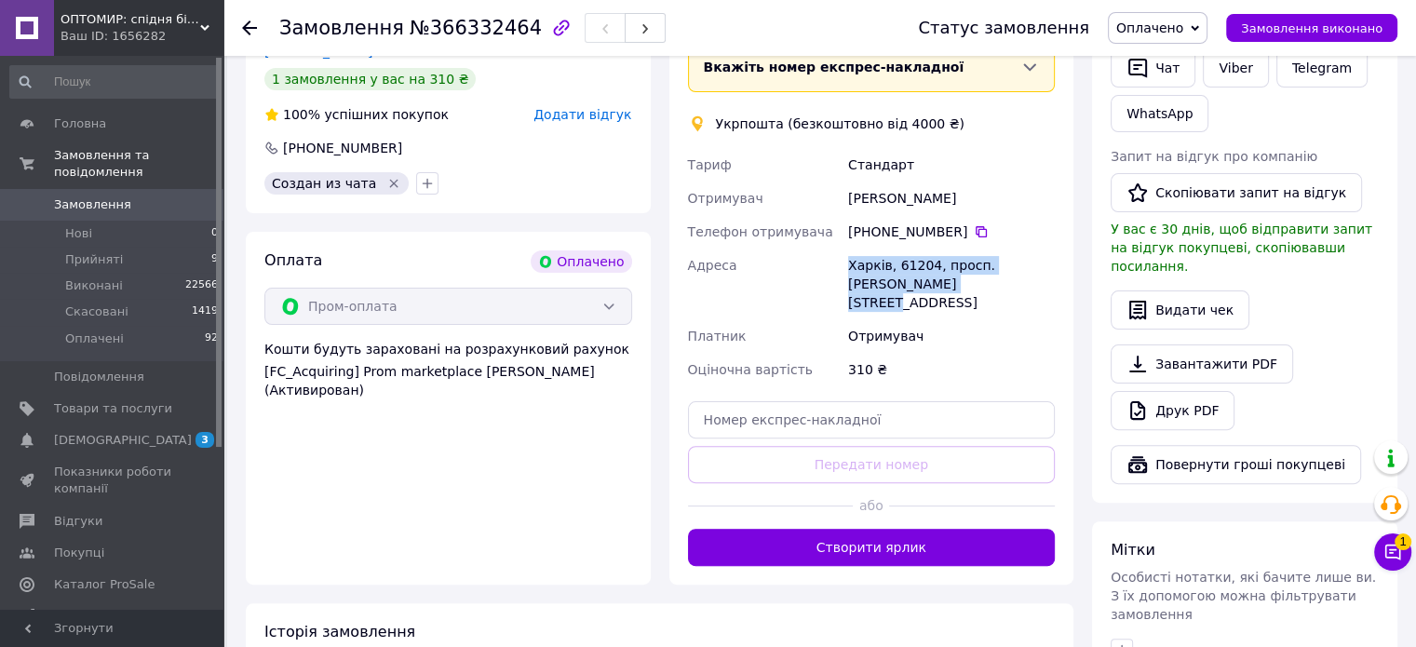
drag, startPoint x: 901, startPoint y: 286, endPoint x: 848, endPoint y: 268, distance: 55.9
click at [848, 268] on div "Харків, 61204, просп. [PERSON_NAME][STREET_ADDRESS]" at bounding box center [951, 284] width 214 height 71
copy div "Харків, 61204, просп. [PERSON_NAME][STREET_ADDRESS]"
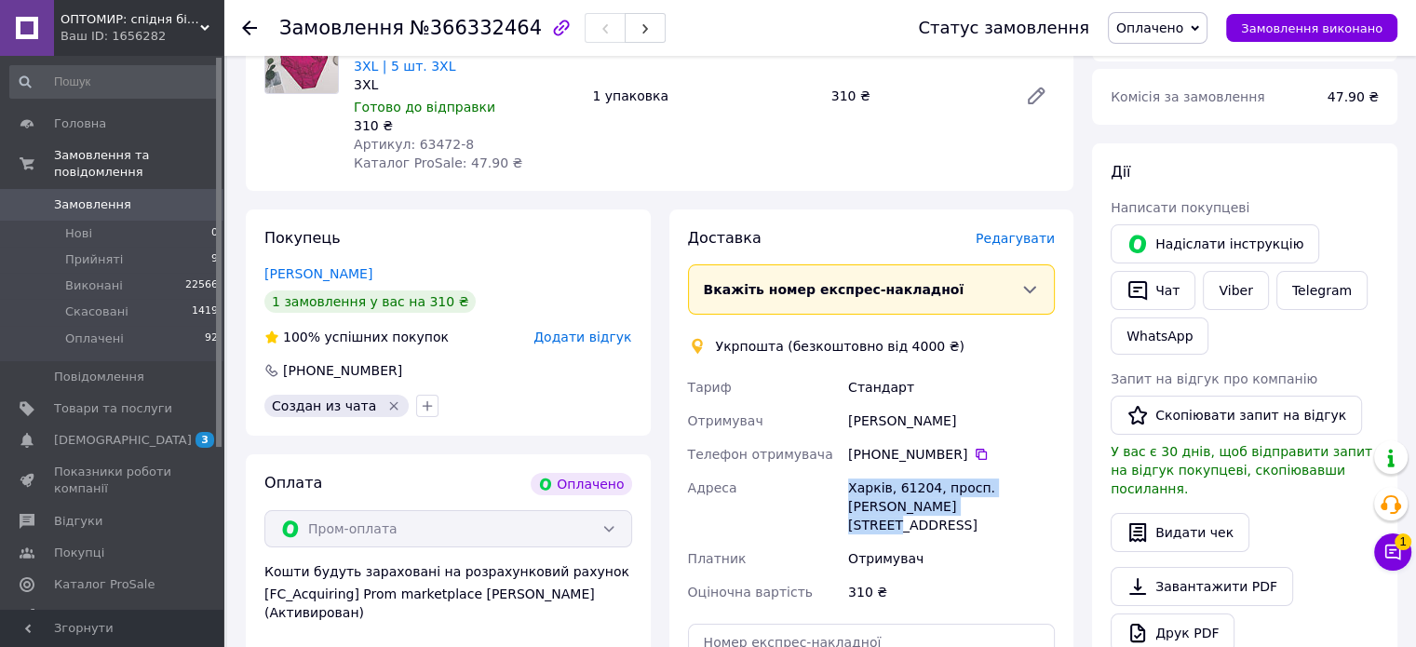
scroll to position [93, 0]
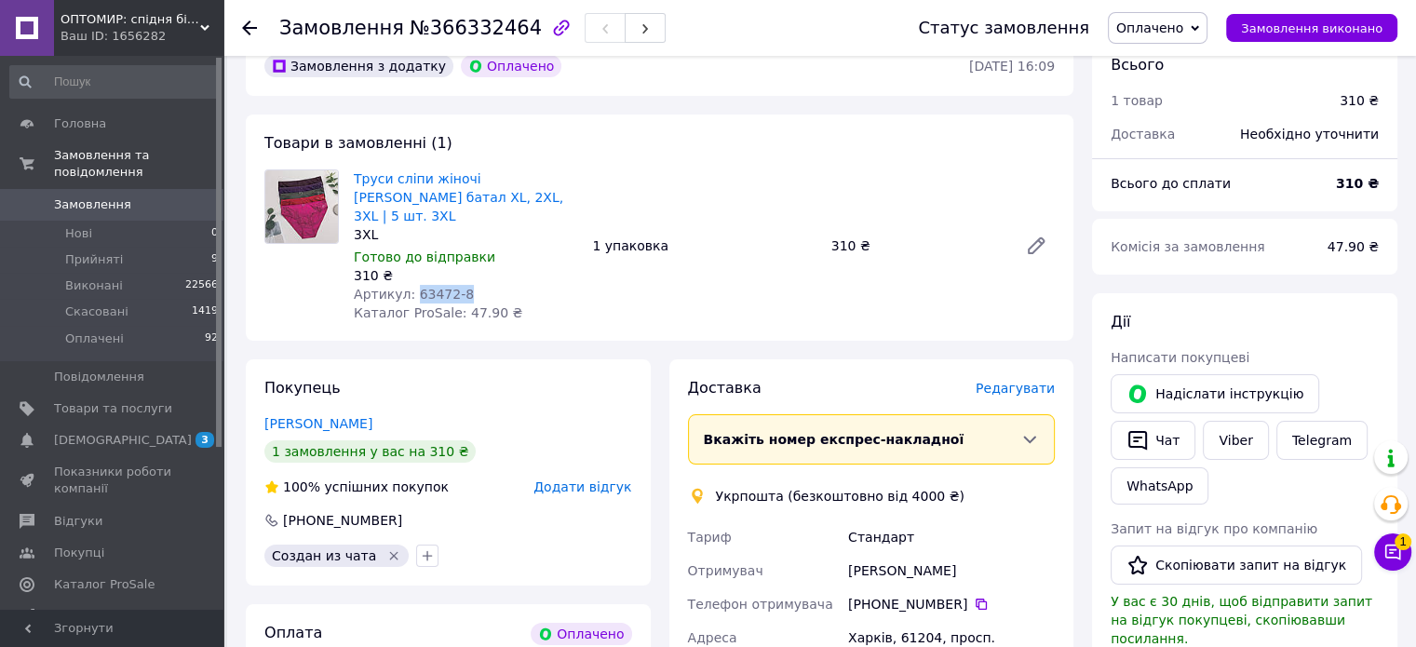
drag, startPoint x: 410, startPoint y: 297, endPoint x: 506, endPoint y: 293, distance: 96.9
click at [506, 293] on div "Артикул: 63472-8" at bounding box center [465, 294] width 223 height 19
copy span "63472-8"
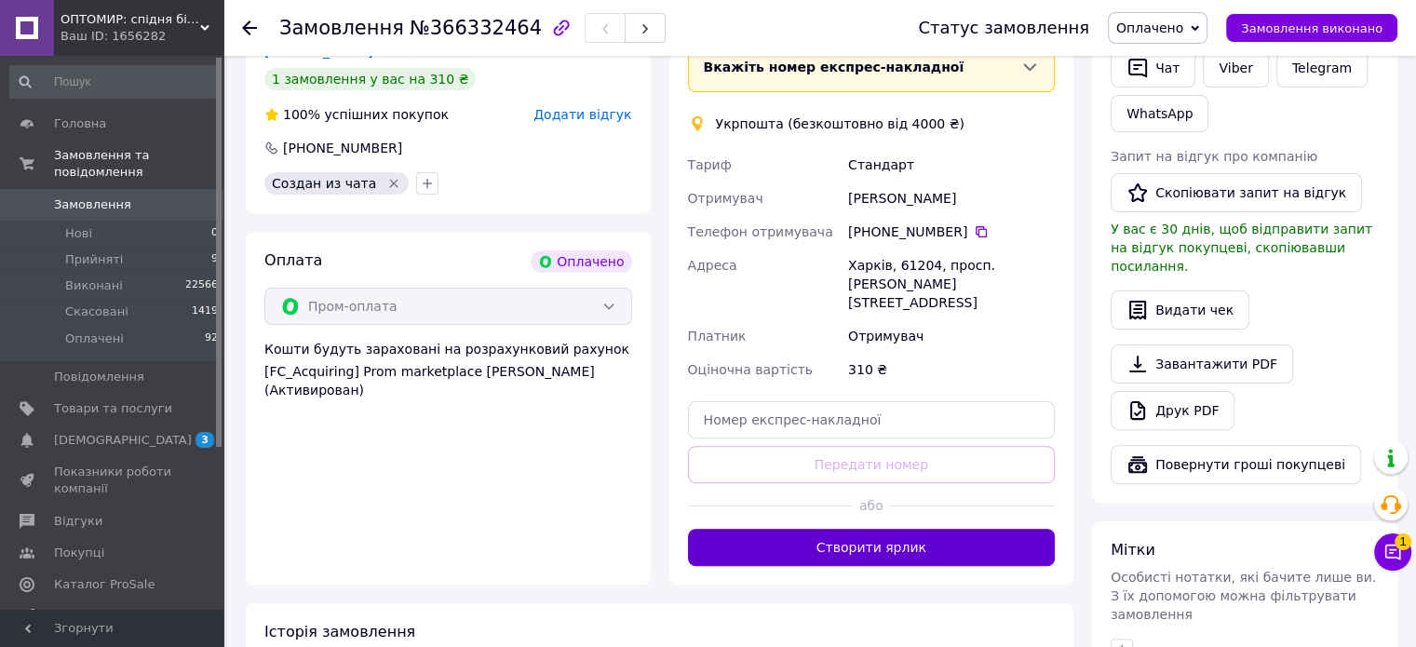
click at [953, 531] on button "Створити ярлик" at bounding box center [872, 547] width 368 height 37
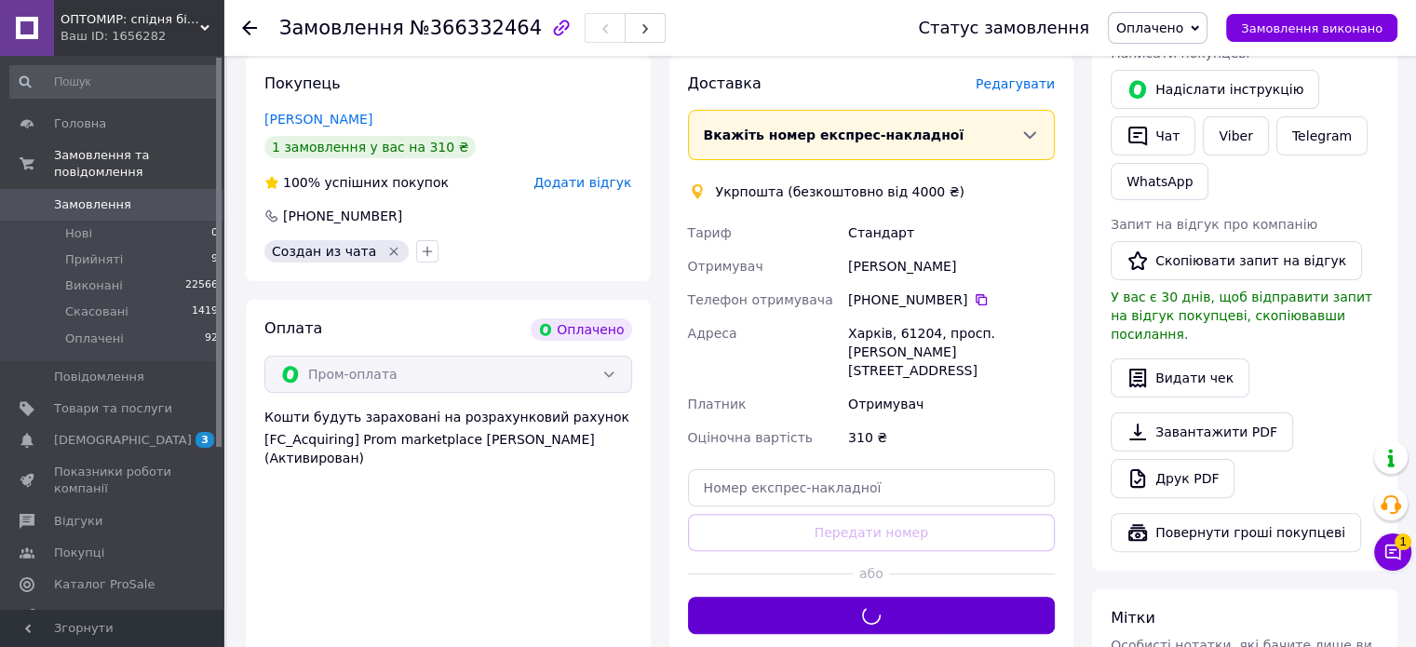
scroll to position [279, 0]
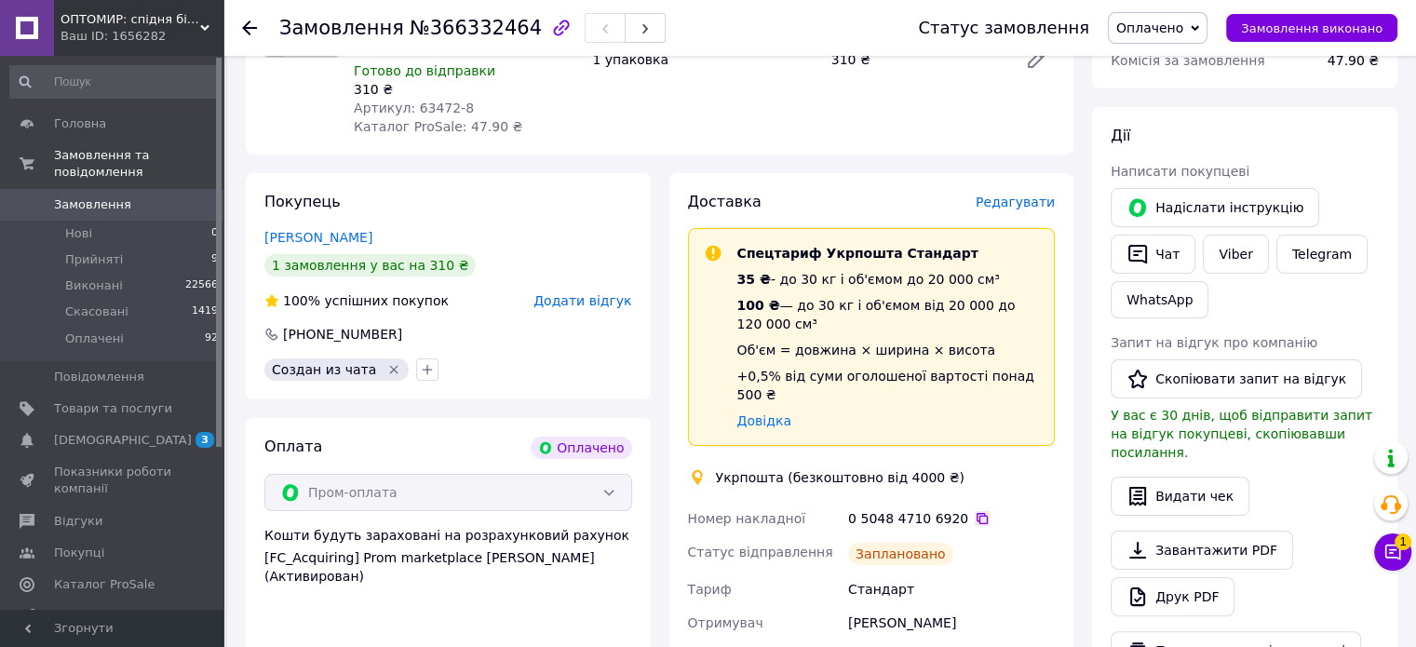
click at [975, 511] on icon at bounding box center [982, 518] width 15 height 15
click at [458, 29] on span "№366332464" at bounding box center [476, 28] width 132 height 22
copy span "366332464"
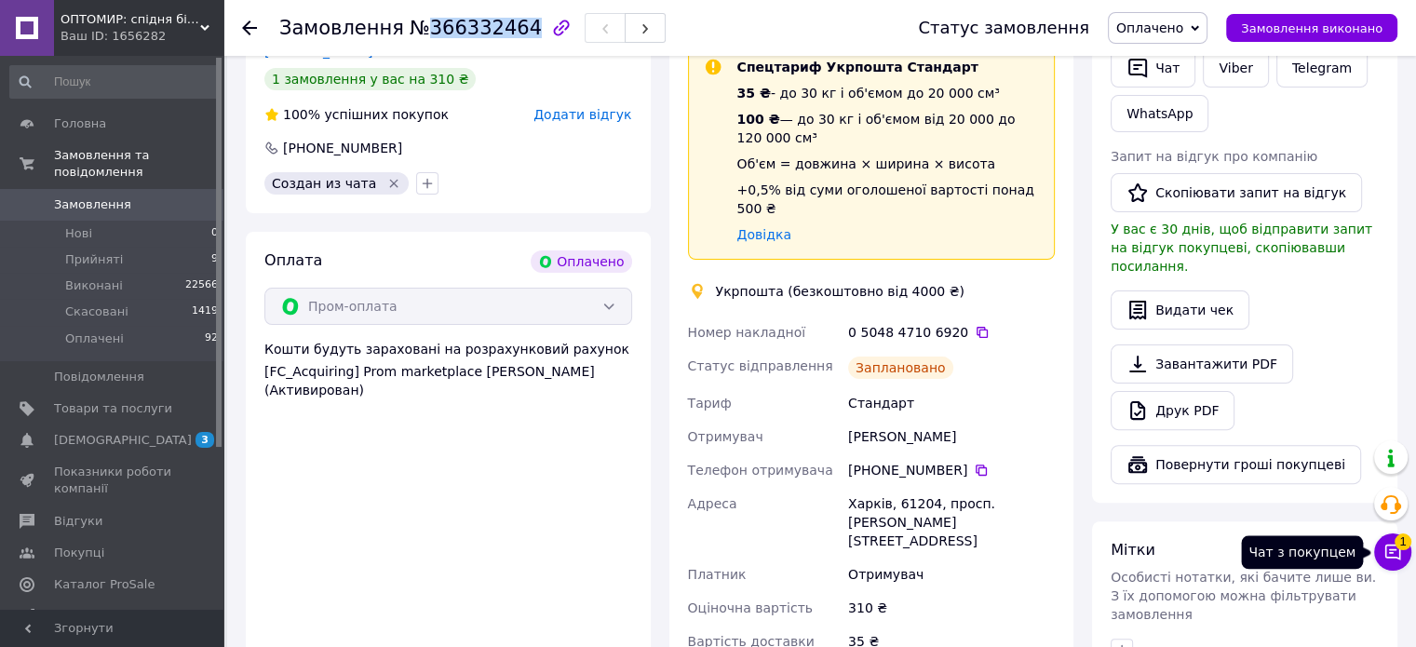
click at [1399, 553] on icon at bounding box center [1393, 553] width 16 height 16
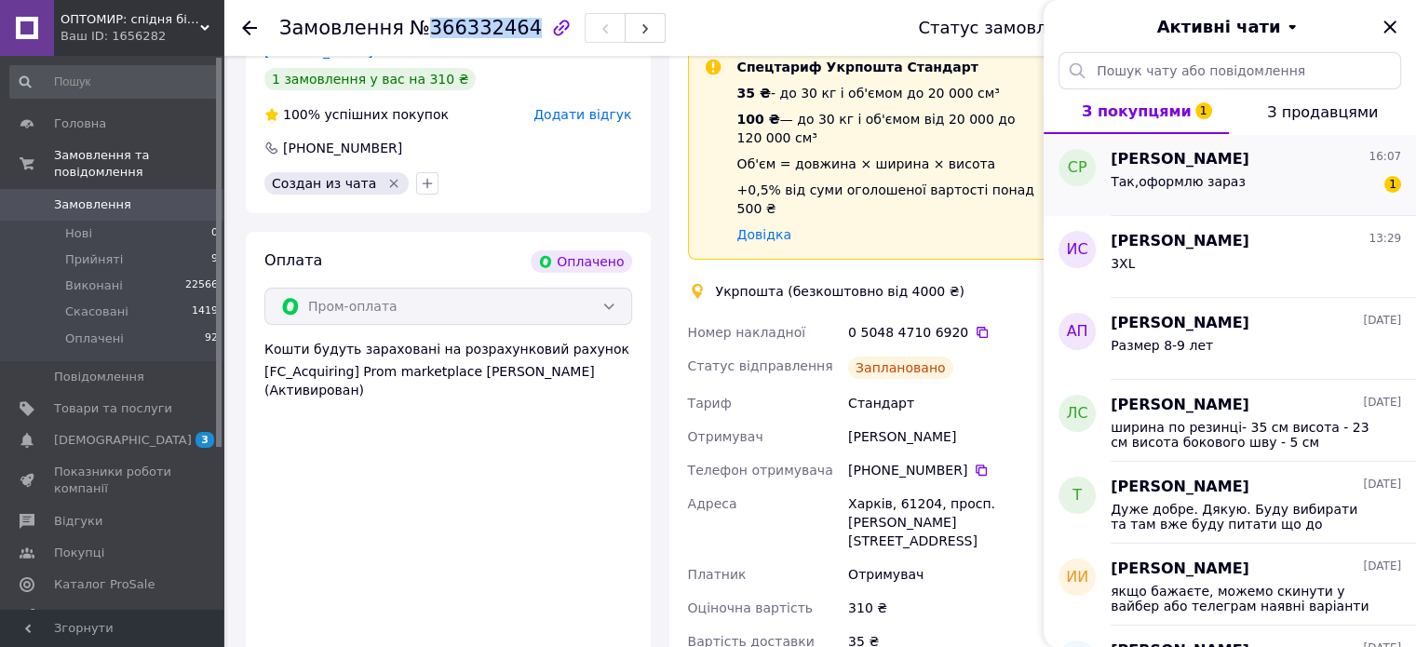
click at [1245, 185] on div "Так,оформлю зараз 1" at bounding box center [1256, 185] width 290 height 30
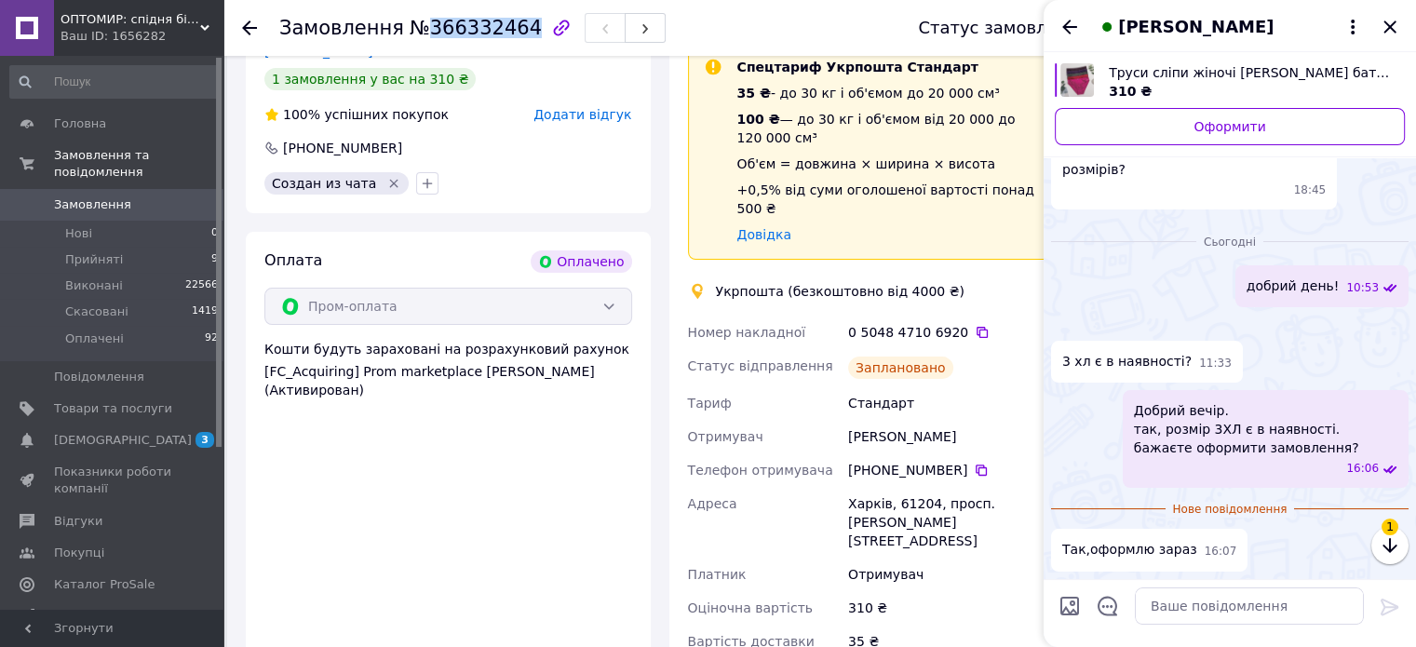
scroll to position [324, 0]
click at [1192, 584] on div at bounding box center [1249, 606] width 244 height 52
click at [1186, 605] on textarea at bounding box center [1249, 605] width 229 height 37
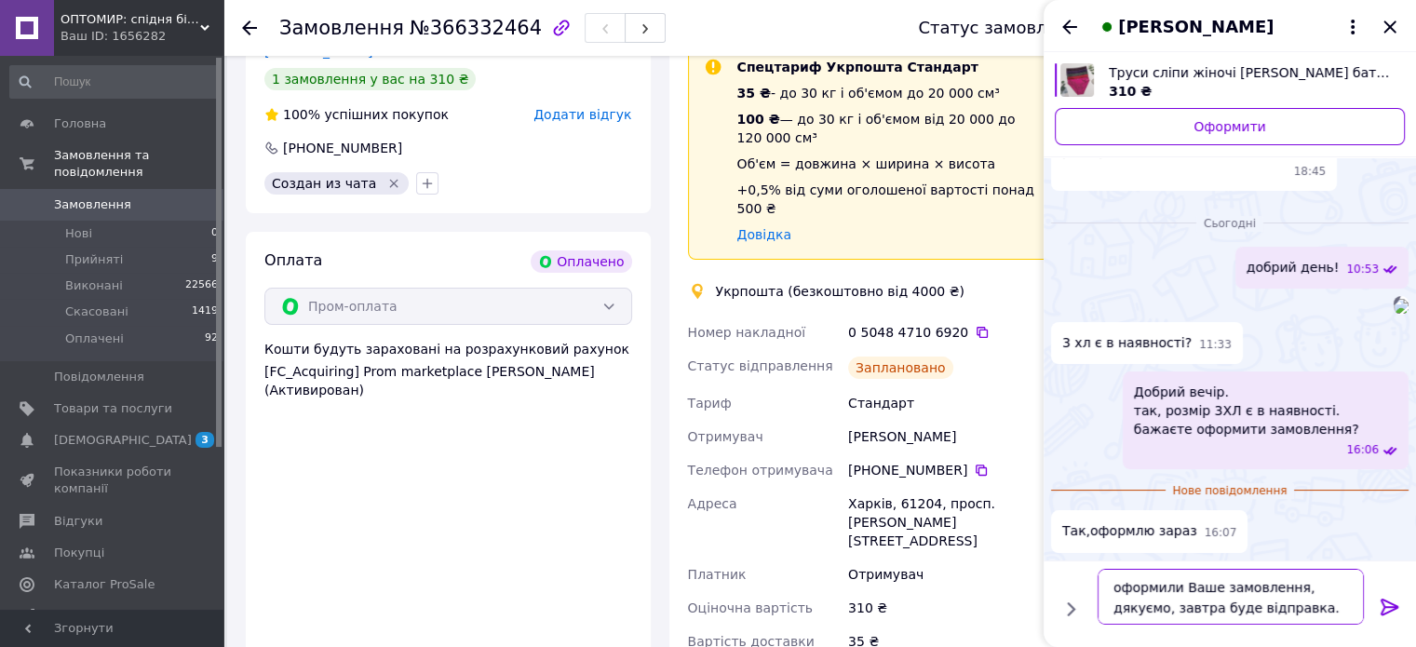
scroll to position [12, 0]
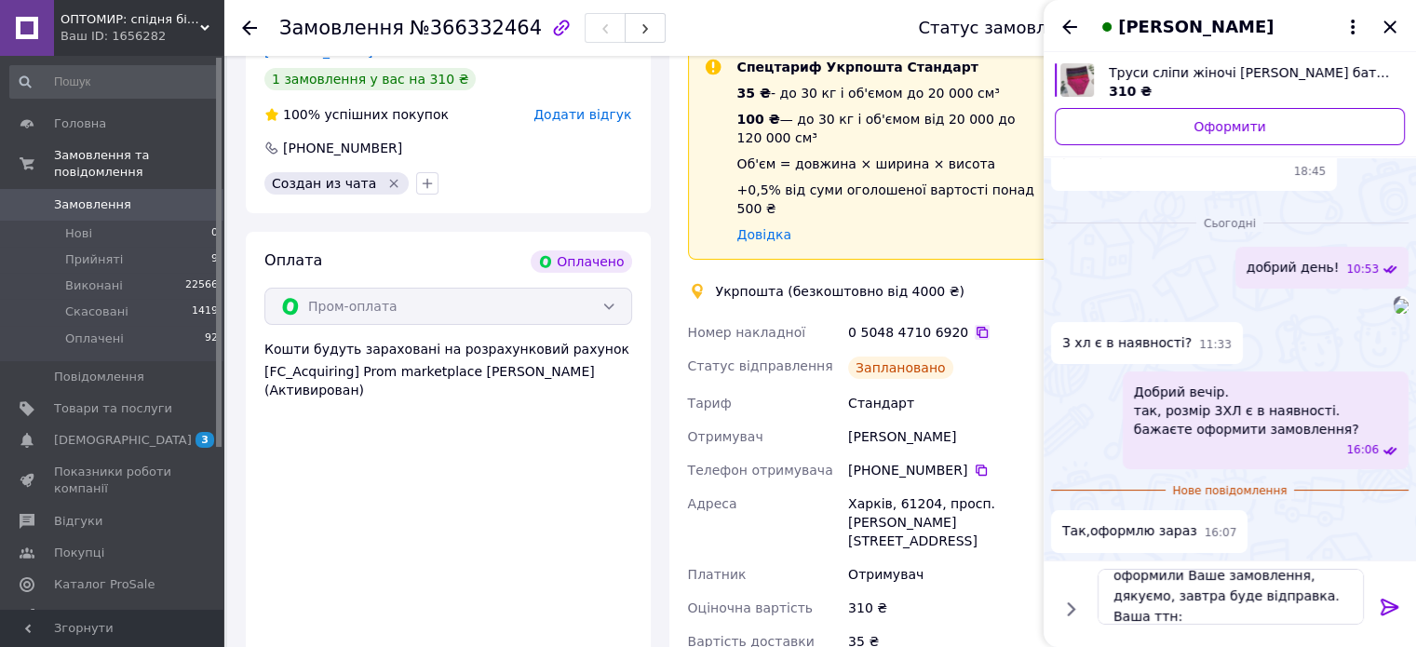
click at [975, 325] on icon at bounding box center [982, 332] width 15 height 15
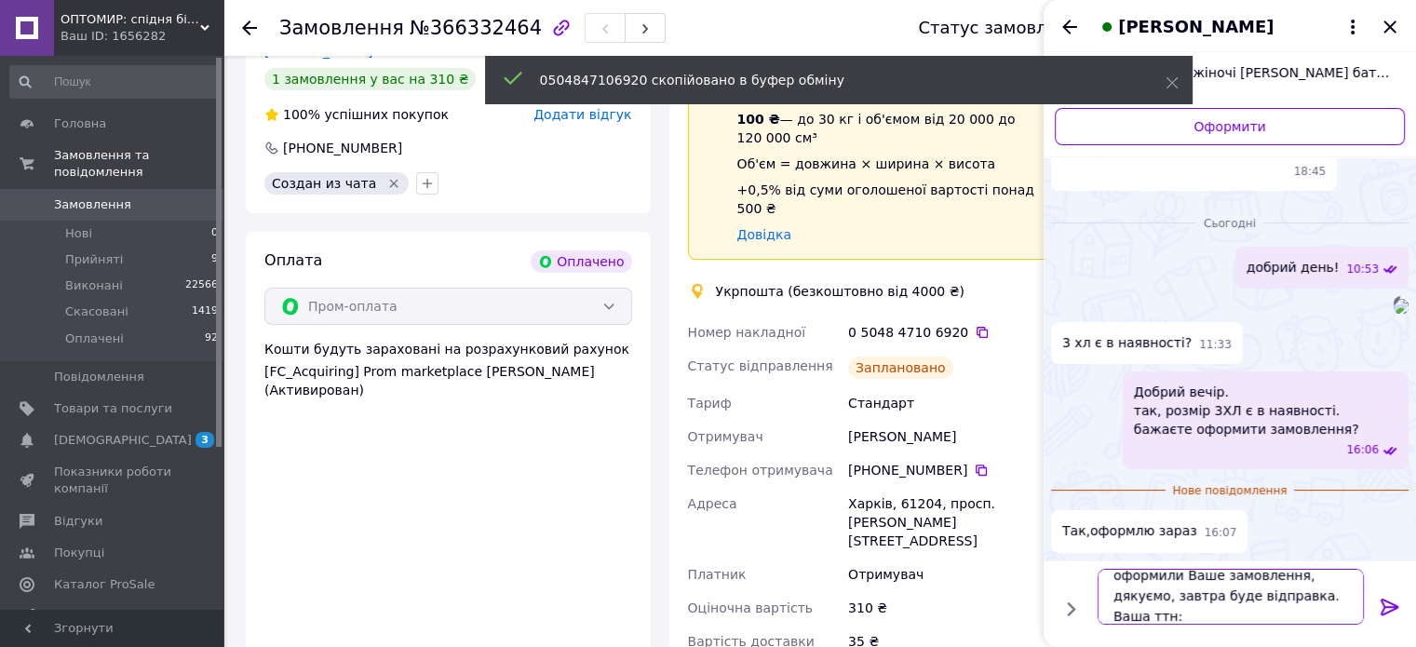
click at [1193, 617] on textarea "оформили Ваше замовлення, дякуємо, завтра буде відправка. Ваша ттн:" at bounding box center [1231, 597] width 266 height 56
paste textarea "0504847106920"
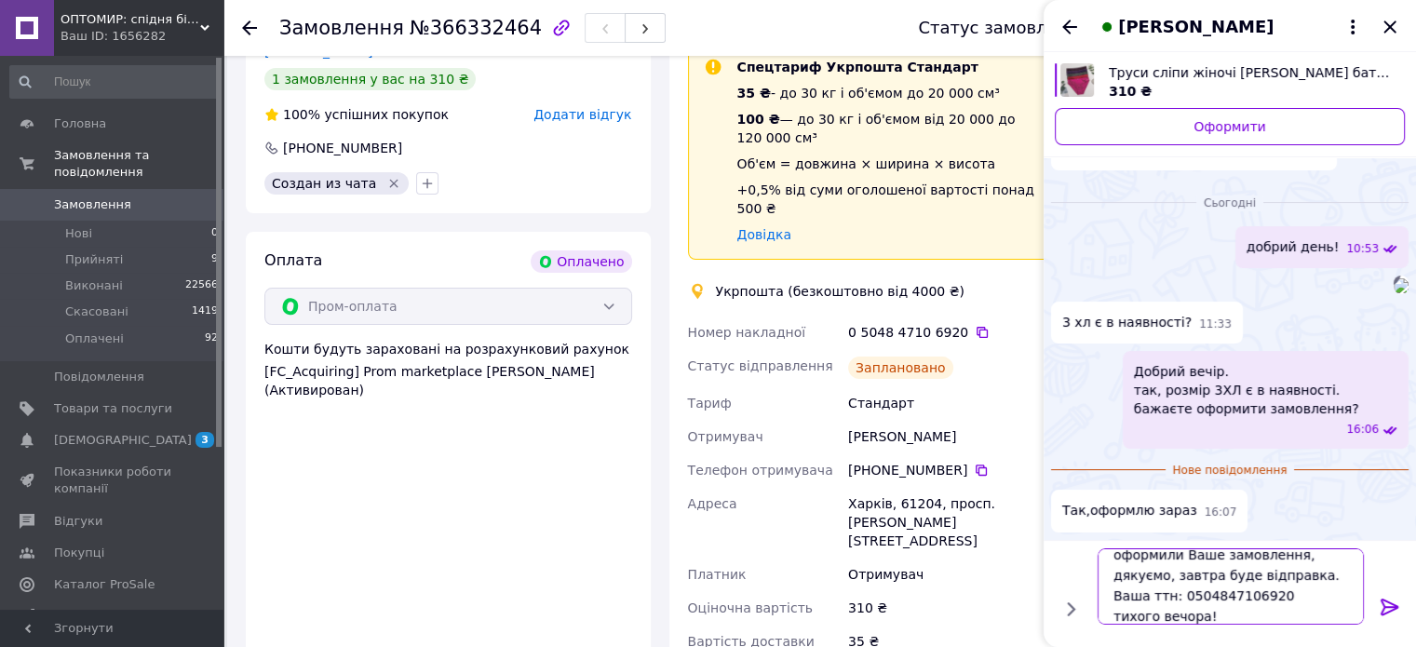
type textarea "оформили Ваше замовлення, дякуємо, завтра буде відправка. Ваша ттн: 05048471069…"
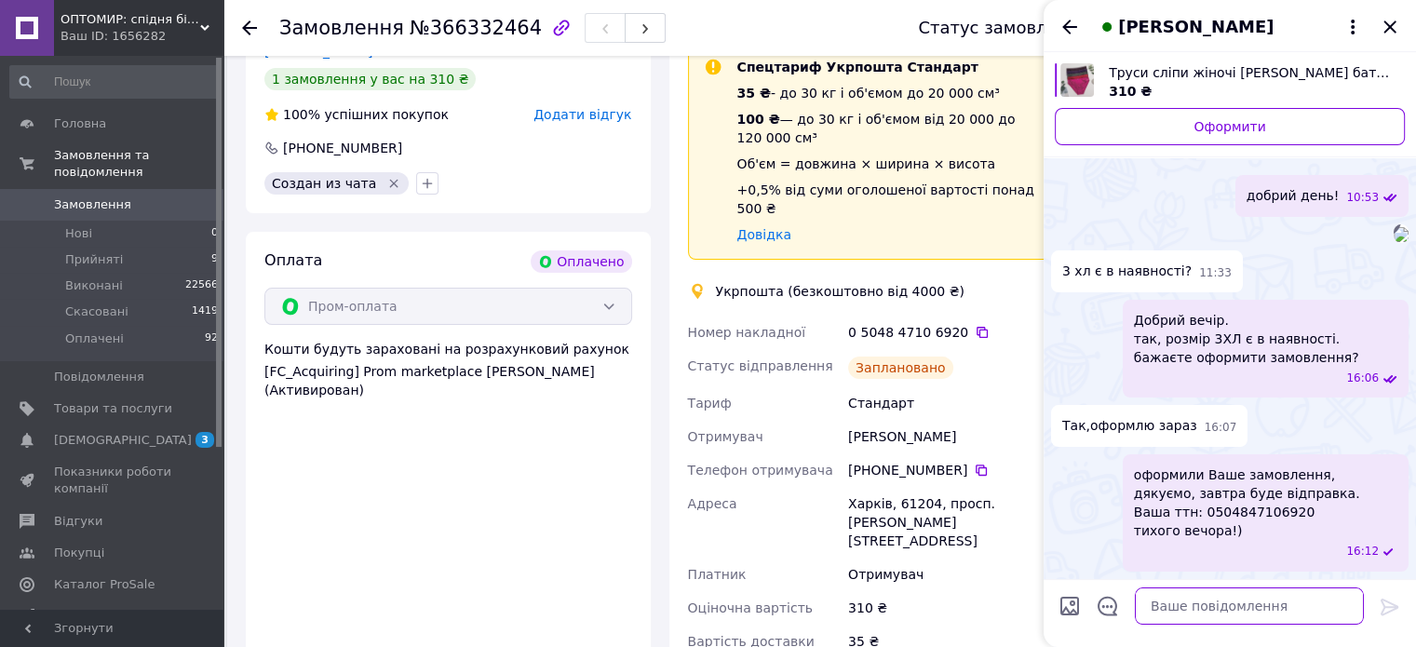
scroll to position [414, 0]
click at [1072, 24] on icon "Назад" at bounding box center [1070, 27] width 22 height 22
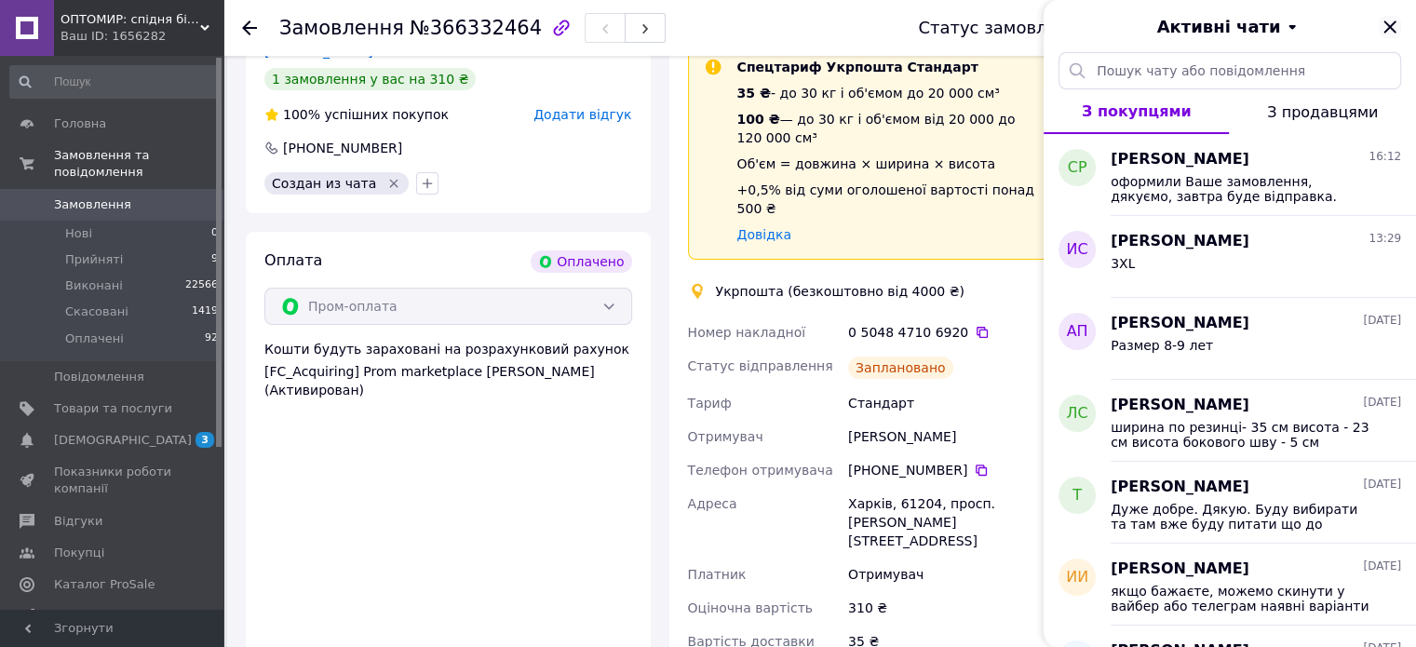
click at [1391, 28] on icon "Закрити" at bounding box center [1389, 26] width 12 height 12
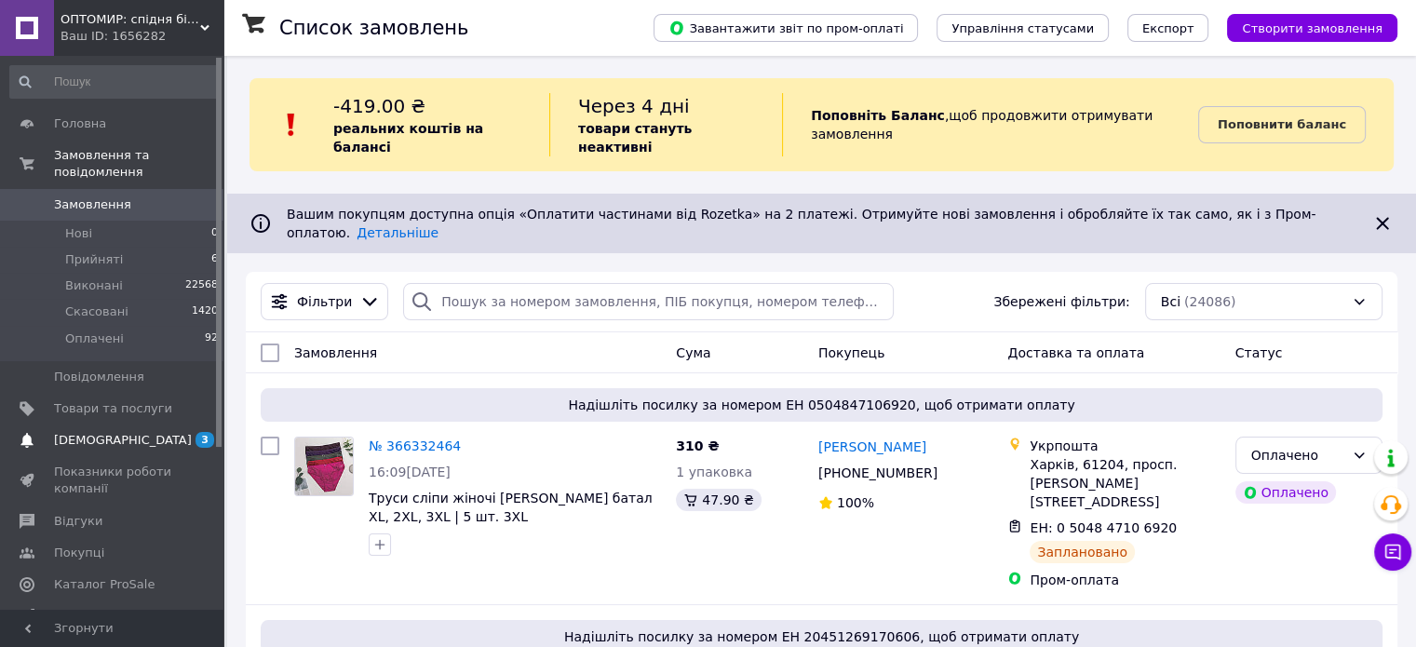
click at [130, 432] on span "[DEMOGRAPHIC_DATA]" at bounding box center [113, 440] width 118 height 17
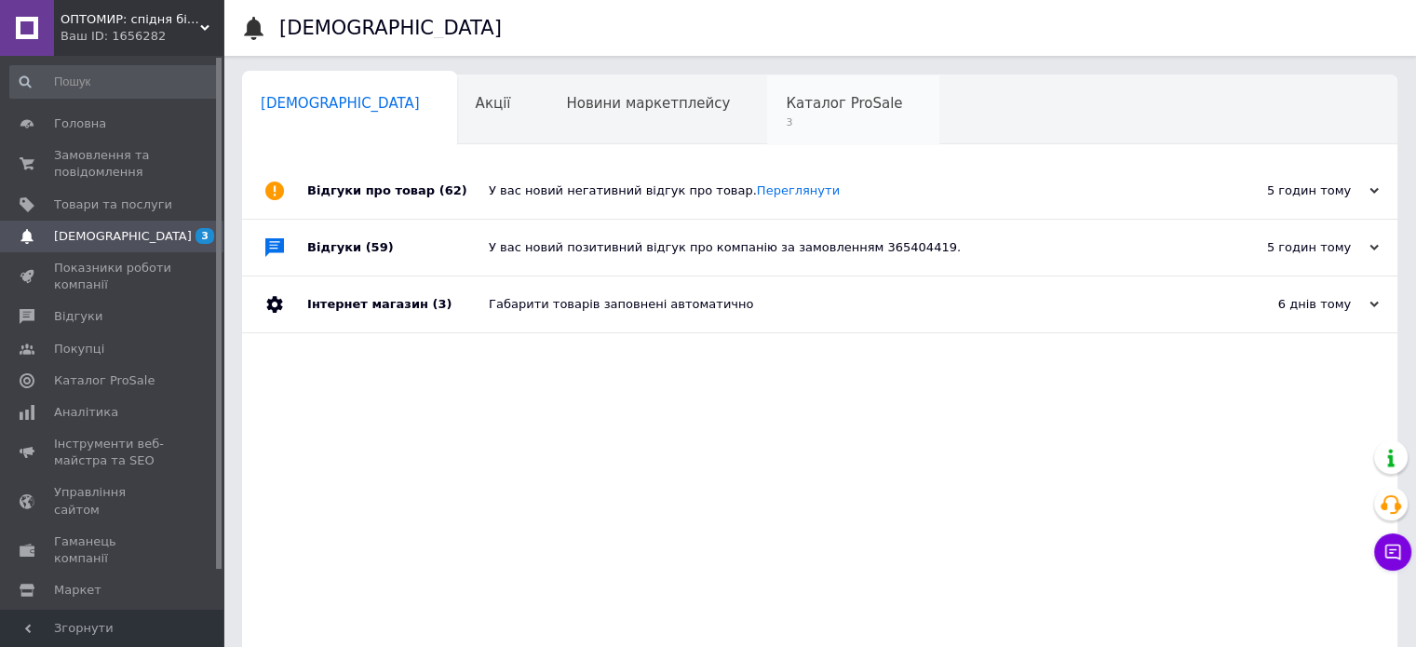
click at [767, 129] on div "Каталог ProSale 3" at bounding box center [853, 110] width 172 height 71
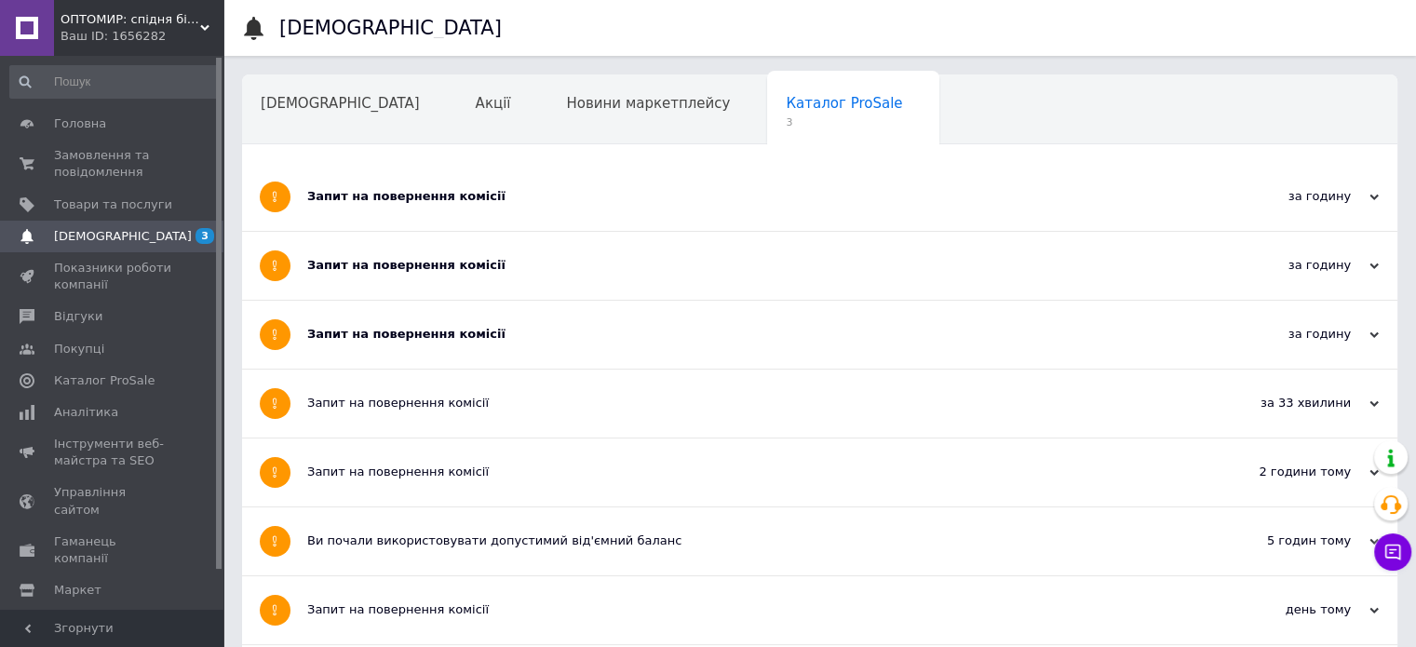
click at [504, 171] on div "Запит на повернення комісії" at bounding box center [749, 197] width 885 height 68
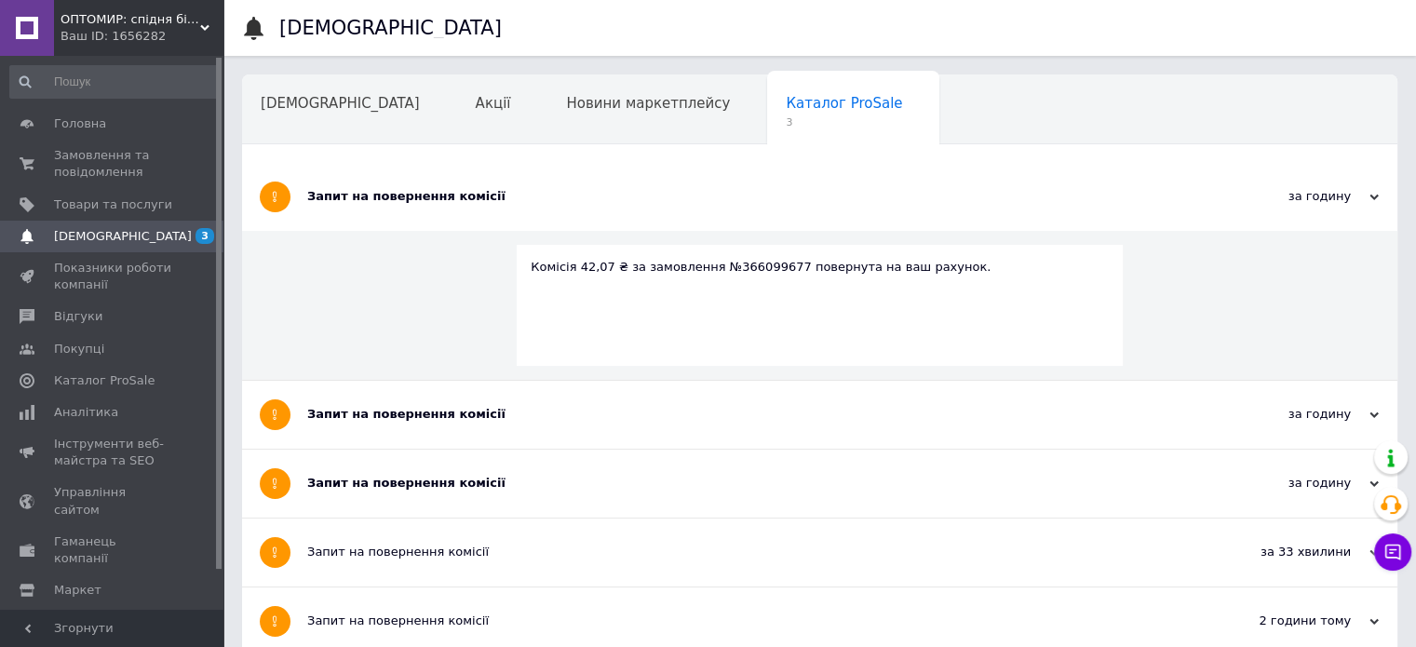
click at [476, 427] on div "Запит на повернення комісії" at bounding box center [749, 415] width 885 height 68
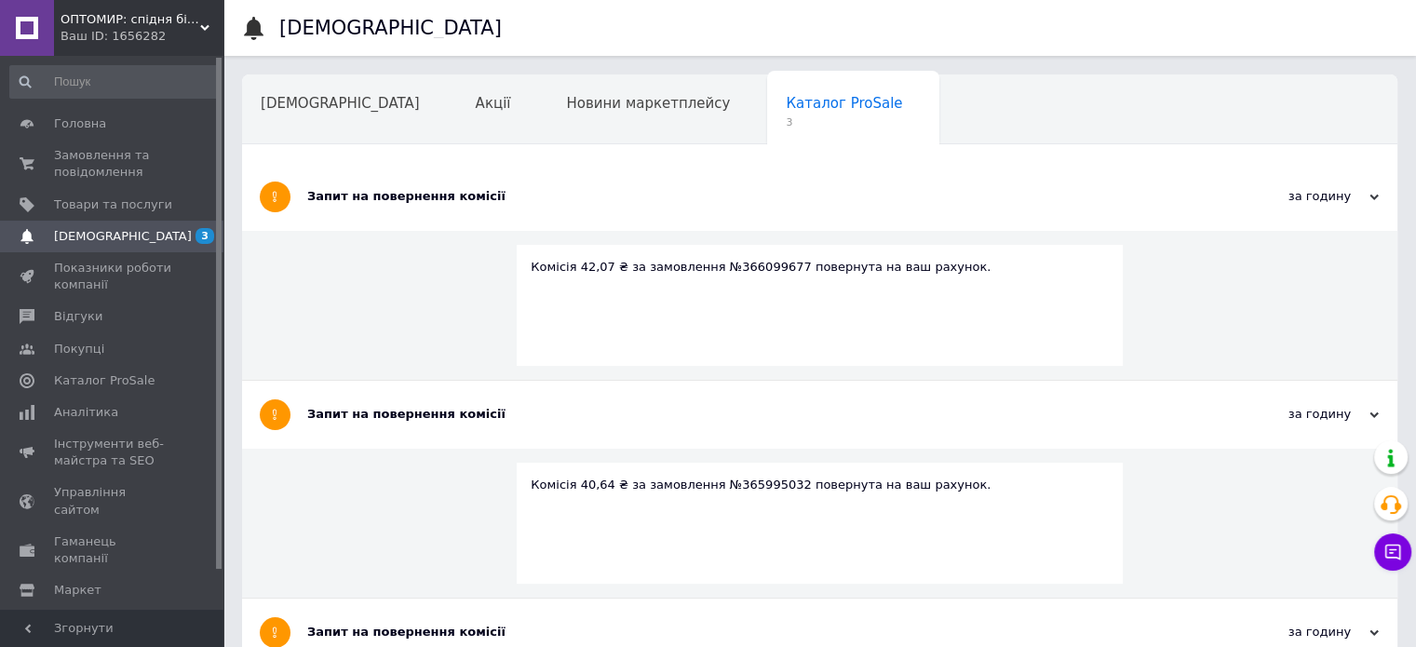
click at [477, 624] on div "Запит на повернення комісії" at bounding box center [749, 632] width 885 height 17
click at [96, 173] on span "Замовлення та повідомлення" at bounding box center [113, 164] width 118 height 34
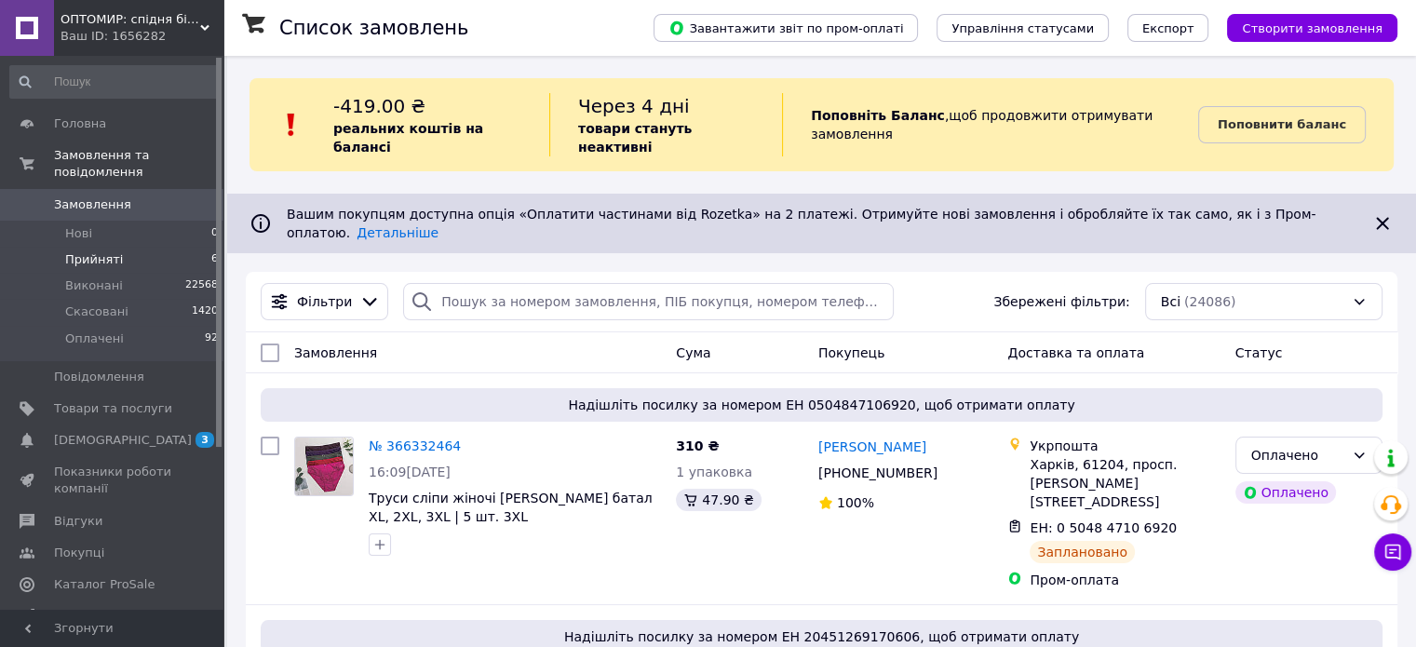
click at [94, 251] on span "Прийняті" at bounding box center [94, 259] width 58 height 17
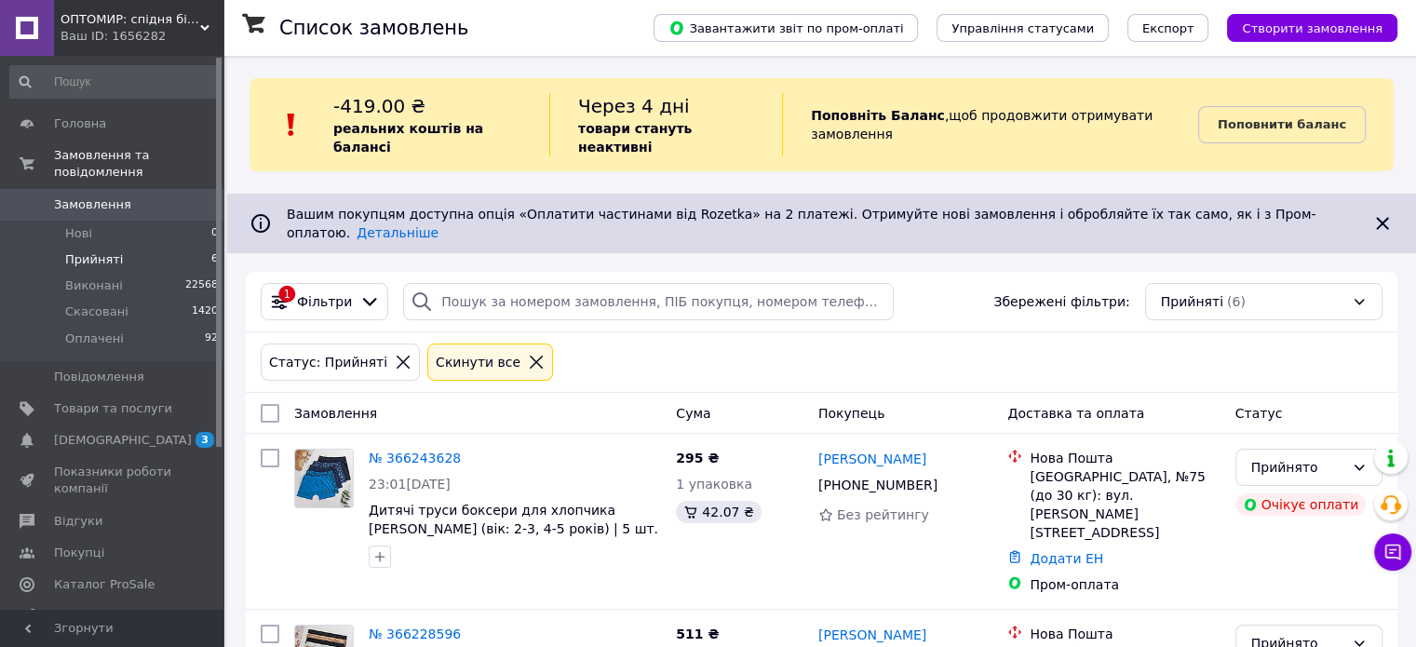
click at [136, 196] on span "Замовлення" at bounding box center [113, 204] width 118 height 17
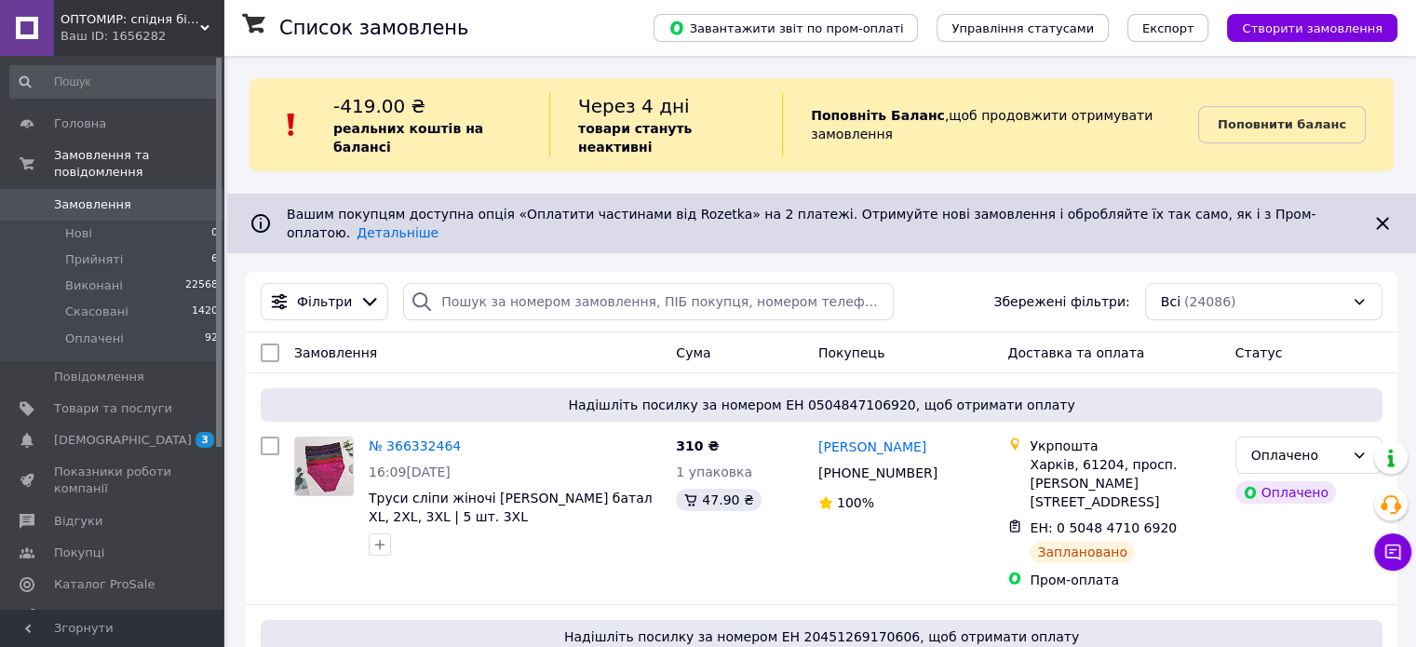
click at [1396, 558] on icon at bounding box center [1393, 553] width 16 height 16
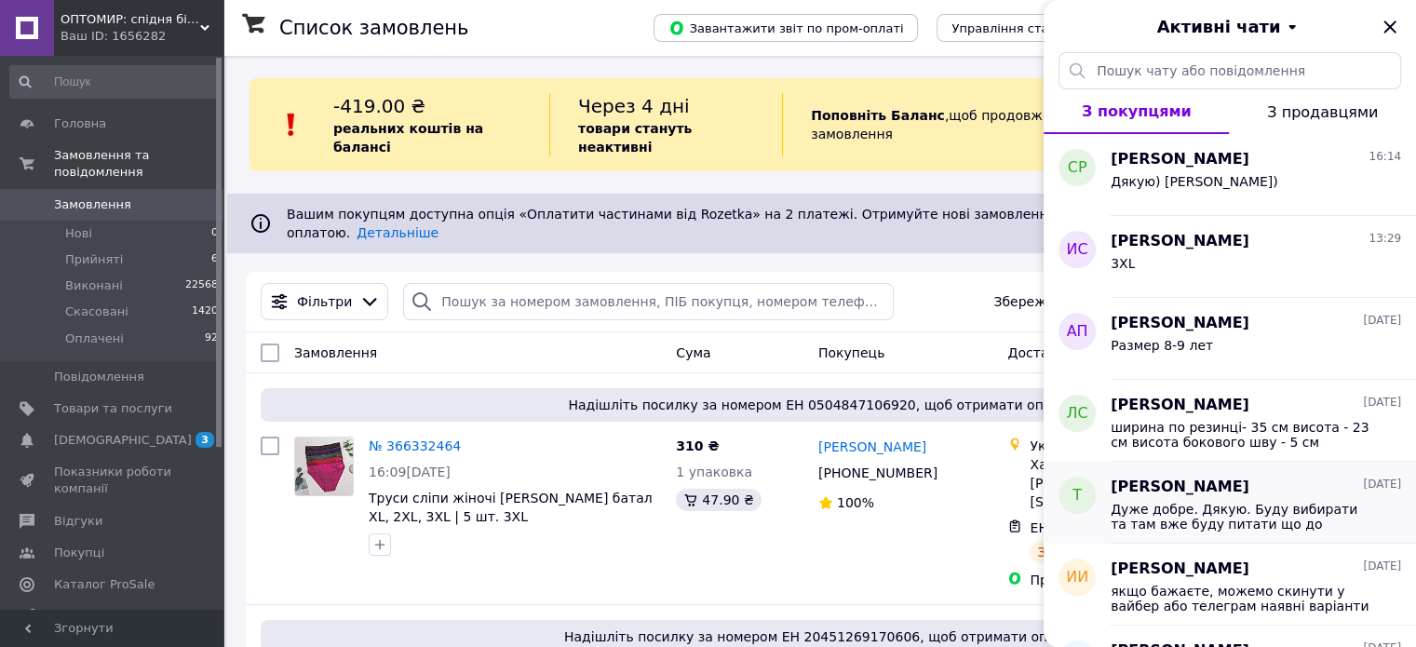
click at [1230, 509] on span "Дуже добре. Дякую. Буду вибирати та там вже буду питати що до чого.Дякую" at bounding box center [1243, 517] width 264 height 30
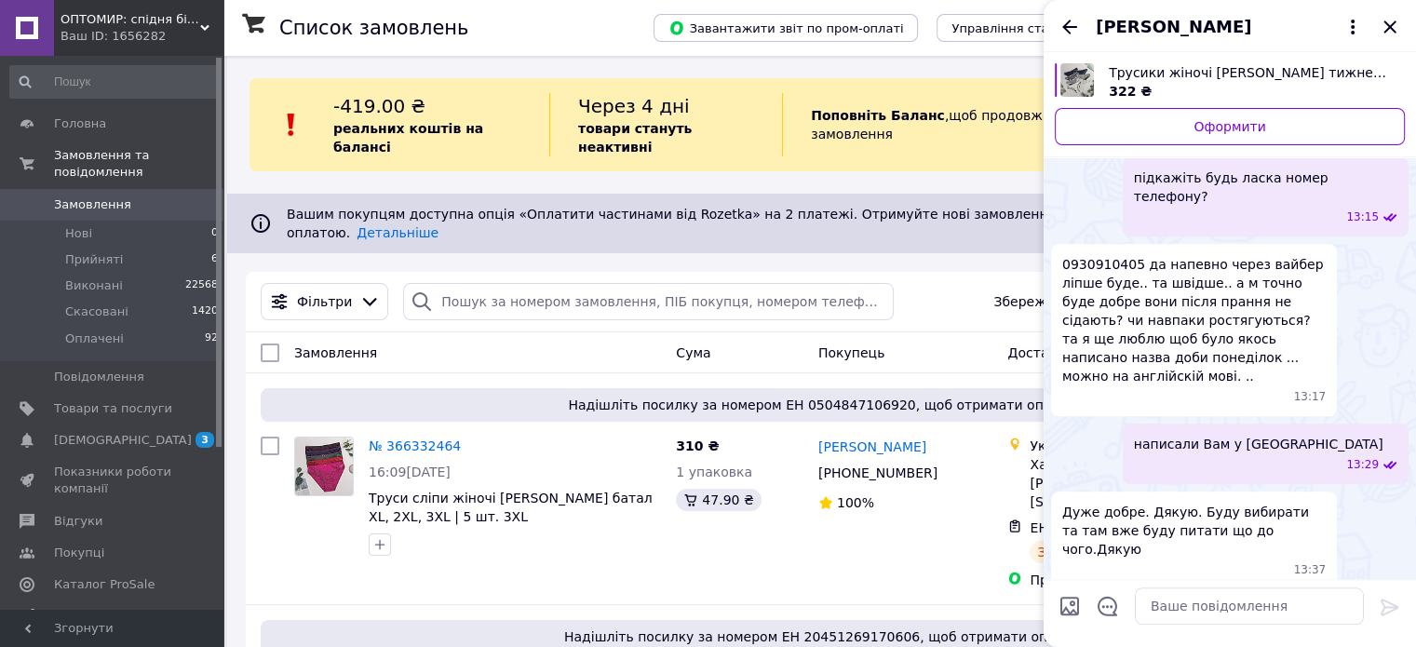
scroll to position [1766, 0]
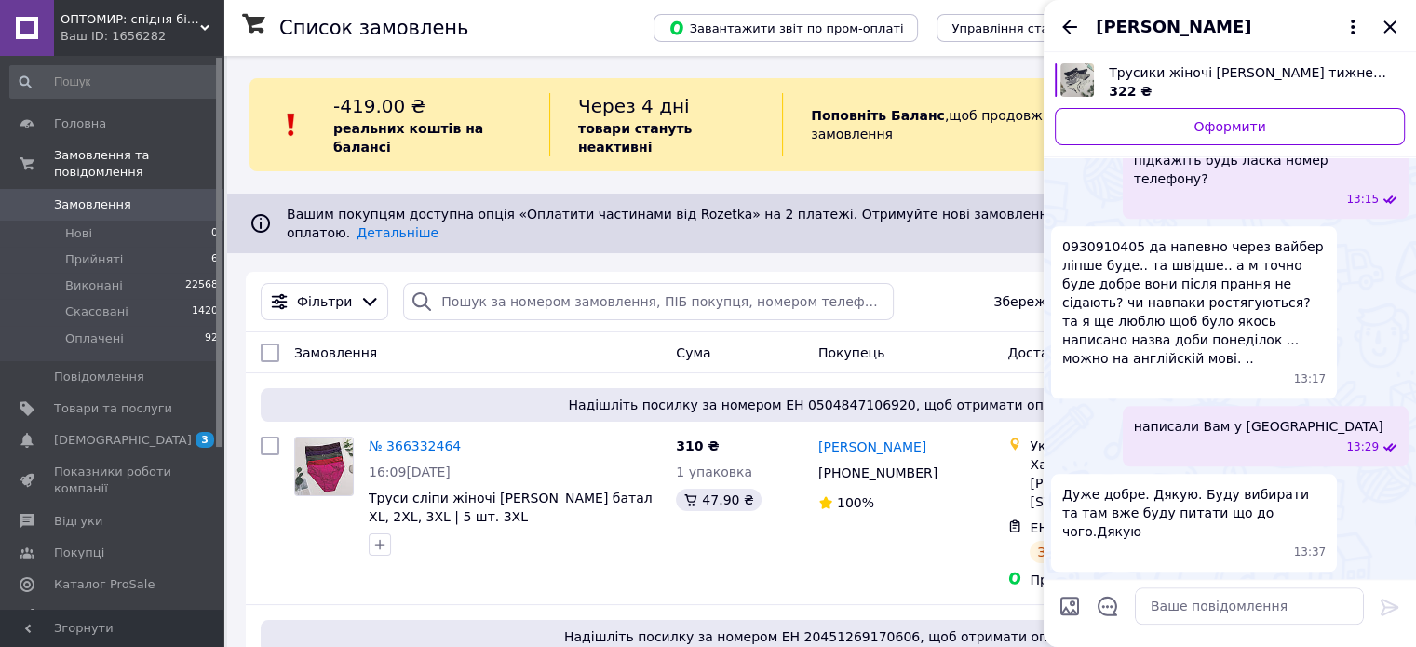
click at [1061, 34] on icon "Назад" at bounding box center [1070, 27] width 22 height 22
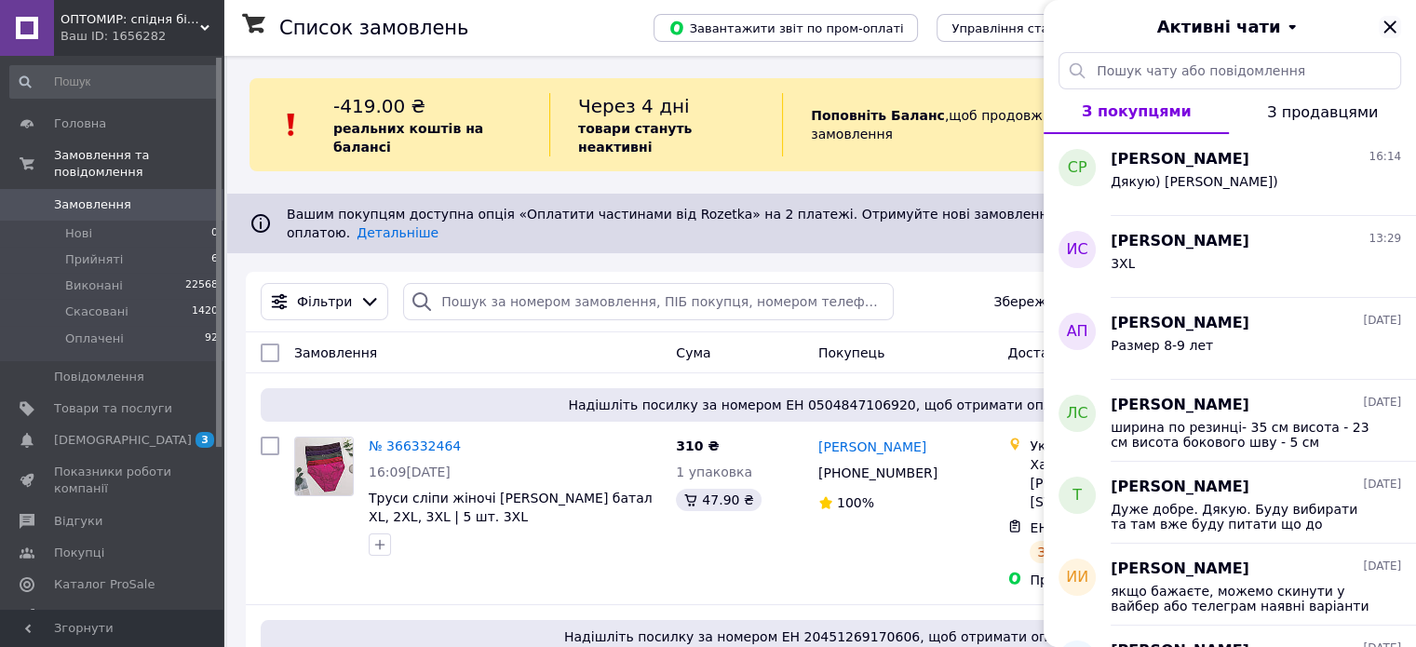
click at [1393, 22] on icon "Закрити" at bounding box center [1389, 26] width 12 height 12
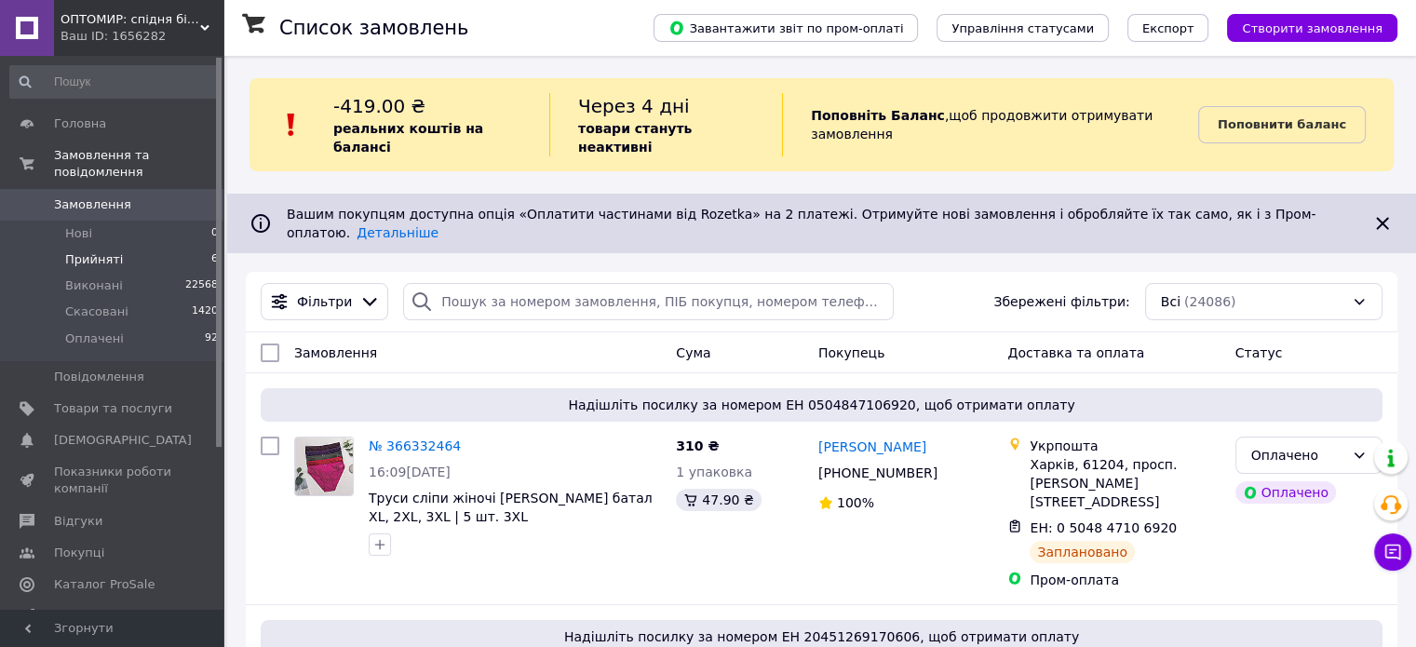
click at [138, 247] on li "Прийняті 6" at bounding box center [114, 260] width 229 height 26
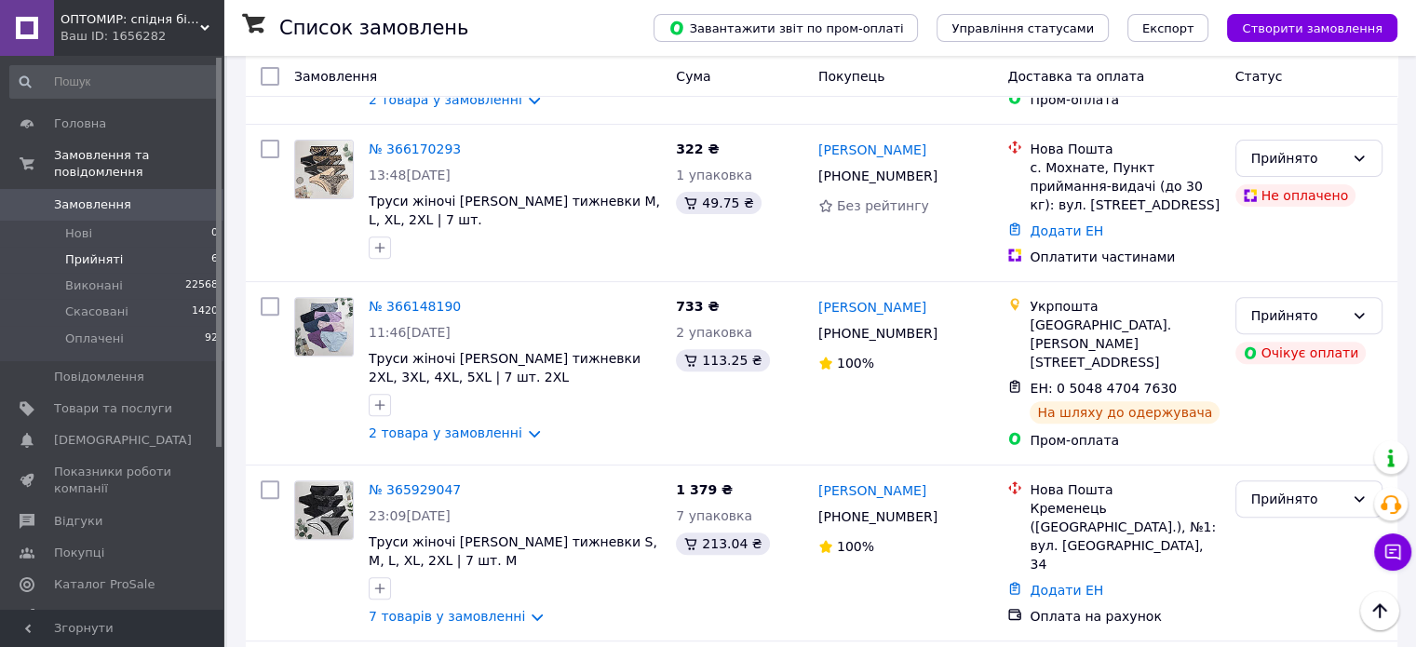
scroll to position [633, 0]
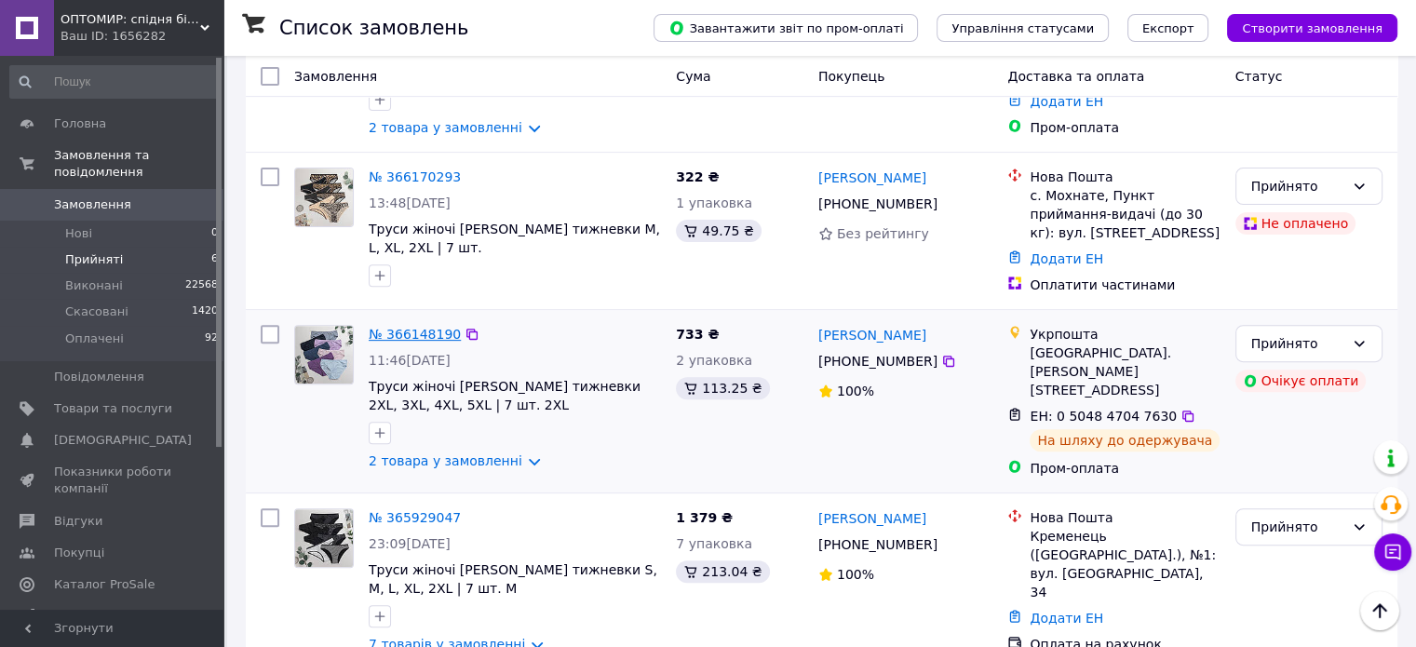
click at [425, 327] on link "№ 366148190" at bounding box center [415, 334] width 92 height 15
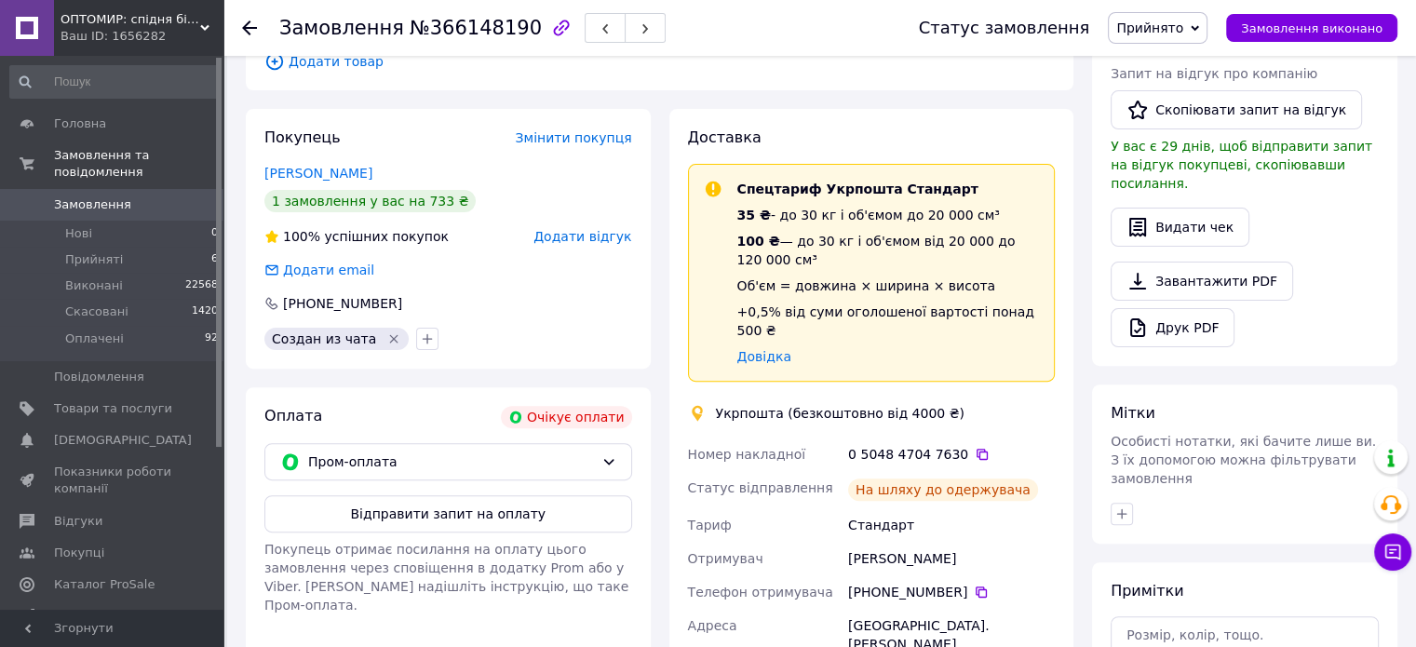
scroll to position [745, 0]
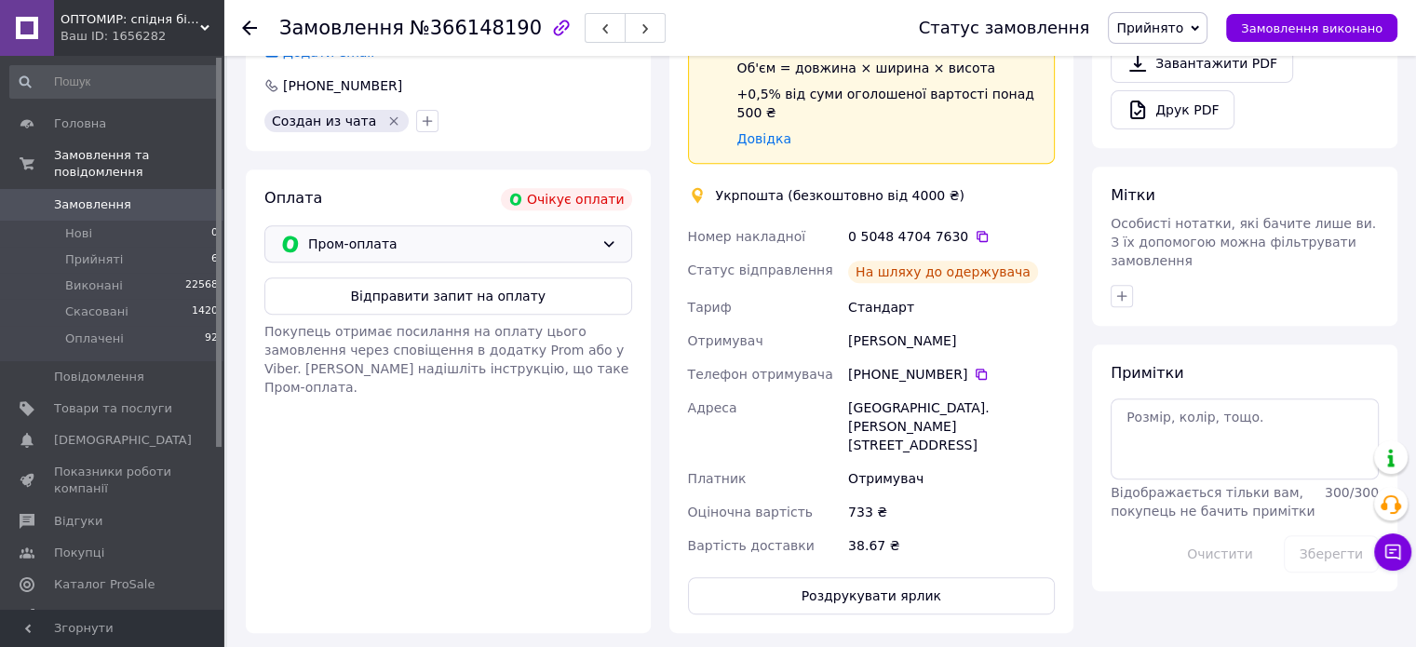
click at [454, 234] on span "Пром-оплата" at bounding box center [451, 244] width 286 height 20
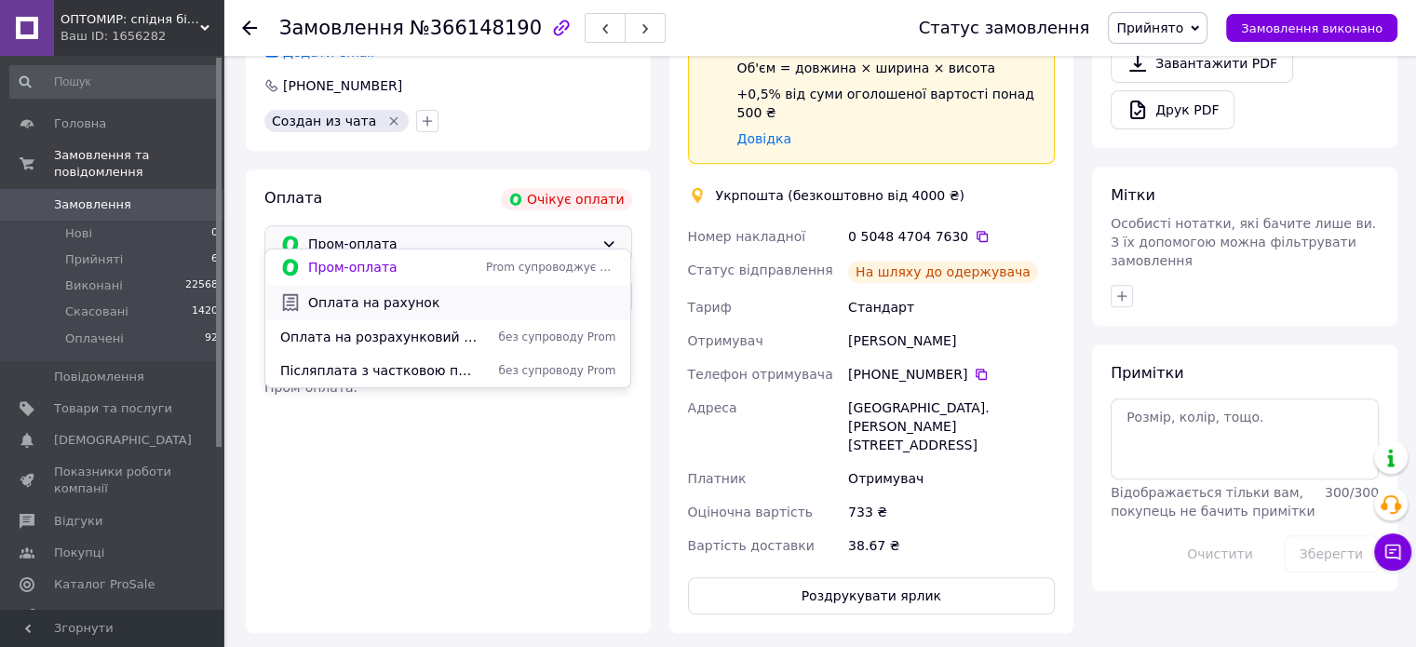
click at [392, 298] on span "Оплата на рахунок" at bounding box center [461, 302] width 307 height 19
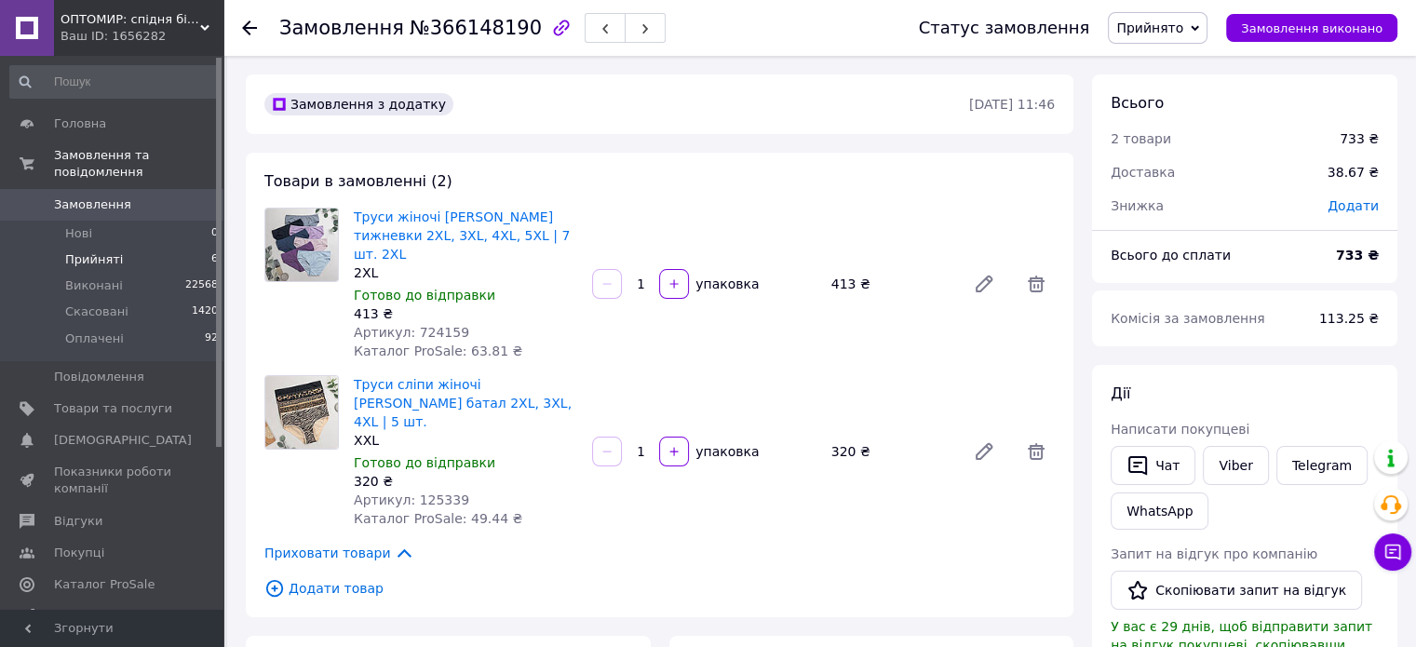
click at [155, 247] on li "Прийняті 6" at bounding box center [114, 260] width 229 height 26
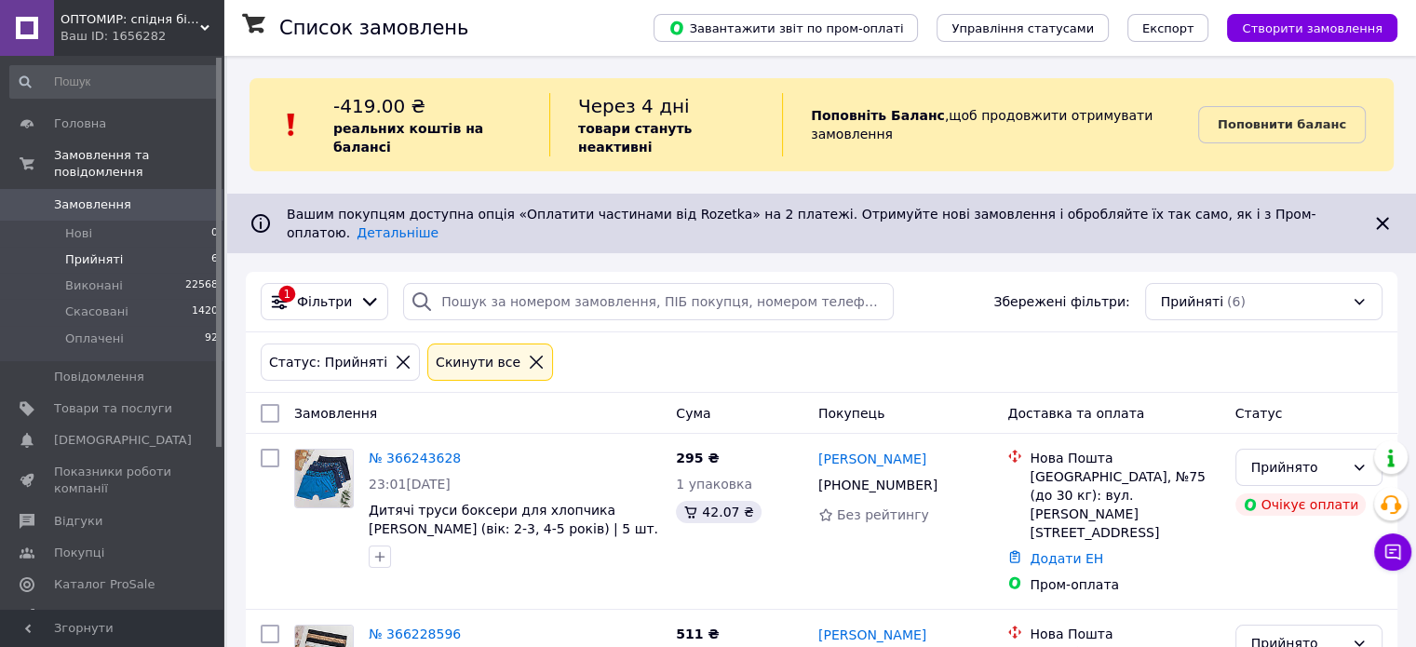
click at [159, 196] on span "Замовлення" at bounding box center [113, 204] width 118 height 17
